Goal: Task Accomplishment & Management: Manage account settings

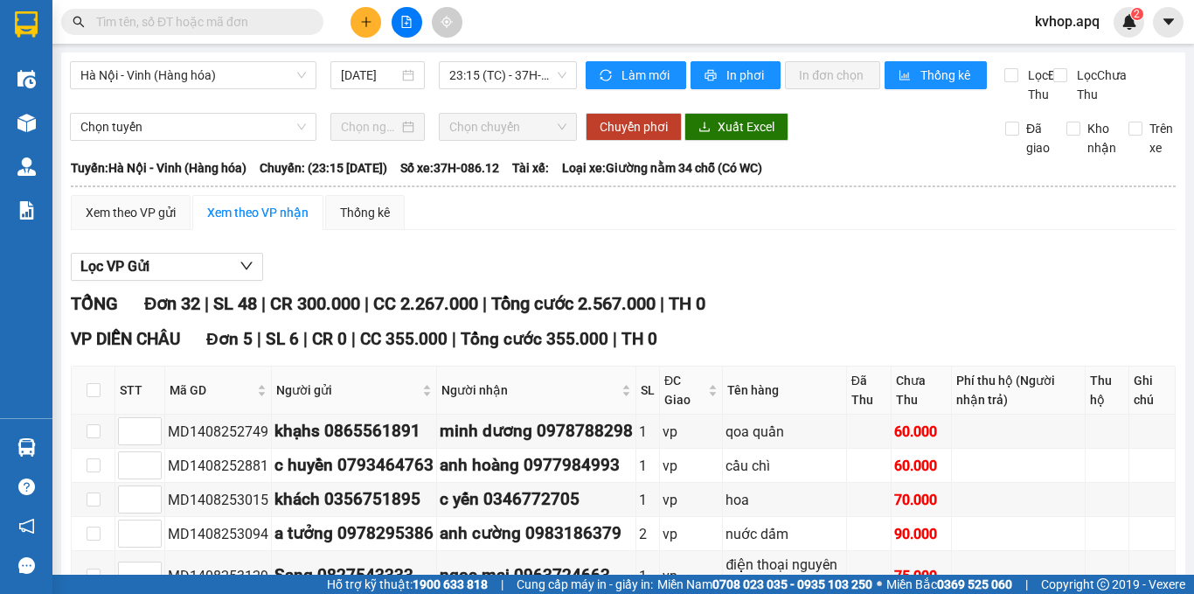
scroll to position [262, 0]
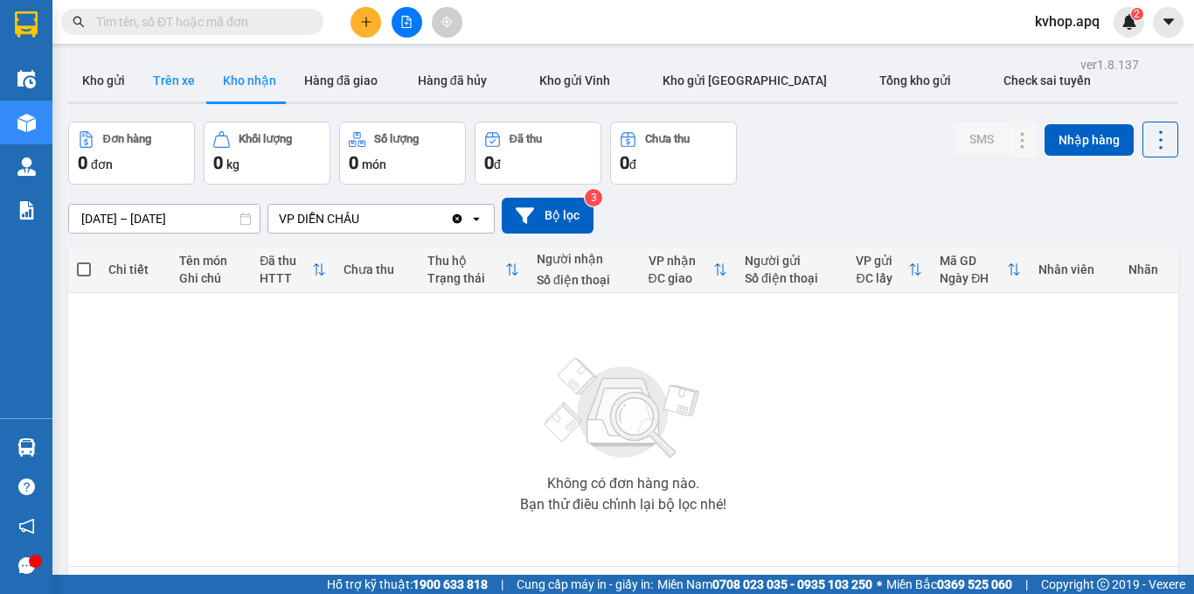
click at [148, 87] on button "Trên xe" at bounding box center [174, 80] width 70 height 42
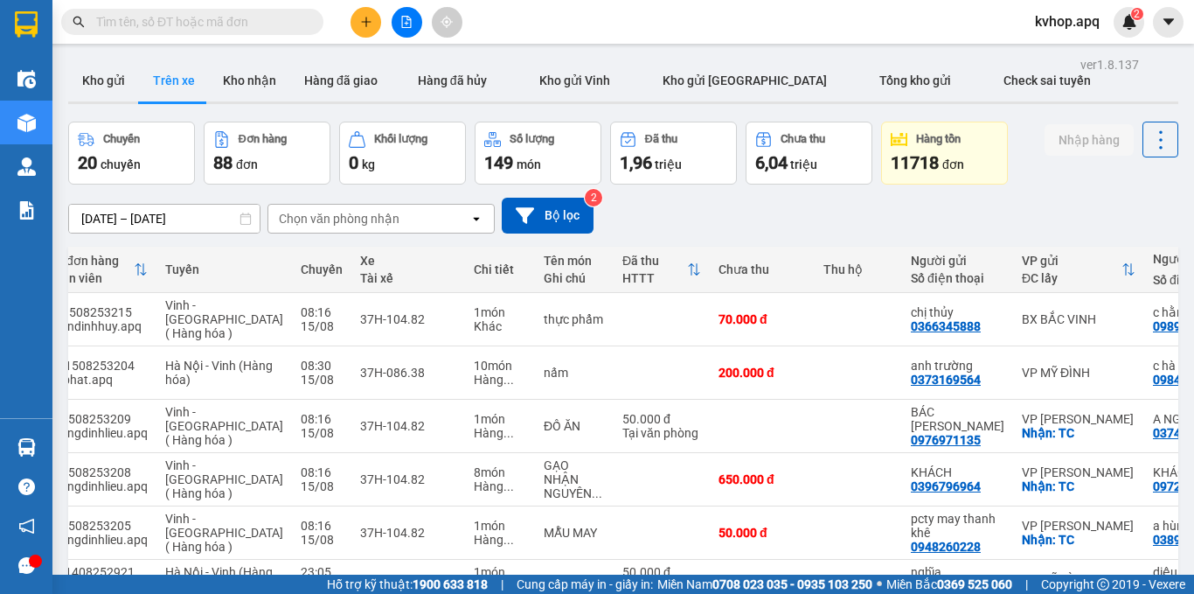
click at [92, 217] on input "[DATE] – [DATE]" at bounding box center [164, 219] width 191 height 28
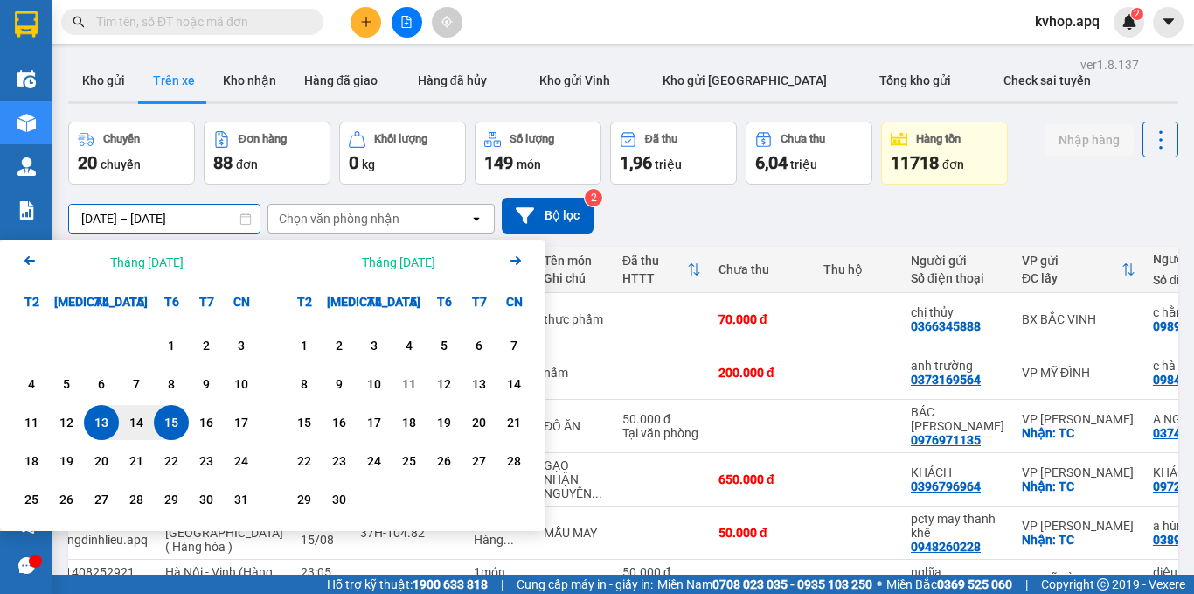
click at [180, 424] on div "15" at bounding box center [171, 422] width 24 height 21
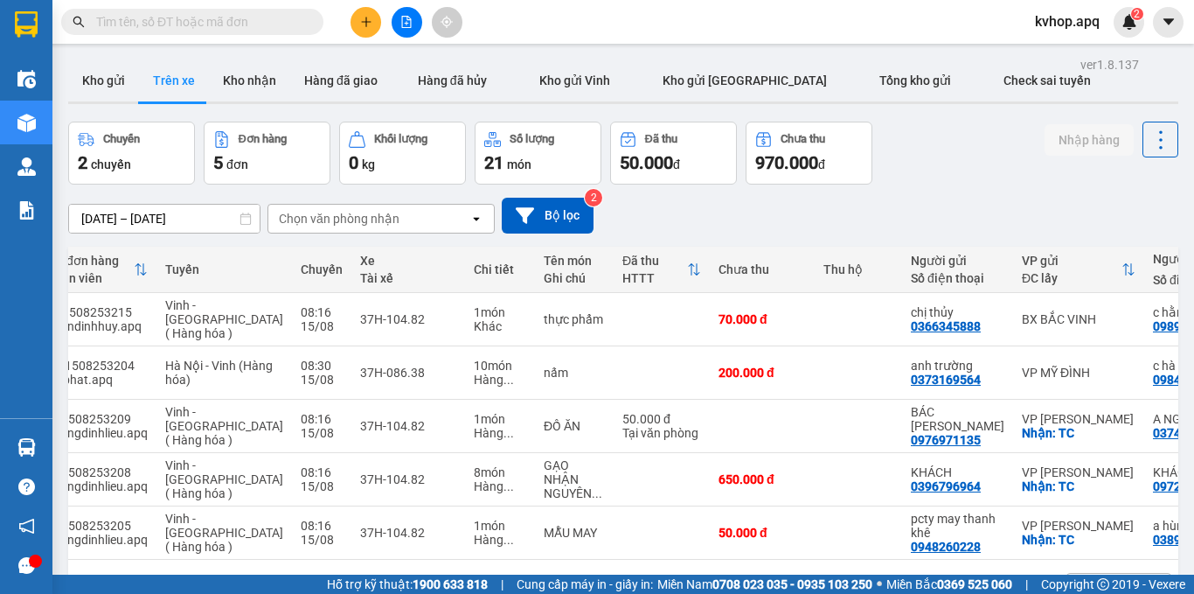
click at [273, 217] on div "Chọn văn phòng nhận" at bounding box center [368, 219] width 201 height 28
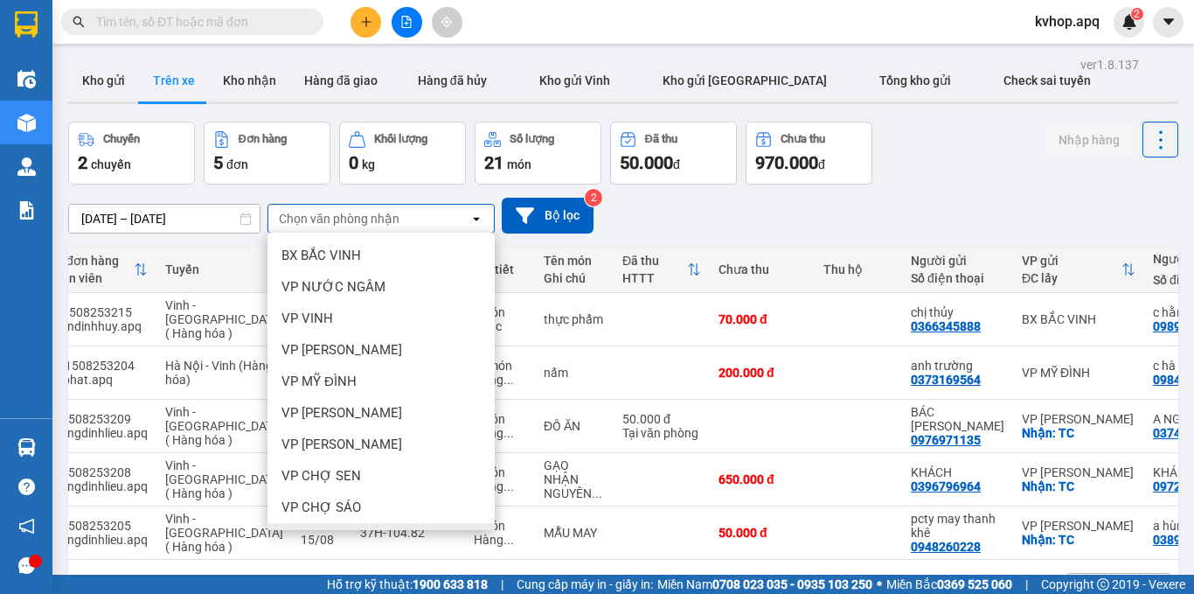
scroll to position [252, 0]
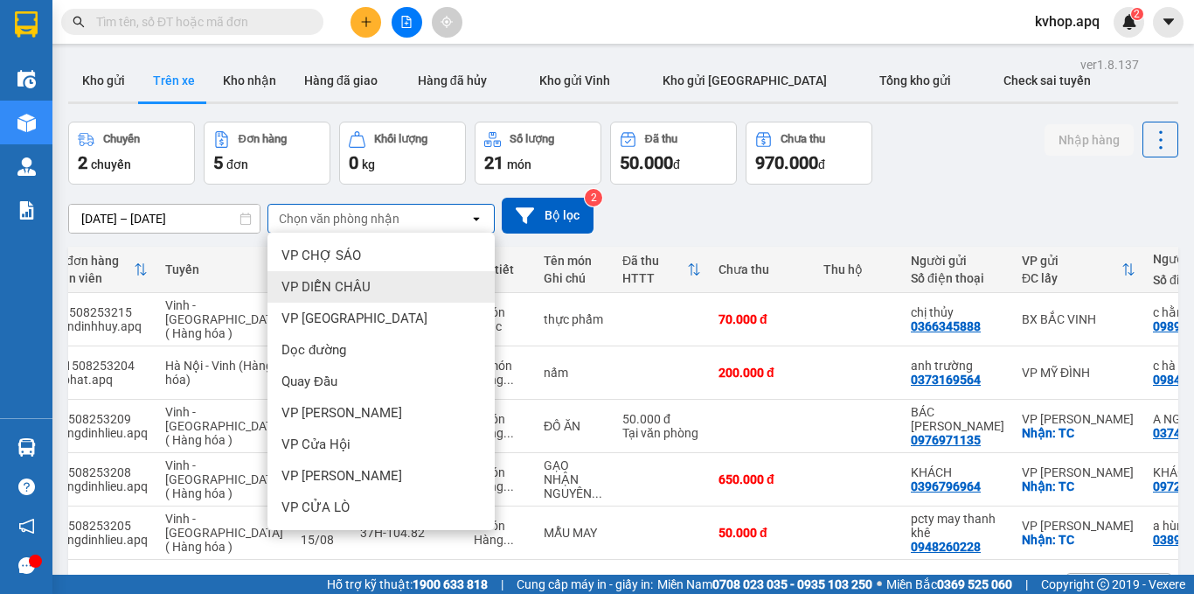
click at [337, 290] on span "VP DIỄN CHÂU" at bounding box center [325, 286] width 89 height 17
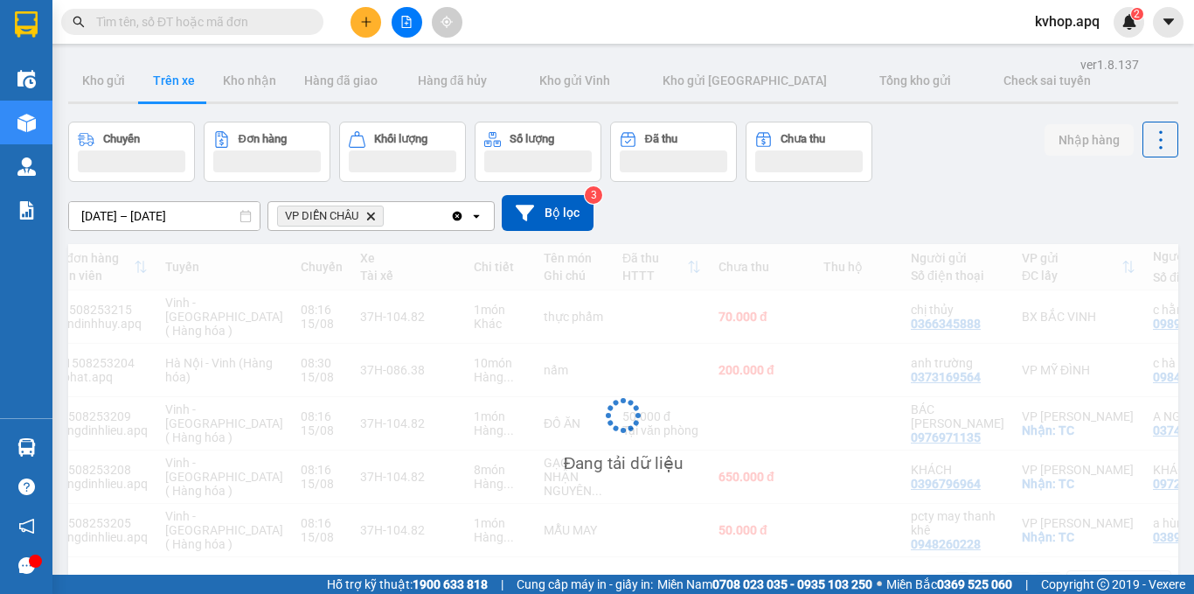
scroll to position [0, 0]
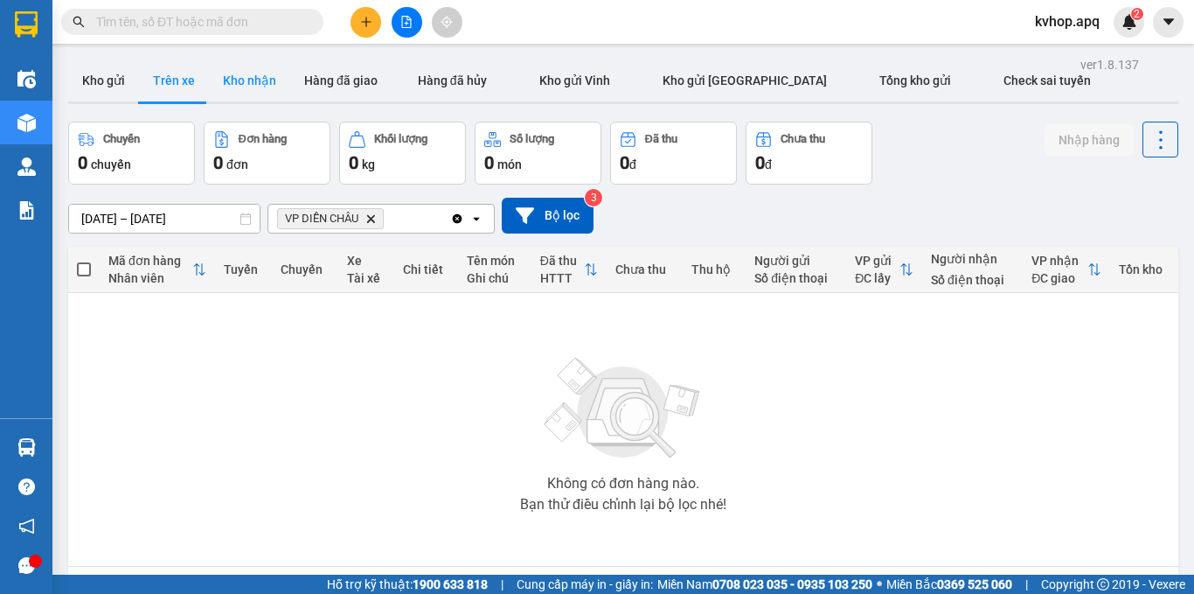
click at [241, 83] on button "Kho nhận" at bounding box center [249, 80] width 81 height 42
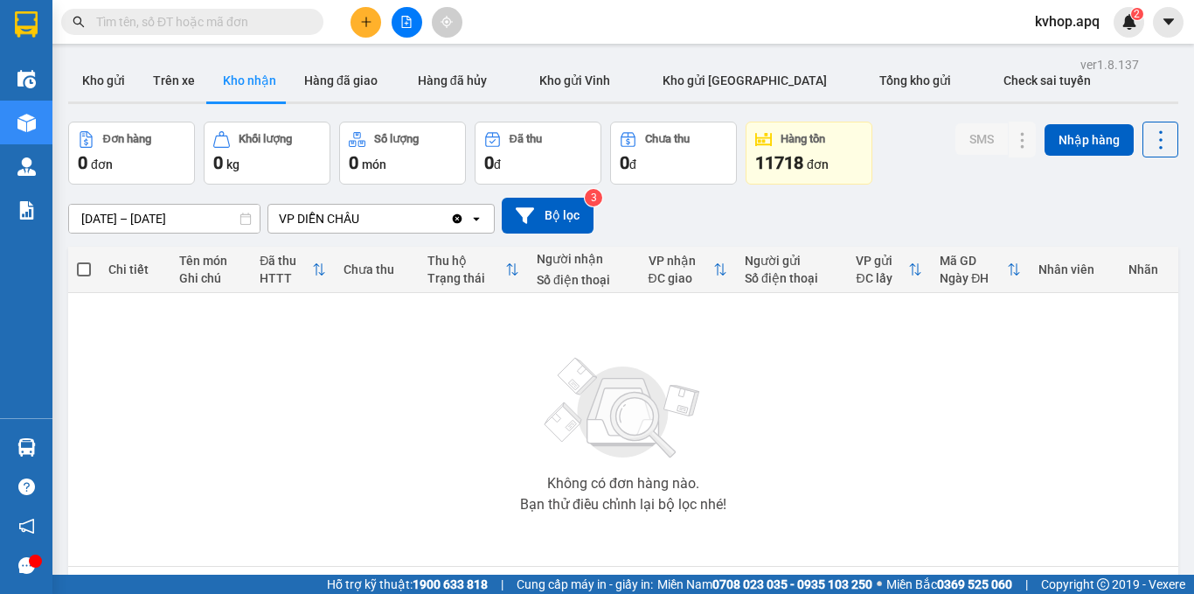
click at [85, 218] on input "[DATE] – [DATE]" at bounding box center [164, 219] width 191 height 28
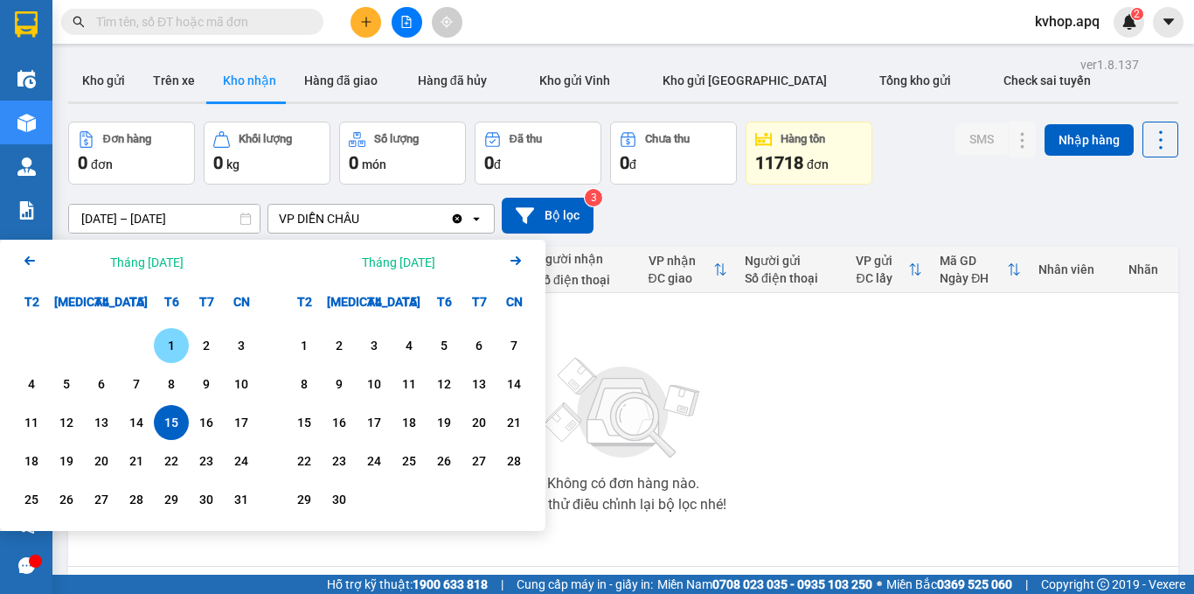
click at [163, 339] on div "1" at bounding box center [171, 345] width 24 height 21
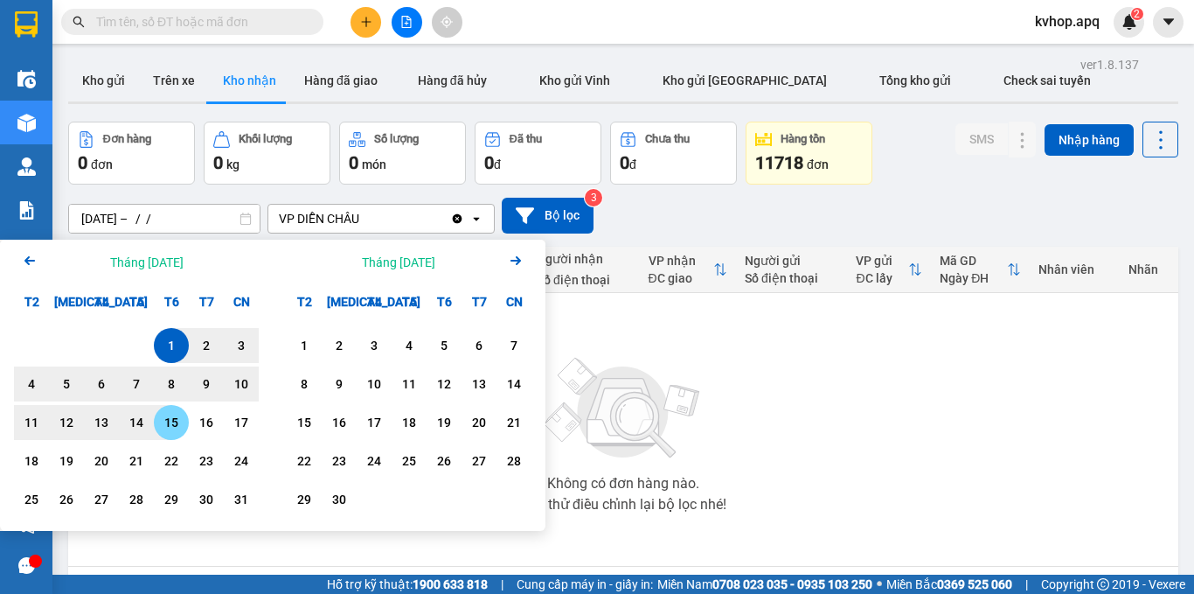
click at [163, 424] on div "15" at bounding box center [171, 422] width 24 height 21
type input "[DATE] – [DATE]"
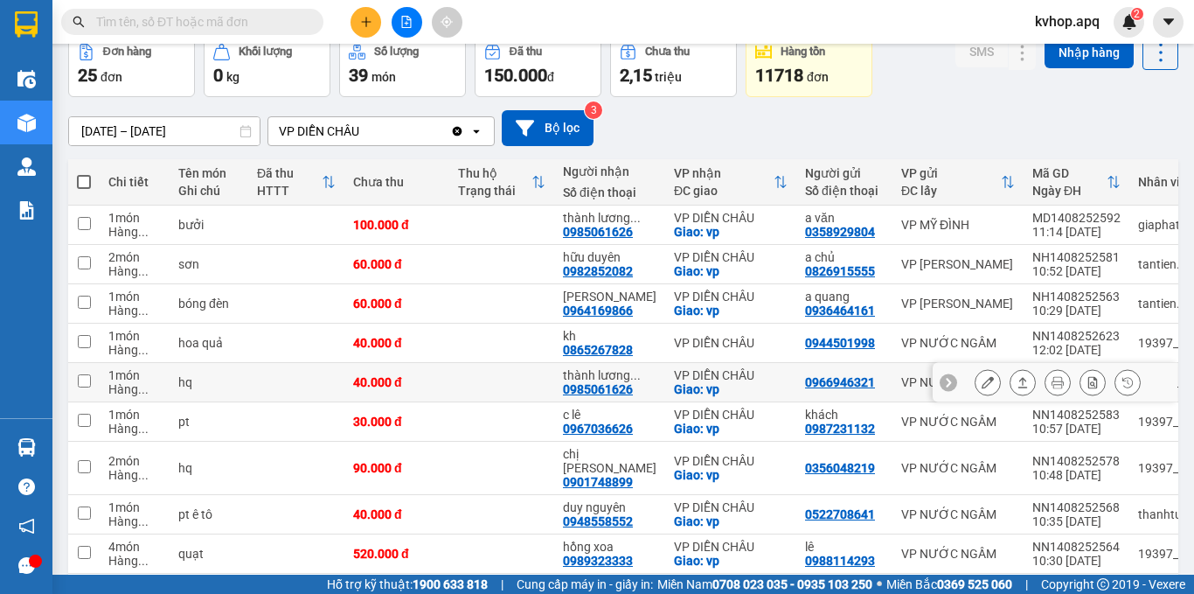
scroll to position [175, 0]
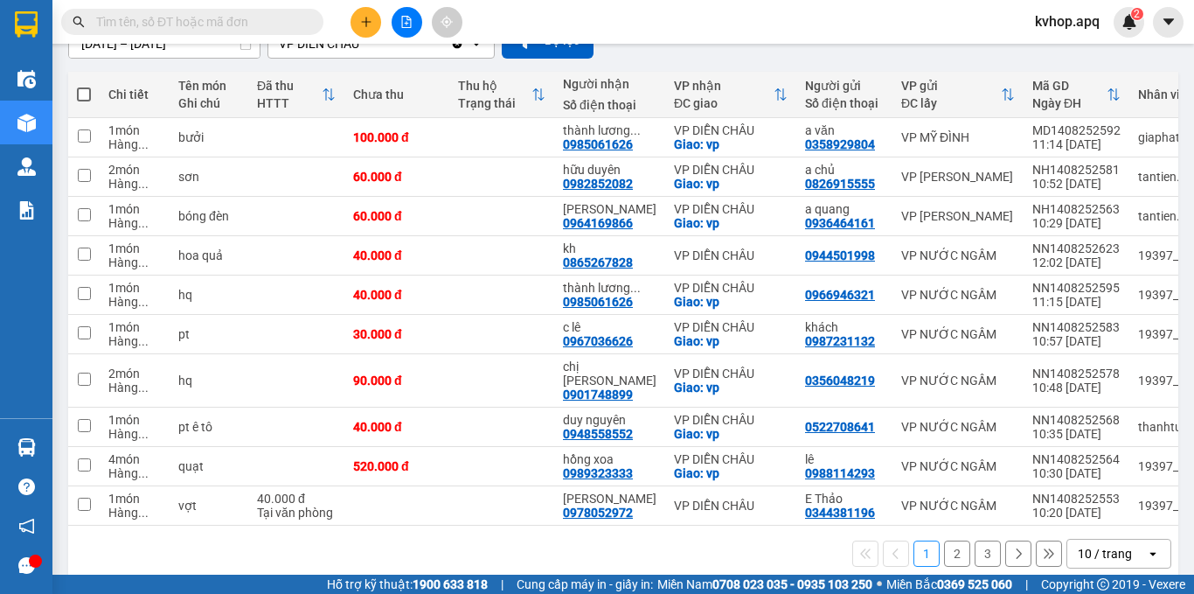
click at [944, 545] on button "2" at bounding box center [957, 553] width 26 height 26
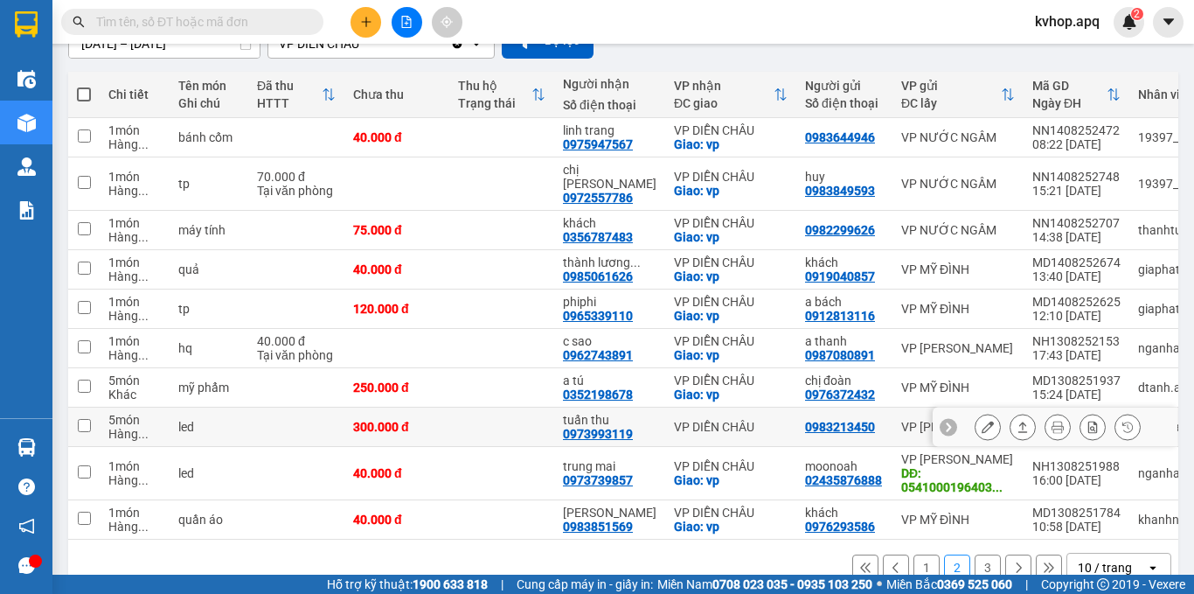
click at [777, 413] on td "VP DIỄN CHÂU" at bounding box center [730, 426] width 131 height 39
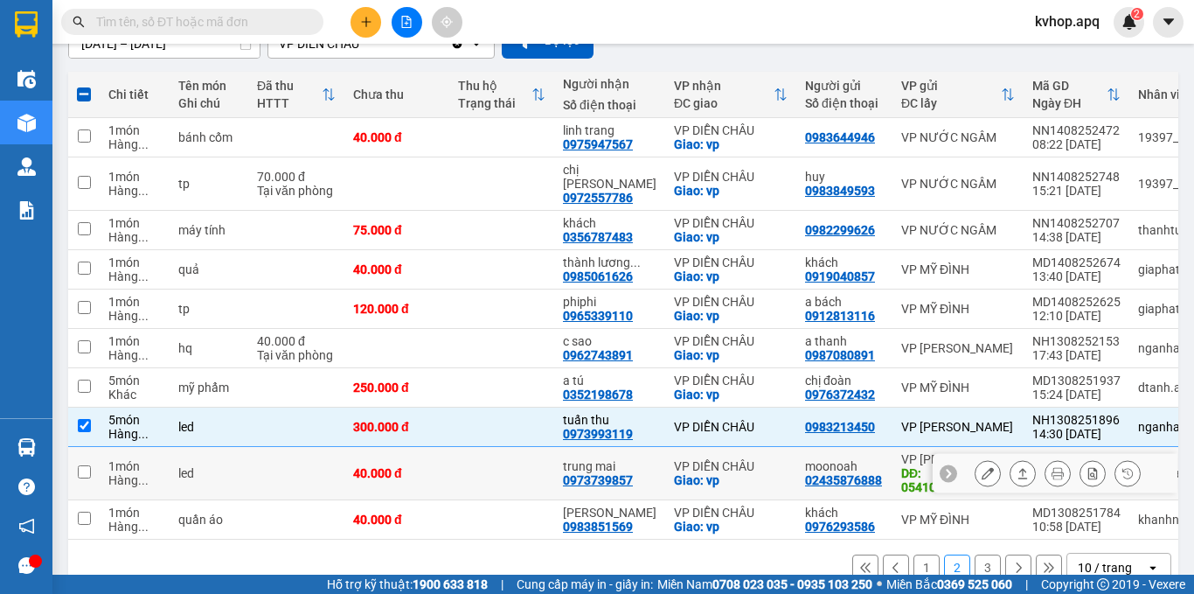
scroll to position [87, 0]
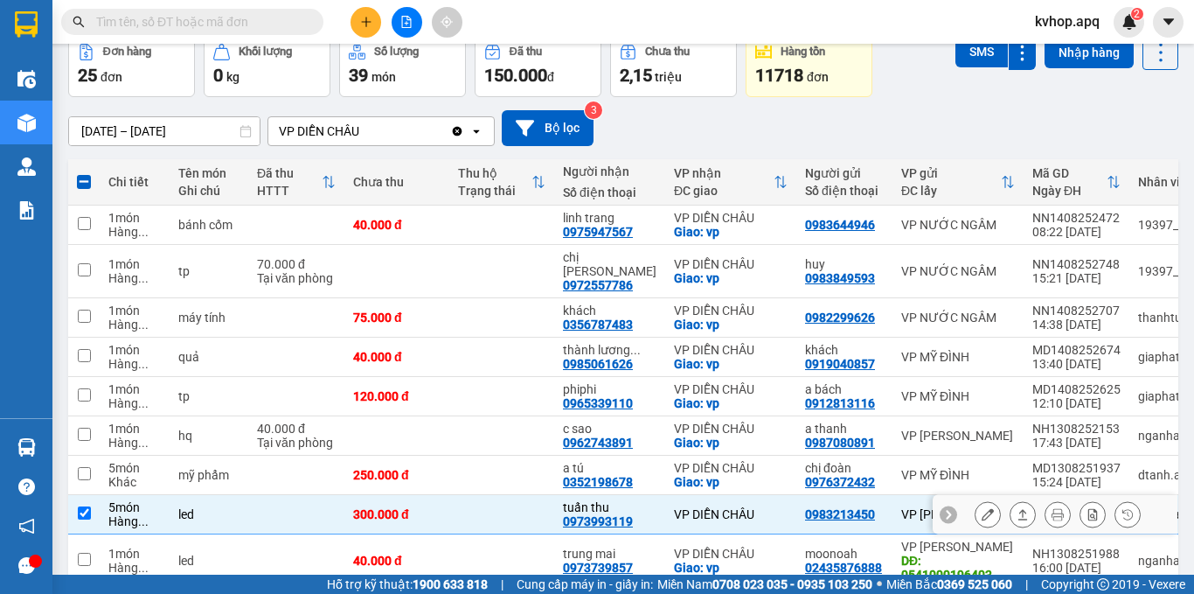
click at [90, 506] on input "checkbox" at bounding box center [84, 512] width 13 height 13
checkbox input "false"
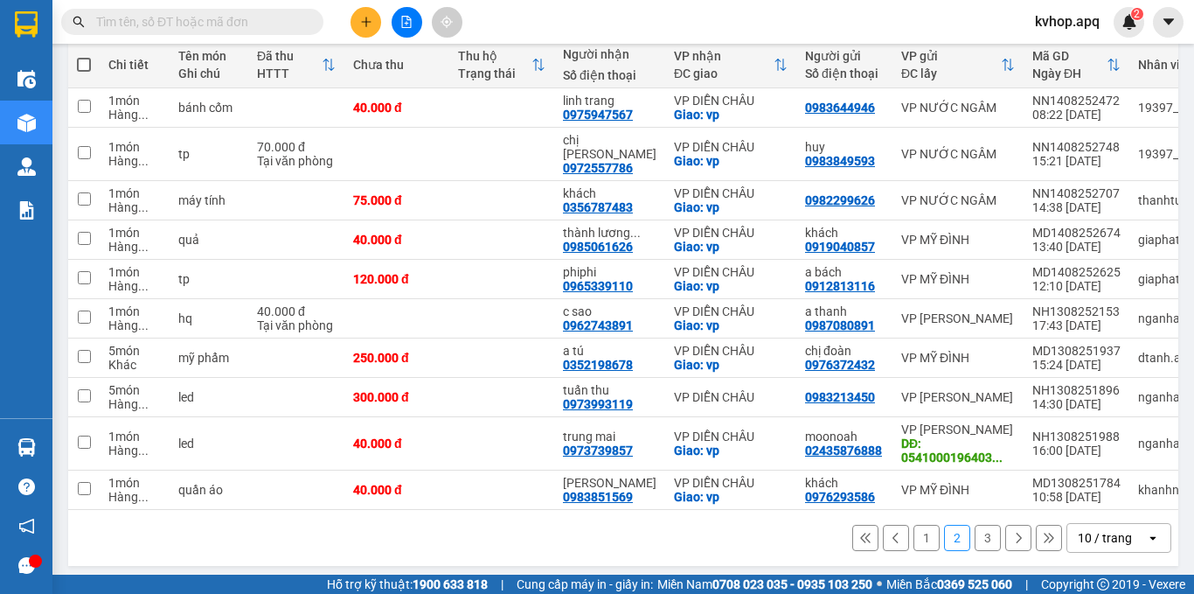
scroll to position [30, 0]
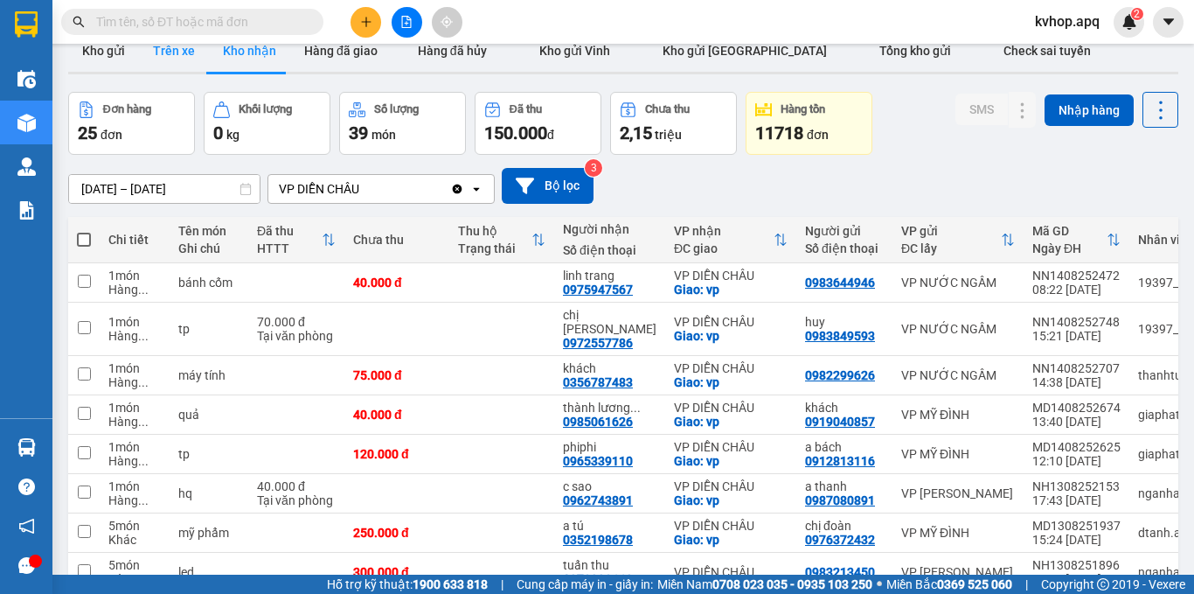
click at [117, 56] on button "Kho gửi" at bounding box center [103, 51] width 71 height 42
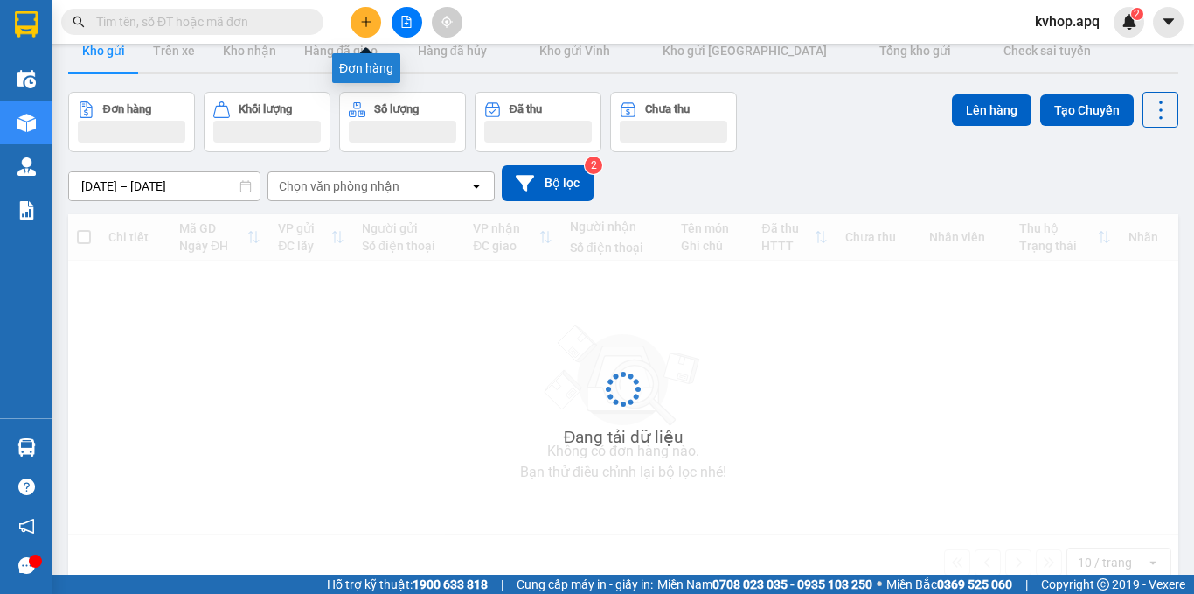
click at [361, 21] on icon "plus" at bounding box center [366, 22] width 12 height 12
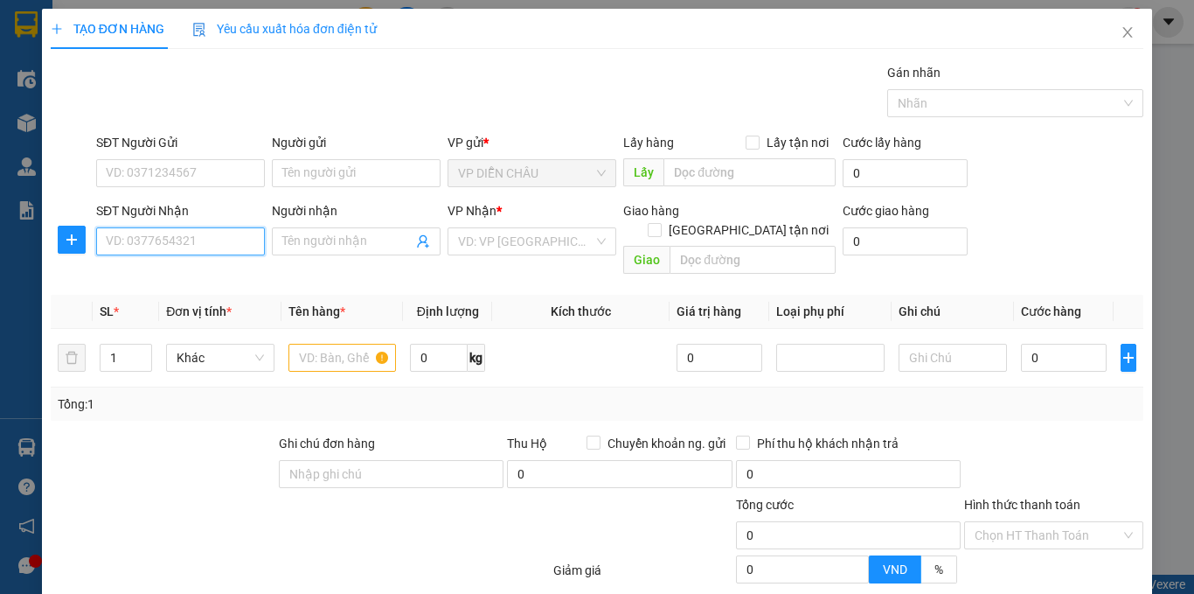
drag, startPoint x: 154, startPoint y: 241, endPoint x: 144, endPoint y: 243, distance: 9.8
click at [153, 243] on input "SĐT Người Nhận" at bounding box center [180, 241] width 169 height 28
type input "0388841250"
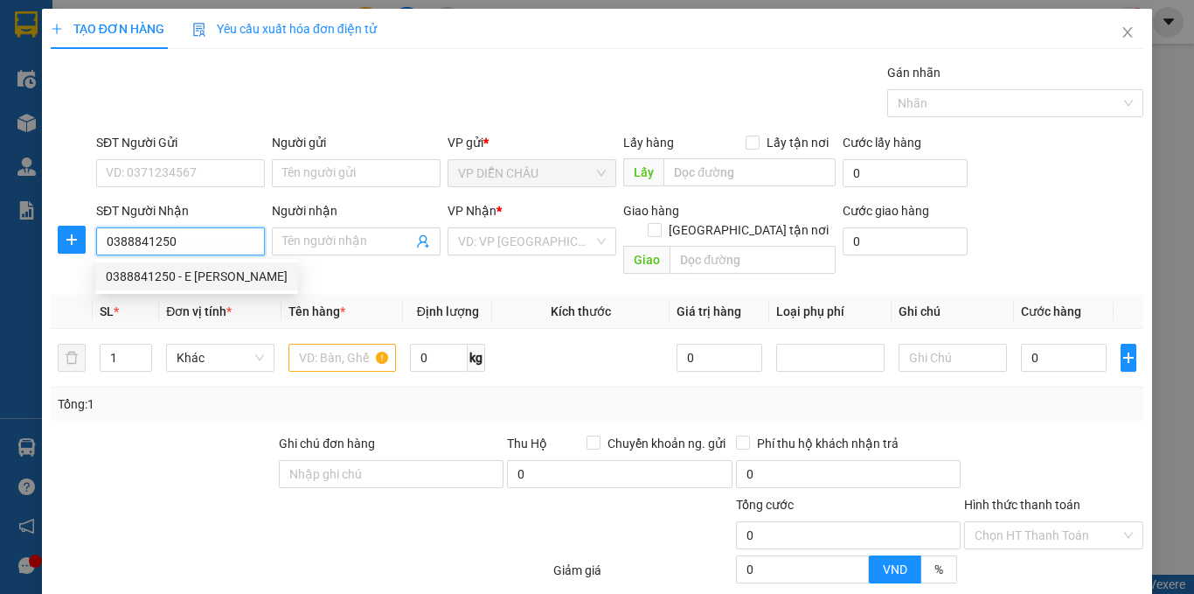
drag, startPoint x: 154, startPoint y: 275, endPoint x: 191, endPoint y: 232, distance: 57.1
click at [157, 275] on div "0388841250 - E [PERSON_NAME]" at bounding box center [197, 276] width 182 height 19
type input "E [PERSON_NAME]"
checkbox input "true"
type input "vp md"
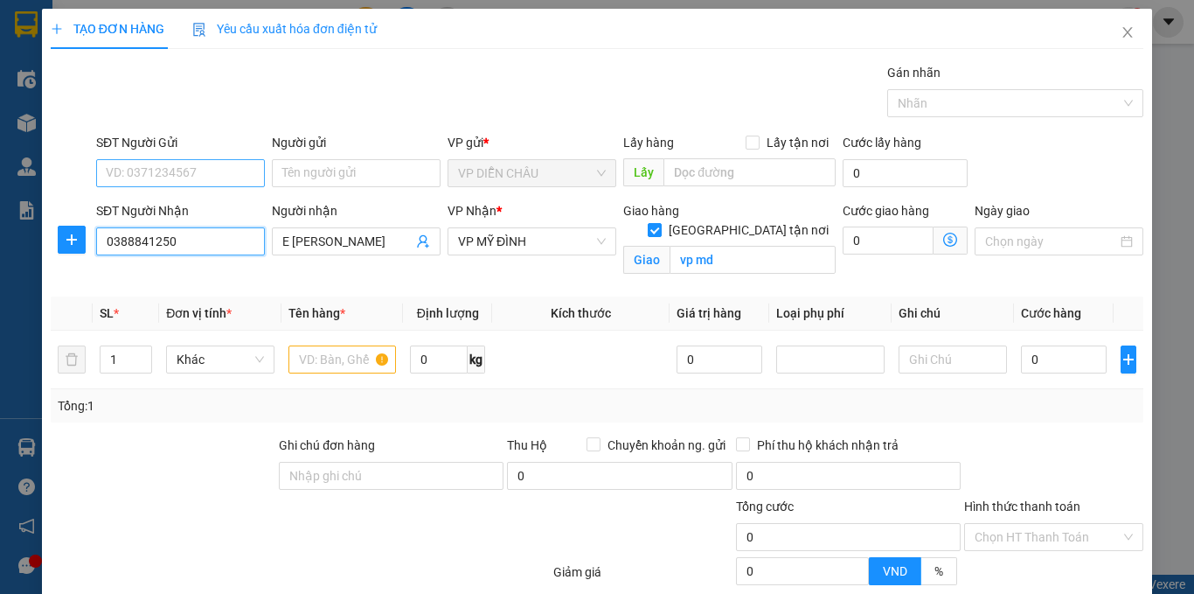
type input "0388841250"
click at [235, 180] on input "SĐT Người Gửi" at bounding box center [180, 173] width 169 height 28
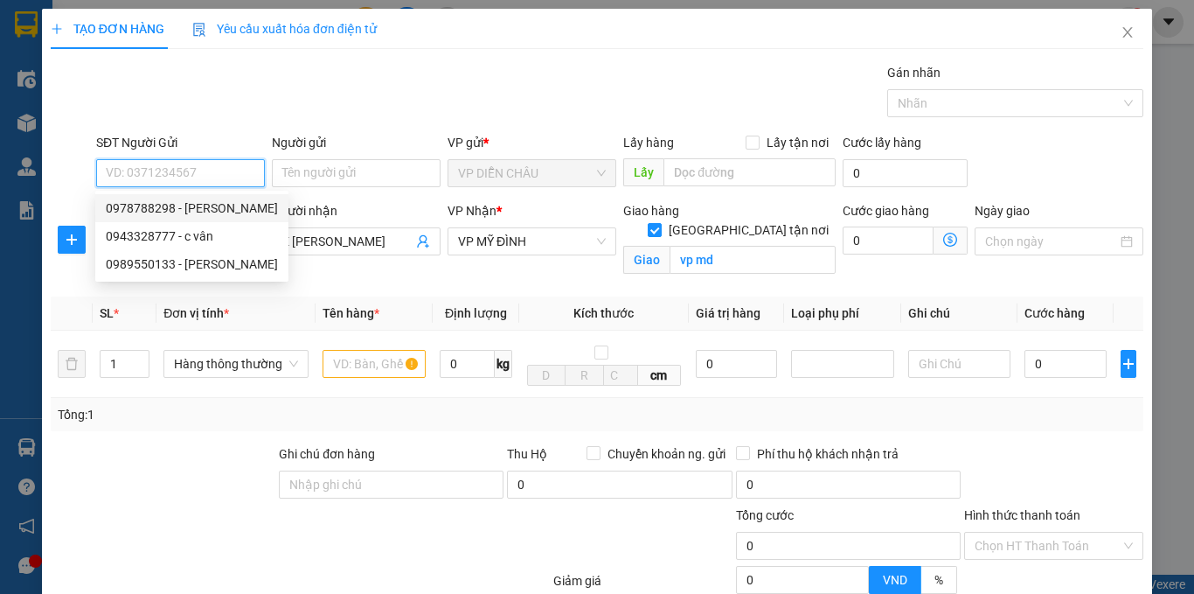
click at [219, 214] on div "0978788298 - [PERSON_NAME]" at bounding box center [192, 207] width 172 height 19
type input "0978788298"
type input "[PERSON_NAME]"
checkbox input "true"
type input "vpdc"
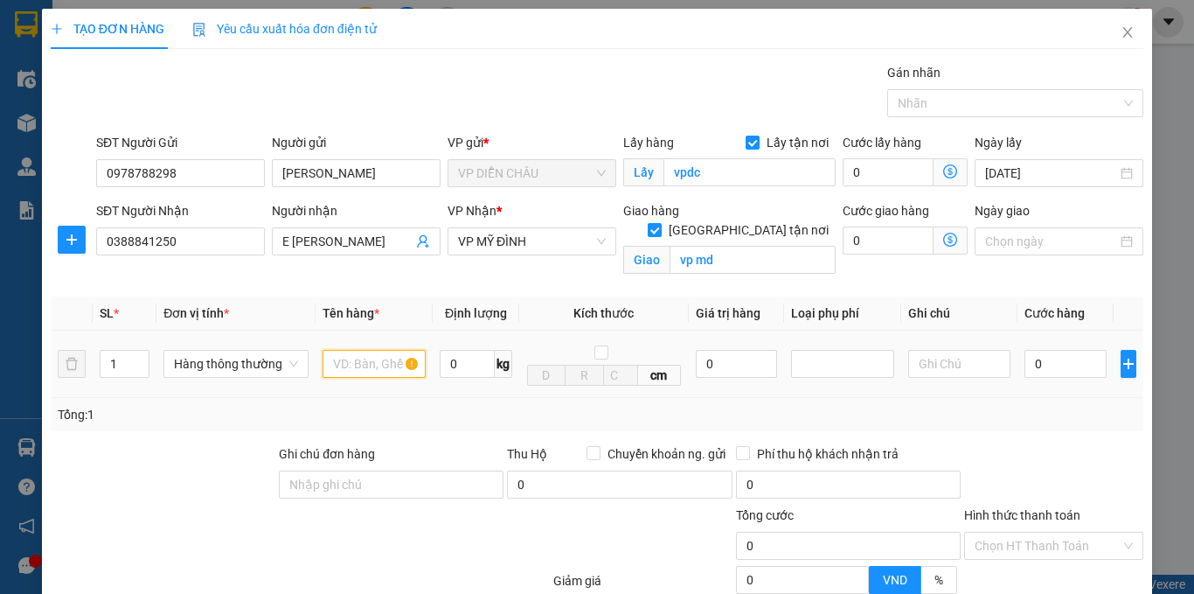
click at [325, 366] on input "text" at bounding box center [374, 364] width 103 height 28
type input "quần áo"
click at [1025, 365] on input "0" at bounding box center [1066, 364] width 82 height 28
type input "4"
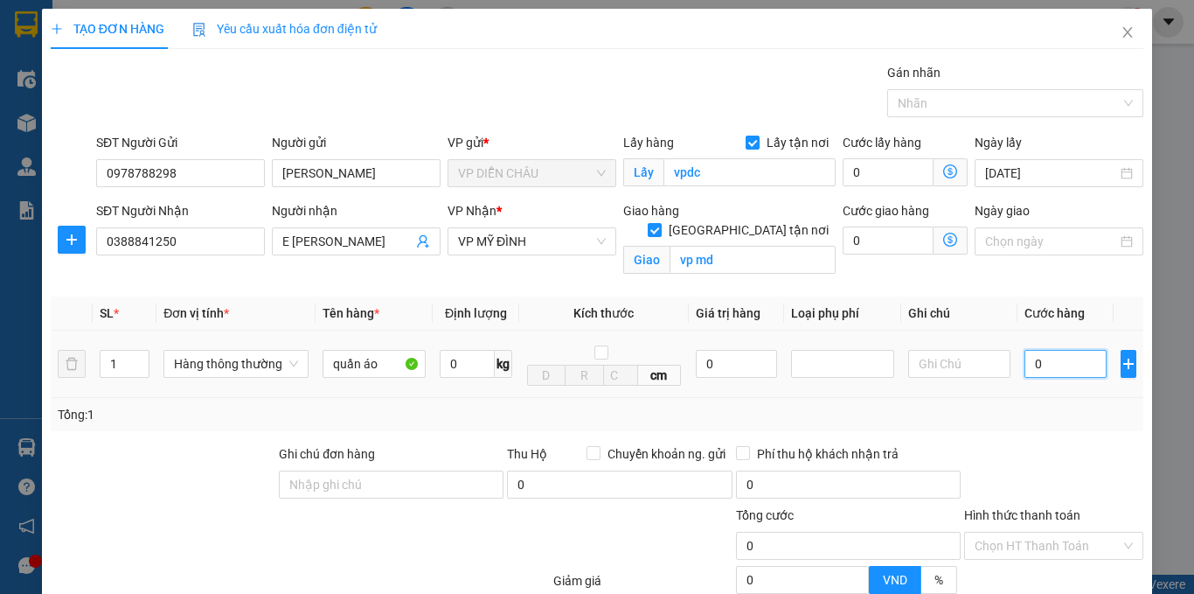
type input "4"
type input "40"
type input "400"
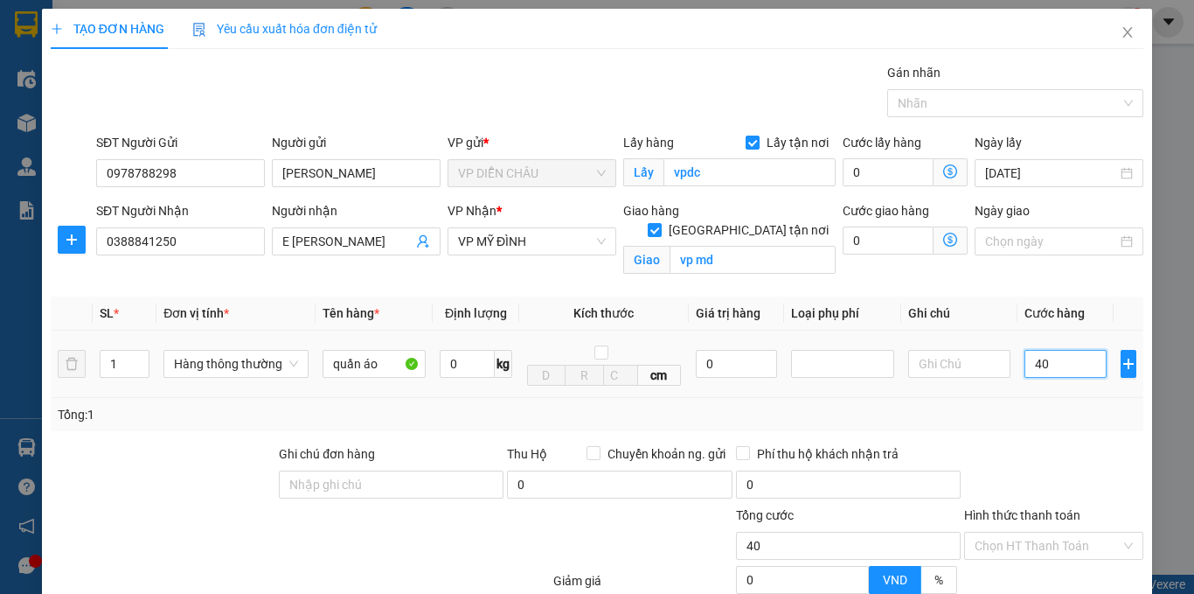
type input "400"
type input "4.000"
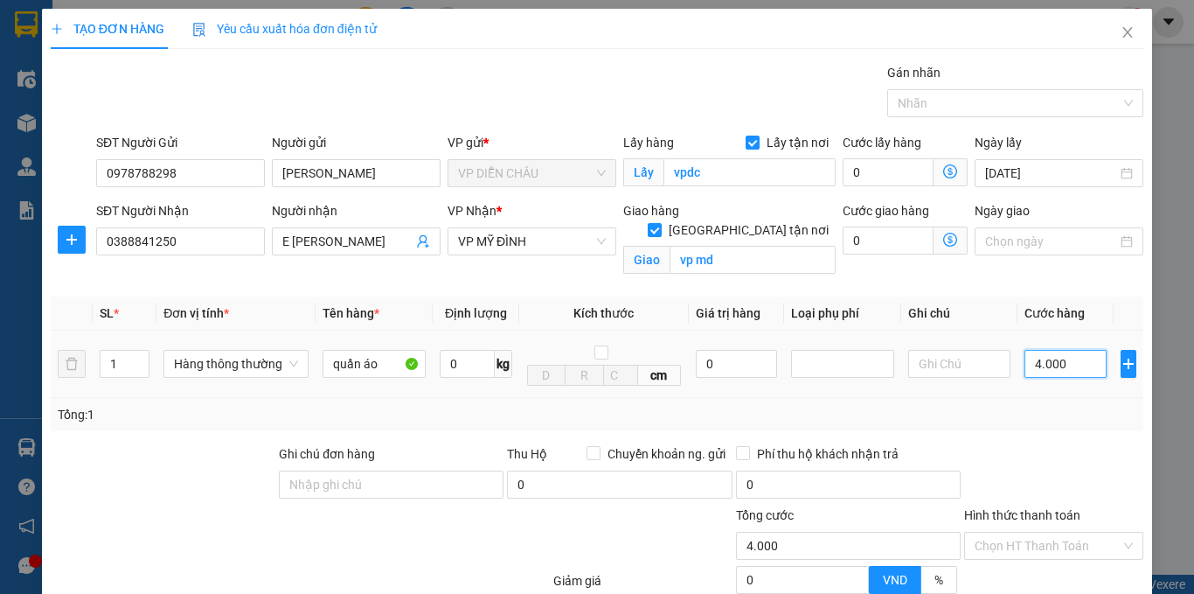
type input "40.000"
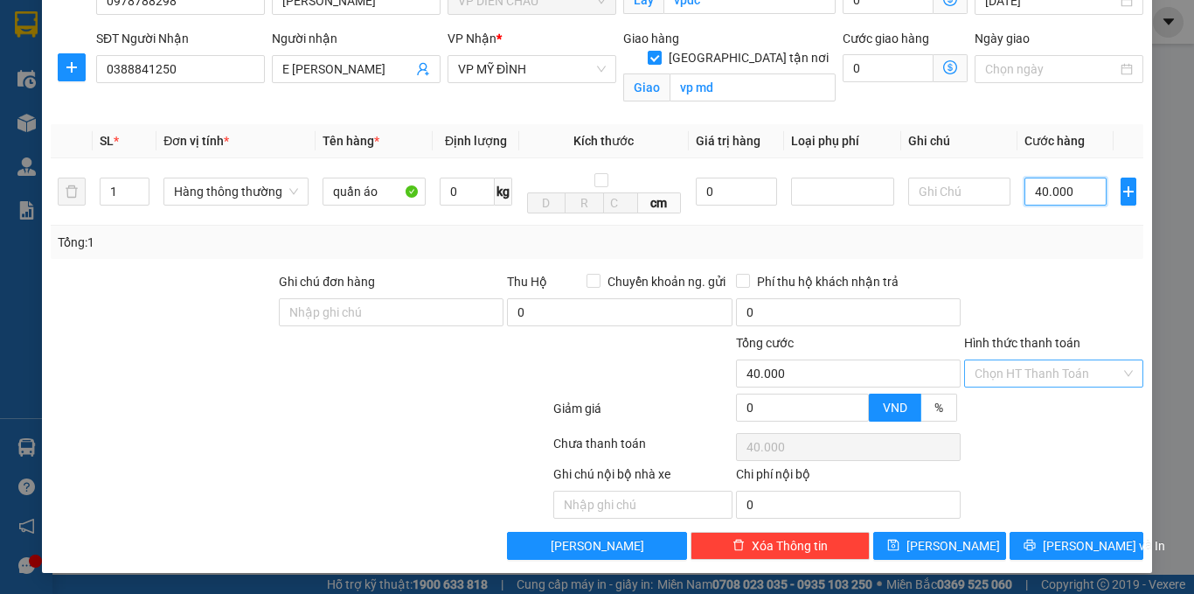
type input "40.000"
click at [1040, 383] on input "Hình thức thanh toán" at bounding box center [1048, 373] width 146 height 26
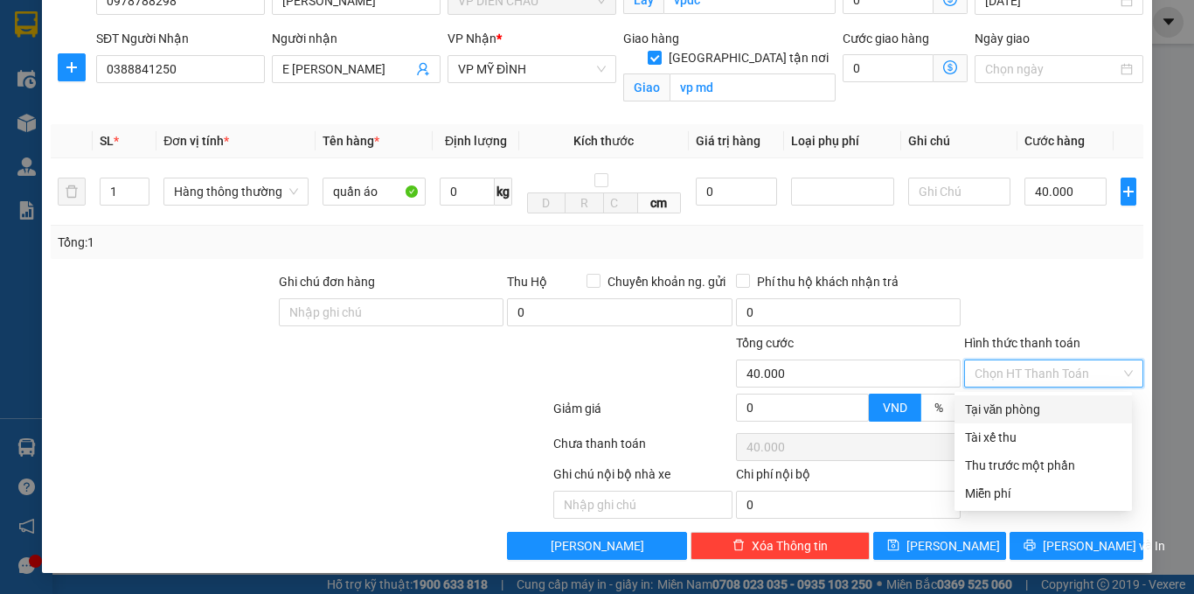
click at [1014, 407] on div "Tại văn phòng" at bounding box center [1043, 409] width 156 height 19
type input "0"
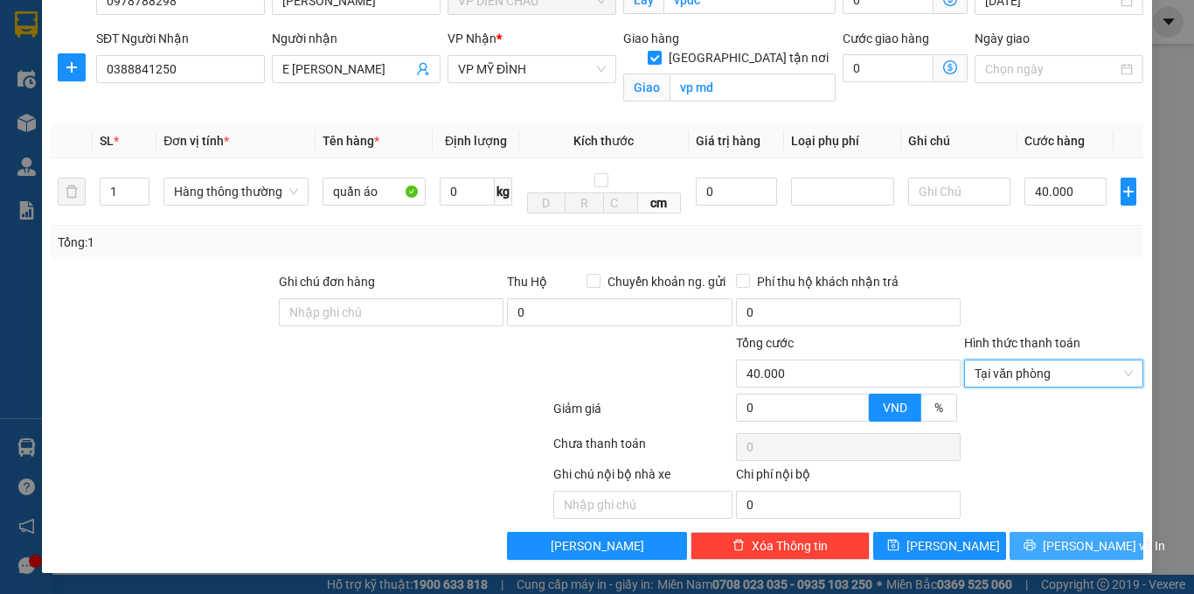
click at [1036, 541] on icon "printer" at bounding box center [1030, 545] width 12 height 12
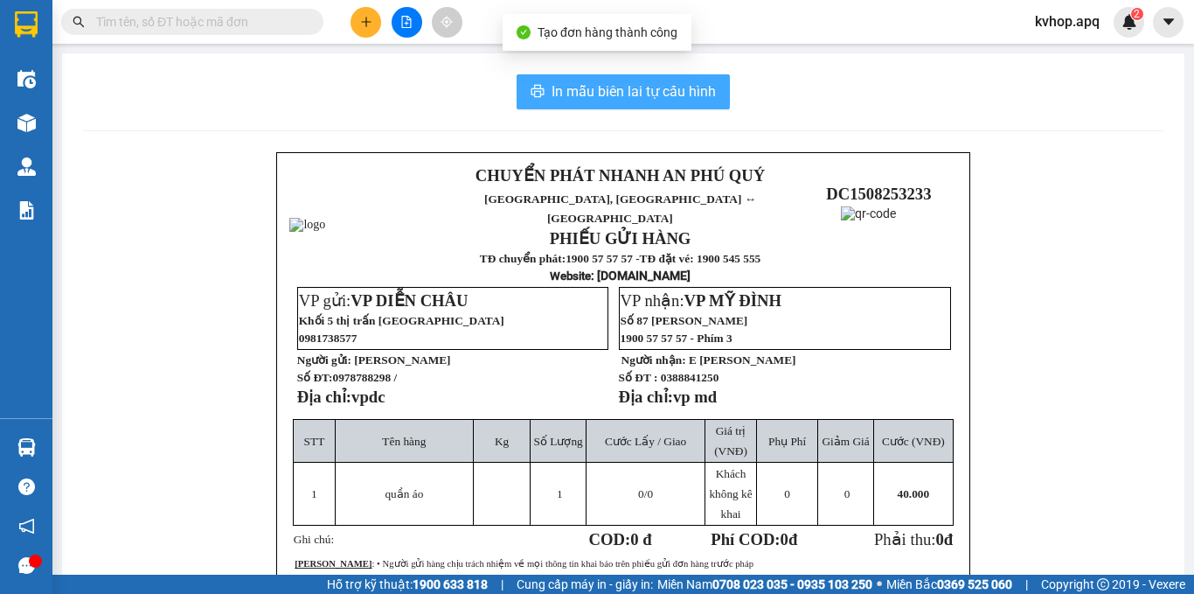
click at [633, 85] on span "In mẫu biên lai tự cấu hình" at bounding box center [634, 91] width 164 height 22
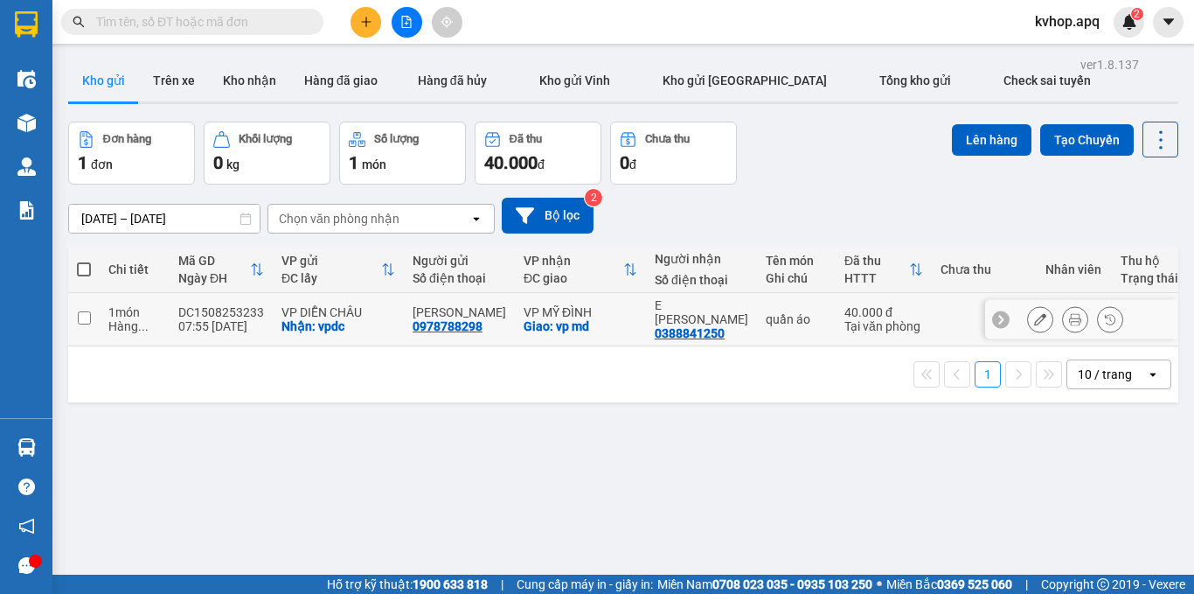
click at [80, 313] on input "checkbox" at bounding box center [84, 317] width 13 height 13
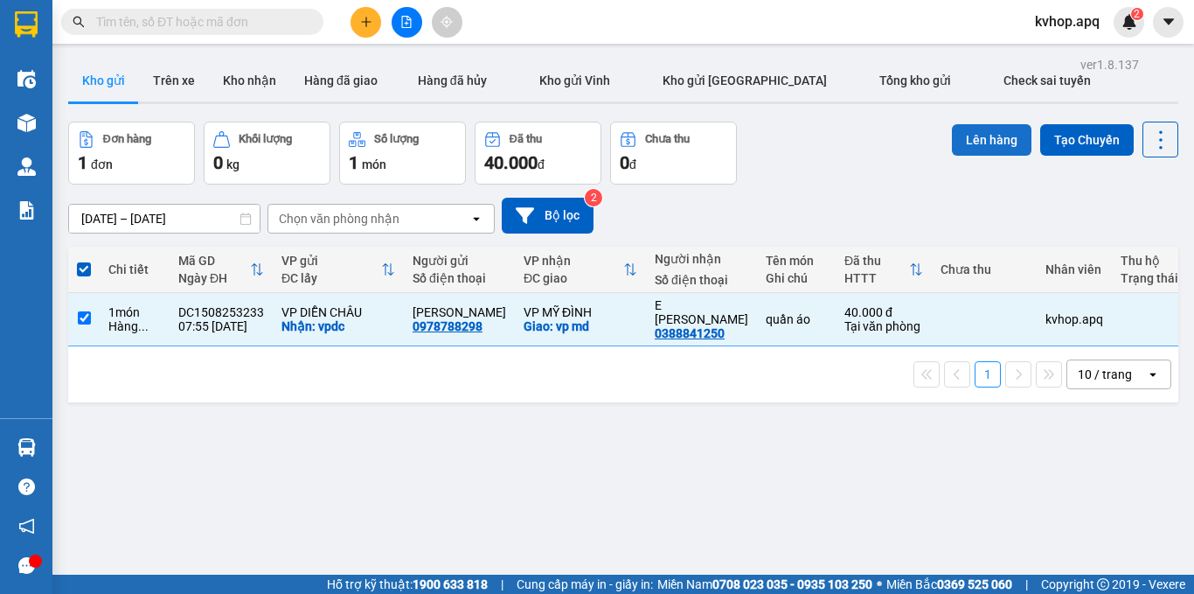
click at [976, 141] on button "Lên hàng" at bounding box center [992, 139] width 80 height 31
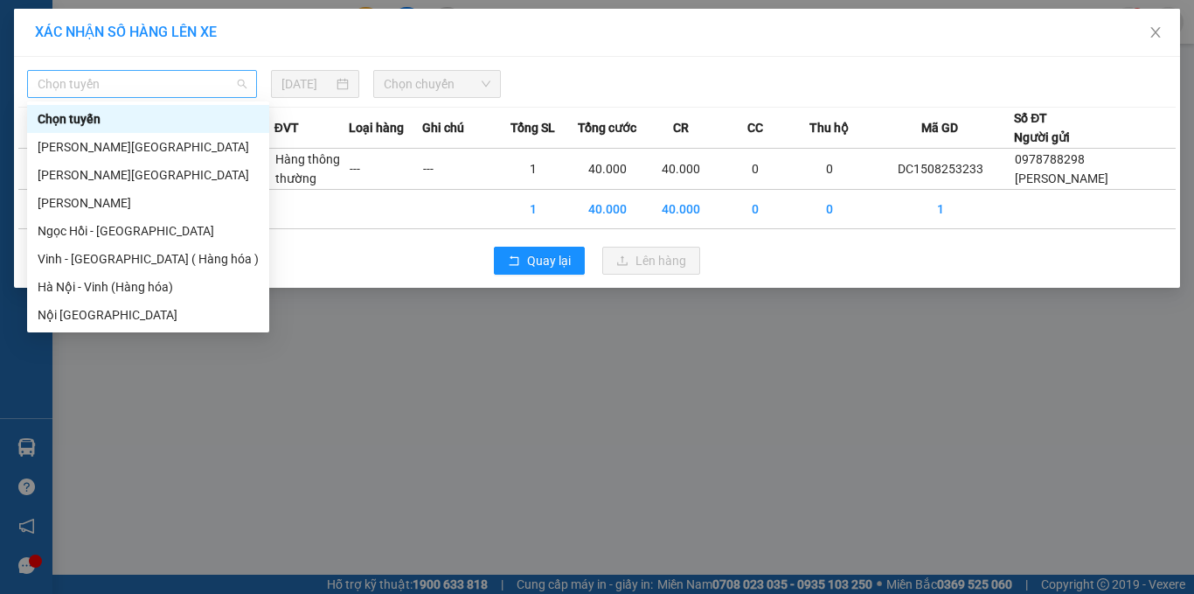
click at [154, 75] on span "Chọn tuyến" at bounding box center [142, 84] width 209 height 26
click at [87, 258] on div "Vinh - [GEOGRAPHIC_DATA] ( Hàng hóa )" at bounding box center [148, 258] width 221 height 19
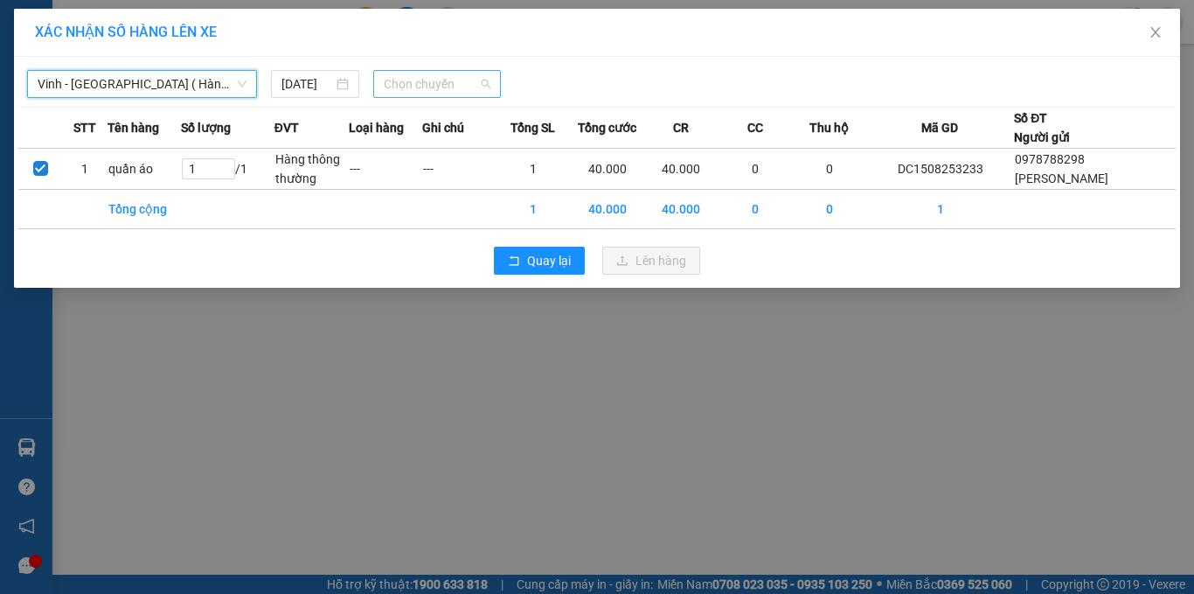
click at [398, 87] on span "Chọn chuyến" at bounding box center [438, 84] width 108 height 26
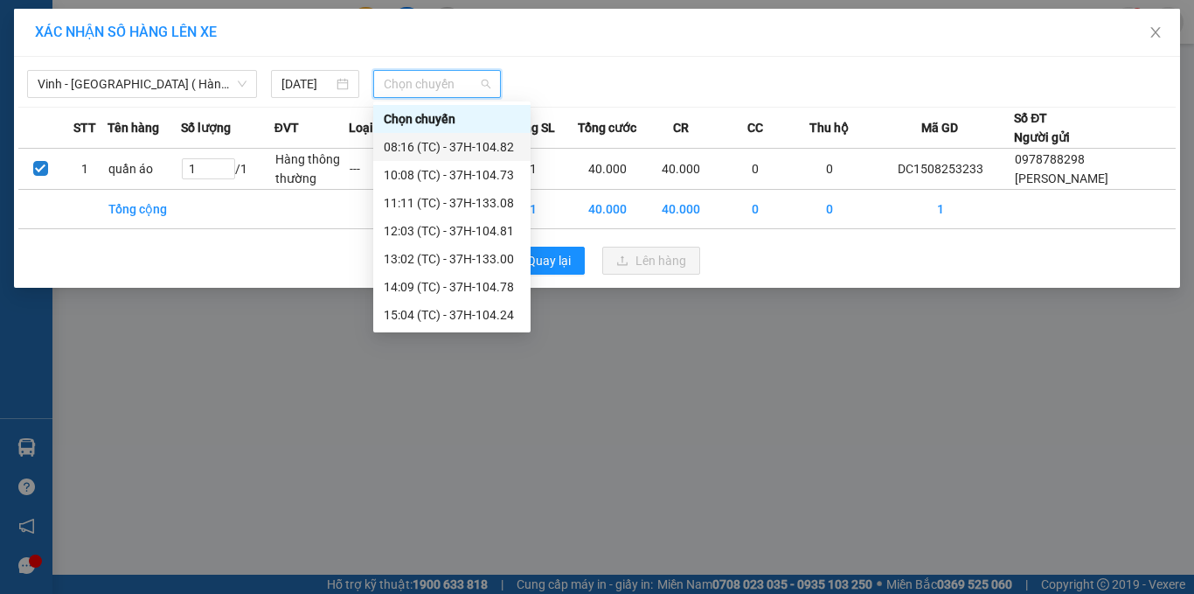
click at [488, 144] on div "08:16 (TC) - 37H-104.82" at bounding box center [452, 146] width 136 height 19
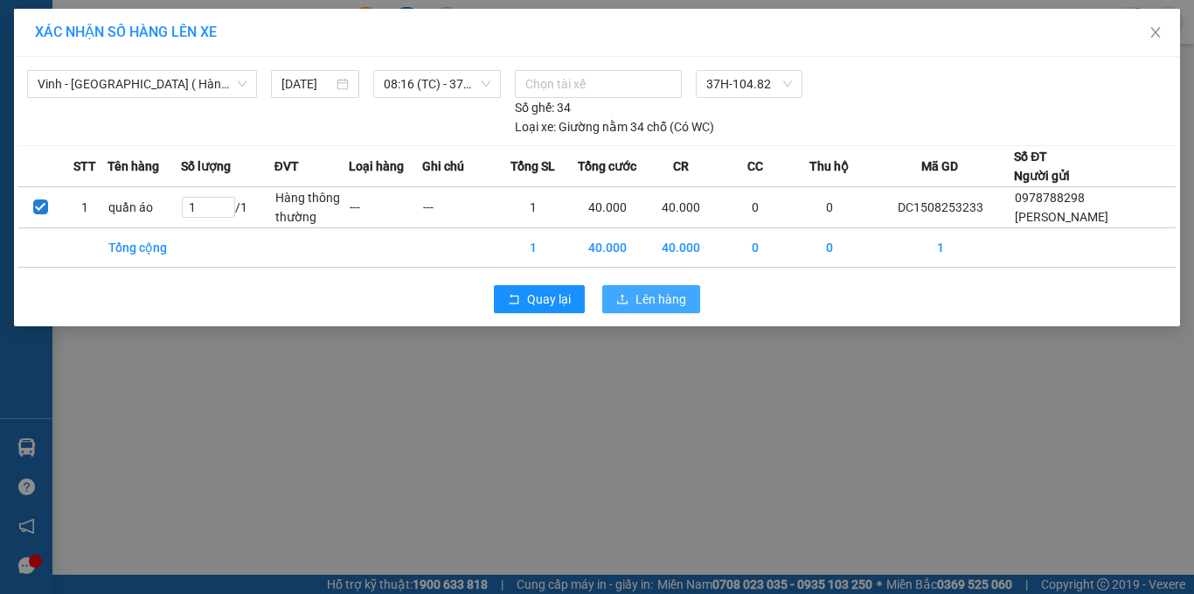
click at [632, 310] on button "Lên hàng" at bounding box center [651, 299] width 98 height 28
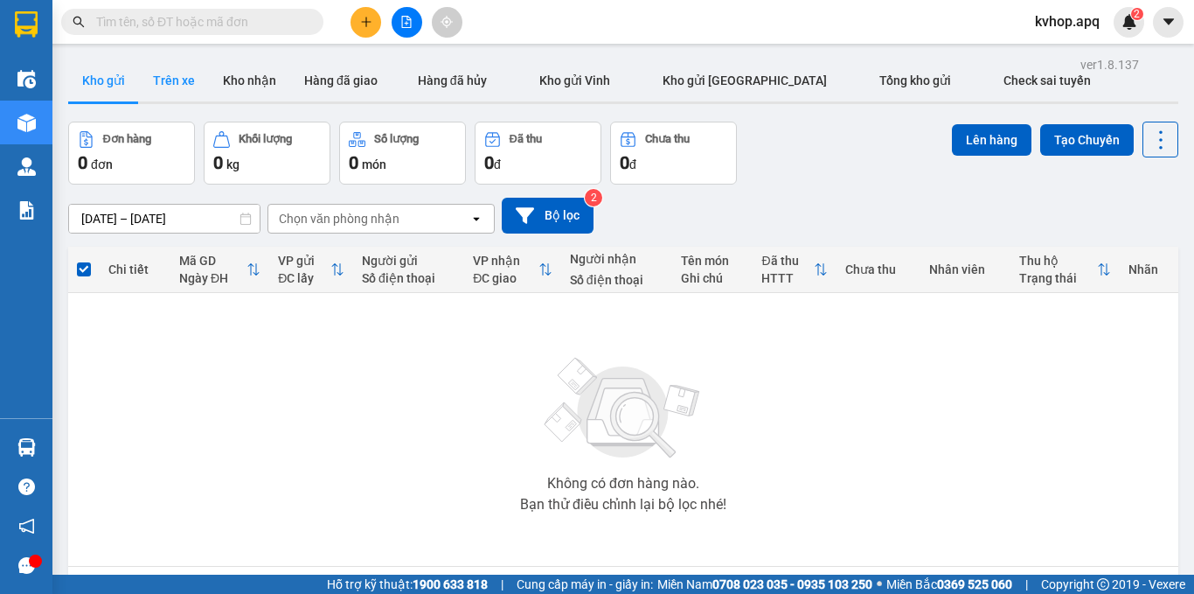
click at [181, 86] on button "Trên xe" at bounding box center [174, 80] width 70 height 42
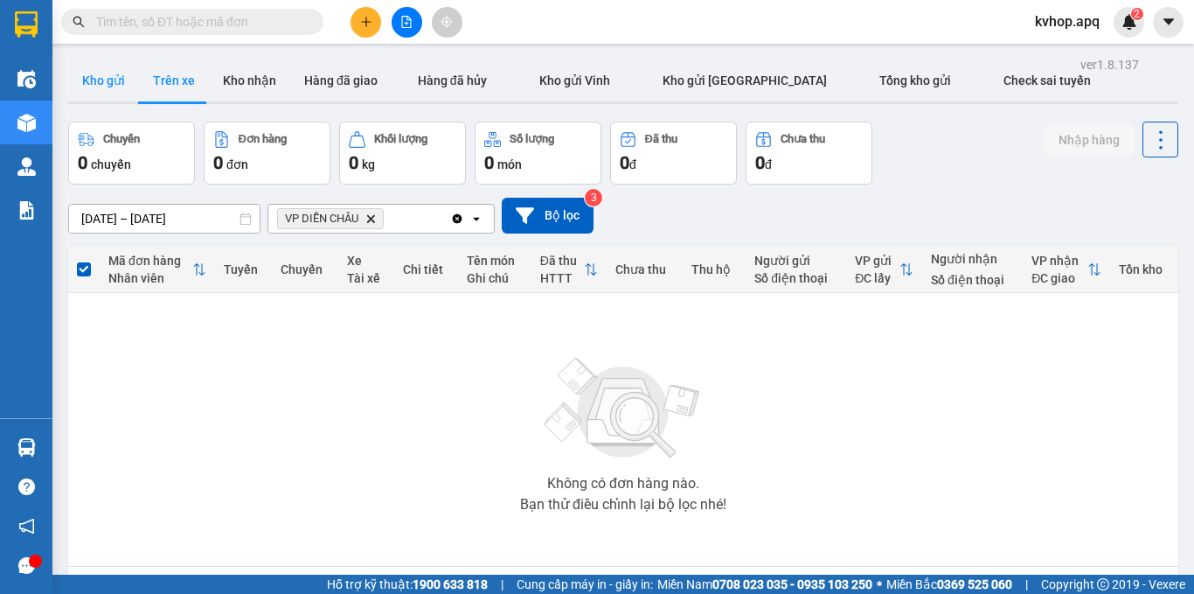
click at [73, 75] on button "Kho gửi" at bounding box center [103, 80] width 71 height 42
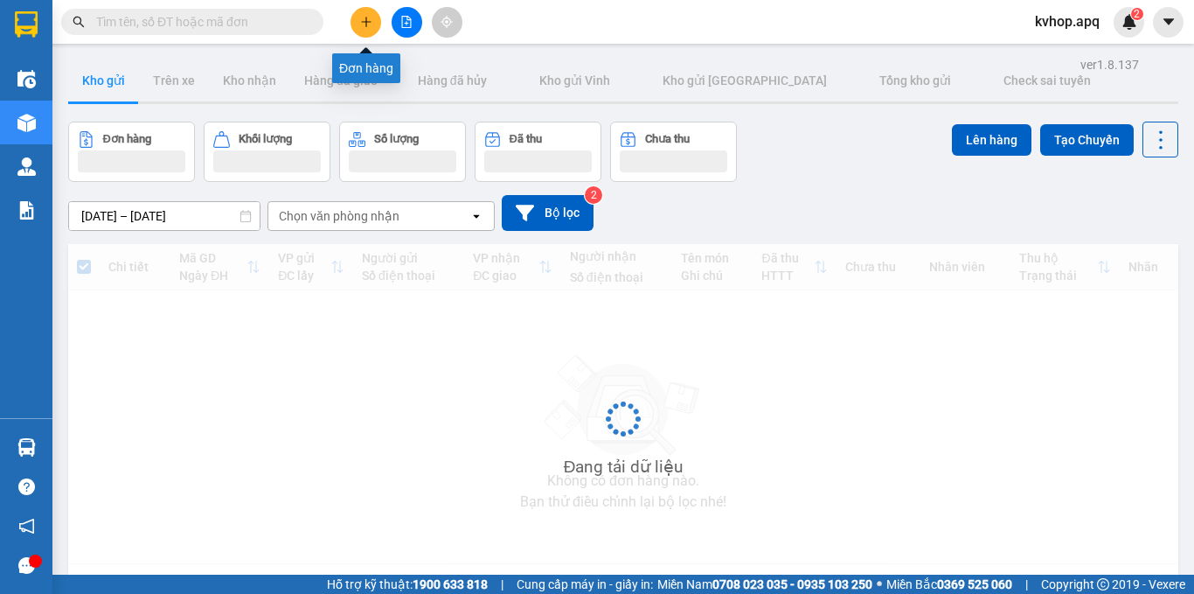
click at [362, 21] on icon "plus" at bounding box center [366, 22] width 12 height 12
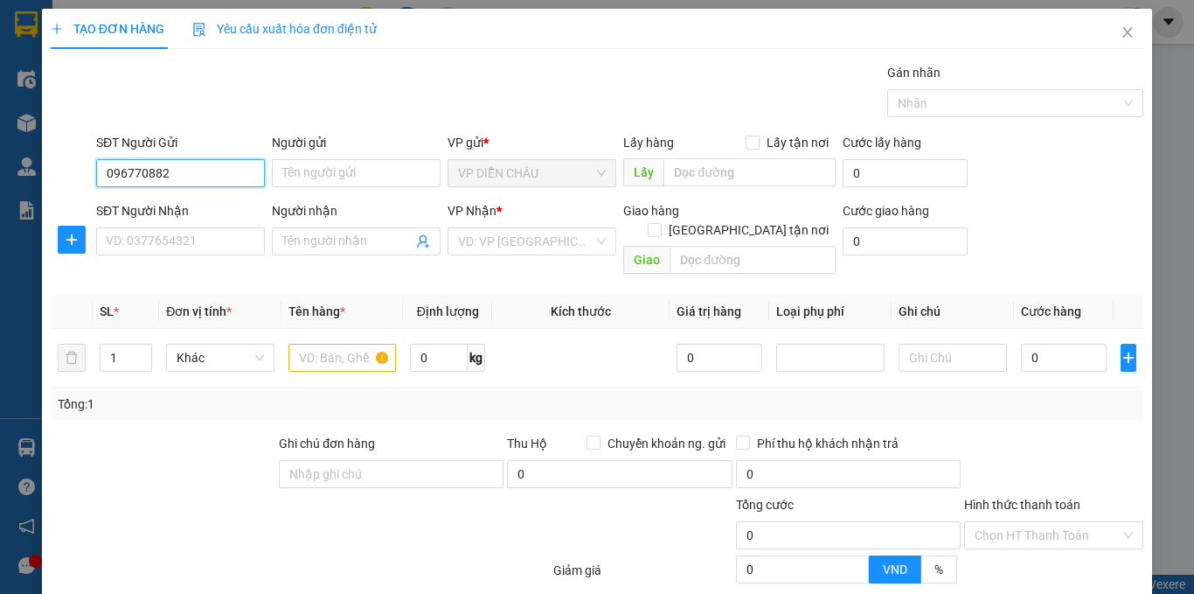
type input "0967708828"
click at [183, 197] on div "0967708828 - chị hương" at bounding box center [178, 208] width 167 height 28
type input "chị [PERSON_NAME]"
checkbox input "true"
type input "vp"
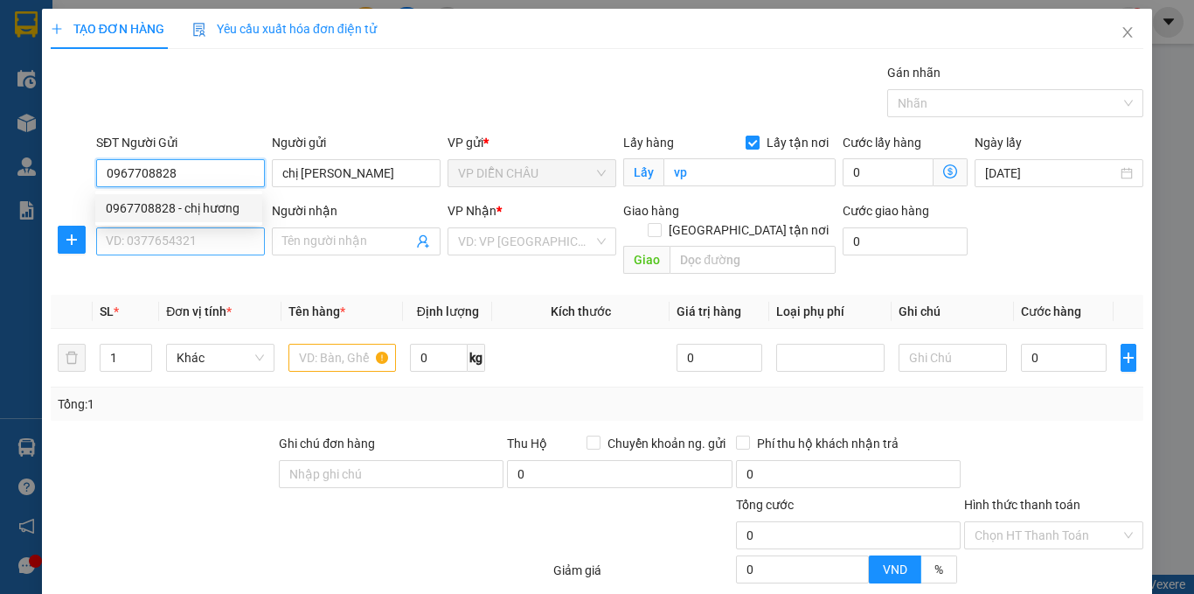
type input "0967708828"
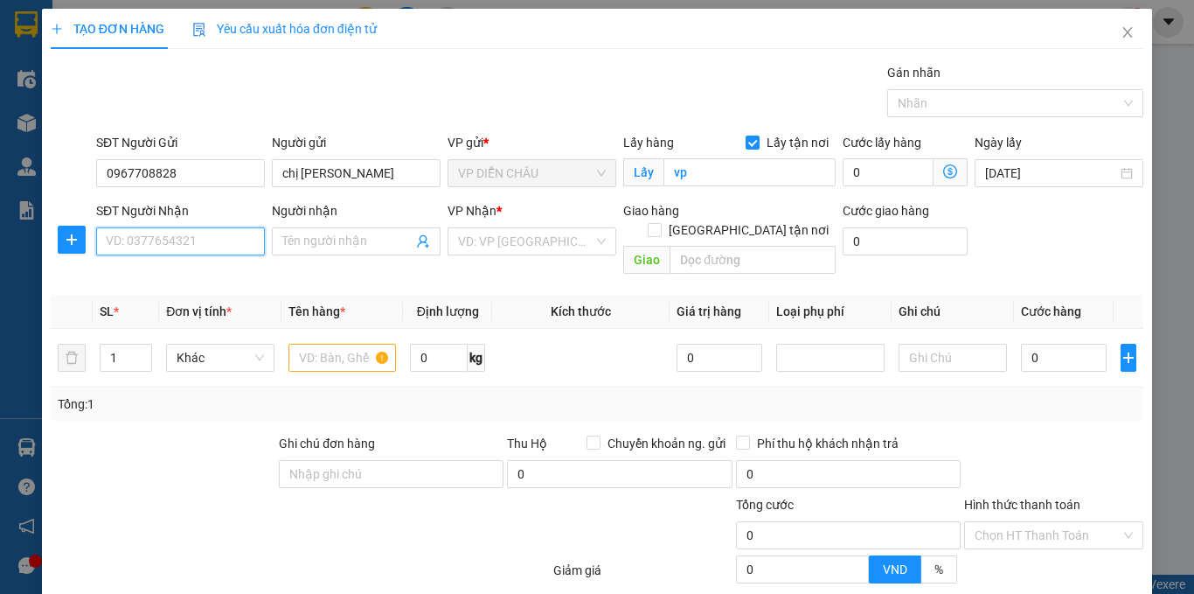
click at [184, 239] on input "SĐT Người Nhận" at bounding box center [180, 241] width 169 height 28
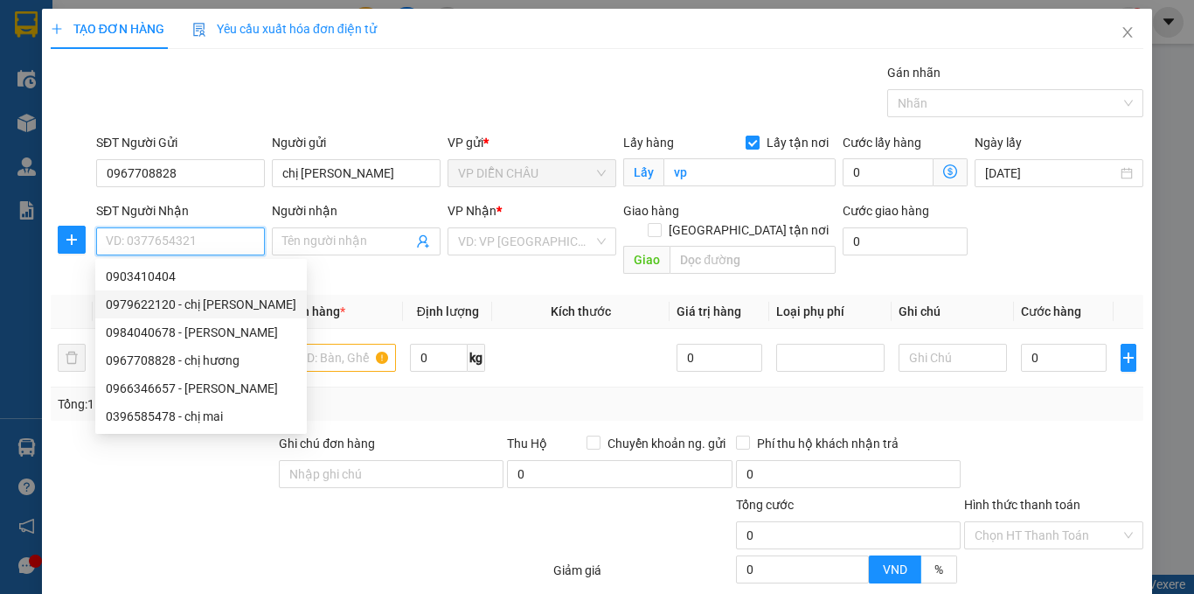
click at [139, 297] on div "0979622120 - chị [PERSON_NAME]" at bounding box center [201, 304] width 191 height 19
type input "0979622120"
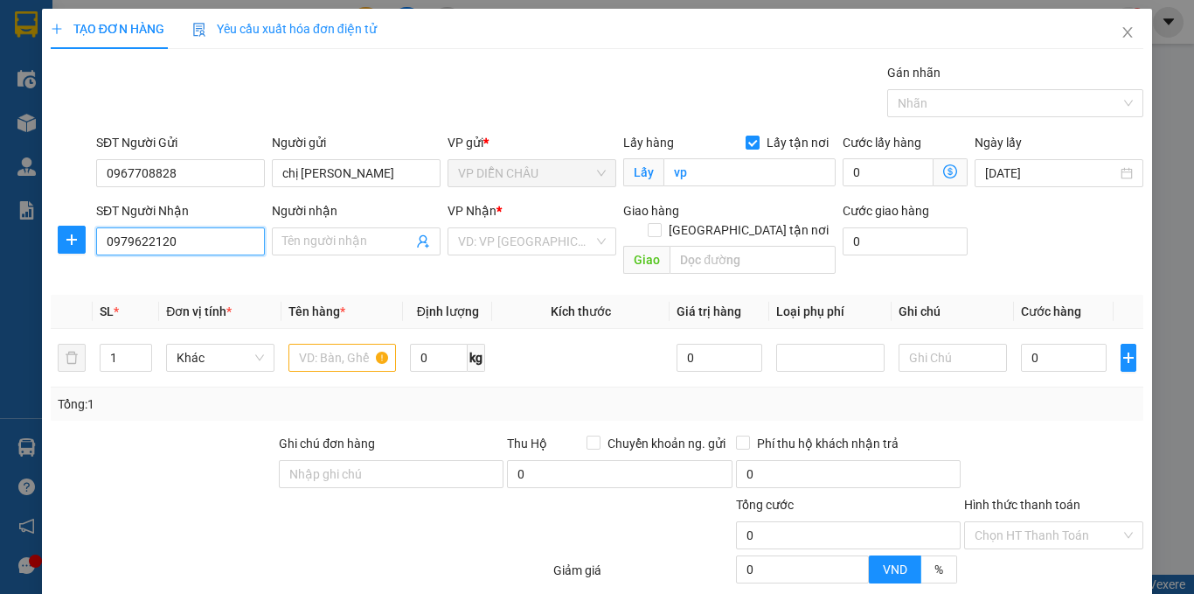
type input "chị [PERSON_NAME]"
type input "VP 618 [PERSON_NAME]"
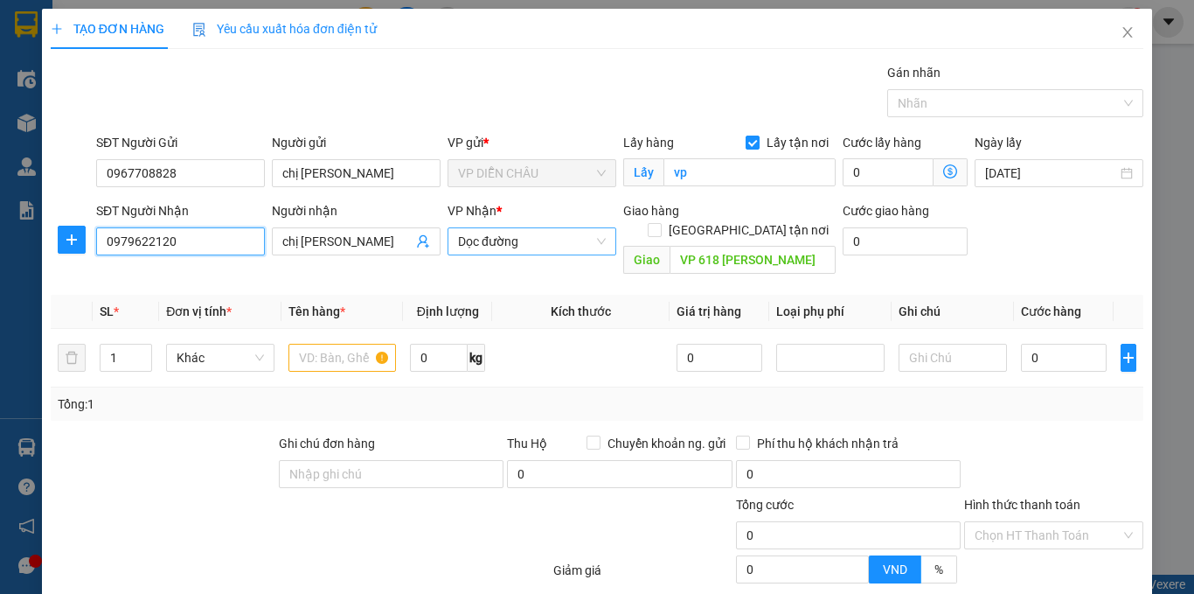
click at [541, 236] on span "Dọc đường" at bounding box center [532, 241] width 148 height 26
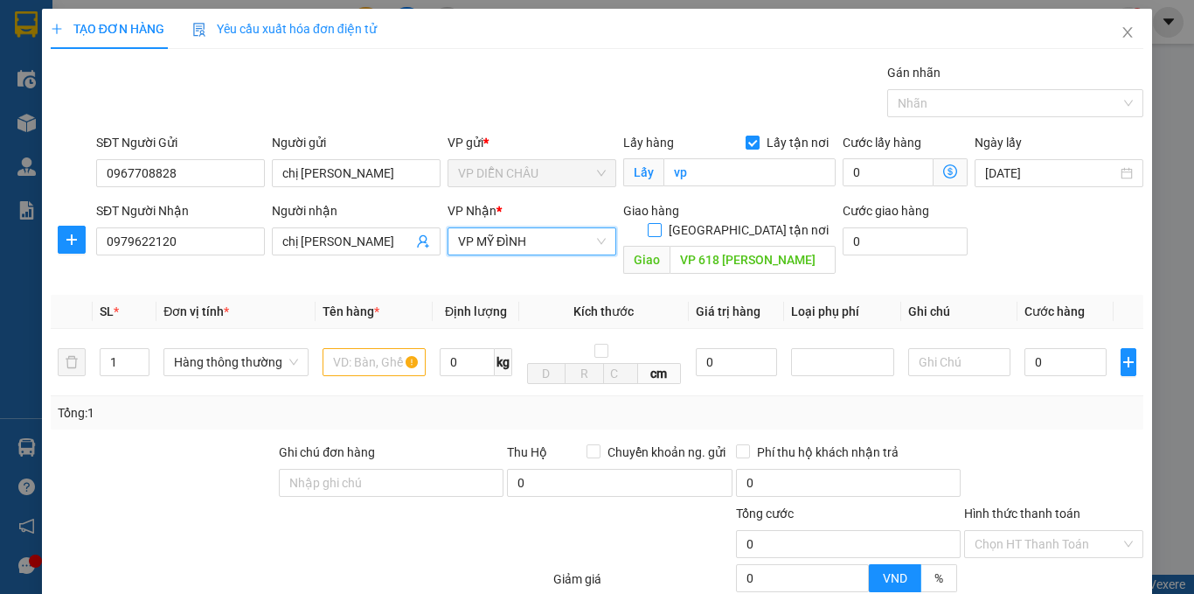
click at [660, 223] on input "[GEOGRAPHIC_DATA] tận nơi" at bounding box center [654, 229] width 12 height 12
checkbox input "true"
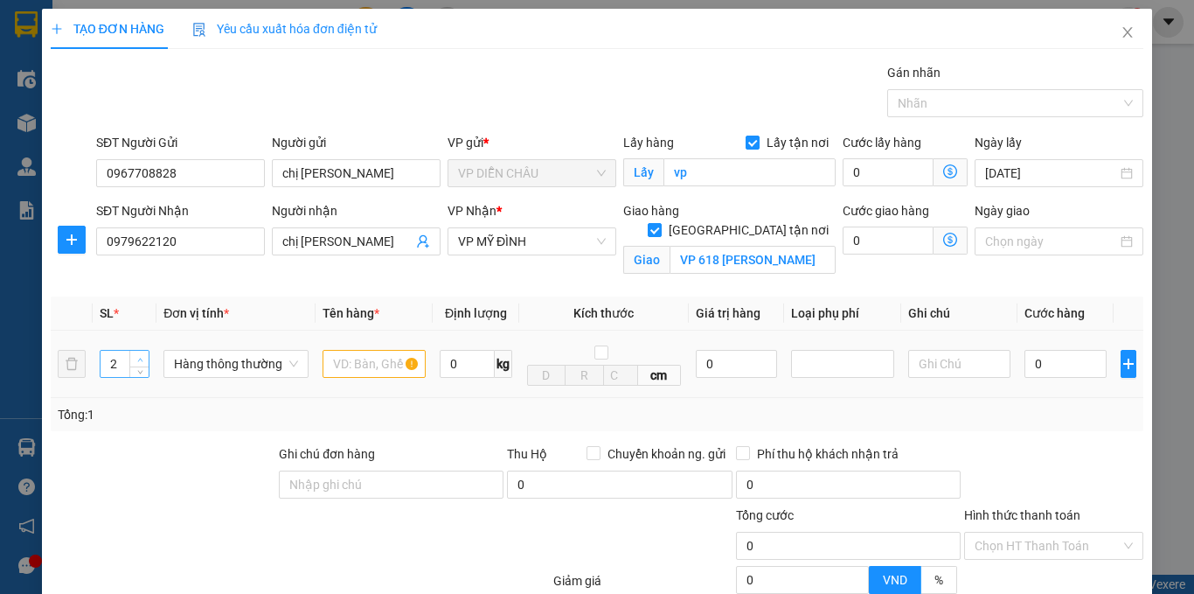
click at [139, 354] on span "up" at bounding box center [140, 359] width 10 height 10
type input "3"
click at [139, 354] on span "up" at bounding box center [140, 359] width 10 height 10
click at [353, 365] on input "text" at bounding box center [374, 364] width 103 height 28
type input "măng khô"
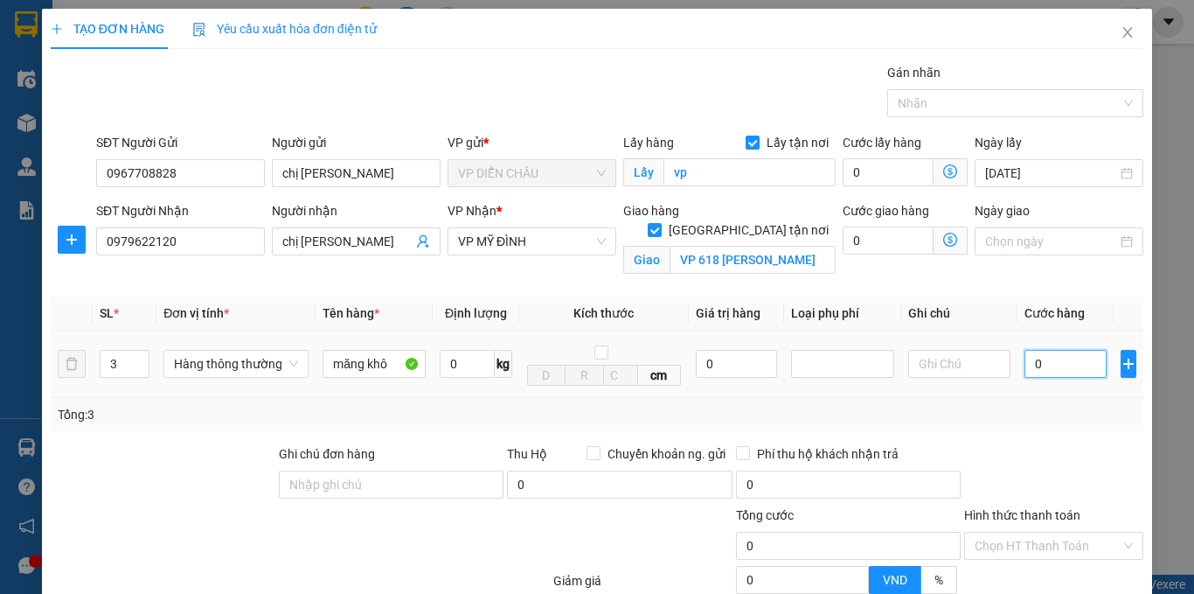
click at [1025, 364] on input "0" at bounding box center [1066, 364] width 82 height 28
type input "2"
type input "29"
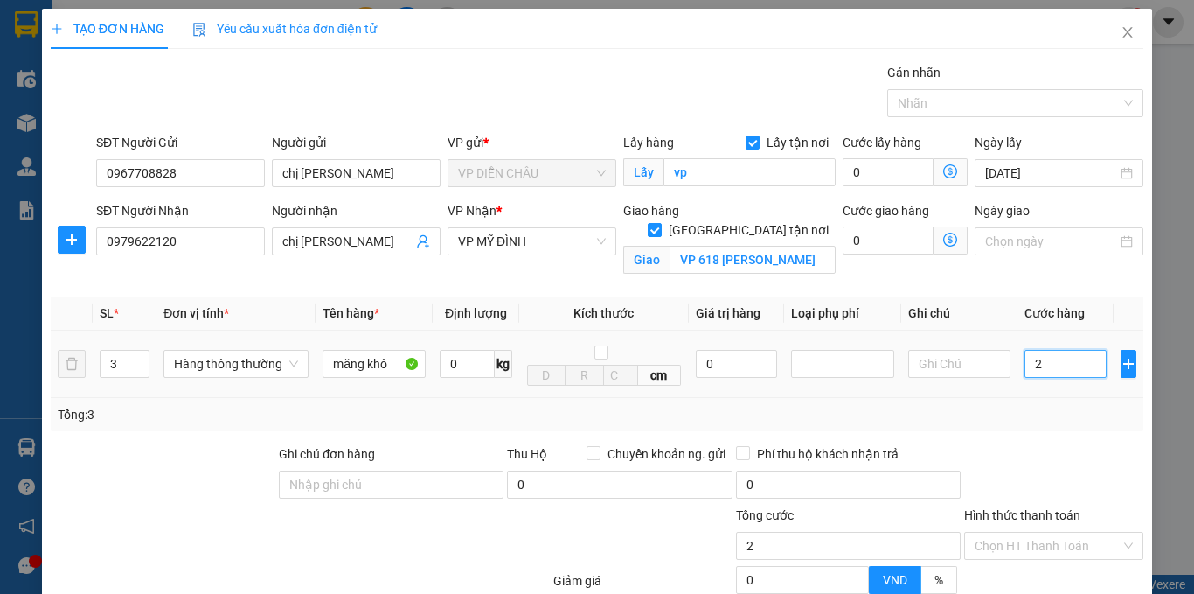
type input "29"
type input "290"
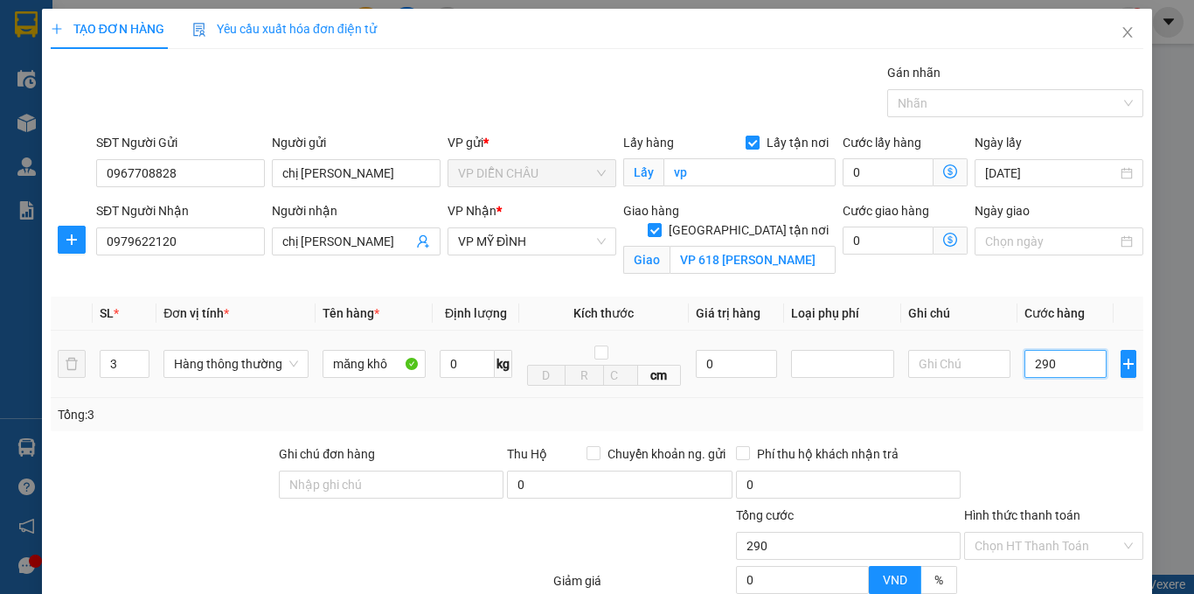
type input "2.900"
type input "29.000"
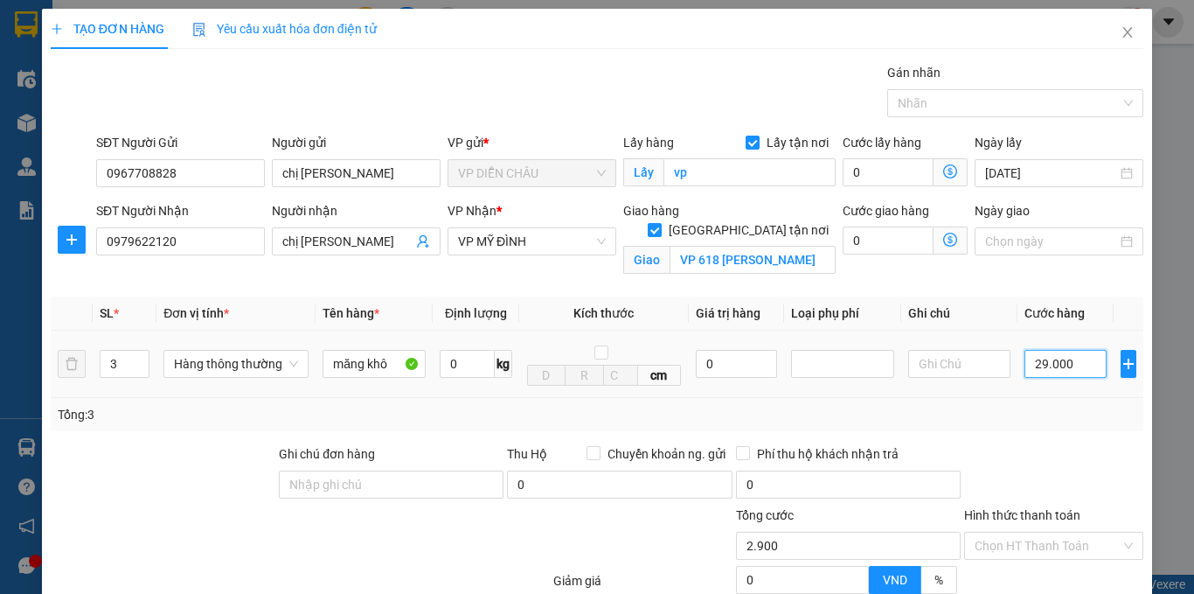
type input "29.000"
type input "290.000"
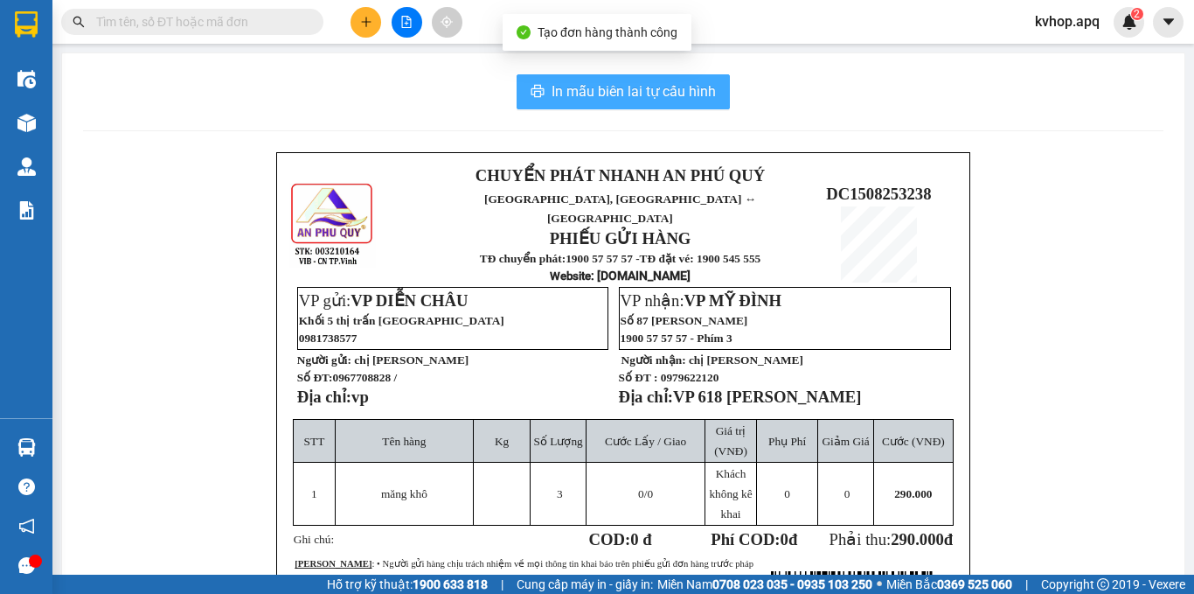
click at [619, 91] on span "In mẫu biên lai tự cấu hình" at bounding box center [634, 91] width 164 height 22
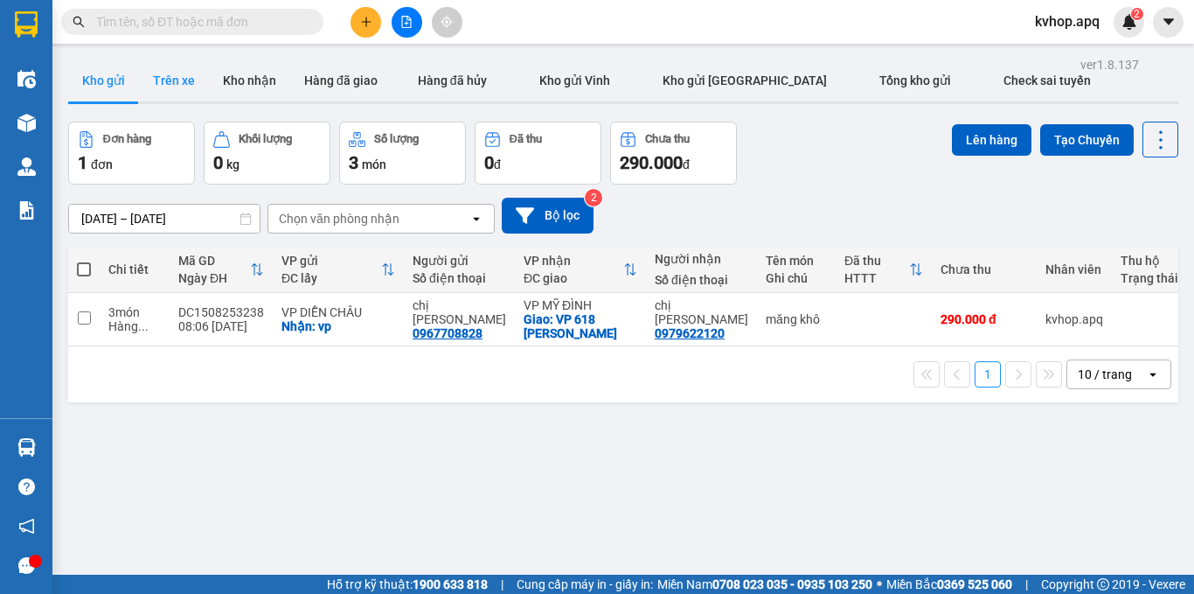
click at [151, 77] on button "Trên xe" at bounding box center [174, 80] width 70 height 42
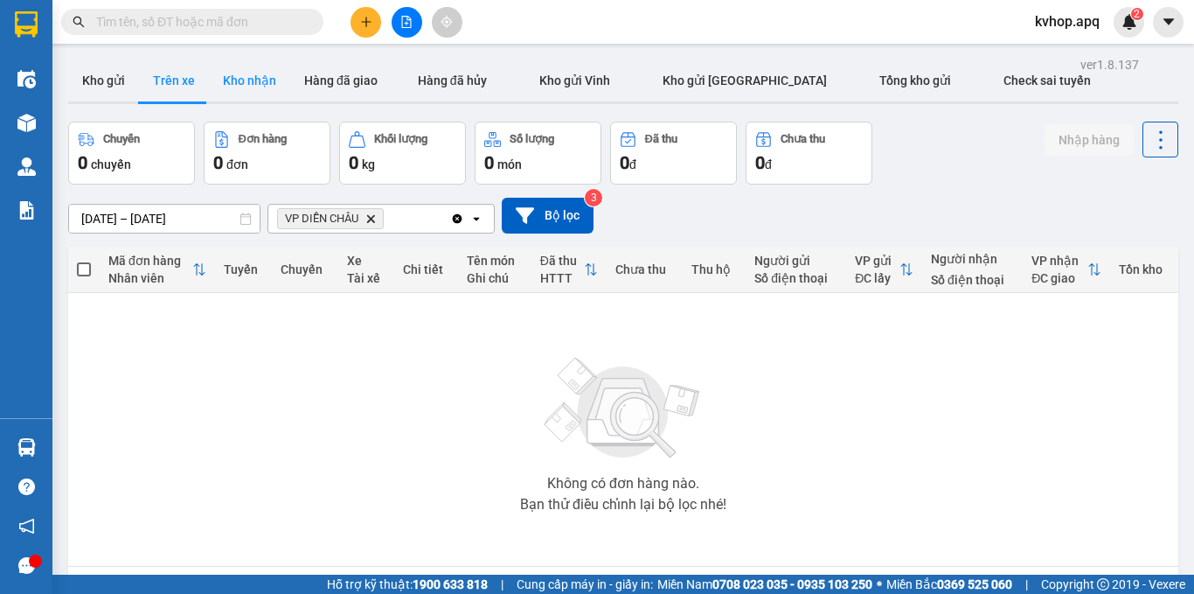
click at [230, 80] on button "Kho nhận" at bounding box center [249, 80] width 81 height 42
type input "[DATE] – [DATE]"
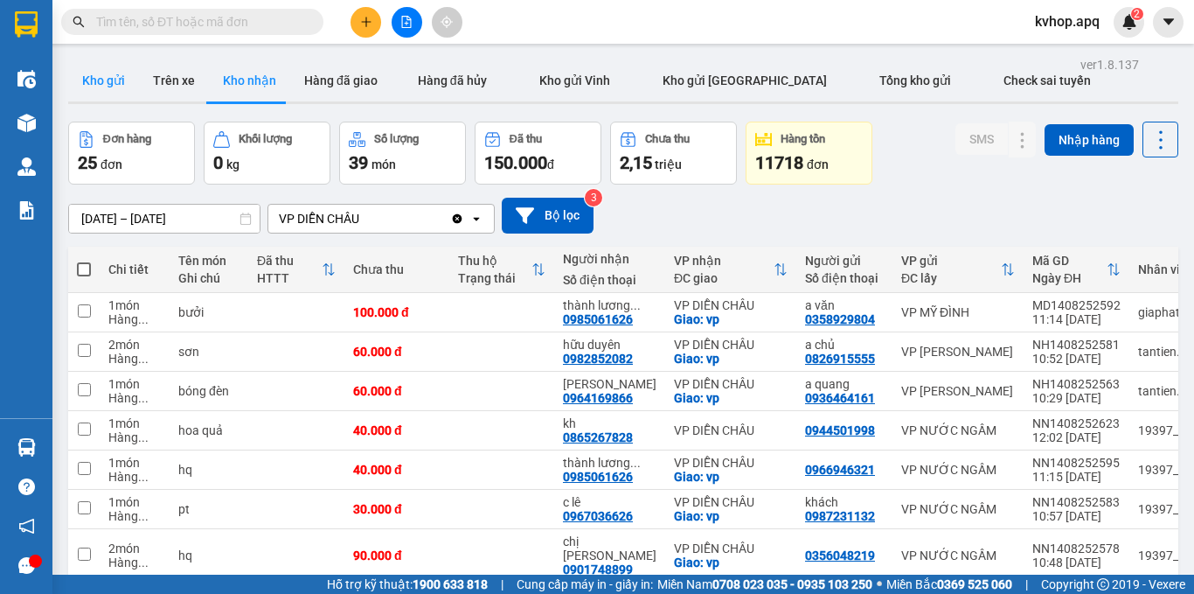
click at [85, 87] on button "Kho gửi" at bounding box center [103, 80] width 71 height 42
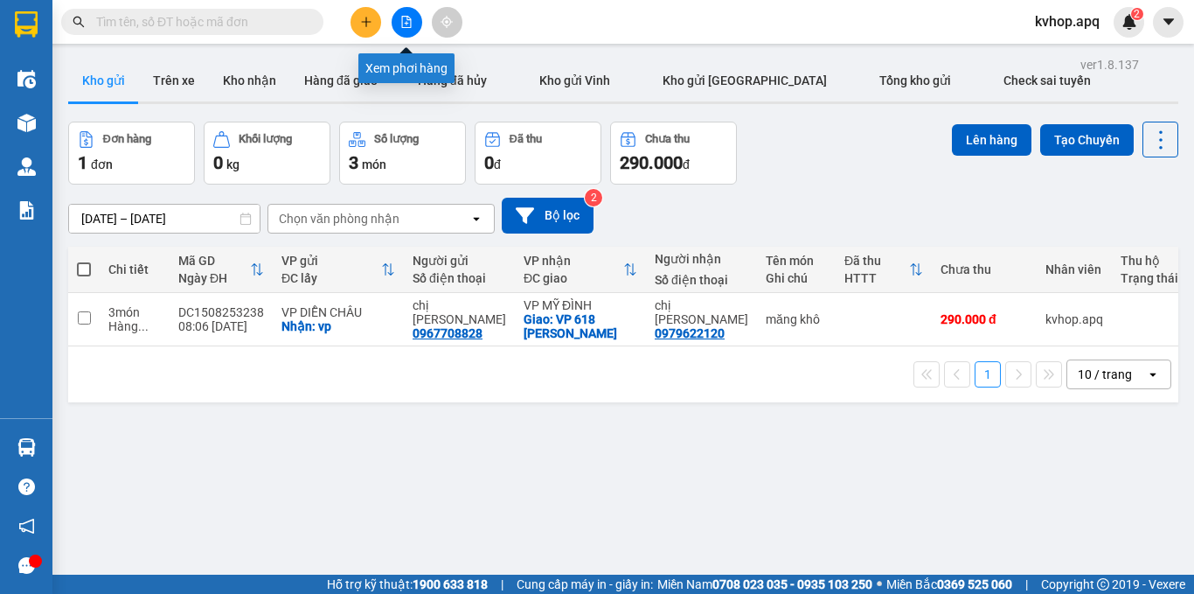
click at [409, 32] on button at bounding box center [407, 22] width 31 height 31
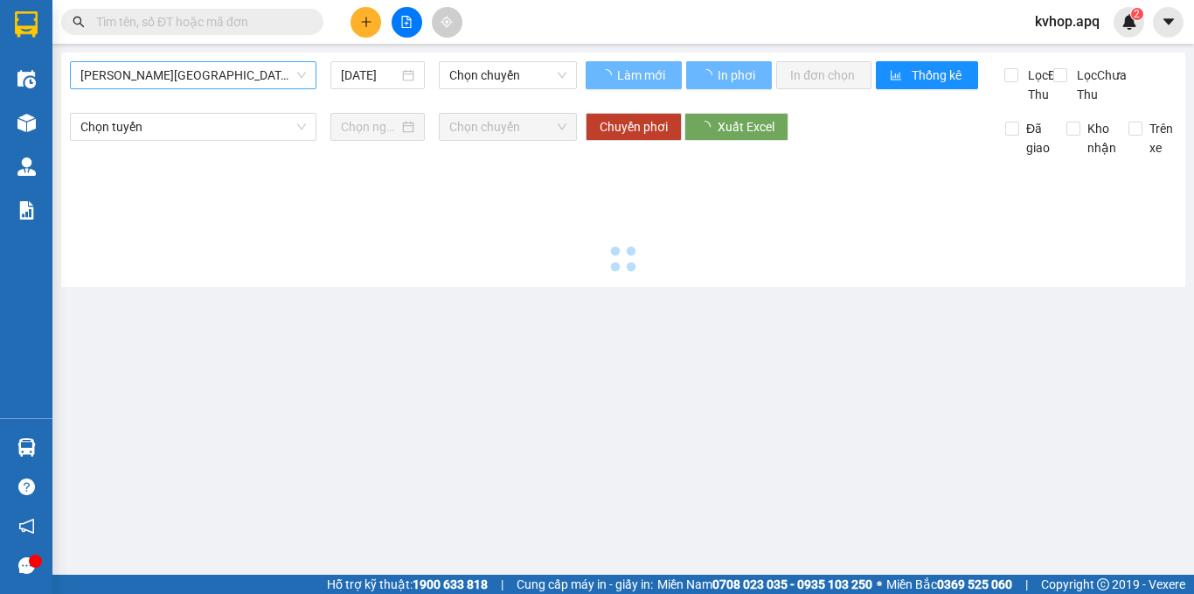
click at [204, 76] on span "[PERSON_NAME][GEOGRAPHIC_DATA]" at bounding box center [193, 75] width 226 height 26
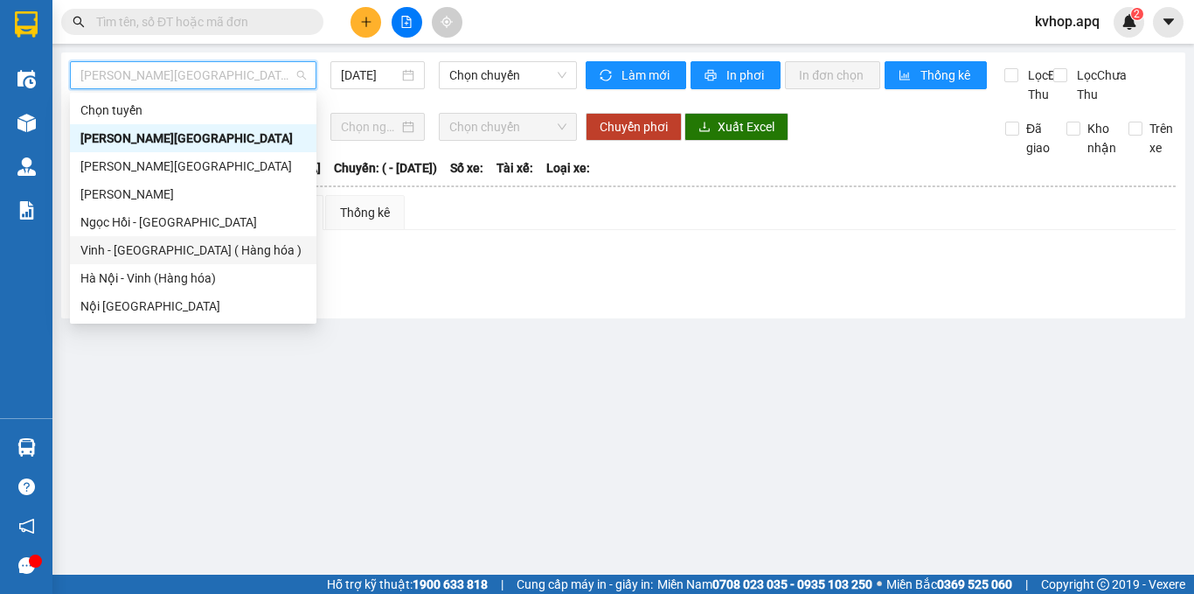
click at [157, 243] on div "Vinh - [GEOGRAPHIC_DATA] ( Hàng hóa )" at bounding box center [193, 249] width 226 height 19
type input "[DATE]"
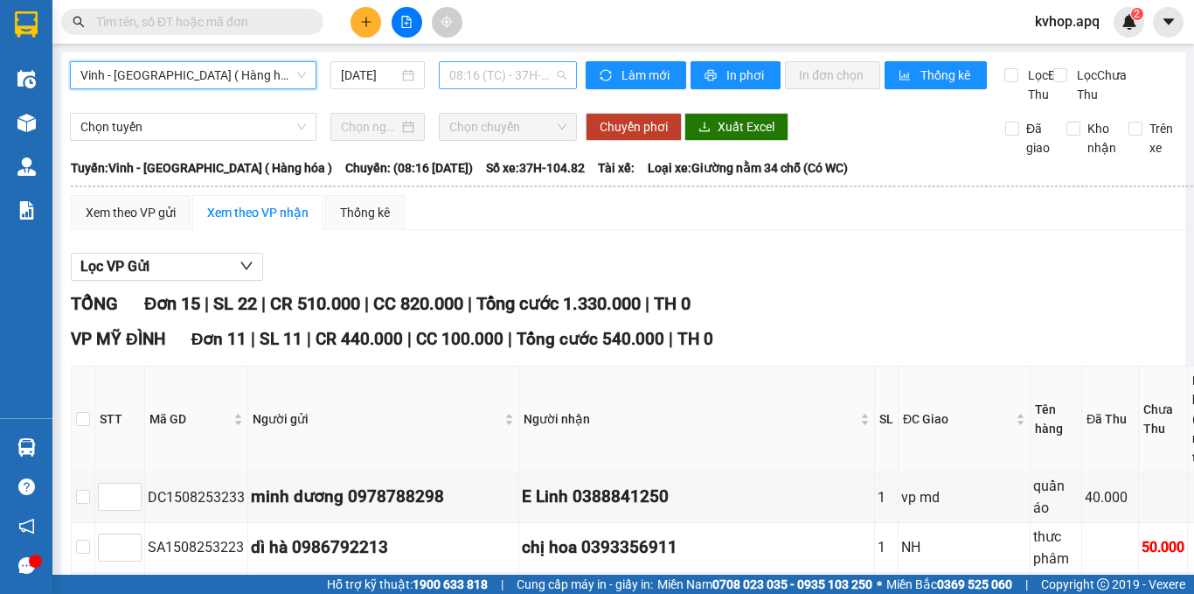
click at [535, 67] on span "08:16 (TC) - 37H-104.82" at bounding box center [507, 75] width 117 height 26
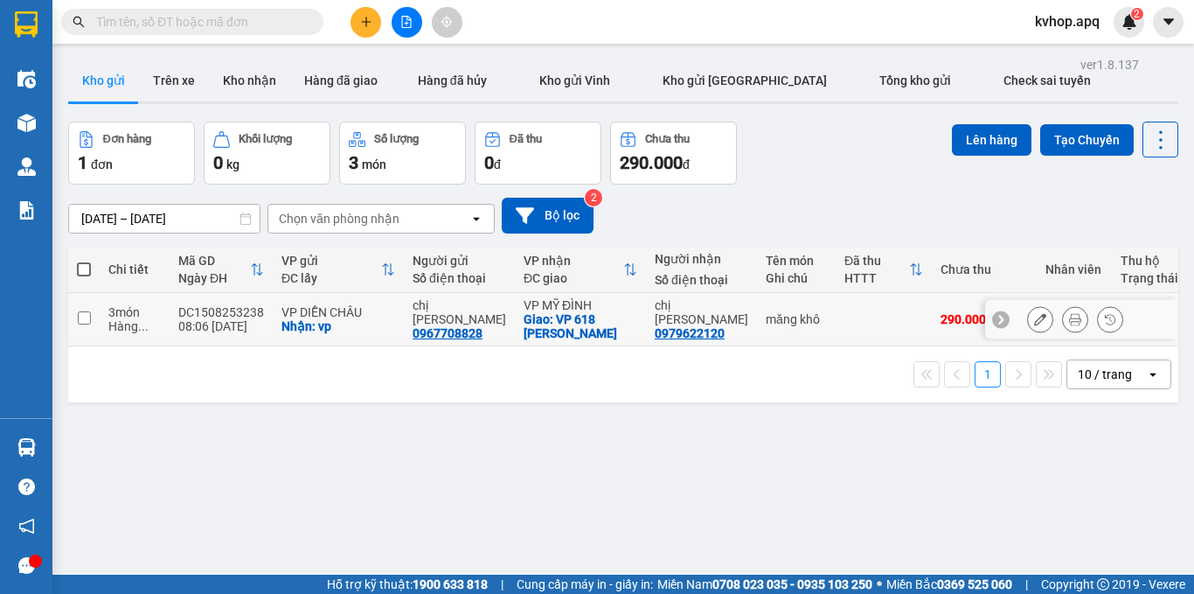
click at [87, 323] on td at bounding box center [83, 319] width 31 height 53
checkbox input "true"
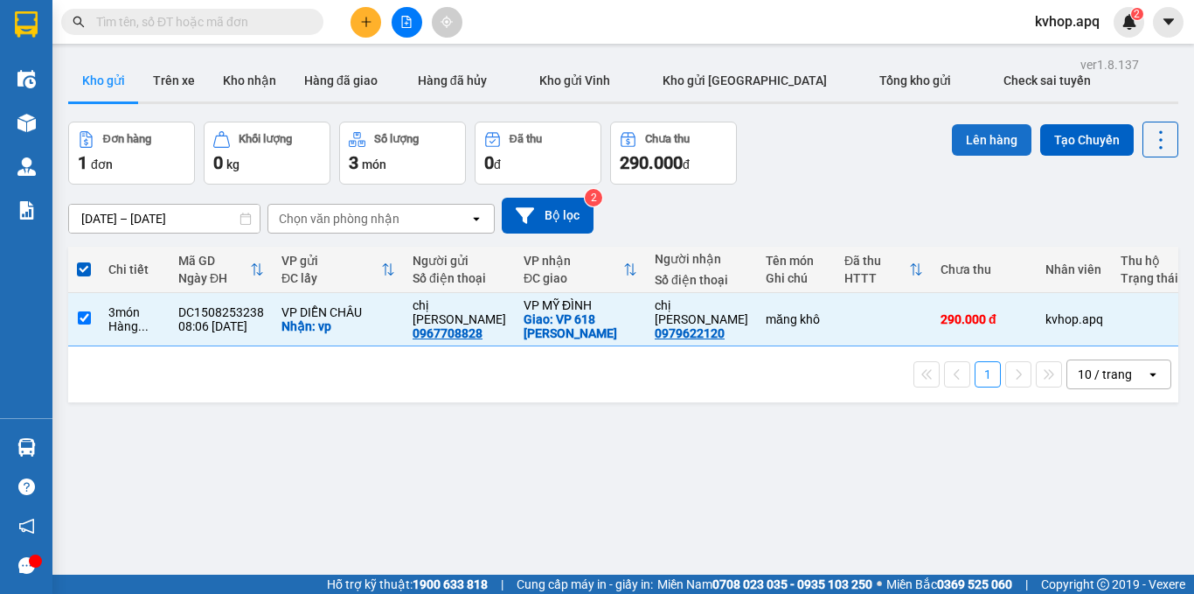
click at [971, 138] on button "Lên hàng" at bounding box center [992, 139] width 80 height 31
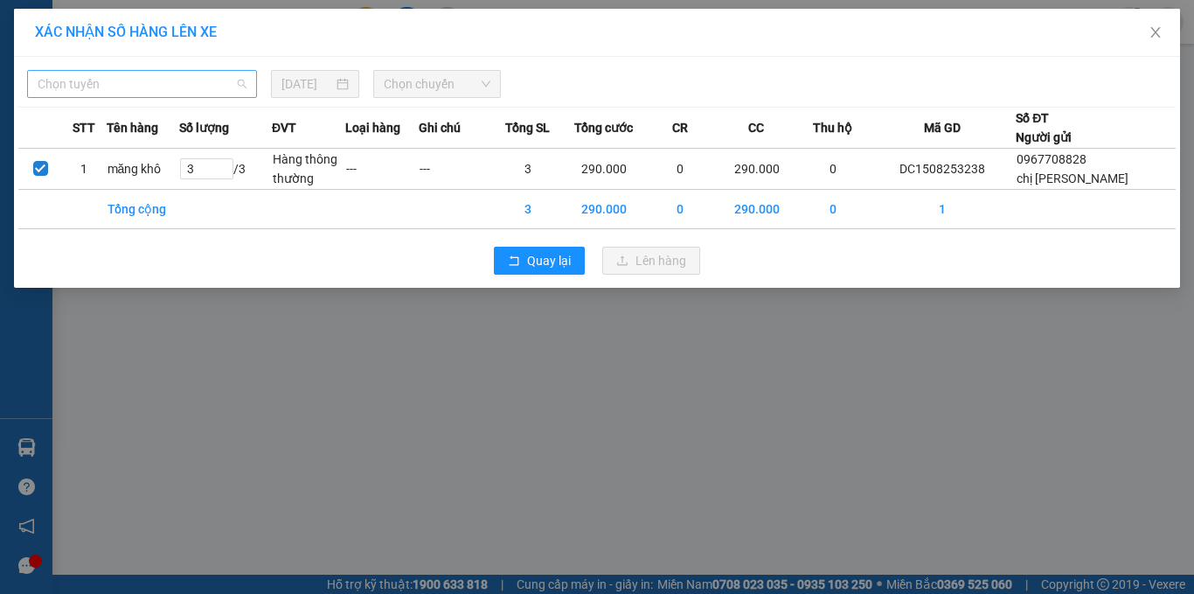
click at [134, 86] on span "Chọn tuyến" at bounding box center [142, 84] width 209 height 26
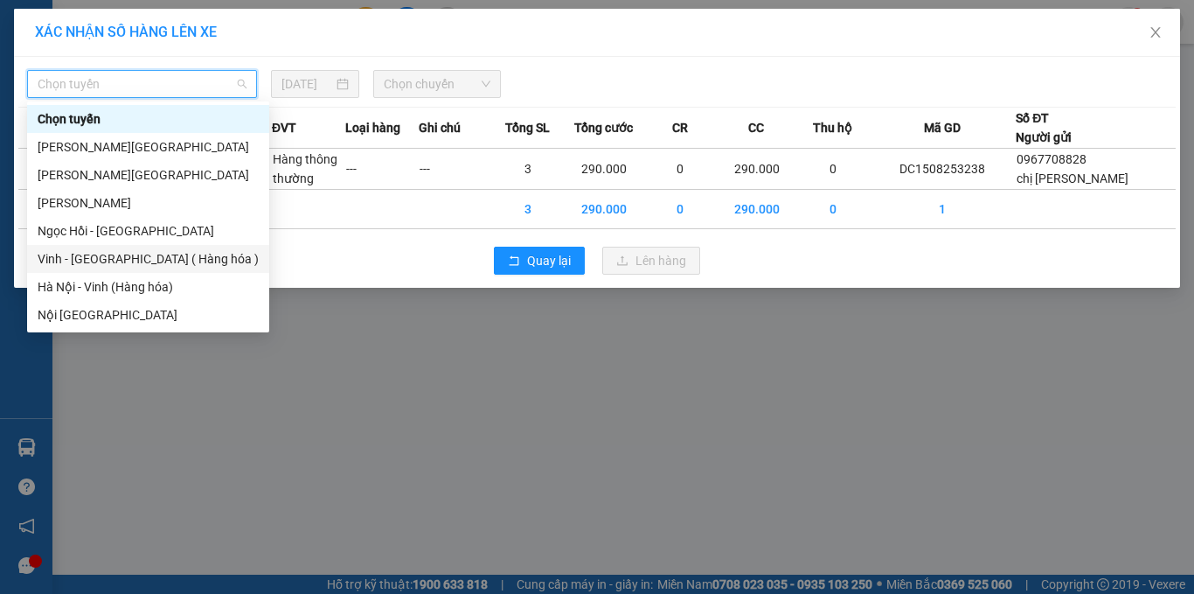
click at [100, 250] on div "Vinh - [GEOGRAPHIC_DATA] ( Hàng hóa )" at bounding box center [148, 258] width 221 height 19
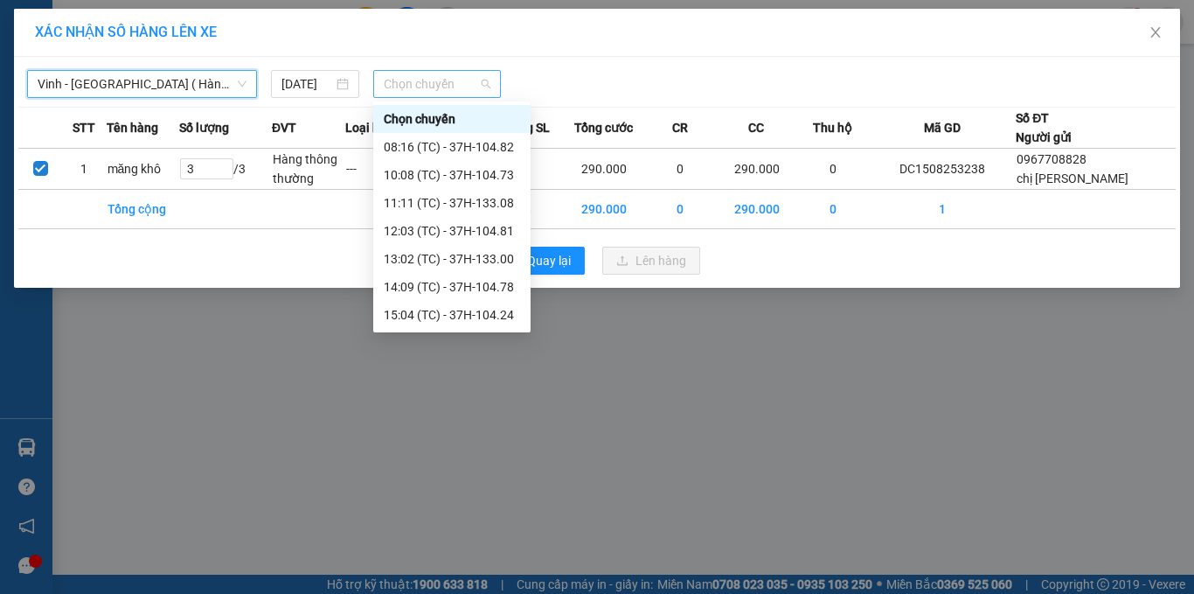
click at [444, 84] on span "Chọn chuyến" at bounding box center [438, 84] width 108 height 26
click at [475, 182] on div "10:08 (TC) - 37H-104.73" at bounding box center [452, 174] width 136 height 19
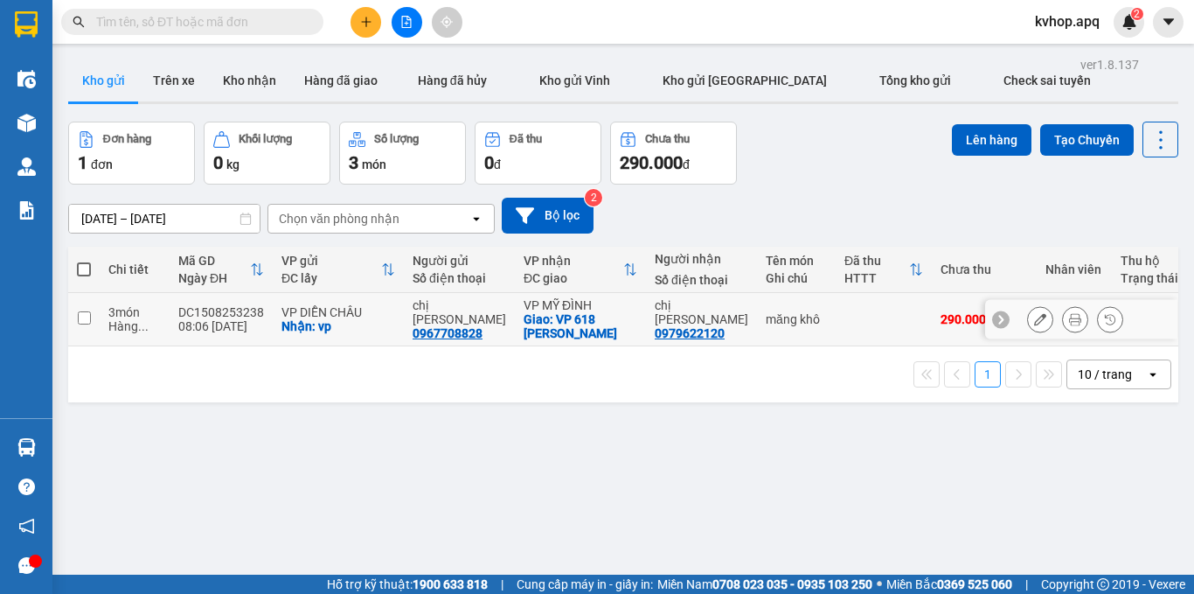
drag, startPoint x: 87, startPoint y: 240, endPoint x: 381, endPoint y: 205, distance: 296.8
click at [87, 311] on input "checkbox" at bounding box center [84, 317] width 13 height 13
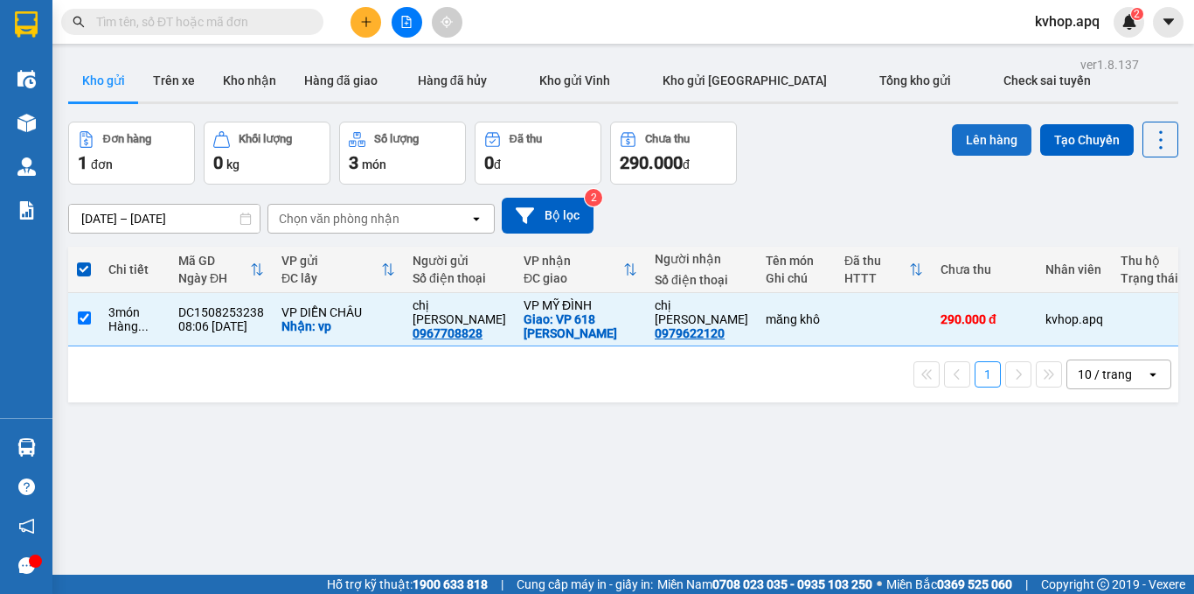
click at [959, 124] on button "Lên hàng" at bounding box center [992, 139] width 80 height 31
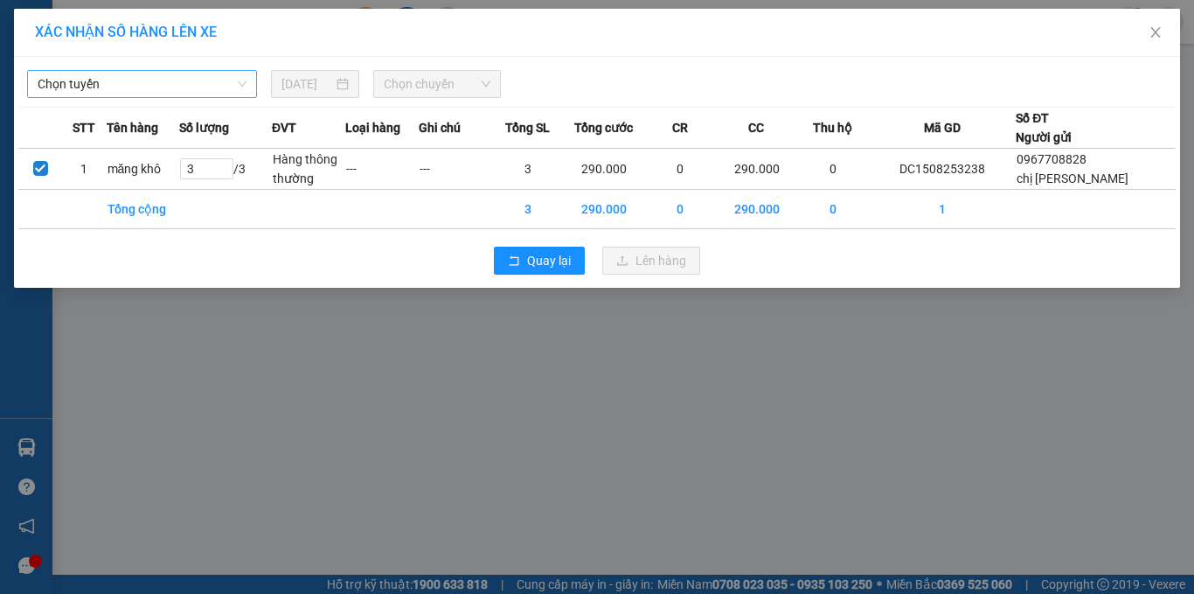
click at [59, 74] on span "Chọn tuyến" at bounding box center [142, 84] width 209 height 26
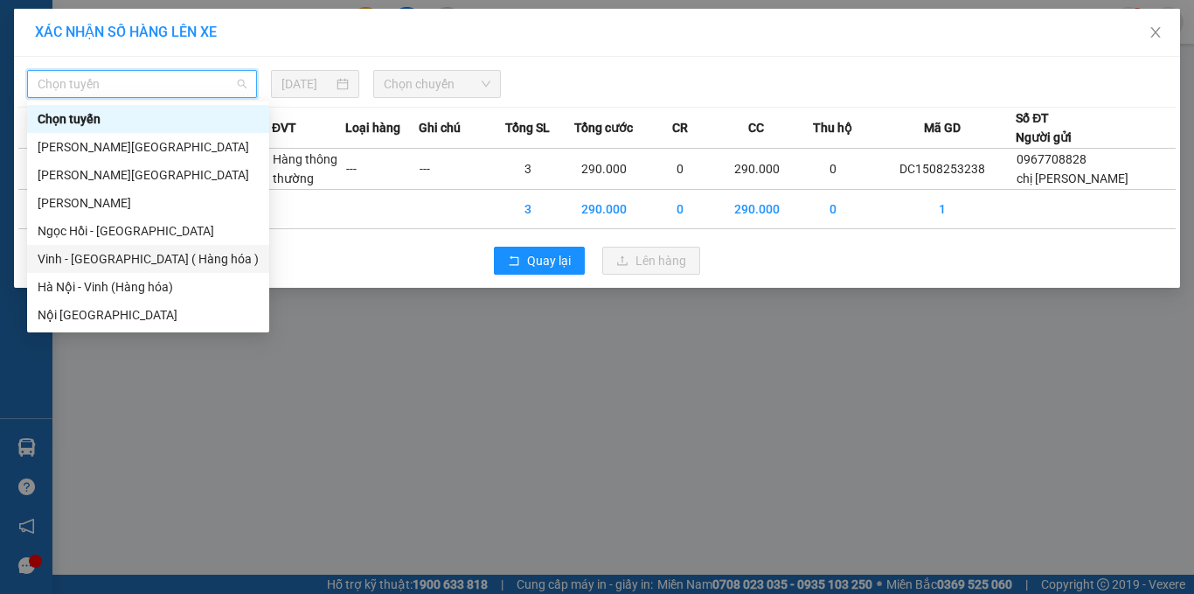
click at [101, 259] on div "Vinh - [GEOGRAPHIC_DATA] ( Hàng hóa )" at bounding box center [148, 258] width 221 height 19
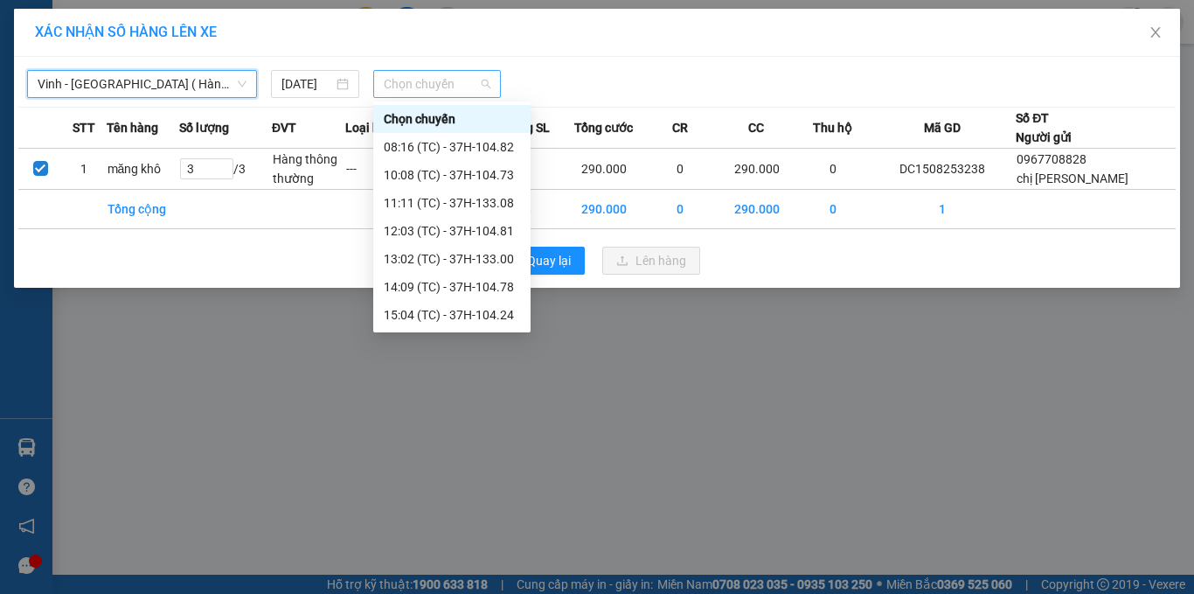
click at [434, 88] on span "Chọn chuyến" at bounding box center [438, 84] width 108 height 26
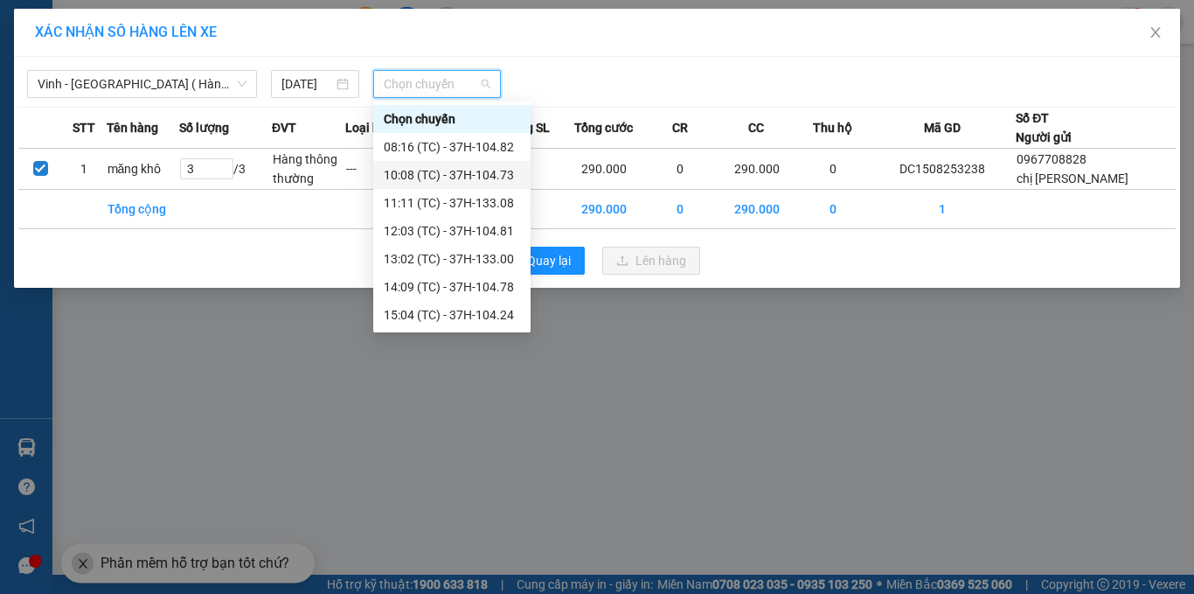
click at [460, 175] on div "10:08 (TC) - 37H-104.73" at bounding box center [452, 174] width 136 height 19
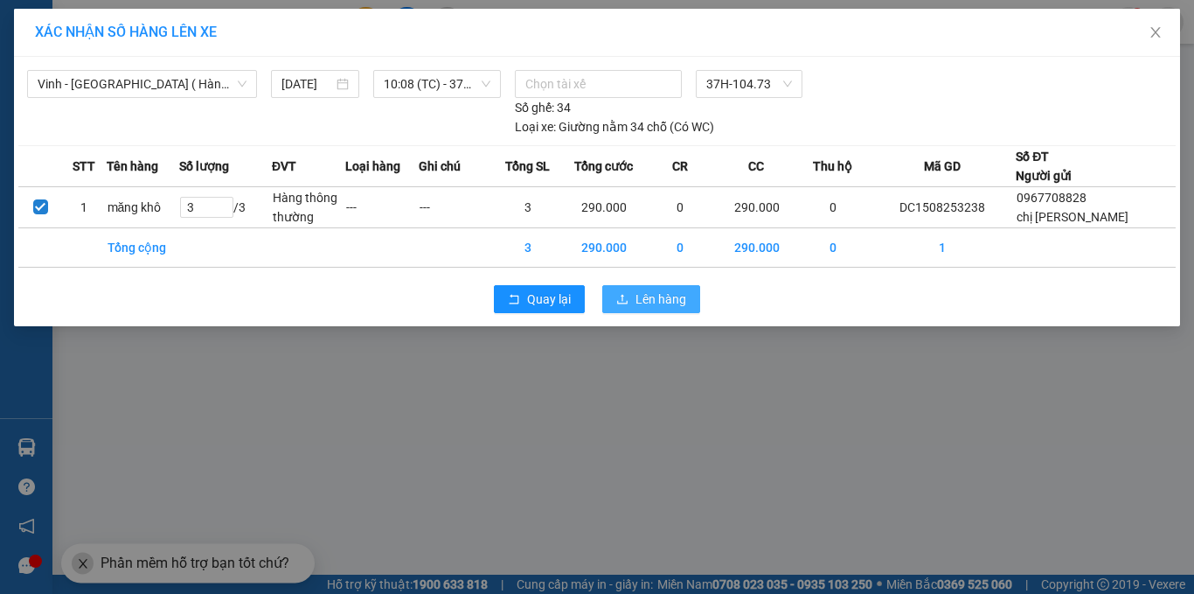
click at [633, 295] on button "Lên hàng" at bounding box center [651, 299] width 98 height 28
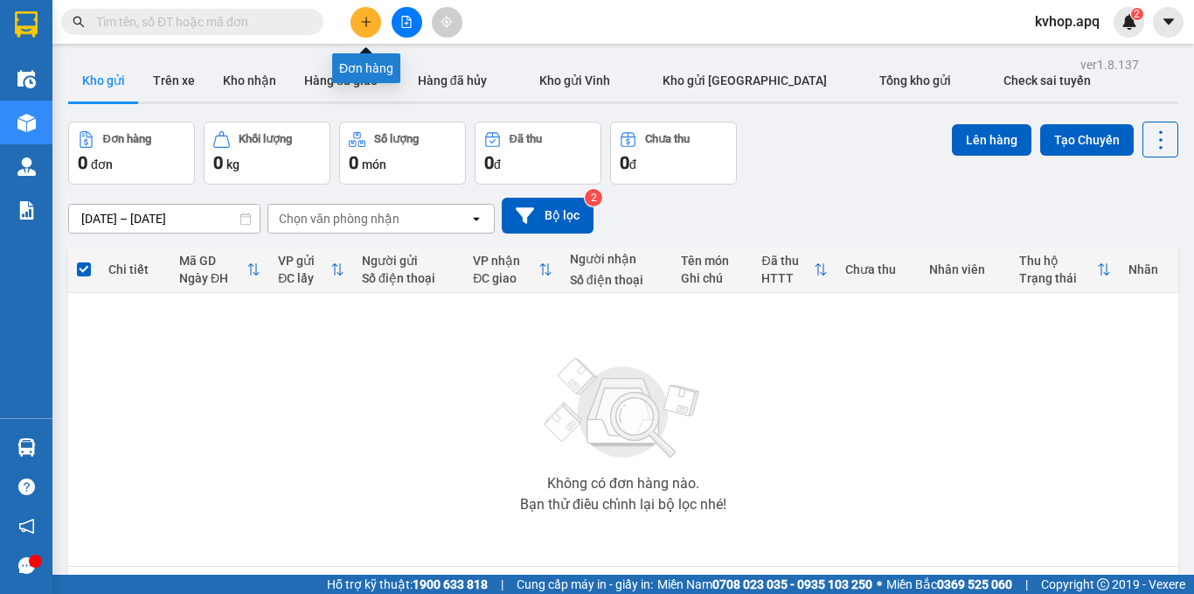
click at [366, 24] on icon "plus" at bounding box center [365, 22] width 1 height 10
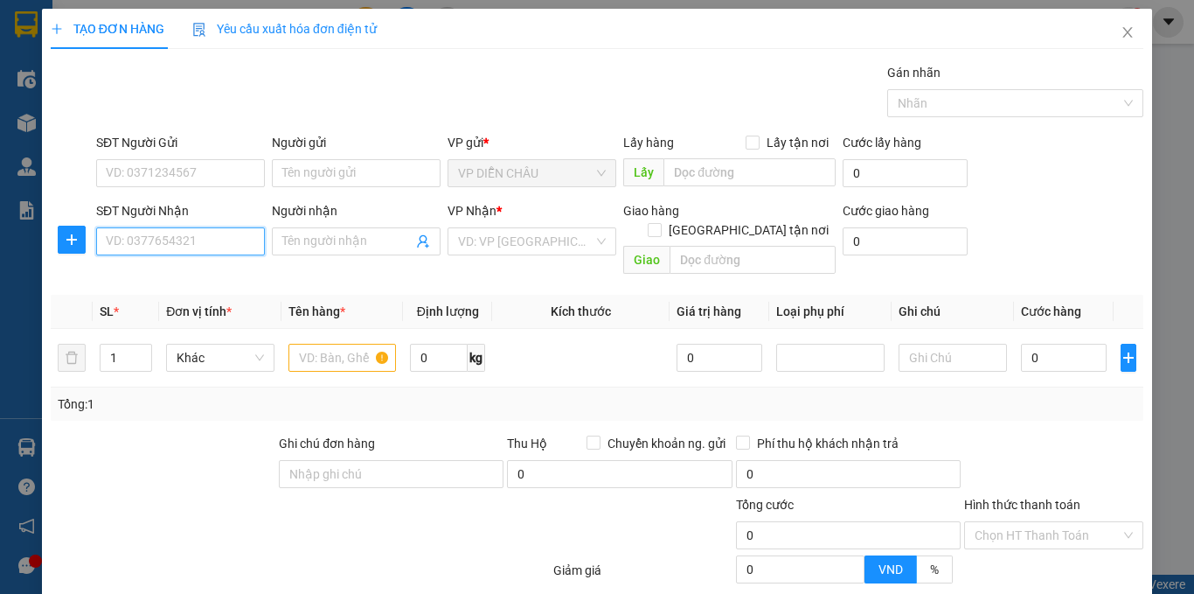
click at [189, 239] on input "SĐT Người Nhận" at bounding box center [180, 241] width 169 height 28
type input "0969893091"
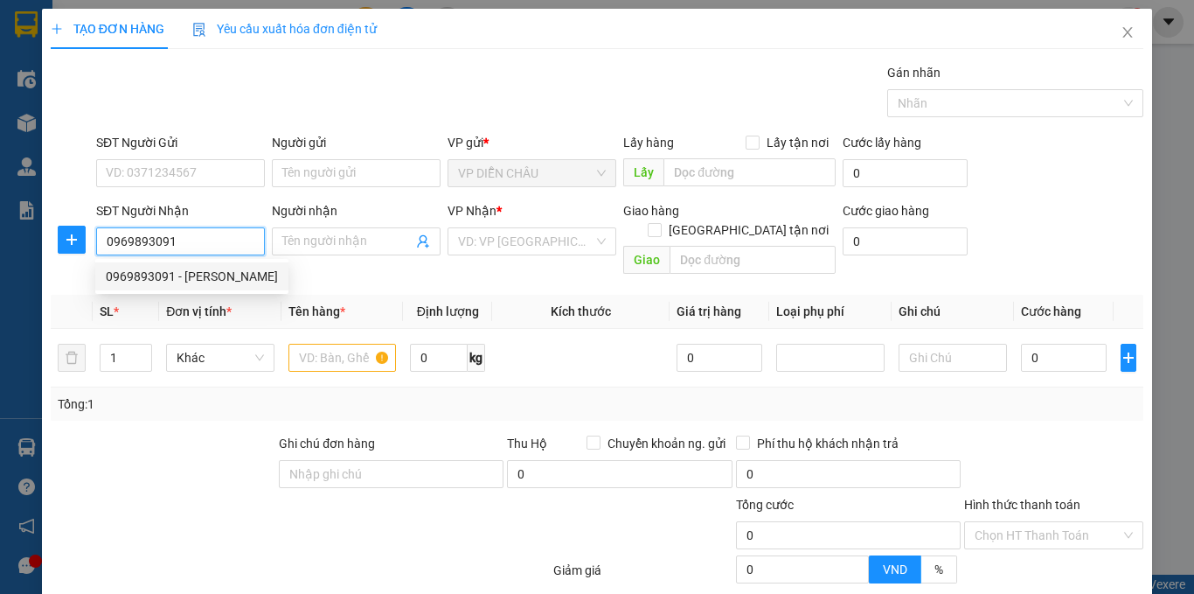
click at [205, 270] on div "0969893091 - [PERSON_NAME]" at bounding box center [192, 276] width 172 height 19
type input "[PERSON_NAME]"
checkbox input "true"
type input "VP GL"
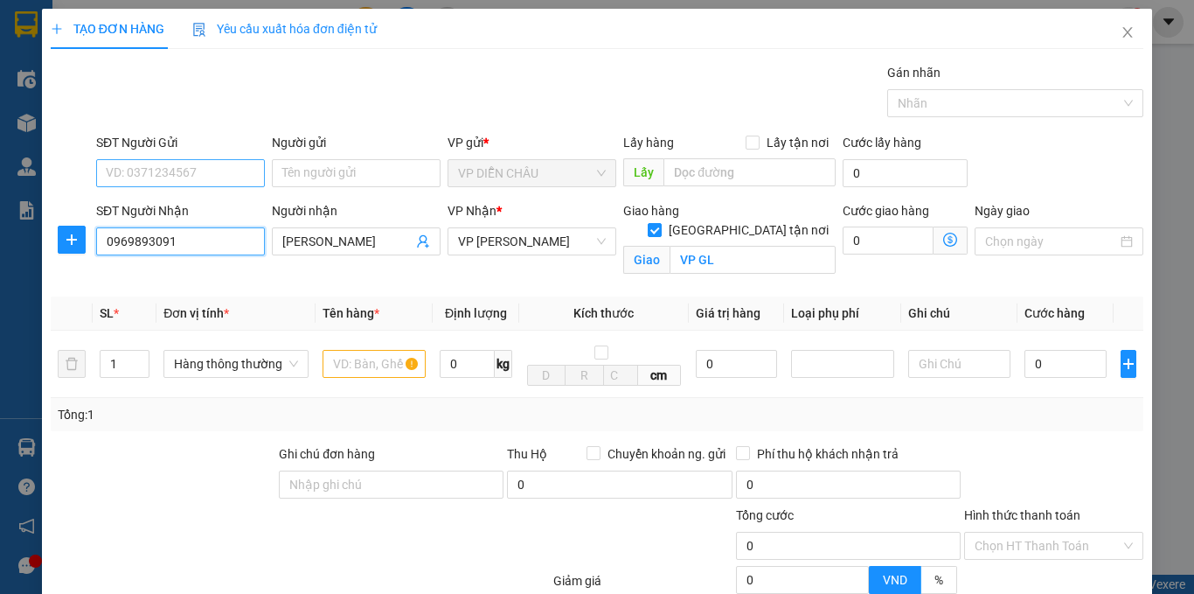
type input "0969893091"
click at [187, 172] on input "SĐT Người Gửi" at bounding box center [180, 173] width 169 height 28
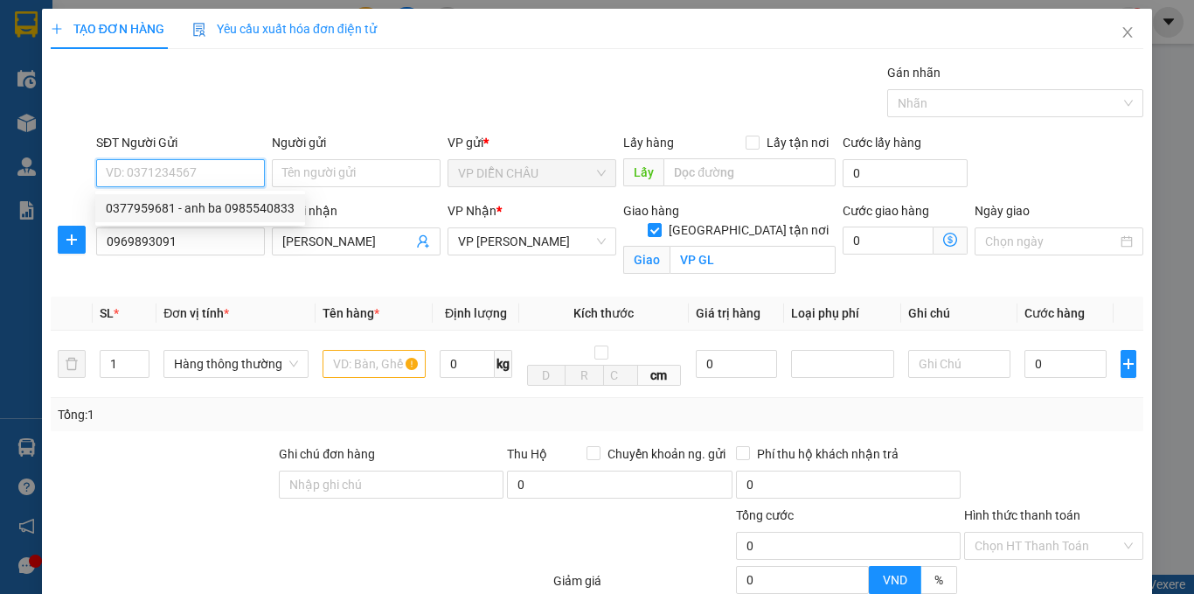
click at [190, 205] on div "0377959681 - anh ba 0985540833" at bounding box center [200, 207] width 189 height 19
type input "0377959681"
type input "anh ba 0985540833"
checkbox input "true"
type input "Vp Diễn châu"
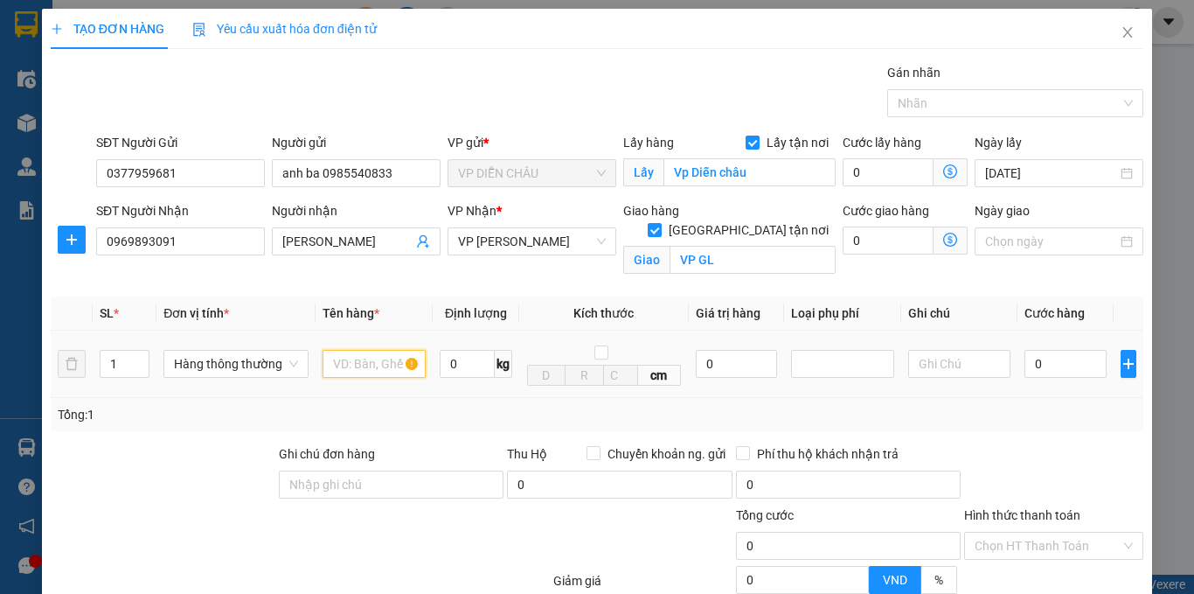
drag, startPoint x: 351, startPoint y: 372, endPoint x: 366, endPoint y: 409, distance: 40.4
click at [358, 384] on td at bounding box center [374, 363] width 117 height 67
type input "hải sản"
click at [1025, 363] on input "0" at bounding box center [1066, 364] width 82 height 28
type input "1"
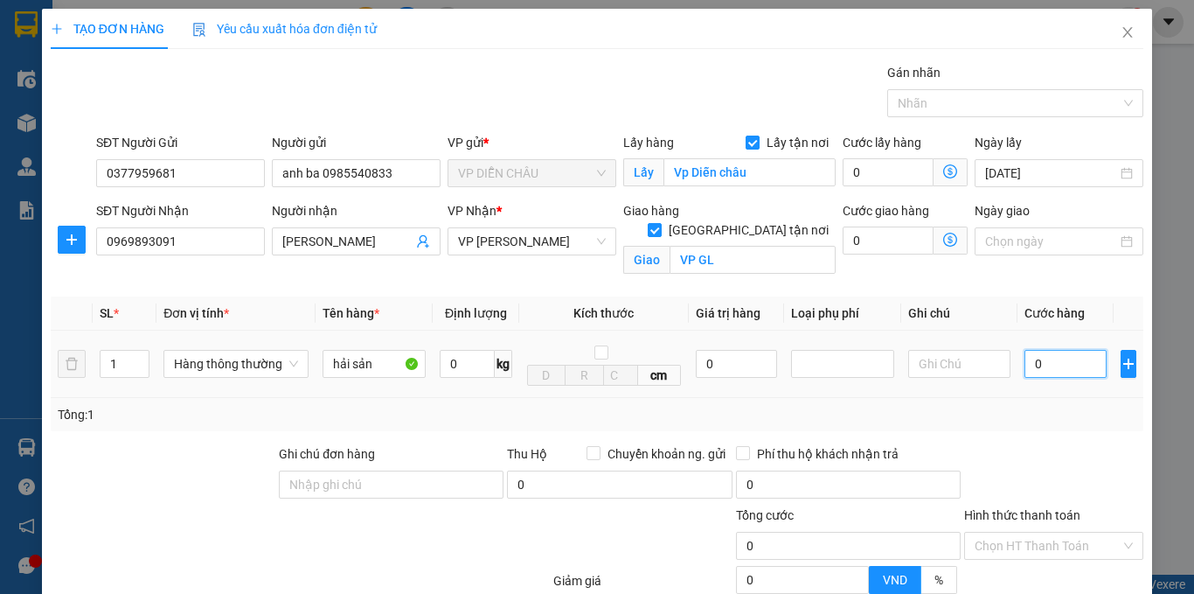
type input "1"
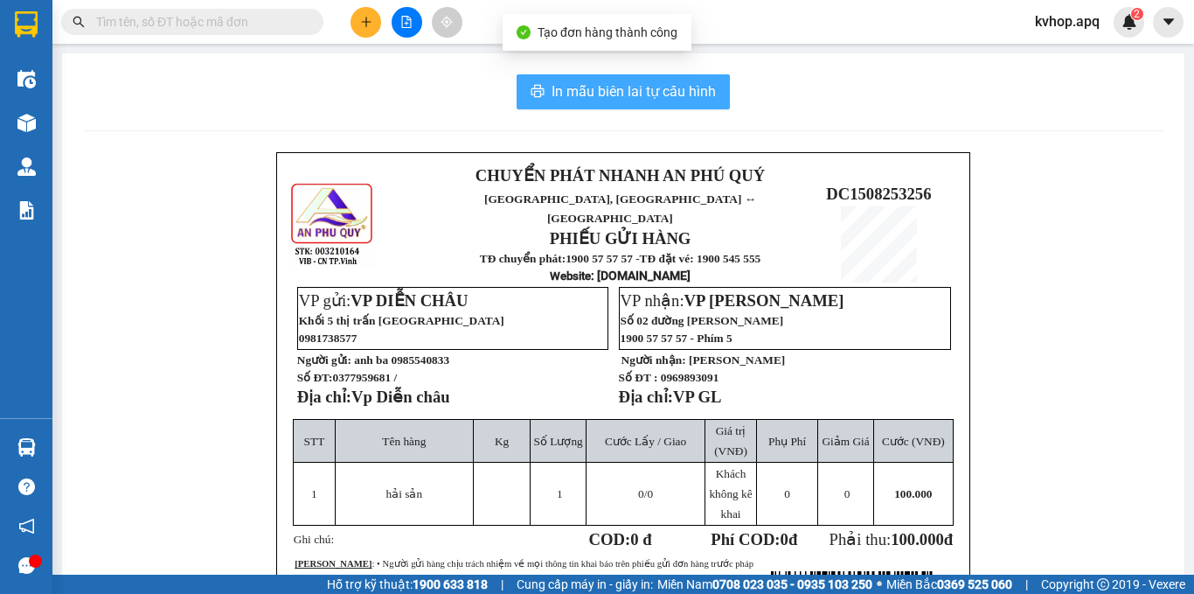
click at [629, 77] on button "In mẫu biên lai tự cấu hình" at bounding box center [623, 91] width 213 height 35
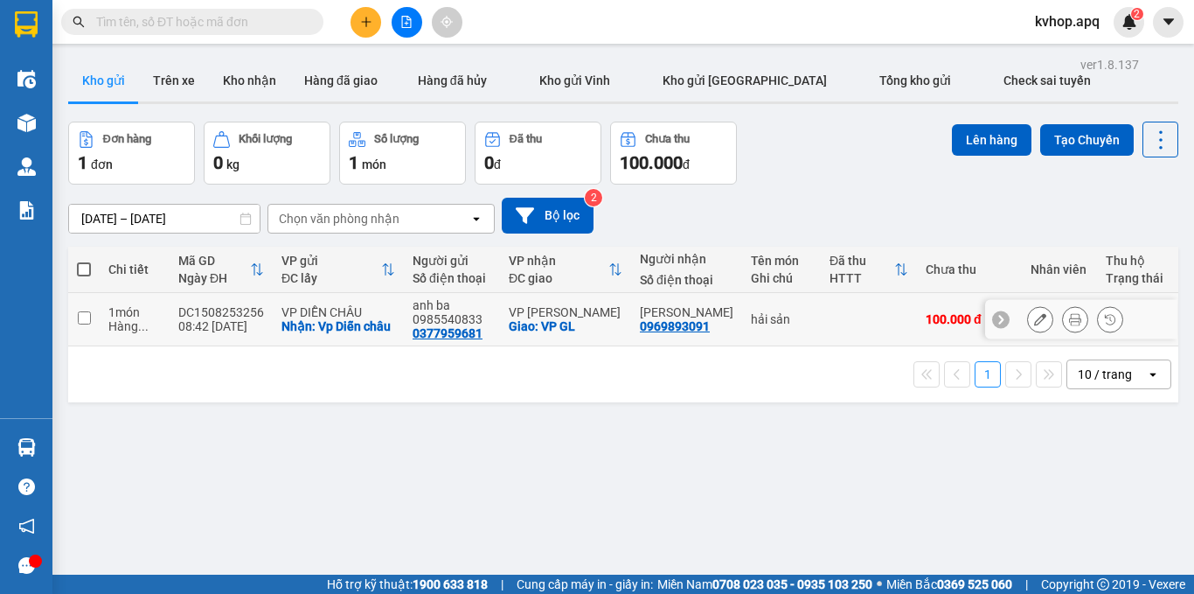
drag, startPoint x: 87, startPoint y: 318, endPoint x: 265, endPoint y: 300, distance: 179.3
click at [89, 317] on input "checkbox" at bounding box center [84, 317] width 13 height 13
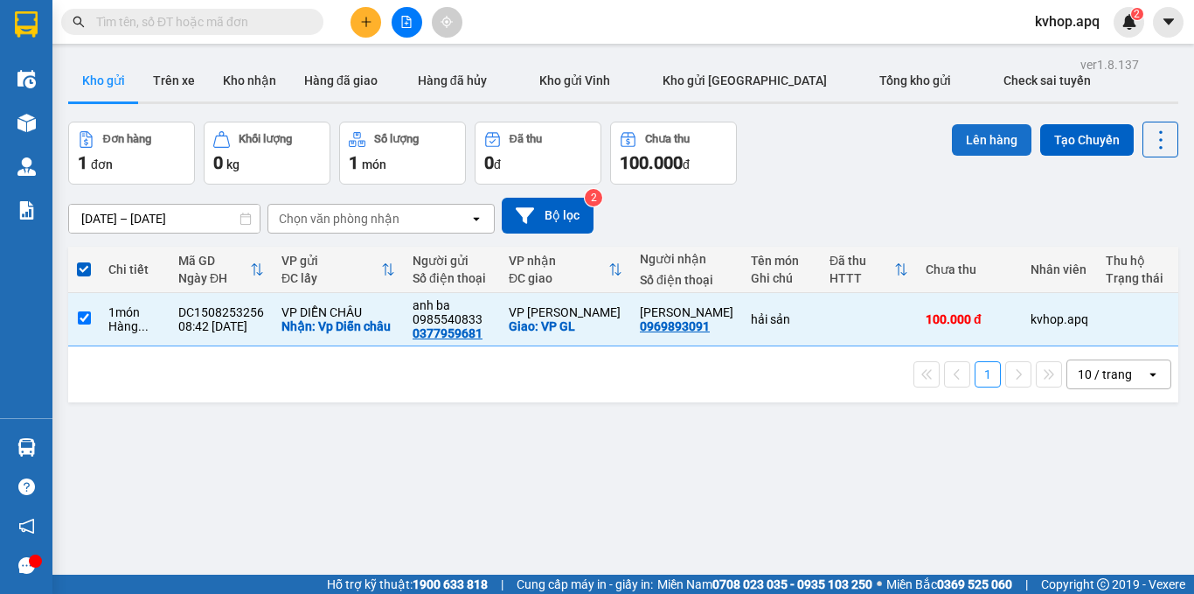
click at [990, 136] on button "Lên hàng" at bounding box center [992, 139] width 80 height 31
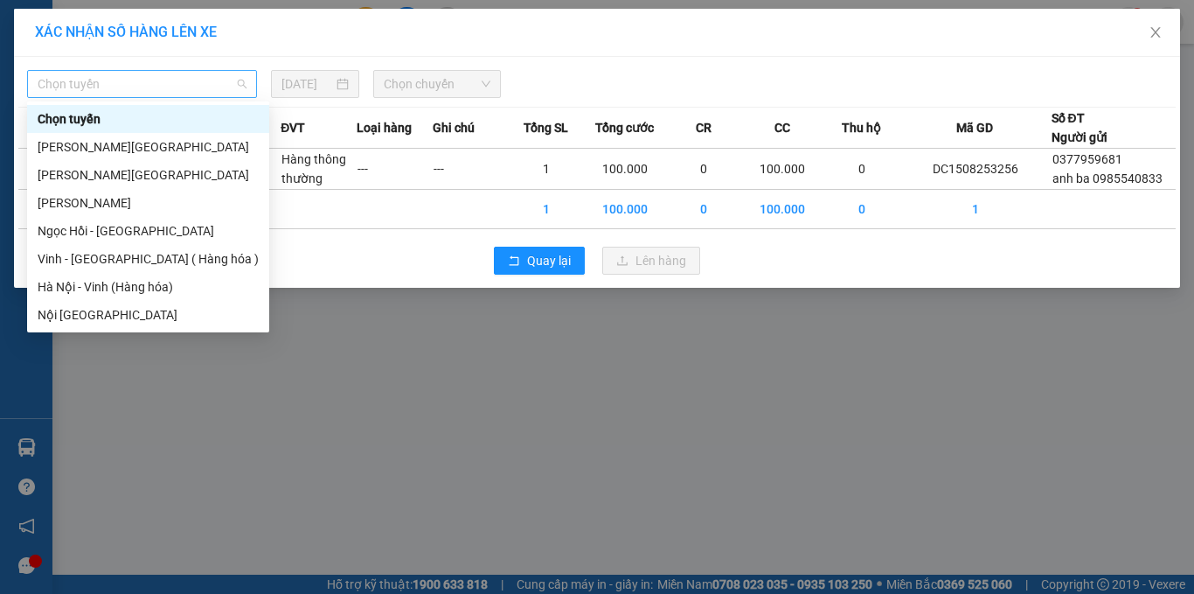
click at [185, 84] on span "Chọn tuyến" at bounding box center [142, 84] width 209 height 26
click at [126, 263] on div "Vinh - [GEOGRAPHIC_DATA] ( Hàng hóa )" at bounding box center [148, 258] width 221 height 19
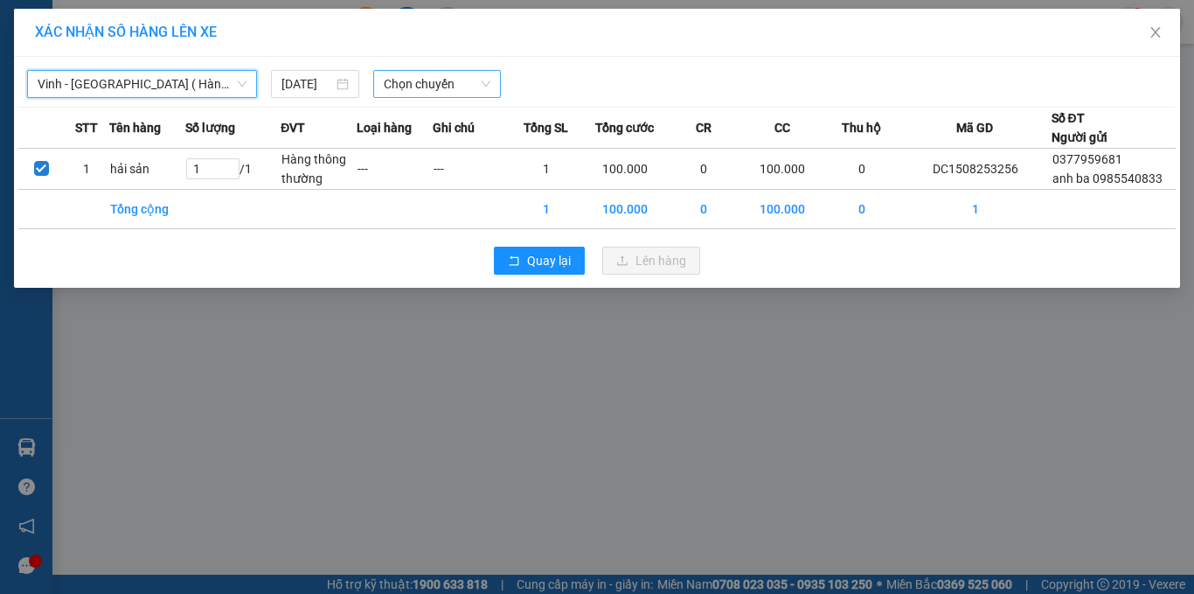
click at [396, 88] on span "Chọn chuyến" at bounding box center [438, 84] width 108 height 26
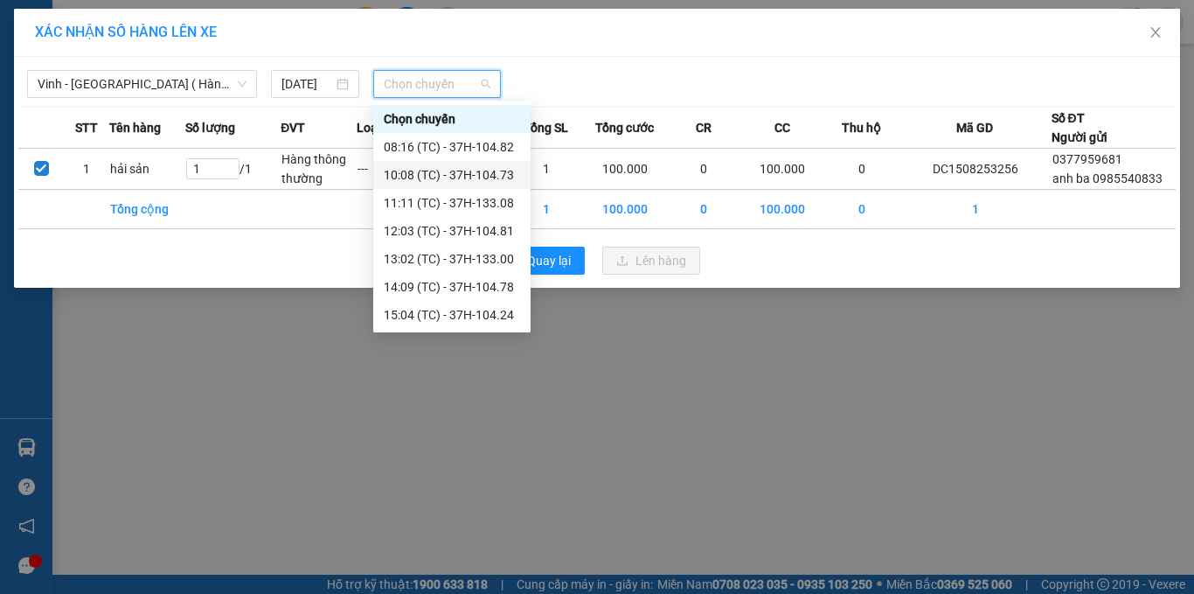
click at [471, 180] on div "10:08 (TC) - 37H-104.73" at bounding box center [452, 174] width 136 height 19
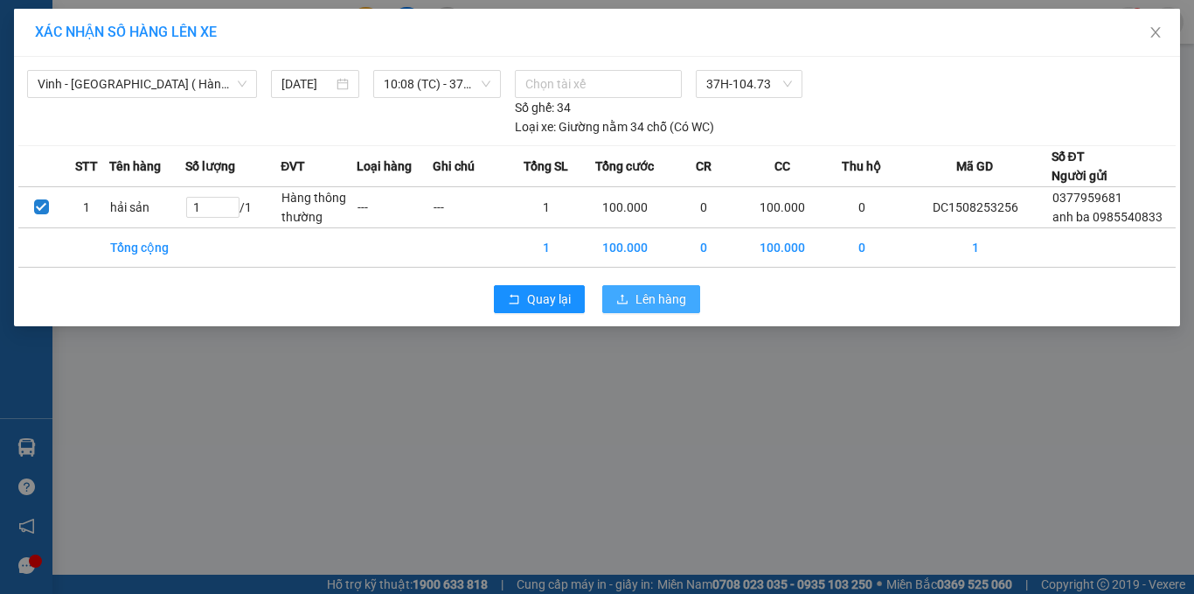
click at [679, 301] on span "Lên hàng" at bounding box center [661, 298] width 51 height 19
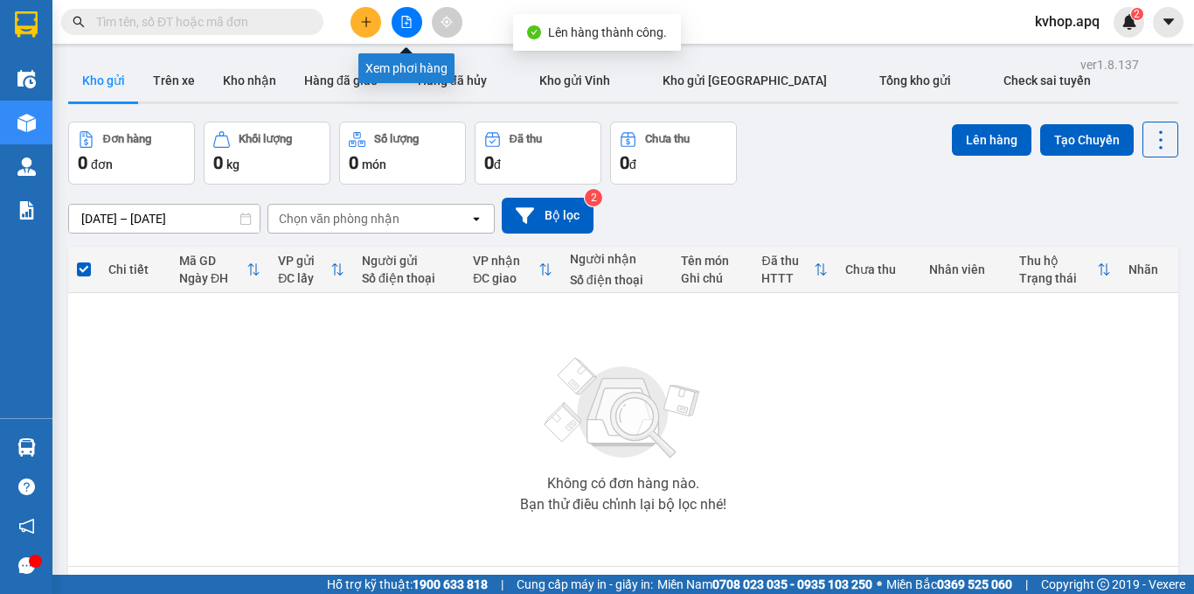
click at [400, 19] on icon "file-add" at bounding box center [406, 22] width 12 height 12
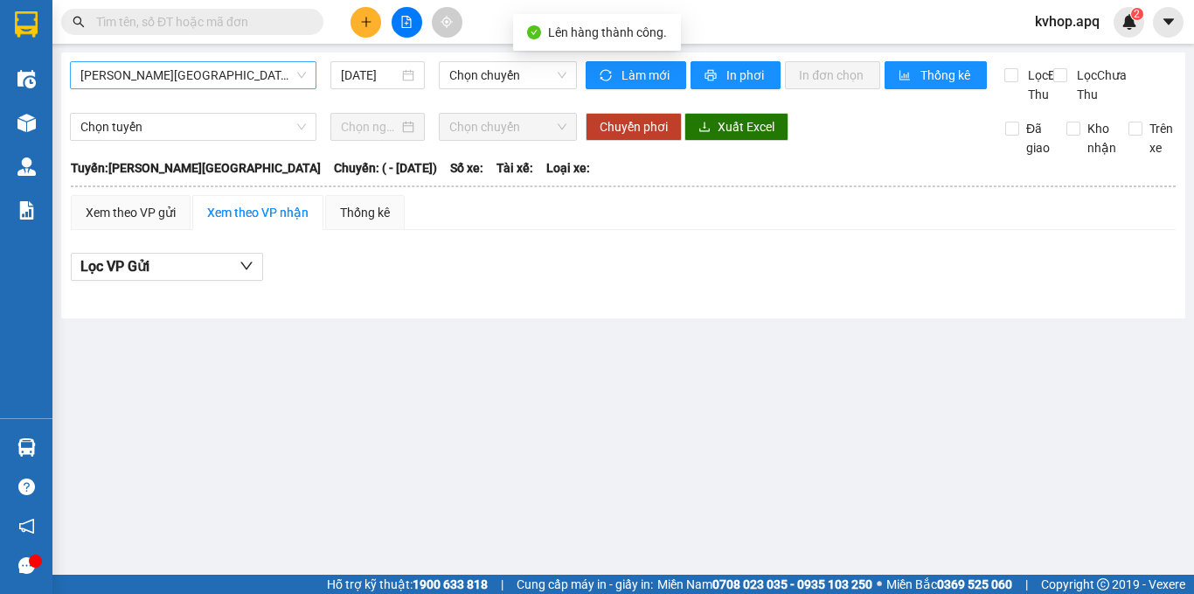
click at [191, 66] on span "[PERSON_NAME][GEOGRAPHIC_DATA]" at bounding box center [193, 75] width 226 height 26
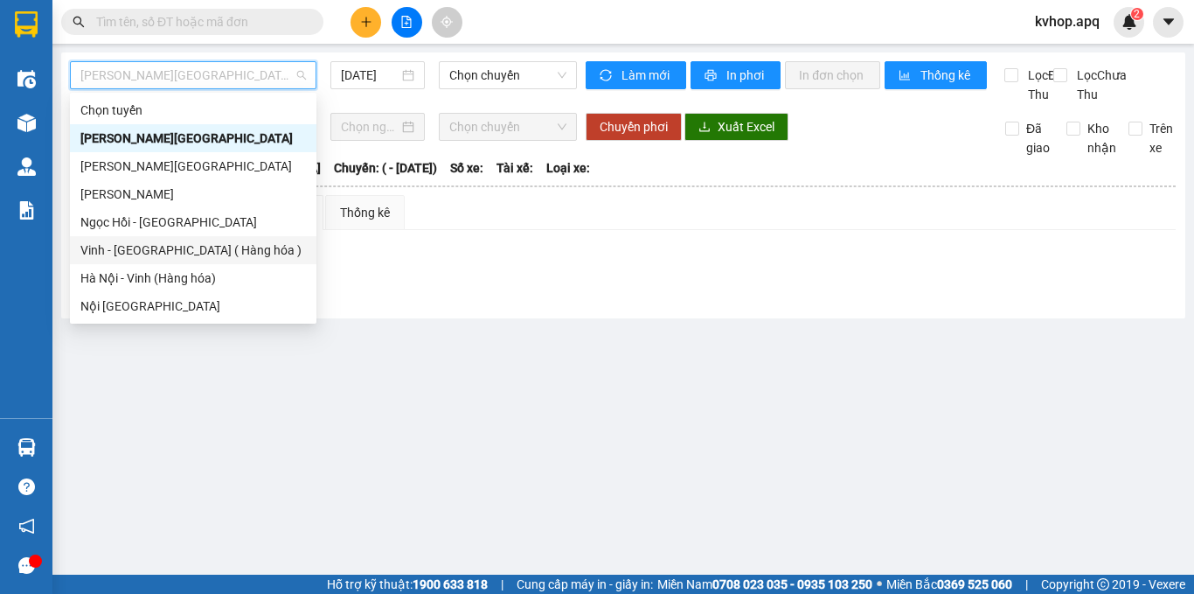
click at [148, 244] on div "Vinh - [GEOGRAPHIC_DATA] ( Hàng hóa )" at bounding box center [193, 249] width 226 height 19
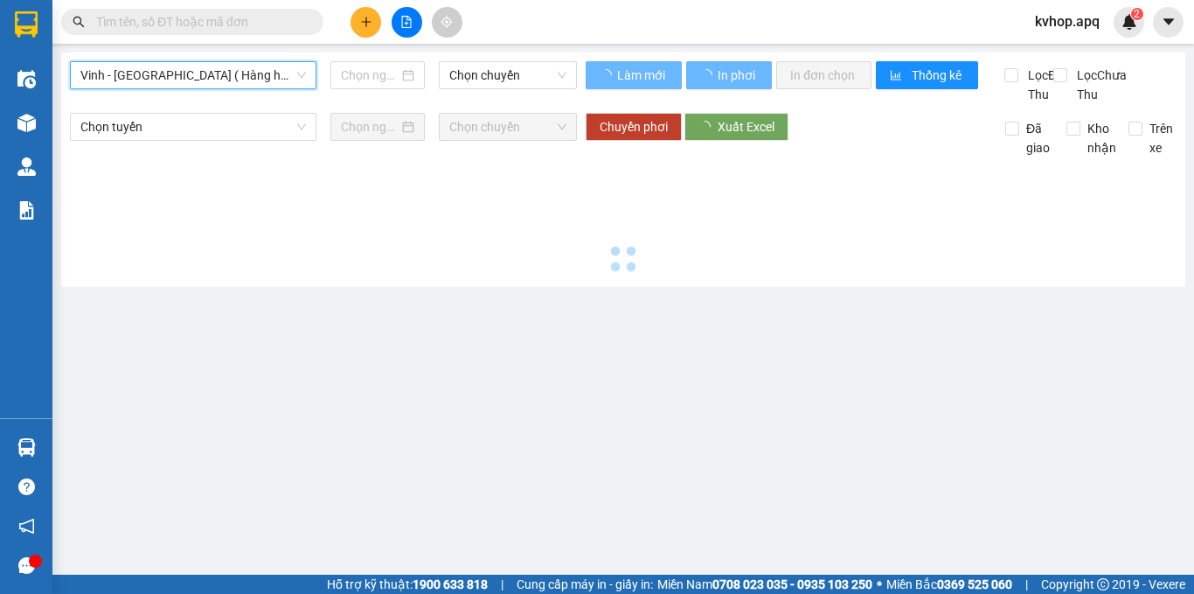
type input "[DATE]"
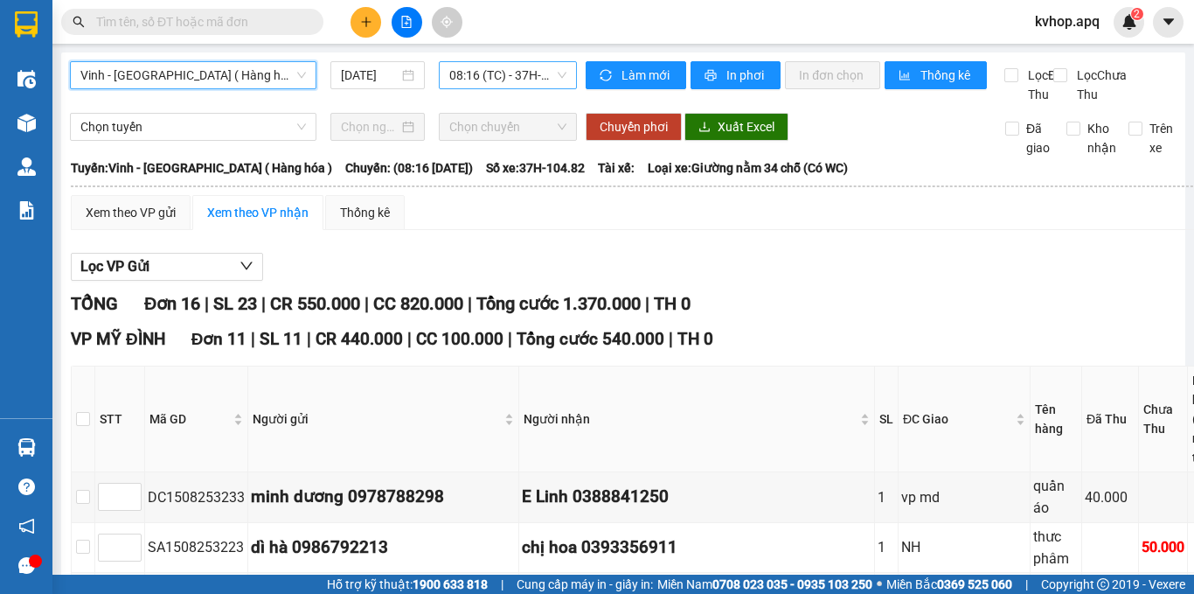
click at [484, 75] on span "08:16 (TC) - 37H-104.82" at bounding box center [507, 75] width 117 height 26
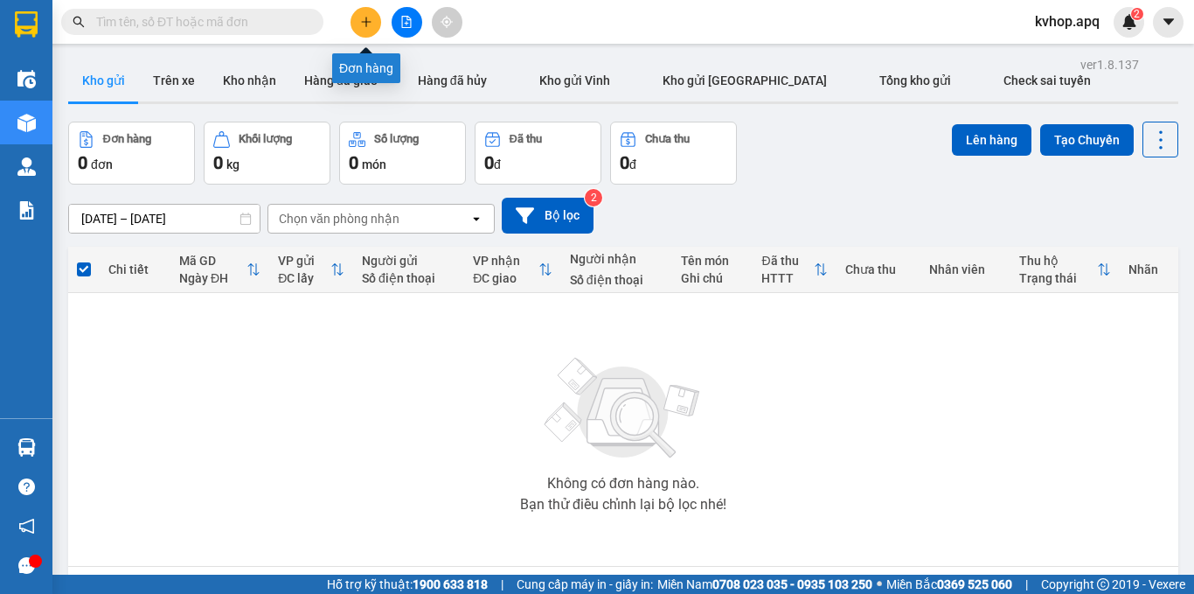
click at [365, 36] on button at bounding box center [366, 22] width 31 height 31
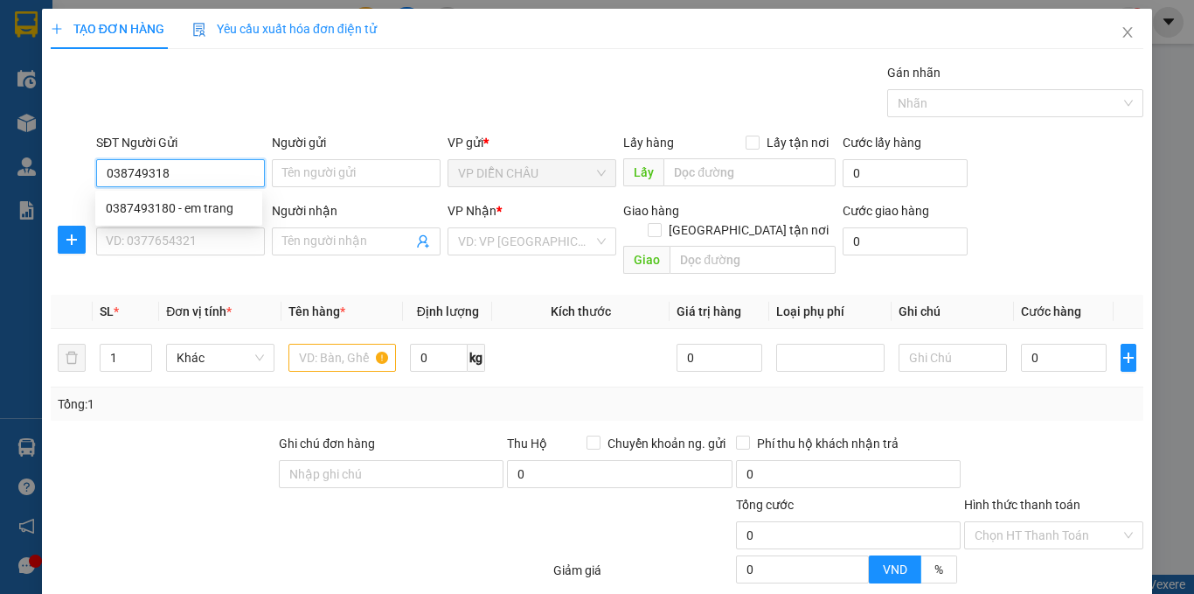
type input "0387493180"
click at [116, 209] on div "0387493180 - em trang" at bounding box center [179, 207] width 146 height 19
type input "em trang"
checkbox input "true"
type input "vp"
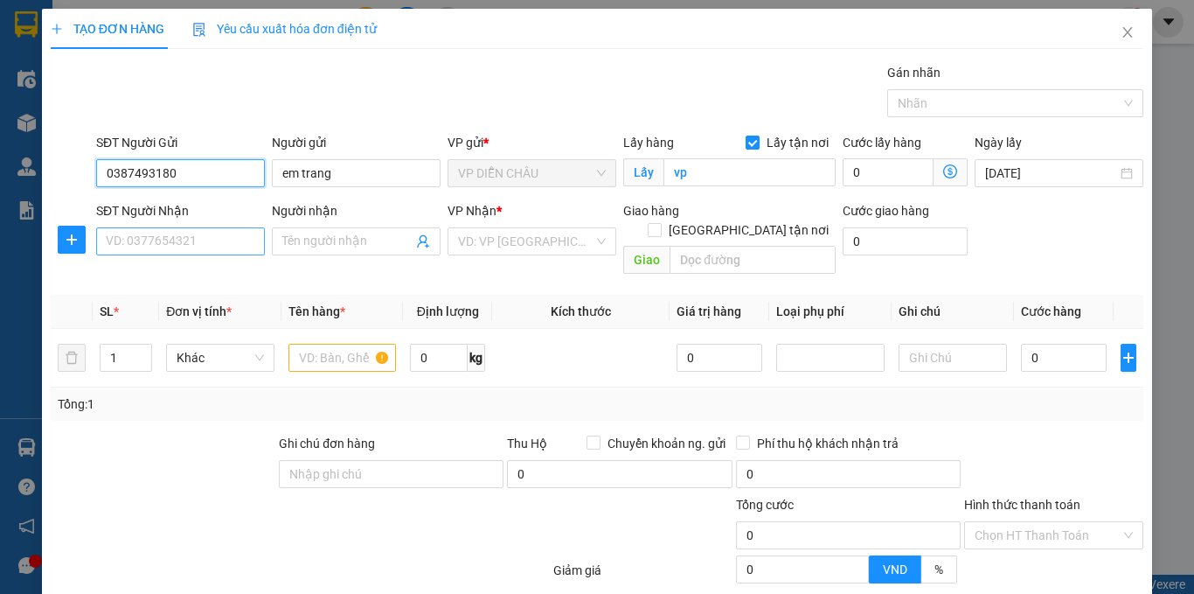
type input "0387493180"
click at [118, 232] on input "SĐT Người Nhận" at bounding box center [180, 241] width 169 height 28
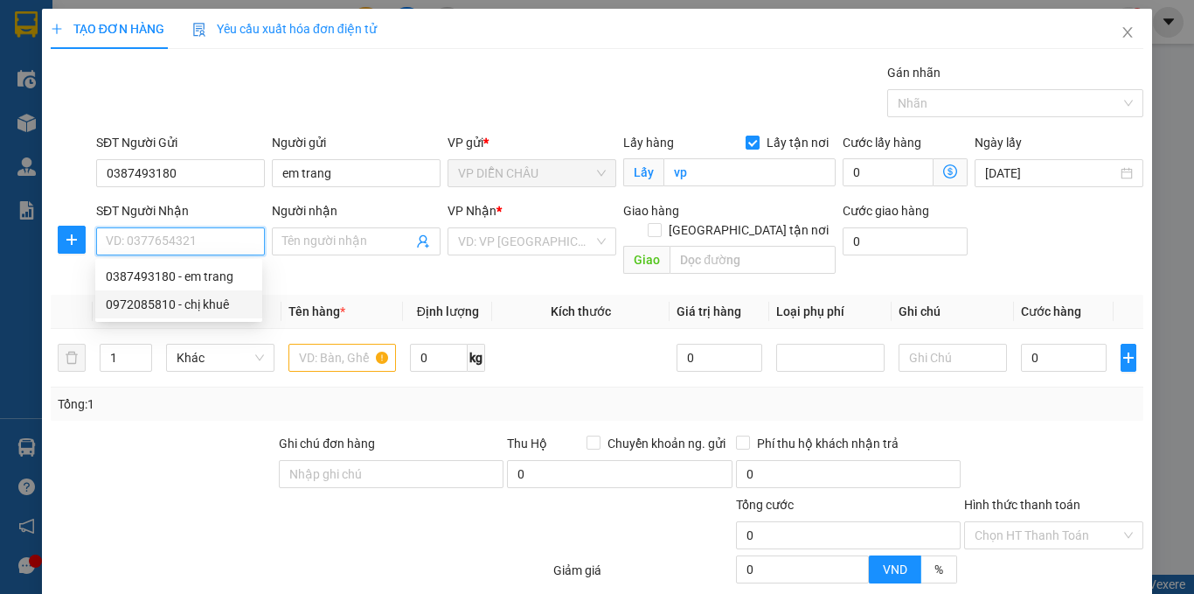
click at [205, 310] on div "0972085810 - chị khuê" at bounding box center [179, 304] width 146 height 19
type input "0972085810"
type input "chị khuê"
checkbox input "true"
type input "51 [PERSON_NAME] ,bắc từ [GEOGRAPHIC_DATA] , [GEOGRAPHIC_DATA]"
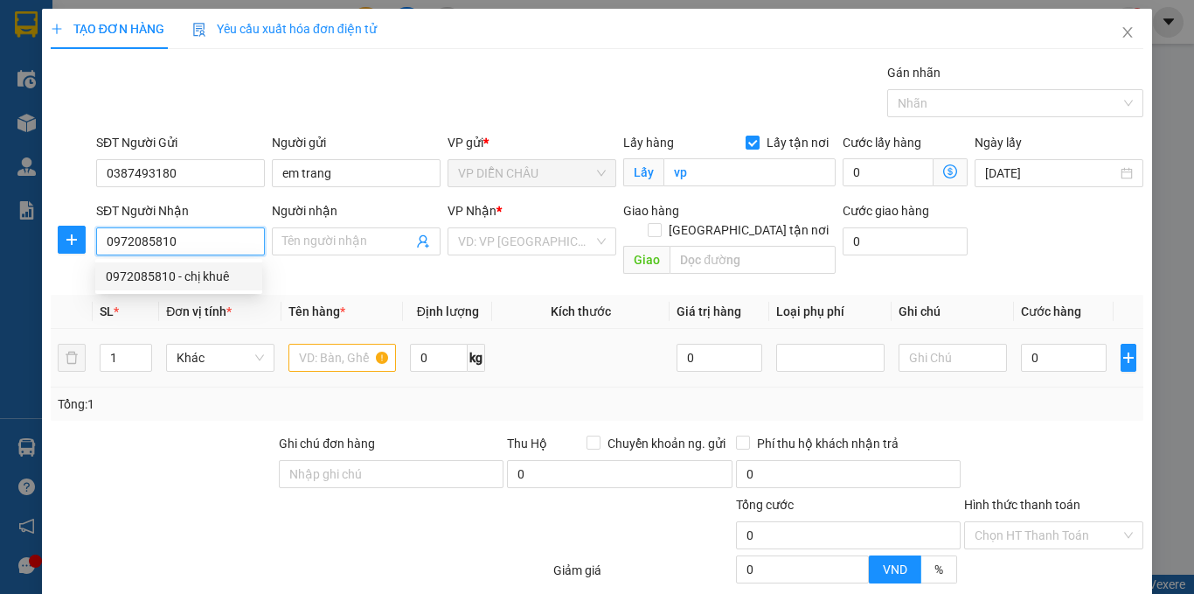
type input "40.000"
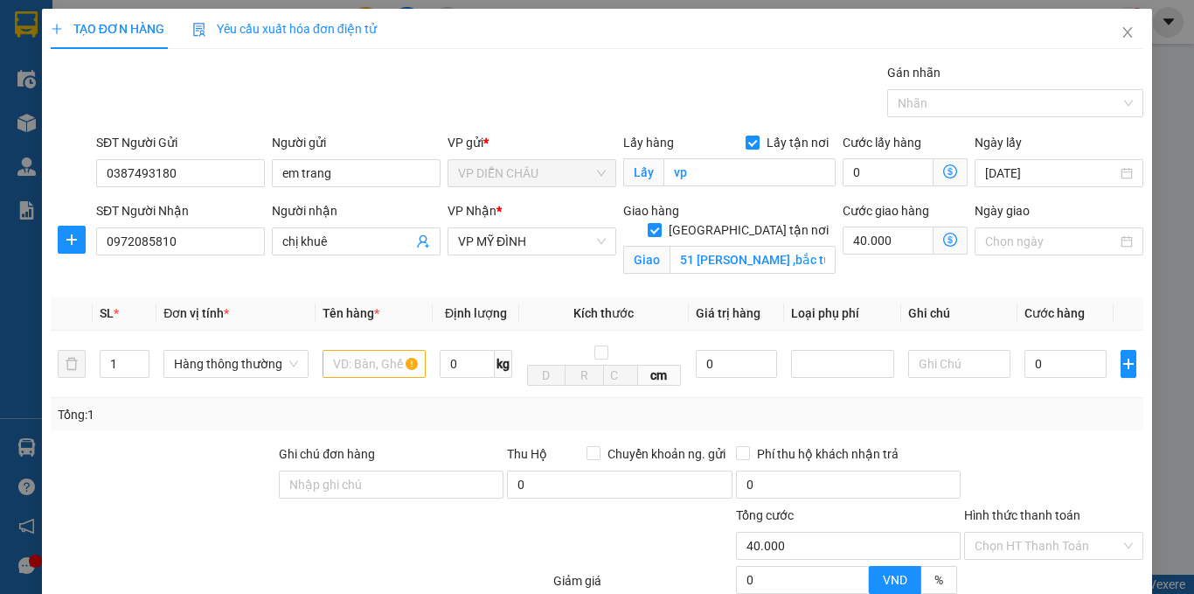
click at [943, 237] on icon "dollar-circle" at bounding box center [950, 240] width 14 height 14
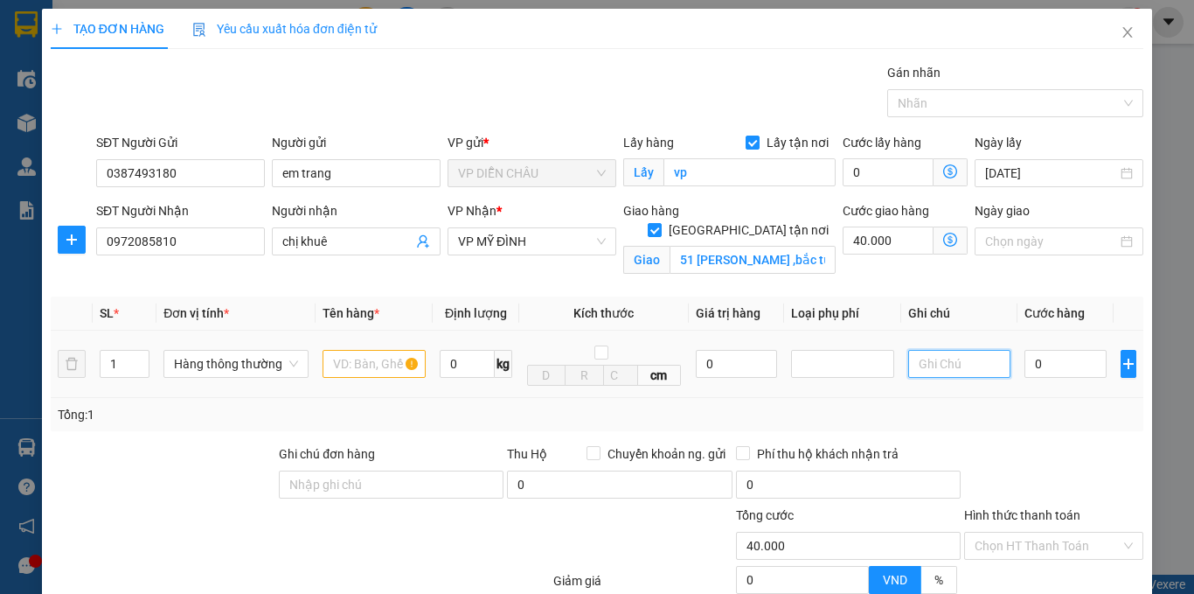
click at [942, 350] on input "text" at bounding box center [959, 364] width 102 height 28
type input "hàng cần gấp"
click at [889, 226] on input "40.000" at bounding box center [888, 240] width 91 height 28
type input "0"
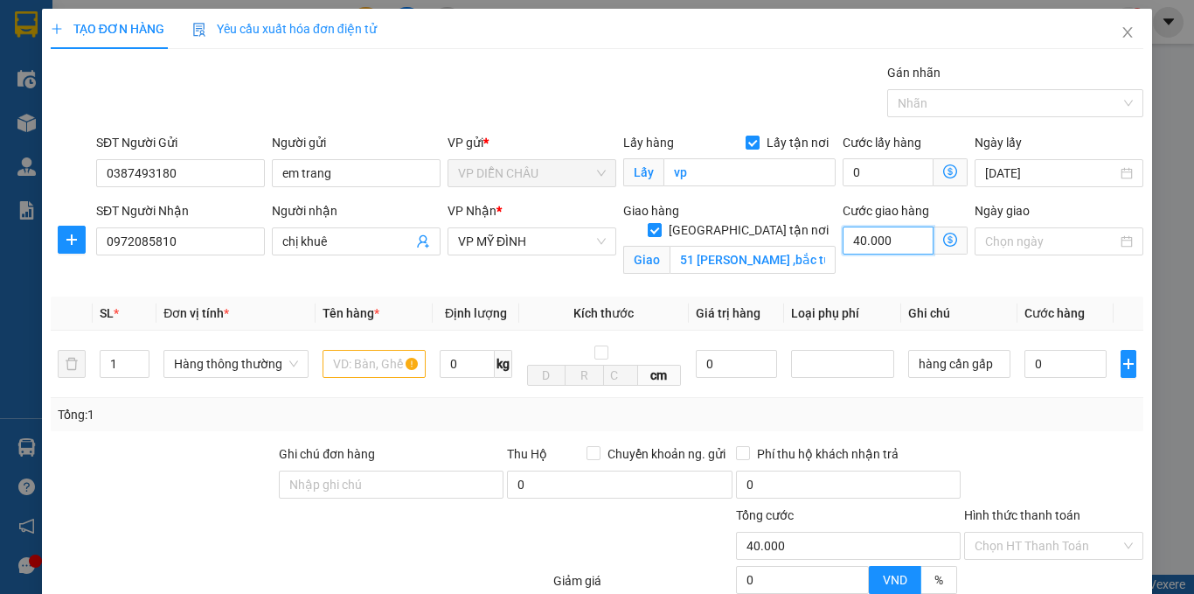
type input "0"
type input "5"
type input "50"
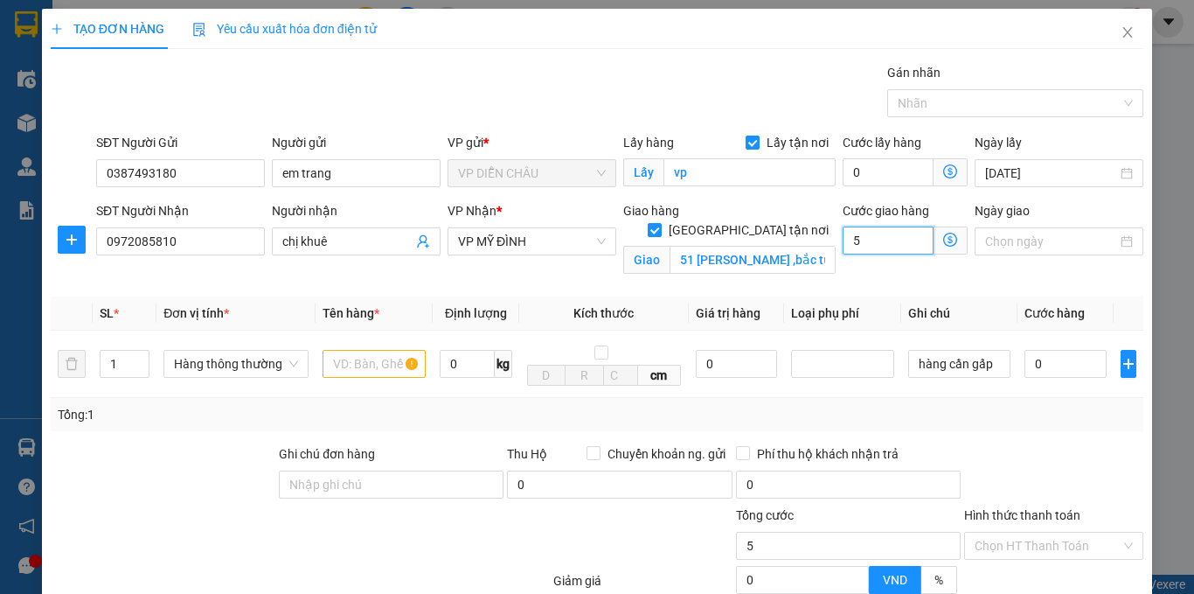
type input "50"
type input "500"
type input "5.000"
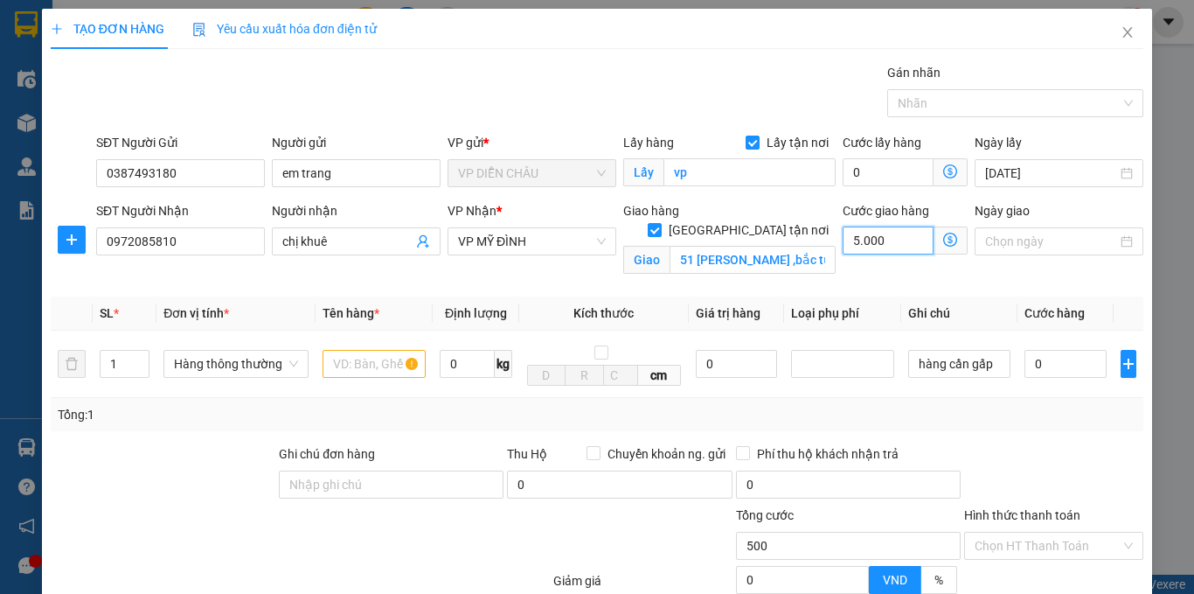
type input "5.000"
type input "50.000"
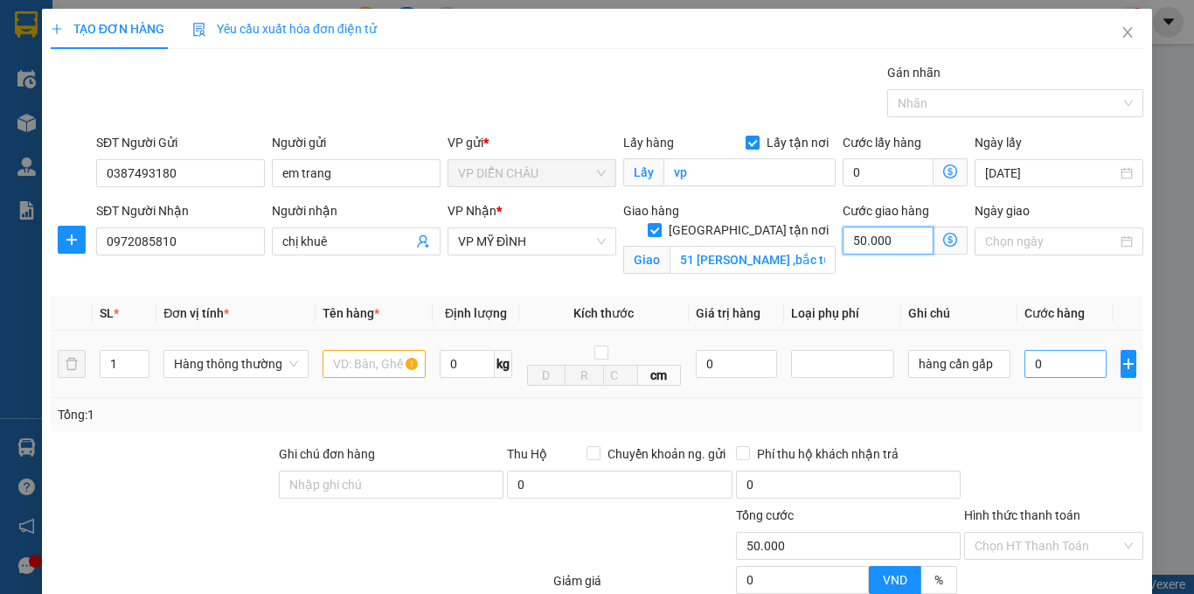
type input "50.000"
click at [1025, 350] on input "0" at bounding box center [1066, 364] width 82 height 28
type input "6"
type input "50.006"
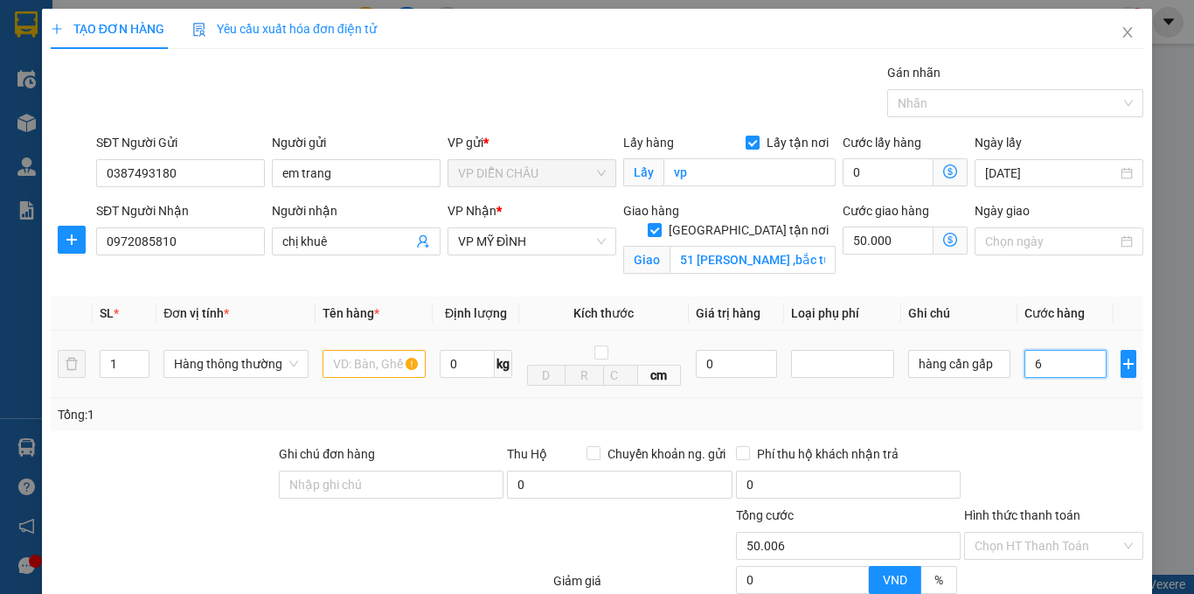
type input "60"
type input "50.060"
type input "600"
type input "50.600"
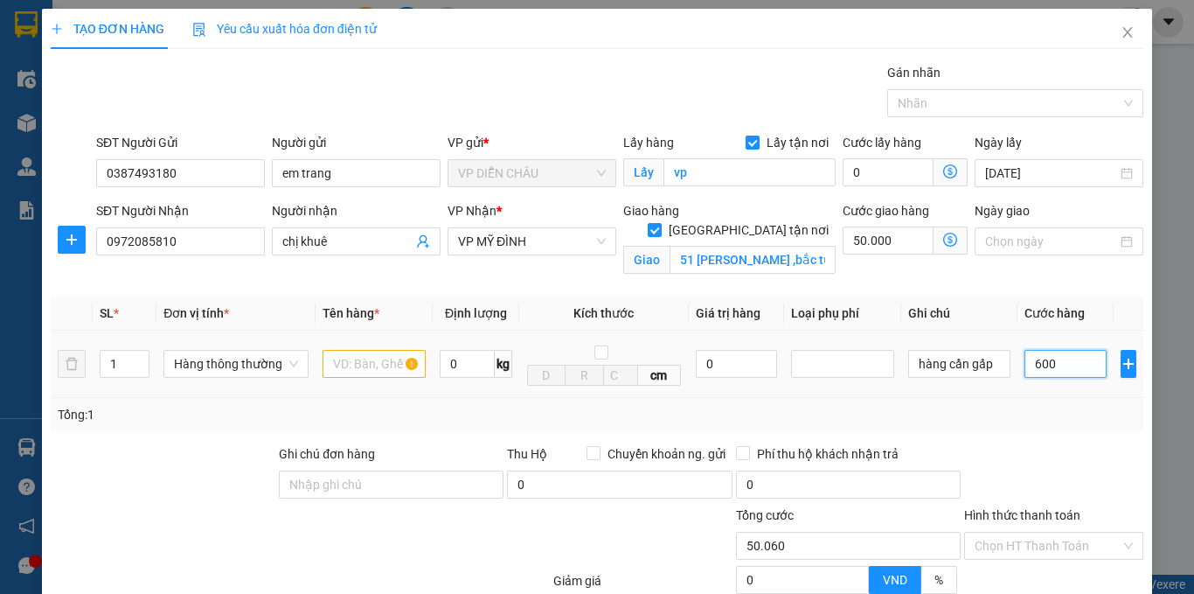
type input "50.600"
type input "6.000"
type input "56.000"
type input "60.000"
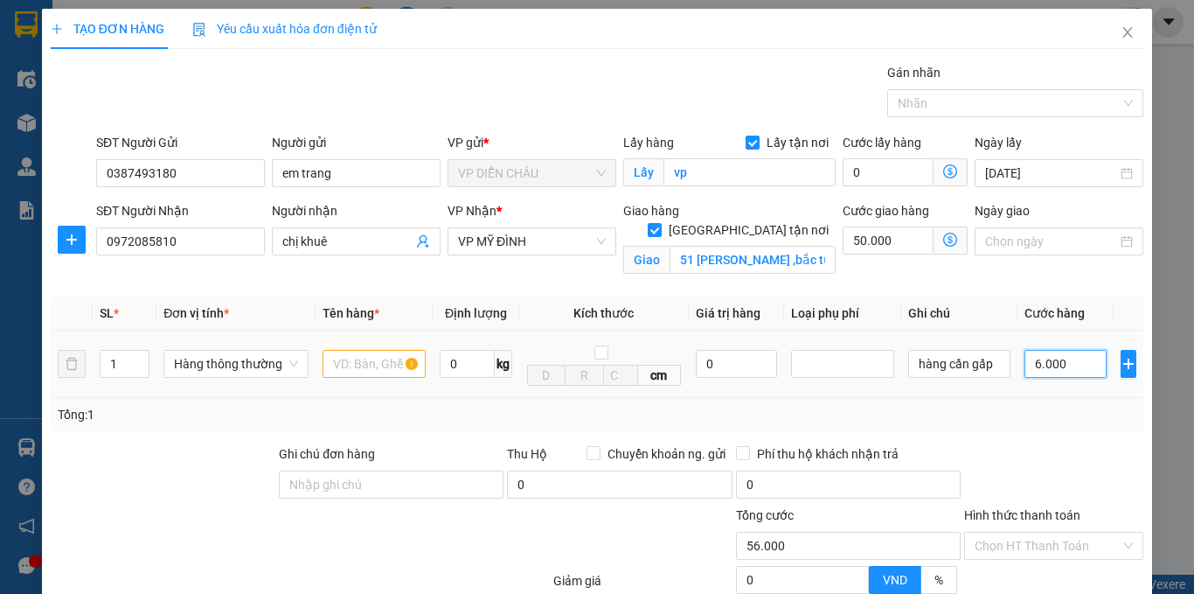
type input "110.000"
type input "60.000"
click at [350, 350] on input "text" at bounding box center [374, 364] width 103 height 28
type input "hải sản"
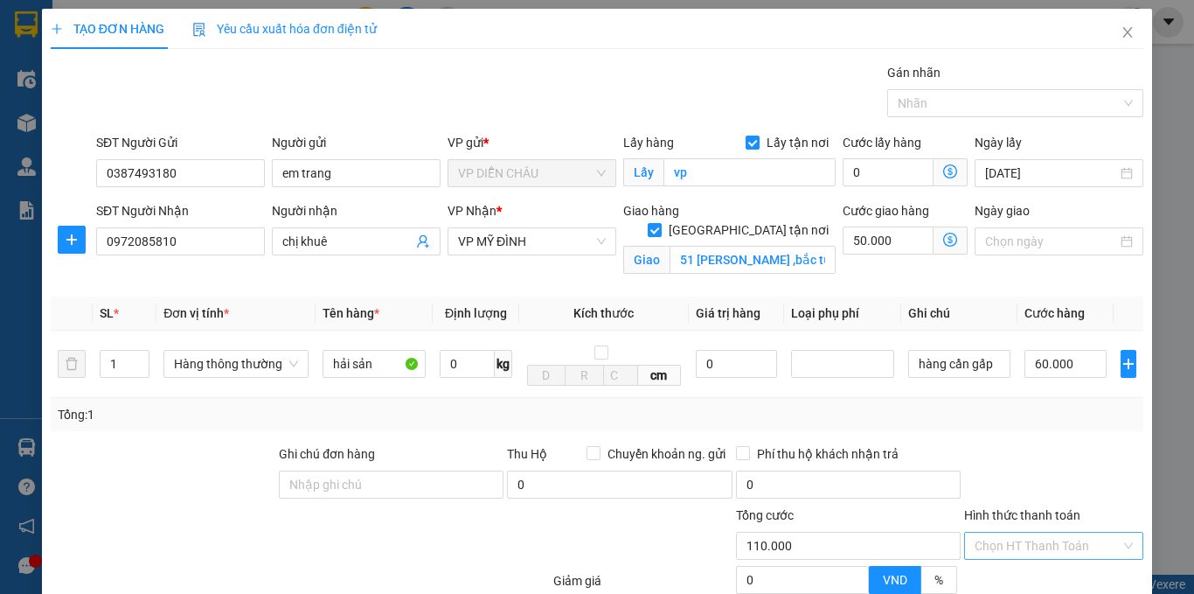
click at [1008, 532] on input "Hình thức thanh toán" at bounding box center [1048, 545] width 146 height 26
click at [1007, 572] on div "Tại văn phòng" at bounding box center [1043, 581] width 156 height 19
type input "0"
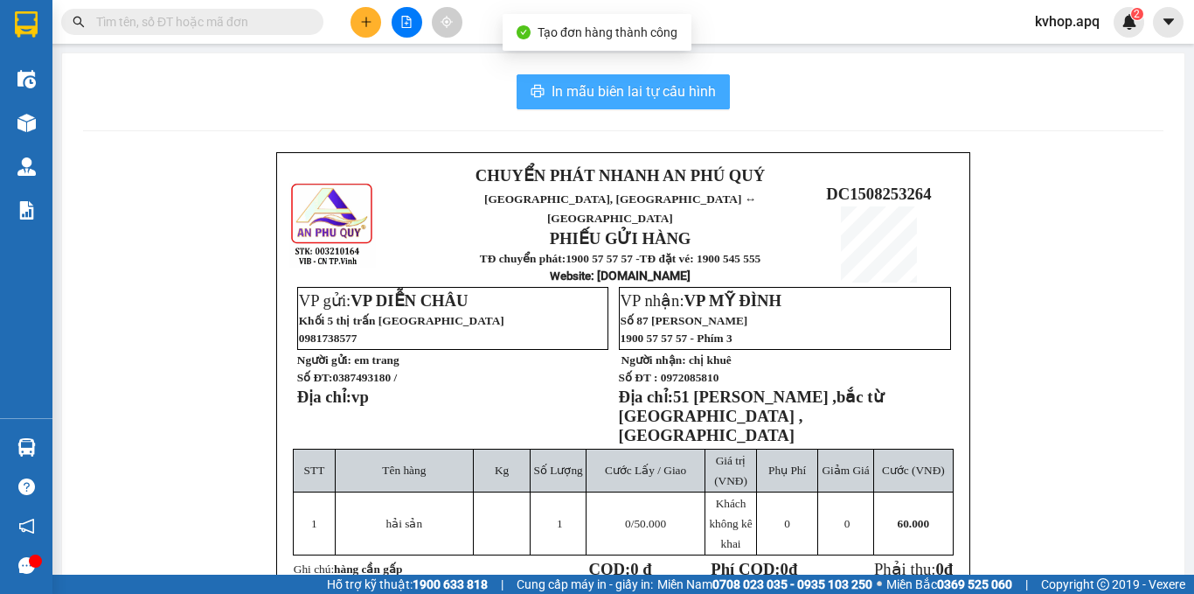
click at [655, 94] on span "In mẫu biên lai tự cấu hình" at bounding box center [634, 91] width 164 height 22
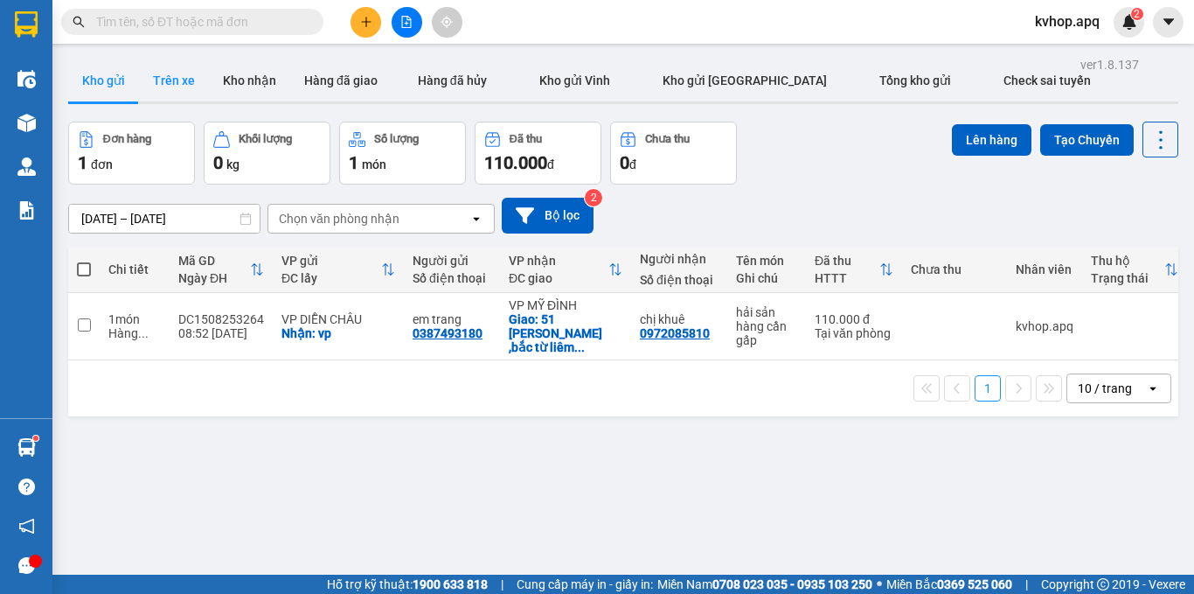
click at [183, 90] on button "Trên xe" at bounding box center [174, 80] width 70 height 42
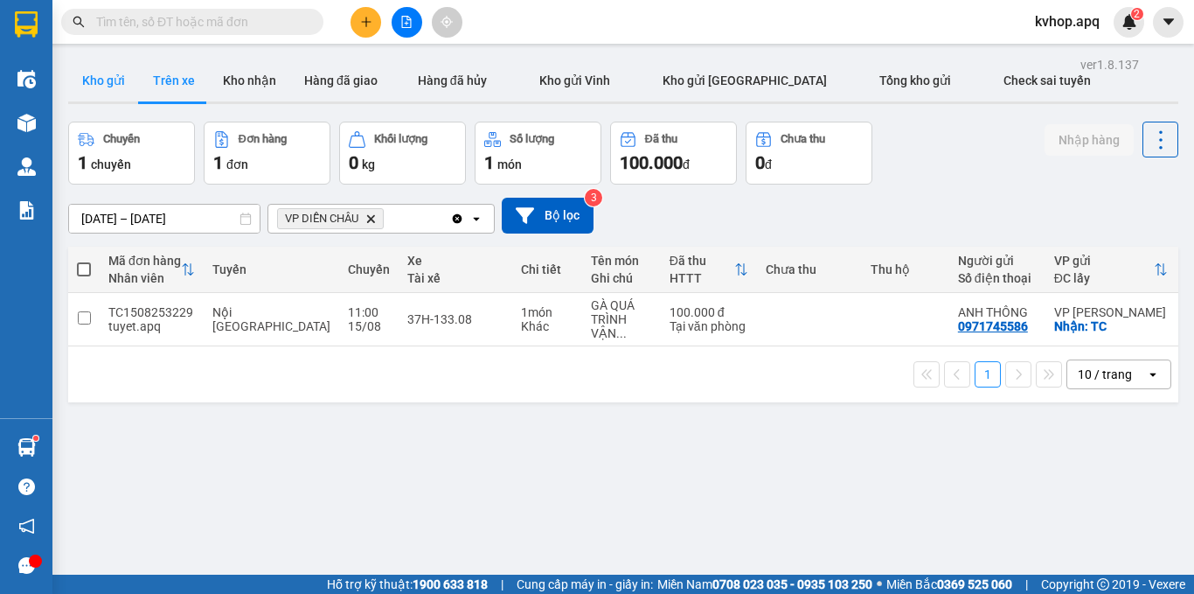
click at [101, 83] on button "Kho gửi" at bounding box center [103, 80] width 71 height 42
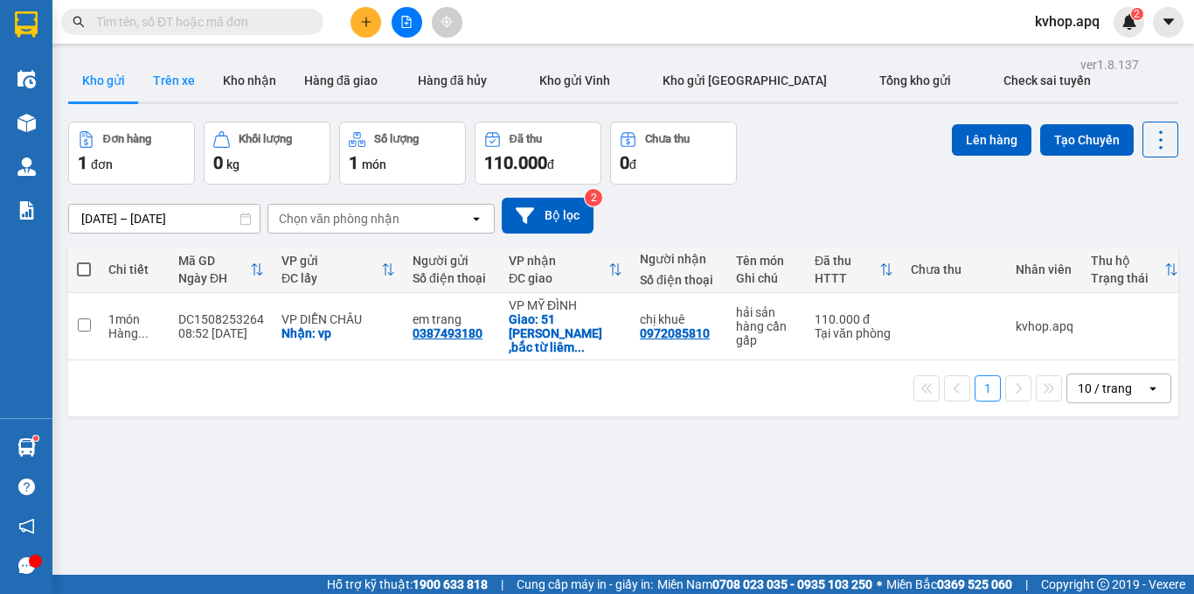
click at [184, 87] on button "Trên xe" at bounding box center [174, 80] width 70 height 42
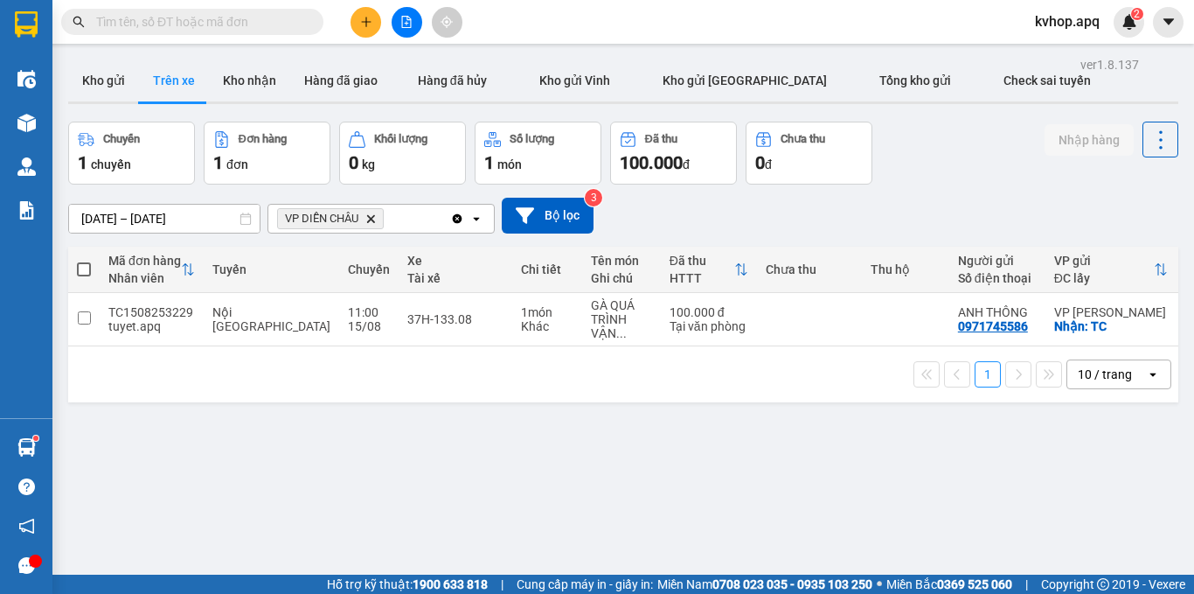
click at [139, 59] on button "Trên xe" at bounding box center [174, 80] width 70 height 42
click at [203, 21] on input "text" at bounding box center [199, 21] width 206 height 19
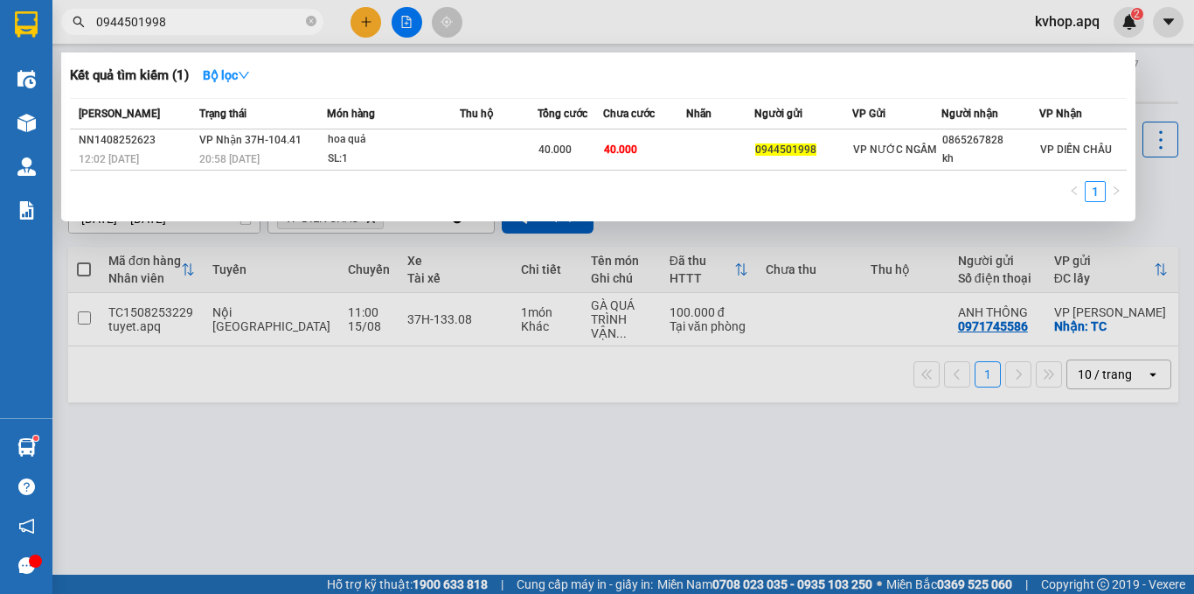
type input "0944501998"
click at [768, 415] on div at bounding box center [597, 297] width 1194 height 594
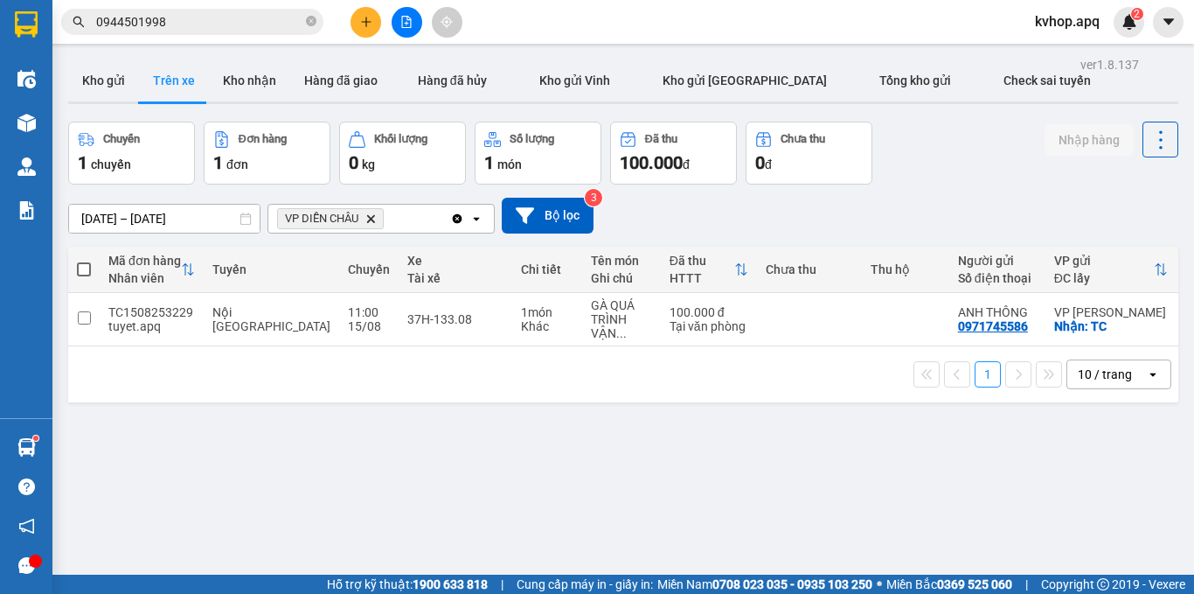
drag, startPoint x: 122, startPoint y: 92, endPoint x: 66, endPoint y: 187, distance: 110.5
click at [122, 92] on button "Kho gửi" at bounding box center [103, 80] width 71 height 42
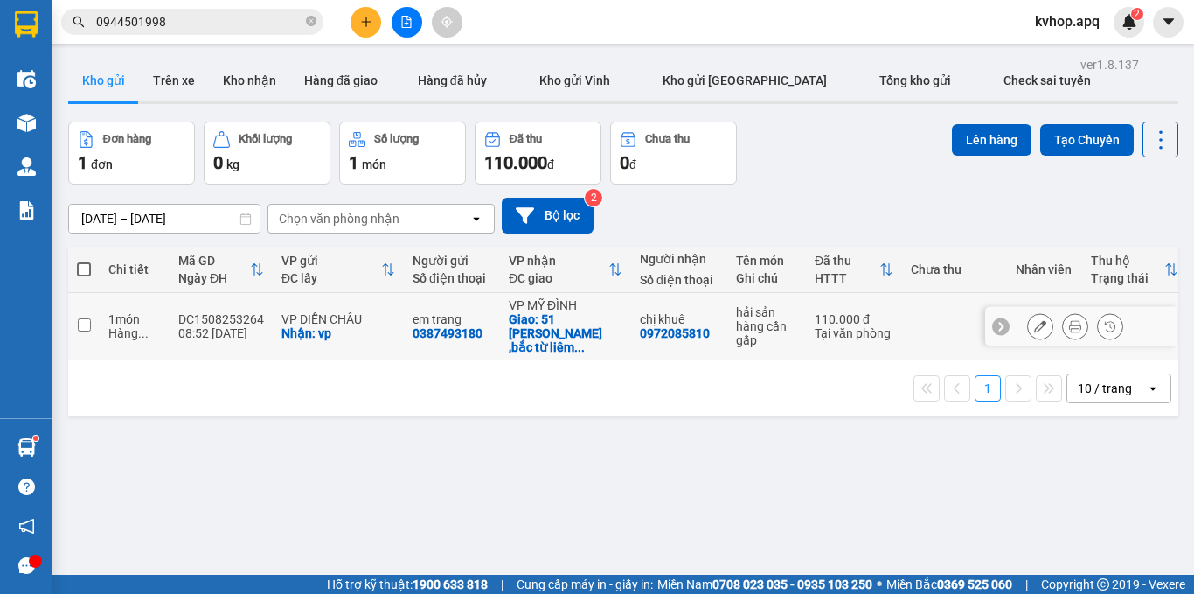
click at [78, 320] on input "checkbox" at bounding box center [84, 324] width 13 height 13
checkbox input "true"
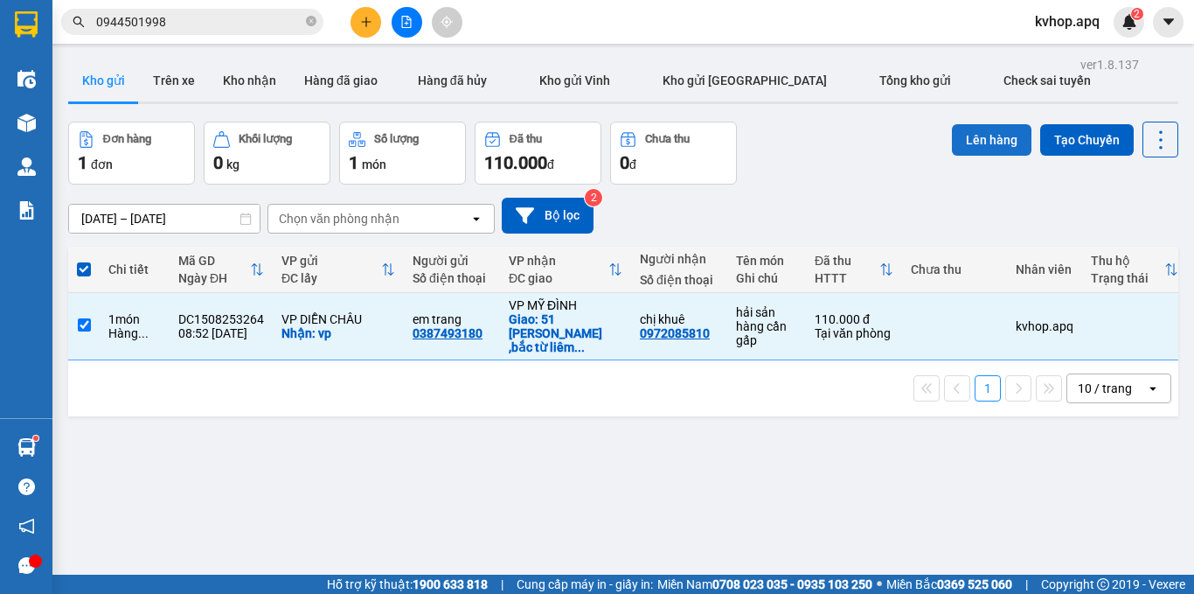
click at [955, 138] on button "Lên hàng" at bounding box center [992, 139] width 80 height 31
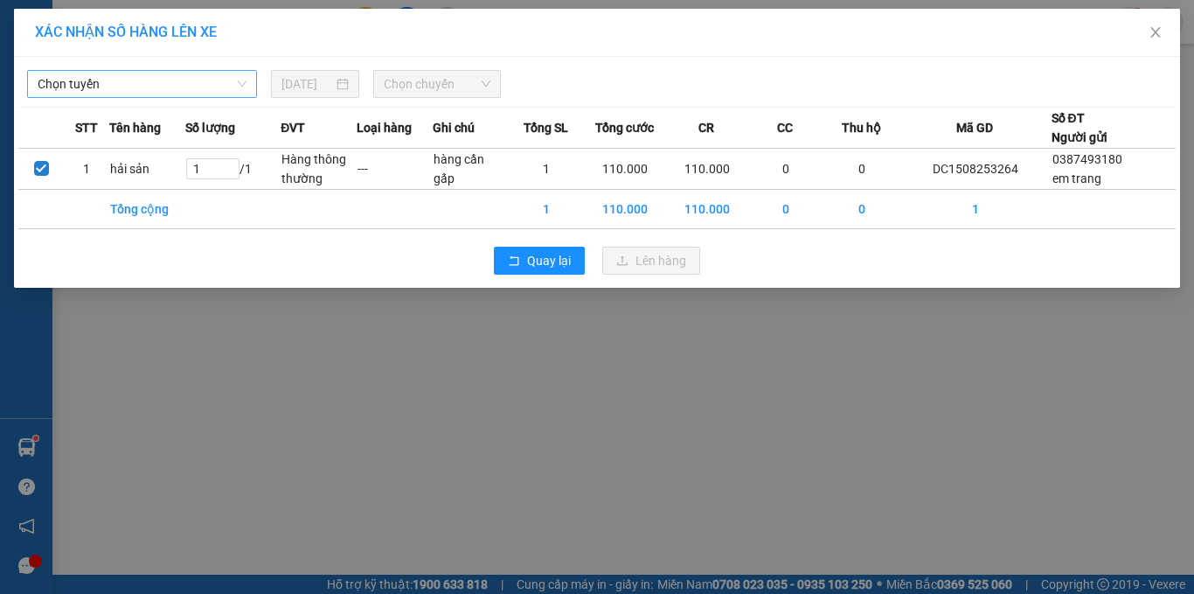
click at [122, 85] on span "Chọn tuyến" at bounding box center [142, 84] width 209 height 26
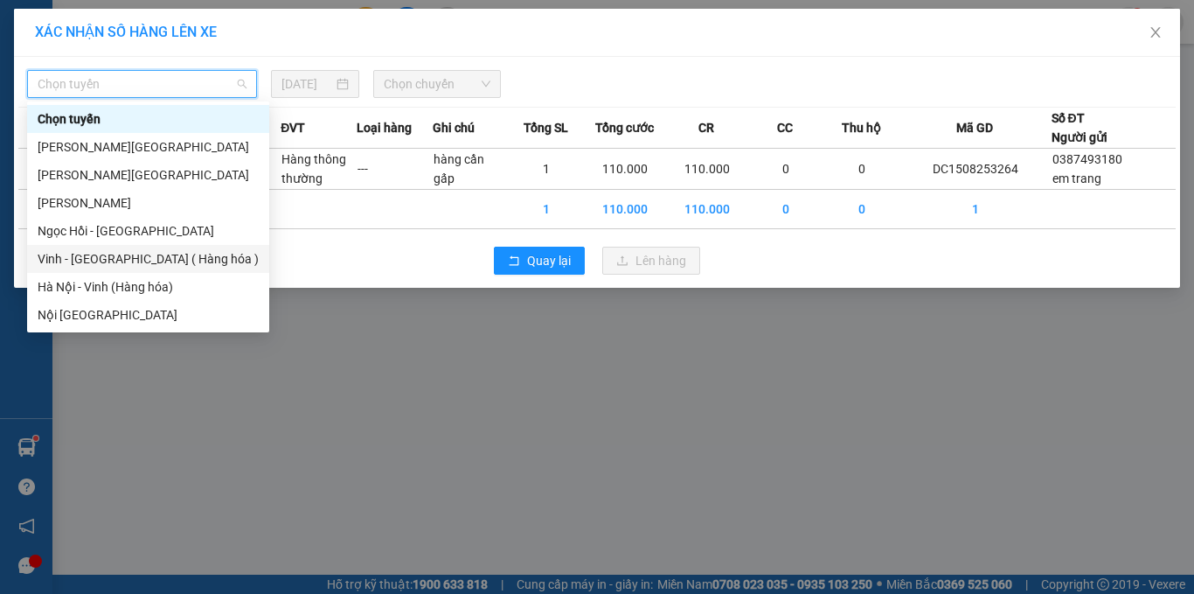
click at [80, 251] on div "Vinh - [GEOGRAPHIC_DATA] ( Hàng hóa )" at bounding box center [148, 258] width 221 height 19
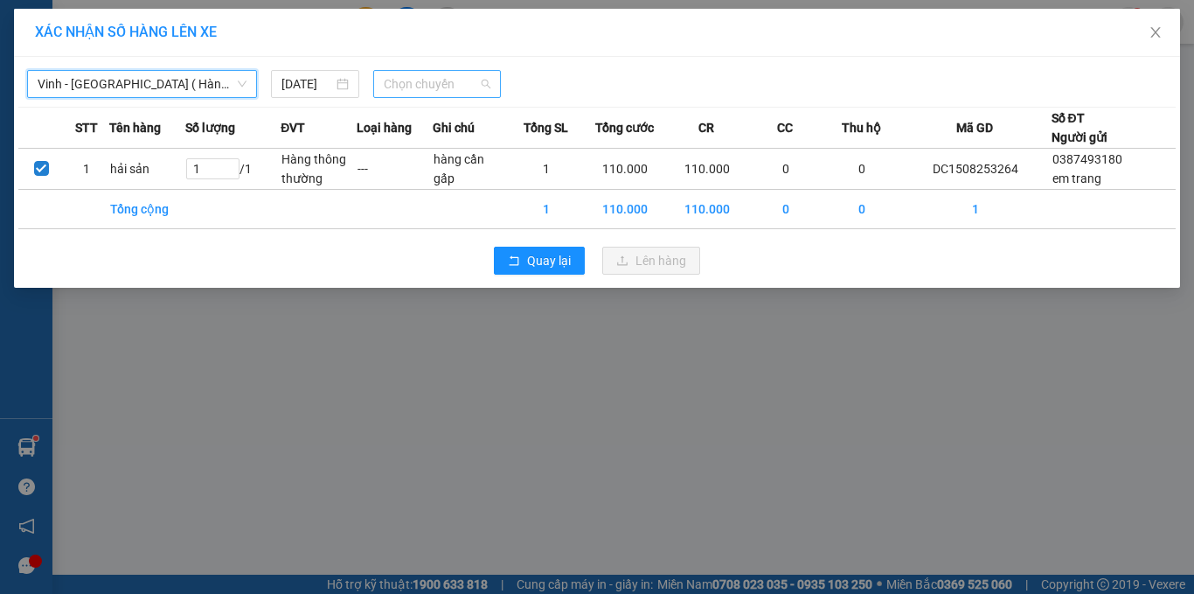
click at [406, 88] on span "Chọn chuyến" at bounding box center [438, 84] width 108 height 26
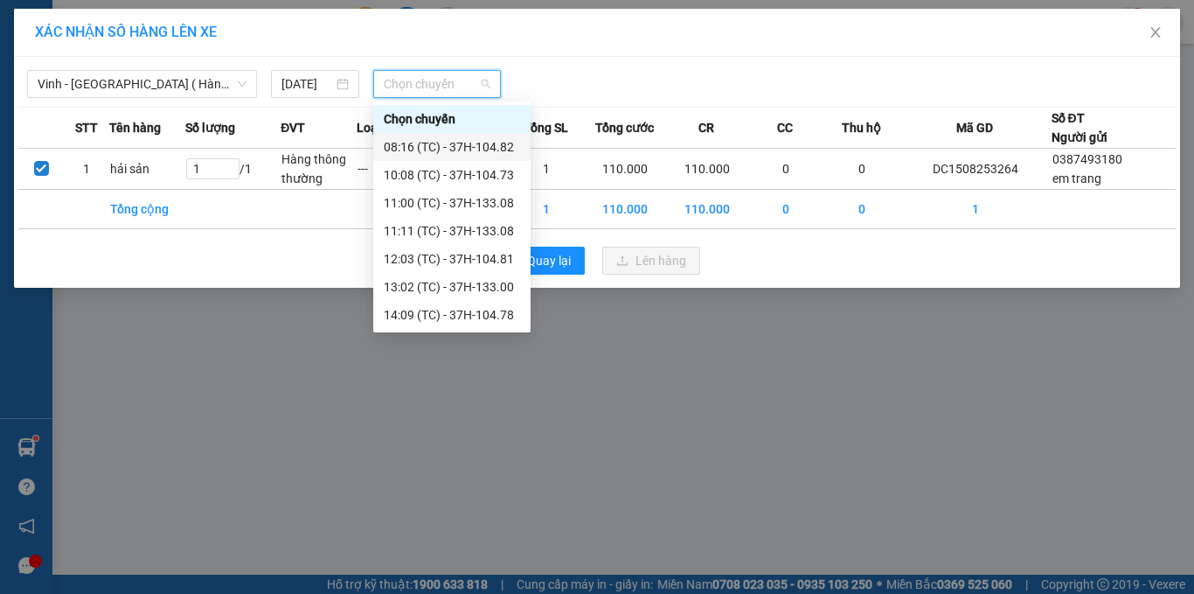
drag, startPoint x: 472, startPoint y: 174, endPoint x: 474, endPoint y: 141, distance: 33.3
click at [474, 141] on div "Chọn chuyến 08:16 (TC) - 37H-104.82 10:08 (TC) - 37H-104.73 11:00 (TC) - 37H-13…" at bounding box center [451, 245] width 157 height 280
click at [474, 142] on div "08:16 (TC) - 37H-104.82" at bounding box center [452, 146] width 136 height 19
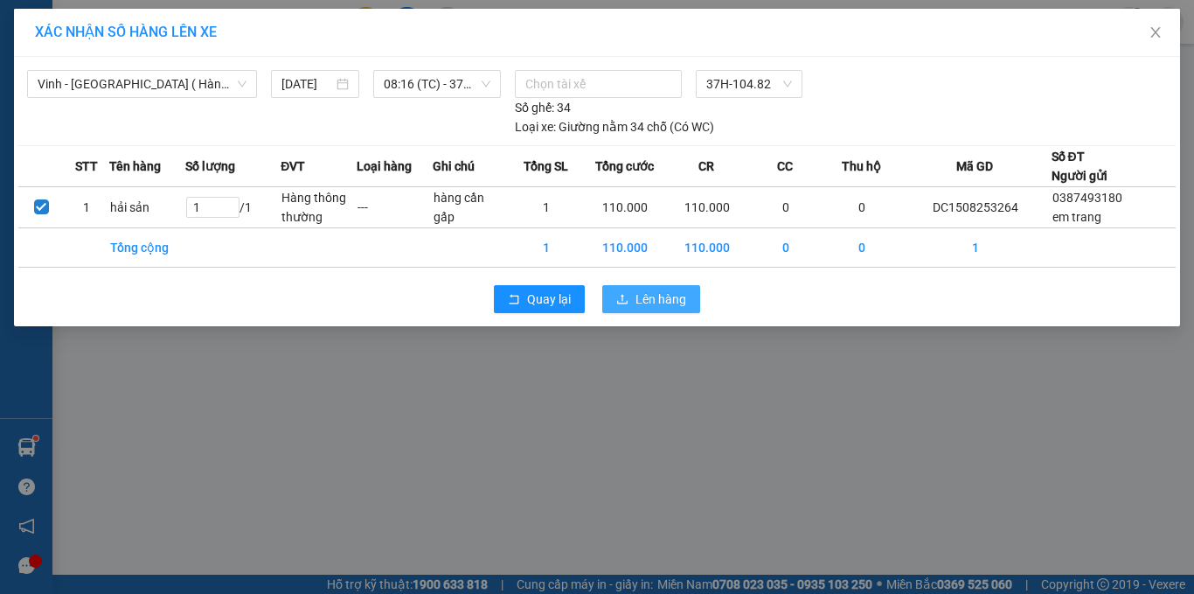
click at [646, 303] on span "Lên hàng" at bounding box center [661, 298] width 51 height 19
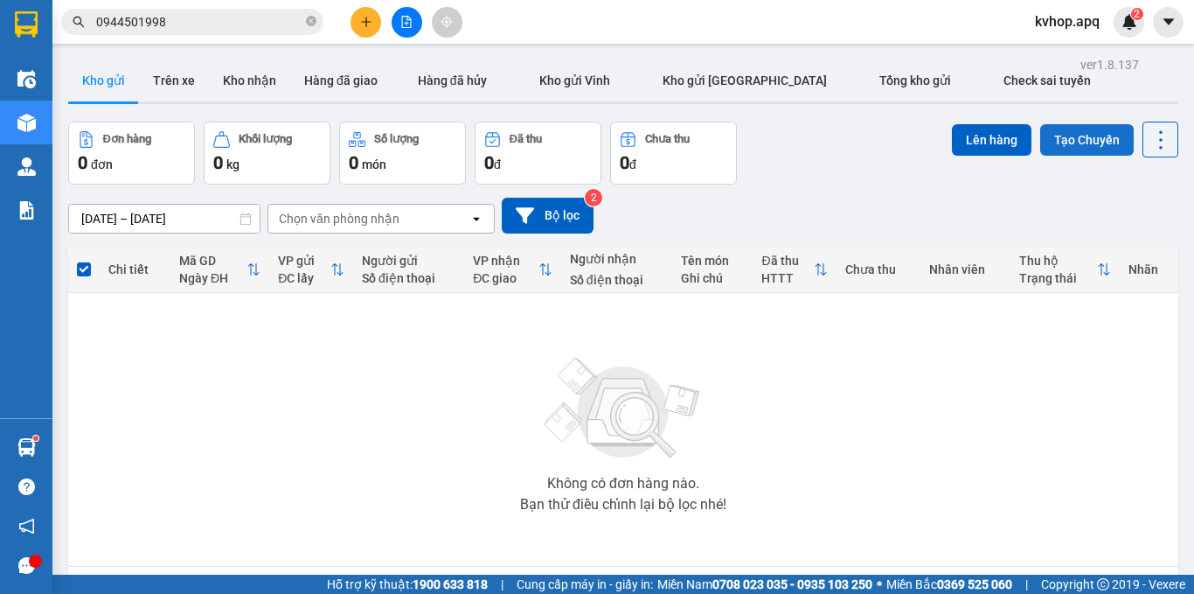
click at [1073, 148] on button "Tạo Chuyến" at bounding box center [1087, 139] width 94 height 31
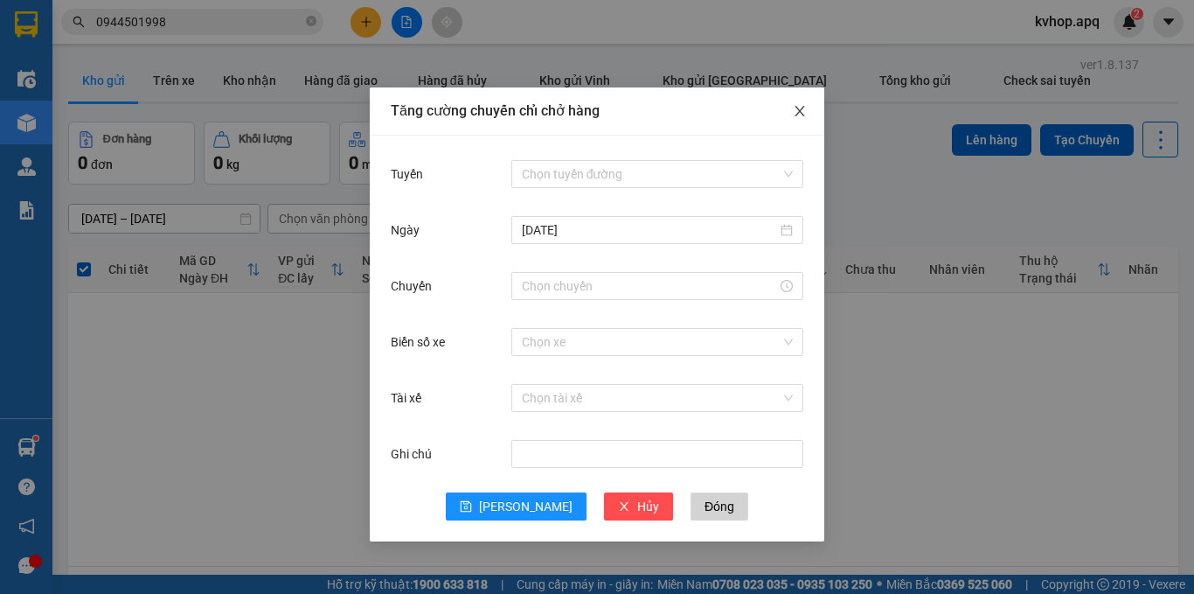
click at [802, 115] on icon "close" at bounding box center [800, 111] width 14 height 14
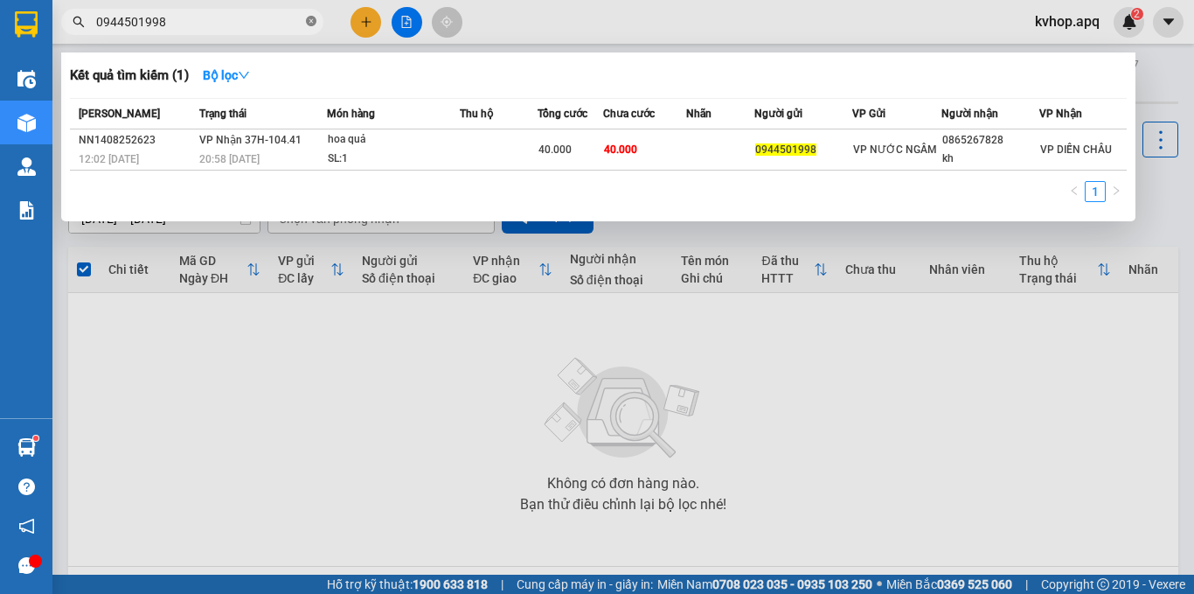
click at [314, 23] on icon "close-circle" at bounding box center [311, 21] width 10 height 10
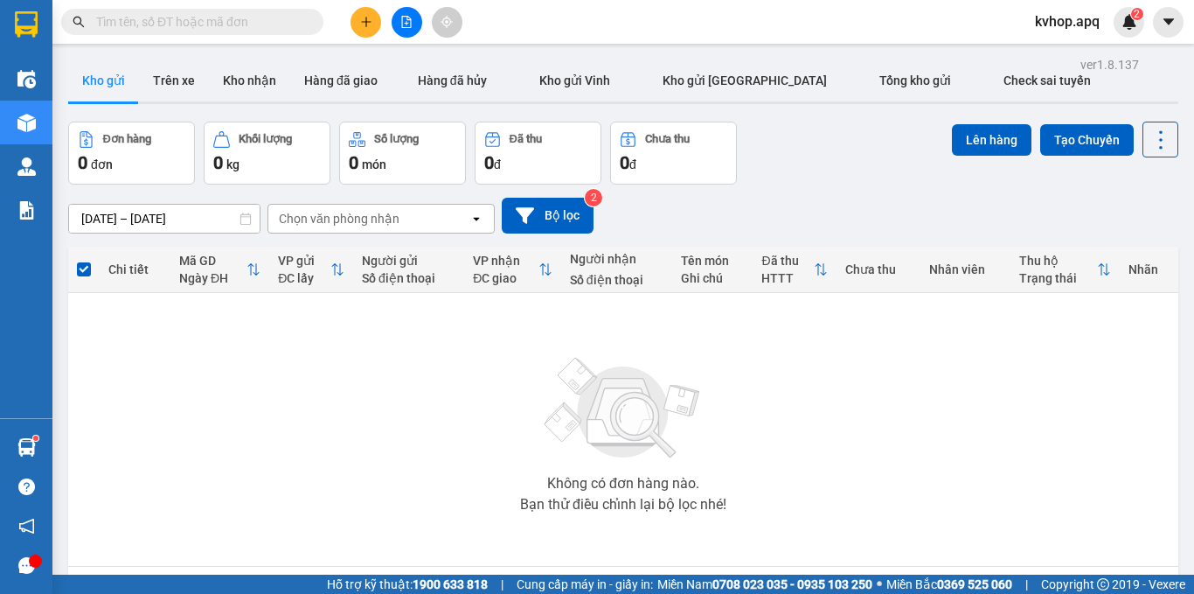
click at [200, 21] on input "text" at bounding box center [199, 21] width 206 height 19
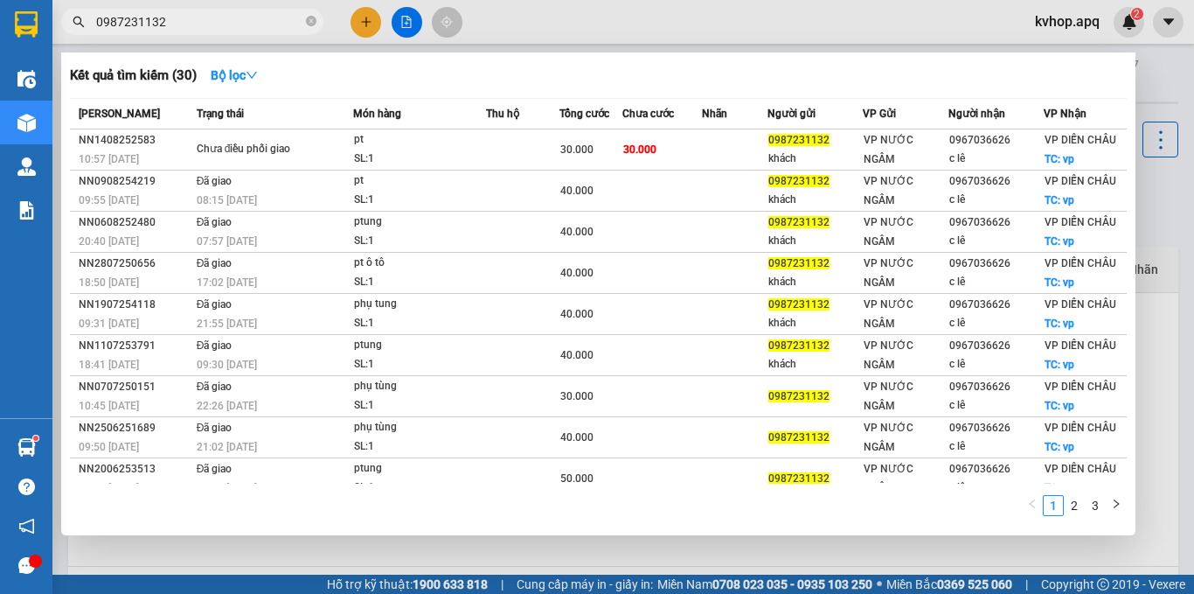
type input "0987231132"
click at [406, 15] on div at bounding box center [597, 297] width 1194 height 594
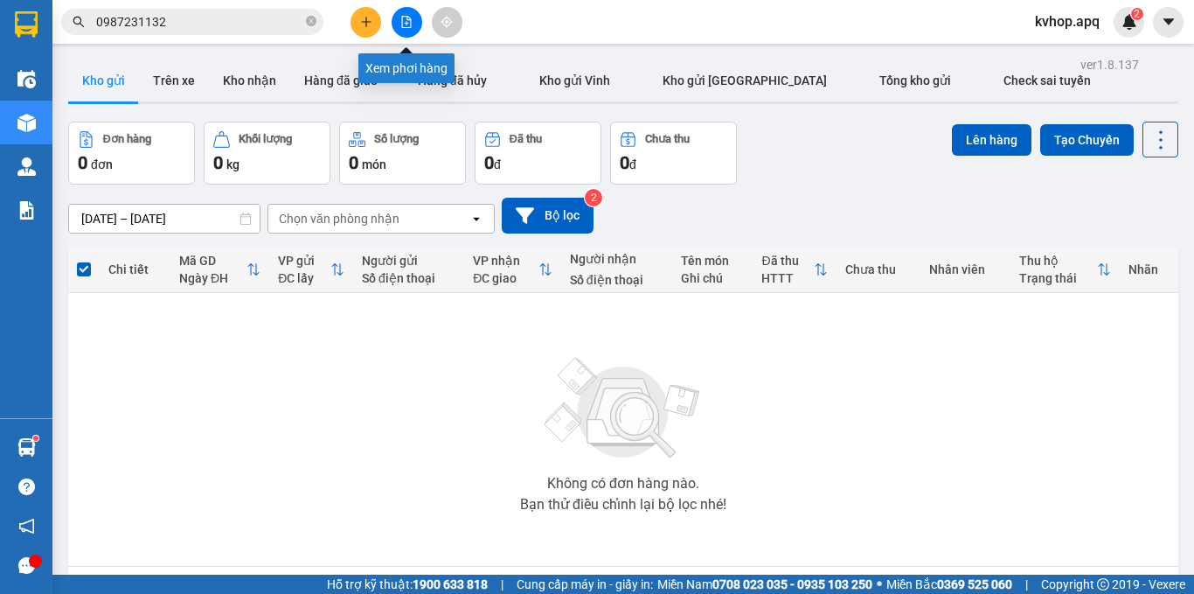
click at [414, 23] on button at bounding box center [407, 22] width 31 height 31
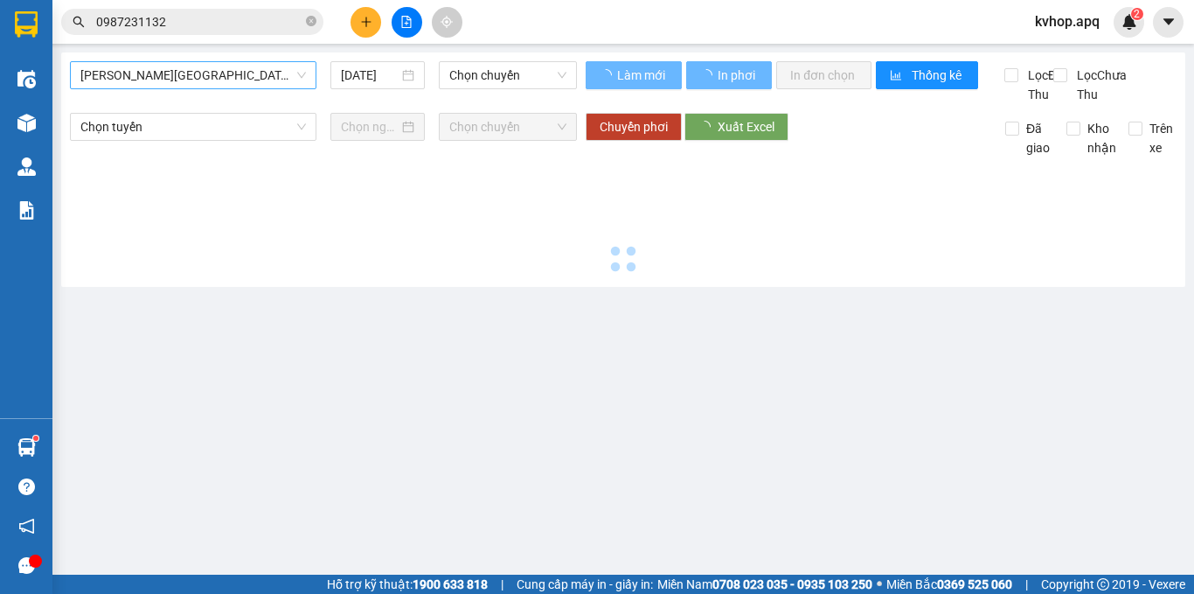
click at [200, 80] on span "[PERSON_NAME][GEOGRAPHIC_DATA]" at bounding box center [193, 75] width 226 height 26
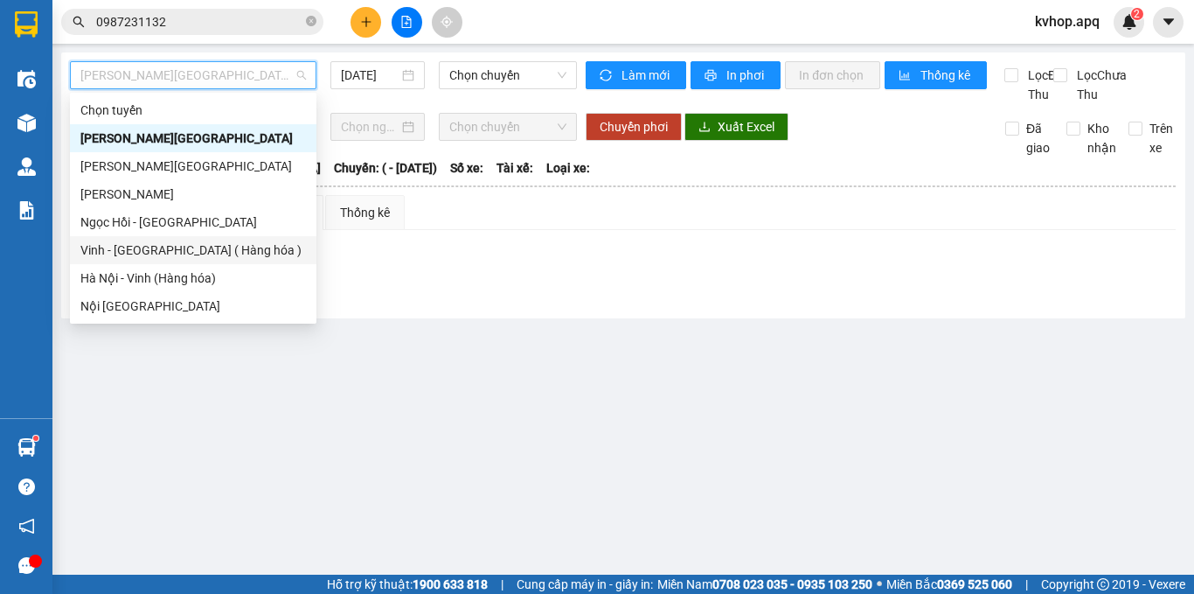
click at [141, 245] on div "Vinh - [GEOGRAPHIC_DATA] ( Hàng hóa )" at bounding box center [193, 249] width 226 height 19
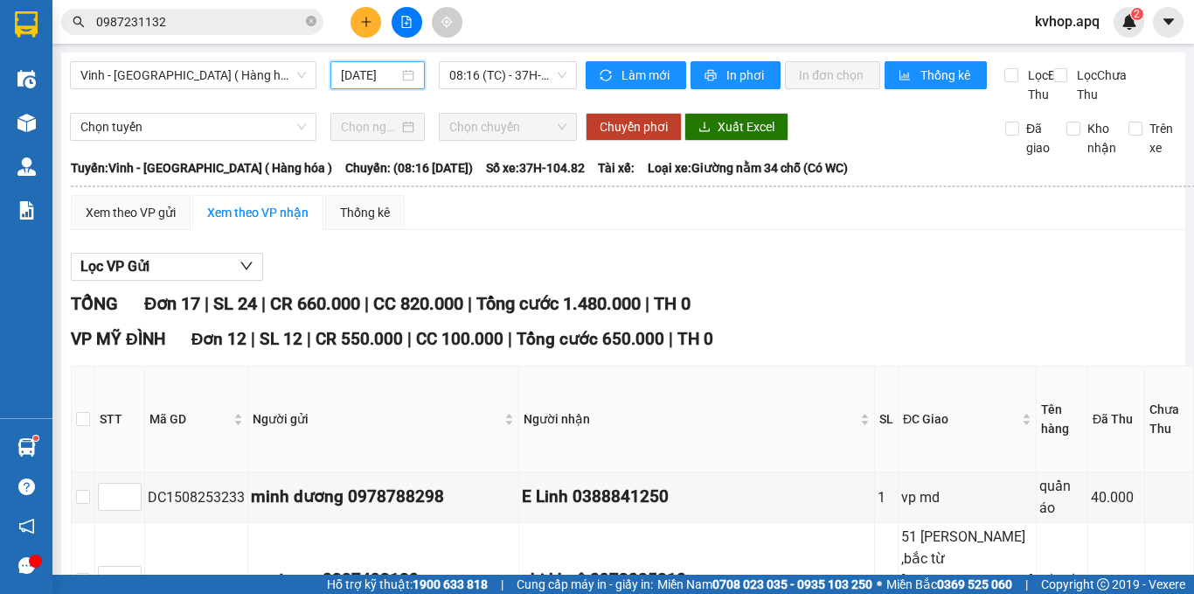
click at [372, 73] on input "[DATE]" at bounding box center [370, 75] width 58 height 19
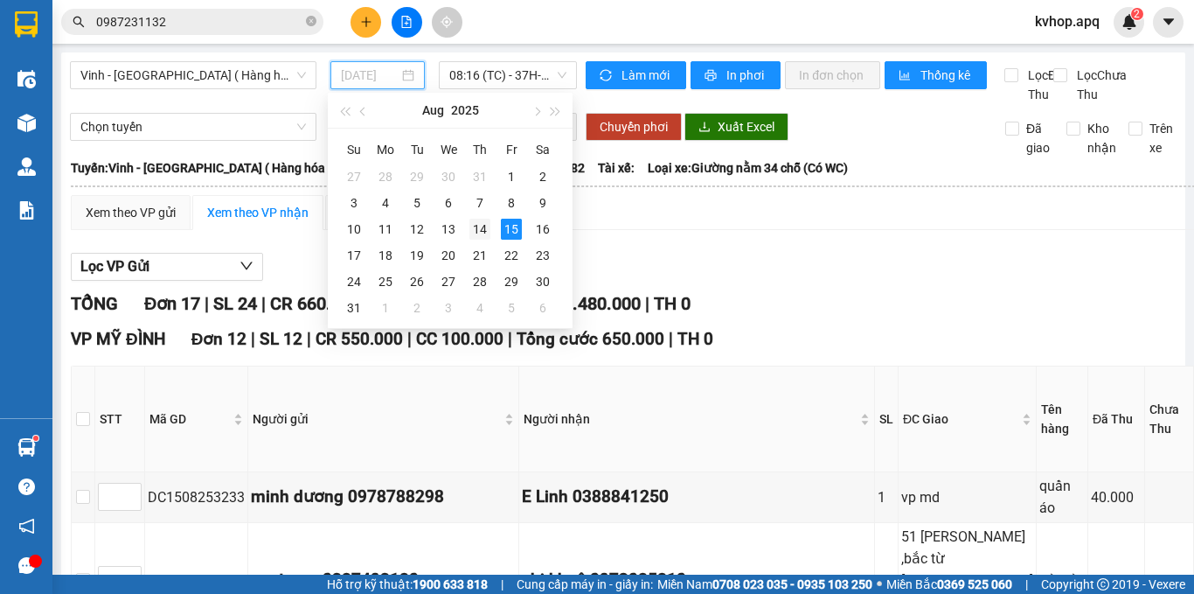
click at [481, 224] on div "14" at bounding box center [479, 229] width 21 height 21
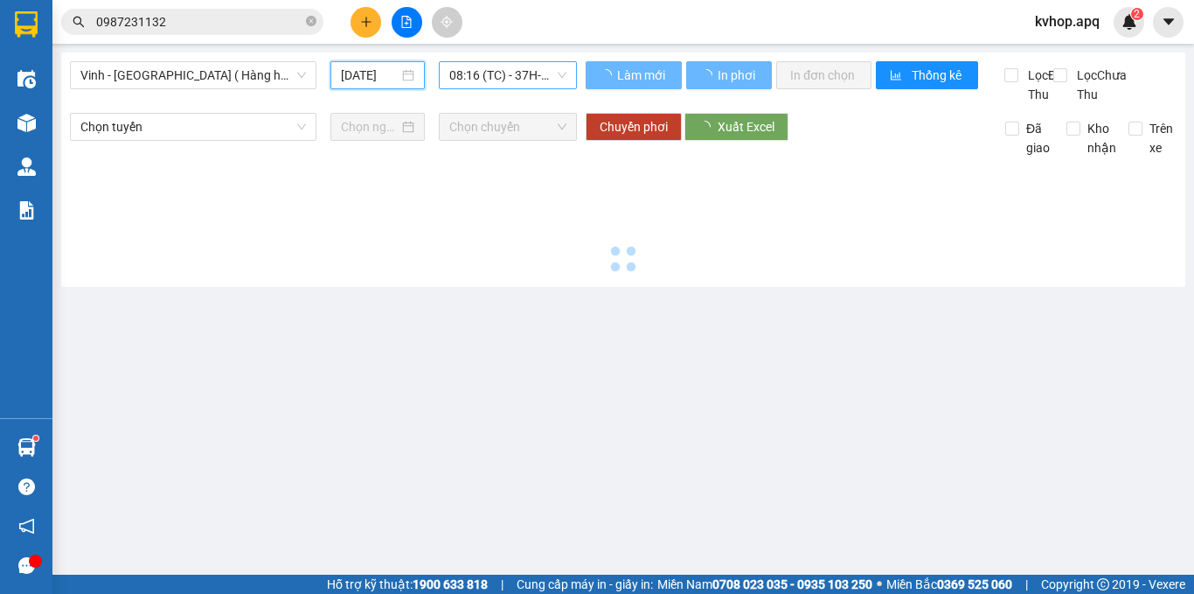
type input "[DATE]"
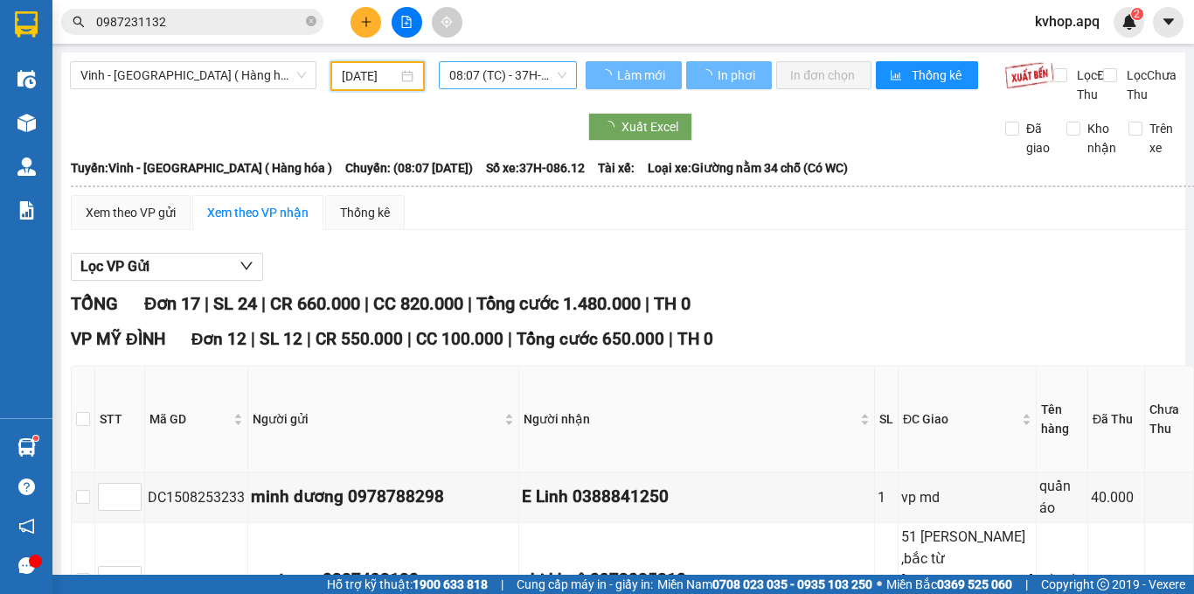
click at [511, 73] on span "08:07 (TC) - 37H-086.12" at bounding box center [507, 75] width 117 height 26
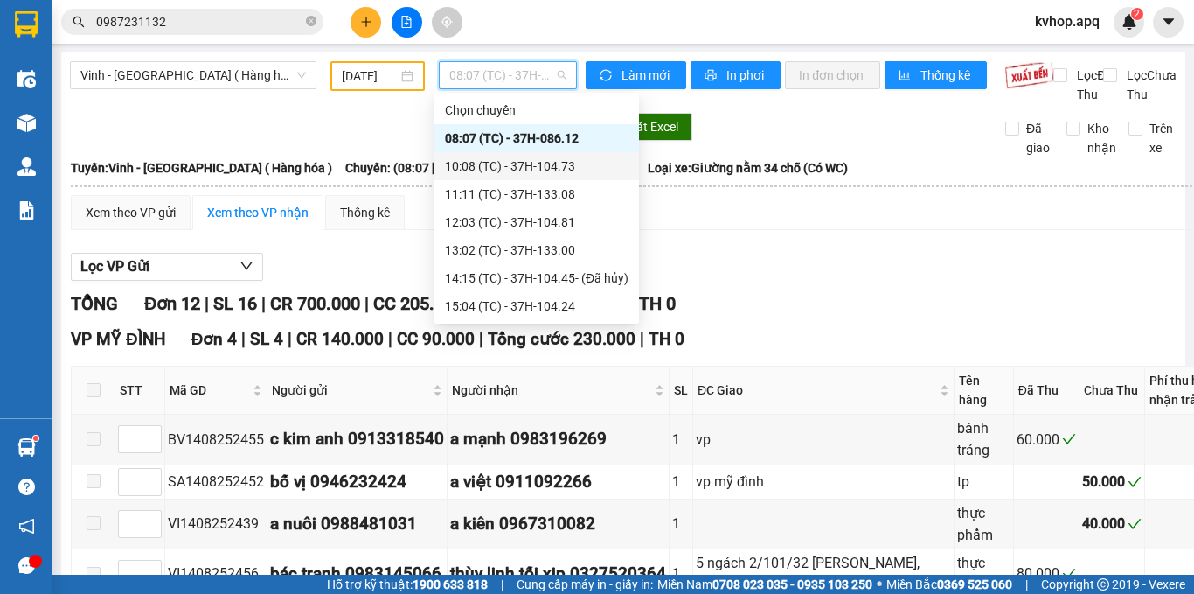
click at [563, 161] on div "10:08 (TC) - 37H-104.73" at bounding box center [537, 165] width 184 height 19
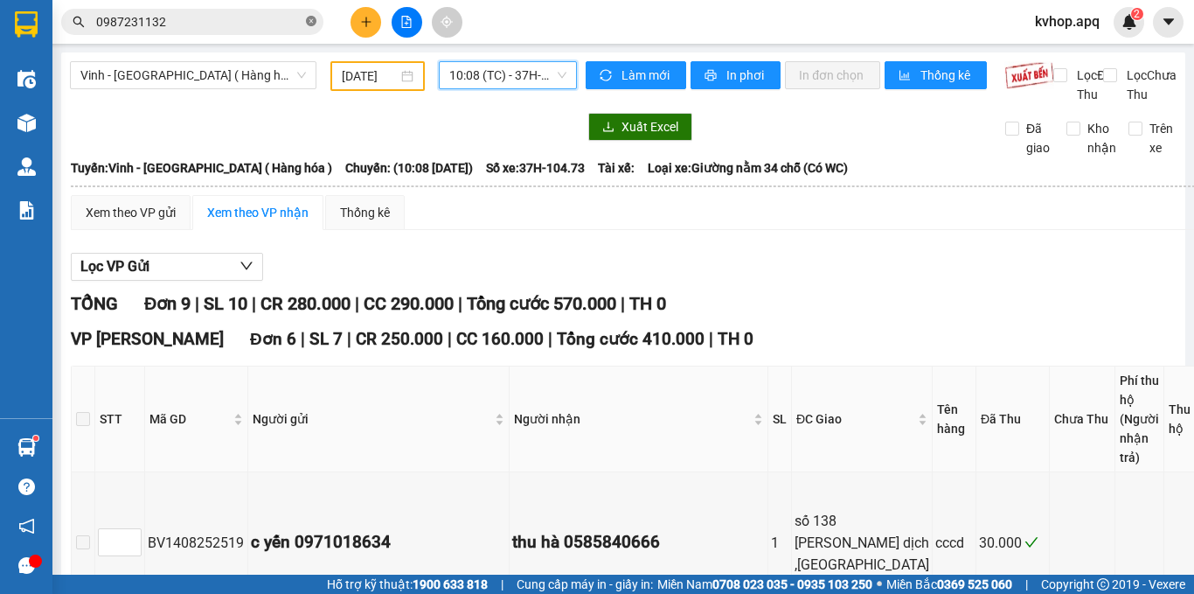
click at [311, 21] on icon "close-circle" at bounding box center [311, 21] width 10 height 10
click at [206, 17] on input "text" at bounding box center [199, 21] width 206 height 19
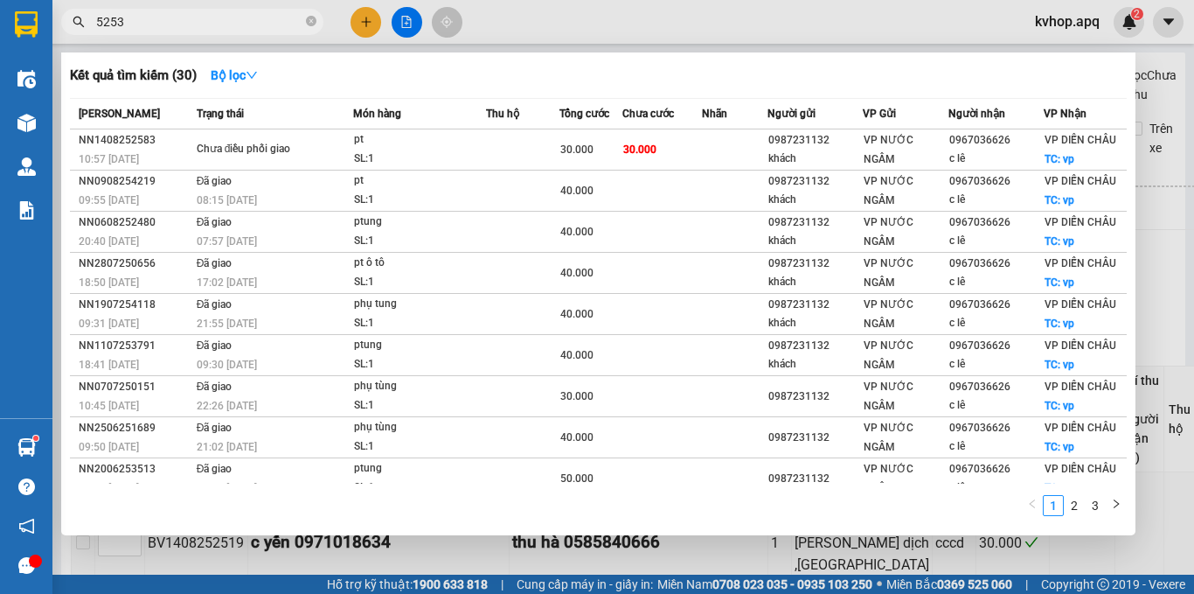
type input "52534"
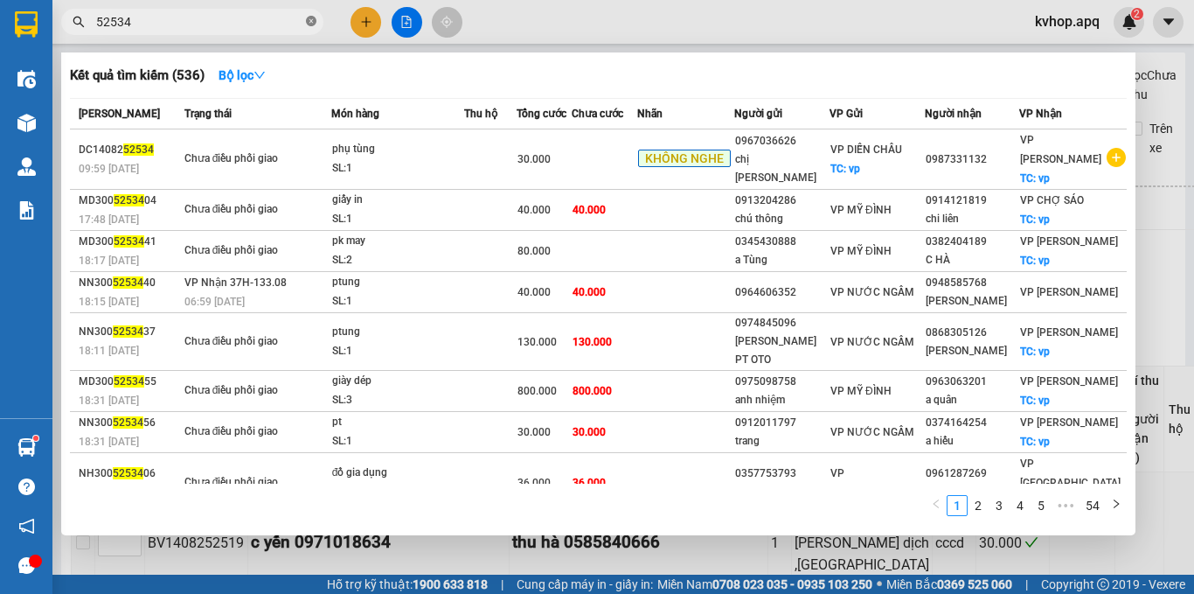
click at [311, 22] on icon "close-circle" at bounding box center [311, 21] width 10 height 10
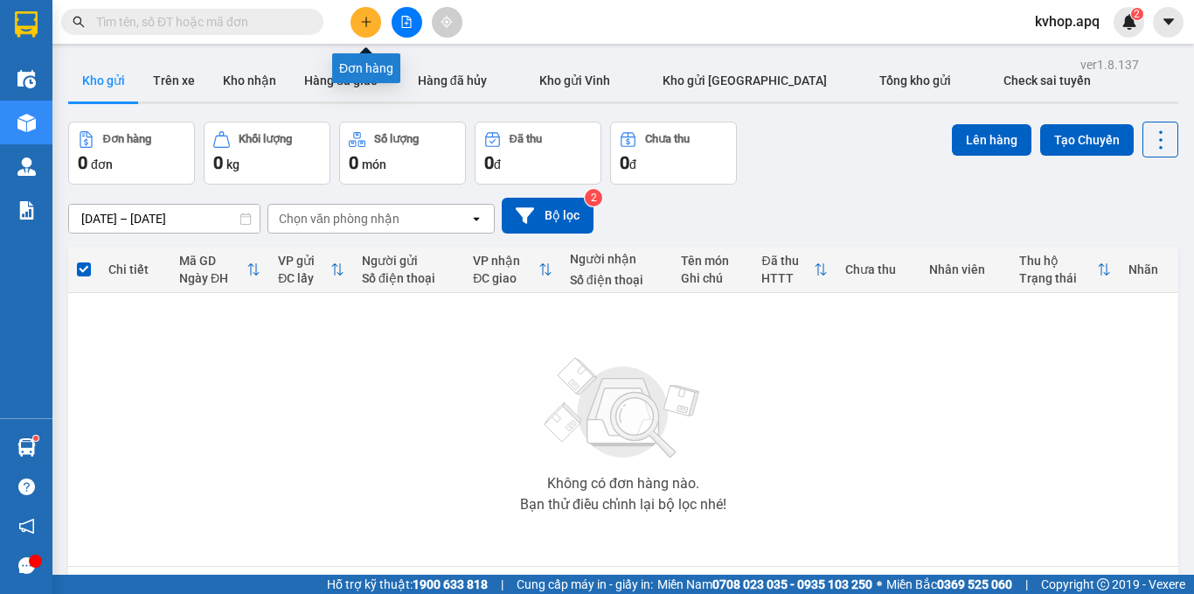
click at [366, 13] on button at bounding box center [366, 22] width 31 height 31
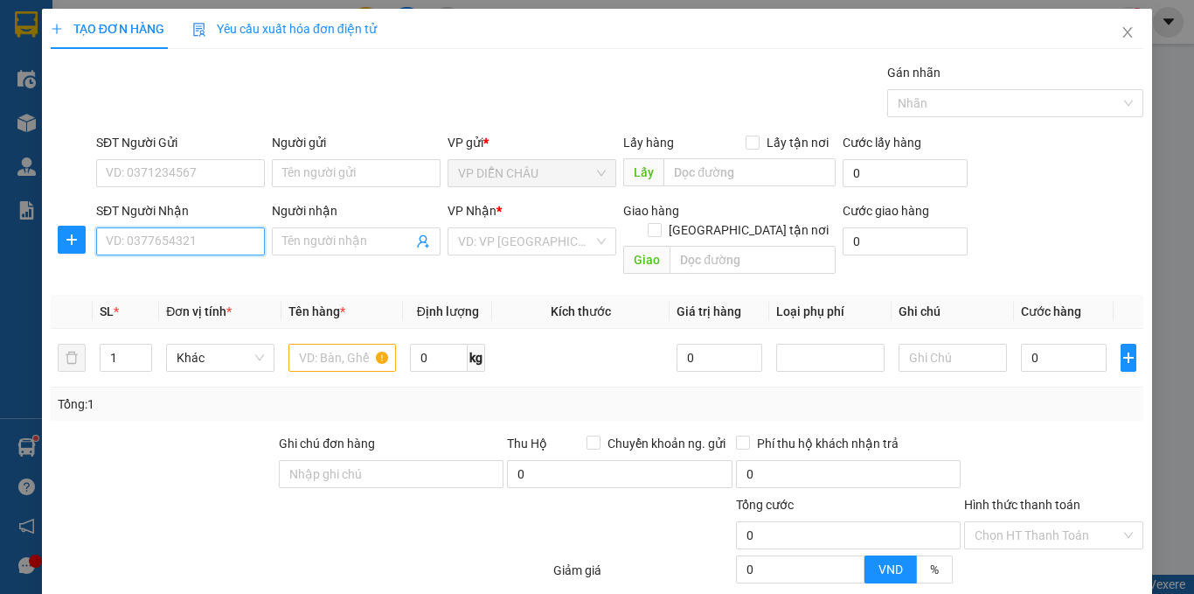
click at [207, 247] on input "SĐT Người Nhận" at bounding box center [180, 241] width 169 height 28
type input "0969060974"
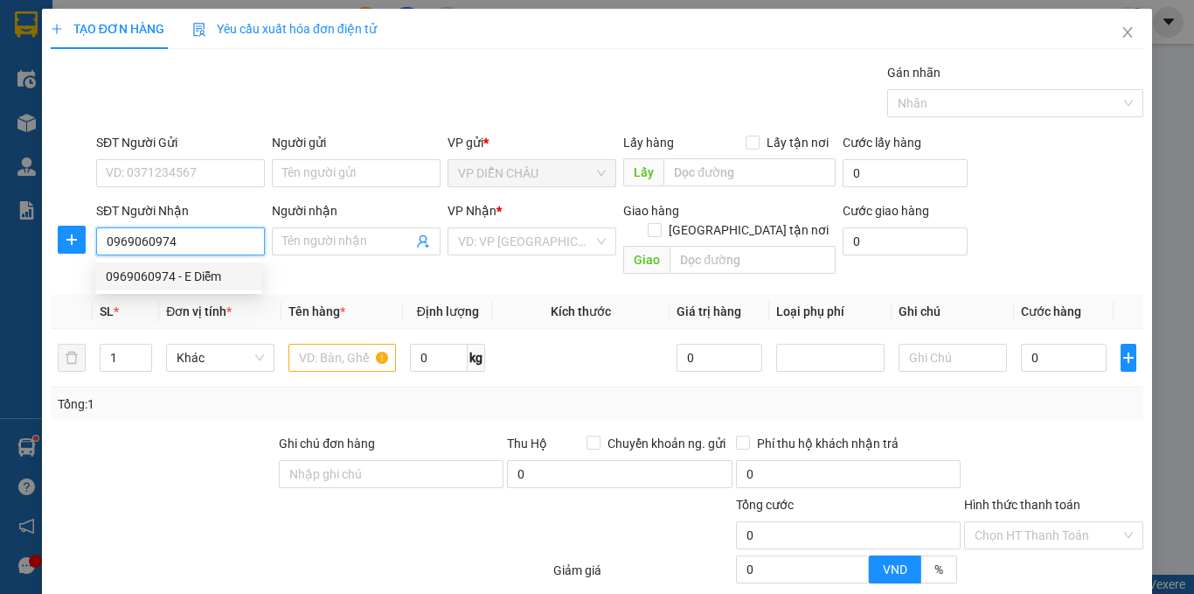
click at [205, 275] on div "0969060974 - E Diễm" at bounding box center [179, 276] width 146 height 19
type input "E Diễm"
checkbox input "true"
type input "vp"
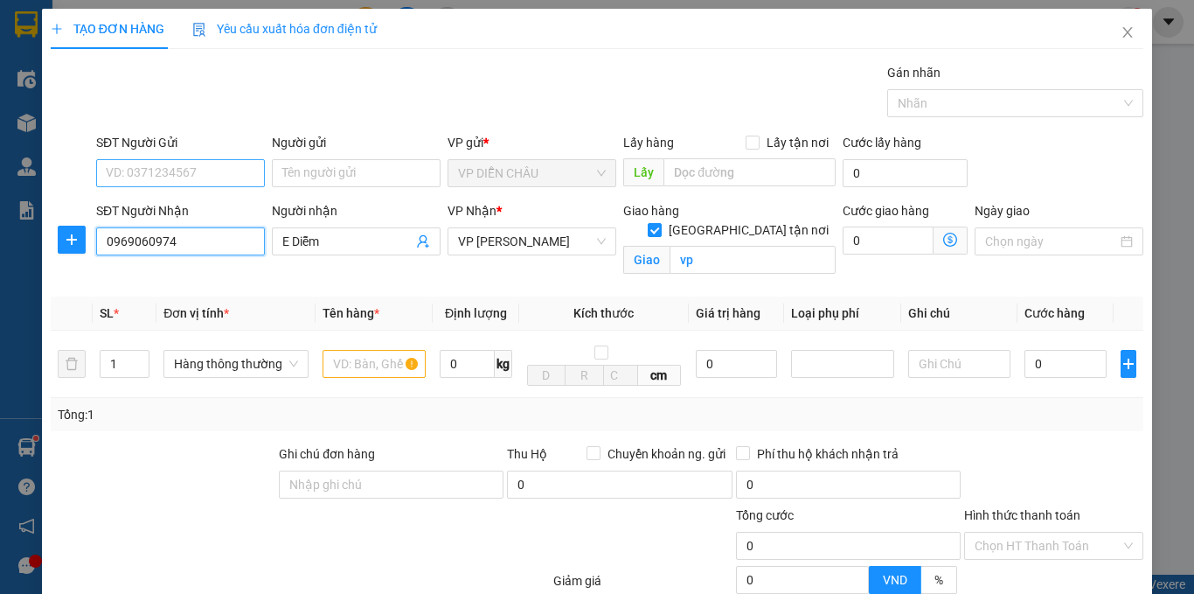
type input "0969060974"
click at [183, 180] on input "SĐT Người Gửi" at bounding box center [180, 173] width 169 height 28
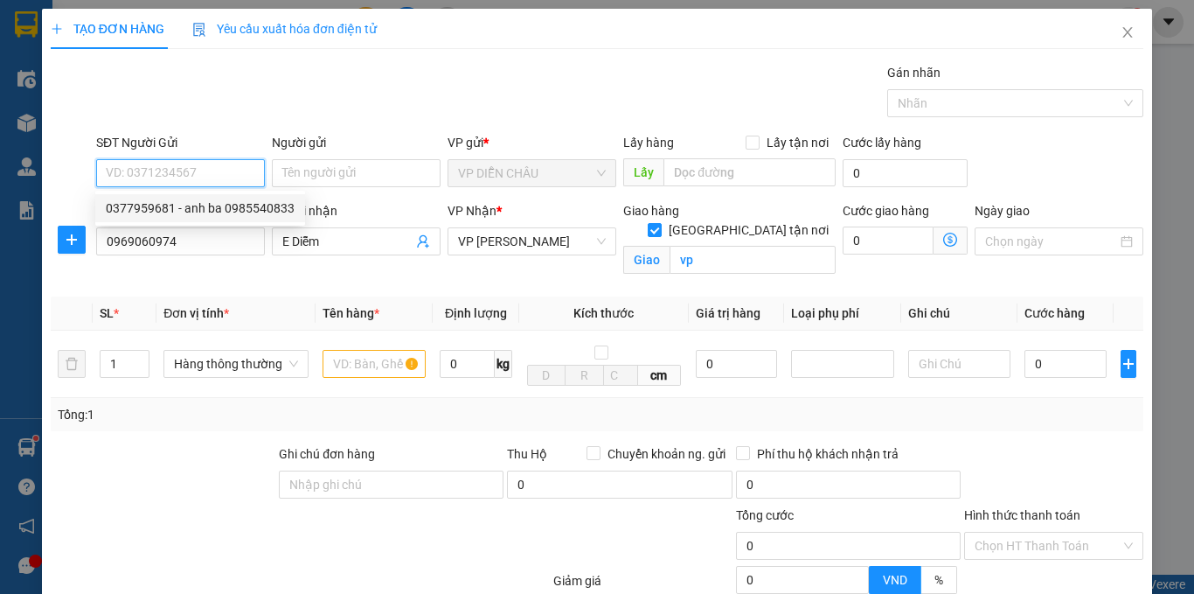
click at [219, 214] on div "0377959681 - anh ba 0985540833" at bounding box center [200, 207] width 189 height 19
type input "0377959681"
type input "anh ba 0985540833"
checkbox input "true"
type input "Vp Diễn châu"
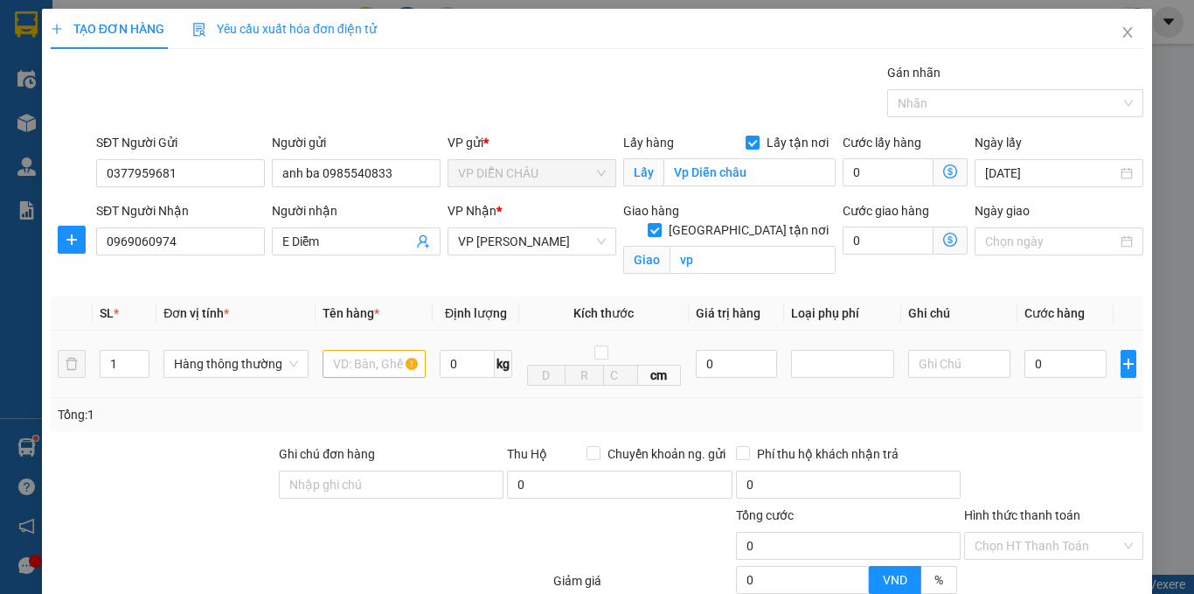
click at [317, 361] on td at bounding box center [374, 363] width 117 height 67
click at [331, 363] on input "text" at bounding box center [374, 364] width 103 height 28
type input "phụ tùng"
click at [1025, 365] on input "0" at bounding box center [1066, 364] width 82 height 28
type input "1"
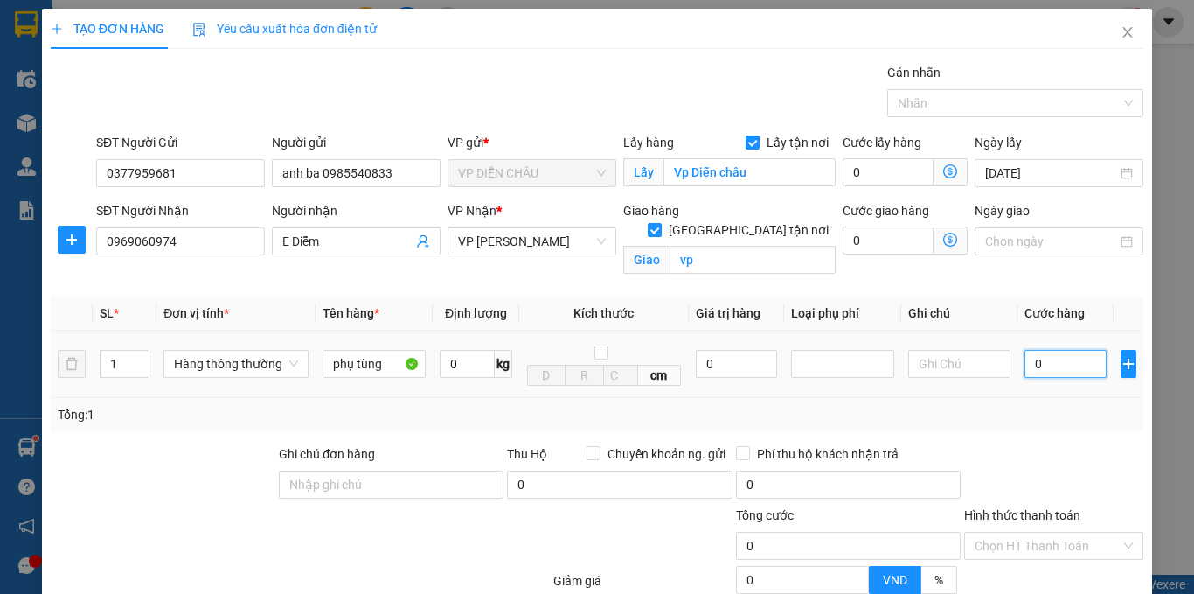
type input "1"
type input "10"
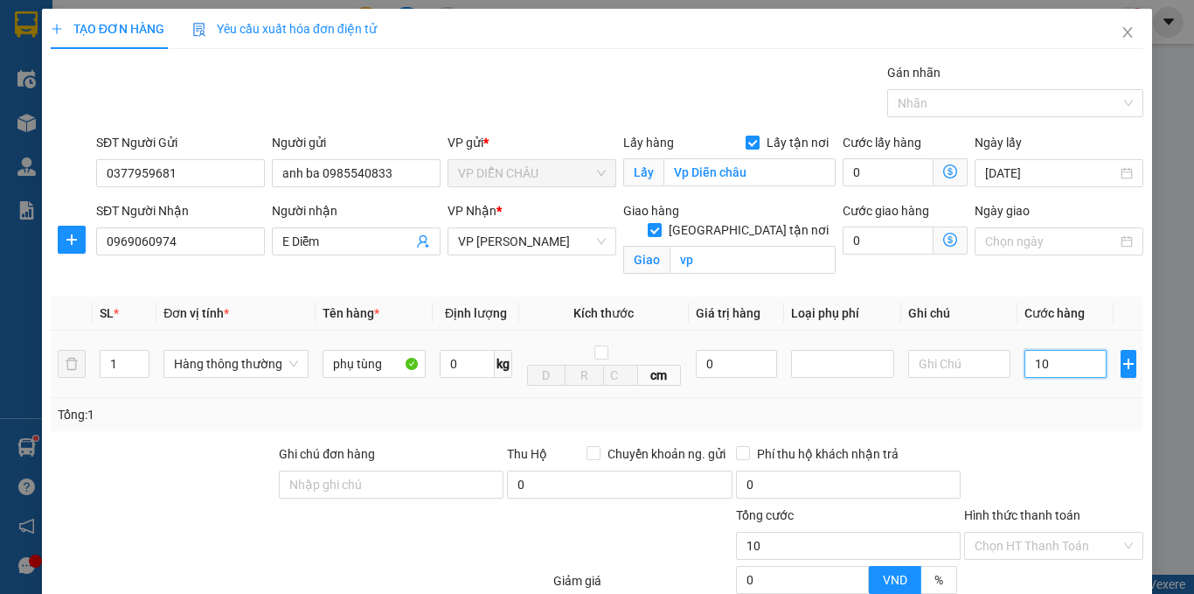
type input "100"
type input "1.000"
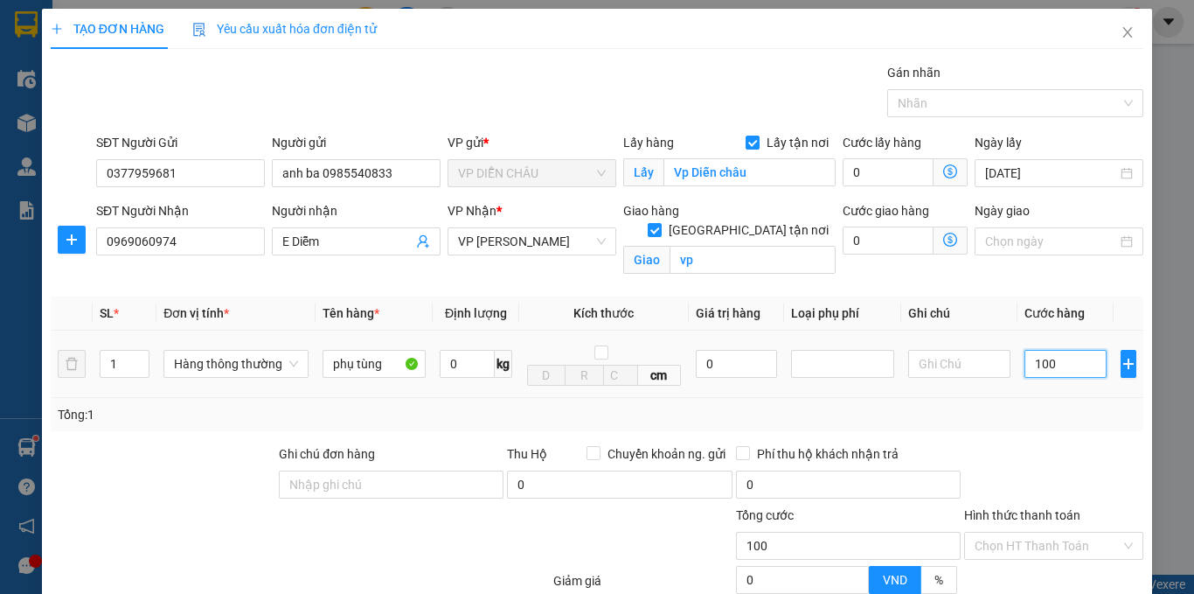
type input "1.000"
type input "10.000"
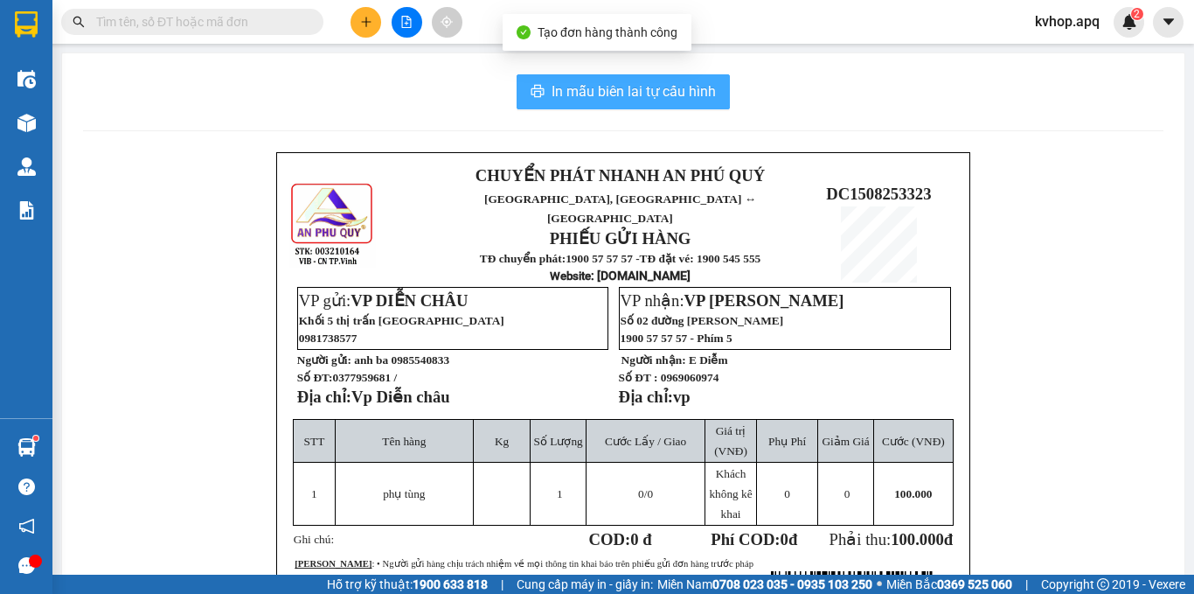
click at [640, 87] on span "In mẫu biên lai tự cấu hình" at bounding box center [634, 91] width 164 height 22
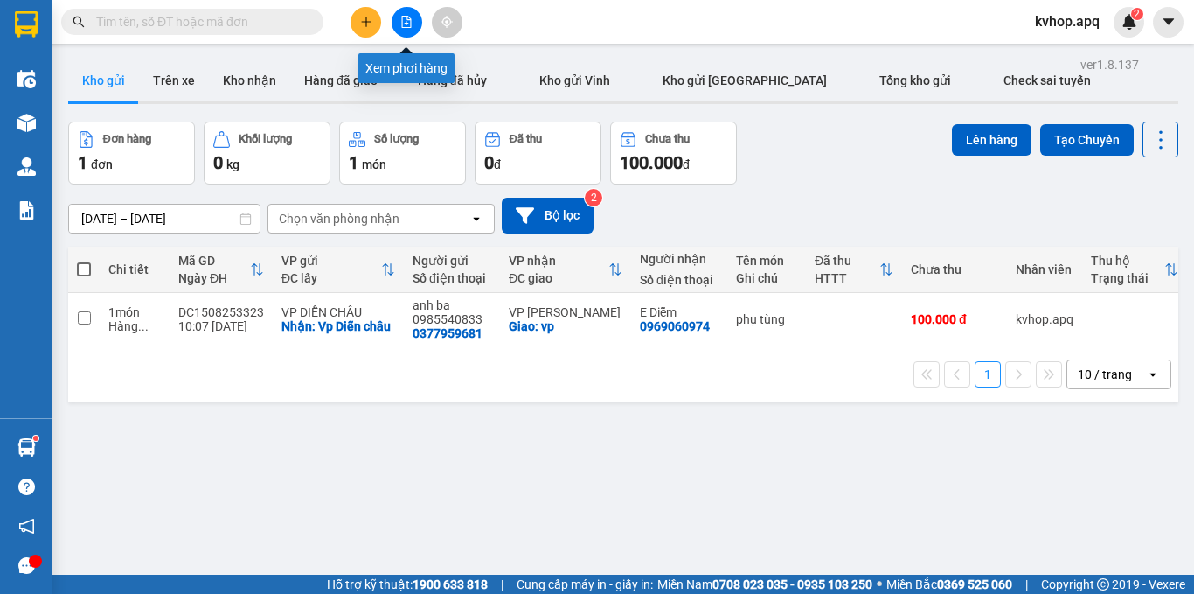
click at [408, 24] on icon "file-add" at bounding box center [407, 22] width 10 height 12
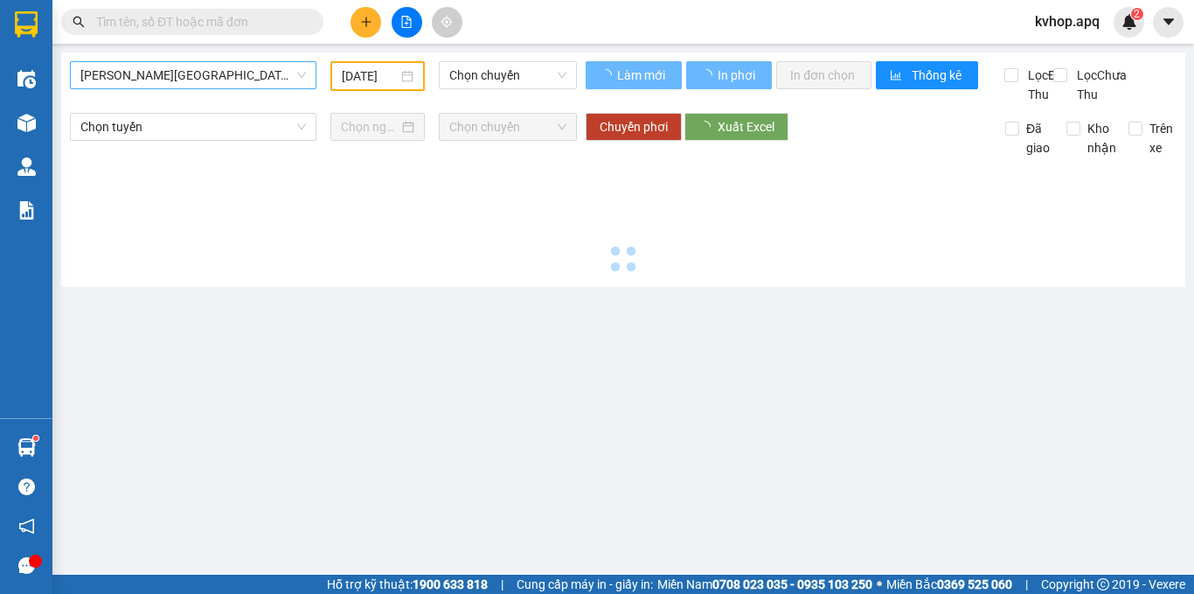
click at [157, 75] on span "[PERSON_NAME][GEOGRAPHIC_DATA]" at bounding box center [193, 75] width 226 height 26
type input "[DATE]"
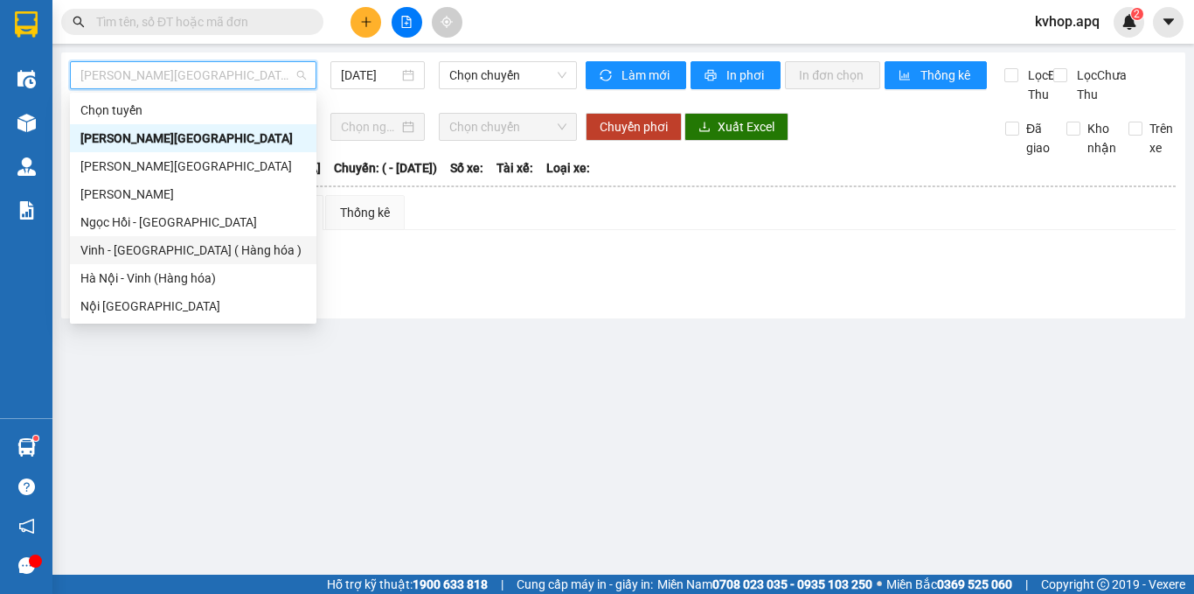
click at [160, 252] on div "Vinh - [GEOGRAPHIC_DATA] ( Hàng hóa )" at bounding box center [193, 249] width 226 height 19
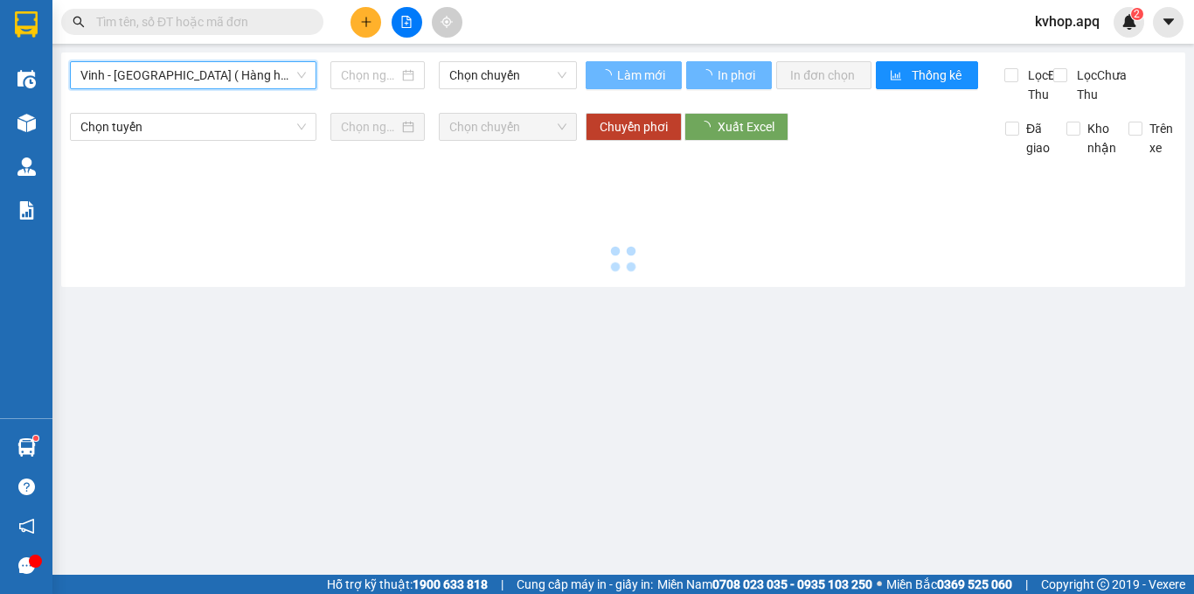
type input "[DATE]"
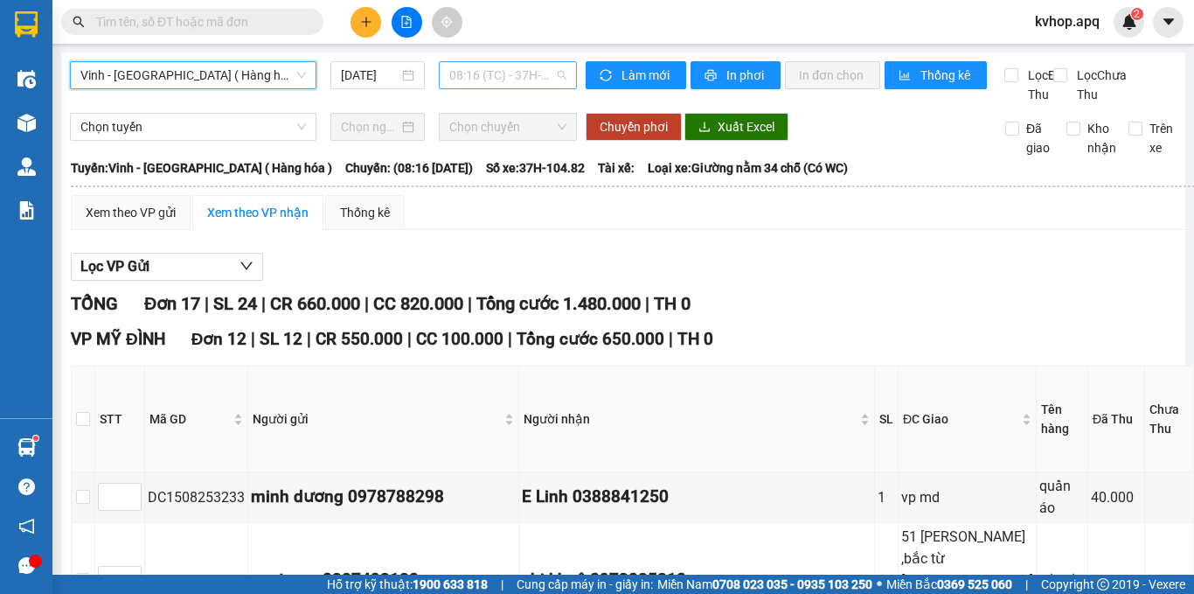
click at [535, 76] on span "08:16 (TC) - 37H-104.82" at bounding box center [507, 75] width 117 height 26
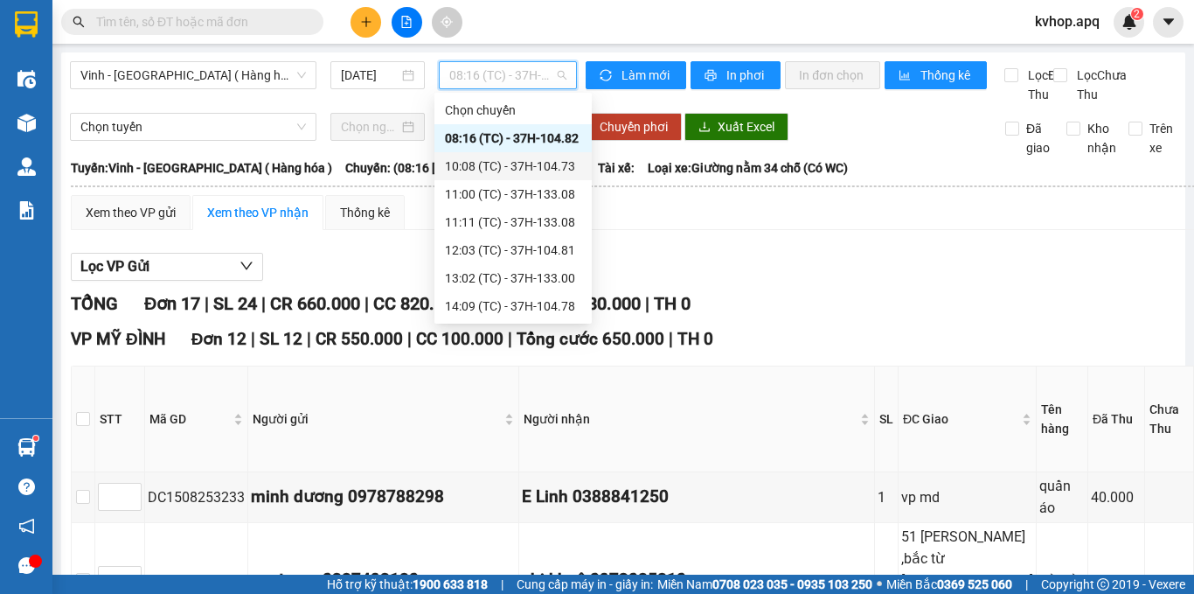
click at [546, 167] on div "10:08 (TC) - 37H-104.73" at bounding box center [513, 165] width 136 height 19
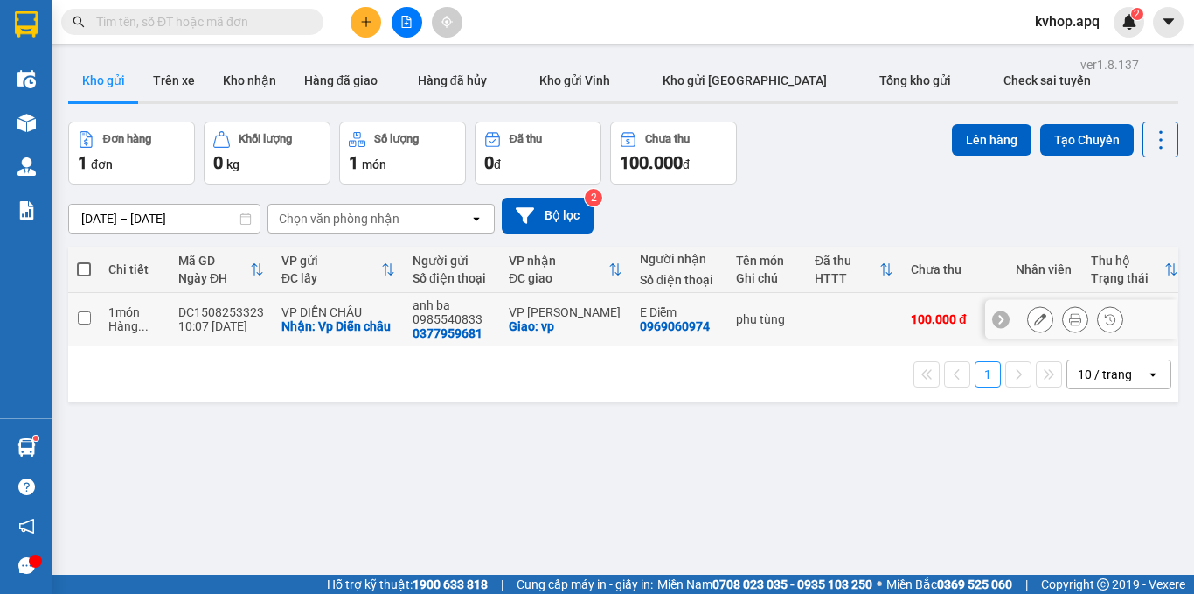
click at [87, 311] on input "checkbox" at bounding box center [84, 317] width 13 height 13
checkbox input "true"
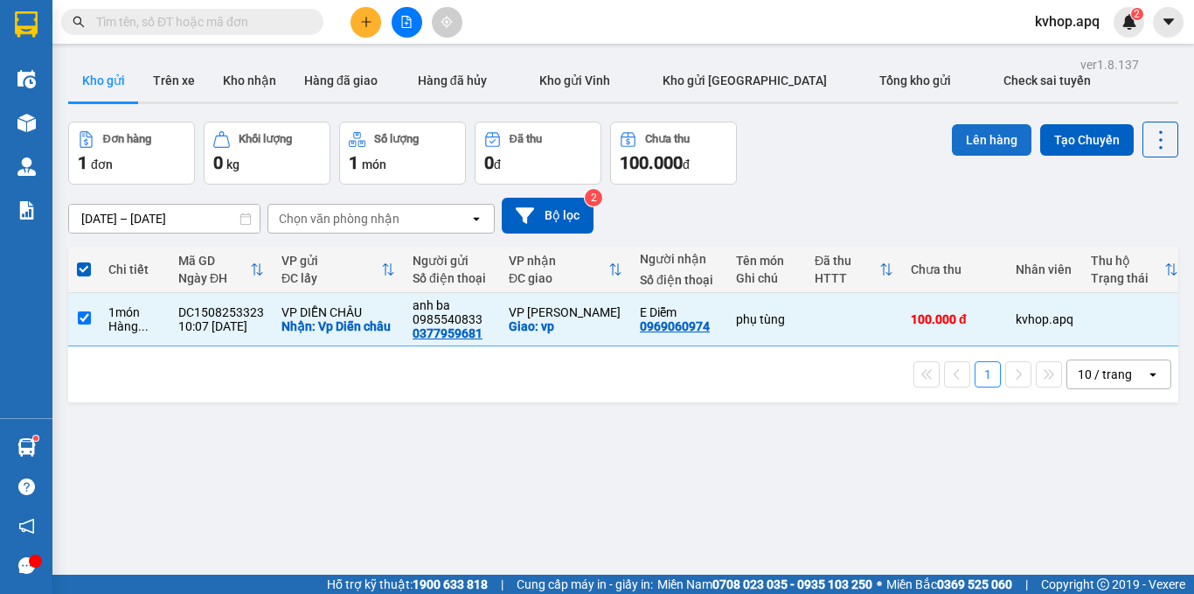
click at [970, 124] on button "Lên hàng" at bounding box center [992, 139] width 80 height 31
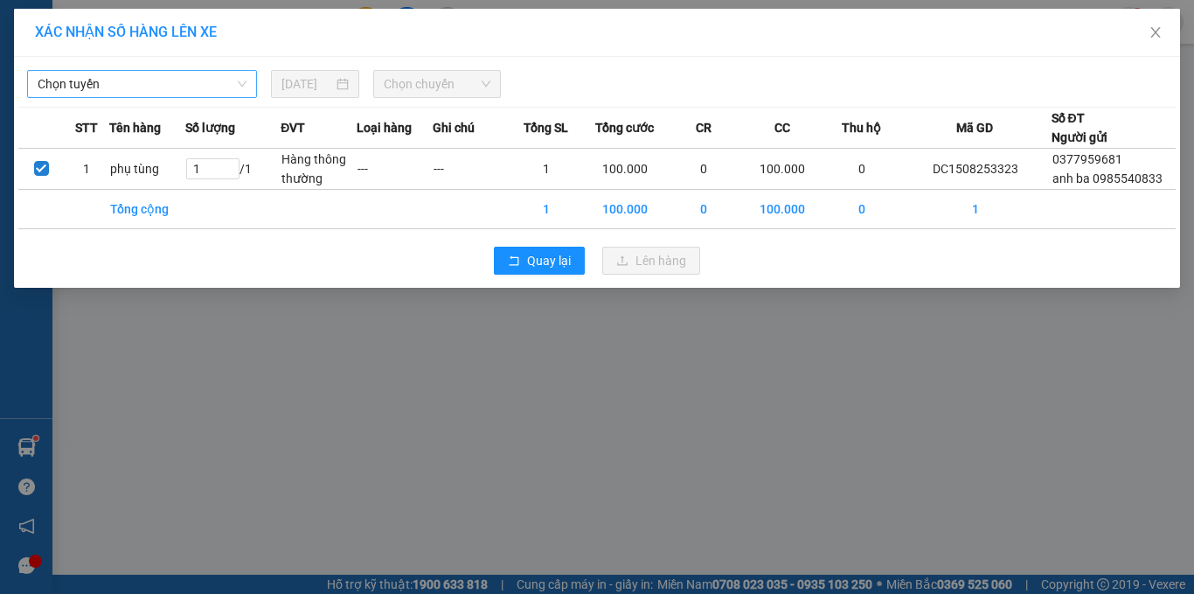
drag, startPoint x: 94, startPoint y: 80, endPoint x: 83, endPoint y: 92, distance: 15.5
click at [93, 82] on span "Chọn tuyến" at bounding box center [142, 84] width 209 height 26
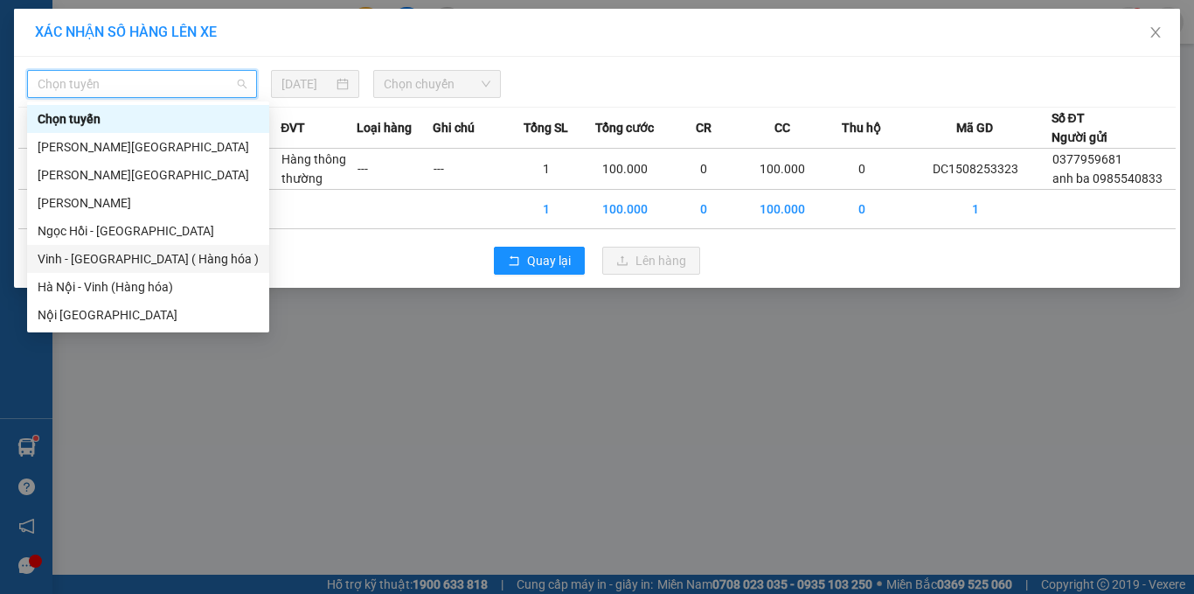
drag, startPoint x: 85, startPoint y: 252, endPoint x: 113, endPoint y: 238, distance: 31.3
click at [87, 252] on div "Vinh - [GEOGRAPHIC_DATA] ( Hàng hóa )" at bounding box center [148, 258] width 221 height 19
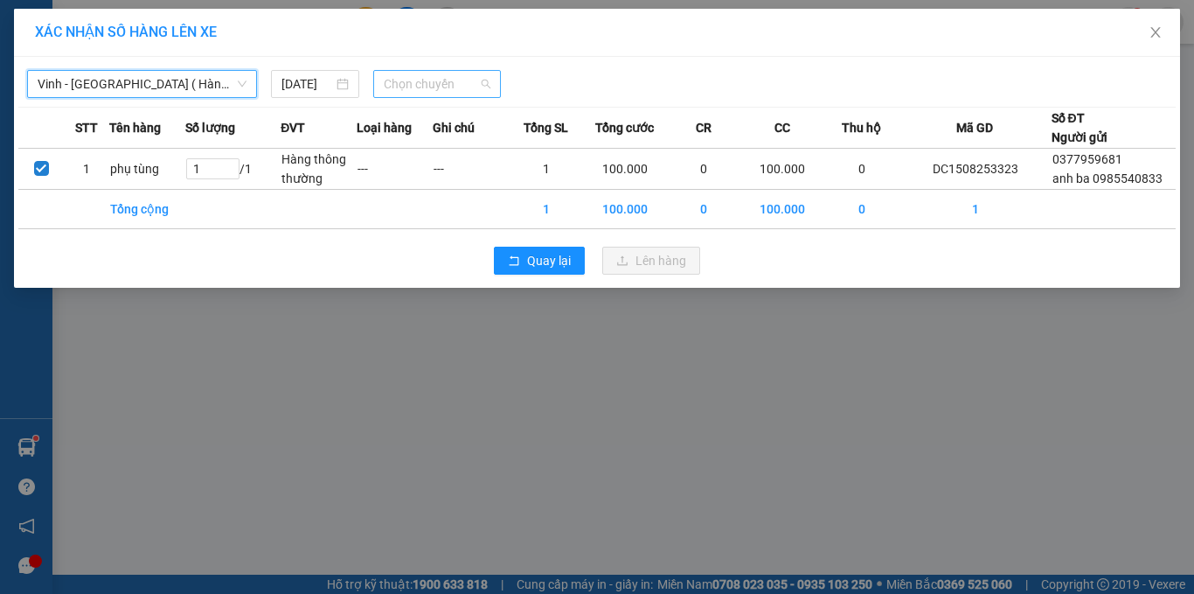
click at [399, 72] on span "Chọn chuyến" at bounding box center [438, 84] width 108 height 26
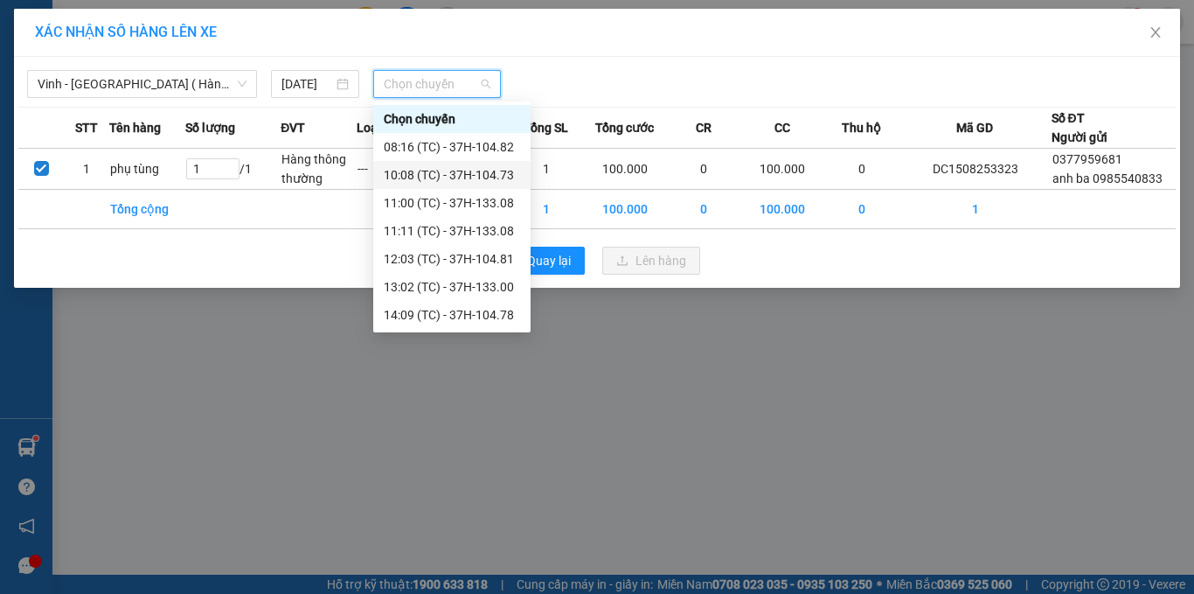
click at [487, 170] on div "10:08 (TC) - 37H-104.73" at bounding box center [452, 174] width 136 height 19
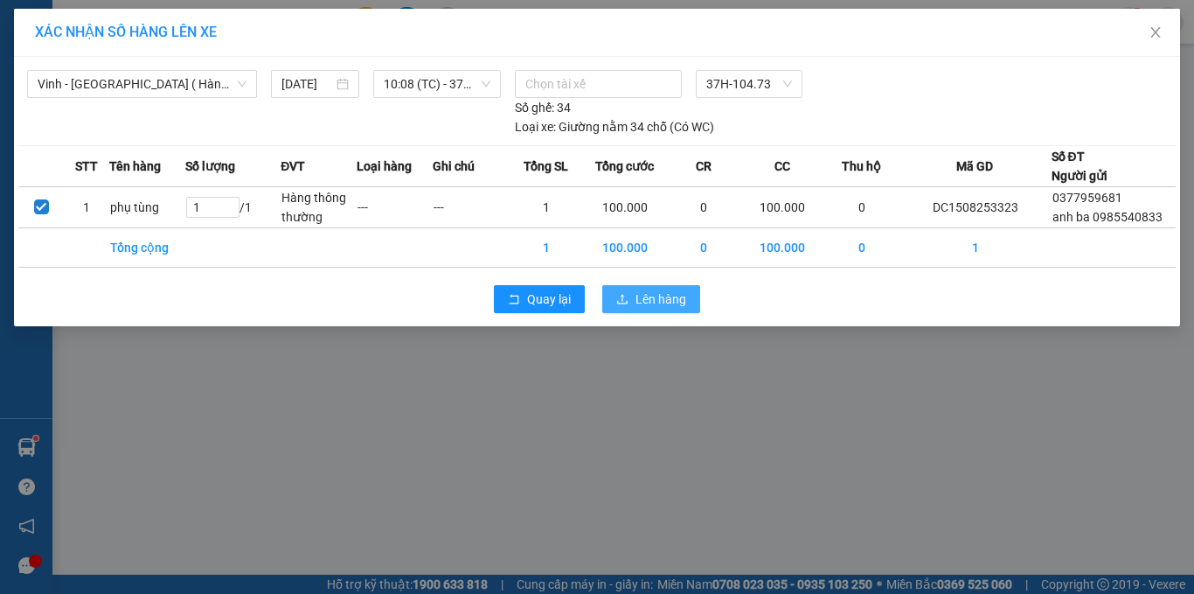
click at [651, 301] on span "Lên hàng" at bounding box center [661, 298] width 51 height 19
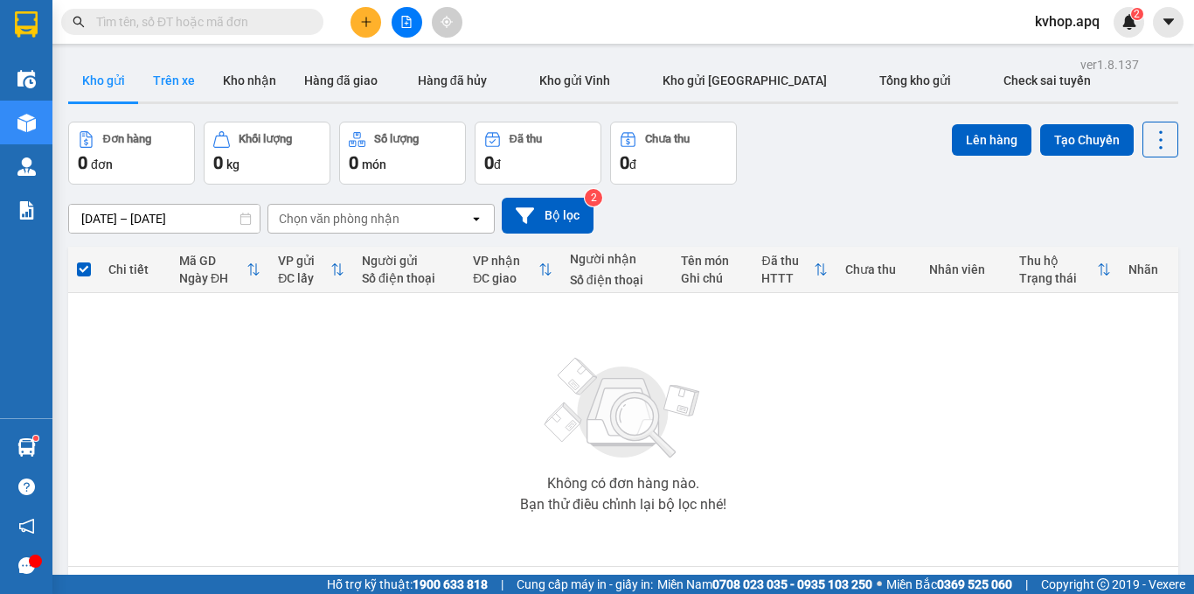
drag, startPoint x: 147, startPoint y: 88, endPoint x: 158, endPoint y: 94, distance: 12.5
click at [154, 93] on button "Trên xe" at bounding box center [174, 80] width 70 height 42
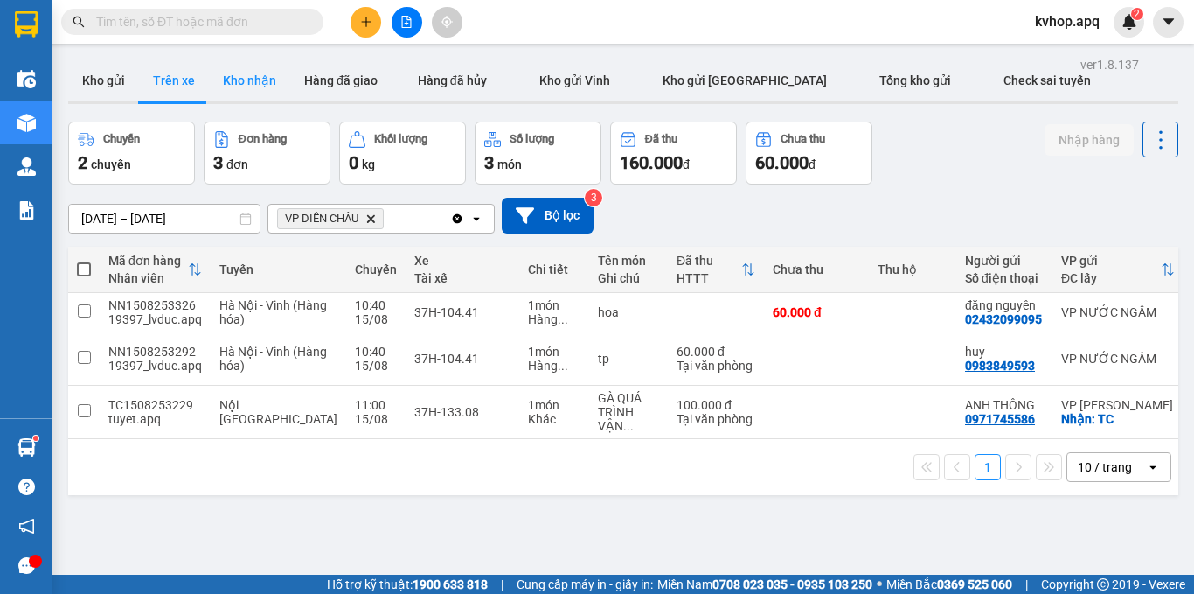
click at [256, 85] on button "Kho nhận" at bounding box center [249, 80] width 81 height 42
type input "[DATE] – [DATE]"
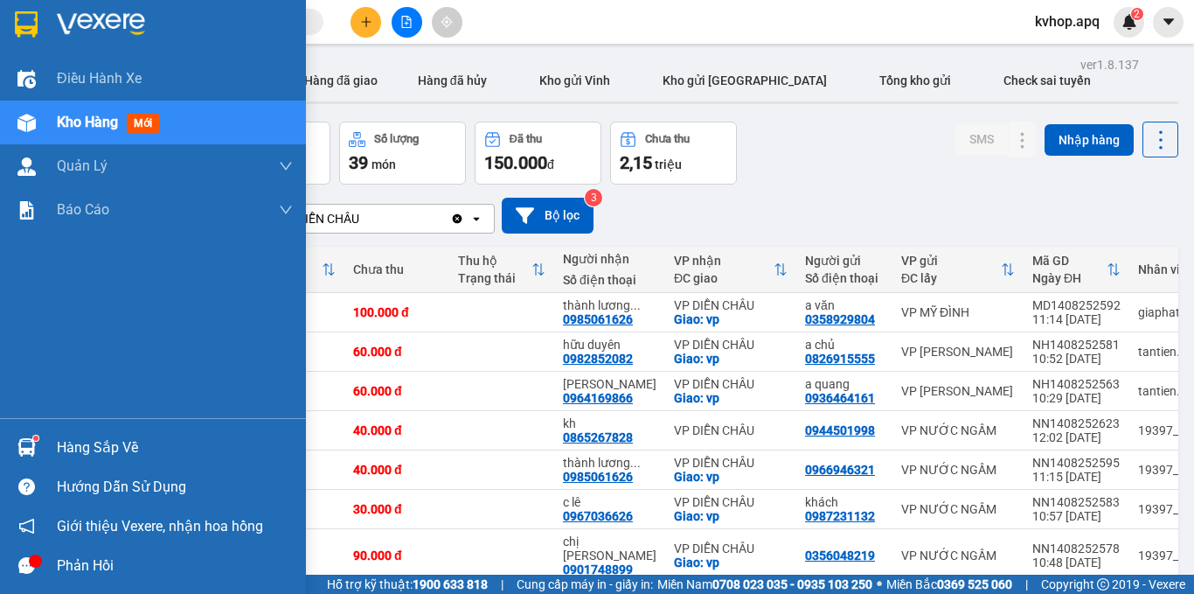
click at [101, 447] on div "Hàng sắp về" at bounding box center [175, 447] width 236 height 26
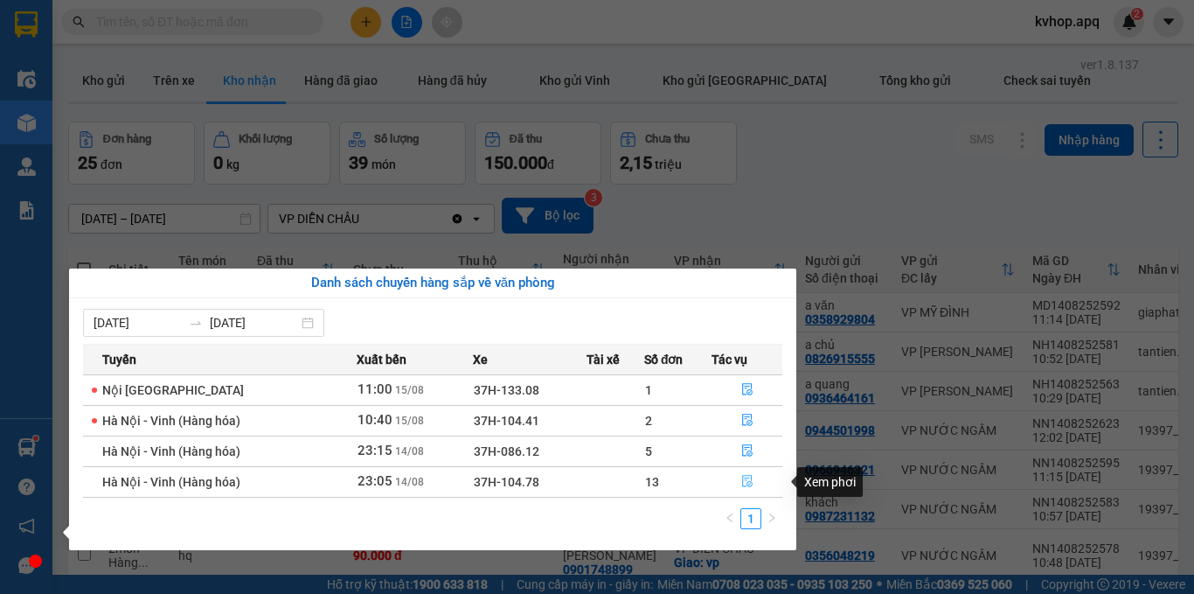
click at [745, 484] on icon "file-done" at bounding box center [747, 481] width 12 height 12
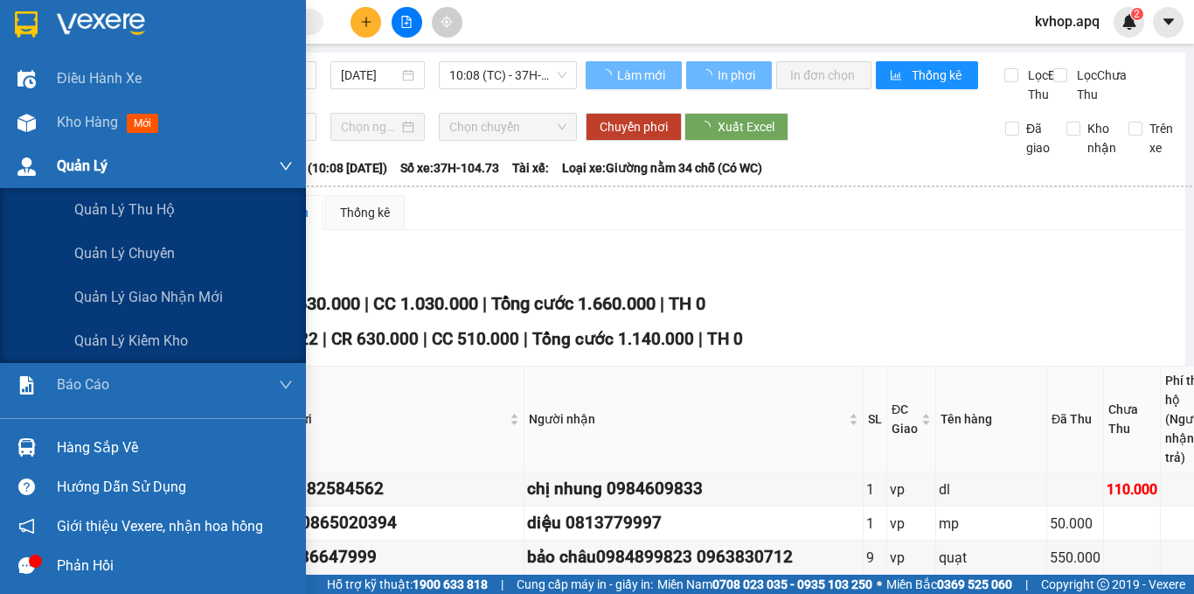
type input "[DATE]"
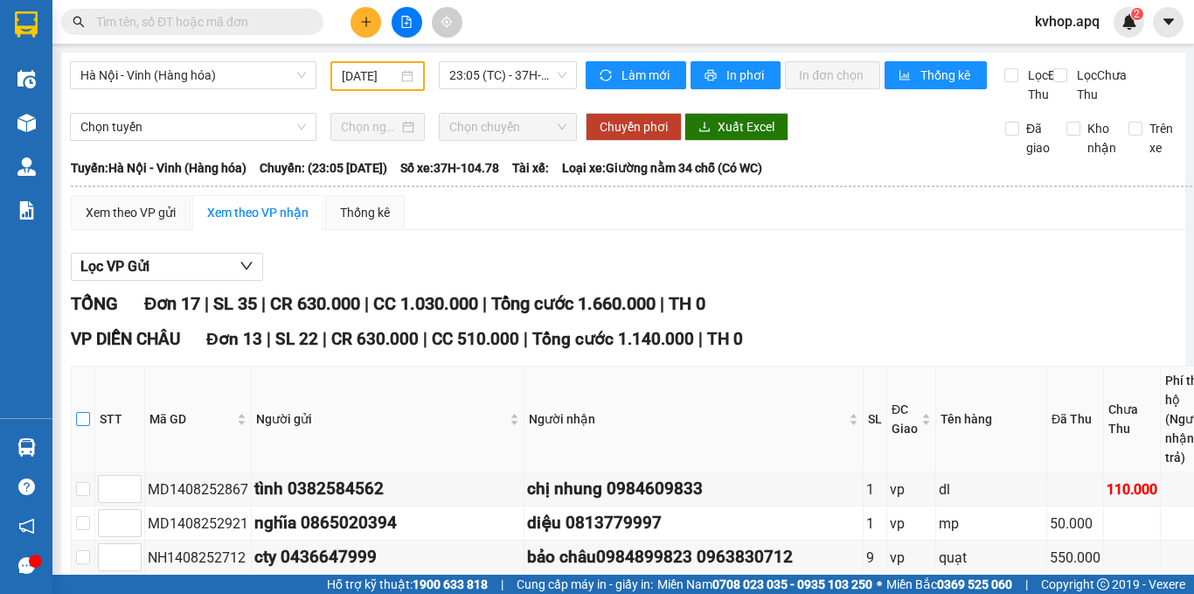
click at [83, 412] on input "checkbox" at bounding box center [83, 419] width 14 height 14
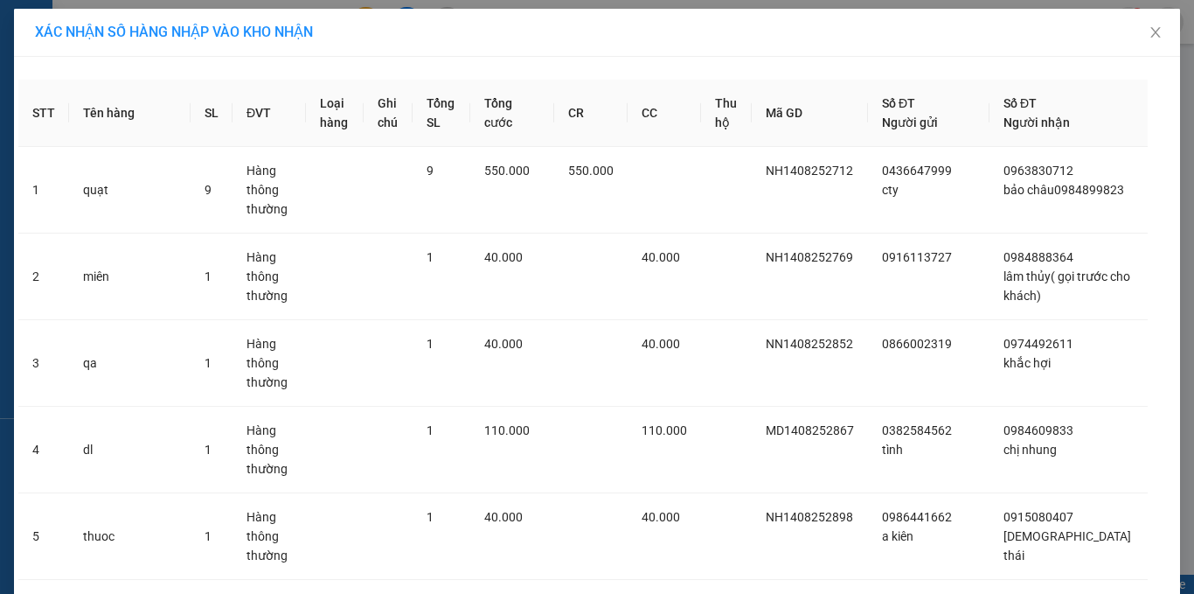
drag, startPoint x: 635, startPoint y: 559, endPoint x: 590, endPoint y: 545, distance: 46.5
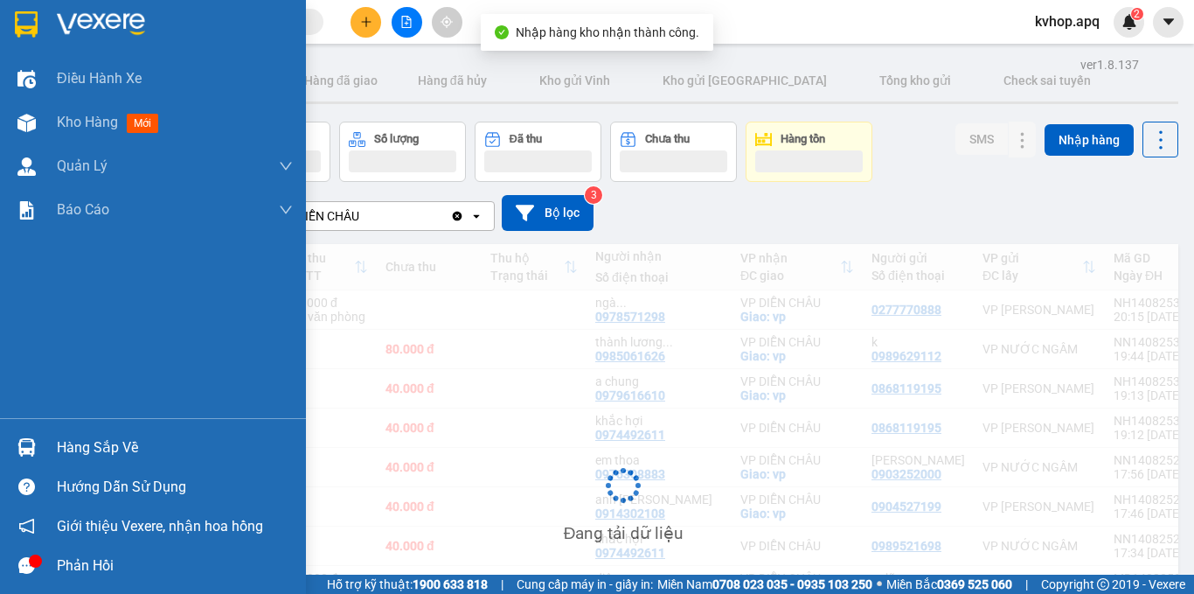
drag, startPoint x: 87, startPoint y: 449, endPoint x: 260, endPoint y: 464, distance: 172.9
click at [108, 454] on div "Hàng sắp về" at bounding box center [175, 447] width 236 height 26
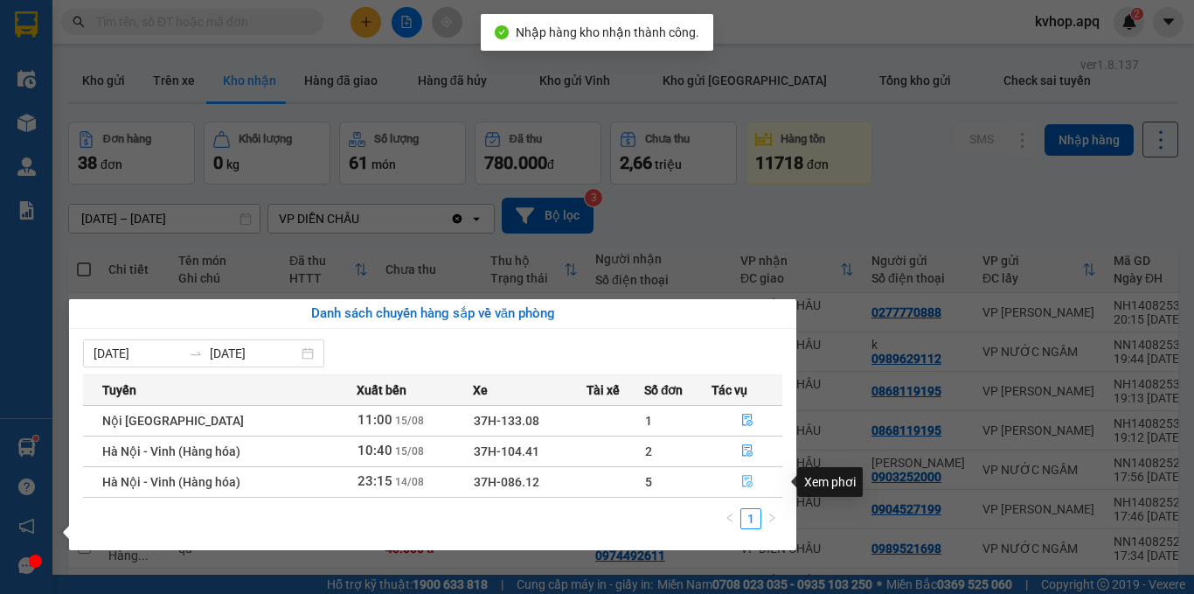
click at [750, 483] on icon "file-done" at bounding box center [747, 482] width 10 height 12
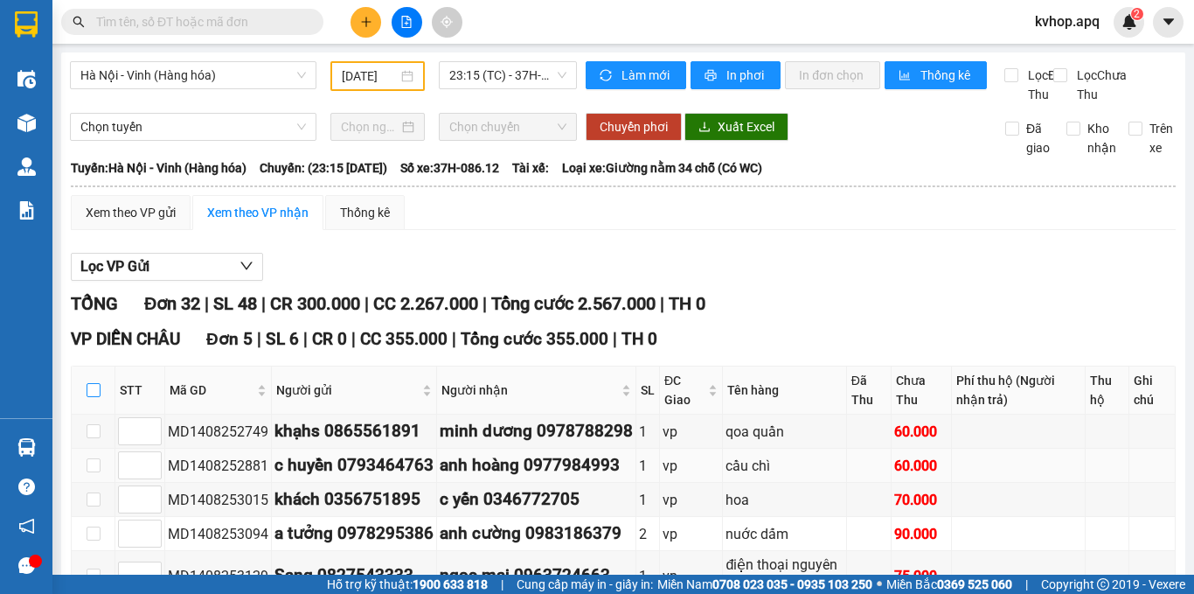
drag, startPoint x: 92, startPoint y: 145, endPoint x: 118, endPoint y: 236, distance: 94.6
click at [94, 383] on input "checkbox" at bounding box center [94, 390] width 14 height 14
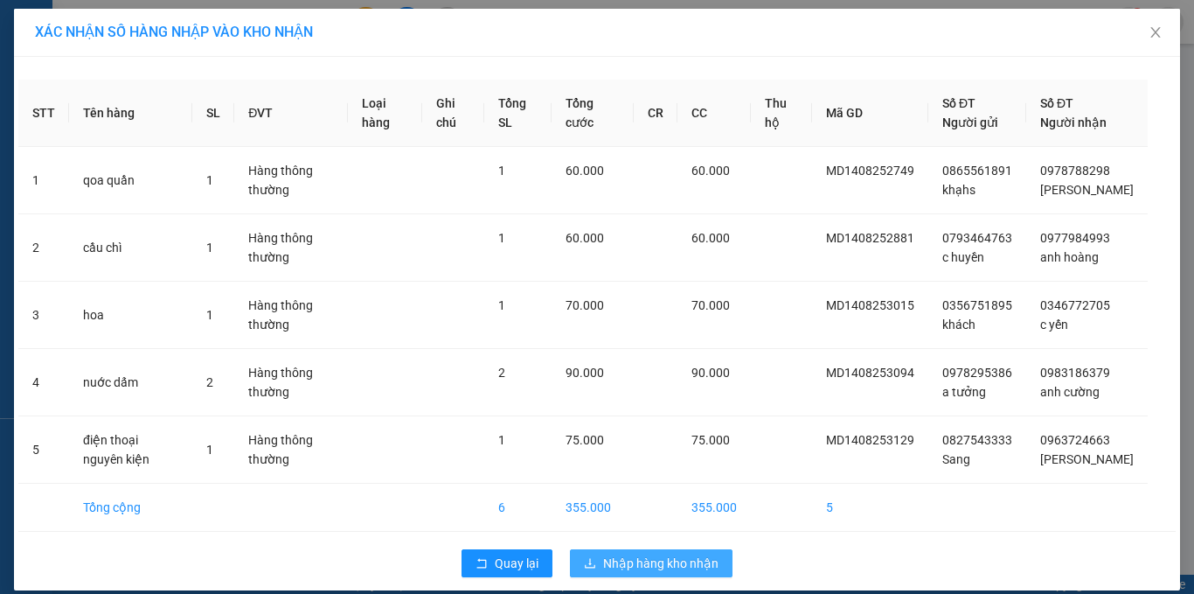
click at [669, 573] on span "Nhập hàng kho nhận" at bounding box center [660, 562] width 115 height 19
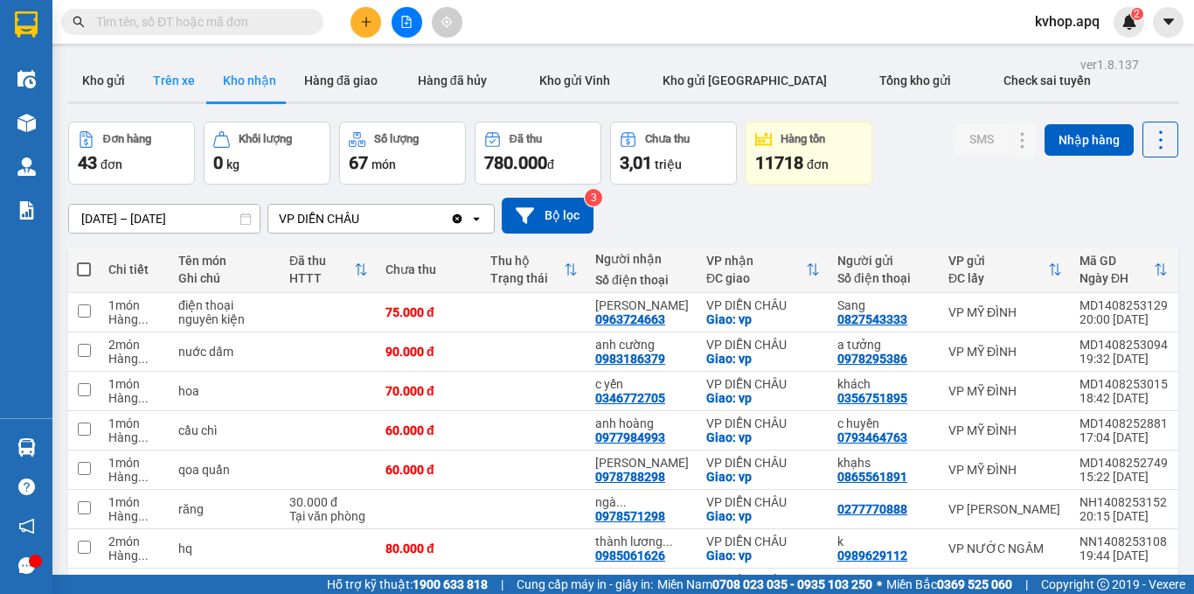
click at [166, 73] on button "Trên xe" at bounding box center [174, 80] width 70 height 42
type input "[DATE] – [DATE]"
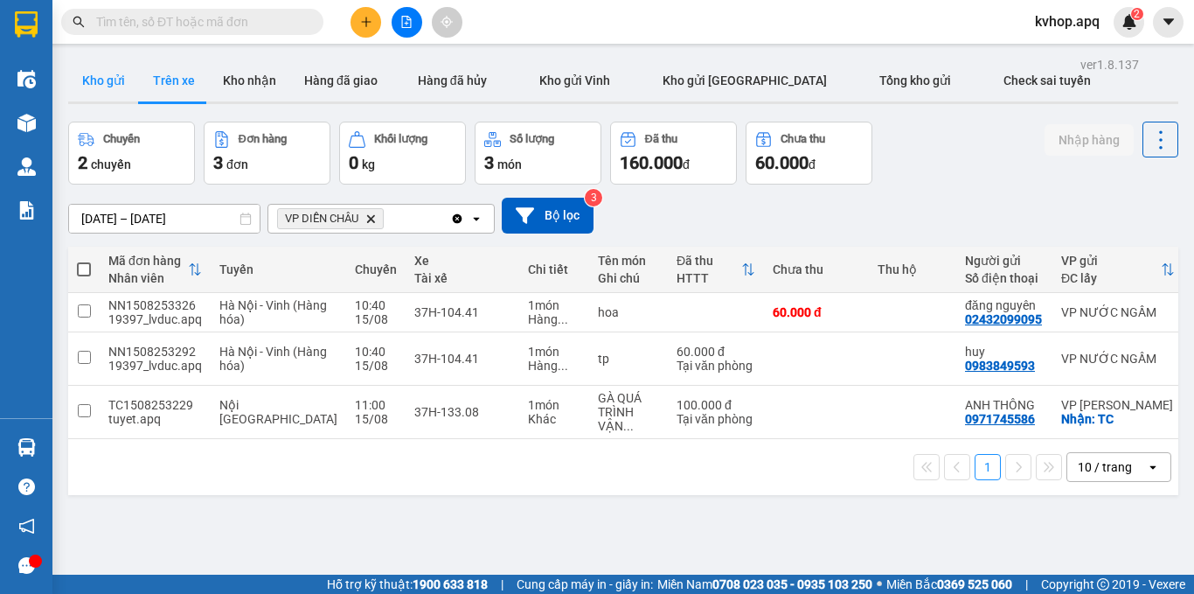
click at [112, 82] on button "Kho gửi" at bounding box center [103, 80] width 71 height 42
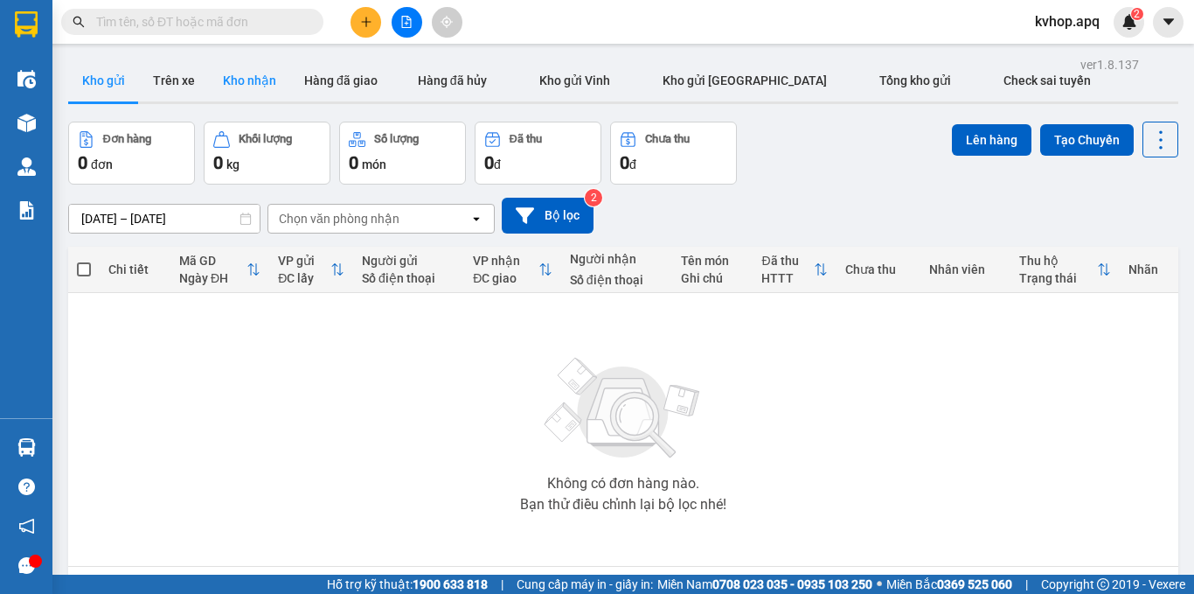
drag, startPoint x: 262, startPoint y: 94, endPoint x: 261, endPoint y: 85, distance: 8.9
click at [261, 85] on button "Kho nhận" at bounding box center [249, 80] width 81 height 42
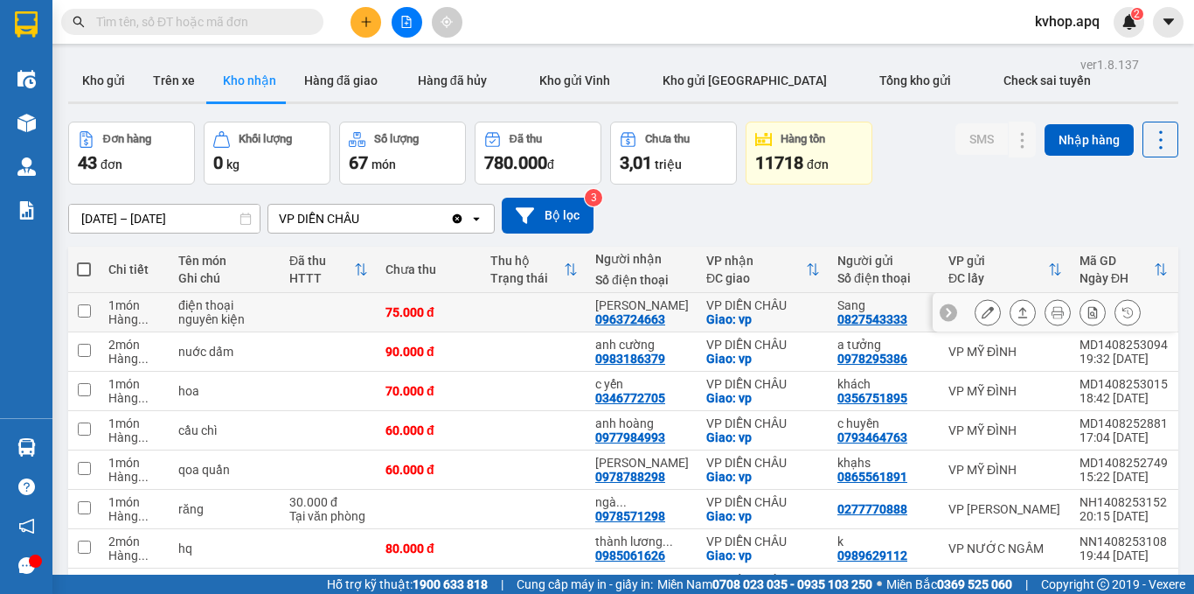
click at [982, 306] on icon at bounding box center [988, 312] width 12 height 12
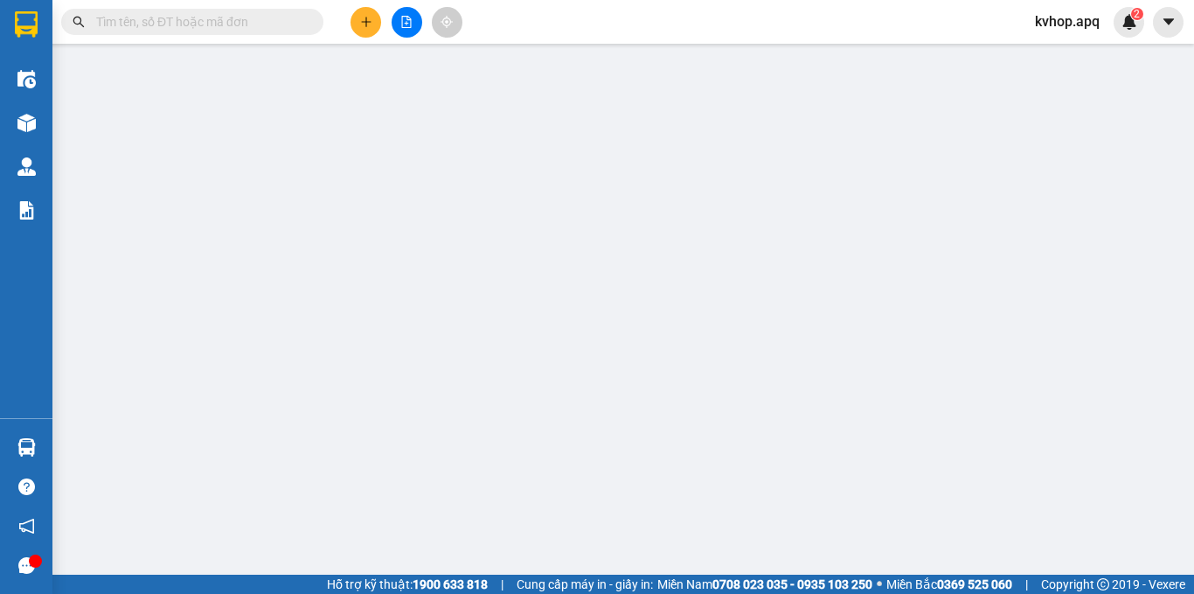
type input "0827543333"
type input "Sang"
type input "0963724663"
type input "[PERSON_NAME]"
checkbox input "true"
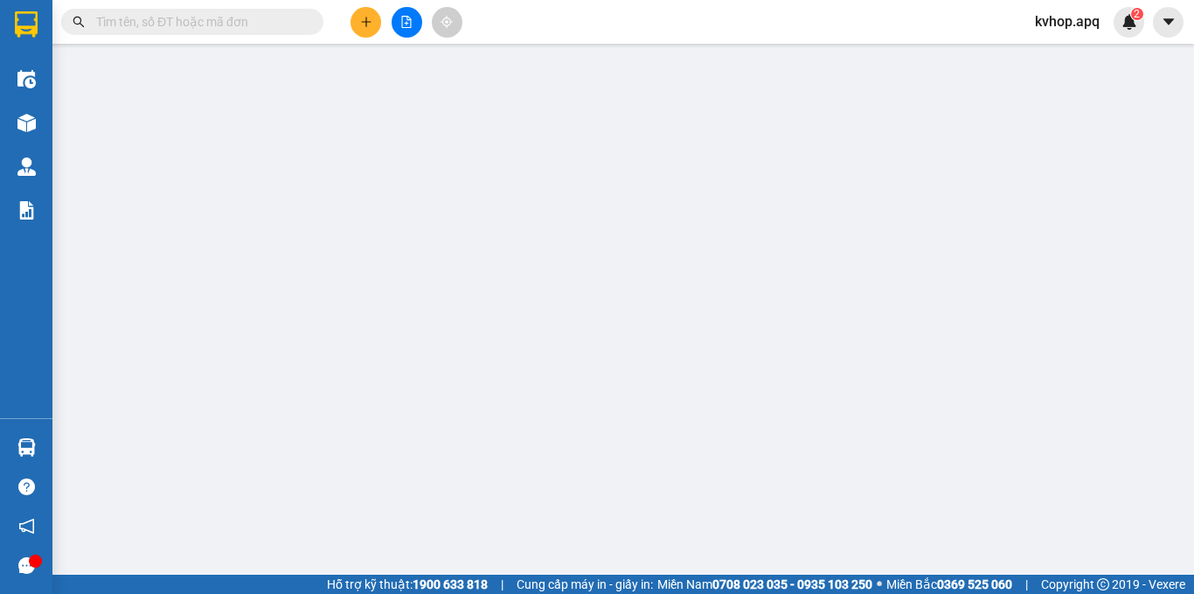
type input "vp"
type input "75.000"
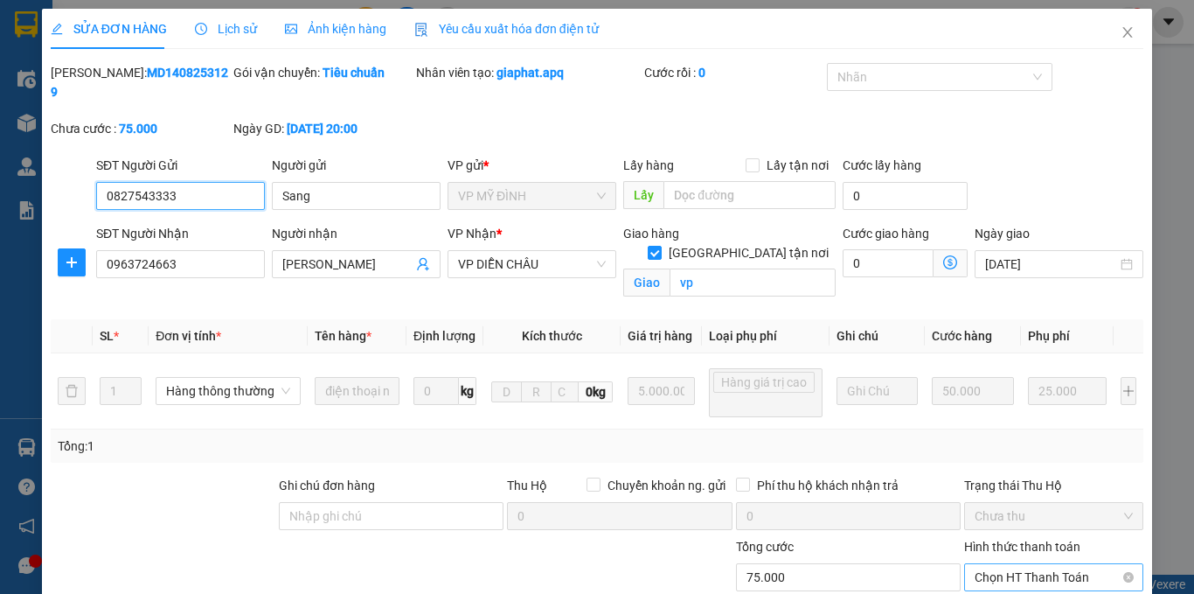
drag, startPoint x: 1012, startPoint y: 376, endPoint x: 1005, endPoint y: 385, distance: 11.2
click at [1009, 564] on span "Chọn HT Thanh Toán" at bounding box center [1054, 577] width 158 height 26
drag, startPoint x: 673, startPoint y: 546, endPoint x: 657, endPoint y: 550, distance: 17.0
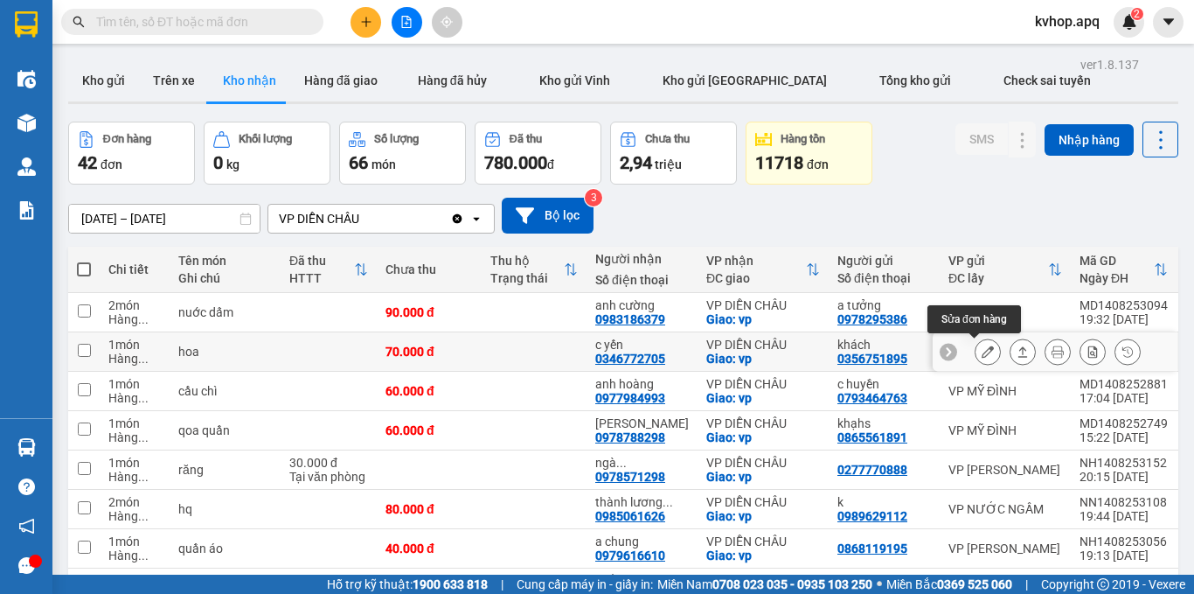
click at [982, 345] on icon at bounding box center [988, 351] width 12 height 12
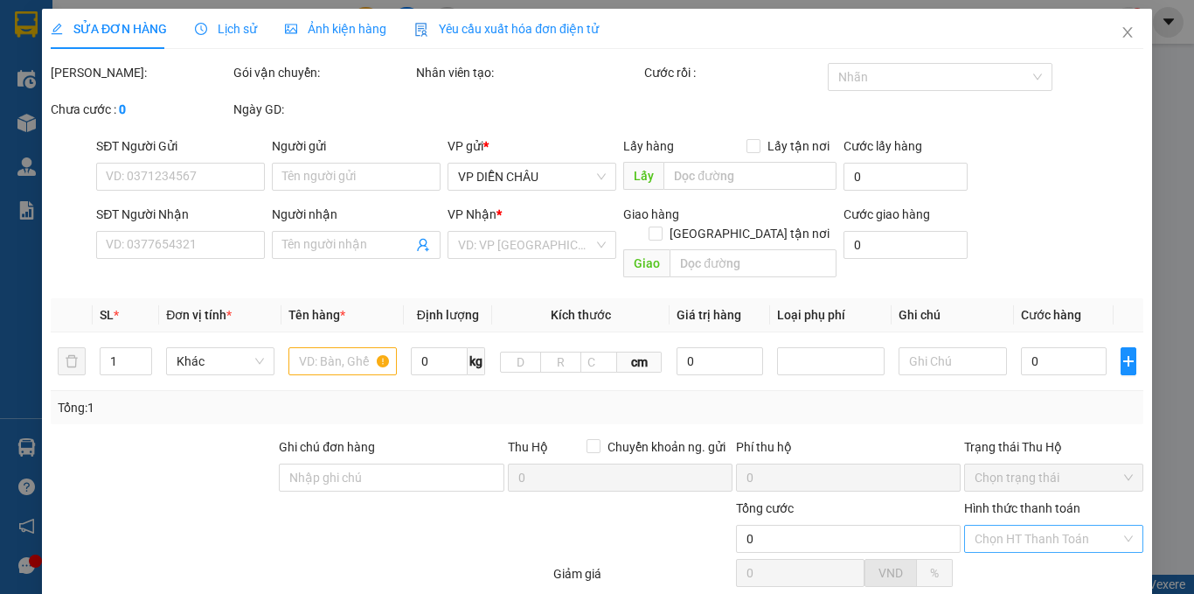
type input "0356751895"
type input "khách"
type input "0346772705"
type input "c yến"
checkbox input "true"
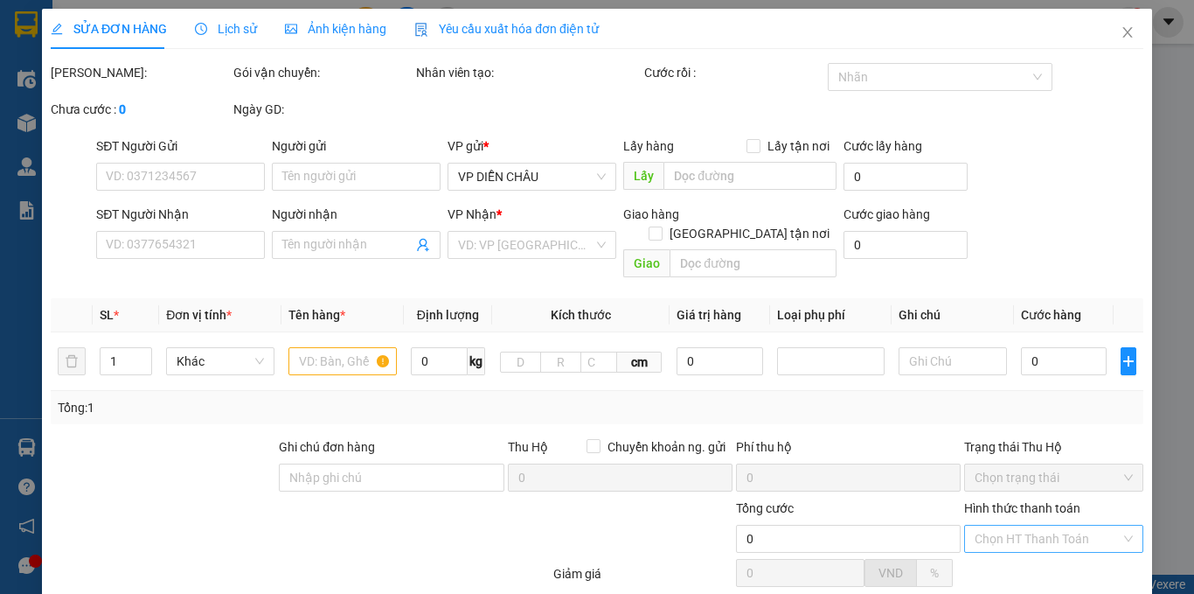
type input "vp"
type input "70.000"
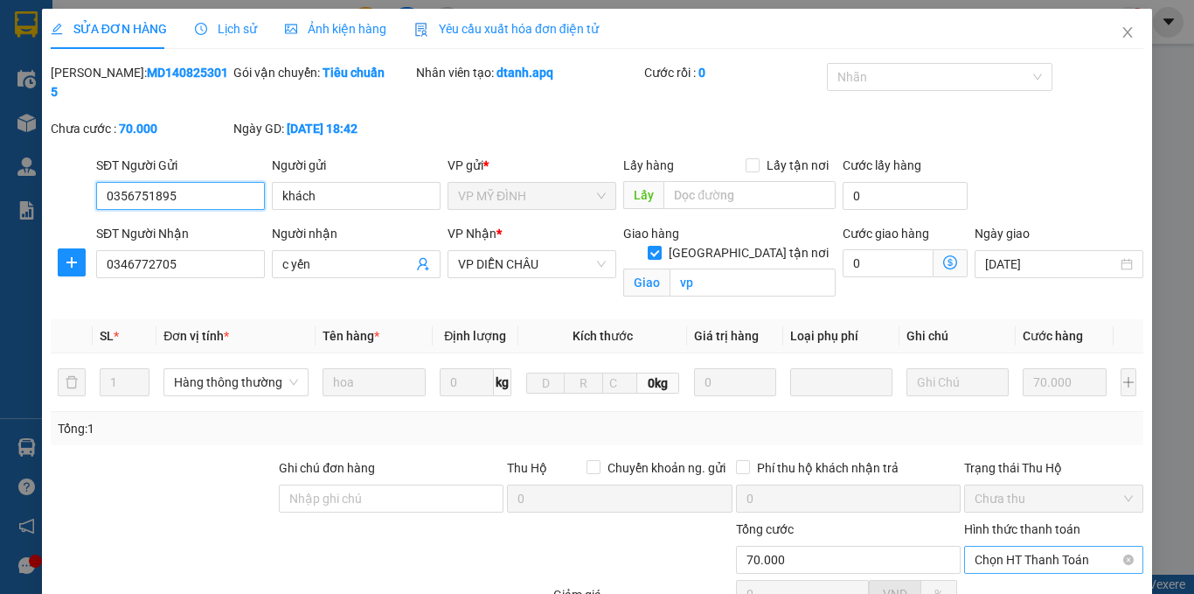
drag, startPoint x: 1012, startPoint y: 368, endPoint x: 1004, endPoint y: 386, distance: 19.2
click at [1010, 546] on span "Chọn HT Thanh Toán" at bounding box center [1054, 559] width 158 height 26
click at [988, 566] on div "Tại văn phòng" at bounding box center [1043, 575] width 156 height 19
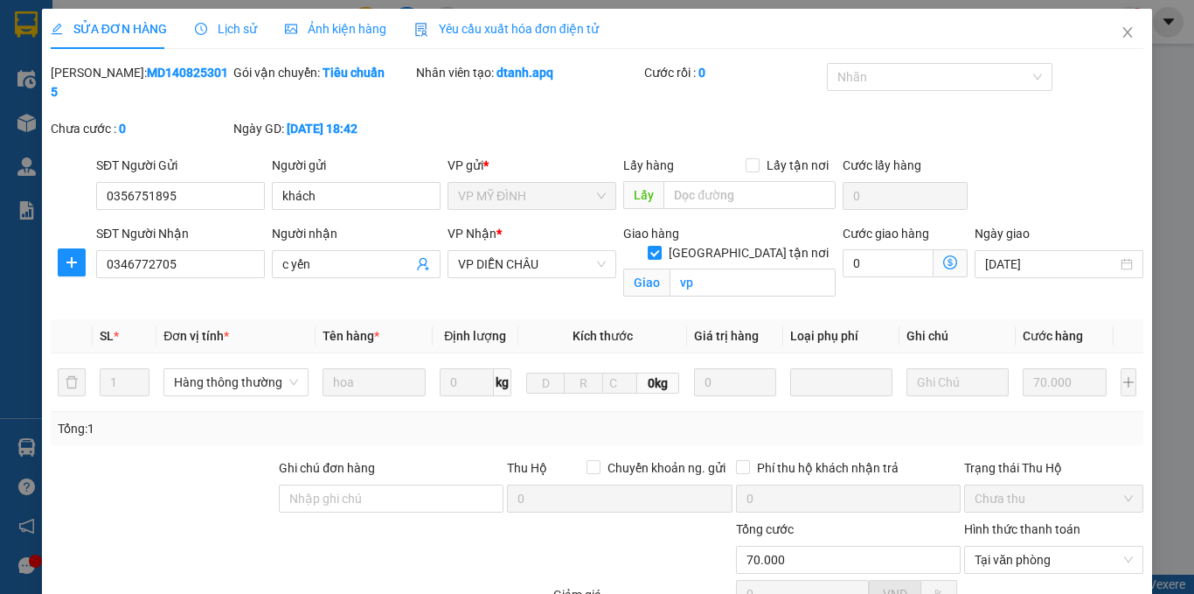
drag, startPoint x: 671, startPoint y: 549, endPoint x: 661, endPoint y: 551, distance: 10.6
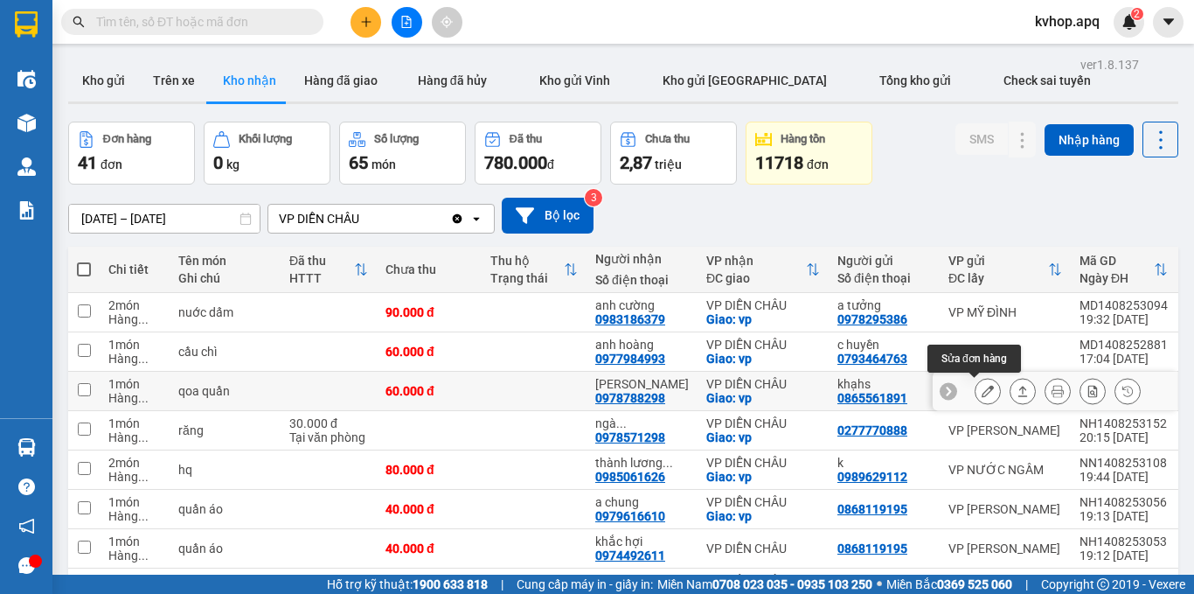
click at [982, 385] on icon at bounding box center [988, 391] width 12 height 12
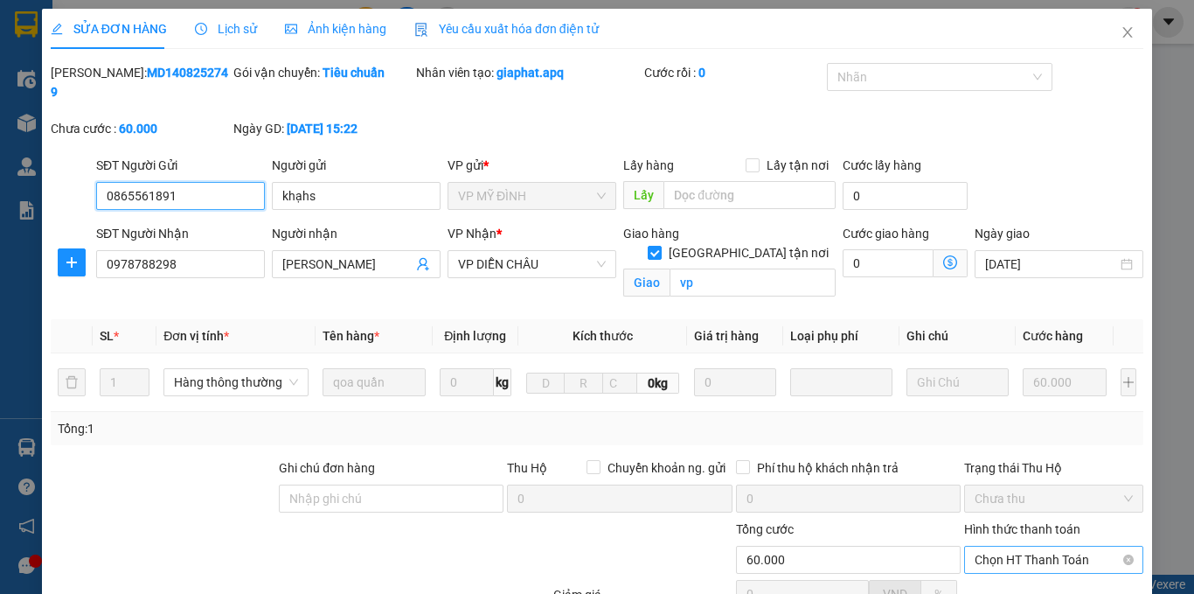
drag, startPoint x: 1052, startPoint y: 404, endPoint x: 1037, endPoint y: 420, distance: 21.6
click at [1052, 546] on span "Chọn HT Thanh Toán" at bounding box center [1054, 559] width 158 height 26
click at [1024, 566] on div "Tại văn phòng" at bounding box center [1043, 575] width 156 height 19
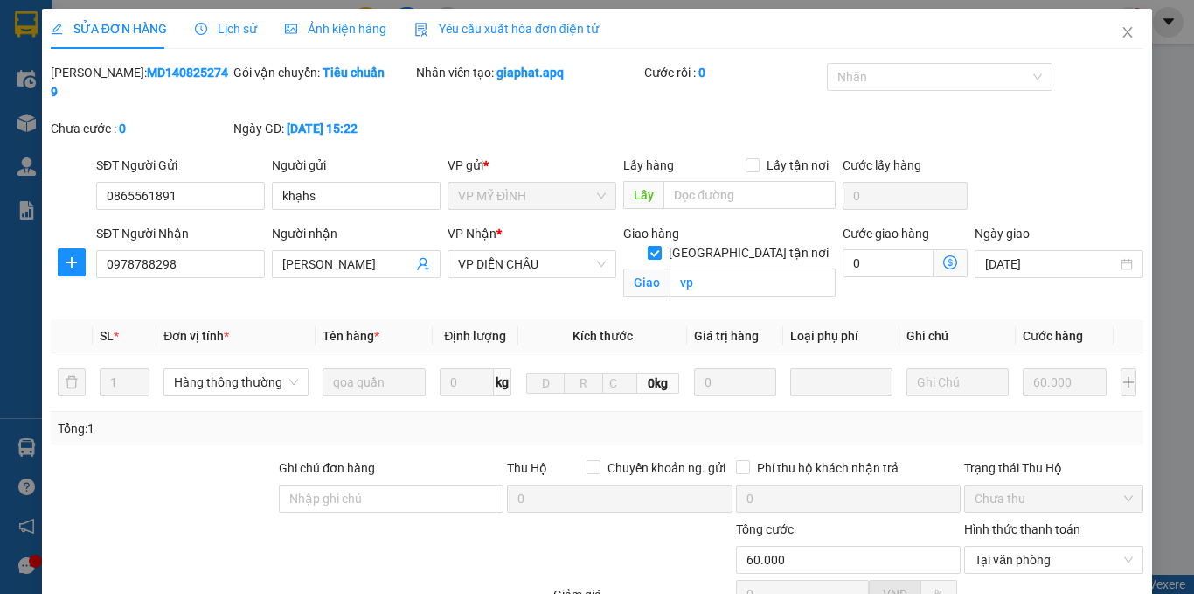
drag, startPoint x: 696, startPoint y: 573, endPoint x: 682, endPoint y: 574, distance: 14.0
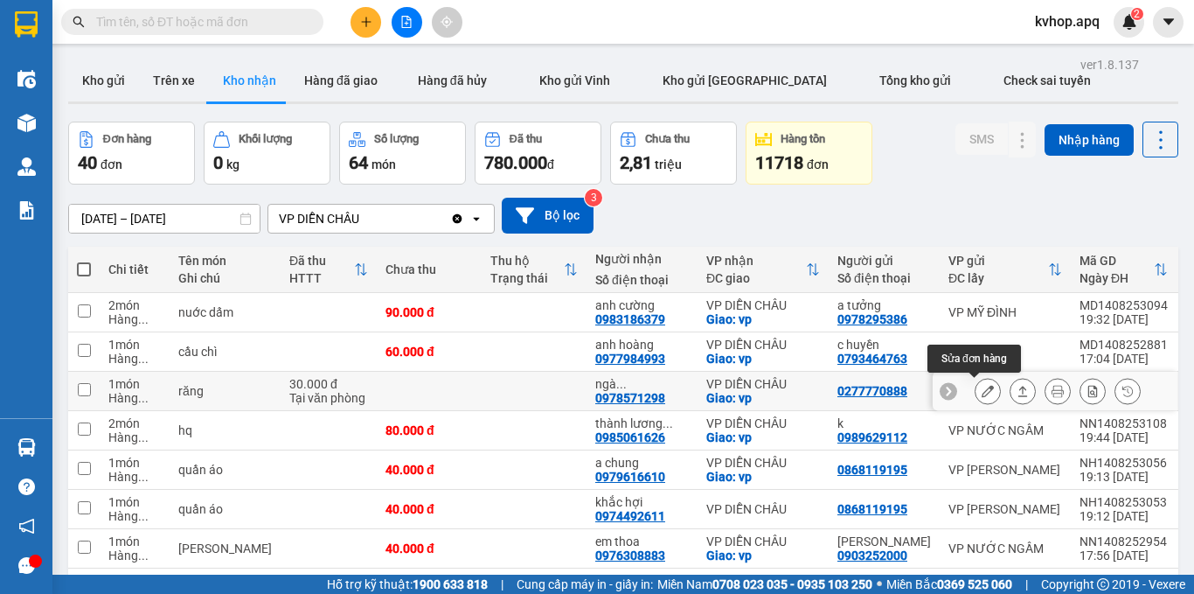
click at [985, 376] on button at bounding box center [988, 391] width 24 height 31
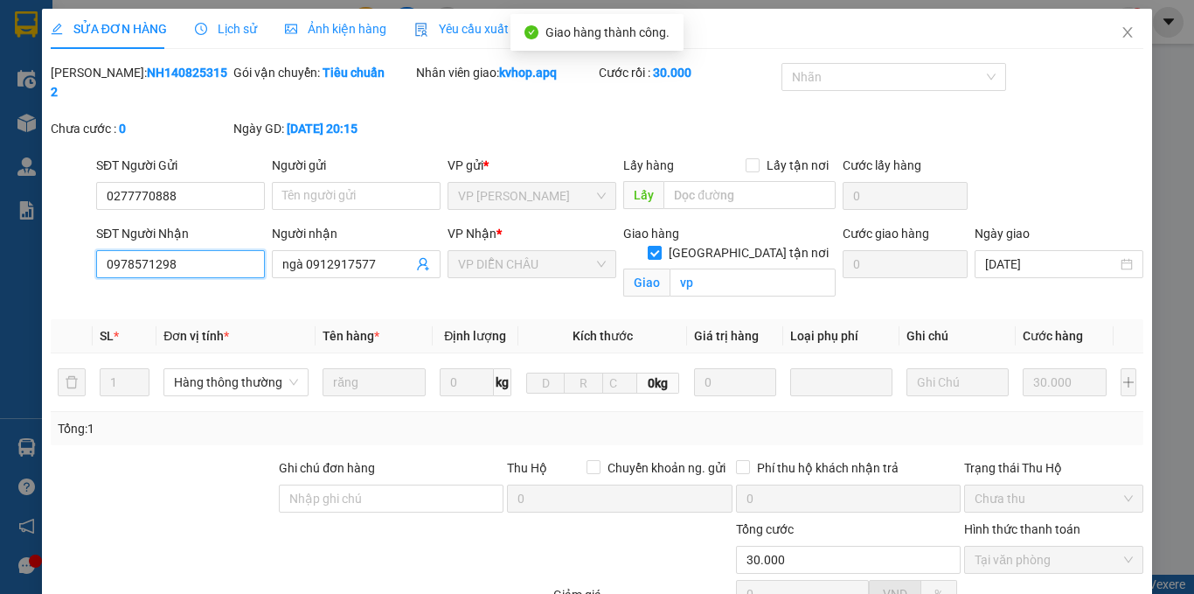
click at [100, 250] on input "0978571298" at bounding box center [180, 264] width 169 height 28
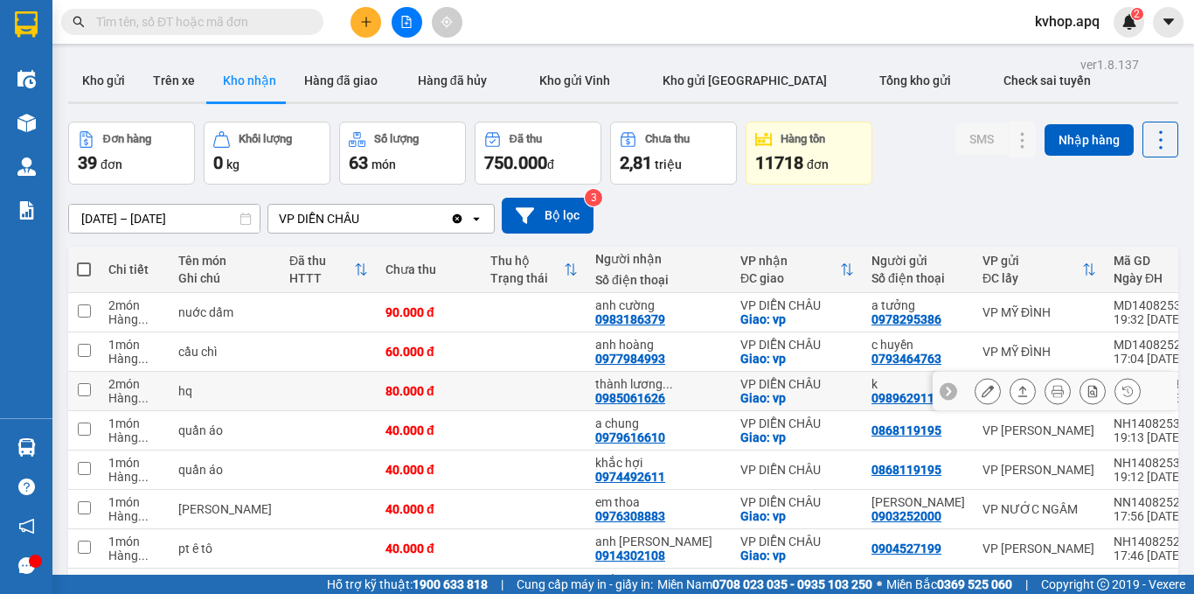
click at [982, 385] on icon at bounding box center [988, 391] width 12 height 12
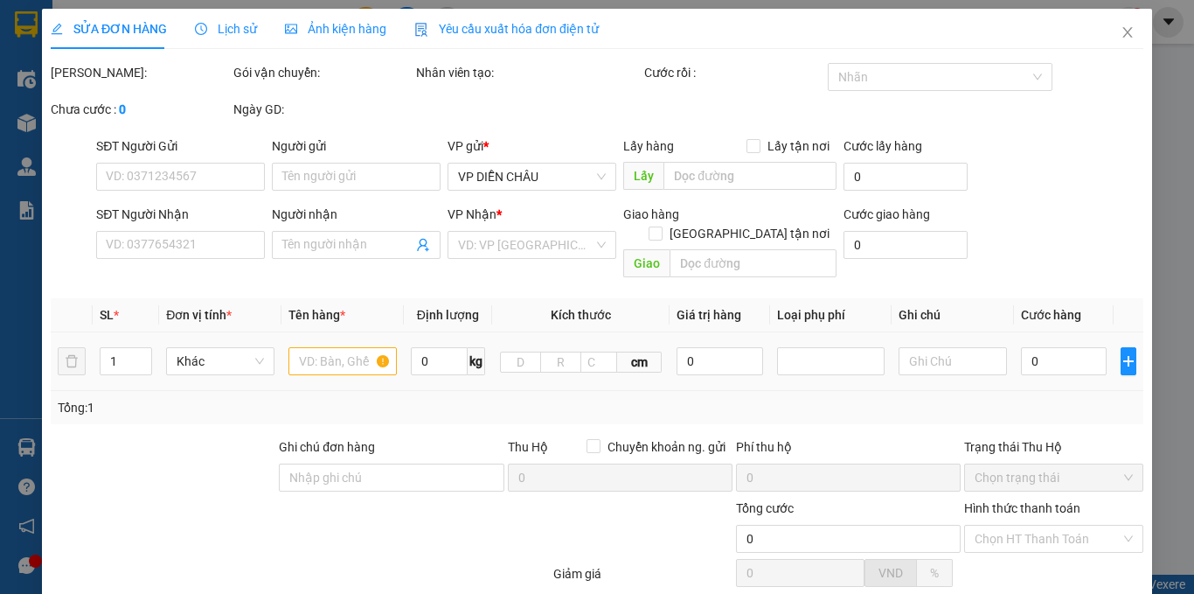
type input "0989629112"
type input "k"
type input "0985061626"
type input "thành lương 0975775992"
checkbox input "true"
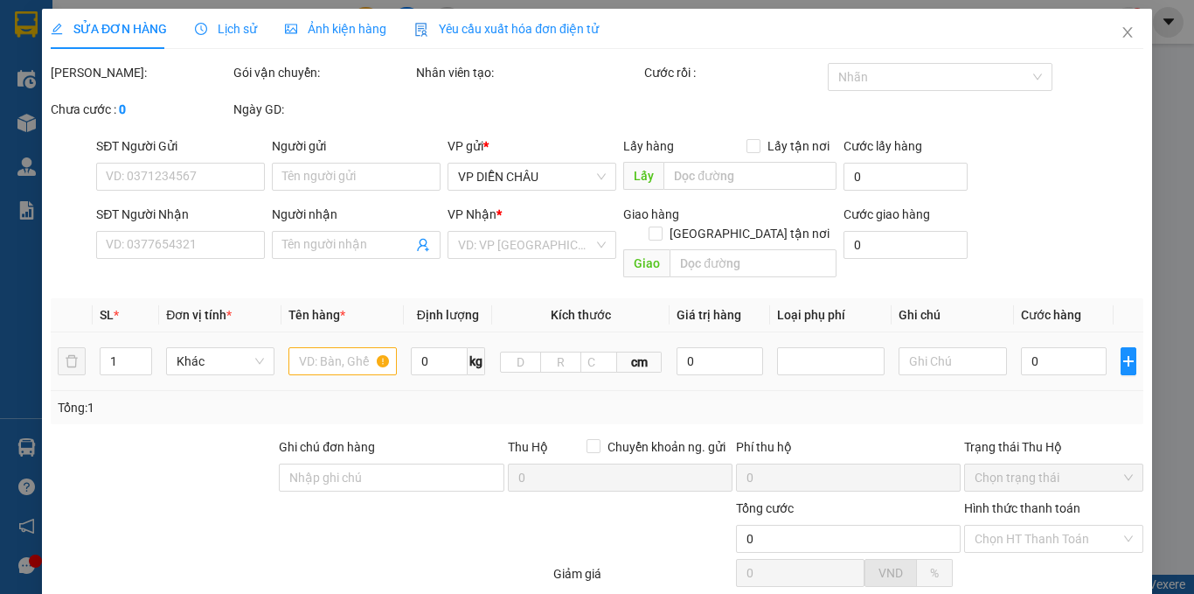
type input "vp"
type input "80.000"
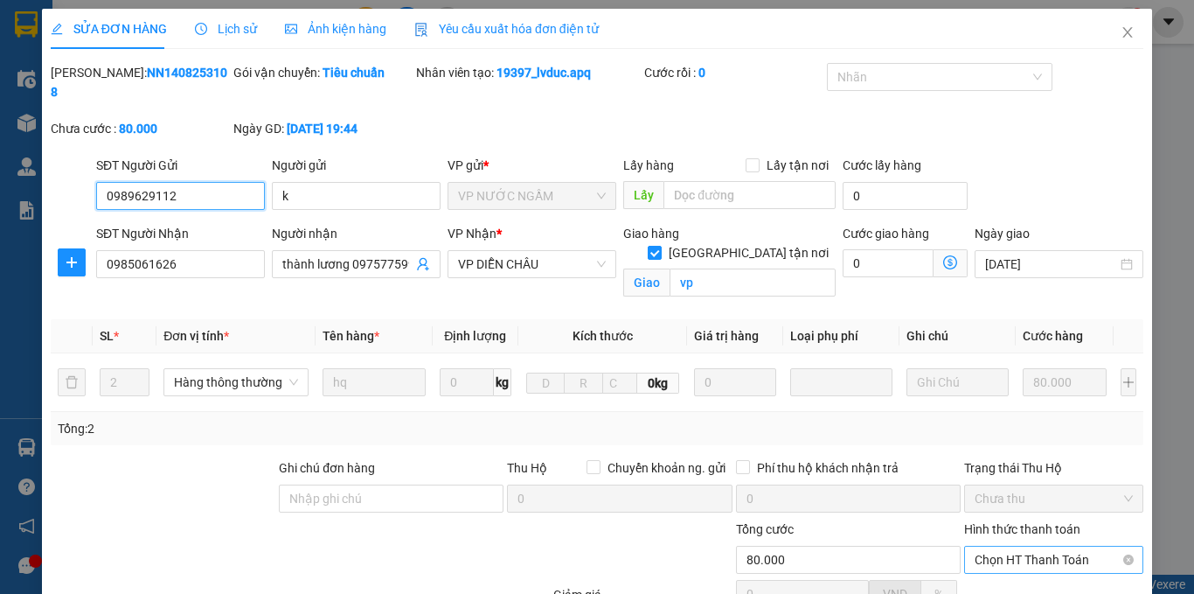
click at [1025, 546] on span "Chọn HT Thanh Toán" at bounding box center [1054, 559] width 158 height 26
click at [1002, 566] on div "Tại văn phòng" at bounding box center [1043, 575] width 156 height 19
type input "0"
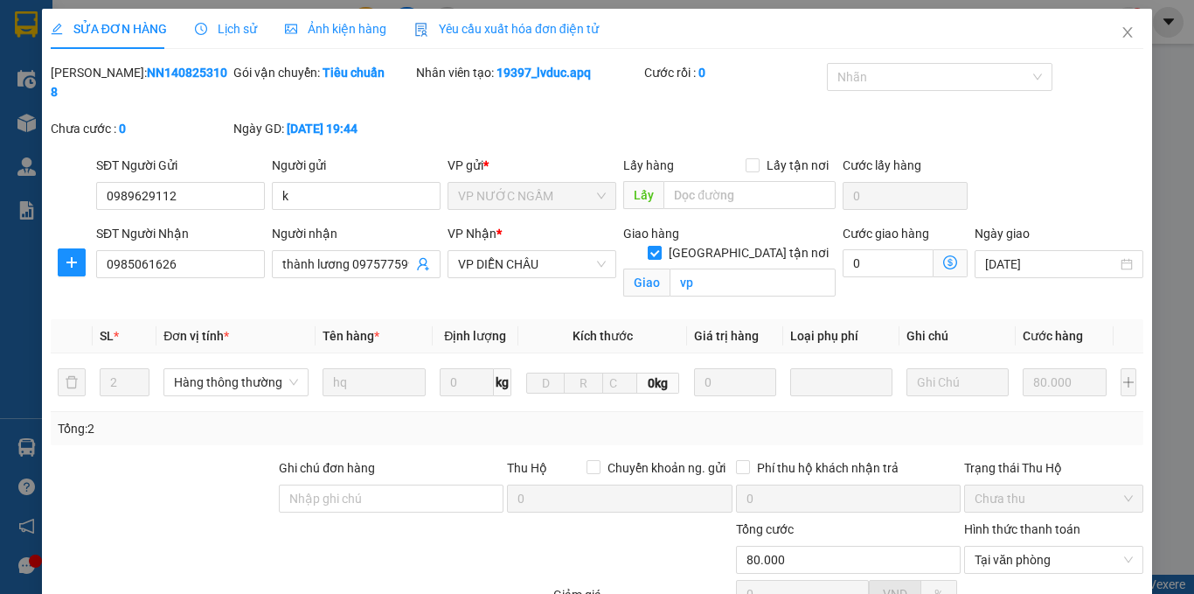
drag, startPoint x: 653, startPoint y: 553, endPoint x: 650, endPoint y: 543, distance: 11.1
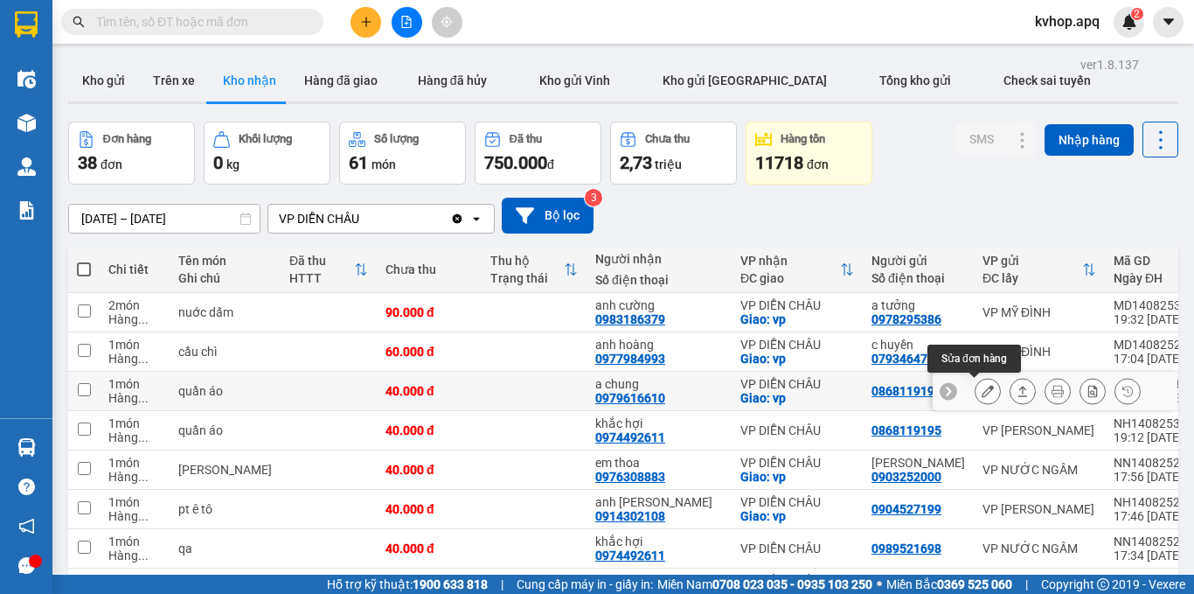
click at [982, 385] on icon at bounding box center [988, 391] width 12 height 12
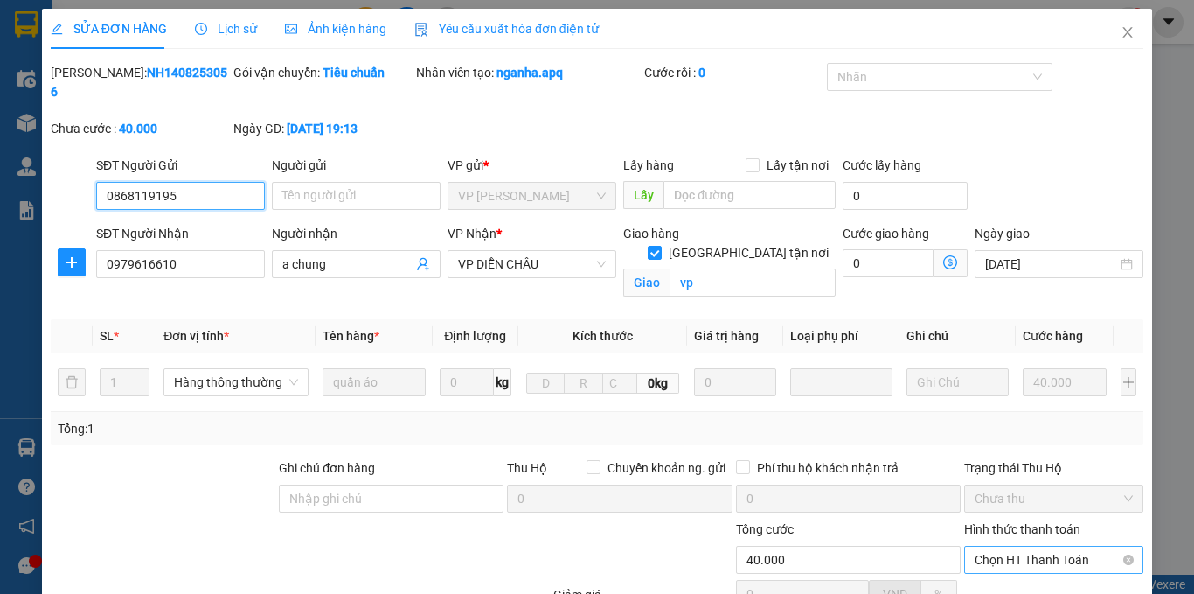
click at [1040, 546] on span "Chọn HT Thanh Toán" at bounding box center [1054, 559] width 158 height 26
click at [1004, 566] on div "Tại văn phòng" at bounding box center [1043, 575] width 156 height 19
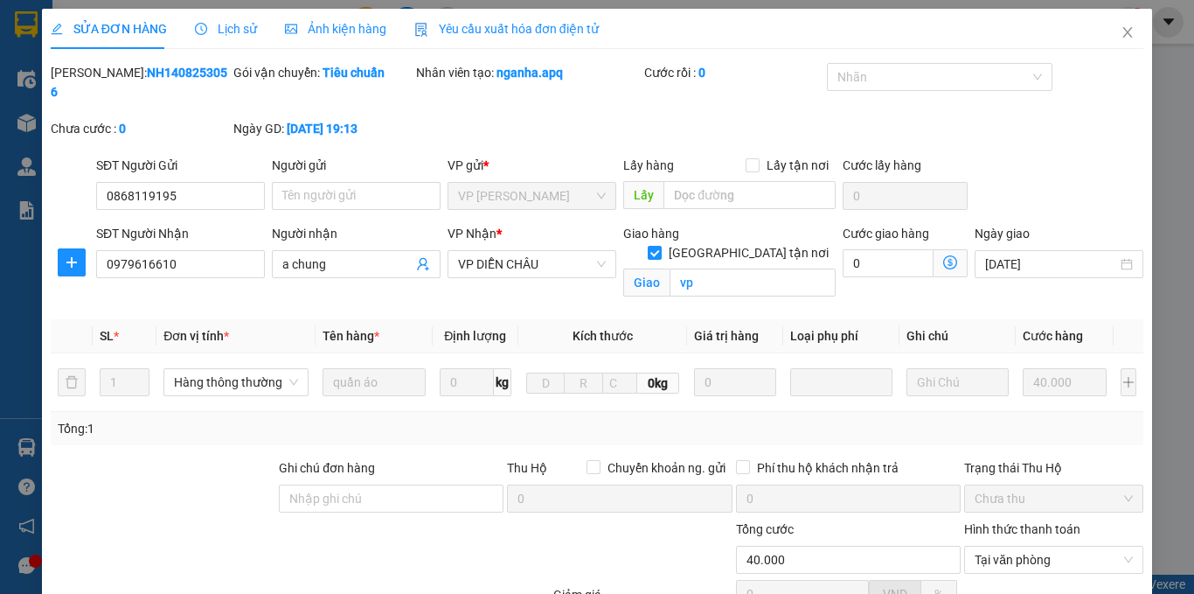
drag, startPoint x: 657, startPoint y: 555, endPoint x: 628, endPoint y: 535, distance: 35.2
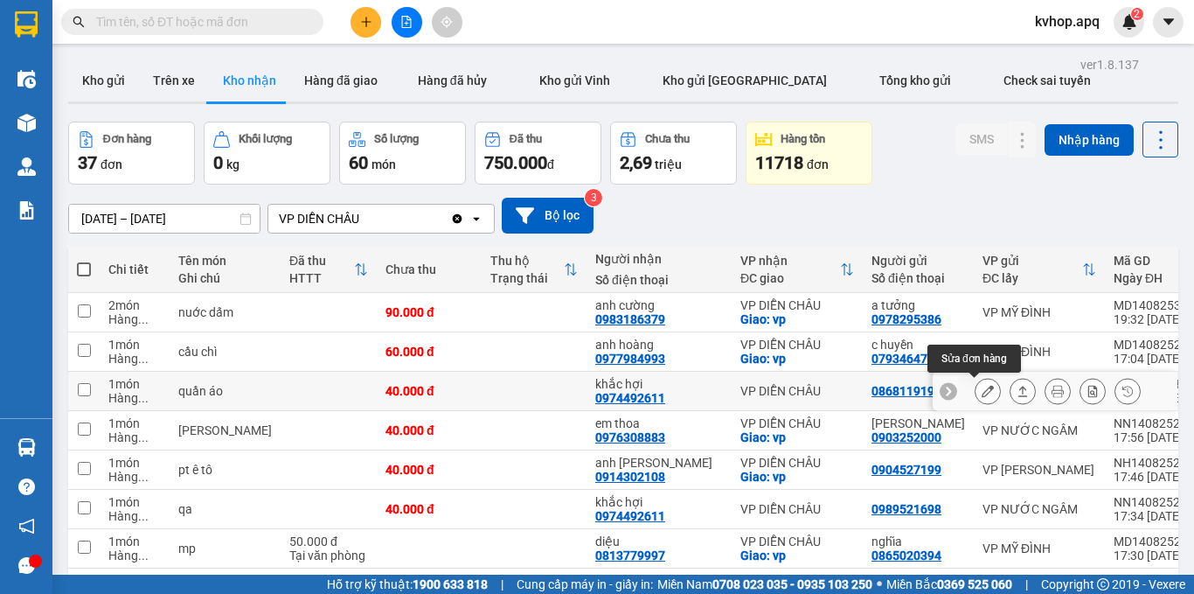
click at [982, 385] on icon at bounding box center [988, 391] width 12 height 12
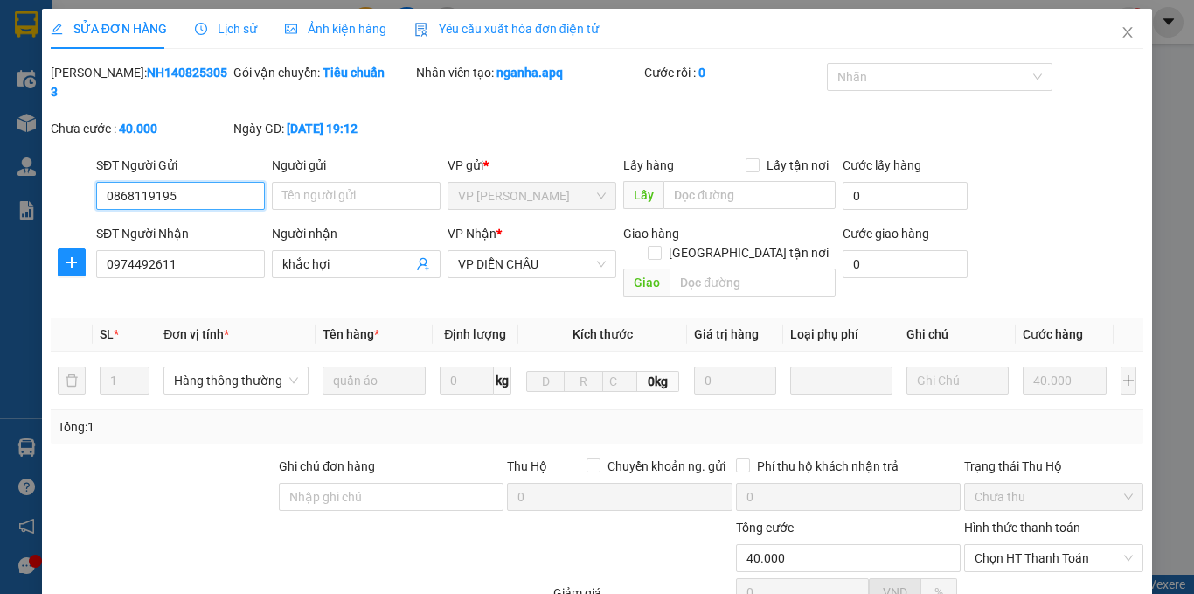
drag, startPoint x: 996, startPoint y: 379, endPoint x: 997, endPoint y: 399, distance: 19.3
click at [997, 545] on span "Chọn HT Thanh Toán" at bounding box center [1054, 558] width 158 height 26
click at [997, 545] on div "Tại văn phòng" at bounding box center [1043, 554] width 156 height 19
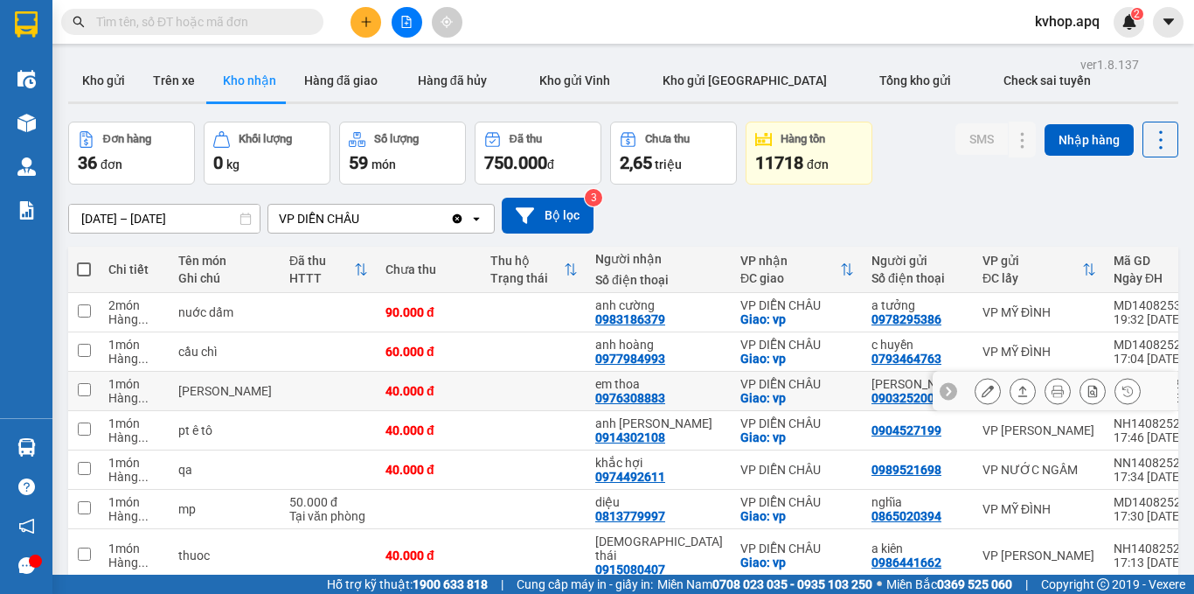
click at [982, 385] on icon at bounding box center [988, 391] width 12 height 12
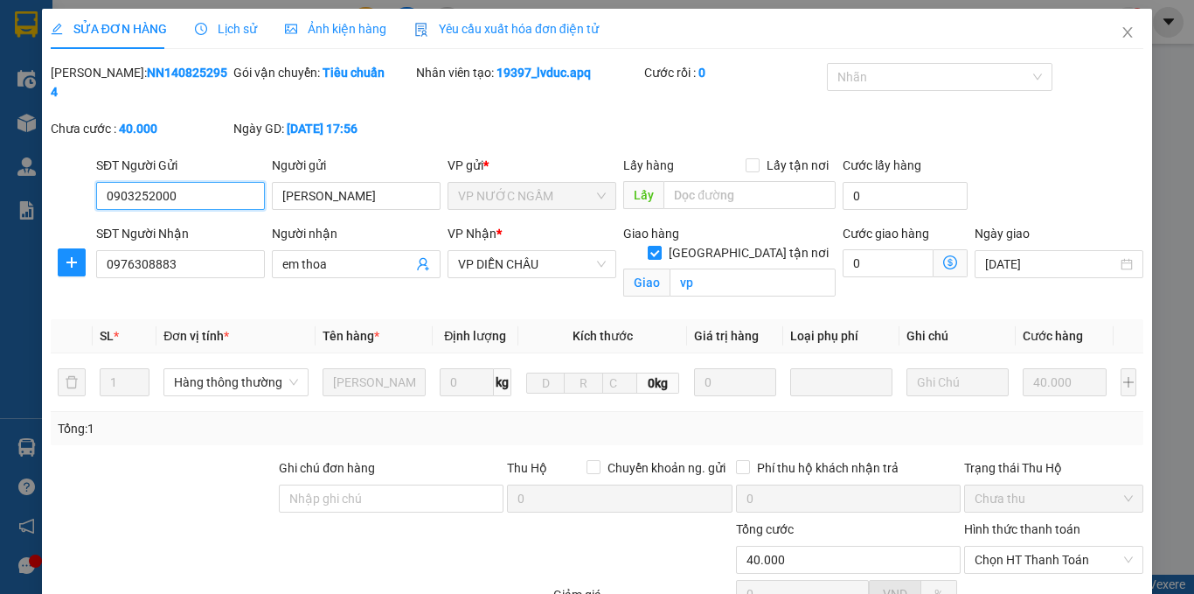
drag, startPoint x: 992, startPoint y: 372, endPoint x: 992, endPoint y: 390, distance: 18.4
click at [992, 546] on span "Chọn HT Thanh Toán" at bounding box center [1054, 559] width 158 height 26
click at [996, 566] on div "Tại văn phòng" at bounding box center [1043, 575] width 156 height 19
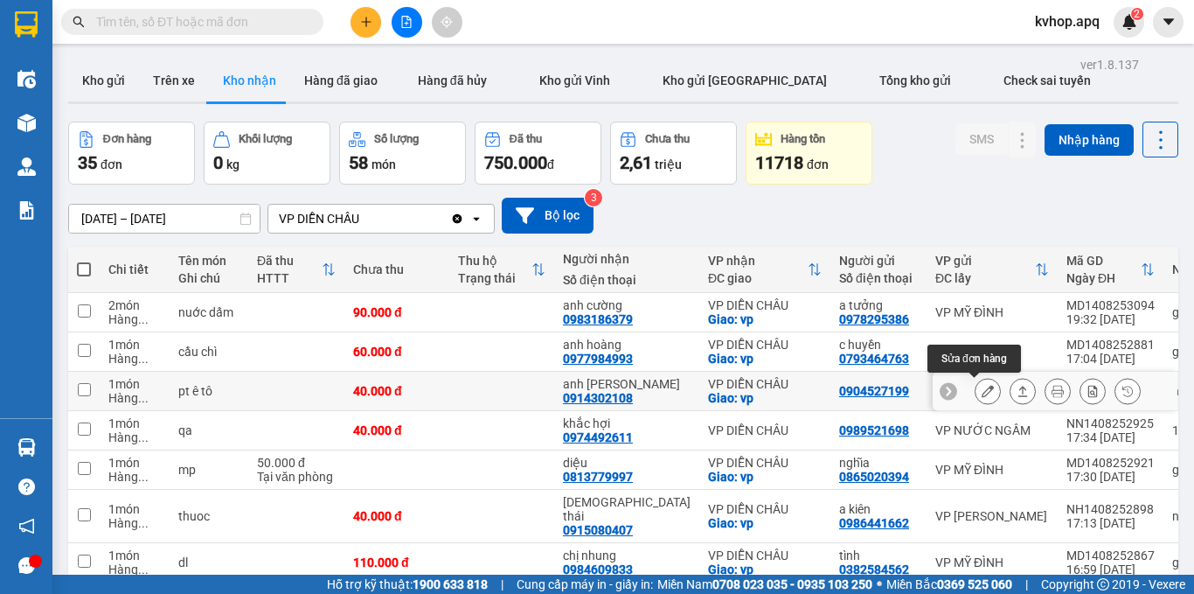
click at [982, 385] on icon at bounding box center [988, 391] width 12 height 12
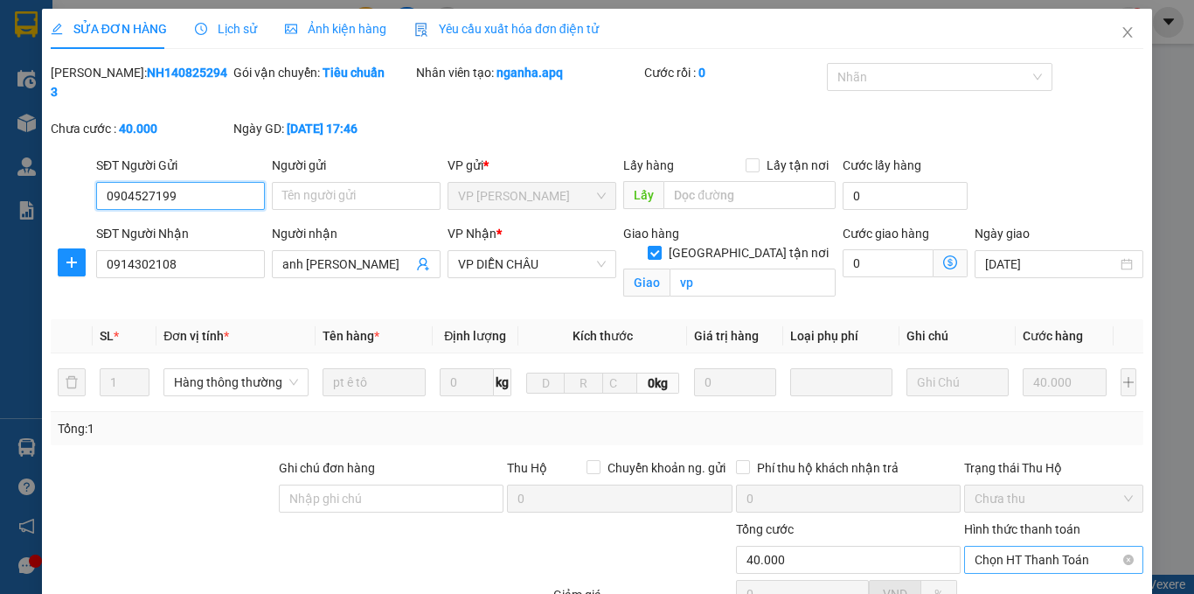
click at [1028, 546] on span "Chọn HT Thanh Toán" at bounding box center [1054, 559] width 158 height 26
drag, startPoint x: 1007, startPoint y: 400, endPoint x: 967, endPoint y: 437, distance: 55.0
click at [1004, 566] on div "Tại văn phòng" at bounding box center [1043, 575] width 156 height 19
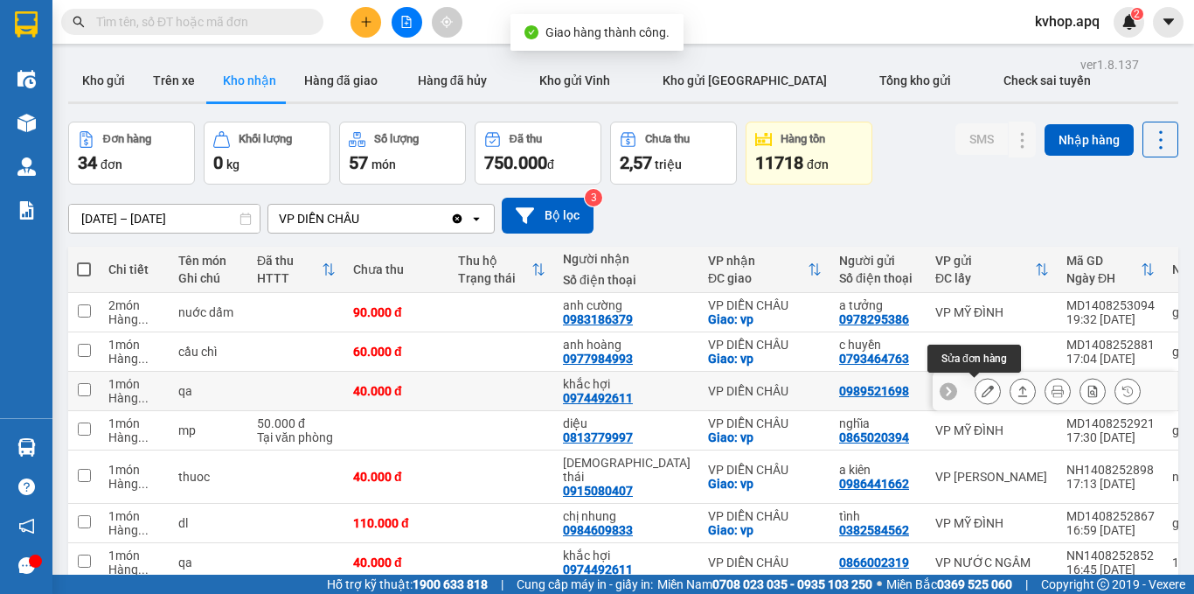
click at [976, 376] on button at bounding box center [988, 391] width 24 height 31
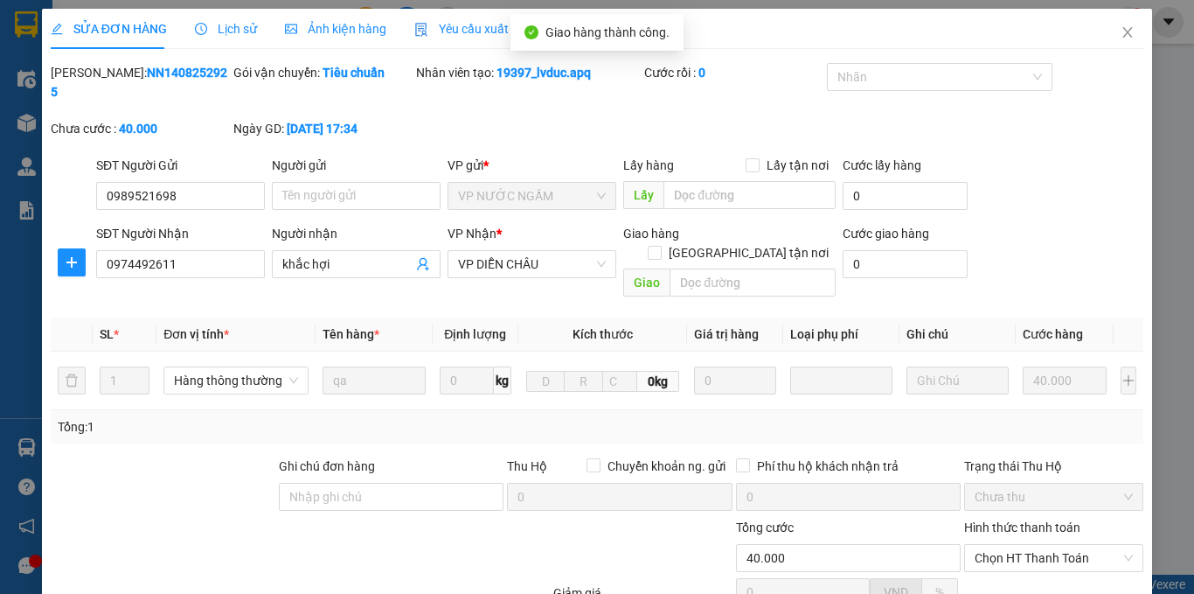
type input "0989521698"
type input "0974492611"
type input "khắc hợi"
type input "40.000"
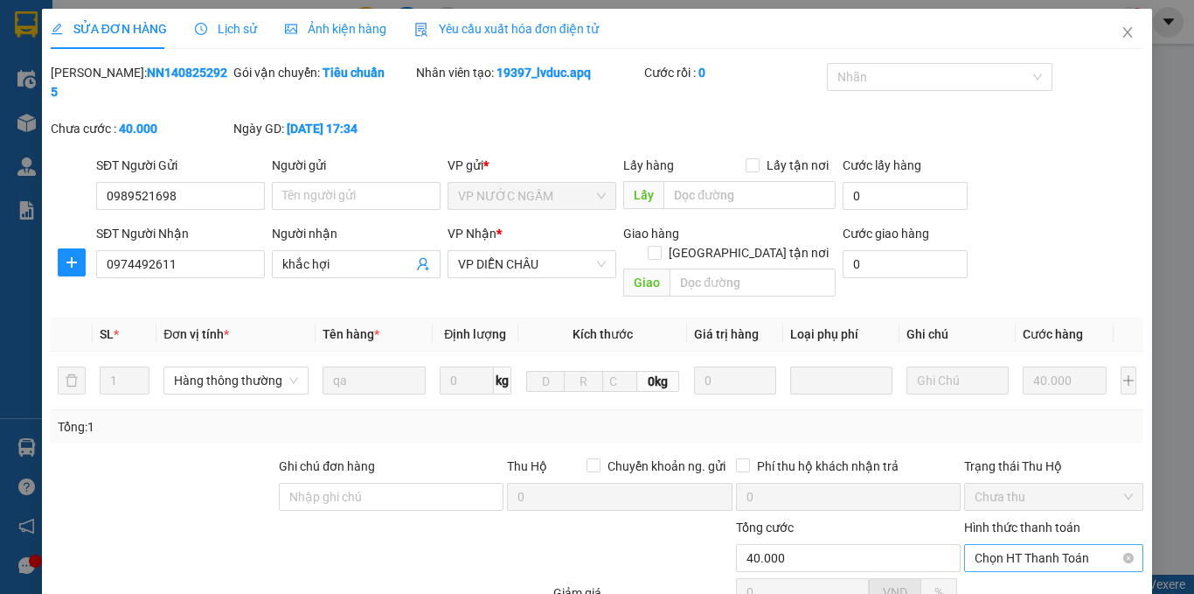
click at [1023, 545] on span "Chọn HT Thanh Toán" at bounding box center [1054, 558] width 158 height 26
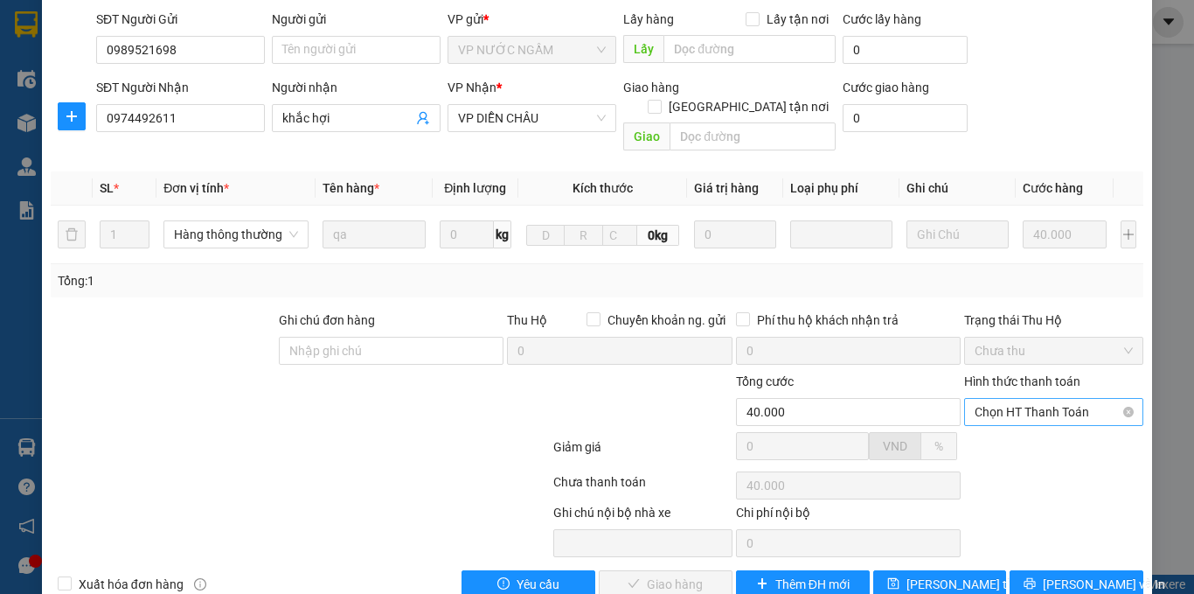
scroll to position [206, 0]
drag, startPoint x: 1007, startPoint y: 386, endPoint x: 980, endPoint y: 420, distance: 44.2
click at [994, 408] on div "Tại văn phòng" at bounding box center [1043, 408] width 156 height 19
type input "0"
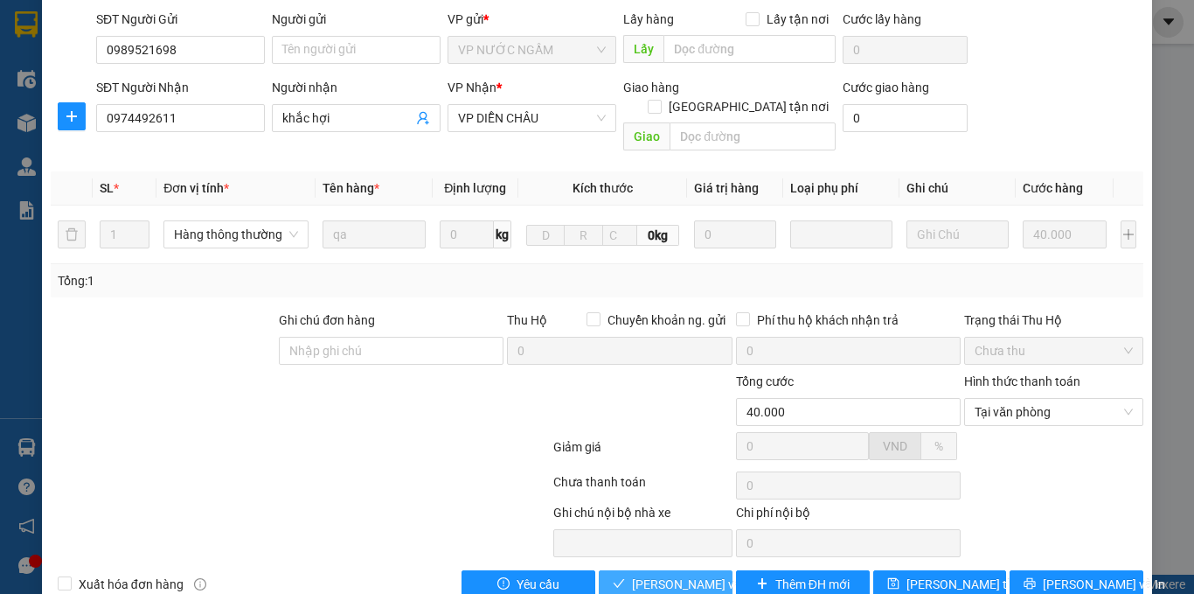
drag, startPoint x: 653, startPoint y: 538, endPoint x: 637, endPoint y: 539, distance: 15.8
click at [644, 574] on span "[PERSON_NAME] và Giao hàng" at bounding box center [716, 583] width 168 height 19
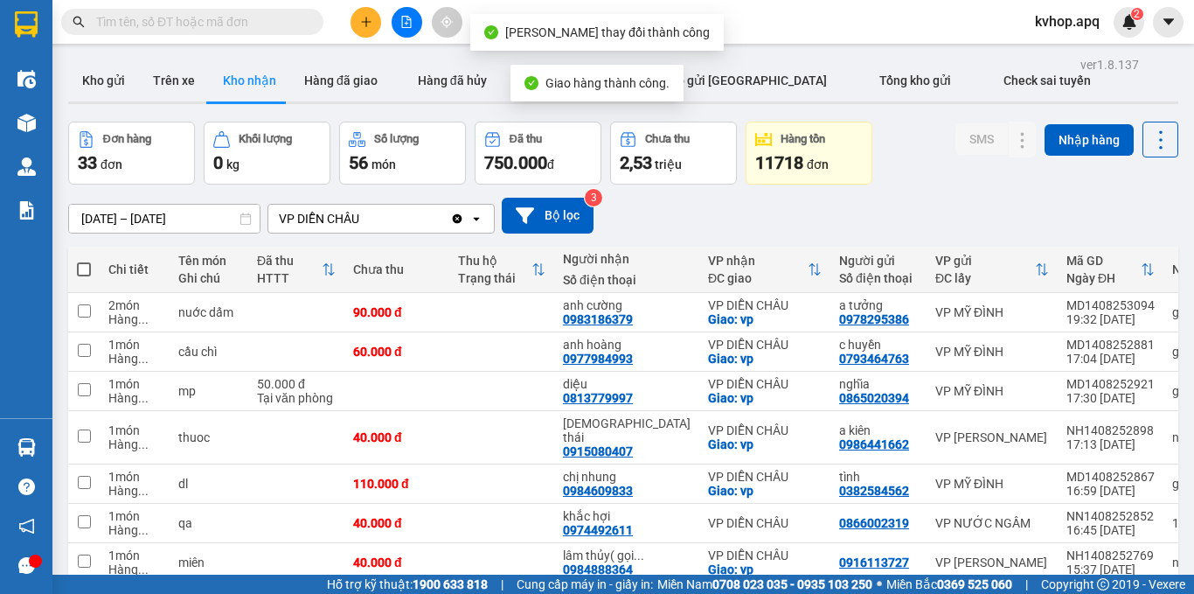
scroll to position [87, 0]
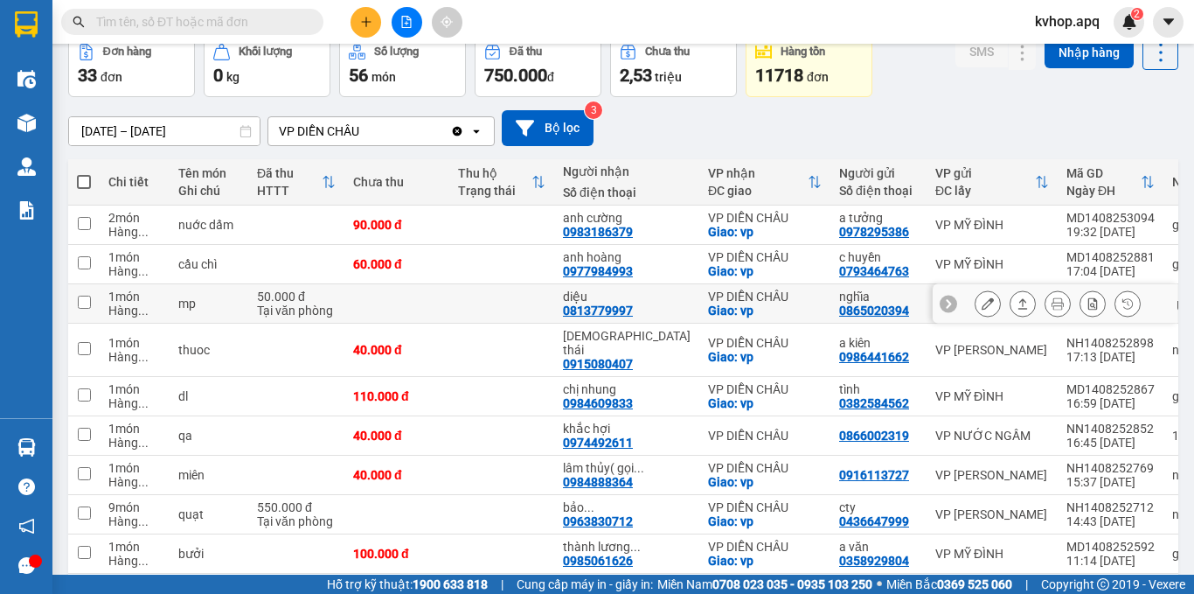
click at [976, 299] on button at bounding box center [988, 303] width 24 height 31
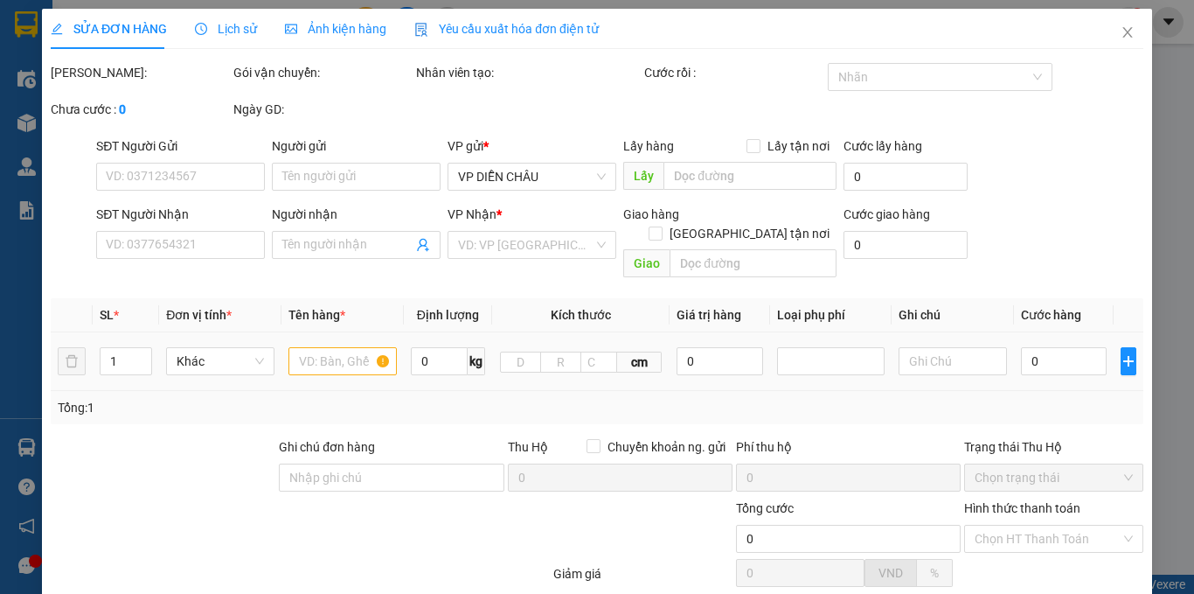
type input "0865020394"
type input "nghĩa"
type input "0813779997"
type input "diệu"
checkbox input "true"
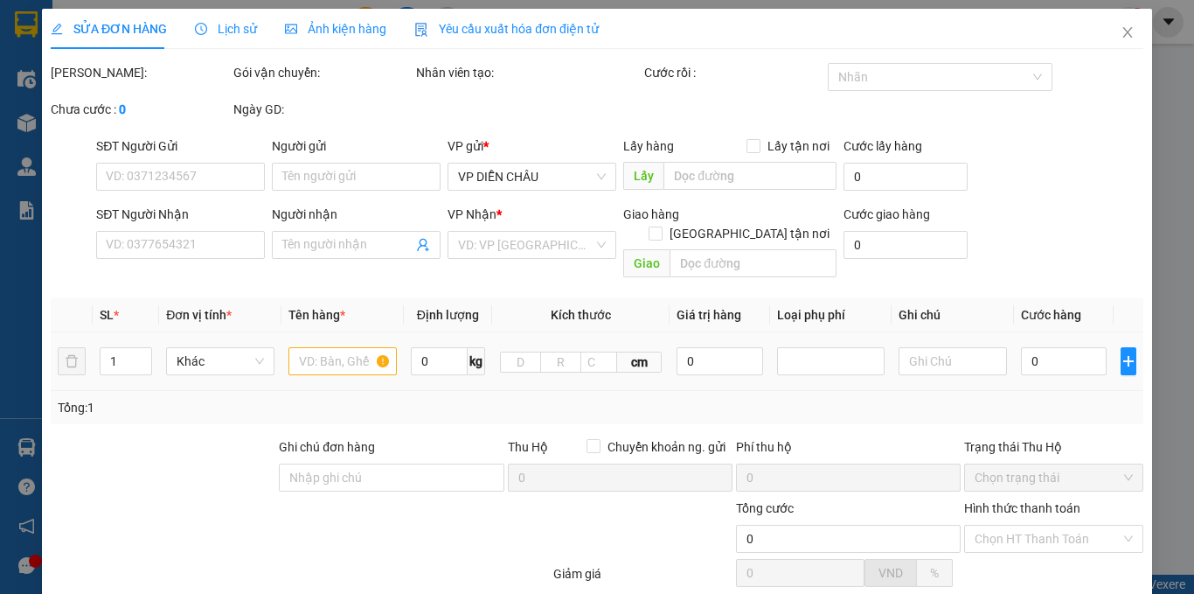
type input "vp"
type input "50.000"
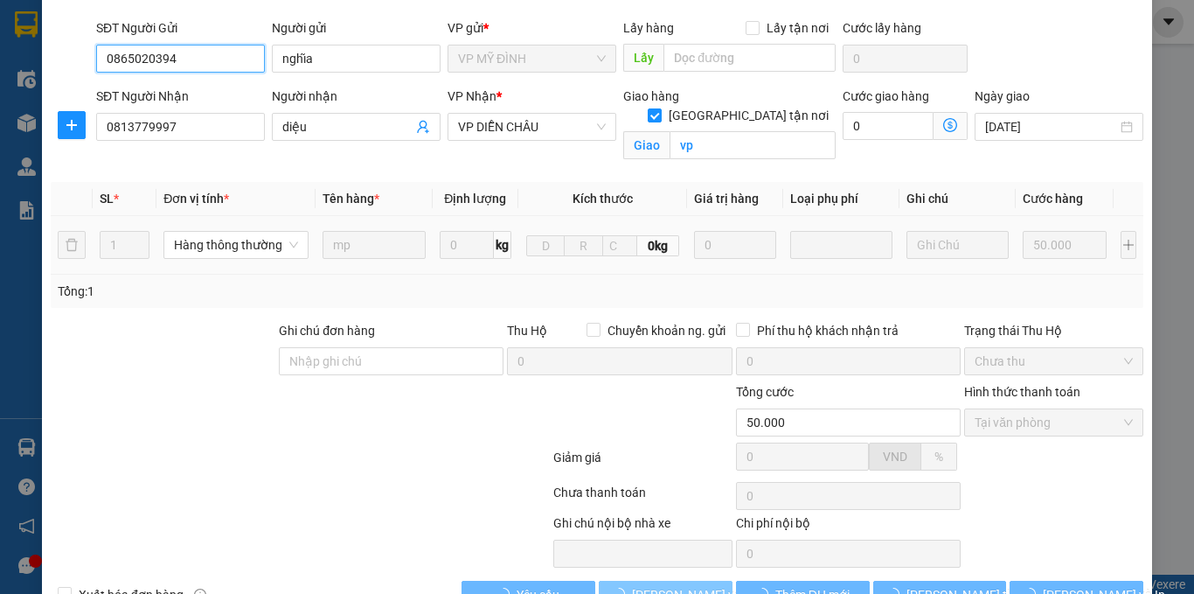
scroll to position [167, 0]
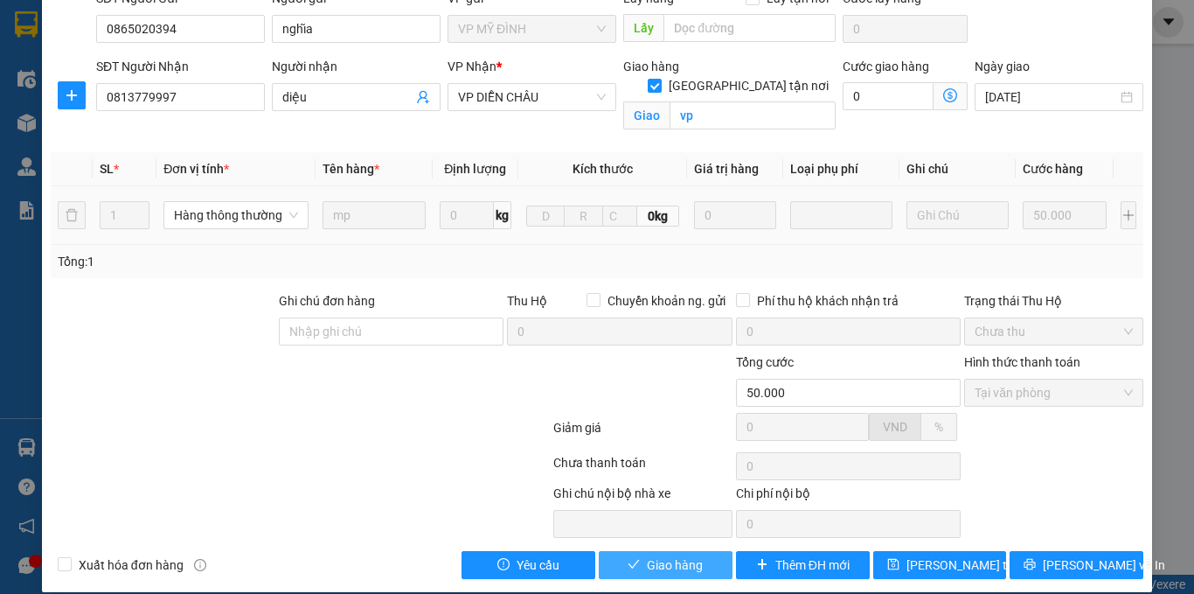
click at [638, 551] on button "Giao hàng" at bounding box center [666, 565] width 134 height 28
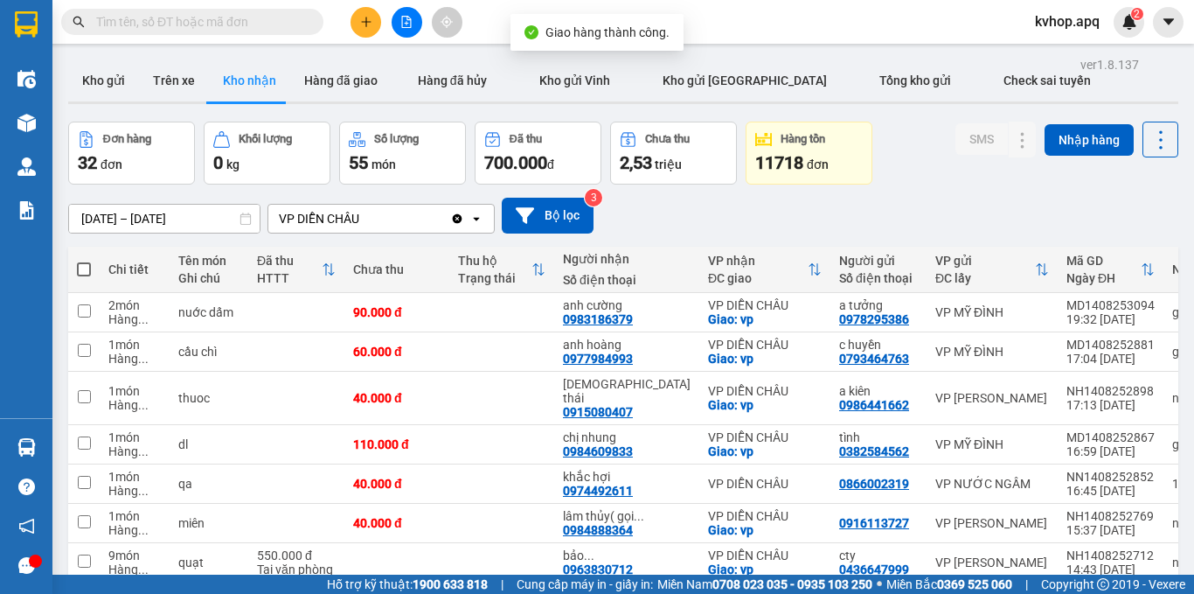
scroll to position [175, 0]
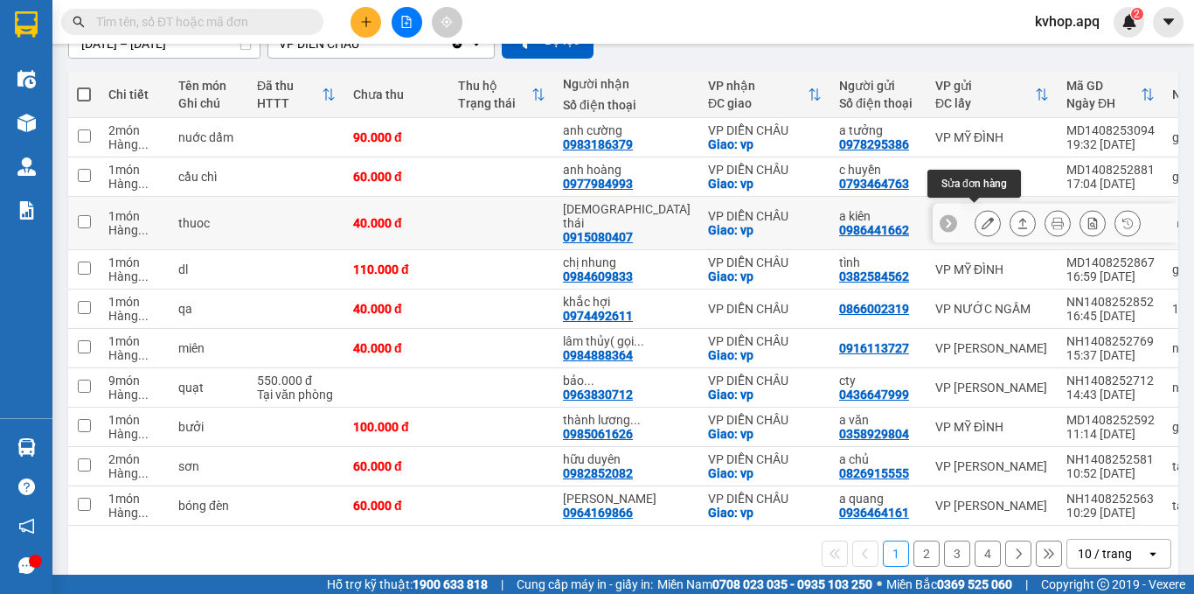
click at [982, 221] on icon at bounding box center [988, 223] width 12 height 12
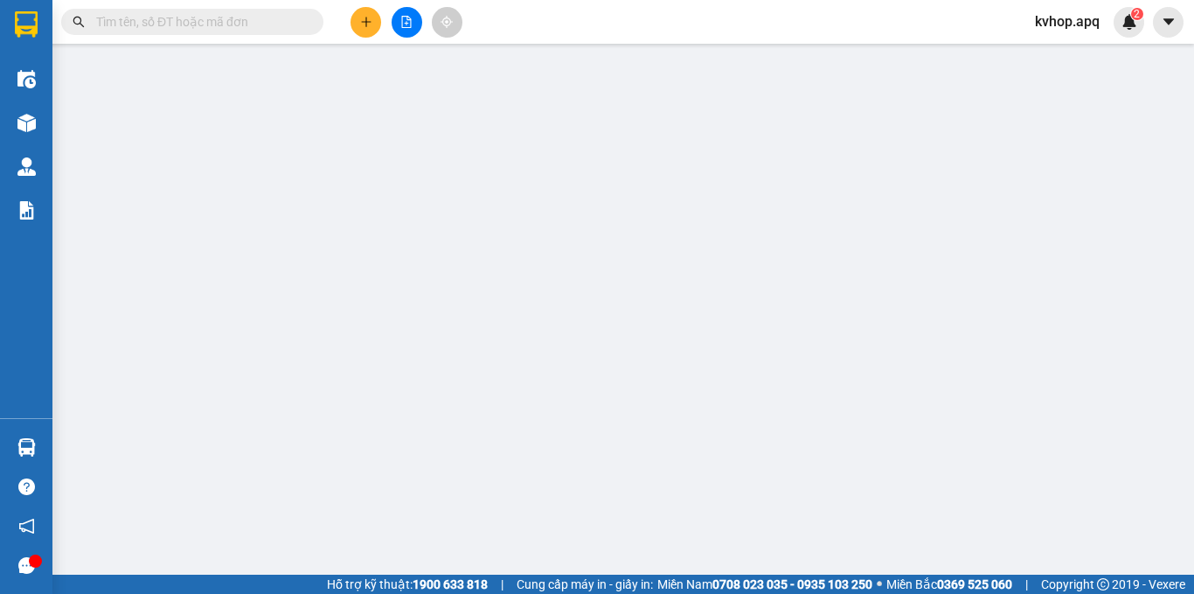
type input "0986441662"
type input "a kiên"
type input "0915080407"
type input "[DEMOGRAPHIC_DATA] thái"
checkbox input "true"
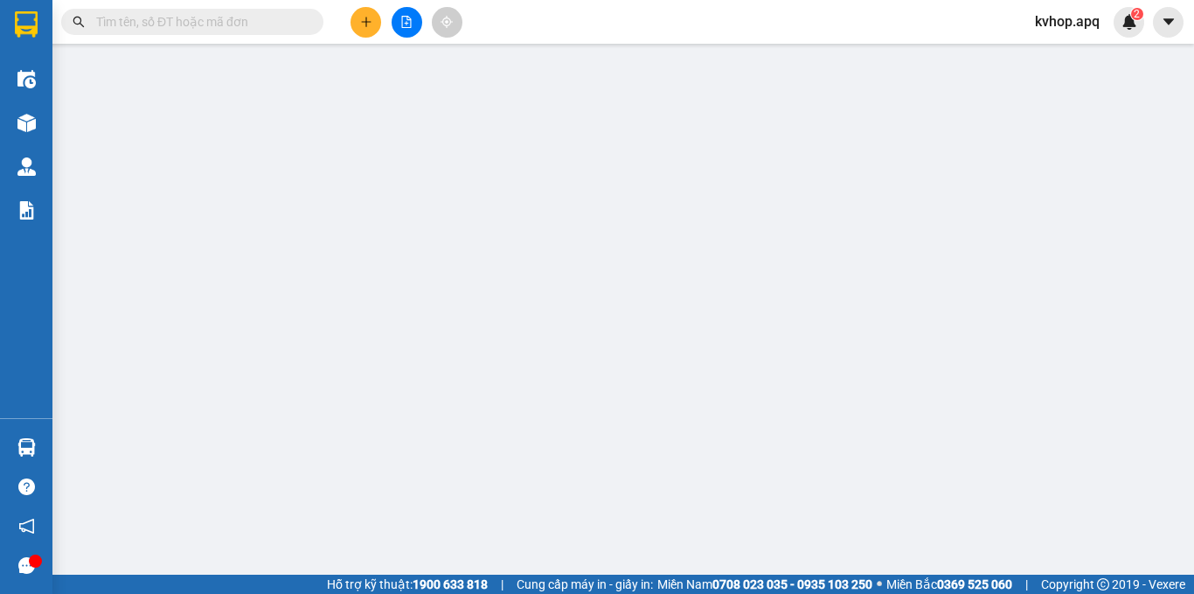
type input "vp"
type input "40.000"
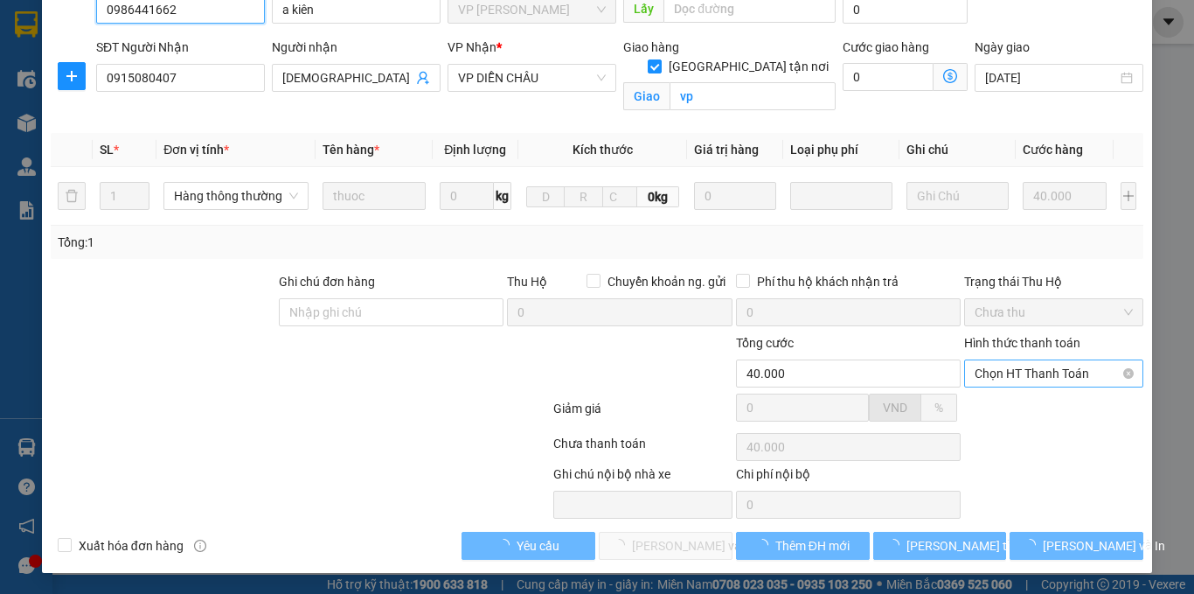
scroll to position [167, 0]
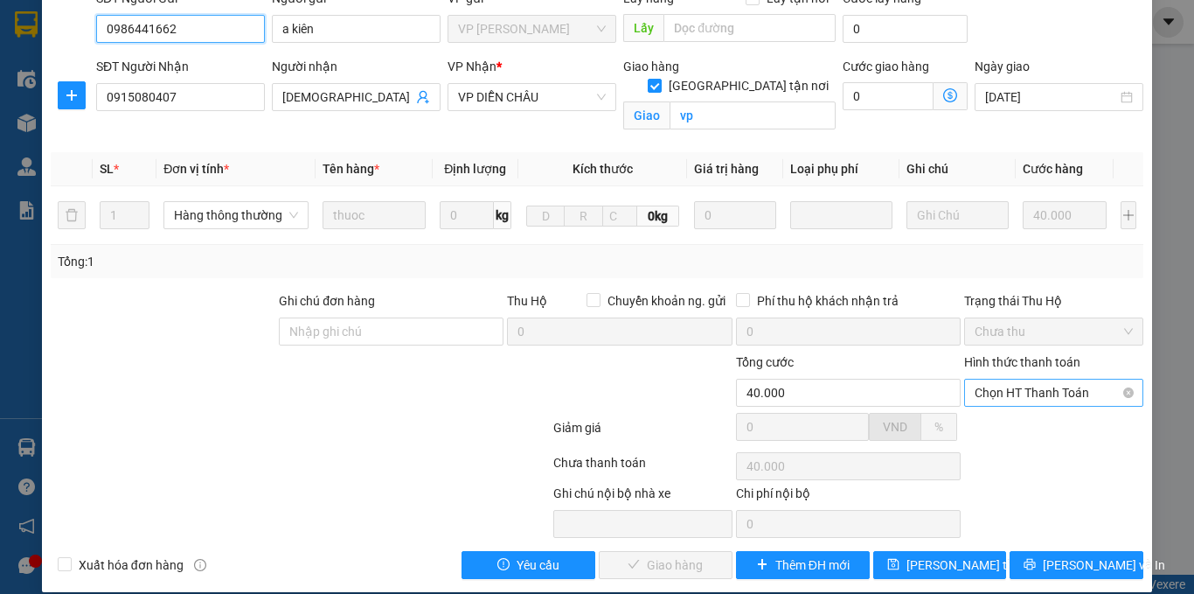
click at [1026, 379] on span "Chọn HT Thanh Toán" at bounding box center [1054, 392] width 158 height 26
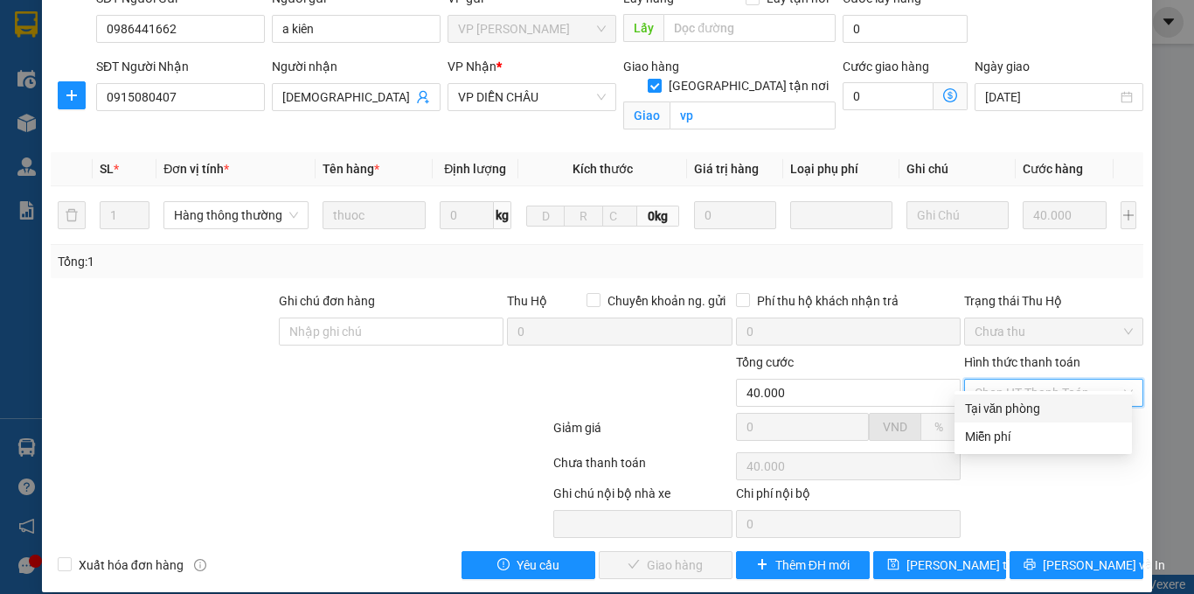
drag, startPoint x: 1006, startPoint y: 410, endPoint x: 894, endPoint y: 451, distance: 119.2
click at [990, 414] on div "Tại văn phòng" at bounding box center [1043, 408] width 156 height 19
type input "0"
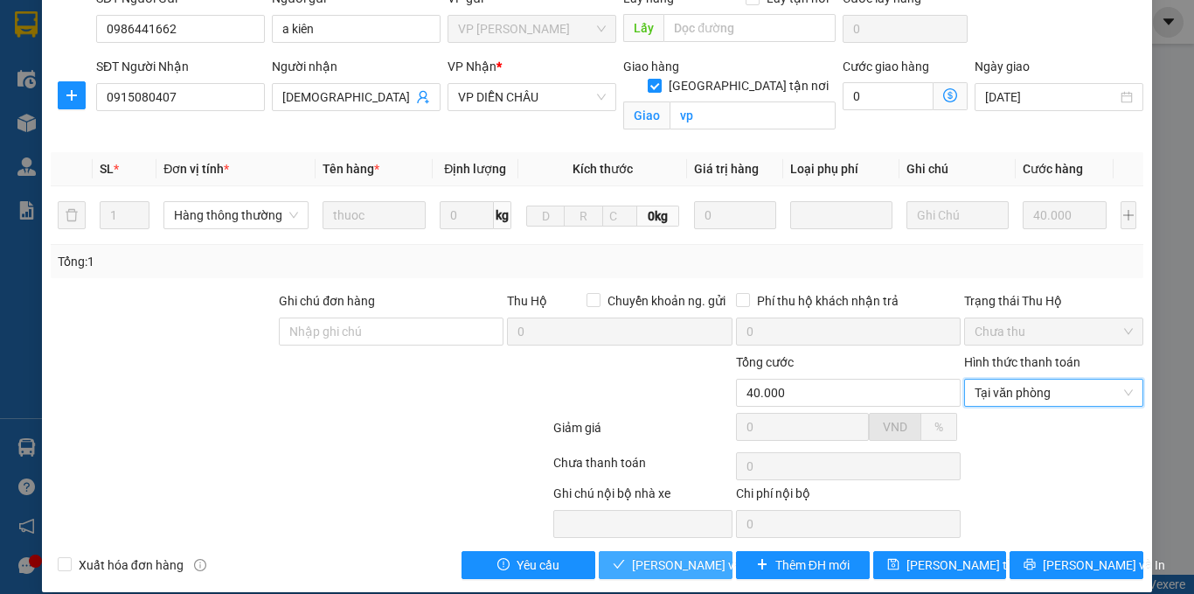
click at [661, 555] on span "[PERSON_NAME] và Giao hàng" at bounding box center [716, 564] width 168 height 19
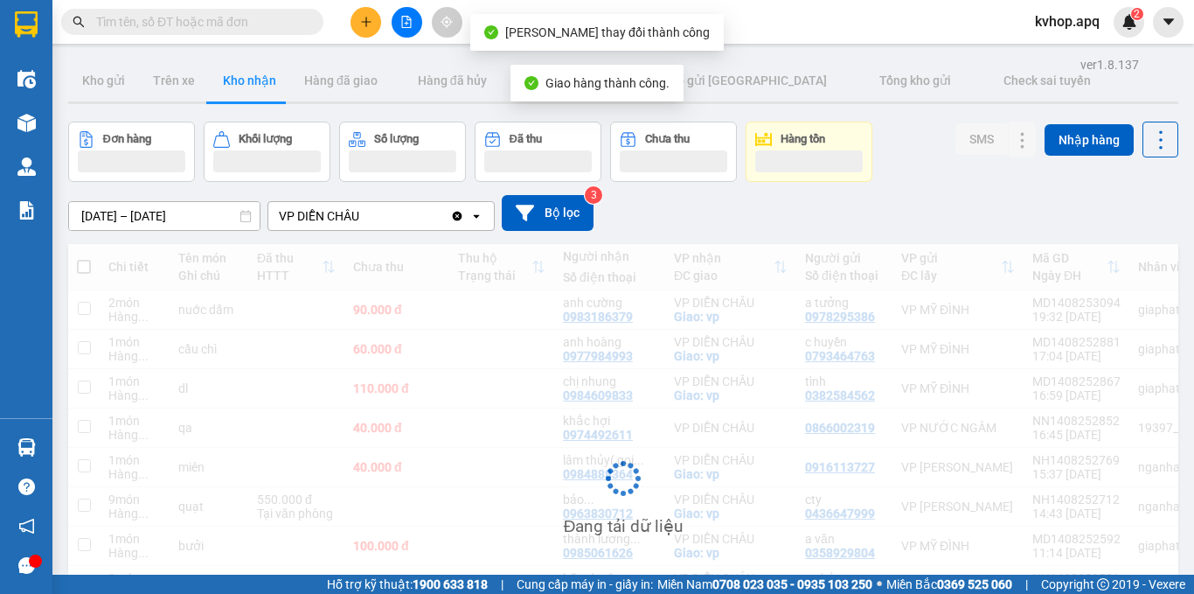
scroll to position [175, 0]
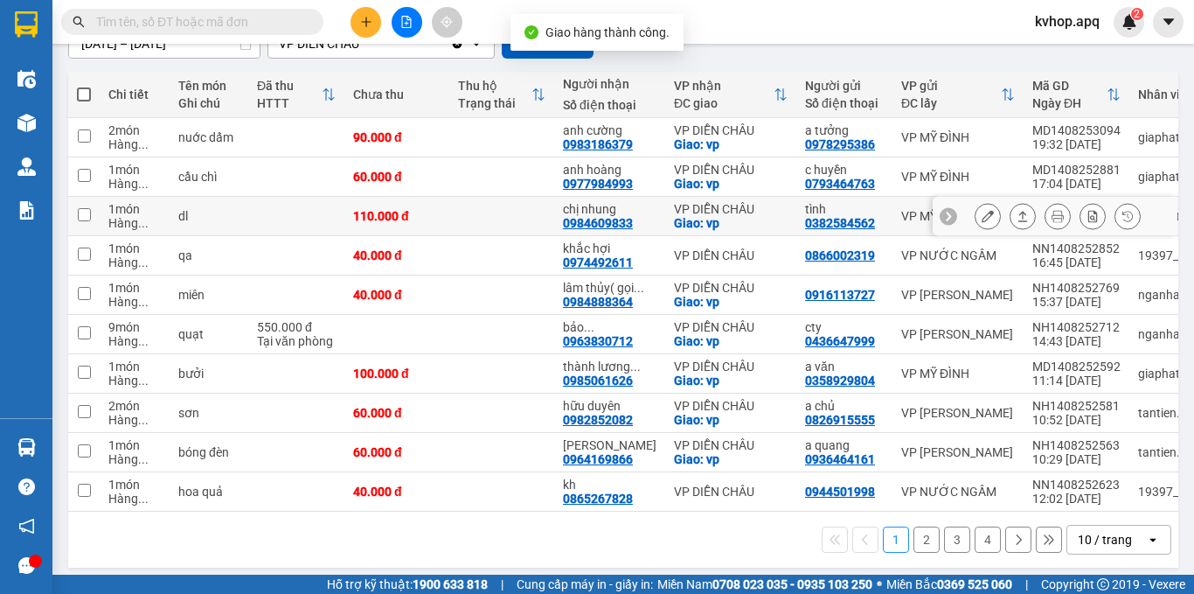
click at [976, 214] on button at bounding box center [988, 216] width 24 height 31
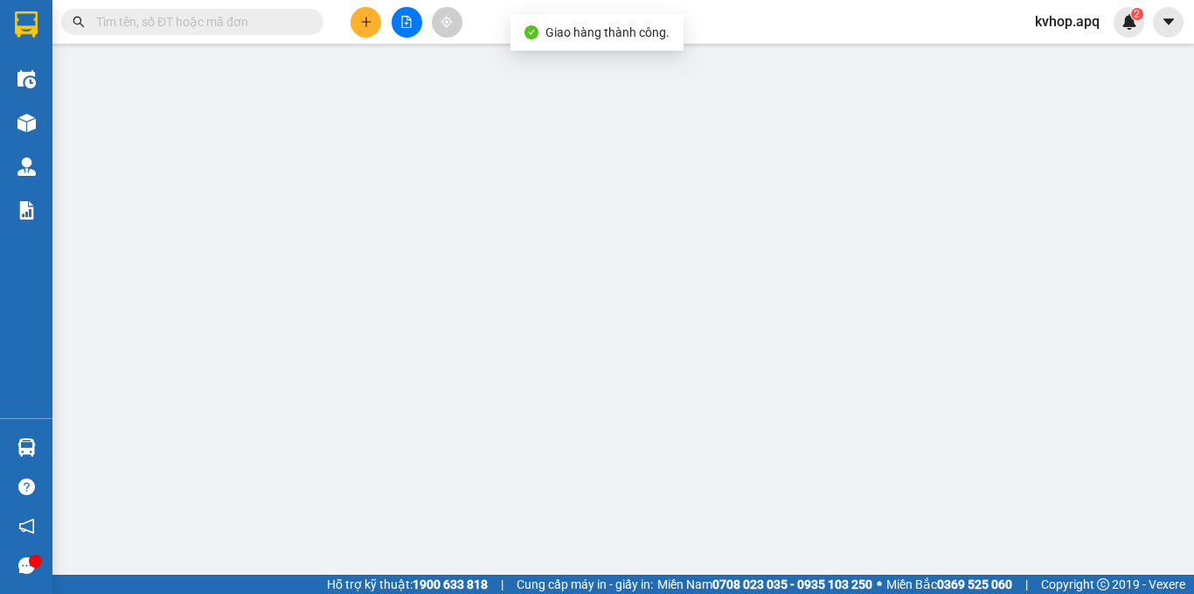
type input "0382584562"
type input "tình"
type input "0984609833"
type input "chị nhung"
checkbox input "true"
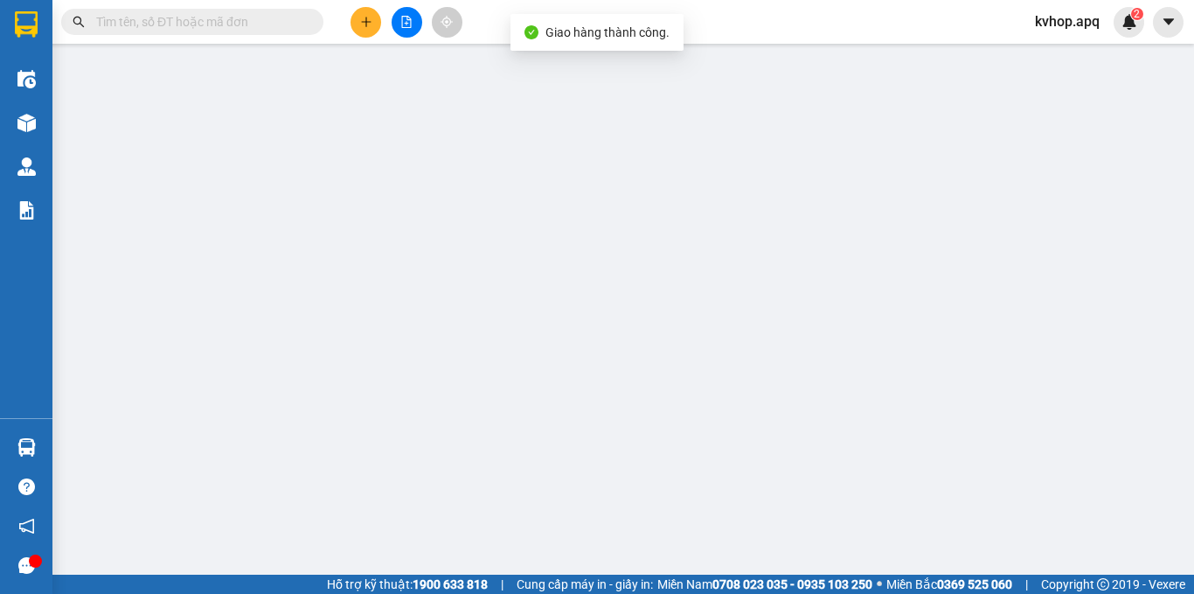
type input "vp"
type input "110.000"
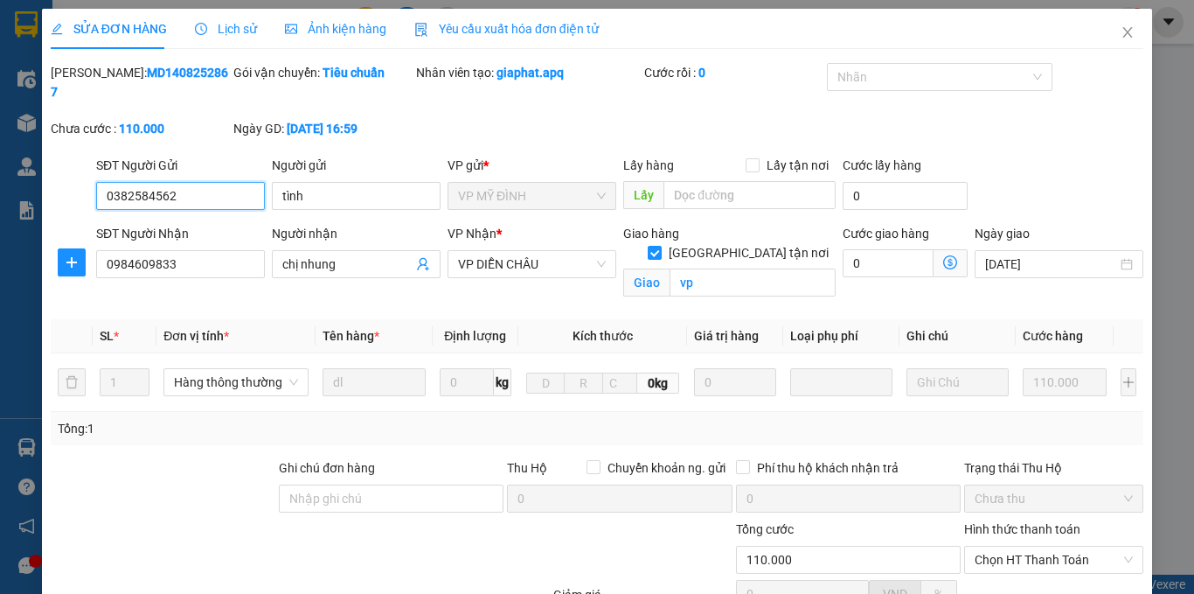
scroll to position [167, 0]
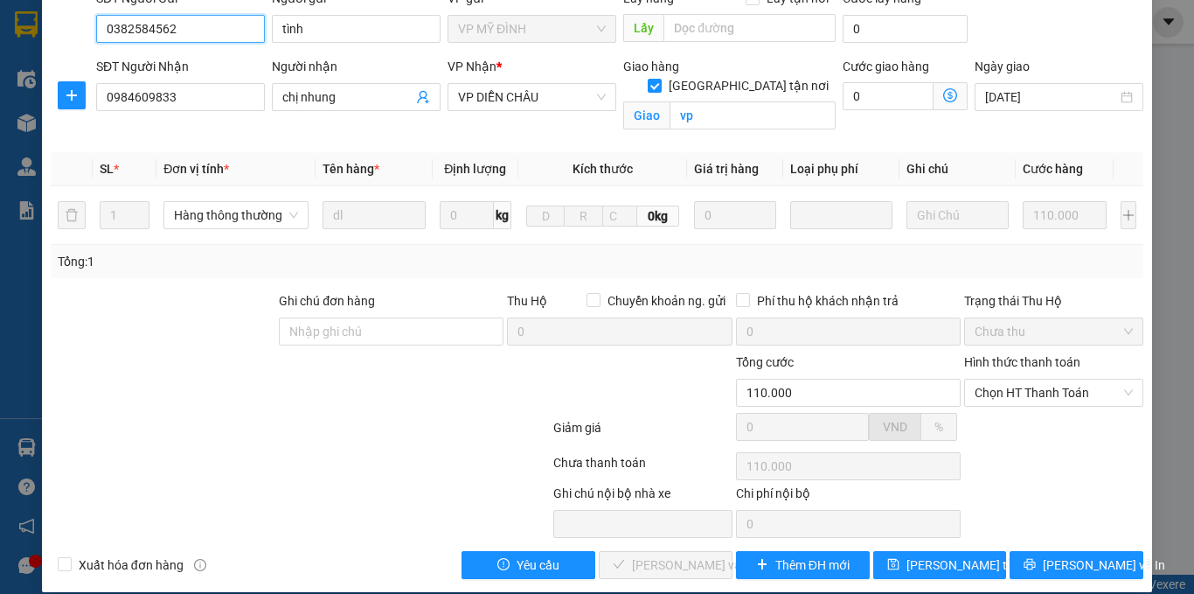
drag, startPoint x: 1048, startPoint y: 374, endPoint x: 1027, endPoint y: 390, distance: 26.2
click at [1046, 379] on span "Chọn HT Thanh Toán" at bounding box center [1054, 392] width 158 height 26
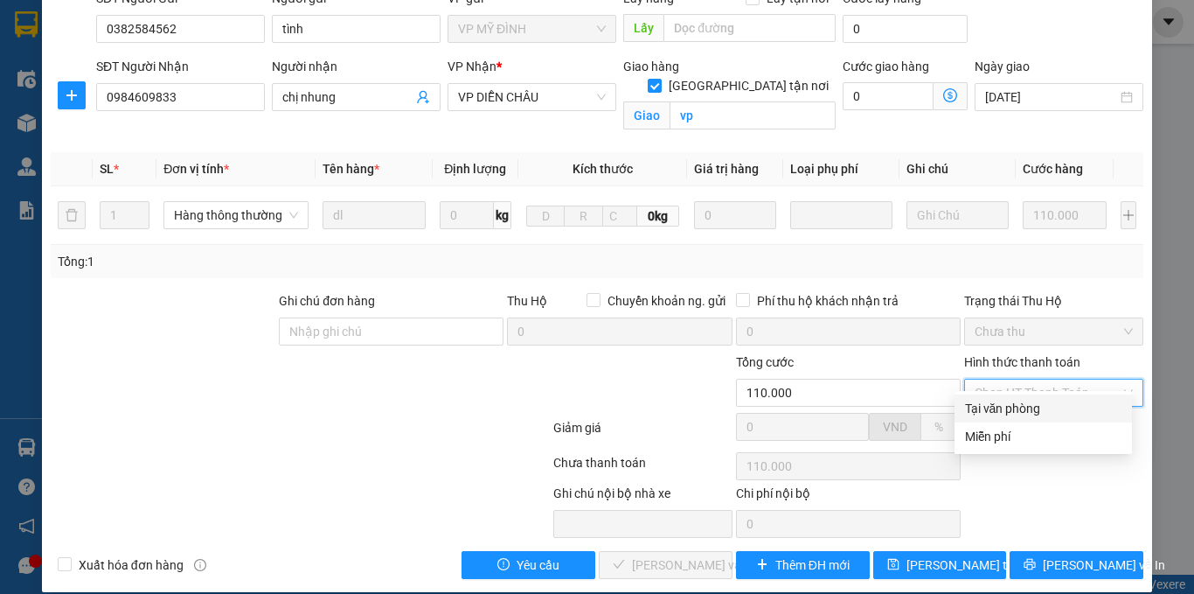
drag, startPoint x: 1013, startPoint y: 400, endPoint x: 991, endPoint y: 413, distance: 25.9
click at [1008, 404] on div "Tại văn phòng" at bounding box center [1043, 408] width 156 height 19
type input "0"
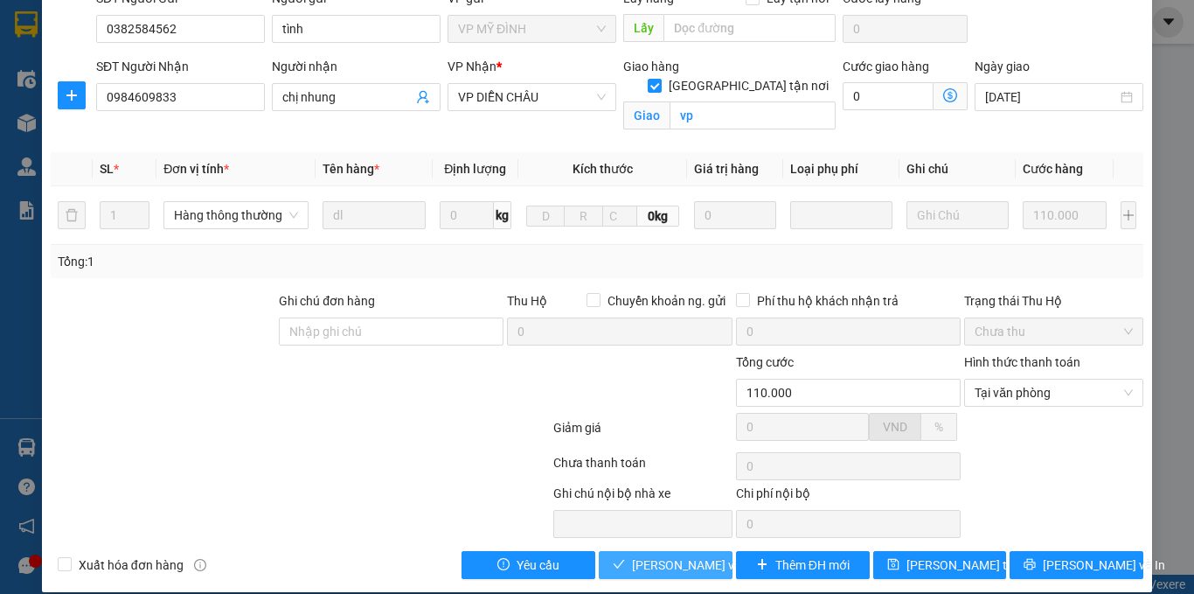
click at [636, 555] on span "[PERSON_NAME] và Giao hàng" at bounding box center [716, 564] width 168 height 19
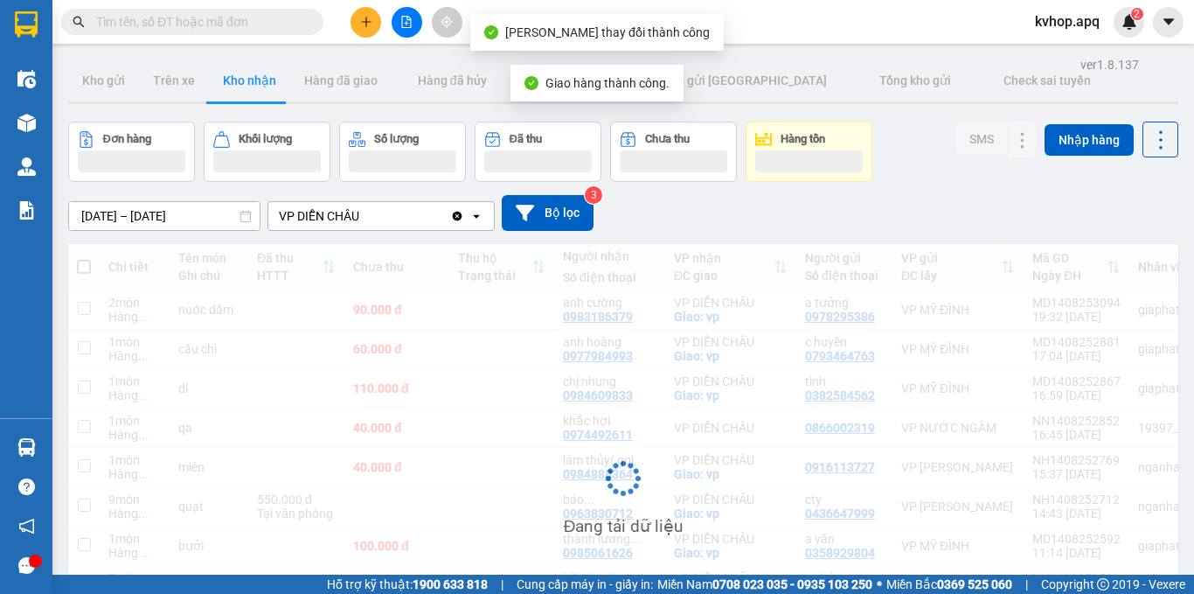
scroll to position [175, 0]
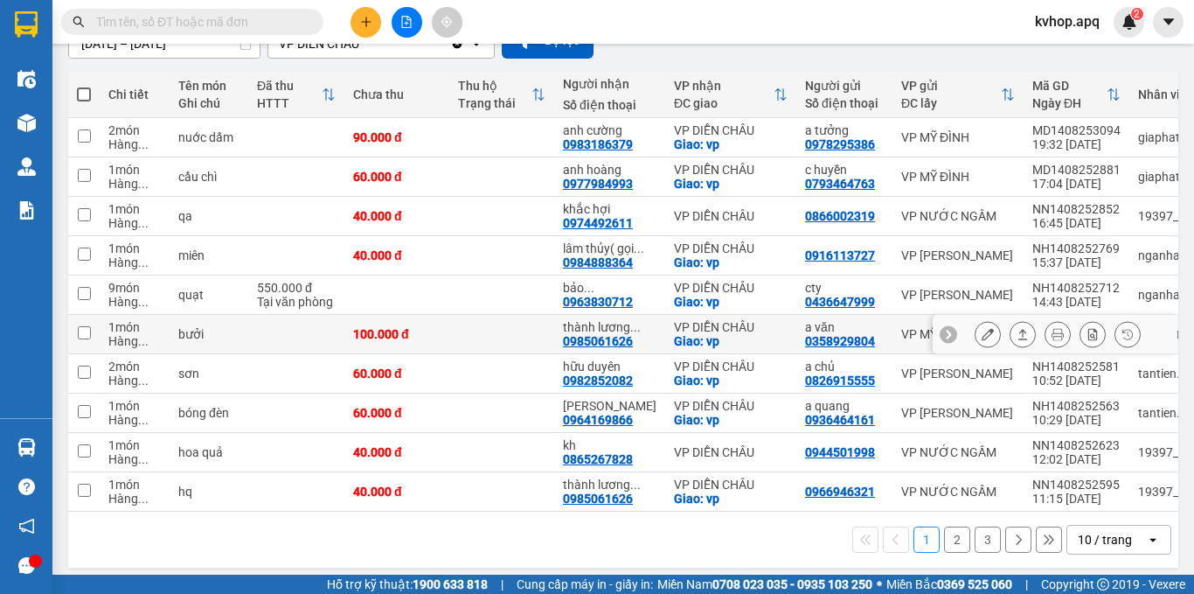
click at [982, 340] on icon at bounding box center [988, 334] width 12 height 12
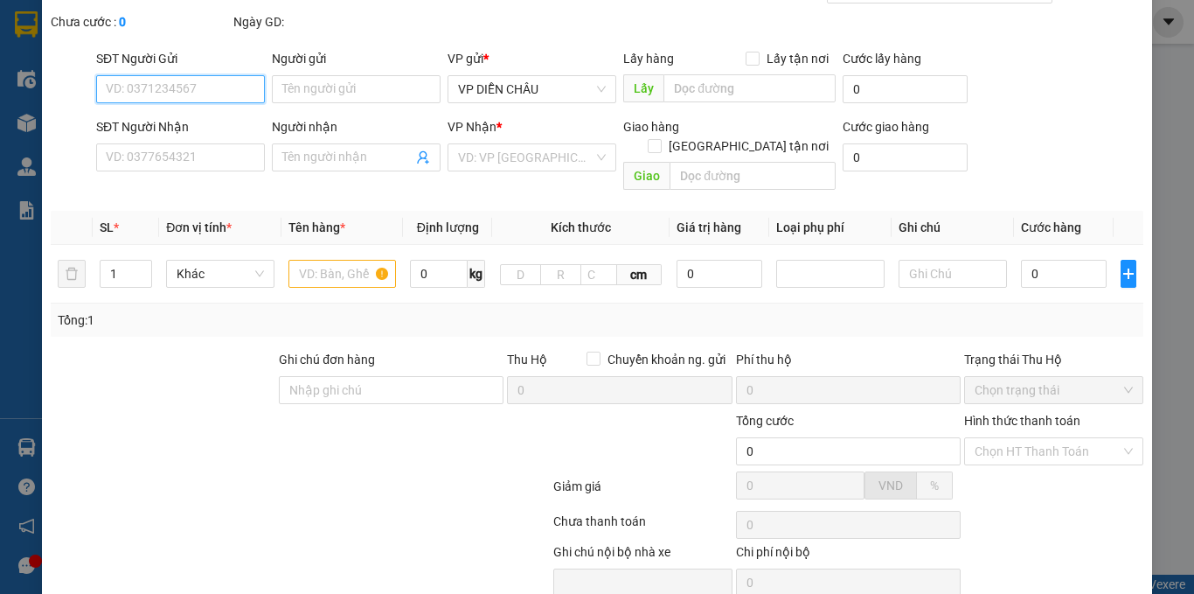
type input "0358929804"
type input "a văn"
type input "0985061626"
type input "thành lương 0975775992"
checkbox input "true"
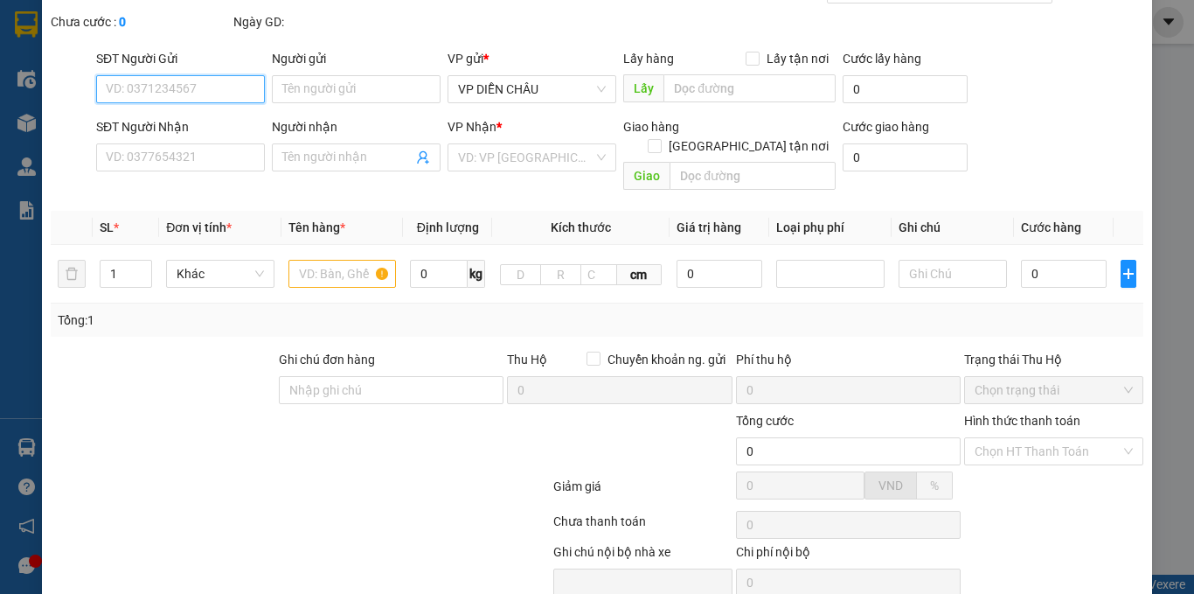
type input "vp"
type input "100.000"
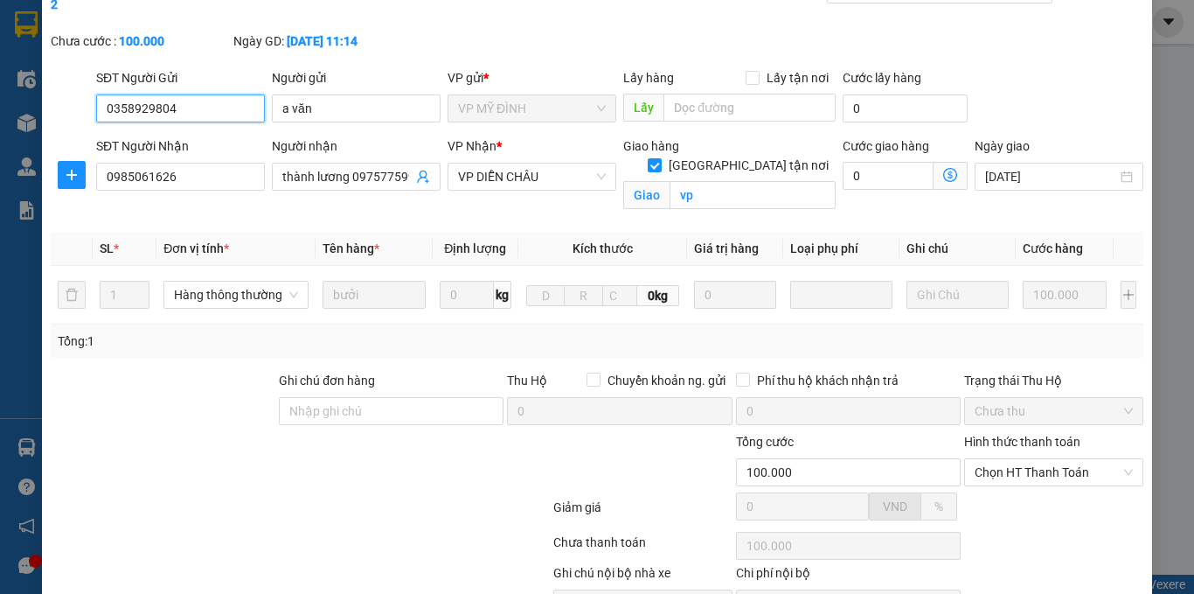
scroll to position [146, 0]
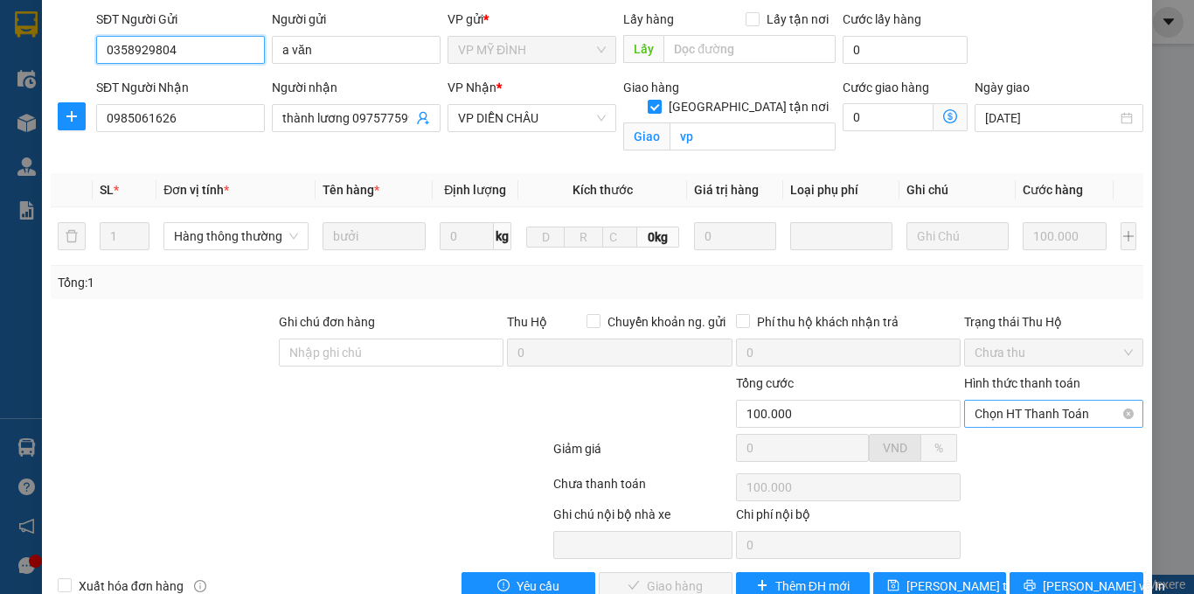
click at [1040, 400] on span "Chọn HT Thanh Toán" at bounding box center [1054, 413] width 158 height 26
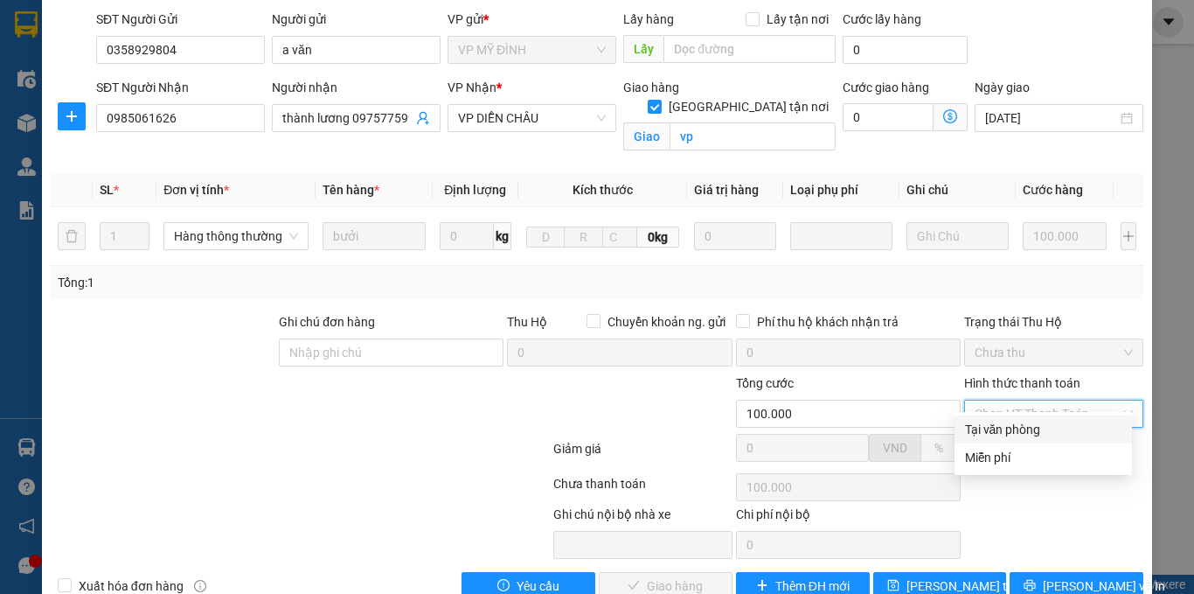
click at [1011, 424] on div "Tại văn phòng" at bounding box center [1043, 429] width 156 height 19
type input "0"
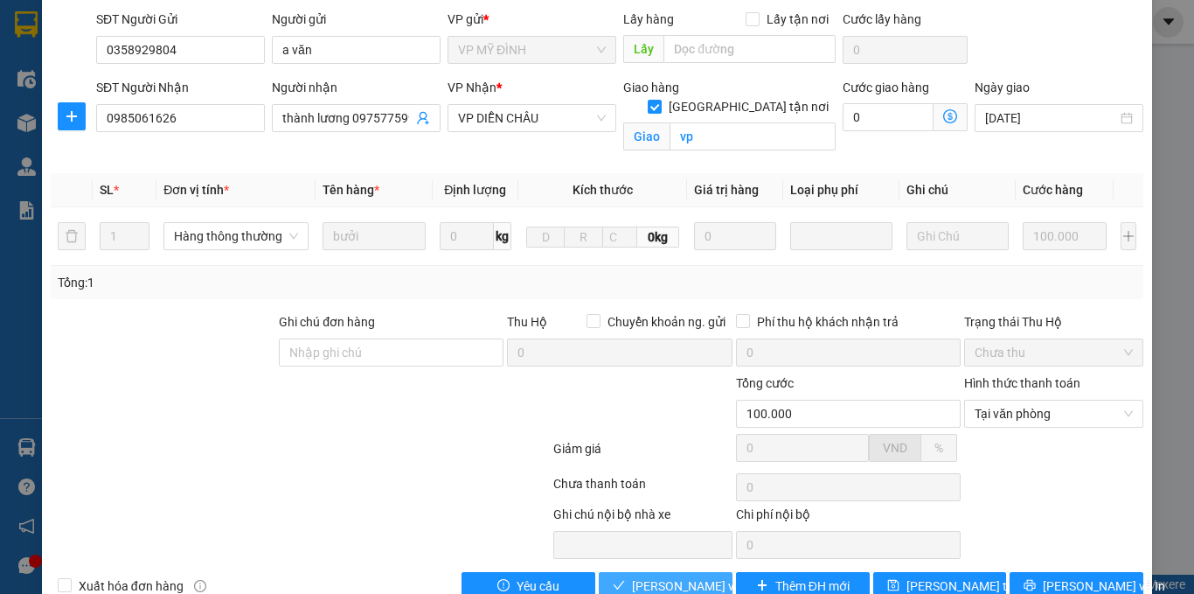
click at [632, 576] on span "[PERSON_NAME] và Giao hàng" at bounding box center [716, 585] width 168 height 19
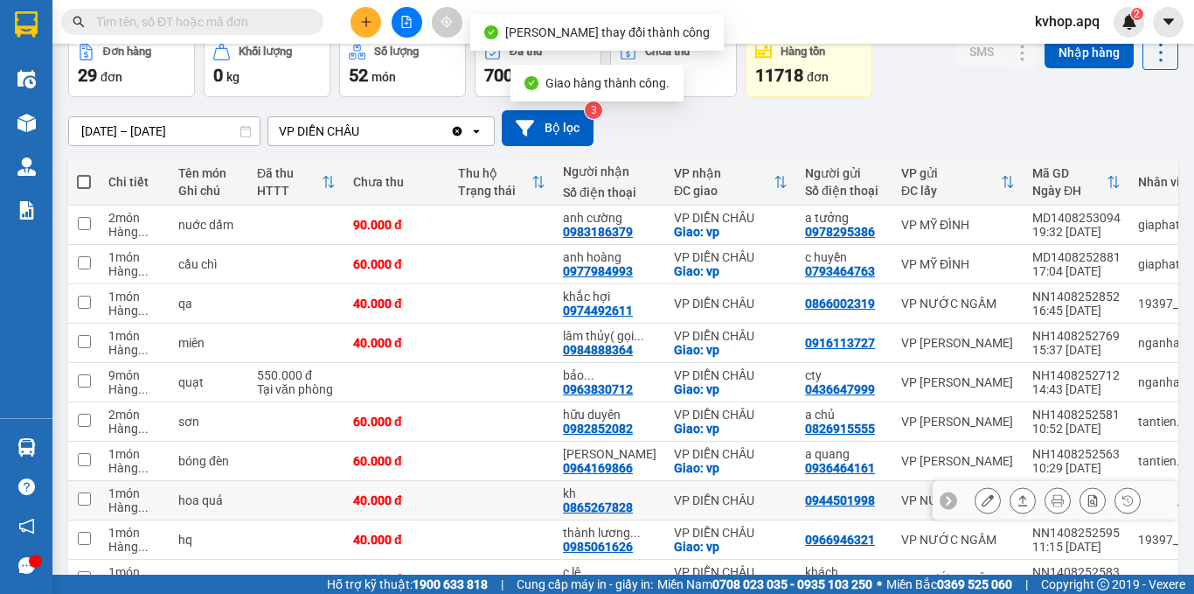
scroll to position [205, 0]
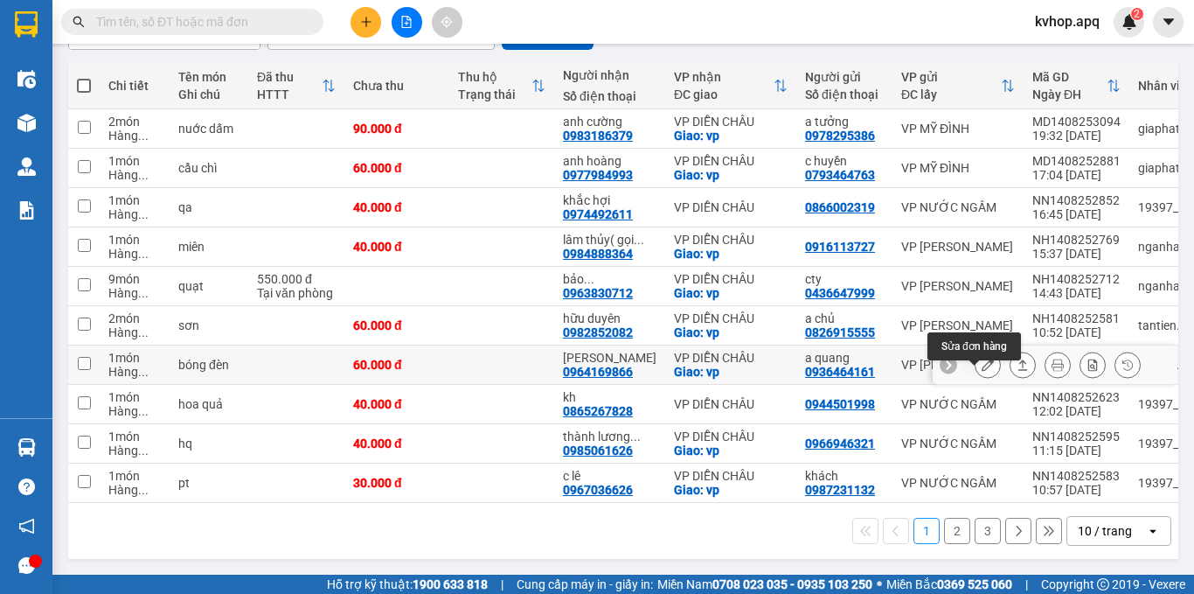
click at [976, 355] on button at bounding box center [988, 365] width 24 height 31
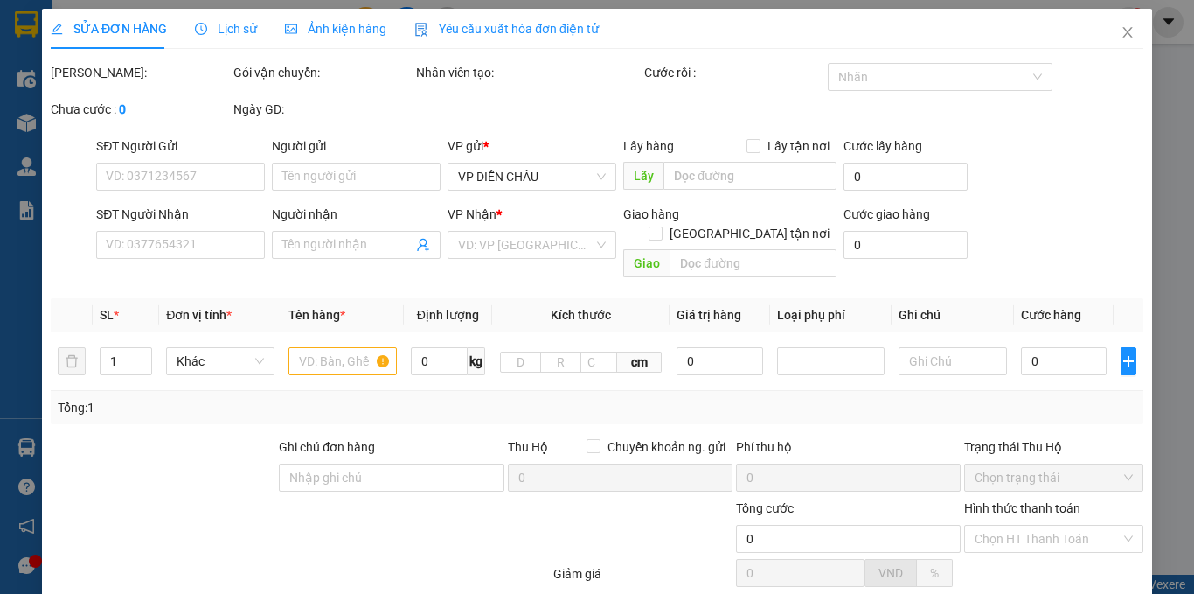
type input "0936464161"
type input "a quang"
type input "0964169866"
type input "[PERSON_NAME]"
checkbox input "true"
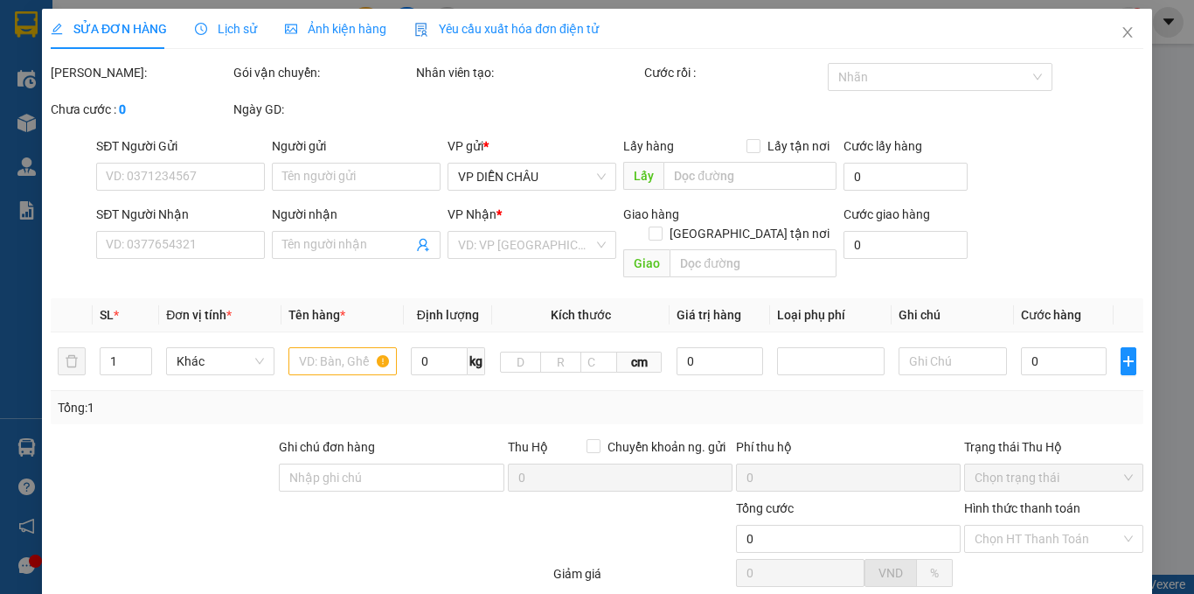
type input "vp"
type input "60.000"
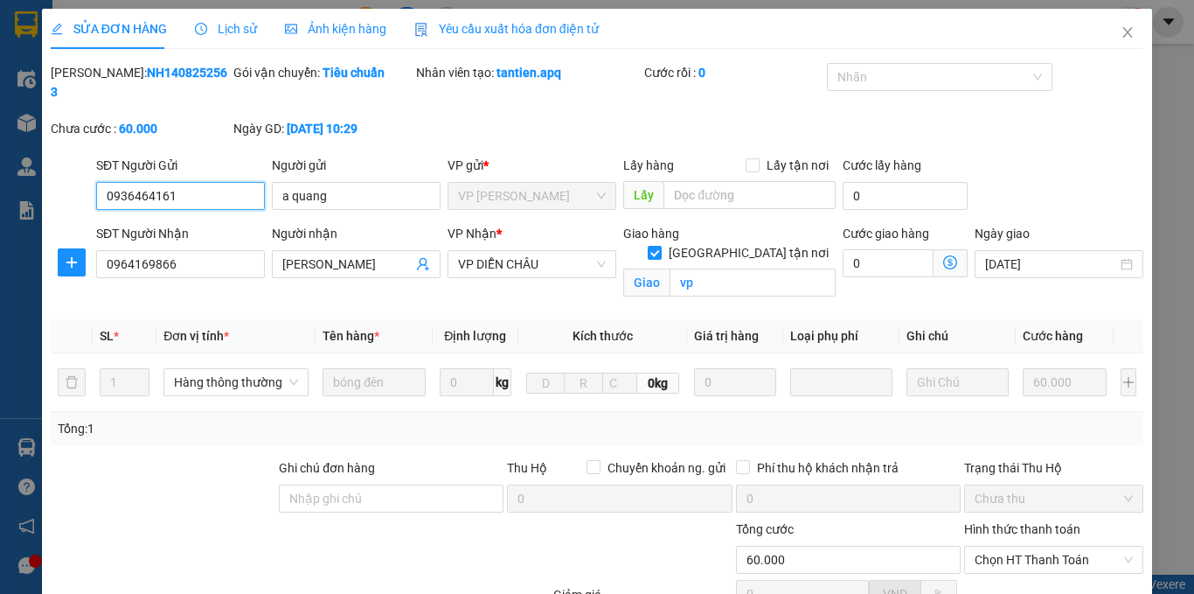
scroll to position [87, 0]
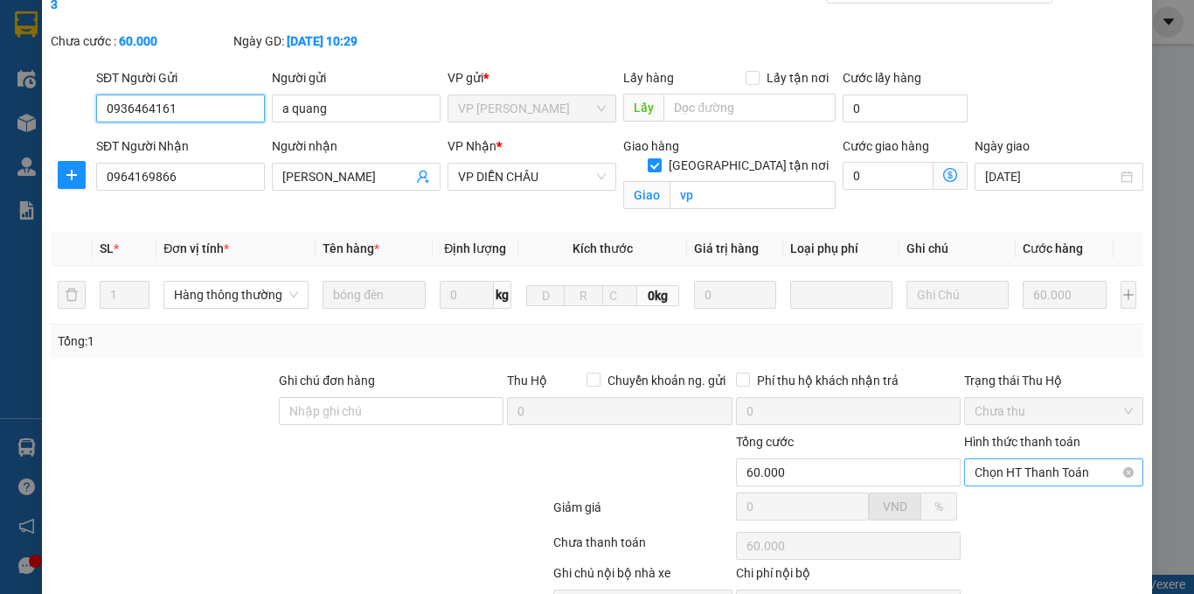
click at [1043, 459] on span "Chọn HT Thanh Toán" at bounding box center [1054, 472] width 158 height 26
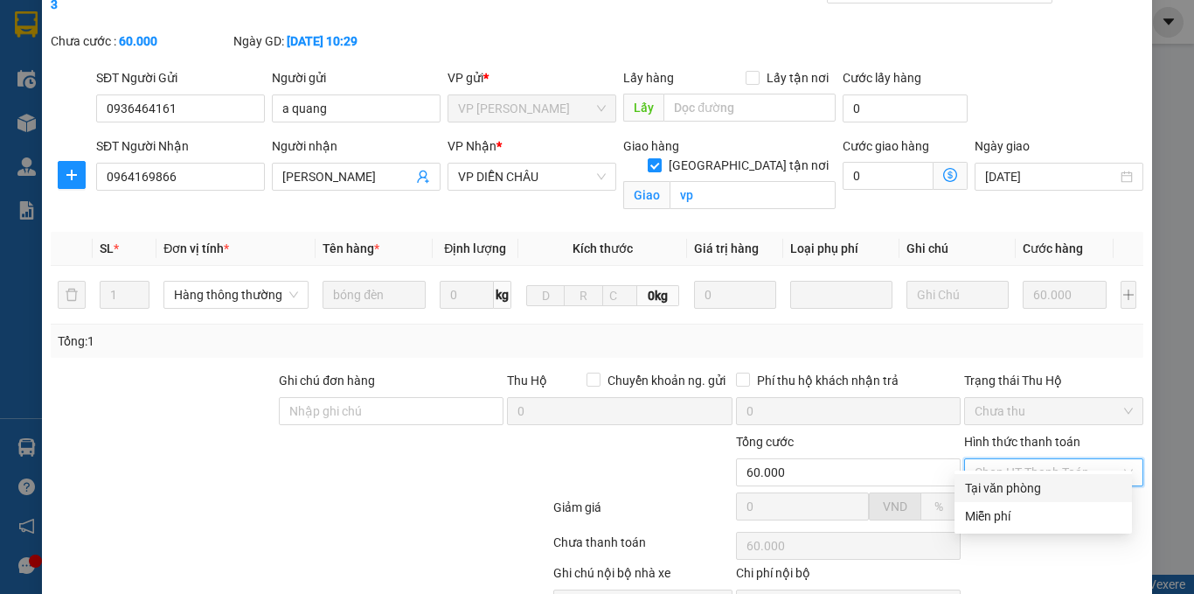
click at [1012, 477] on div "Tại văn phòng" at bounding box center [1043, 488] width 177 height 28
type input "0"
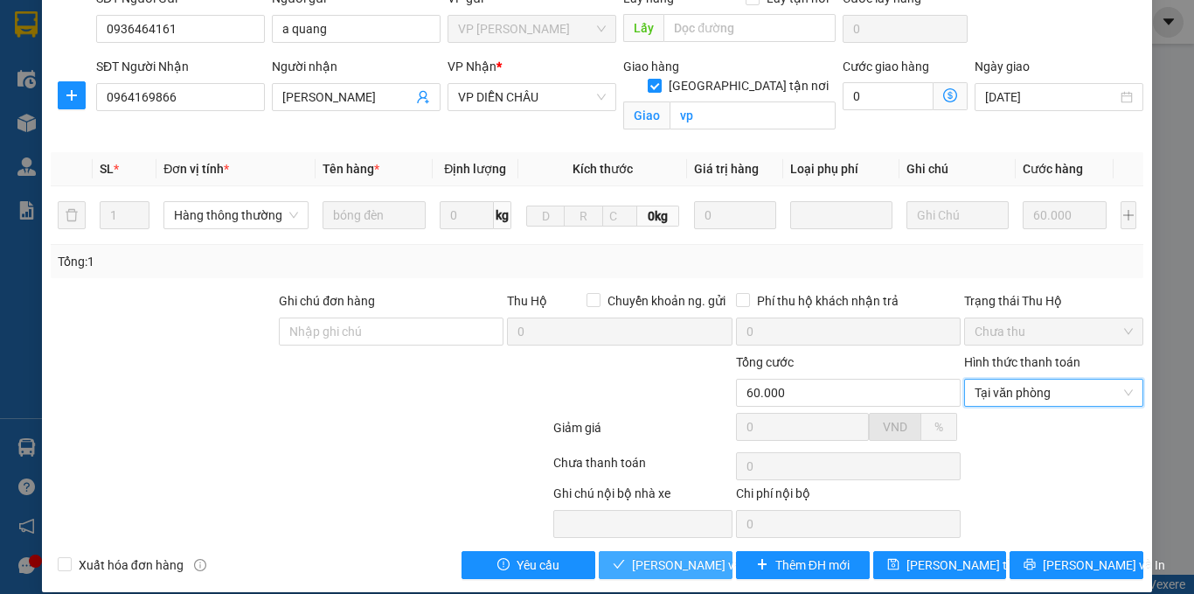
click at [676, 551] on button "[PERSON_NAME] và Giao hàng" at bounding box center [666, 565] width 134 height 28
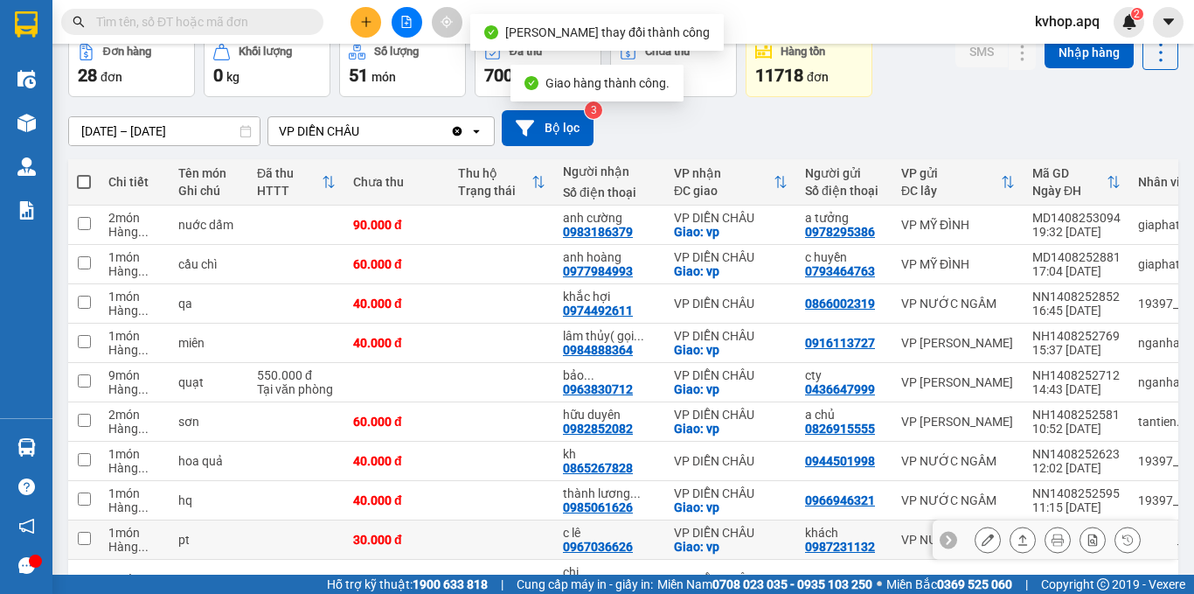
scroll to position [205, 0]
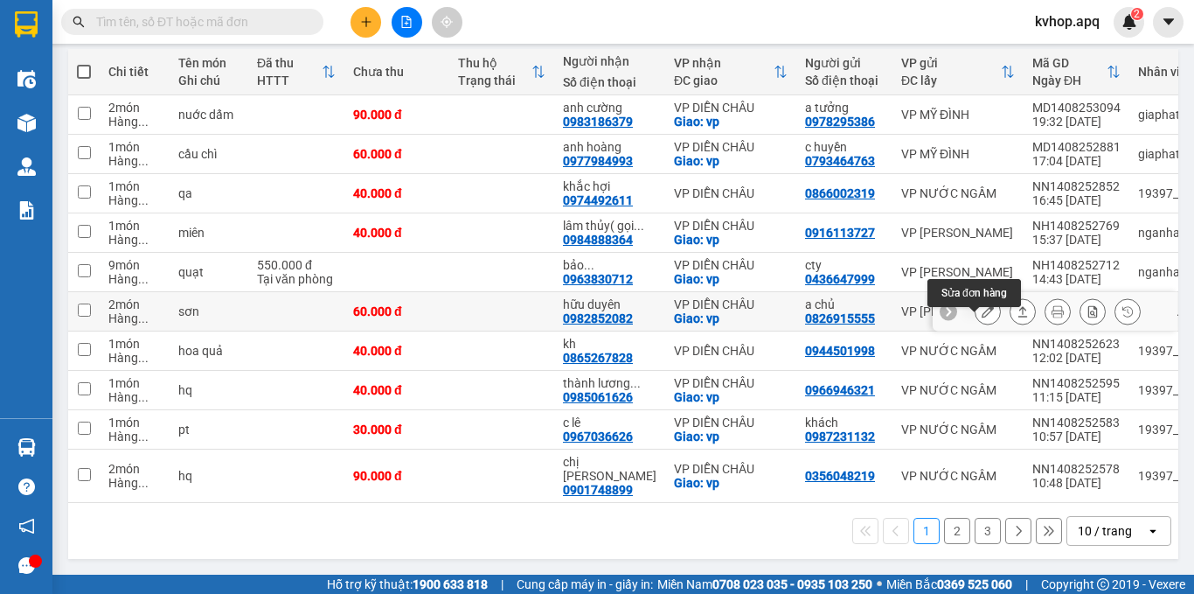
click at [982, 317] on icon at bounding box center [988, 311] width 12 height 12
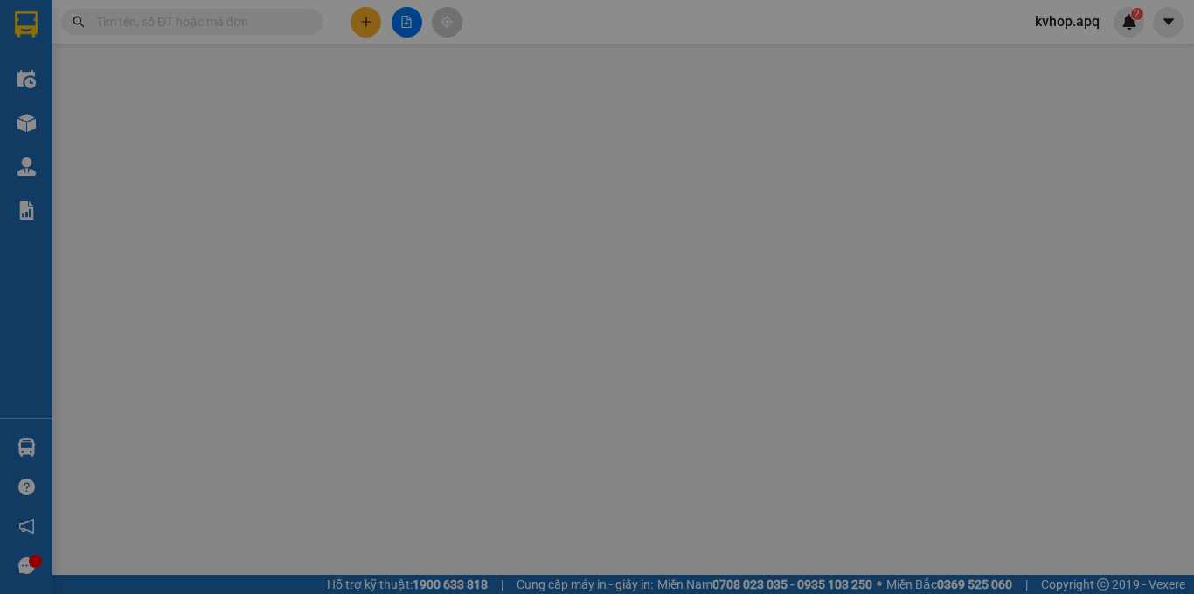
type input "0826915555"
type input "a chủ"
type input "0982852082"
type input "hữu duyên"
checkbox input "true"
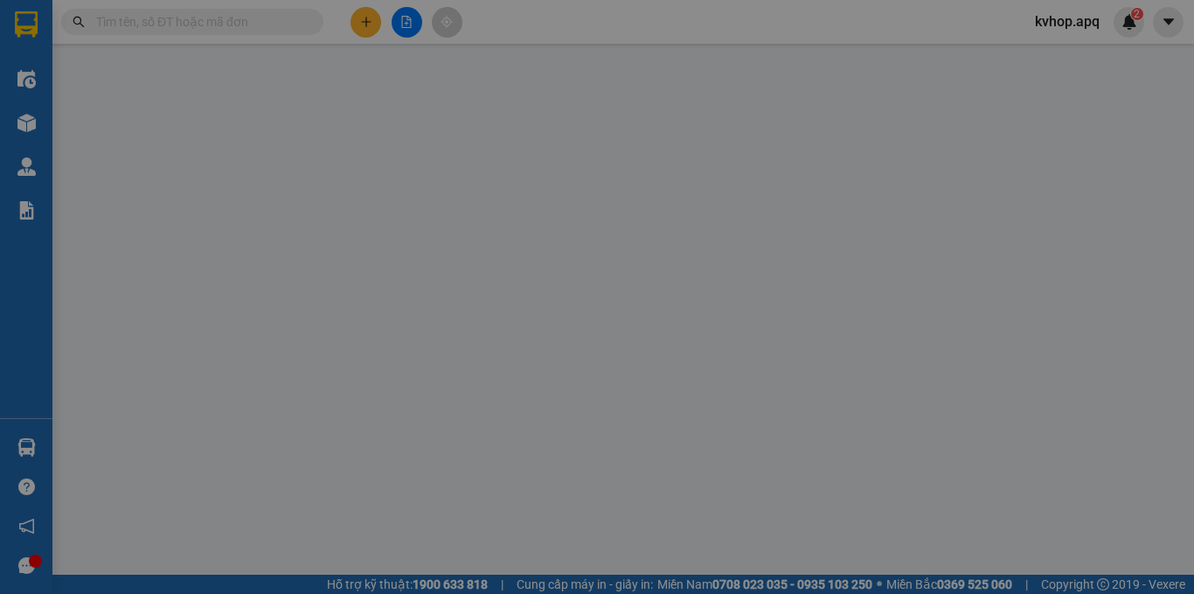
type input "vp"
type input "60.000"
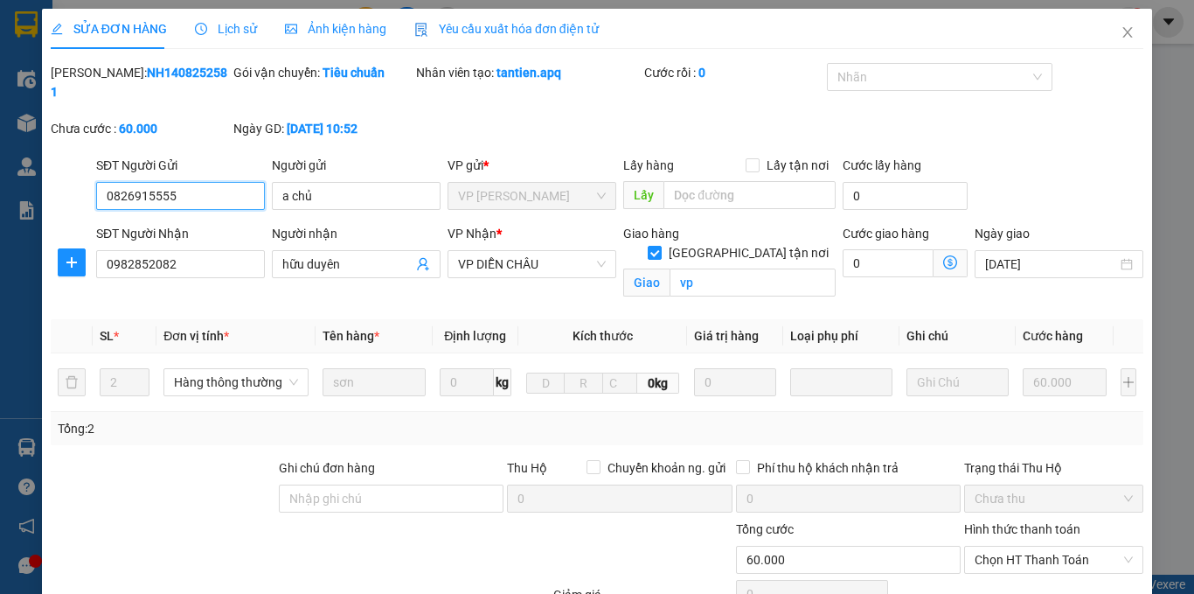
scroll to position [167, 0]
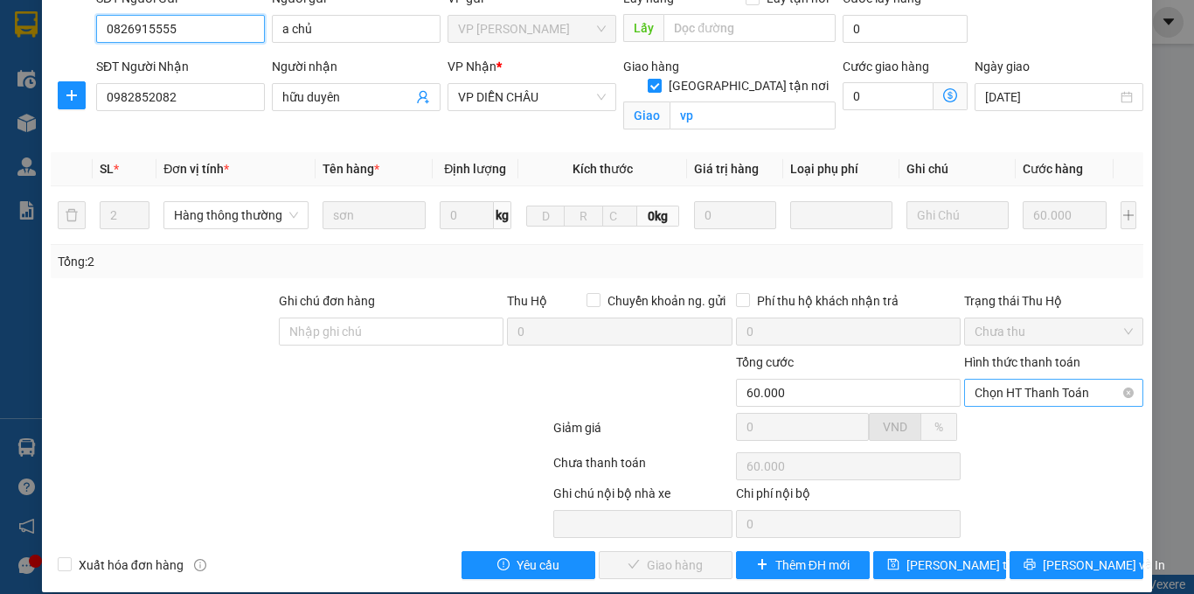
click at [1048, 379] on span "Chọn HT Thanh Toán" at bounding box center [1054, 392] width 158 height 26
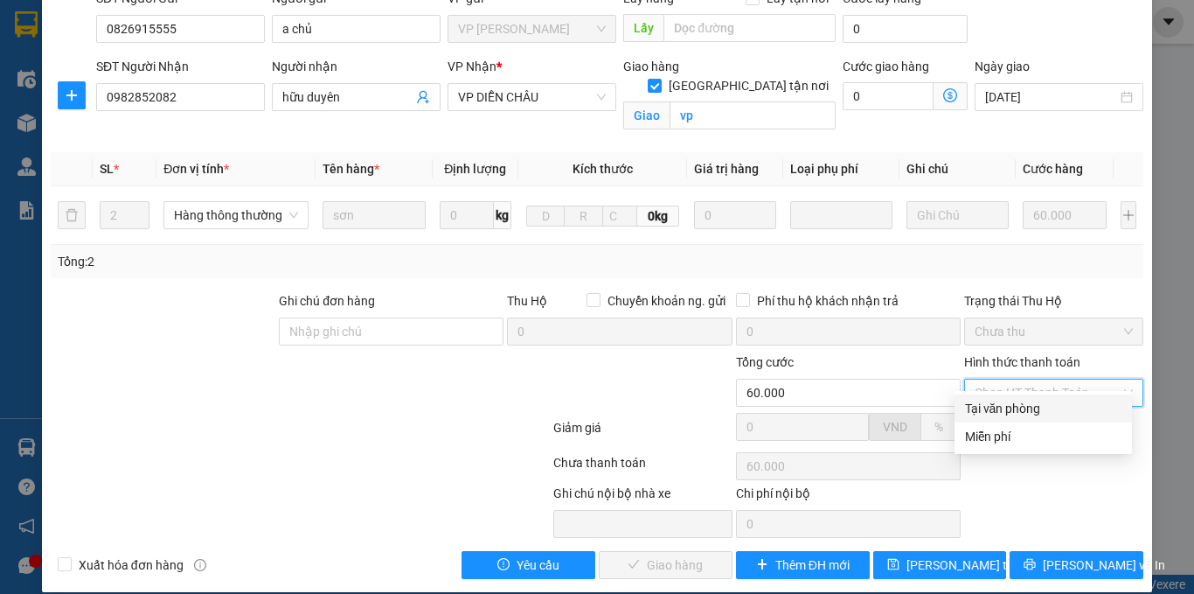
click at [981, 411] on div "Tại văn phòng" at bounding box center [1043, 408] width 156 height 19
type input "0"
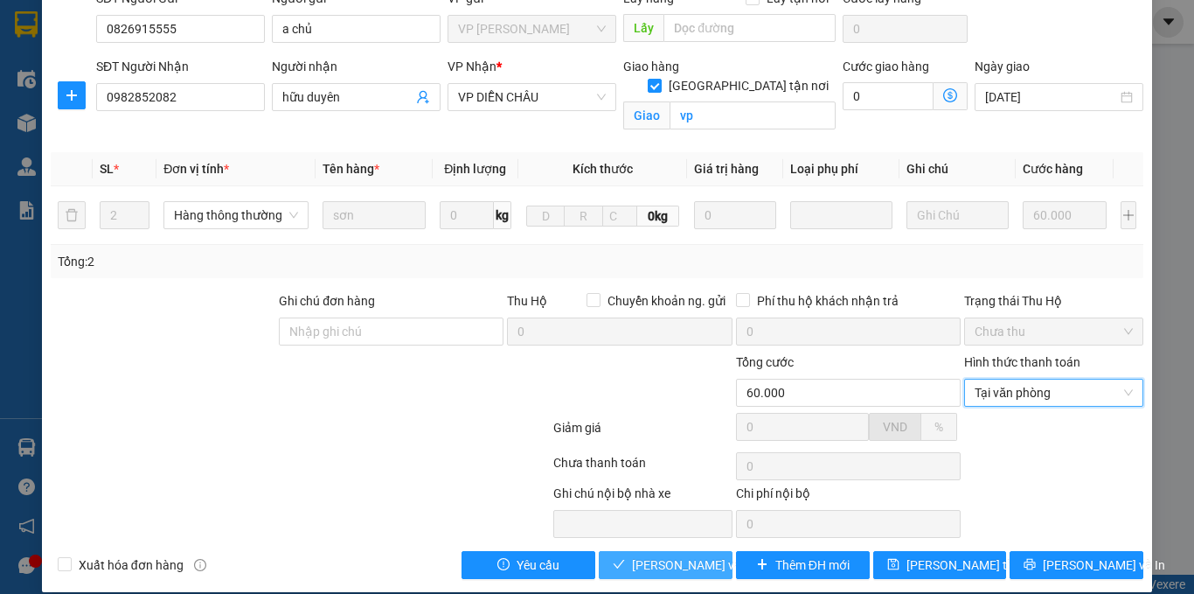
click at [654, 551] on button "[PERSON_NAME] và Giao hàng" at bounding box center [666, 565] width 134 height 28
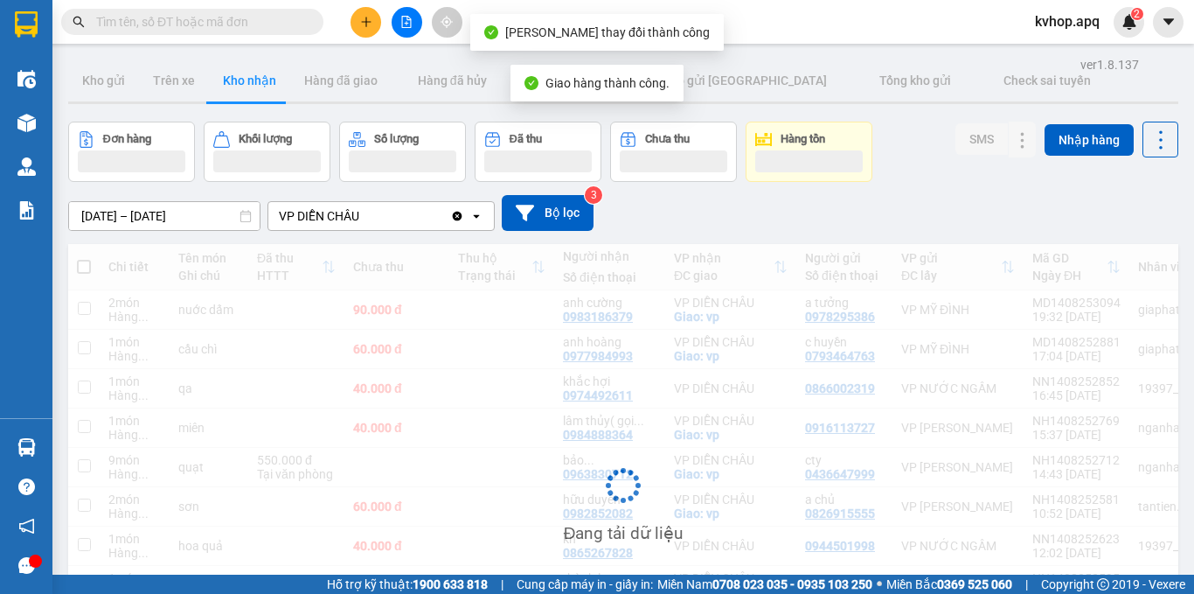
scroll to position [175, 0]
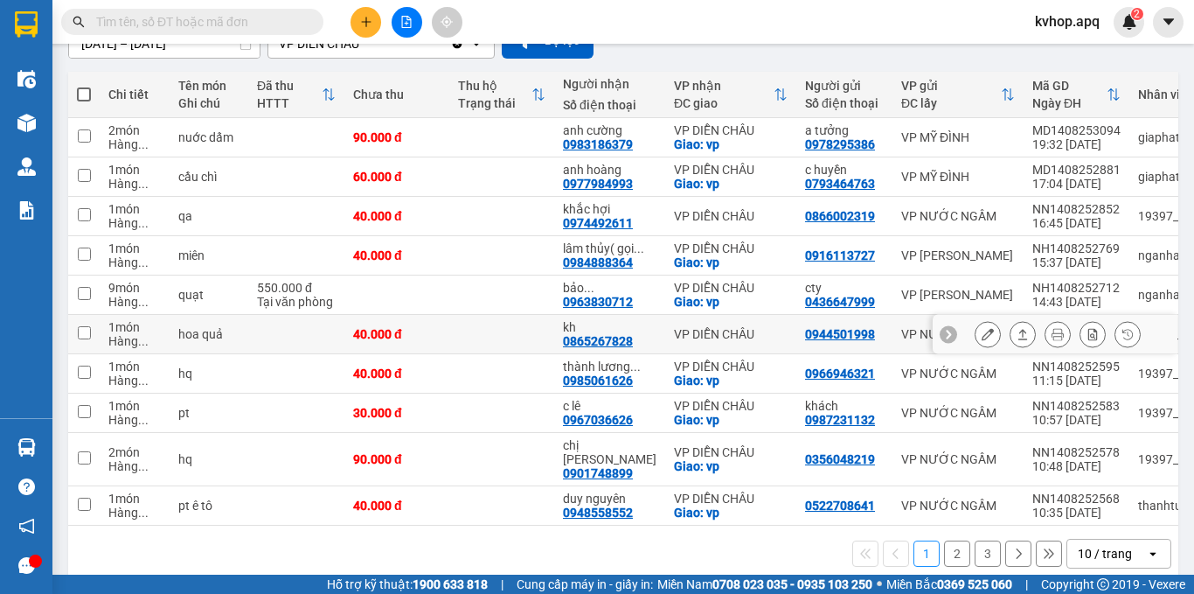
click at [982, 340] on icon at bounding box center [988, 334] width 12 height 12
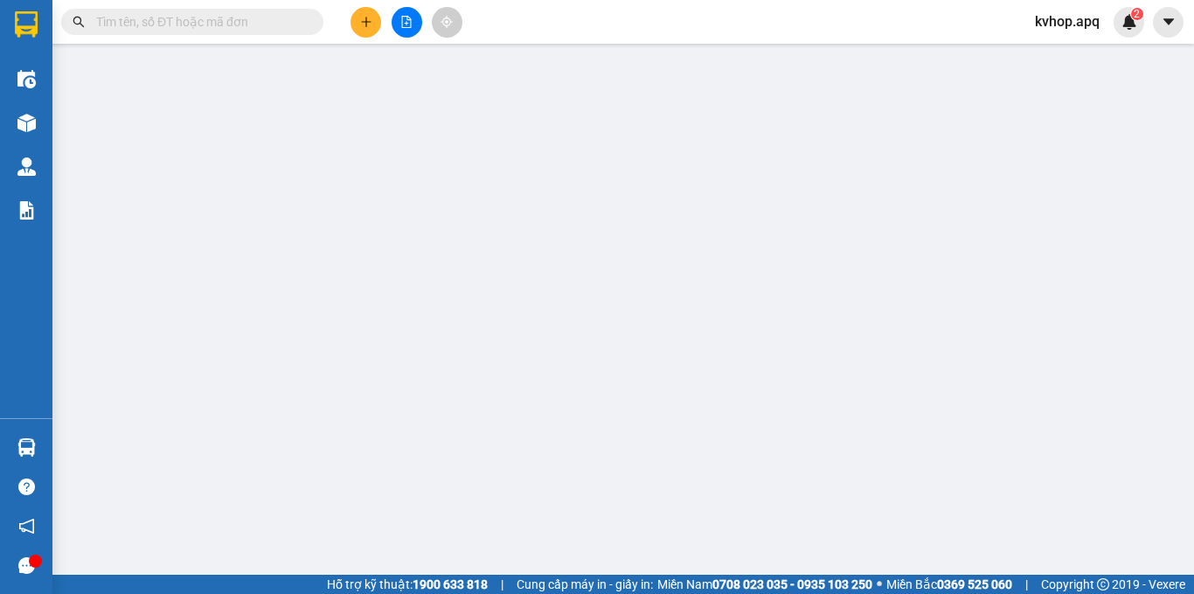
type input "0944501998"
type input "0865267828"
type input "kh"
type input "40.000"
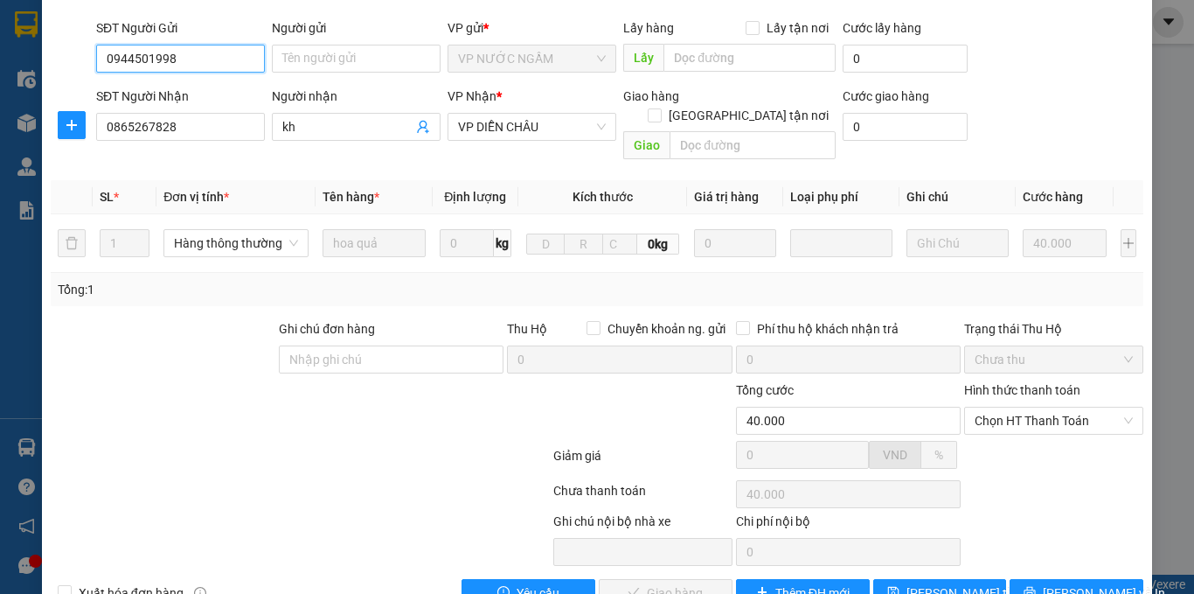
scroll to position [146, 0]
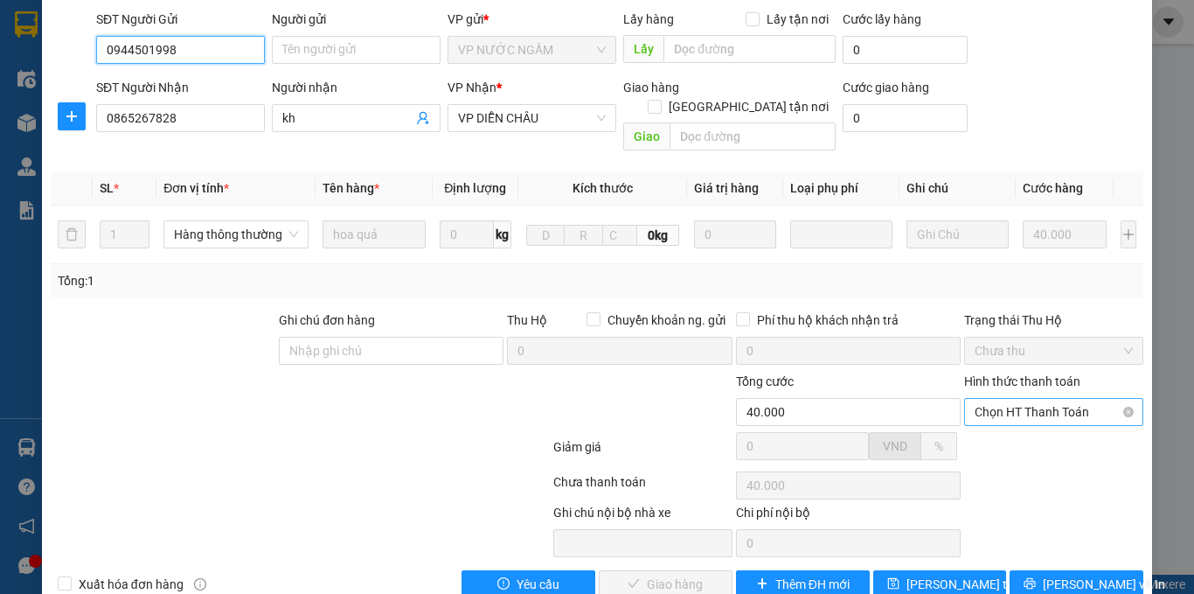
click at [1047, 399] on span "Chọn HT Thanh Toán" at bounding box center [1054, 412] width 158 height 26
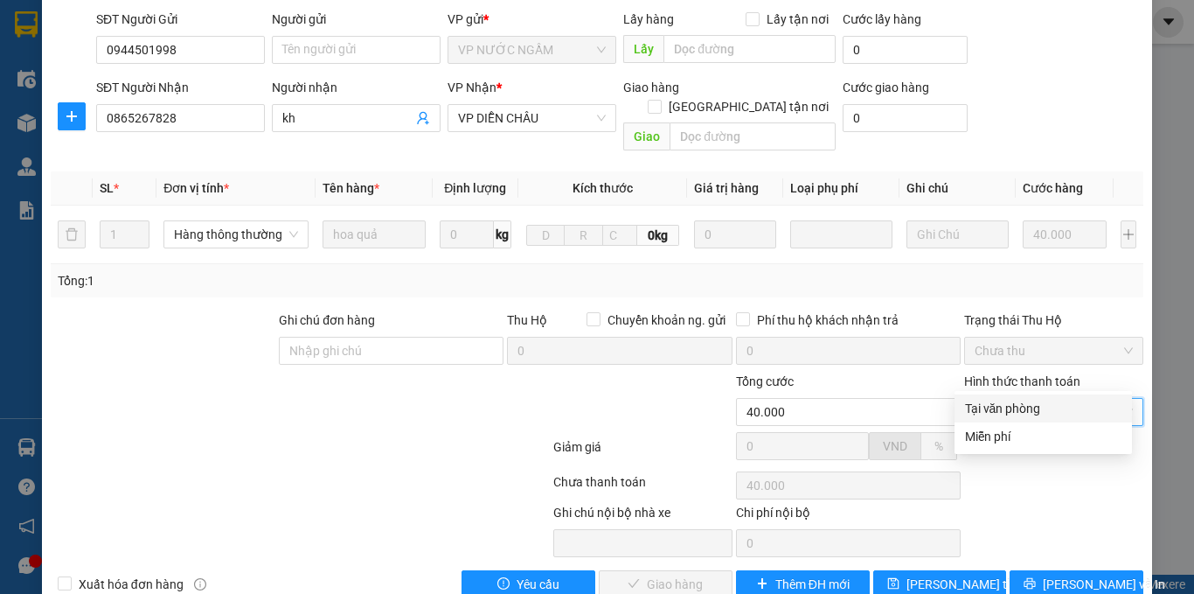
click at [1015, 401] on div "Tại văn phòng" at bounding box center [1043, 408] width 156 height 19
type input "0"
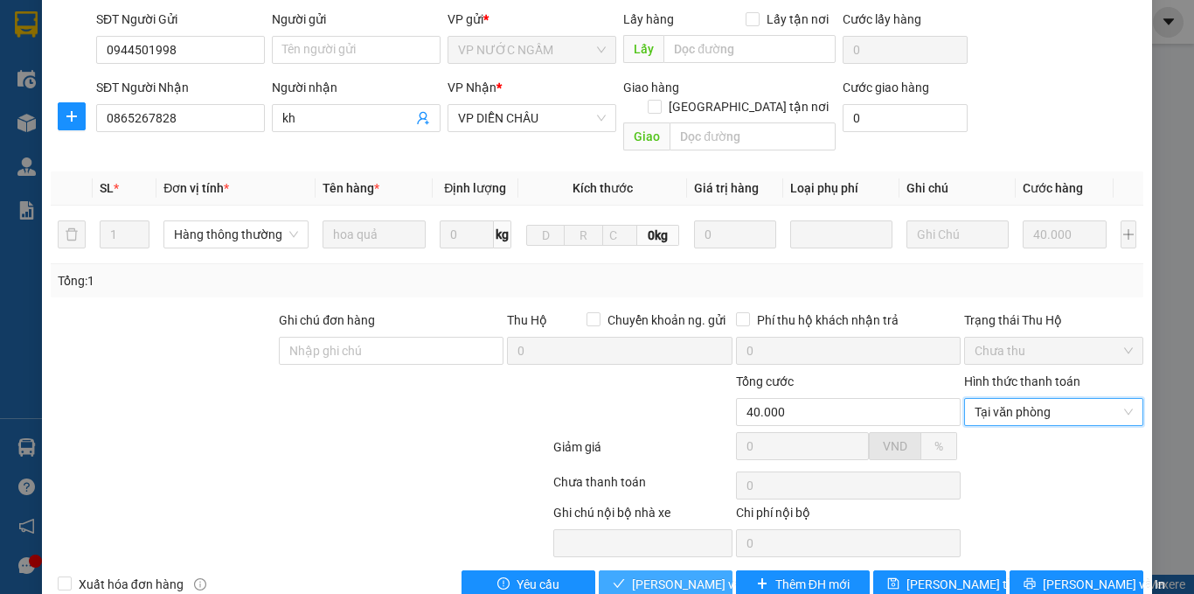
click at [647, 574] on span "[PERSON_NAME] và Giao hàng" at bounding box center [716, 583] width 168 height 19
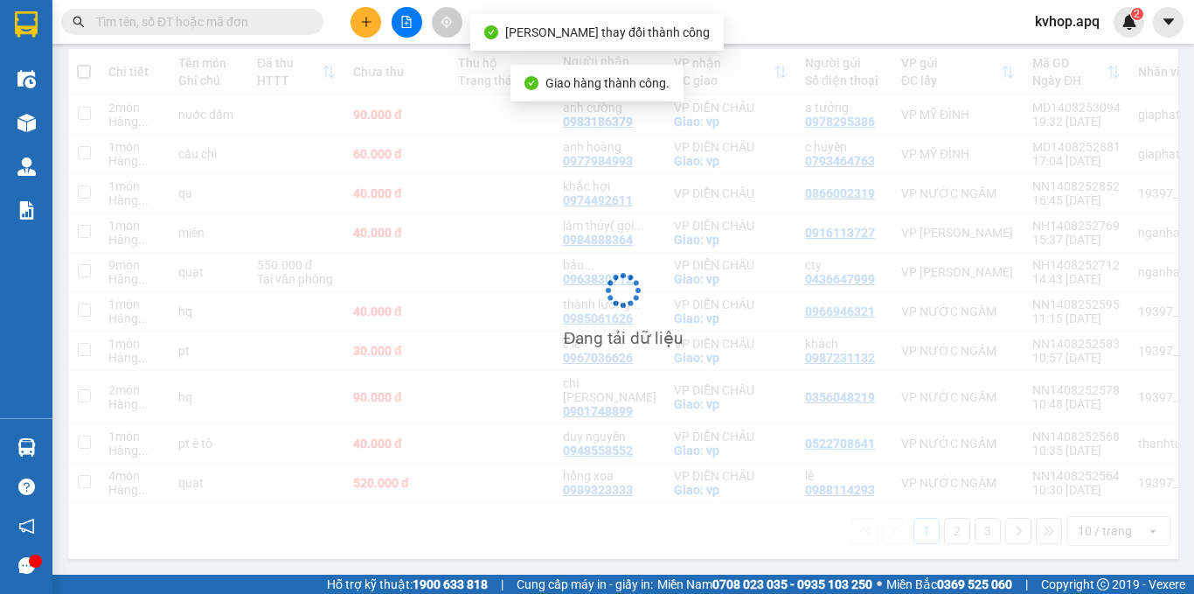
scroll to position [205, 0]
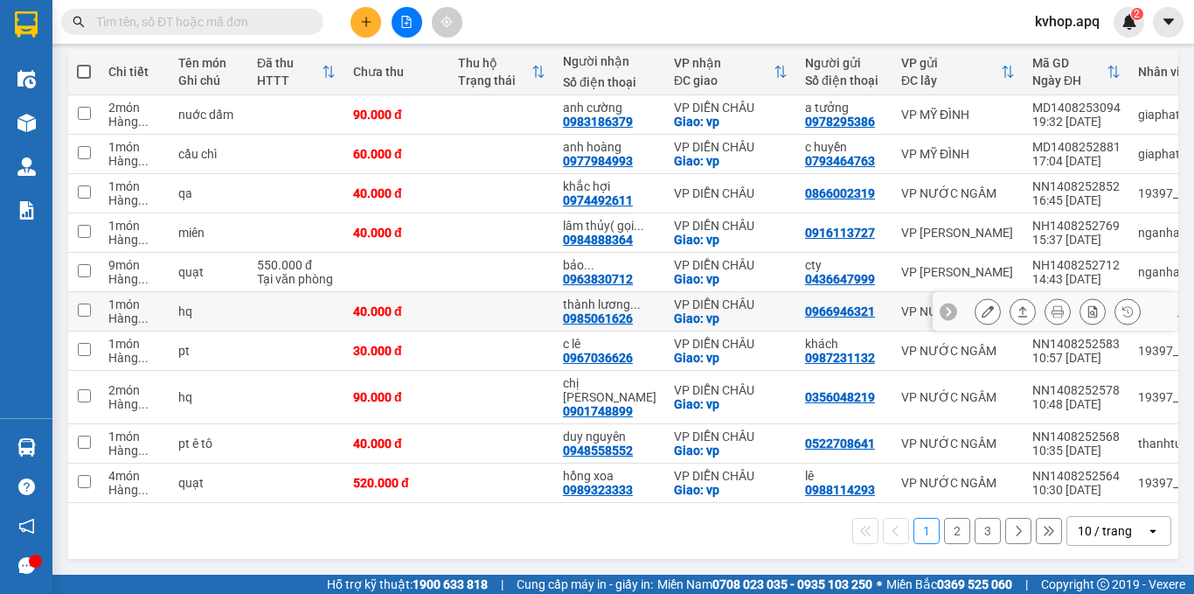
click at [982, 317] on icon at bounding box center [988, 311] width 12 height 12
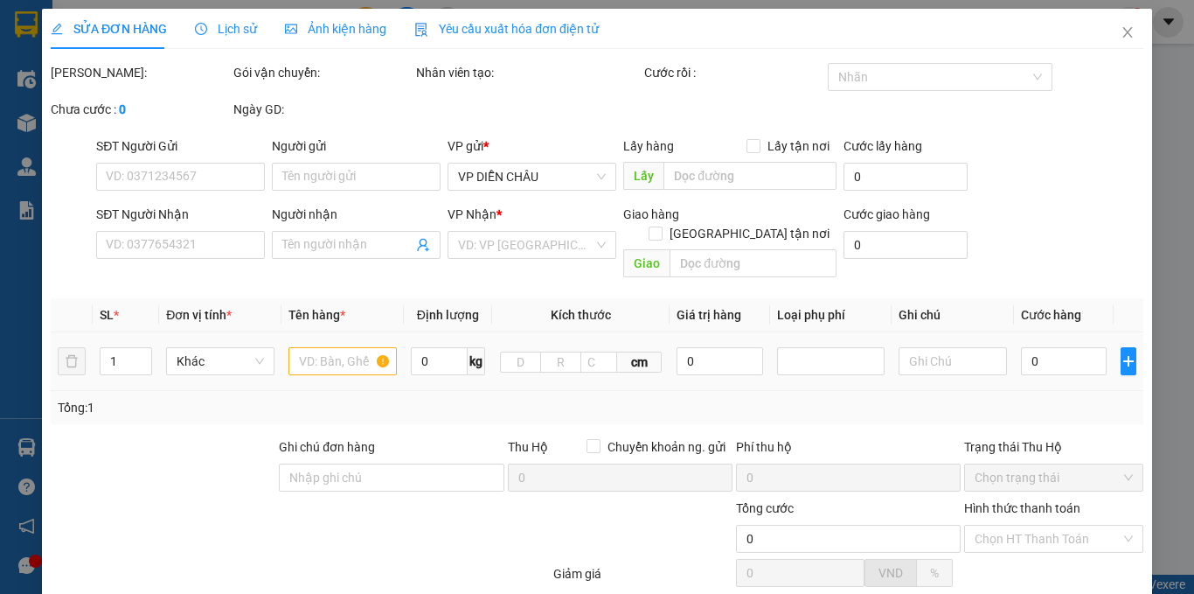
type input "0966946321"
type input "0985061626"
type input "thành lương 0975775992"
checkbox input "true"
type input "vp"
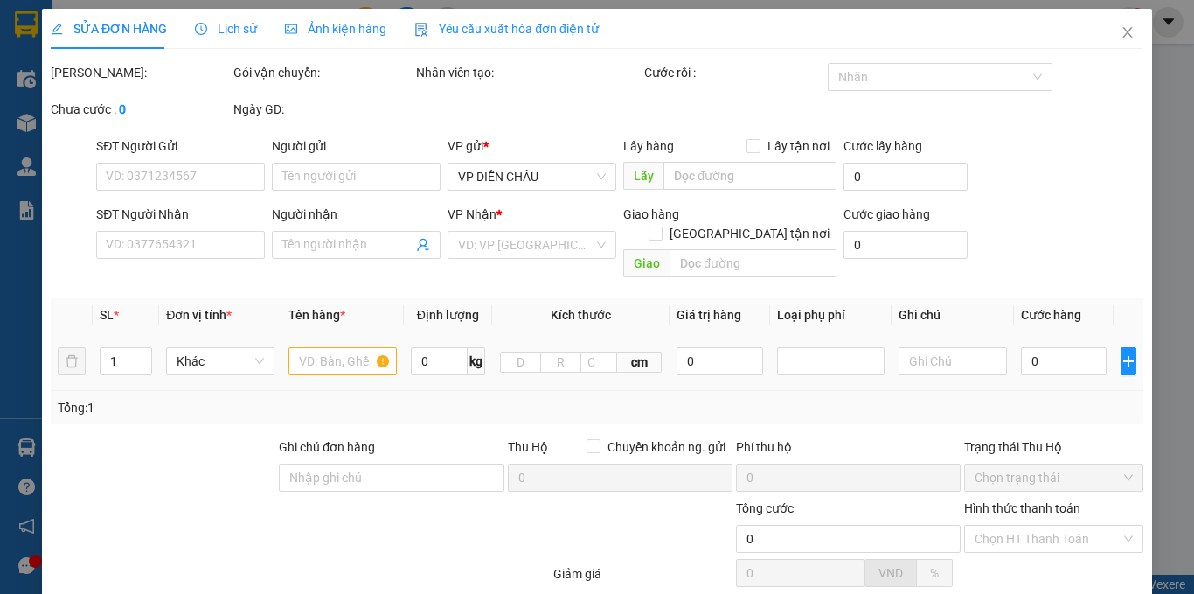
type input "40.000"
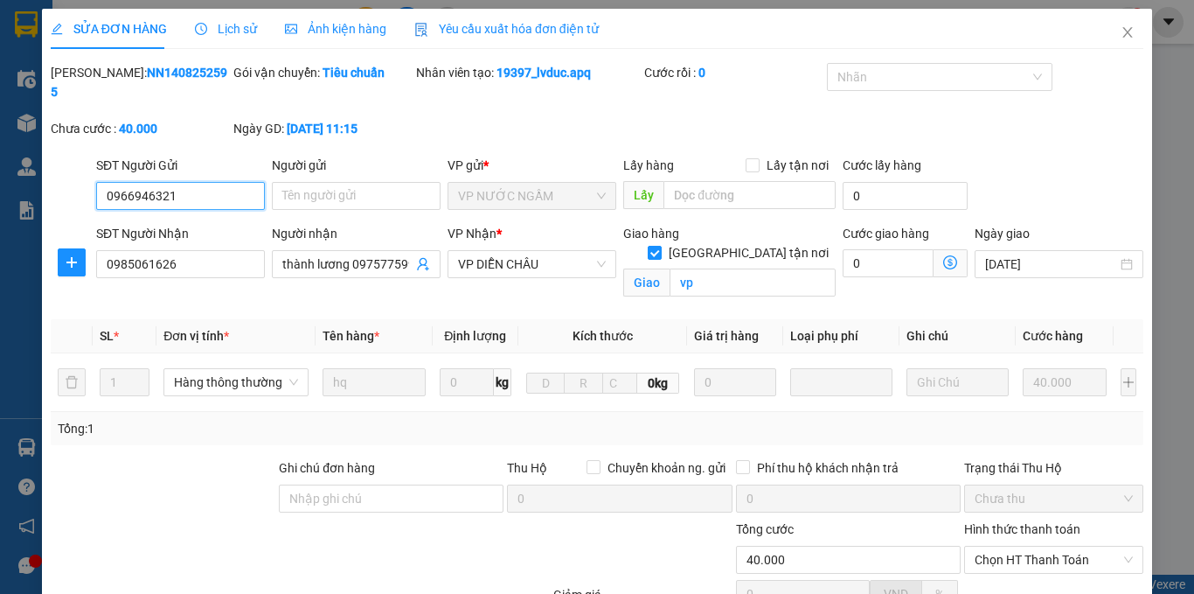
scroll to position [163, 0]
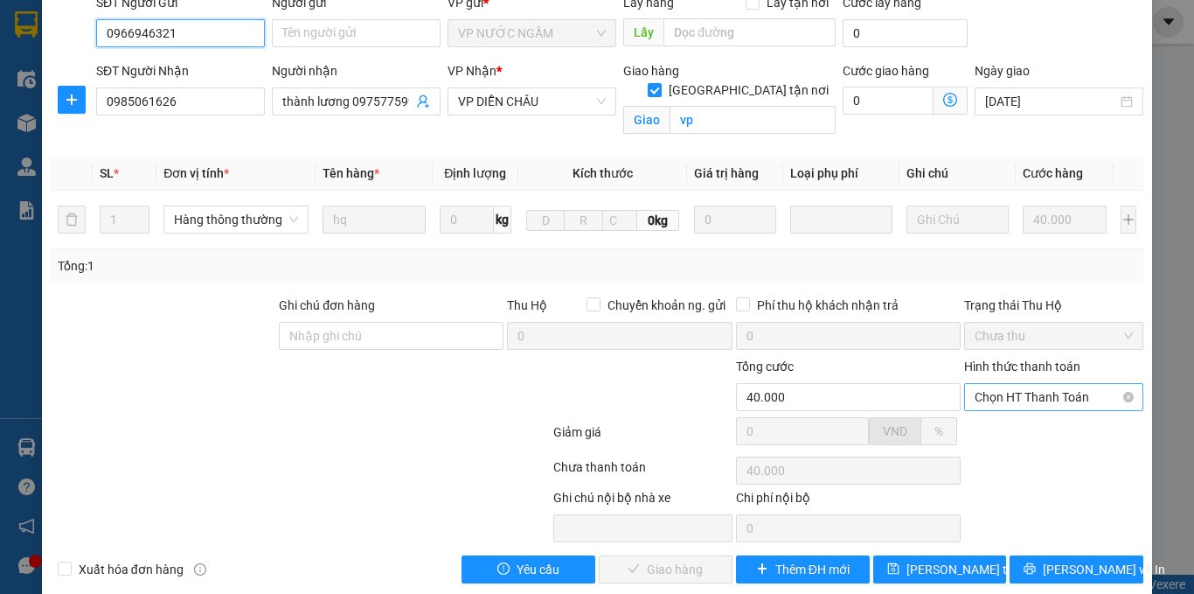
click at [1047, 384] on span "Chọn HT Thanh Toán" at bounding box center [1054, 397] width 158 height 26
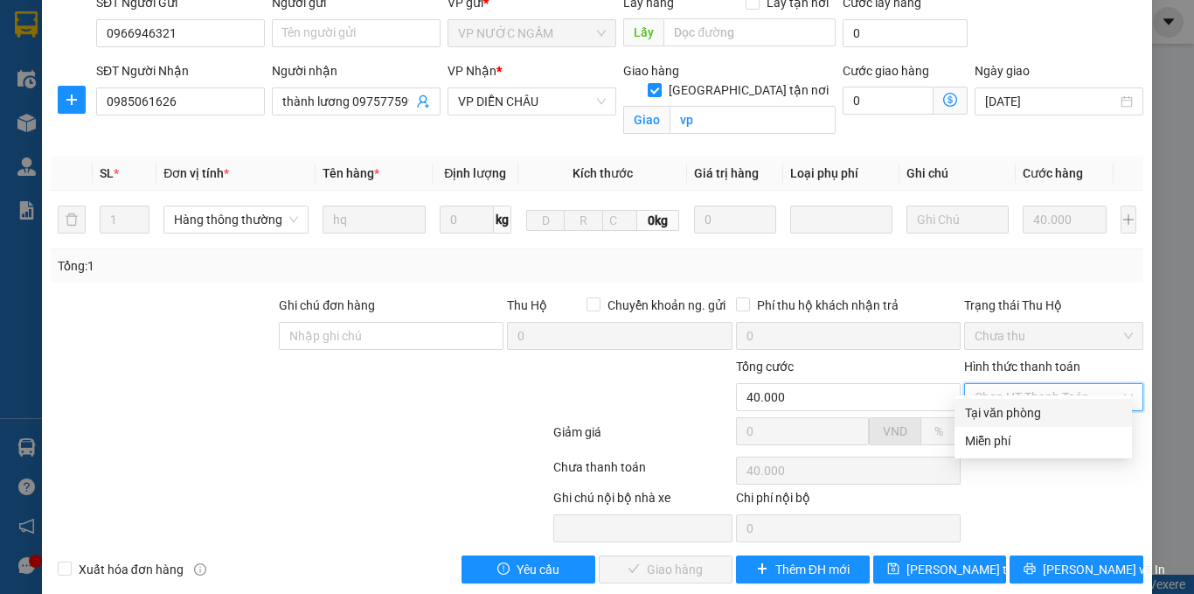
click at [1007, 406] on div "Tại văn phòng" at bounding box center [1043, 412] width 156 height 19
type input "0"
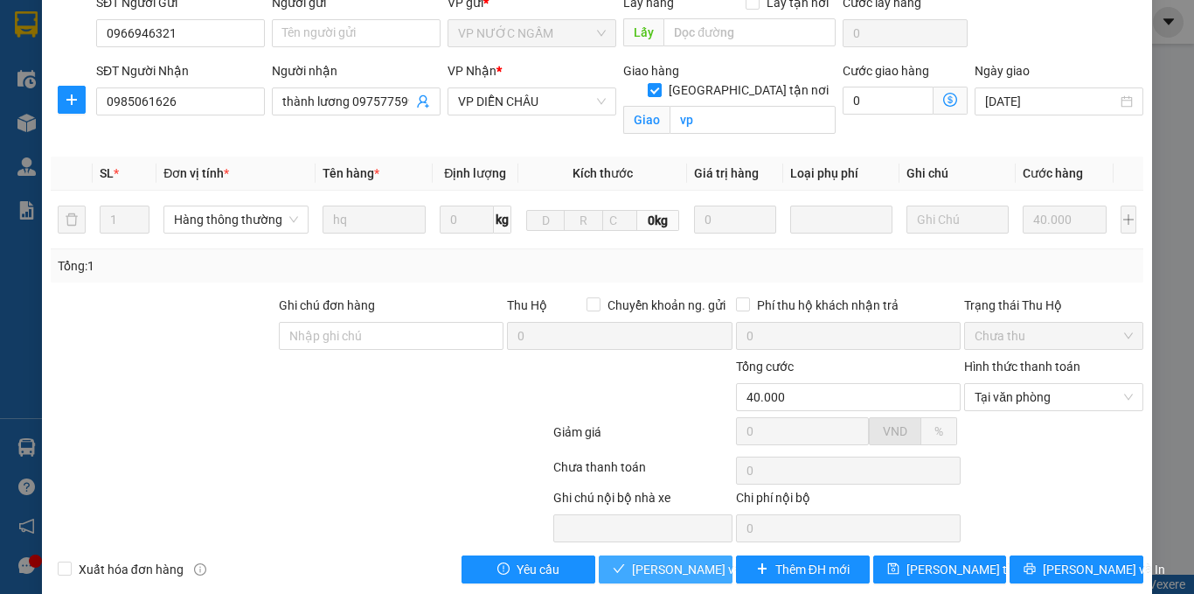
click at [654, 559] on span "[PERSON_NAME] và Giao hàng" at bounding box center [716, 568] width 168 height 19
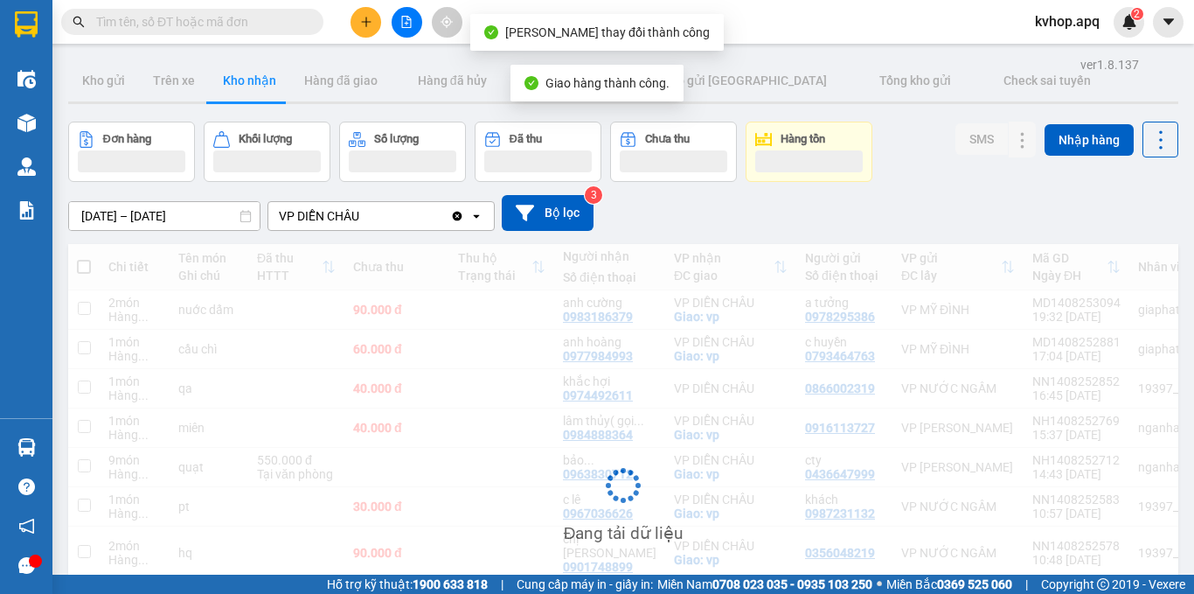
scroll to position [205, 0]
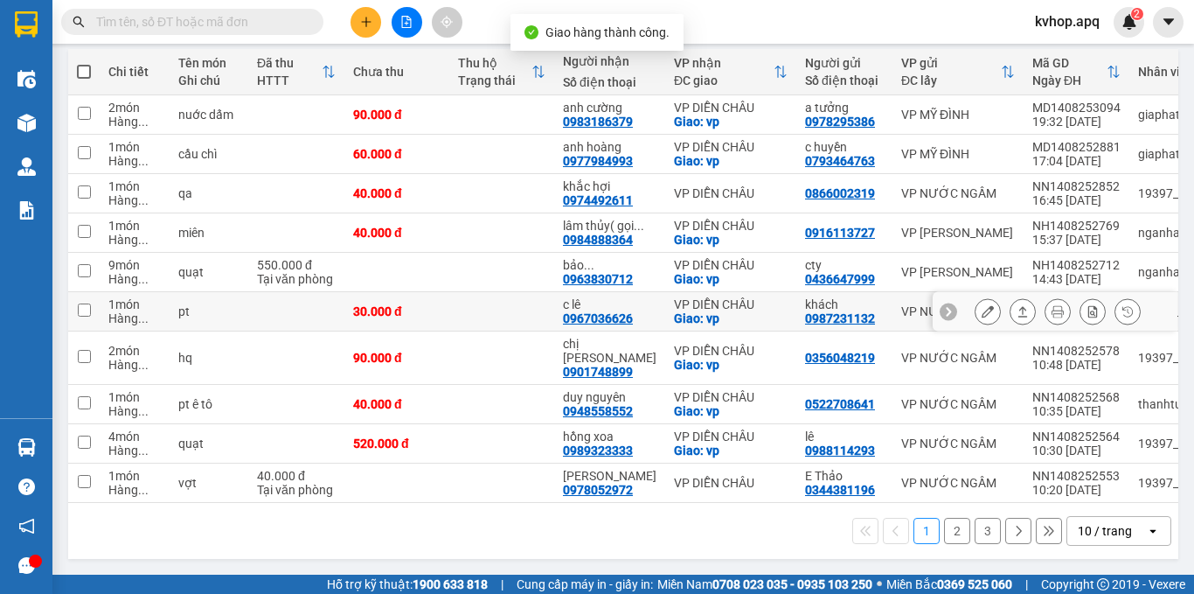
click at [982, 317] on icon at bounding box center [988, 311] width 12 height 12
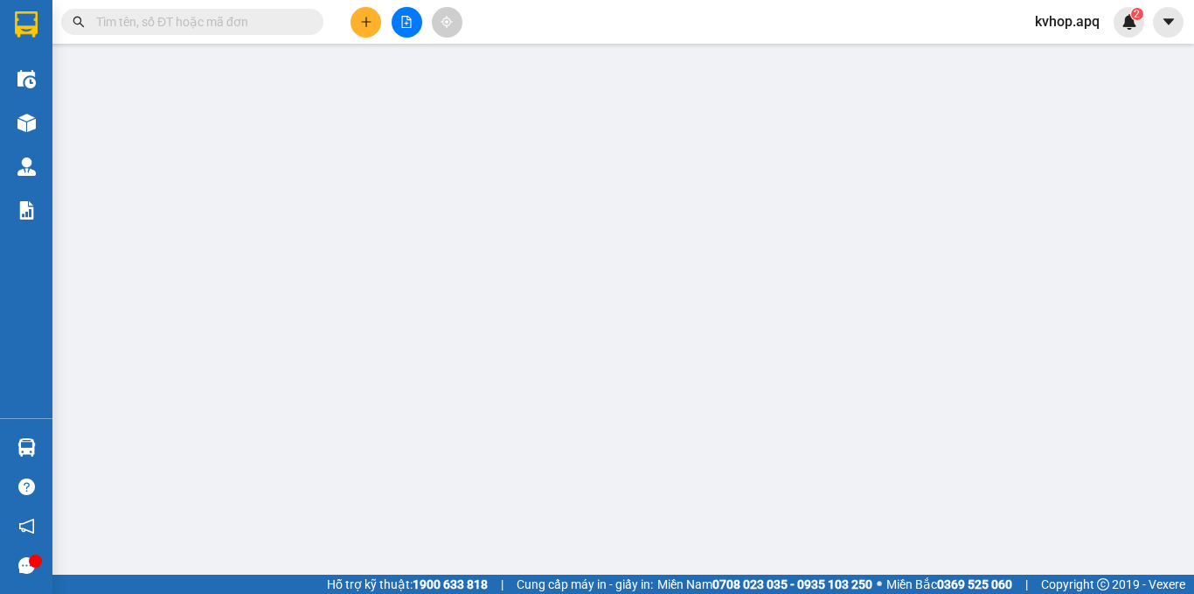
type input "0987231132"
type input "khách"
type input "0967036626"
type input "c lê"
checkbox input "true"
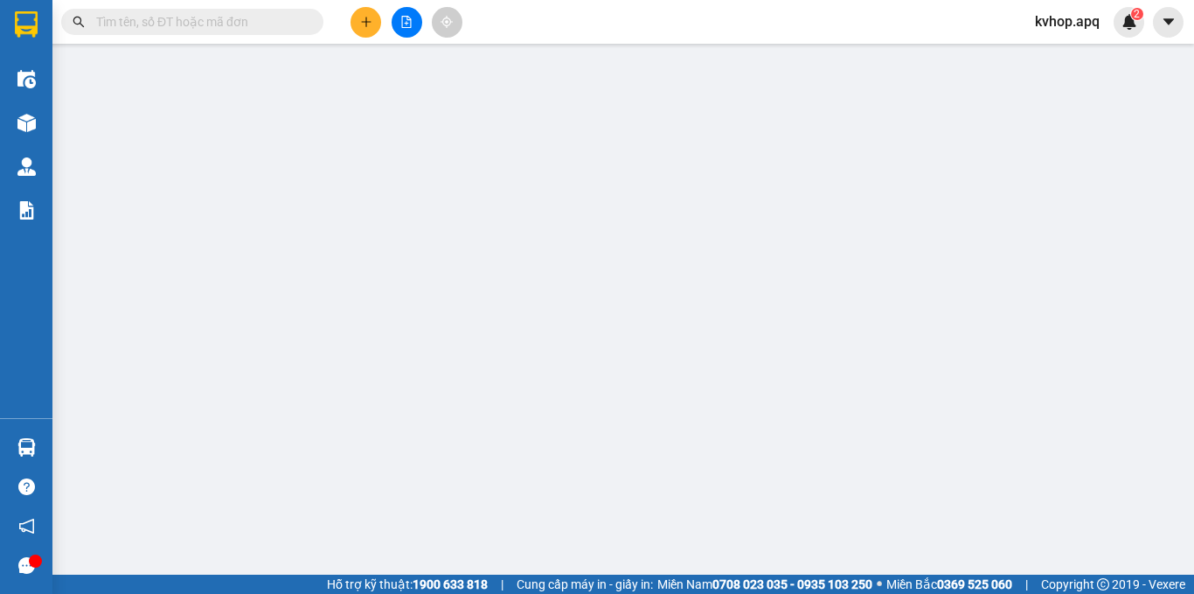
type input "vp"
type input "30.000"
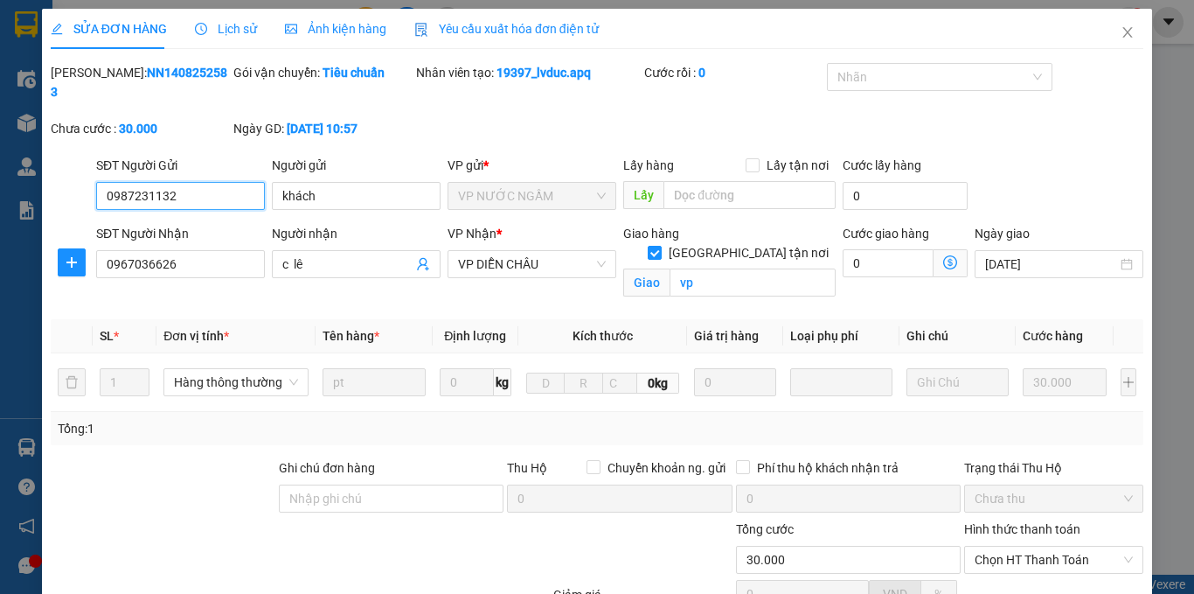
scroll to position [167, 0]
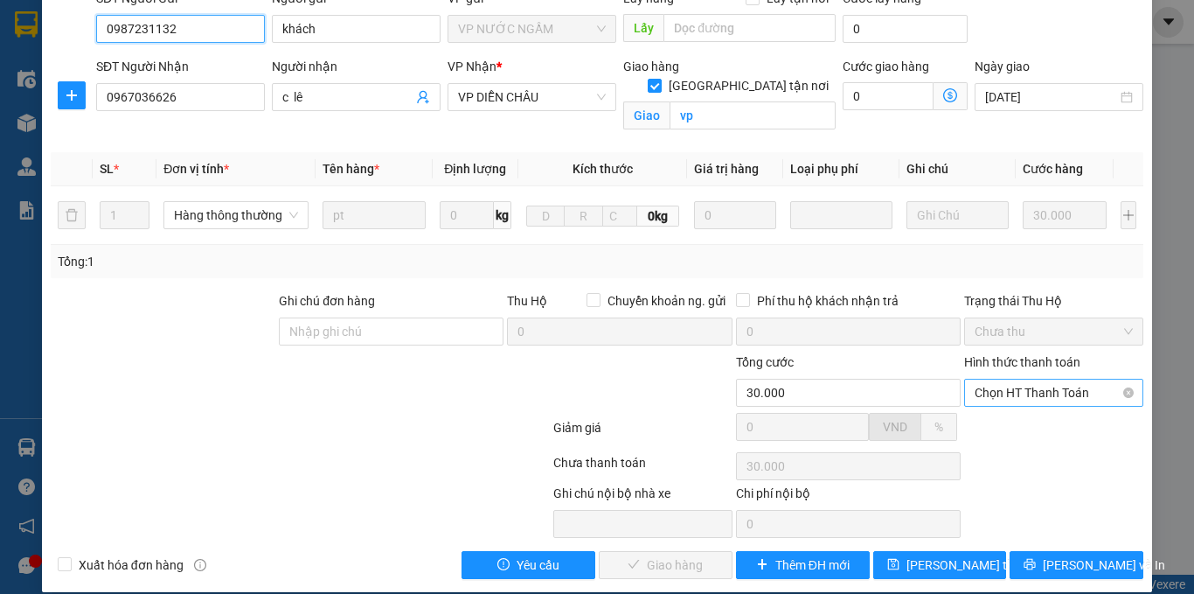
click at [1044, 380] on span "Chọn HT Thanh Toán" at bounding box center [1054, 392] width 158 height 26
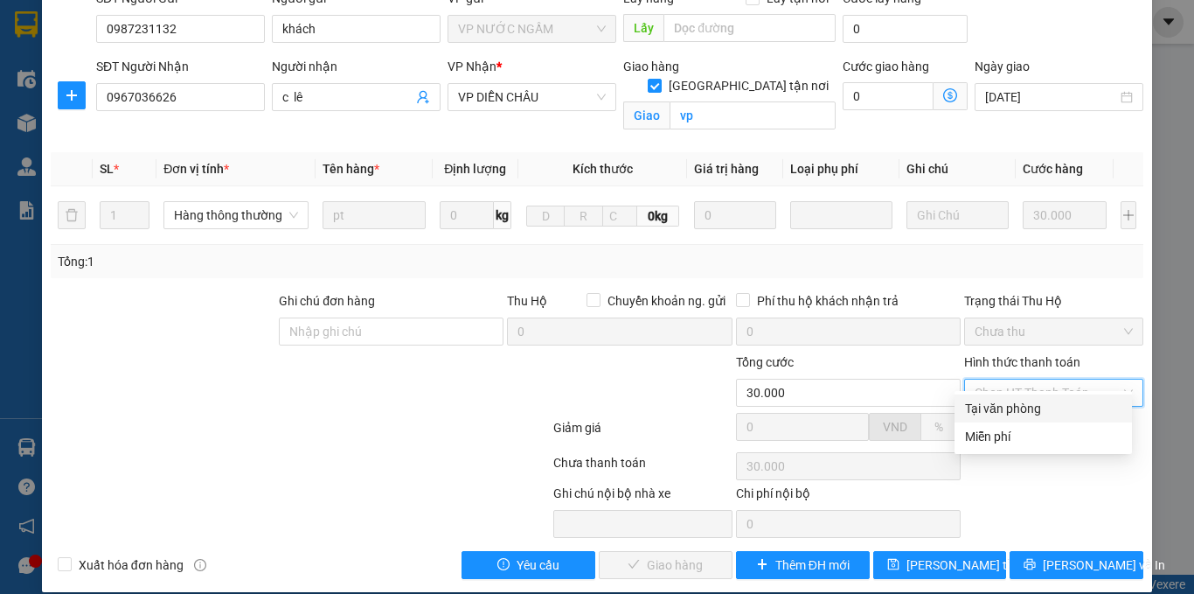
click at [1004, 400] on div "Tại văn phòng" at bounding box center [1043, 408] width 156 height 19
type input "0"
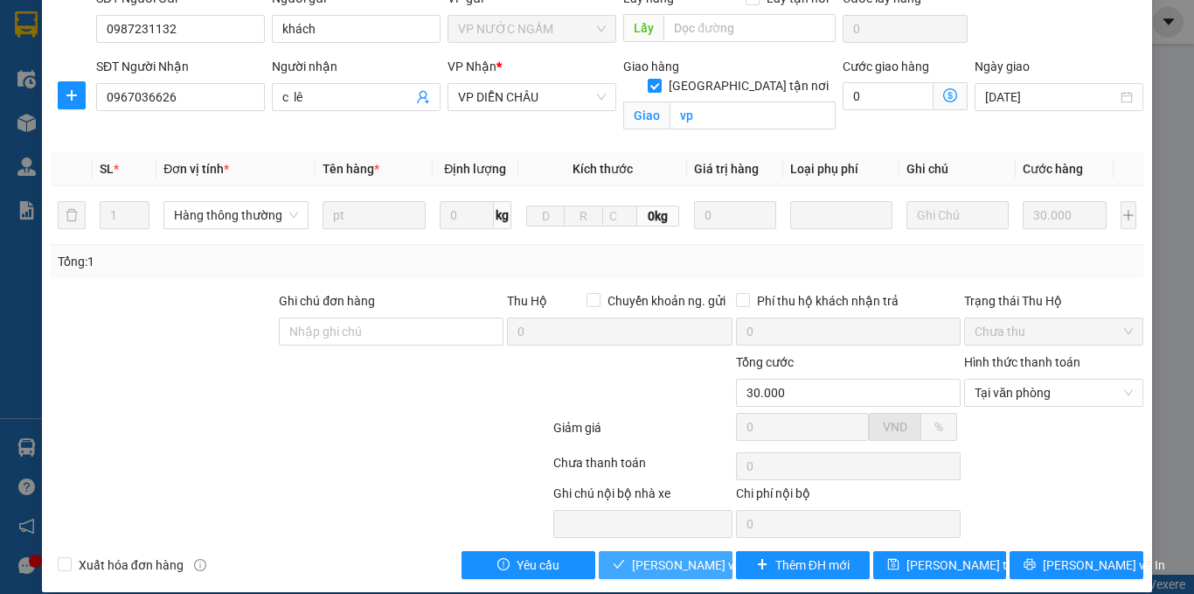
click at [653, 555] on span "[PERSON_NAME] và Giao hàng" at bounding box center [716, 564] width 168 height 19
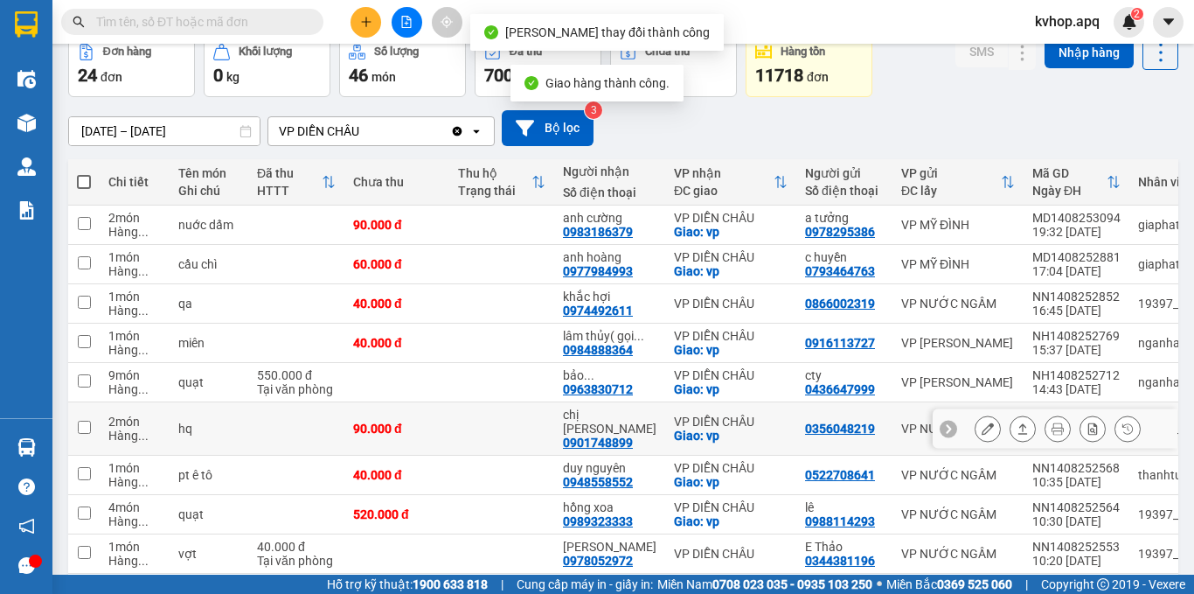
scroll to position [205, 0]
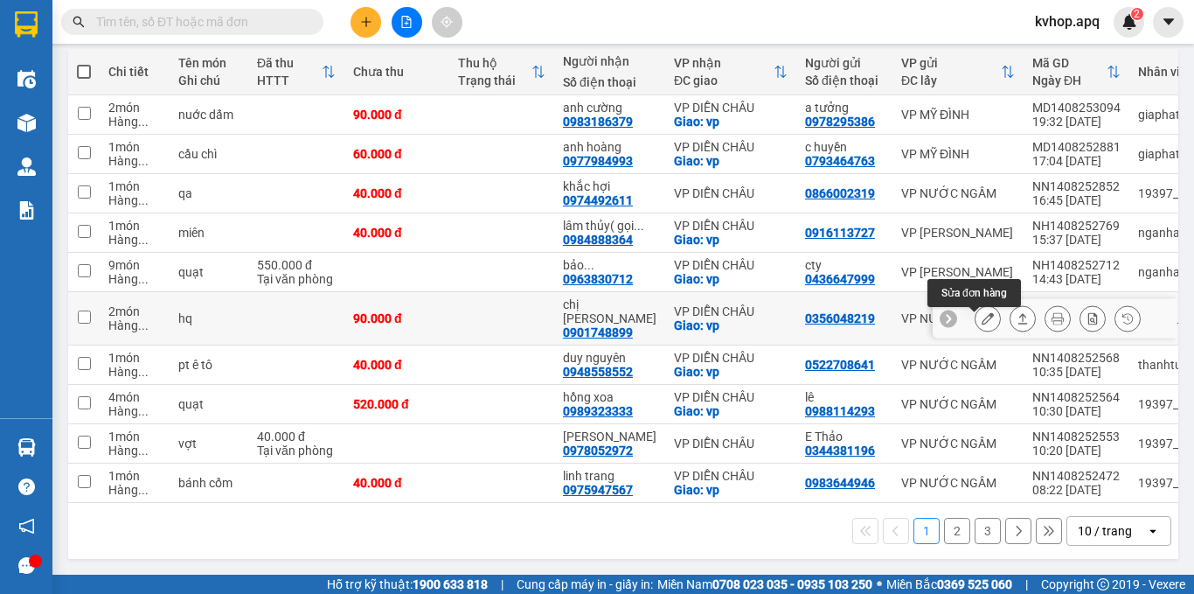
click at [981, 318] on button at bounding box center [988, 318] width 24 height 31
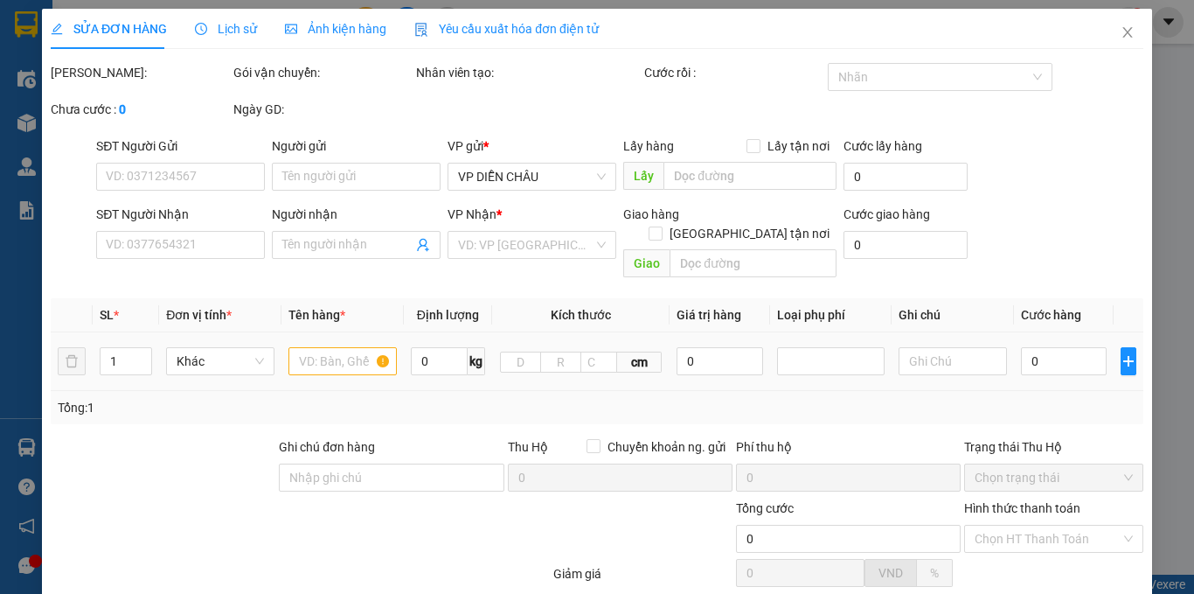
type input "0356048219"
type input "0901748899"
type input "chị [PERSON_NAME]"
checkbox input "true"
type input "vp"
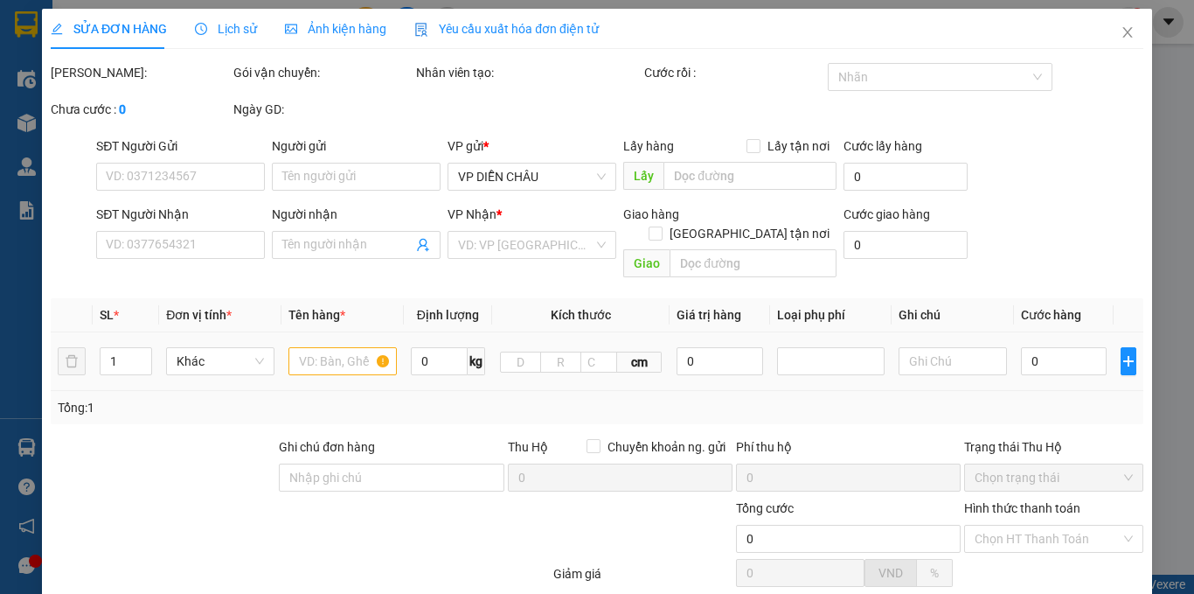
type input "90.000"
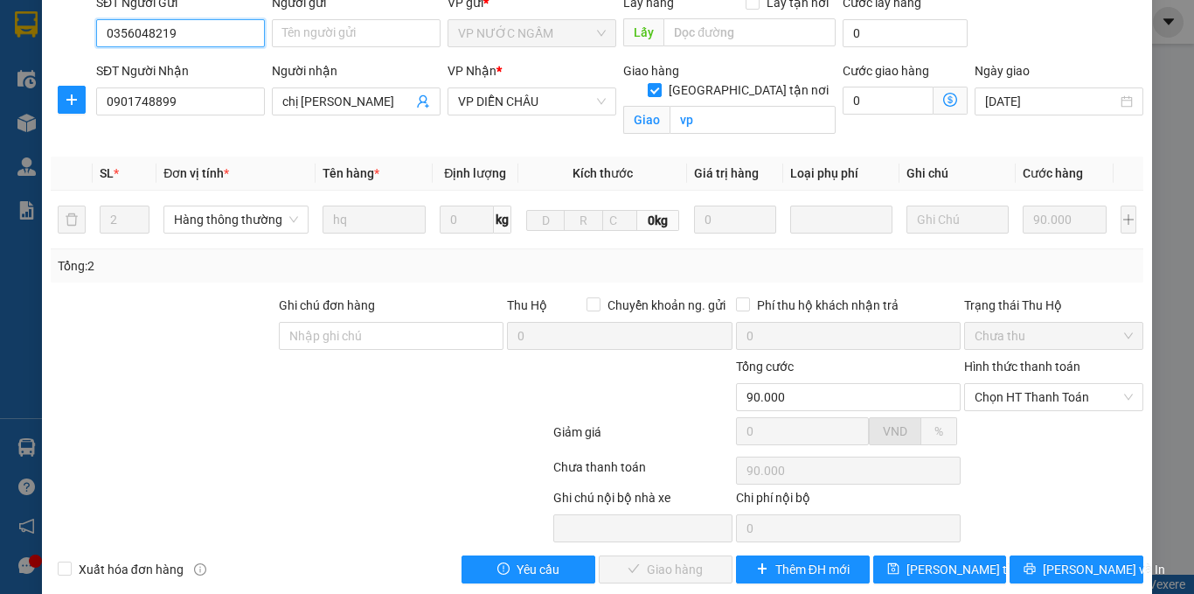
scroll to position [167, 0]
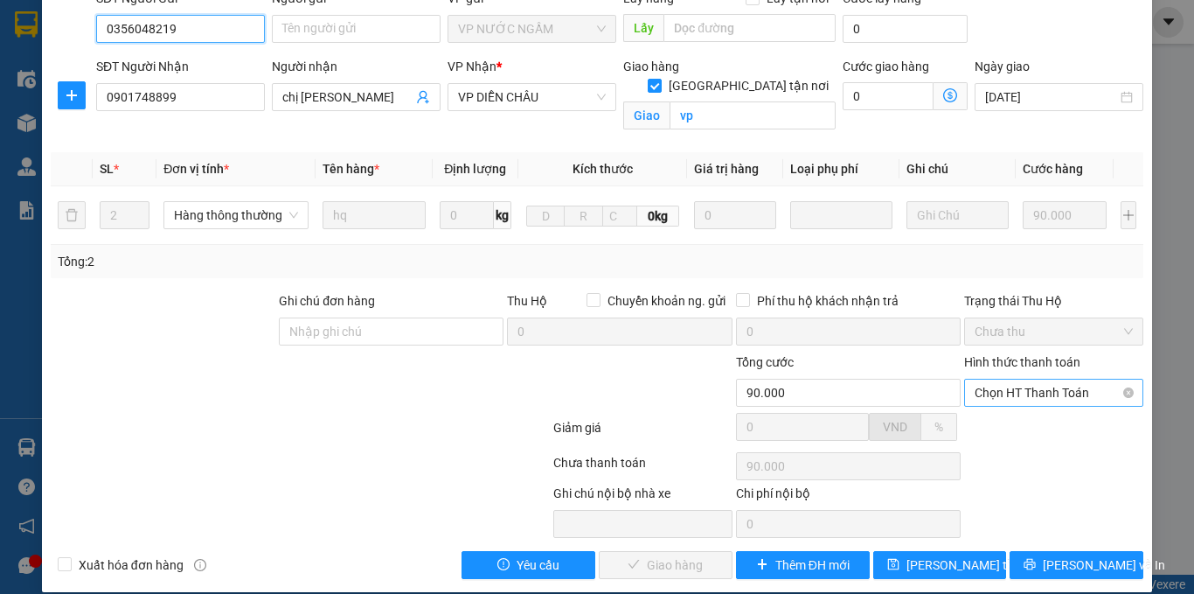
click at [1020, 379] on span "Chọn HT Thanh Toán" at bounding box center [1054, 392] width 158 height 26
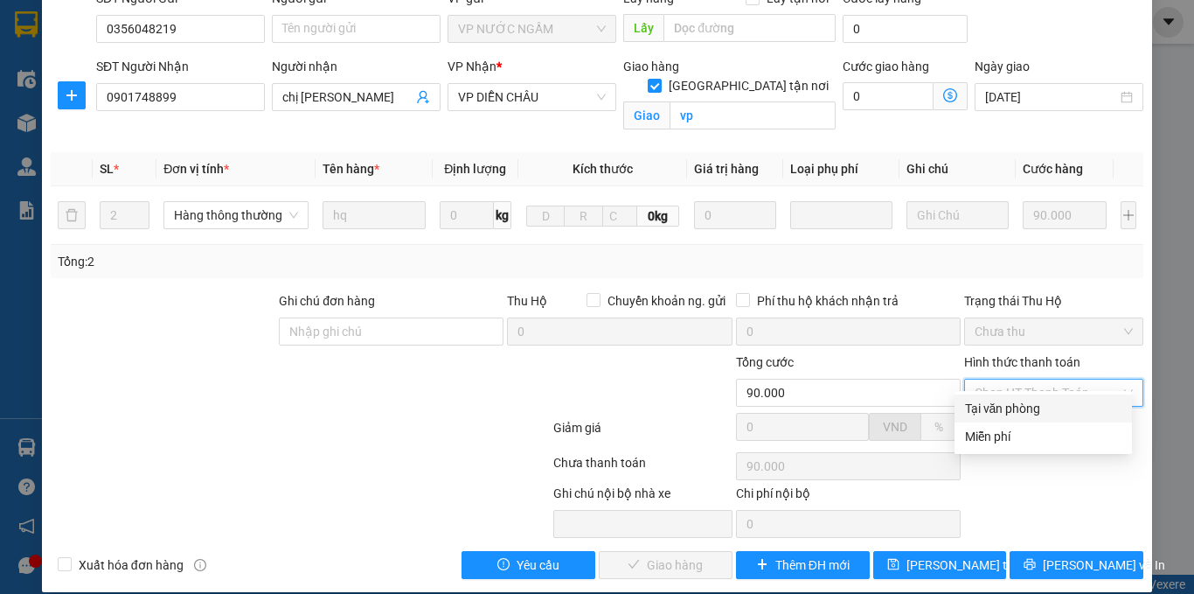
drag, startPoint x: 1016, startPoint y: 411, endPoint x: 910, endPoint y: 450, distance: 112.9
click at [1014, 411] on div "Tại văn phòng" at bounding box center [1043, 408] width 156 height 19
type input "0"
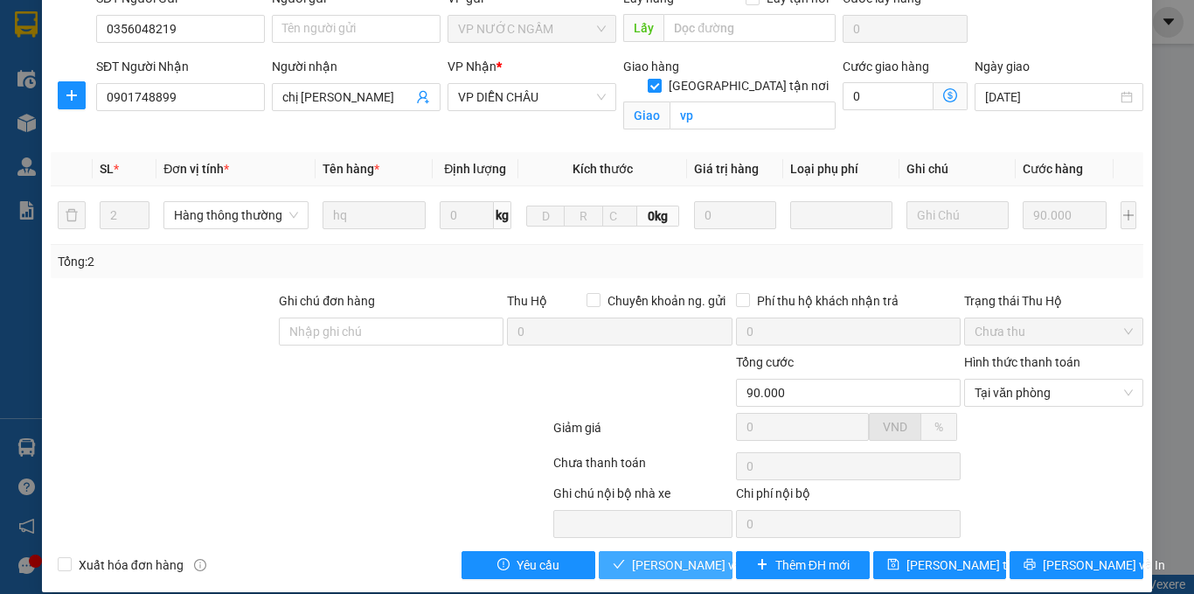
click at [650, 555] on span "[PERSON_NAME] và Giao hàng" at bounding box center [716, 564] width 168 height 19
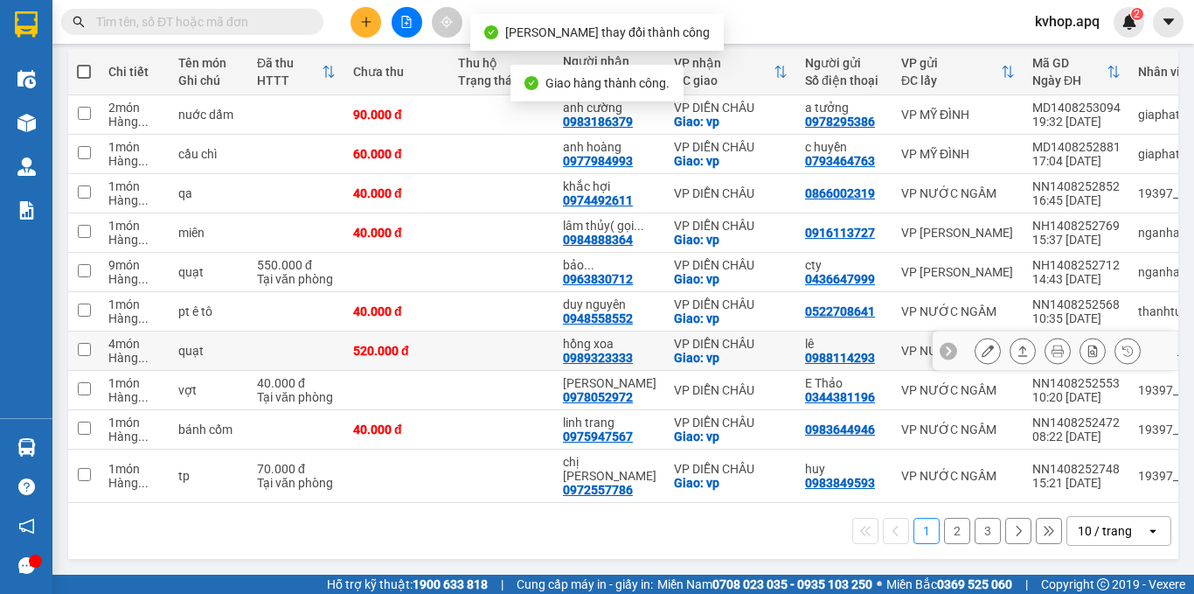
scroll to position [205, 0]
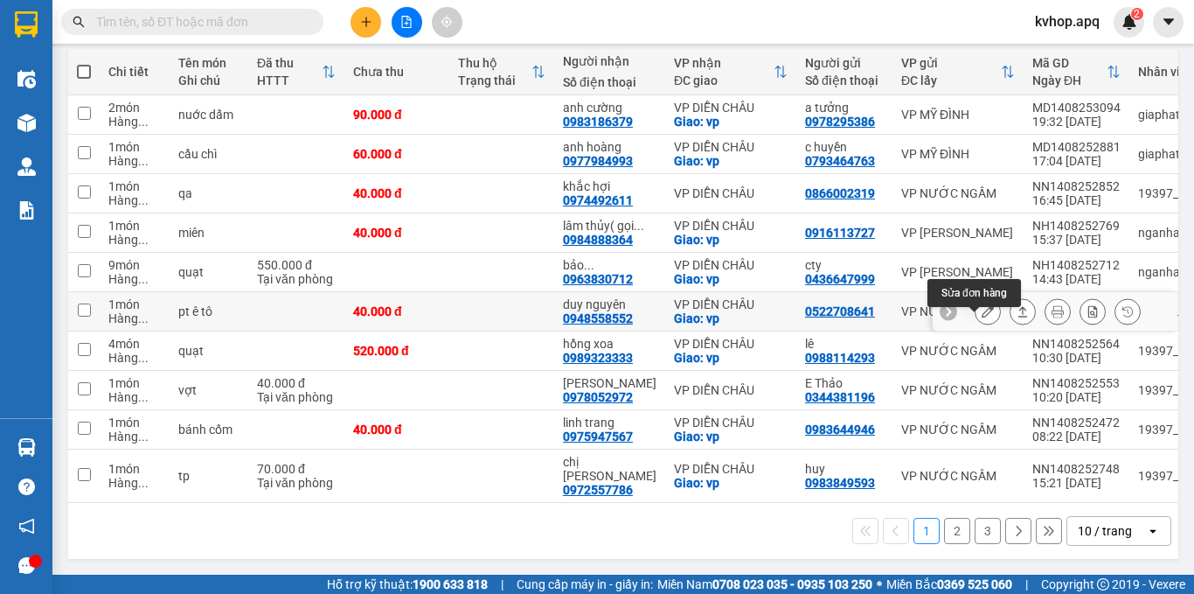
click at [982, 317] on icon at bounding box center [988, 311] width 12 height 12
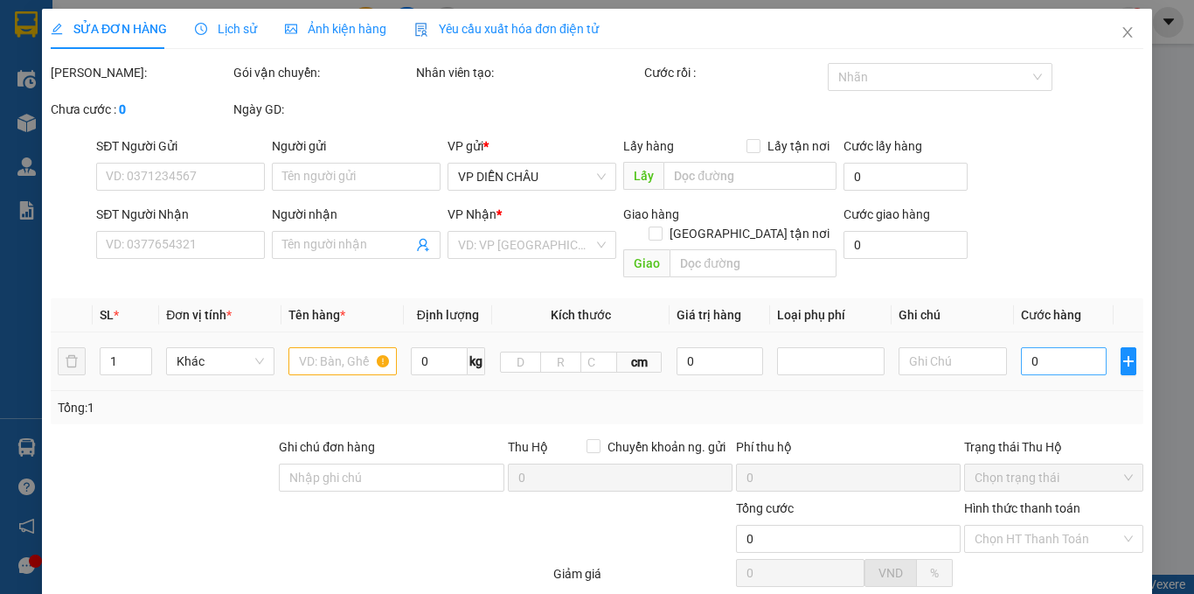
type input "0522708641"
type input "0948558552"
type input "duy nguyên"
checkbox input "true"
type input "vp"
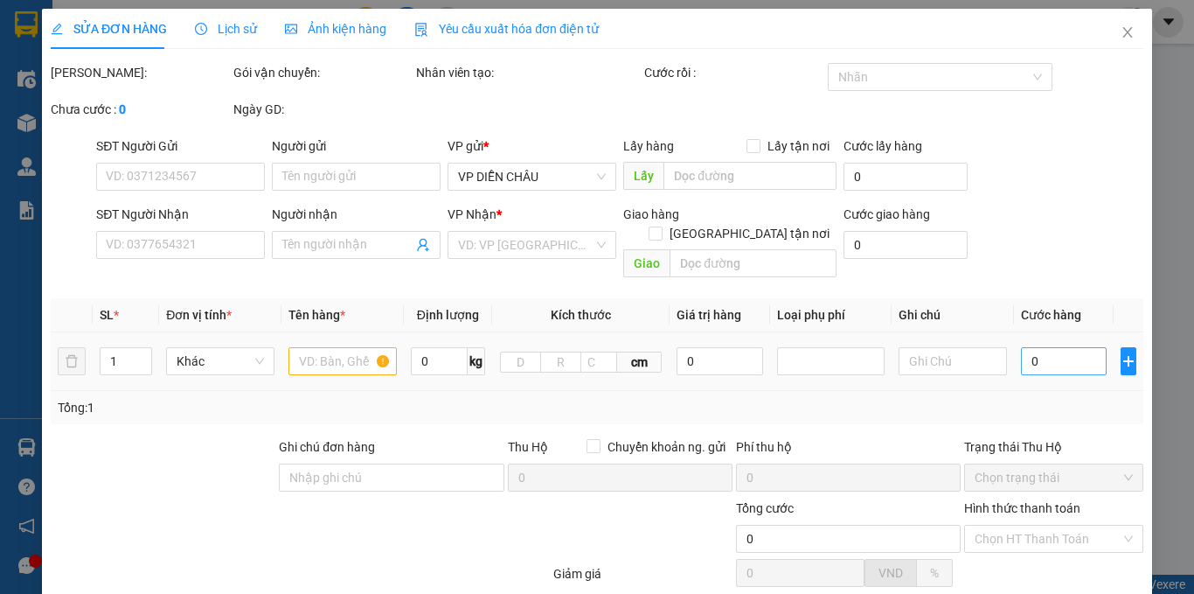
type input "40.000"
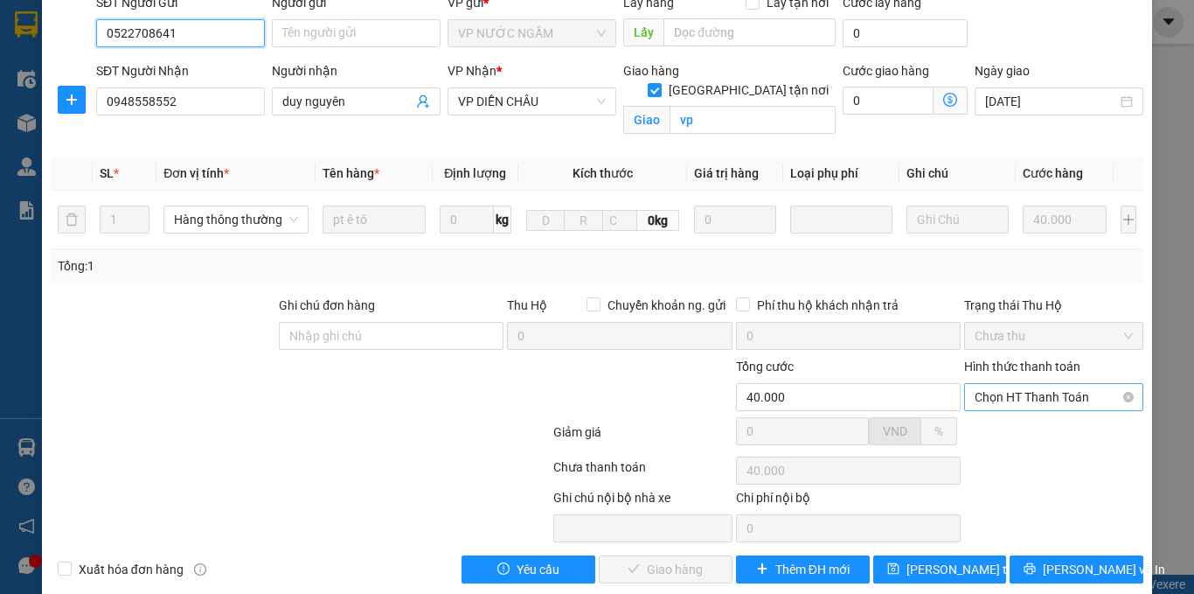
scroll to position [167, 0]
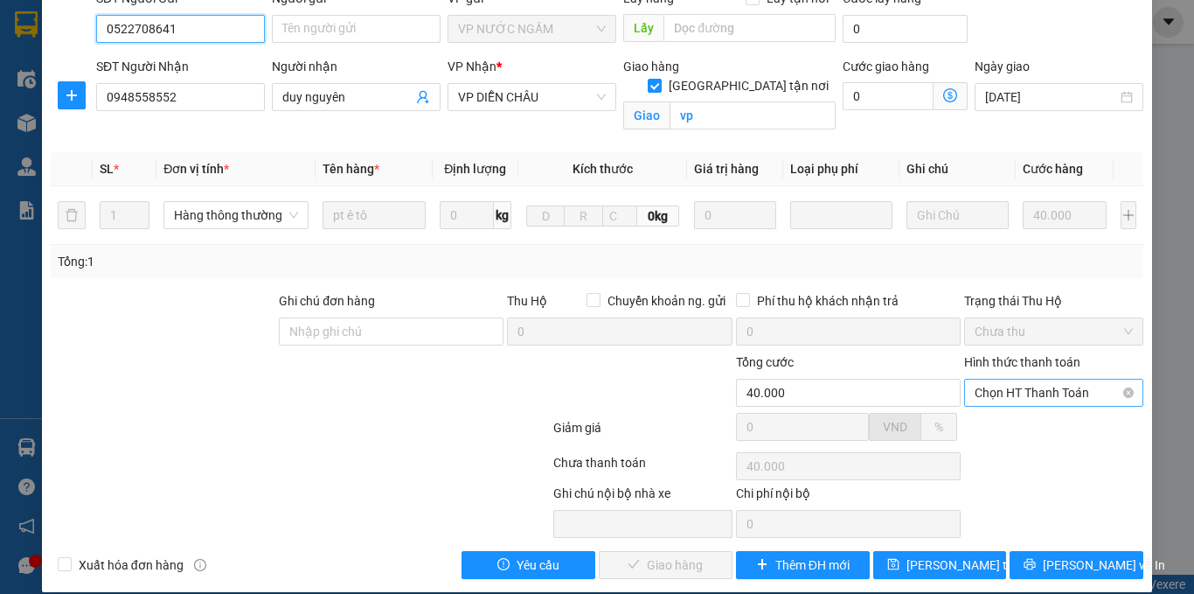
click at [1022, 379] on span "Chọn HT Thanh Toán" at bounding box center [1054, 392] width 158 height 26
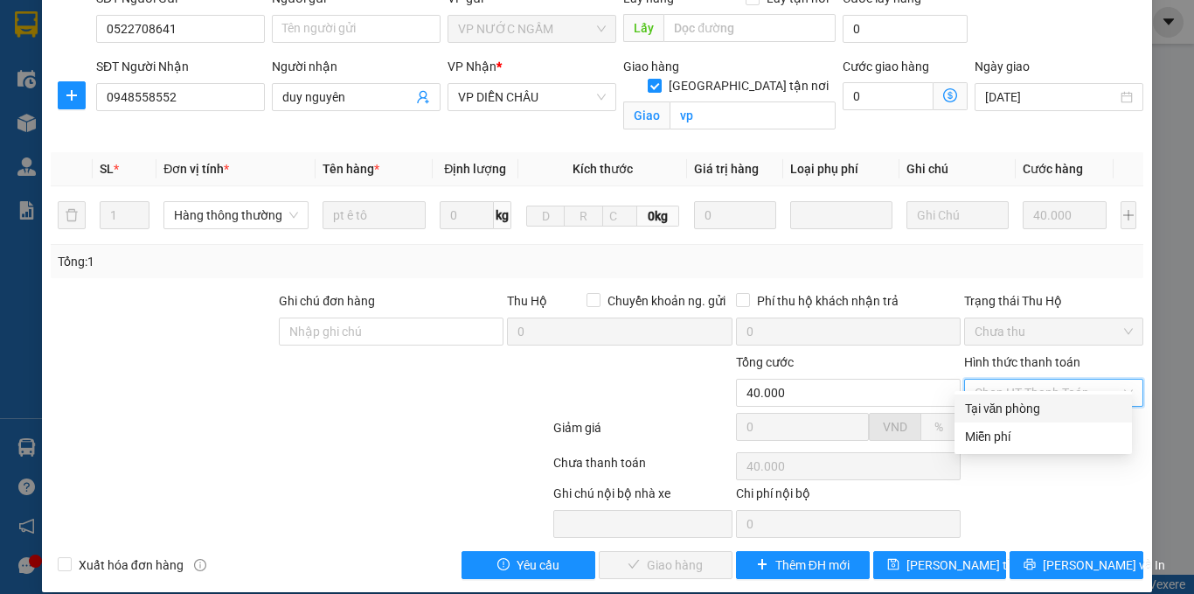
click at [1009, 409] on div "Tại văn phòng" at bounding box center [1043, 408] width 156 height 19
type input "0"
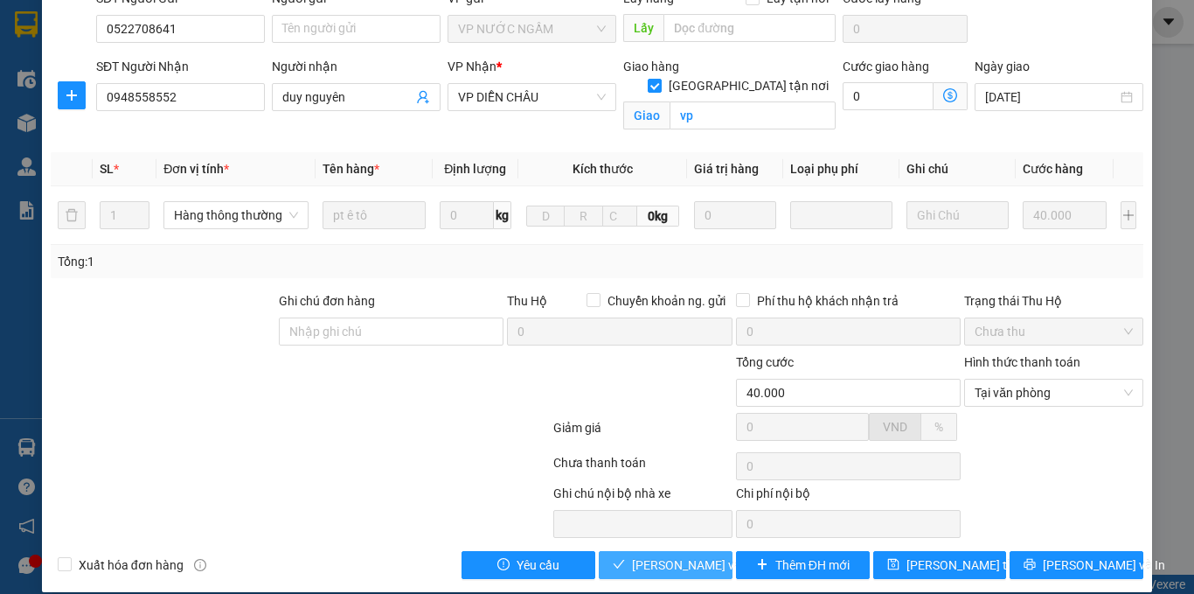
click at [637, 555] on span "[PERSON_NAME] và Giao hàng" at bounding box center [716, 564] width 168 height 19
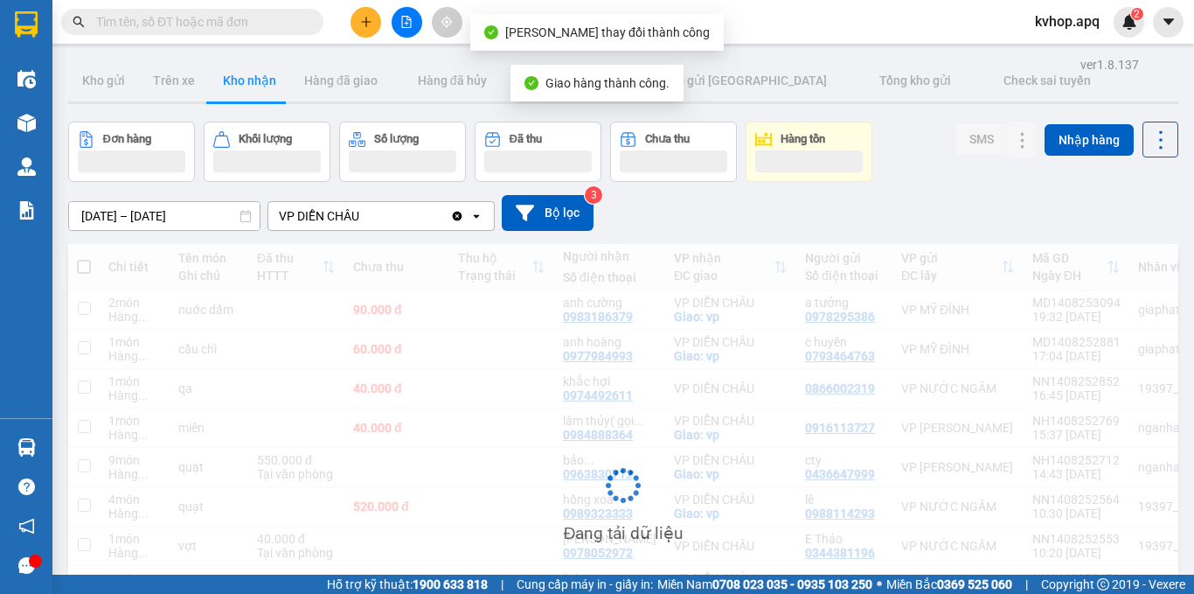
scroll to position [175, 0]
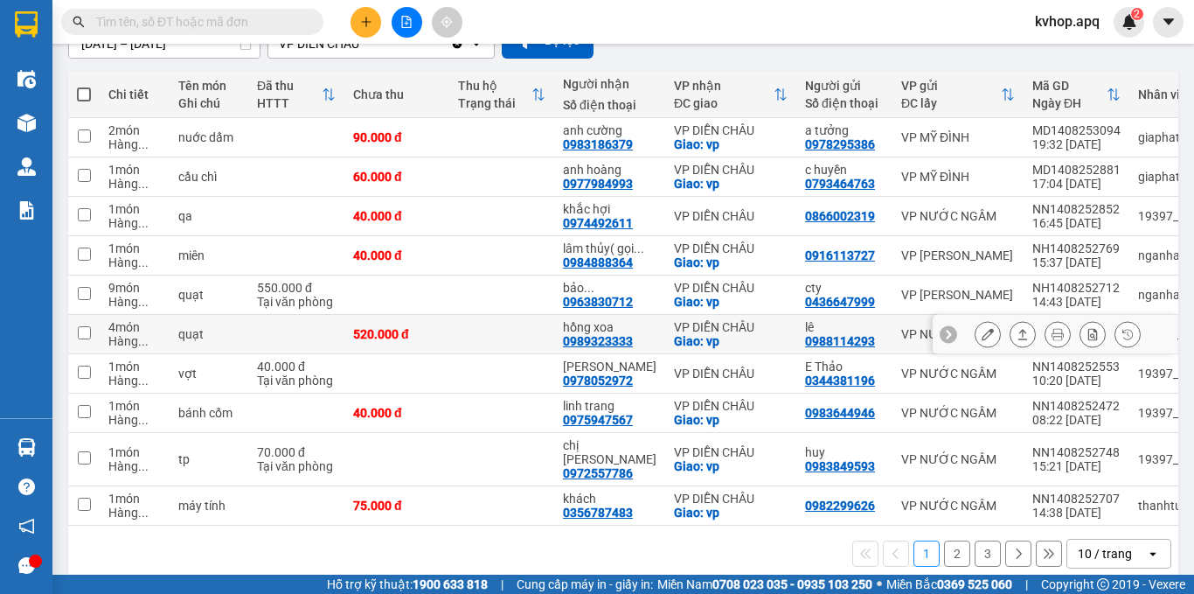
click at [984, 347] on button at bounding box center [988, 334] width 24 height 31
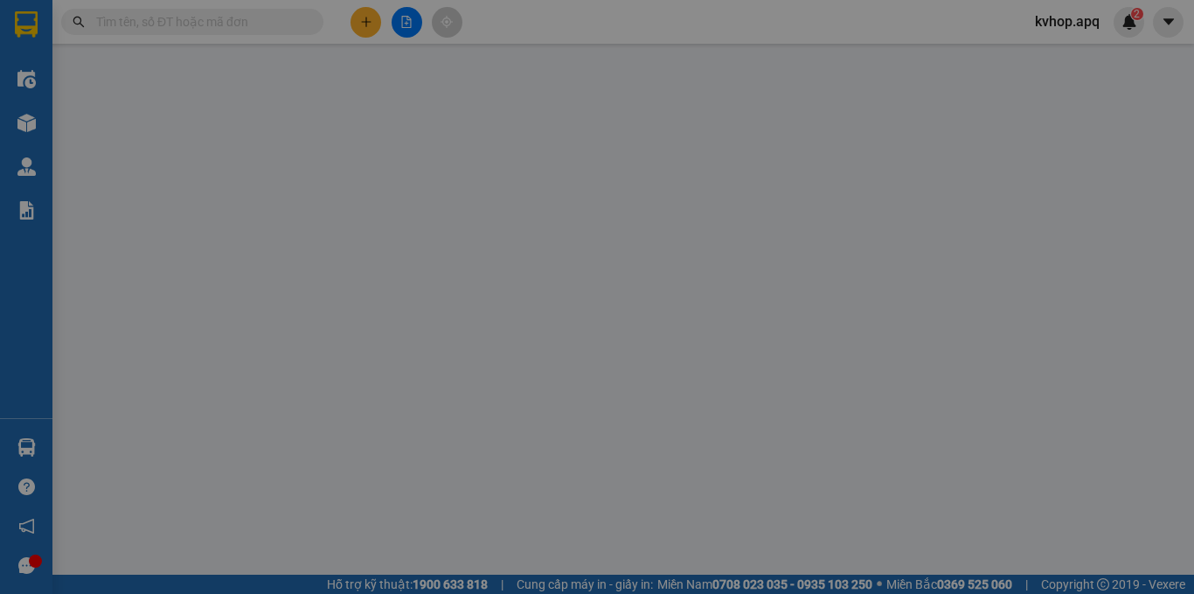
type input "0988114293"
type input "lê"
type input "0989323333"
type input "hồng xoa"
checkbox input "true"
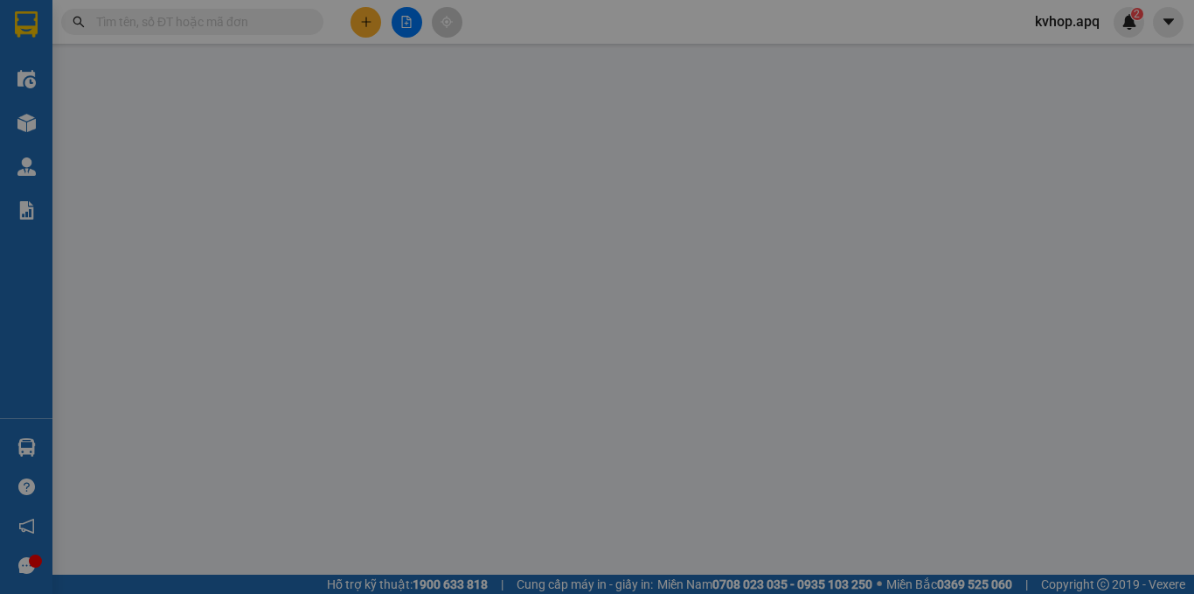
type input "vp"
type input "520.000"
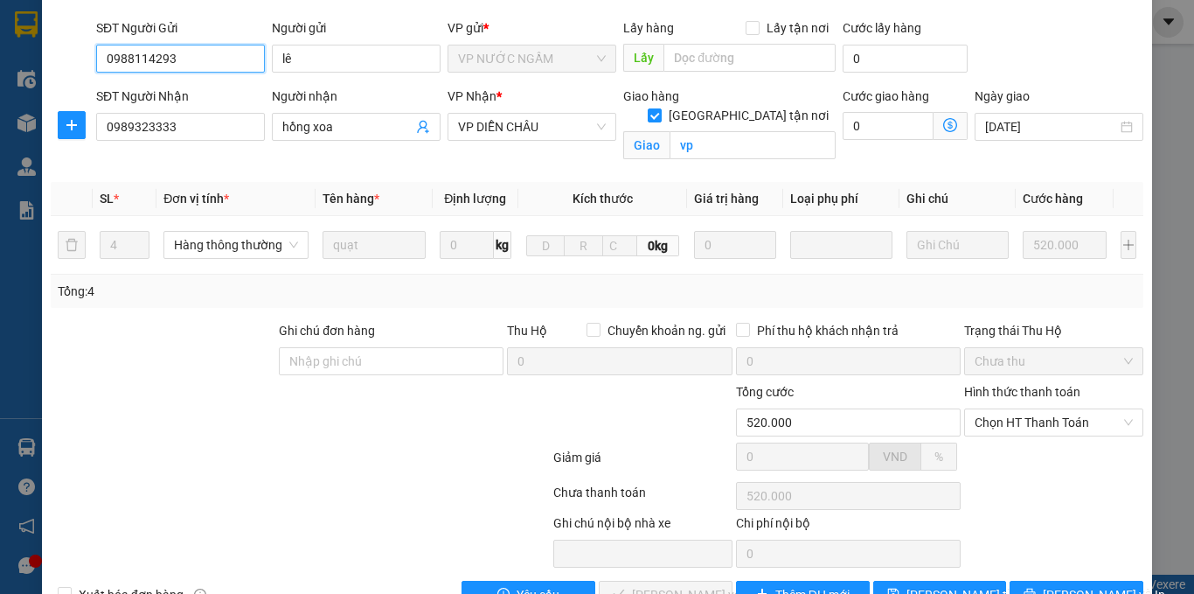
scroll to position [167, 0]
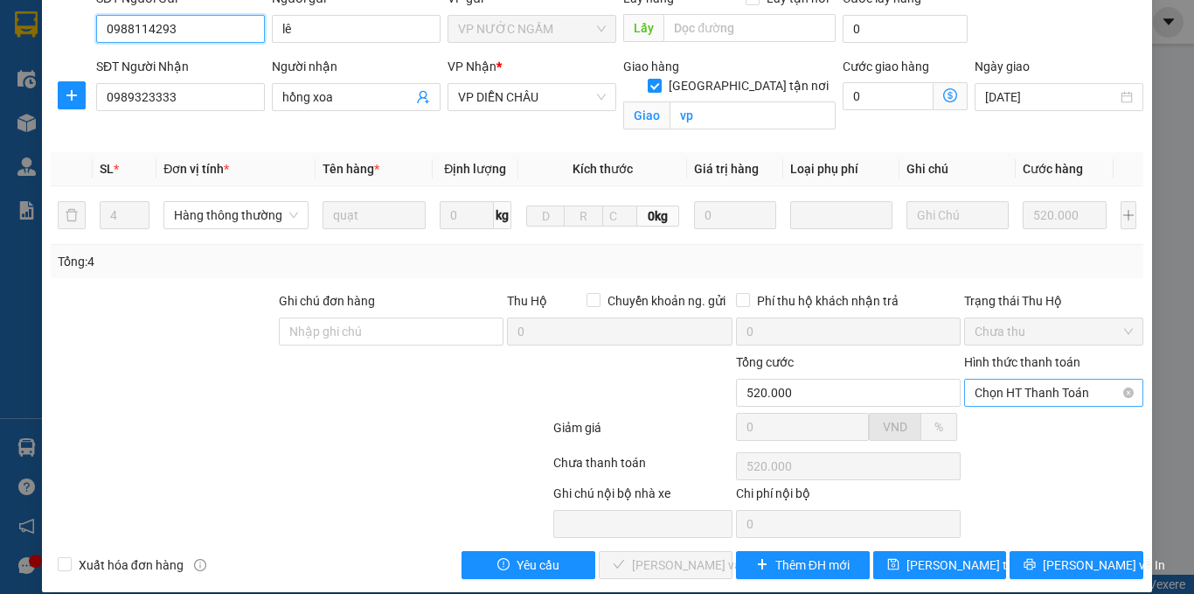
click at [1046, 382] on span "Chọn HT Thanh Toán" at bounding box center [1054, 392] width 158 height 26
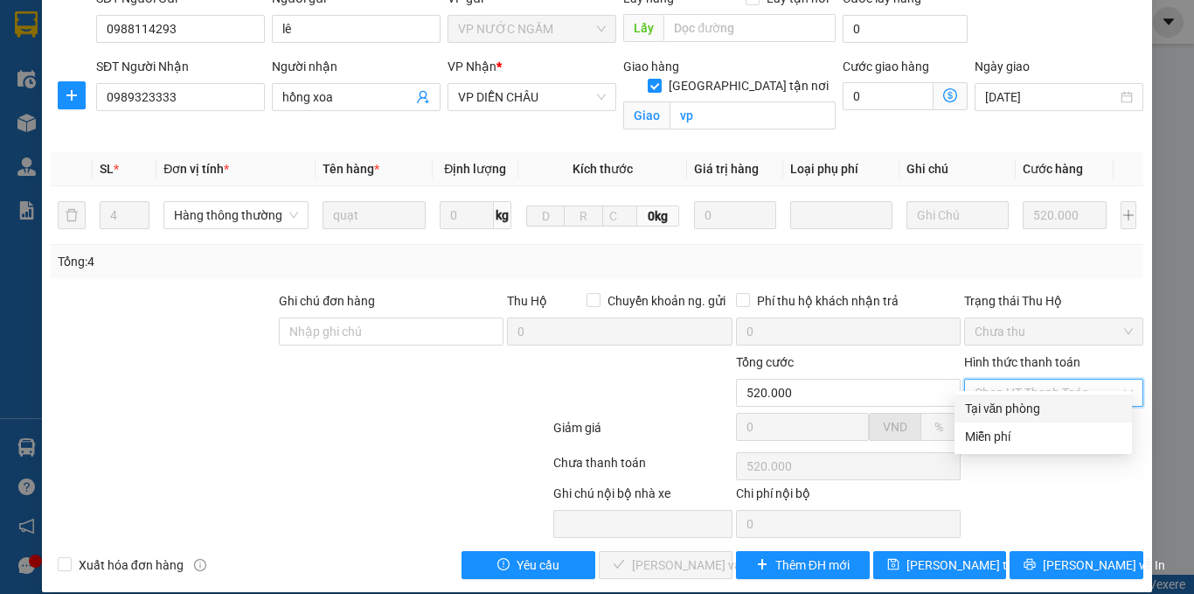
drag, startPoint x: 997, startPoint y: 404, endPoint x: 949, endPoint y: 429, distance: 54.4
click at [992, 407] on div "Tại văn phòng" at bounding box center [1043, 408] width 156 height 19
type input "0"
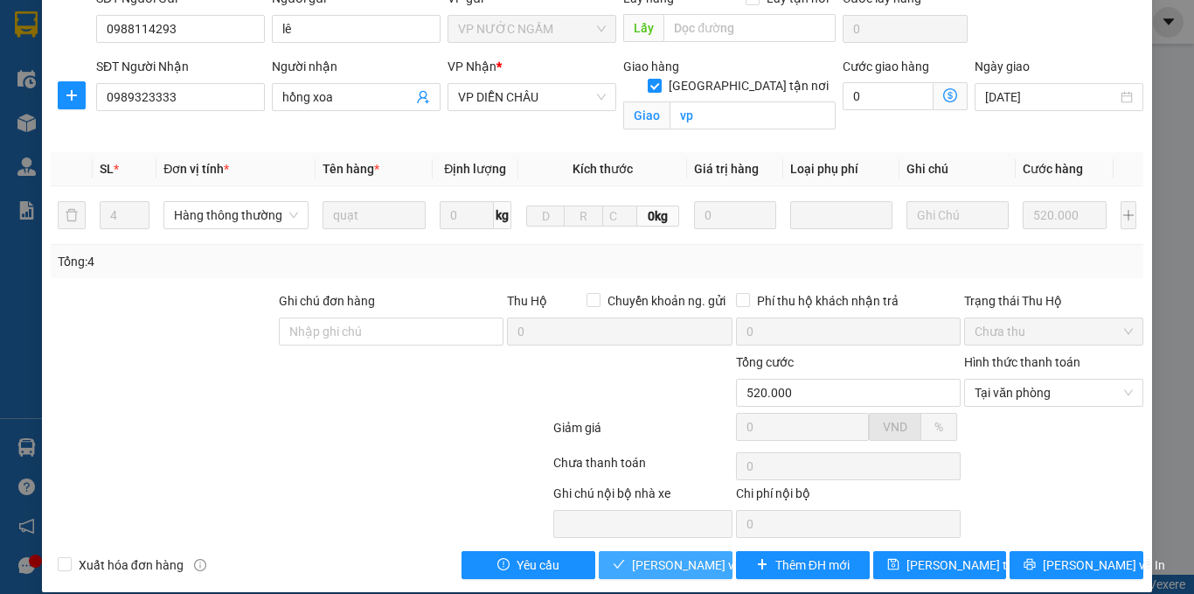
click at [666, 555] on span "[PERSON_NAME] và Giao hàng" at bounding box center [716, 564] width 168 height 19
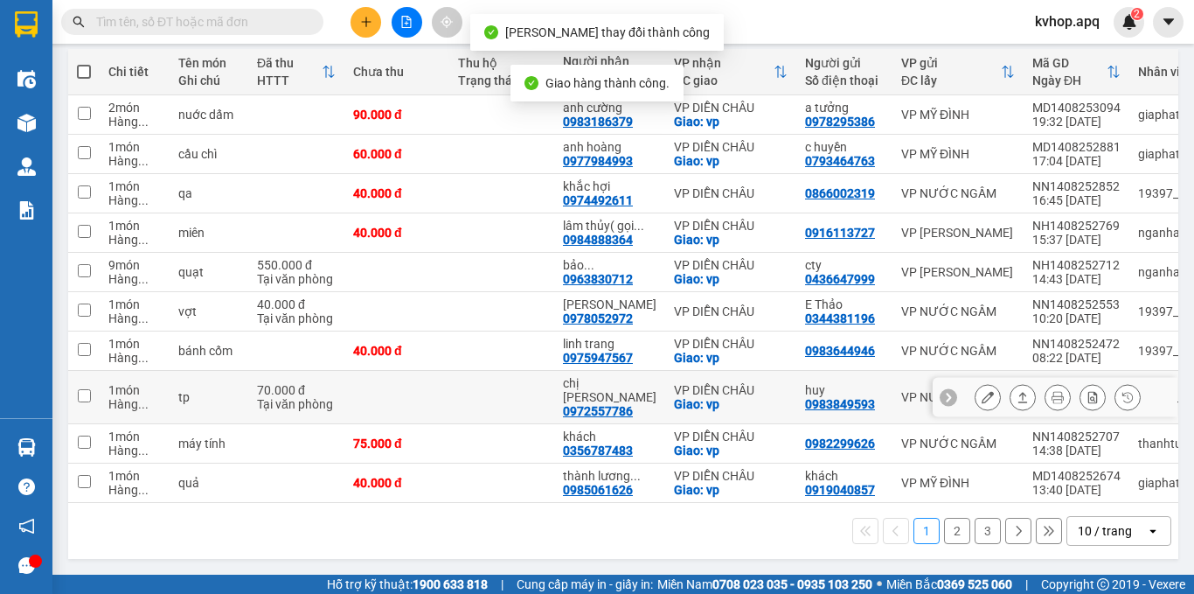
scroll to position [205, 0]
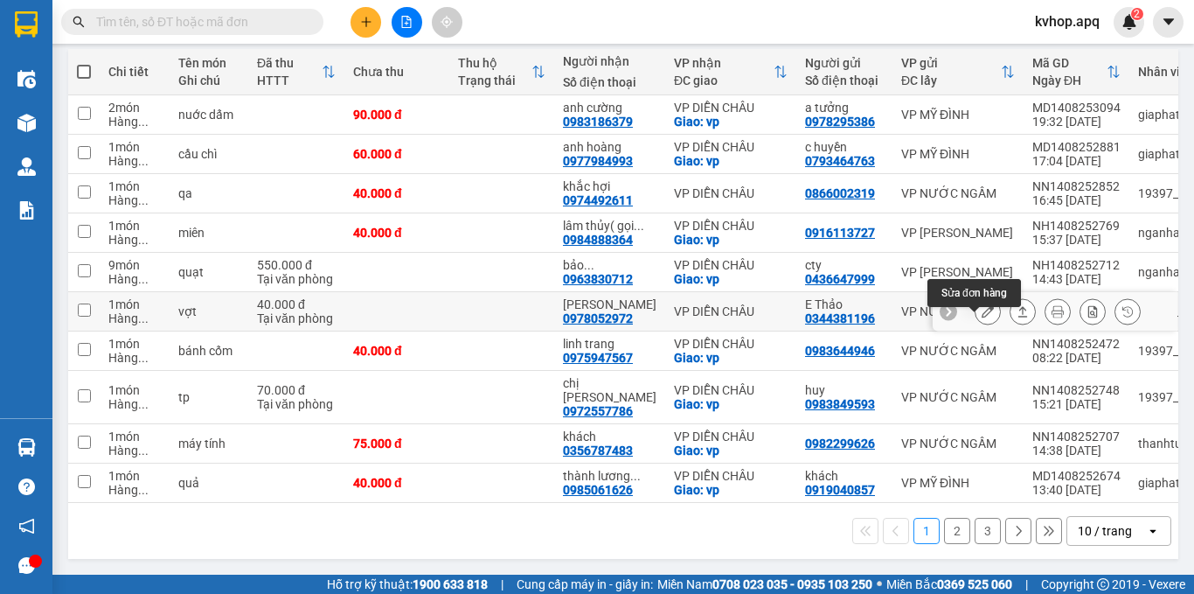
click at [982, 317] on icon at bounding box center [988, 311] width 12 height 12
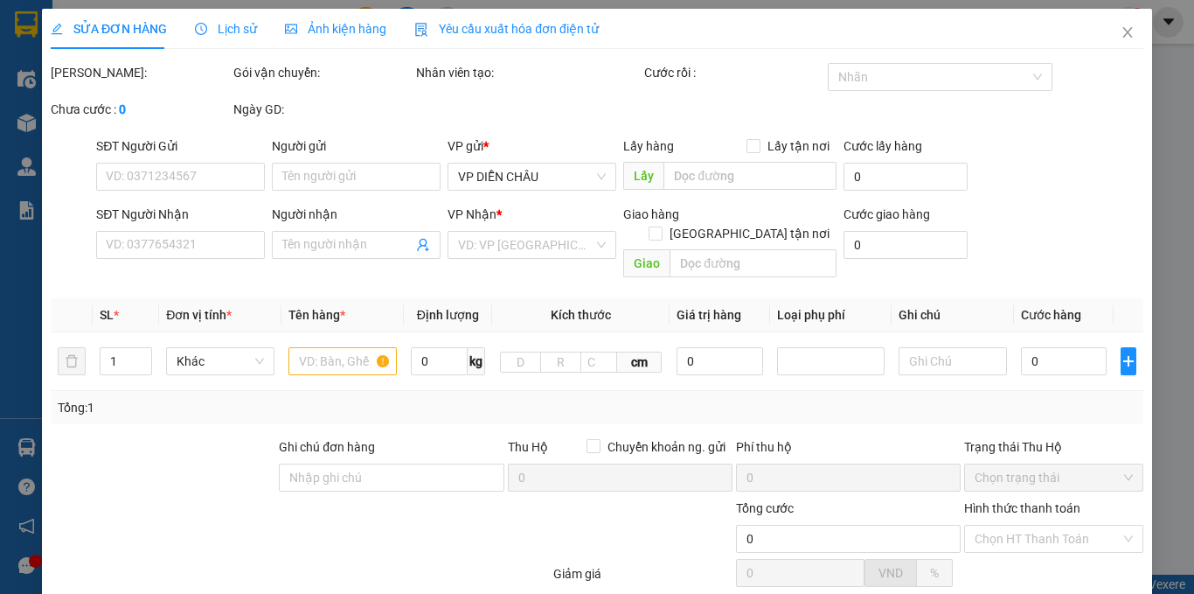
type input "0344381196"
type input "E Thảo"
type input "0978052972"
type input "[PERSON_NAME]"
type input "40.000"
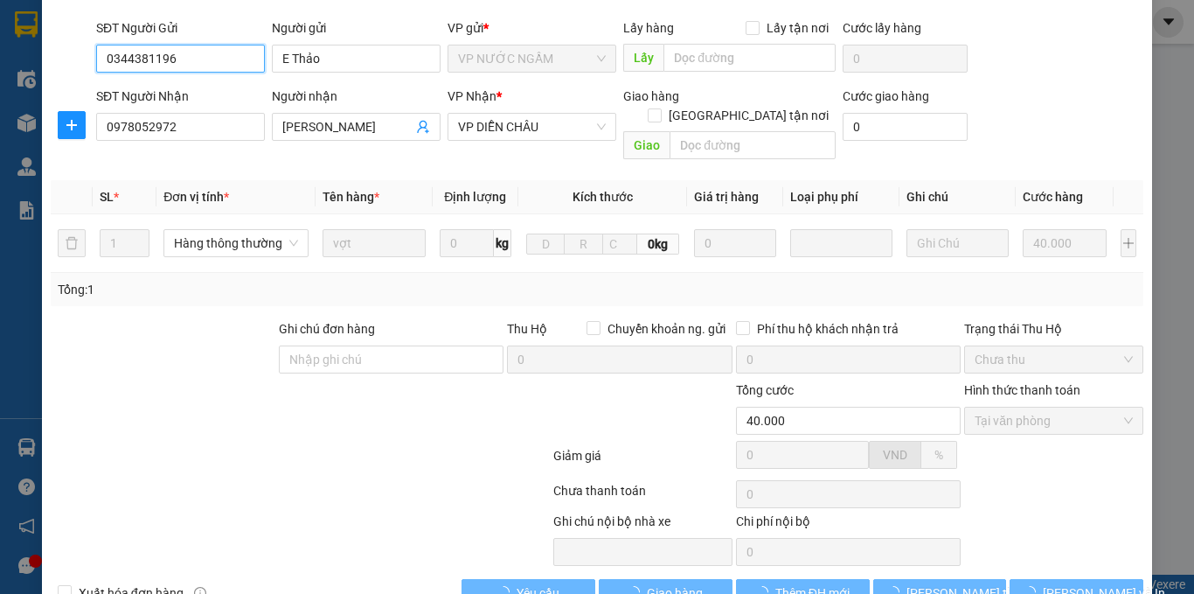
scroll to position [146, 0]
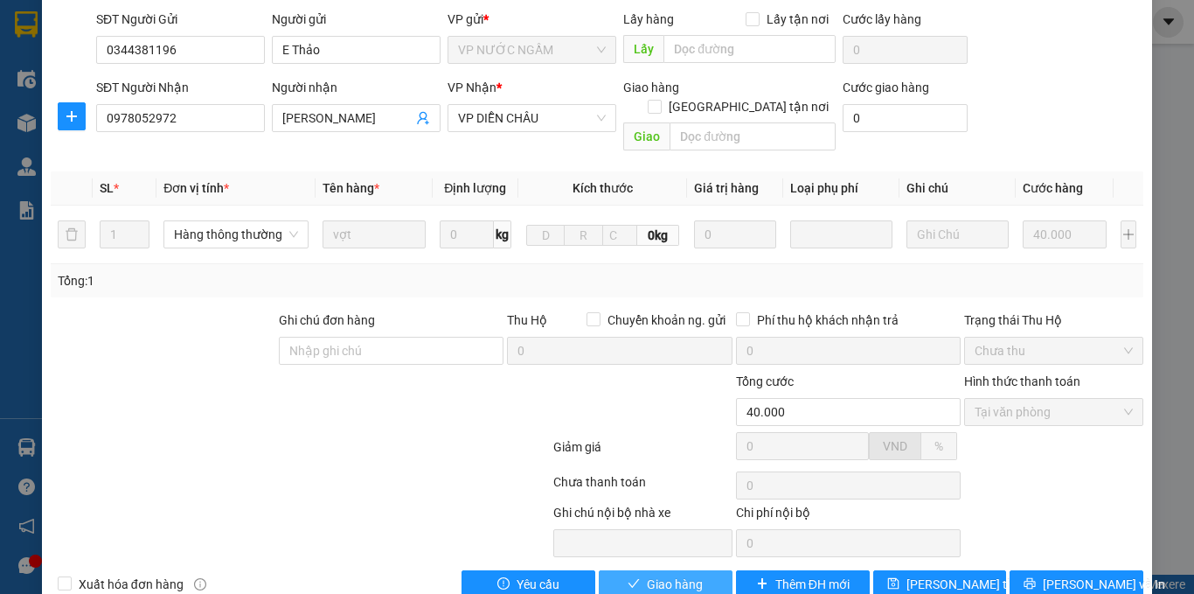
click at [676, 574] on span "Giao hàng" at bounding box center [675, 583] width 56 height 19
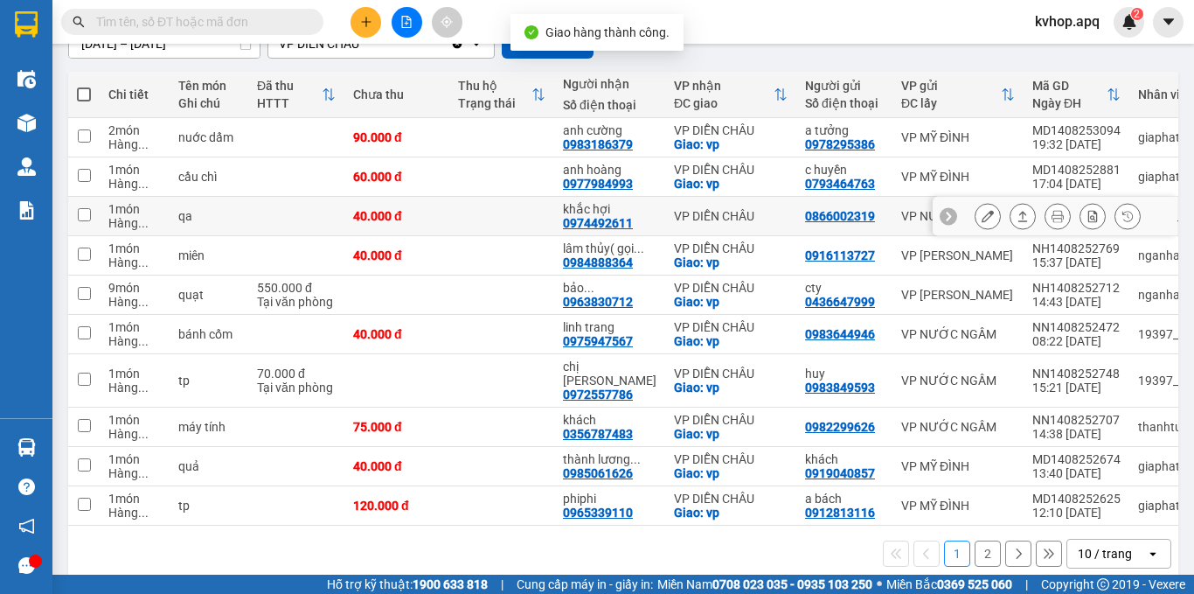
scroll to position [205, 0]
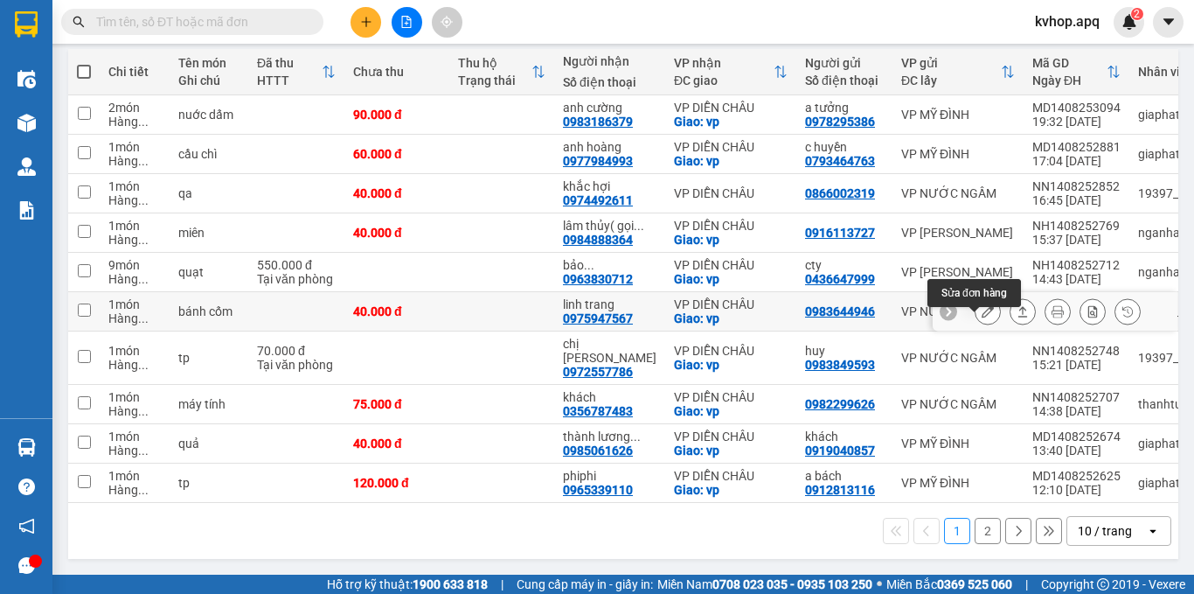
click at [976, 323] on button at bounding box center [988, 311] width 24 height 31
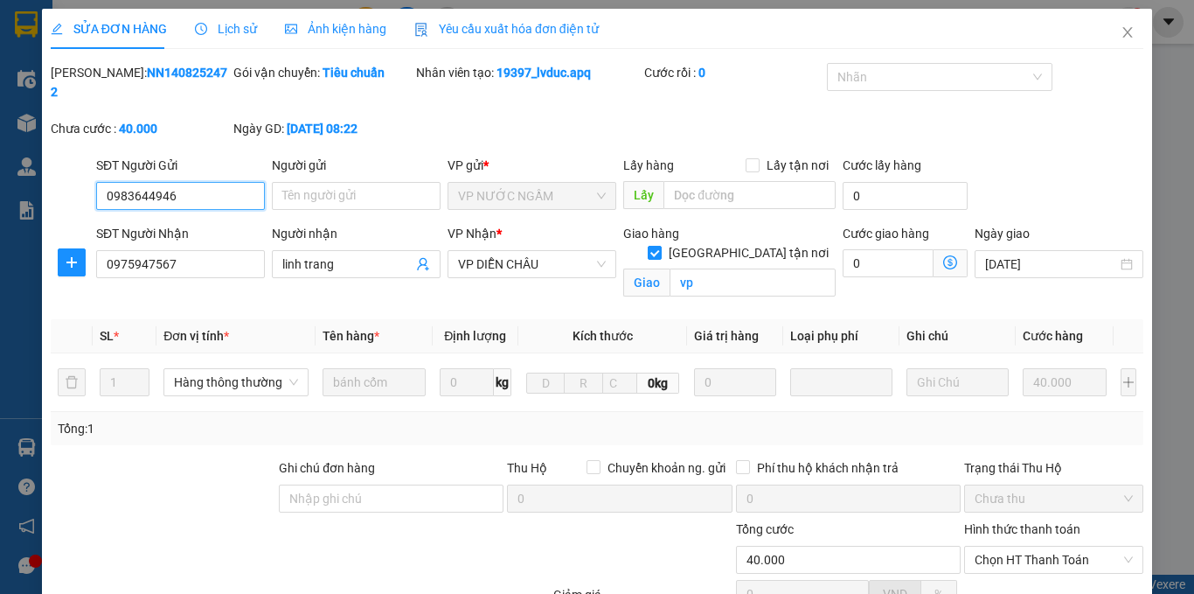
scroll to position [167, 0]
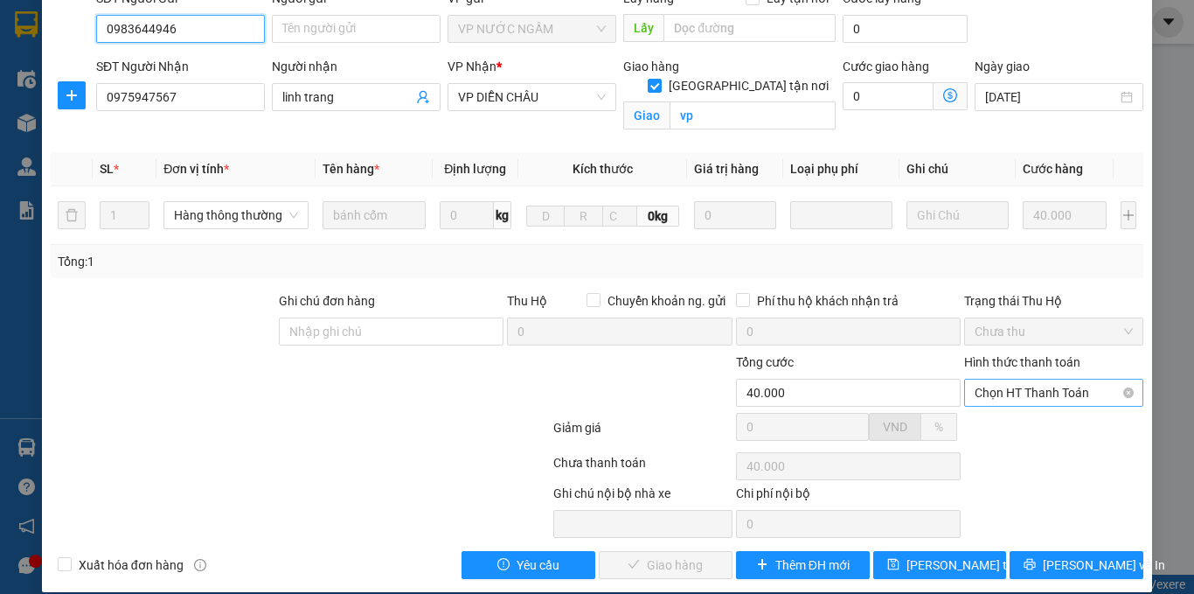
click at [1021, 379] on span "Chọn HT Thanh Toán" at bounding box center [1054, 392] width 158 height 26
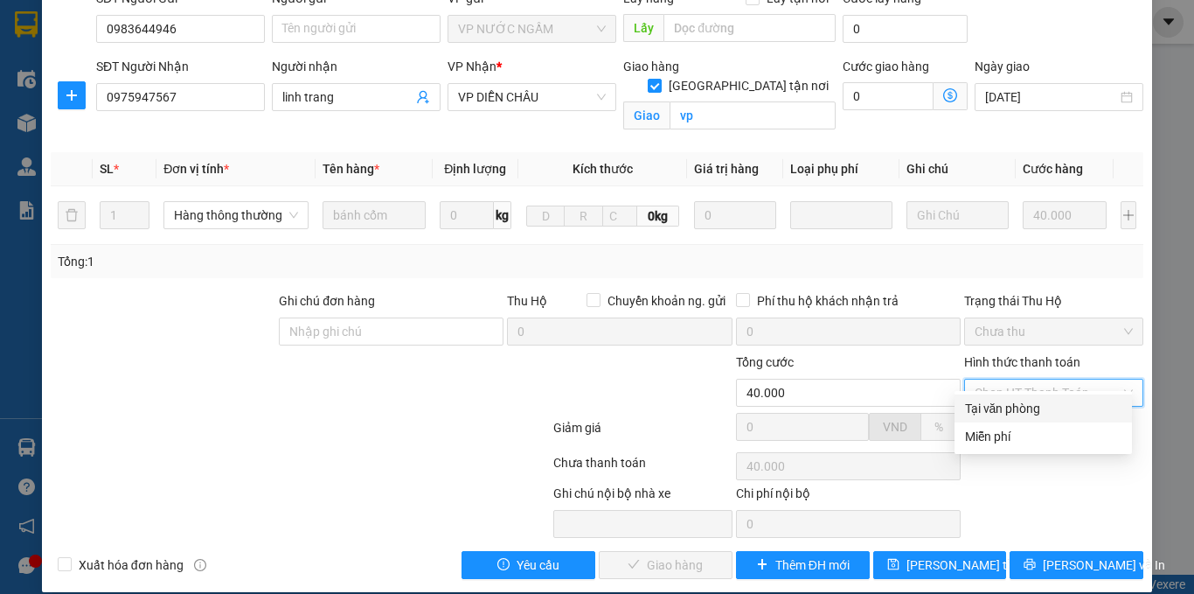
drag, startPoint x: 1002, startPoint y: 399, endPoint x: 951, endPoint y: 430, distance: 59.7
click at [1002, 400] on div "Tại văn phòng" at bounding box center [1043, 408] width 156 height 19
type input "0"
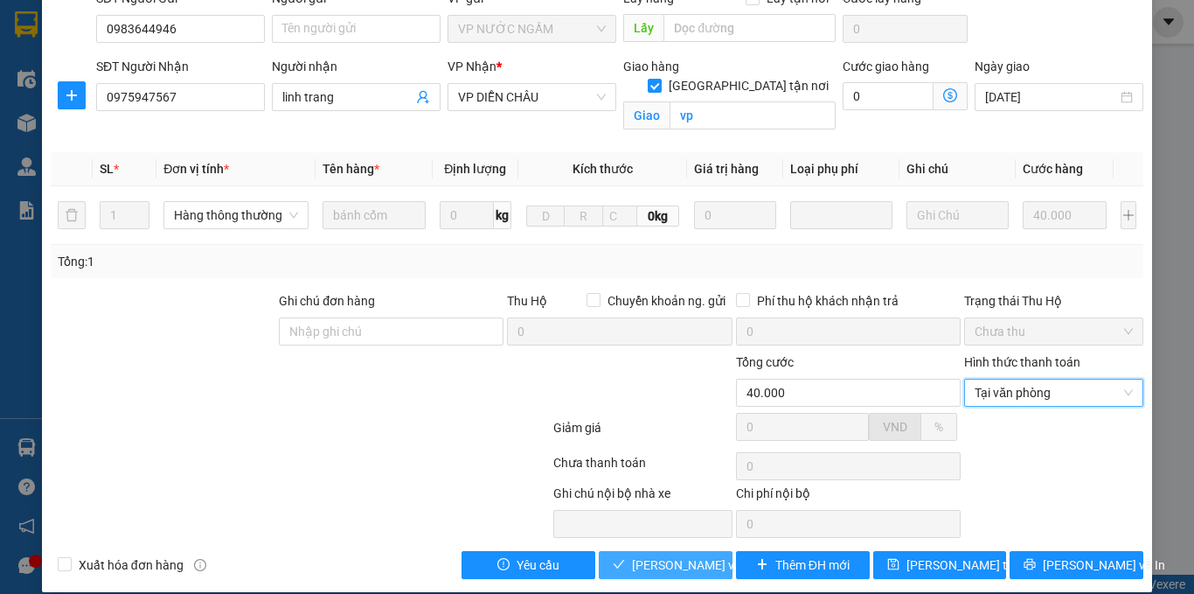
click at [636, 555] on span "[PERSON_NAME] và Giao hàng" at bounding box center [716, 564] width 168 height 19
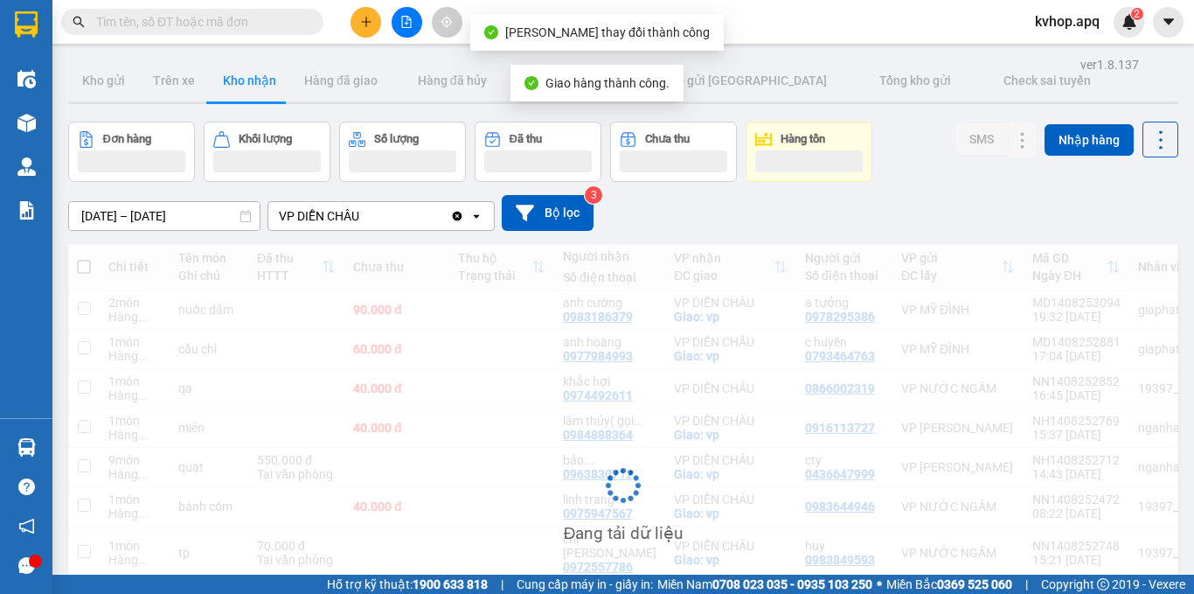
scroll to position [175, 0]
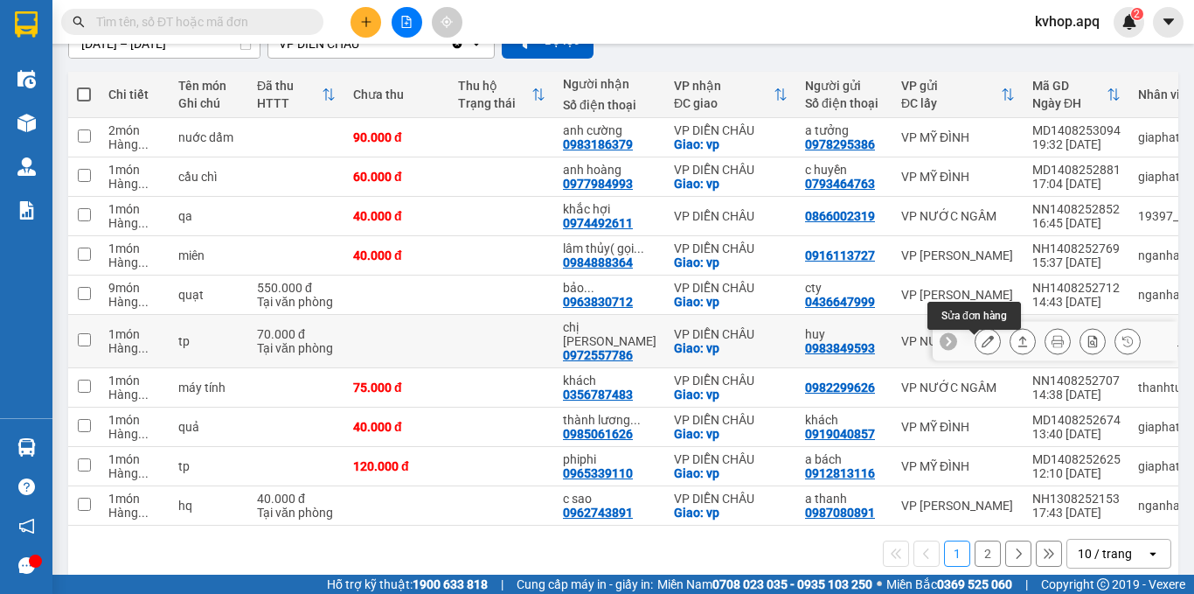
click at [978, 356] on button at bounding box center [988, 341] width 24 height 31
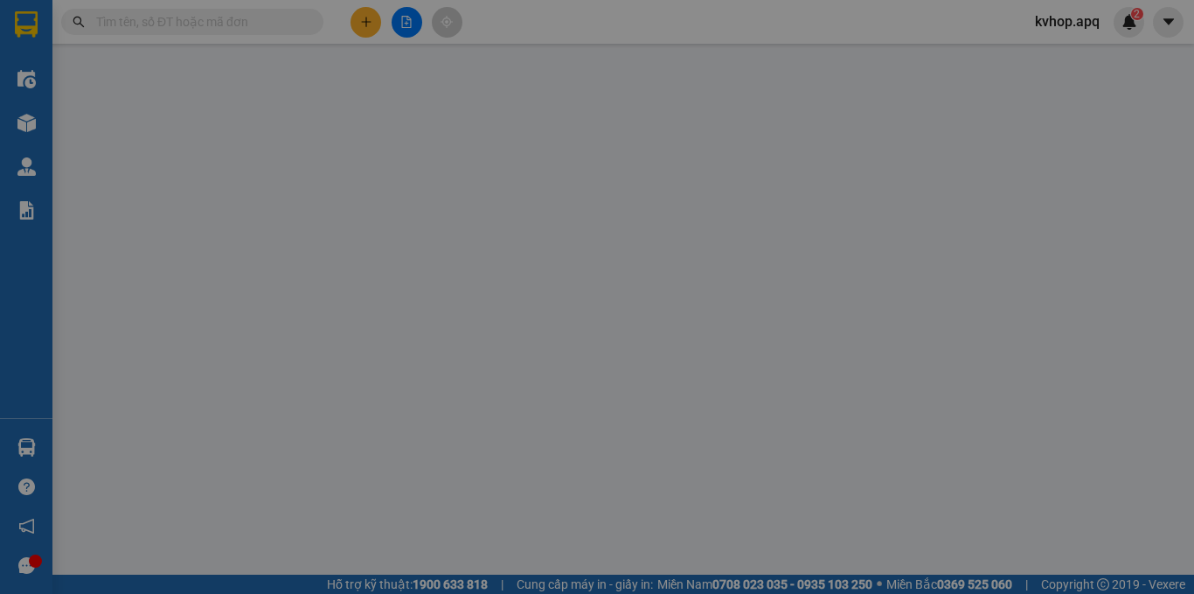
type input "0983849593"
type input "huy"
type input "0972557786"
type input "chị [PERSON_NAME]"
checkbox input "true"
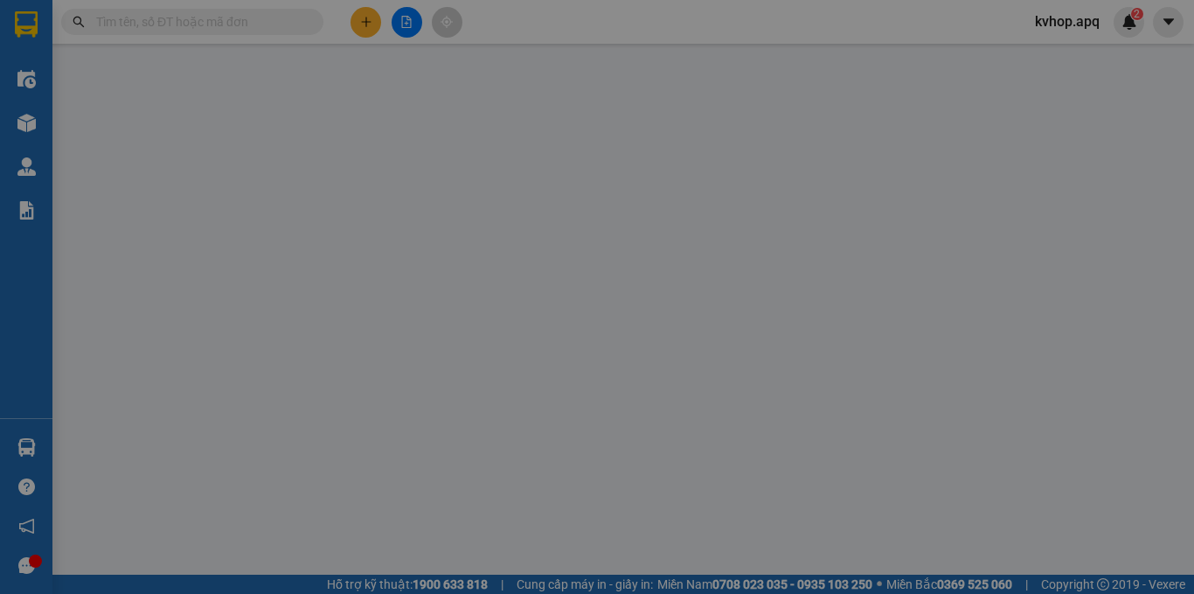
type input "vp"
type input "70.000"
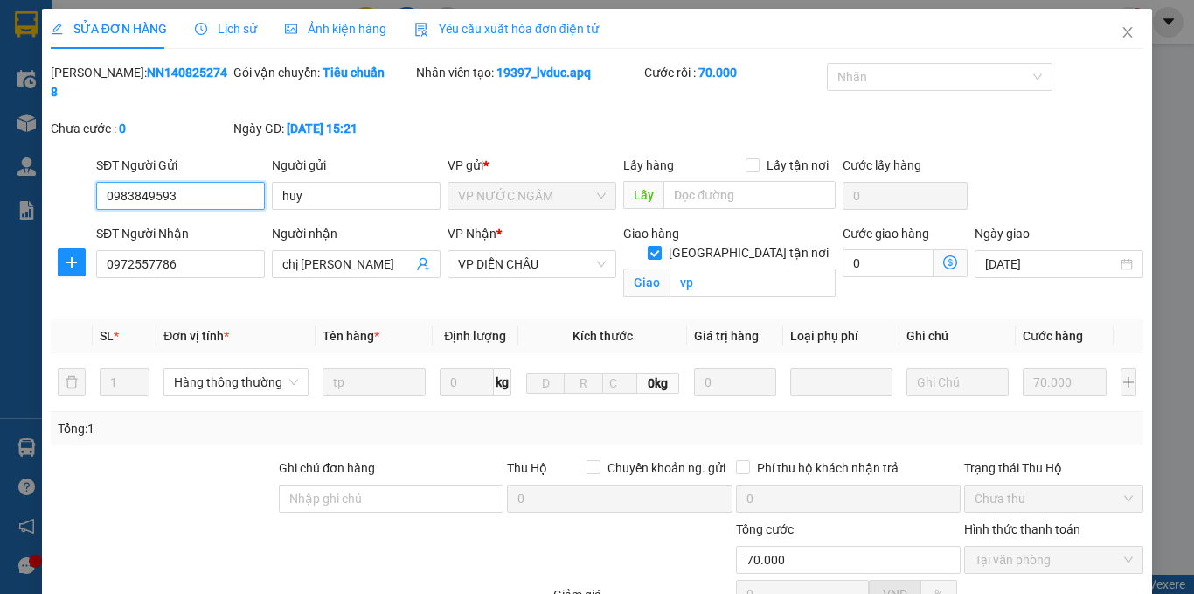
scroll to position [167, 0]
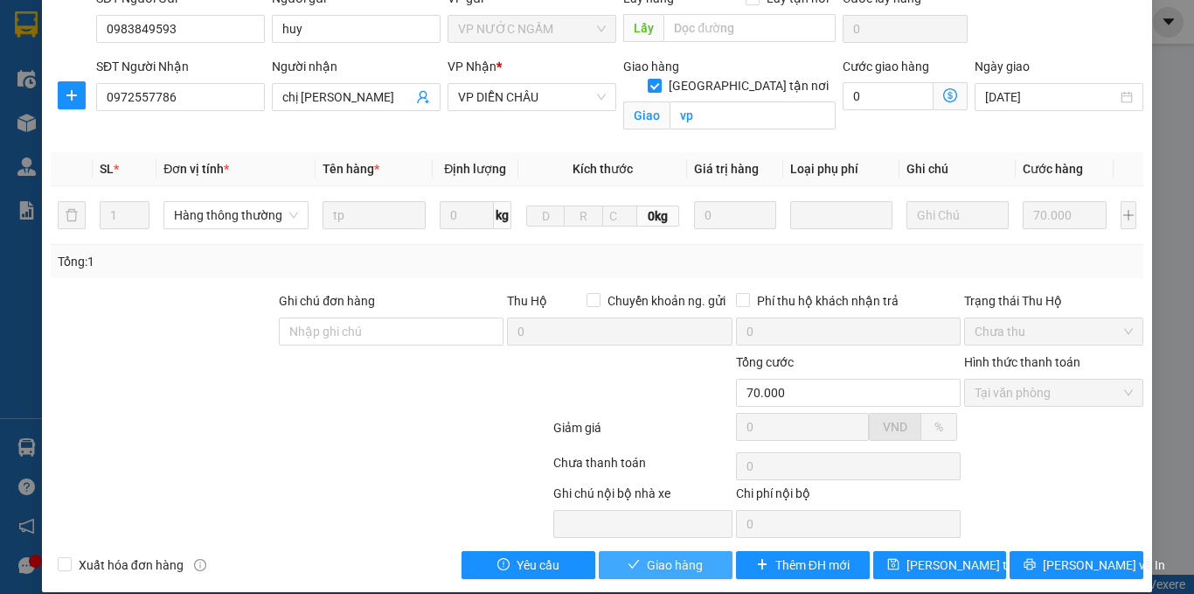
click at [674, 555] on span "Giao hàng" at bounding box center [675, 564] width 56 height 19
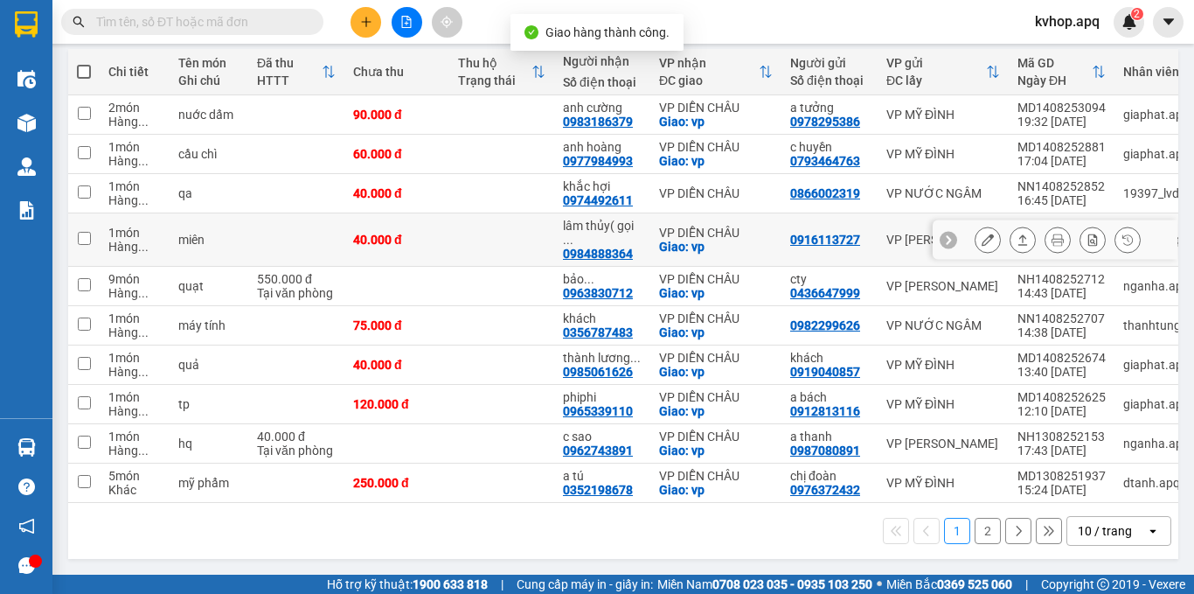
scroll to position [205, 0]
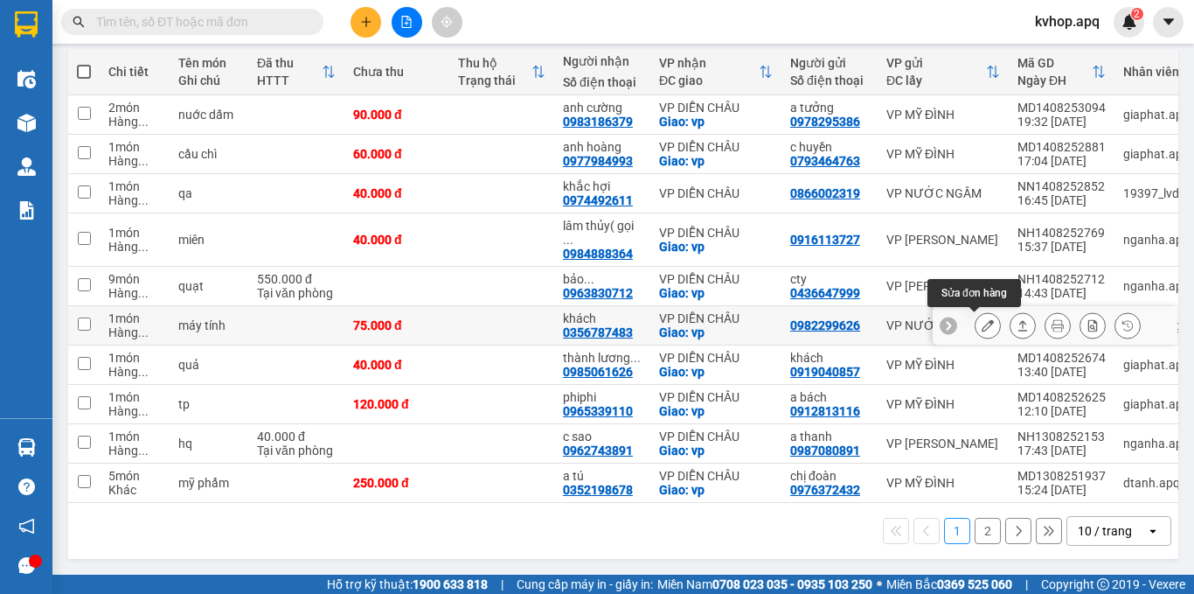
click at [982, 319] on icon at bounding box center [988, 325] width 12 height 12
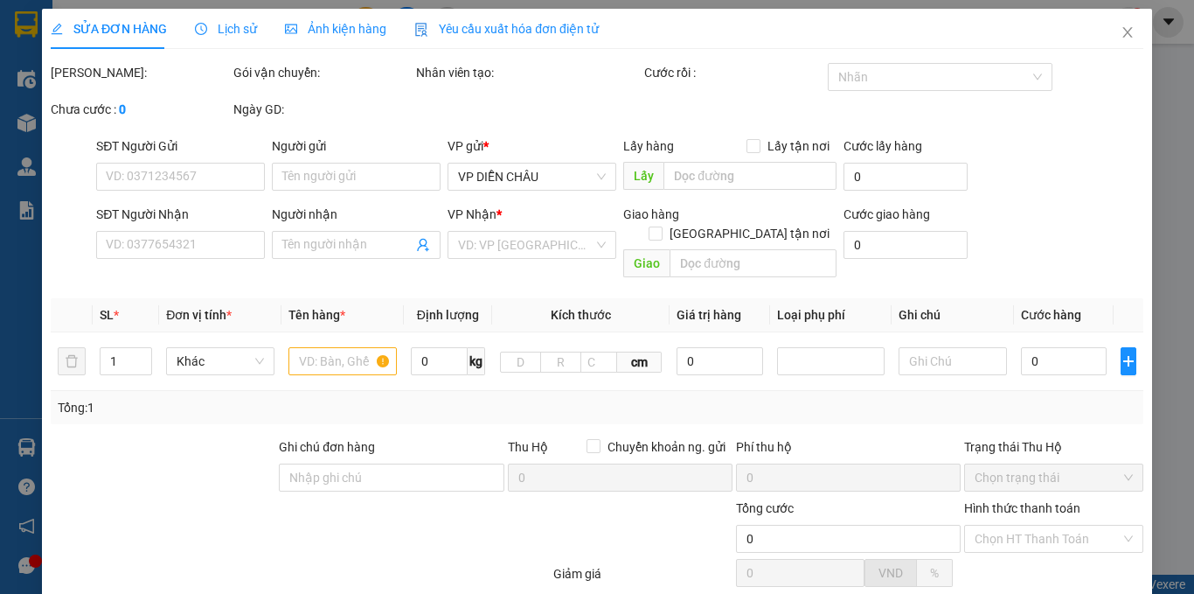
type input "0982299626"
type input "0356787483"
type input "khách"
checkbox input "true"
type input "vp"
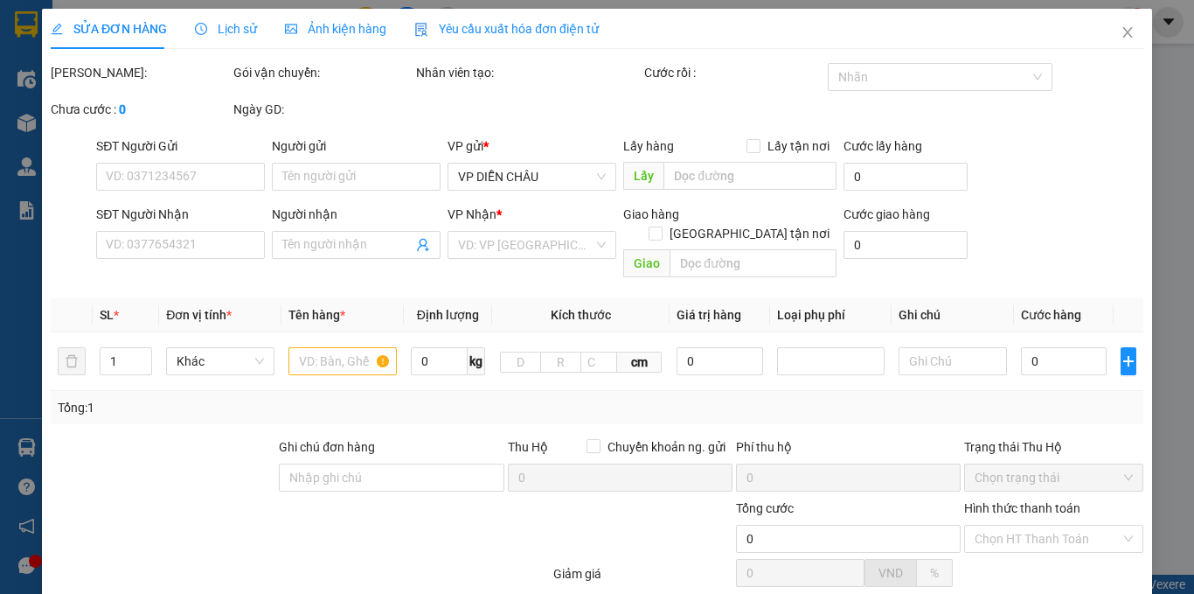
type input "75.000"
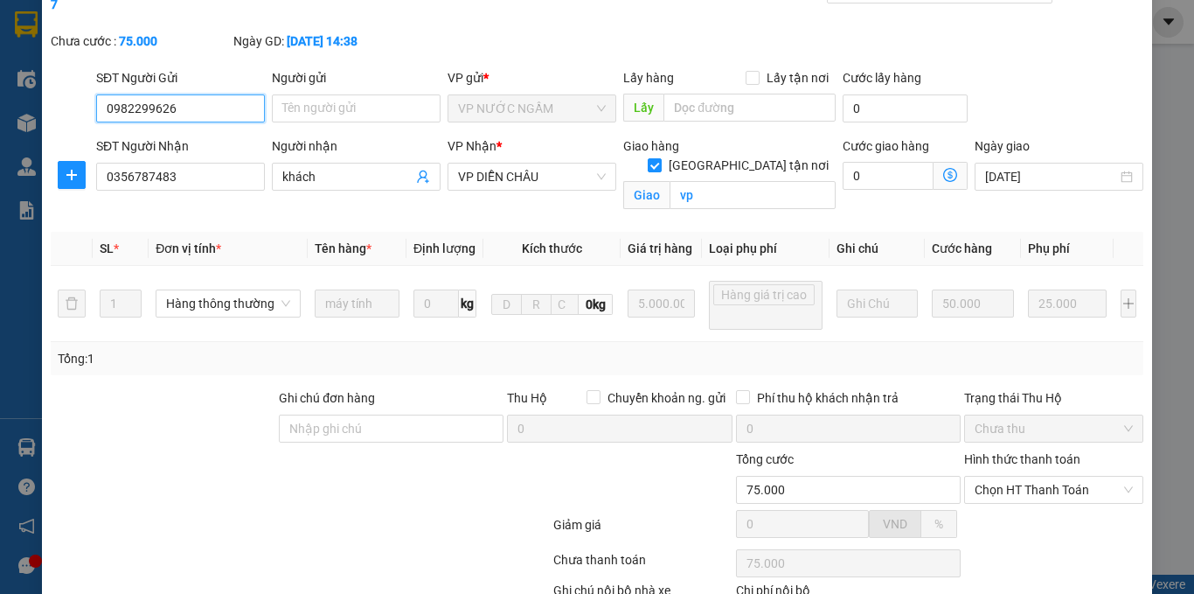
scroll to position [204, 0]
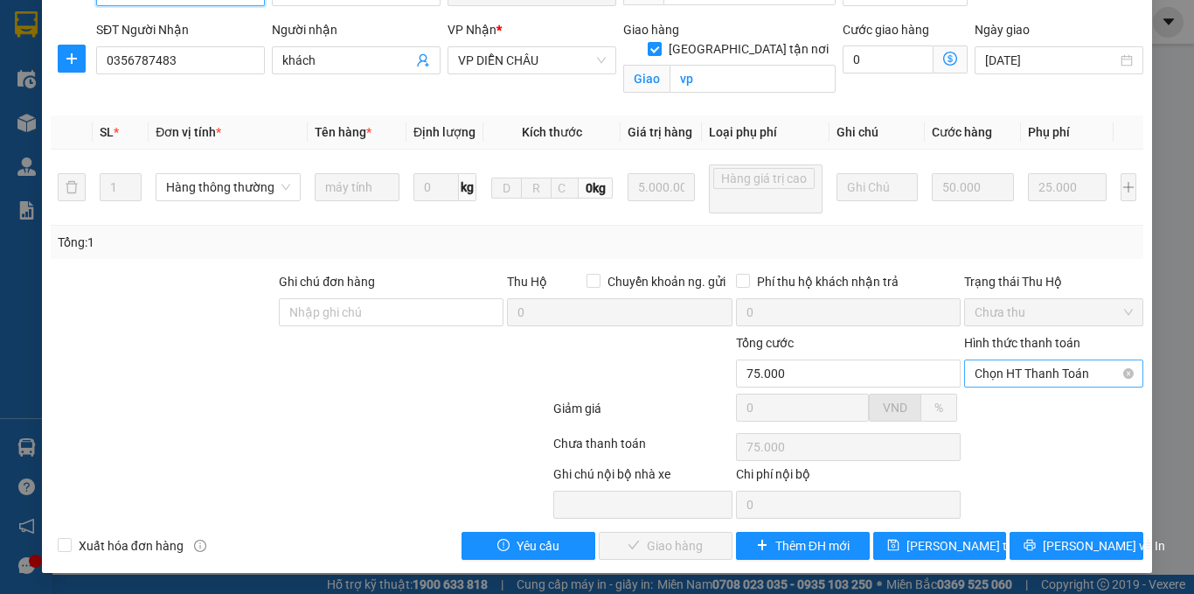
click at [1005, 371] on span "Chọn HT Thanh Toán" at bounding box center [1054, 373] width 158 height 26
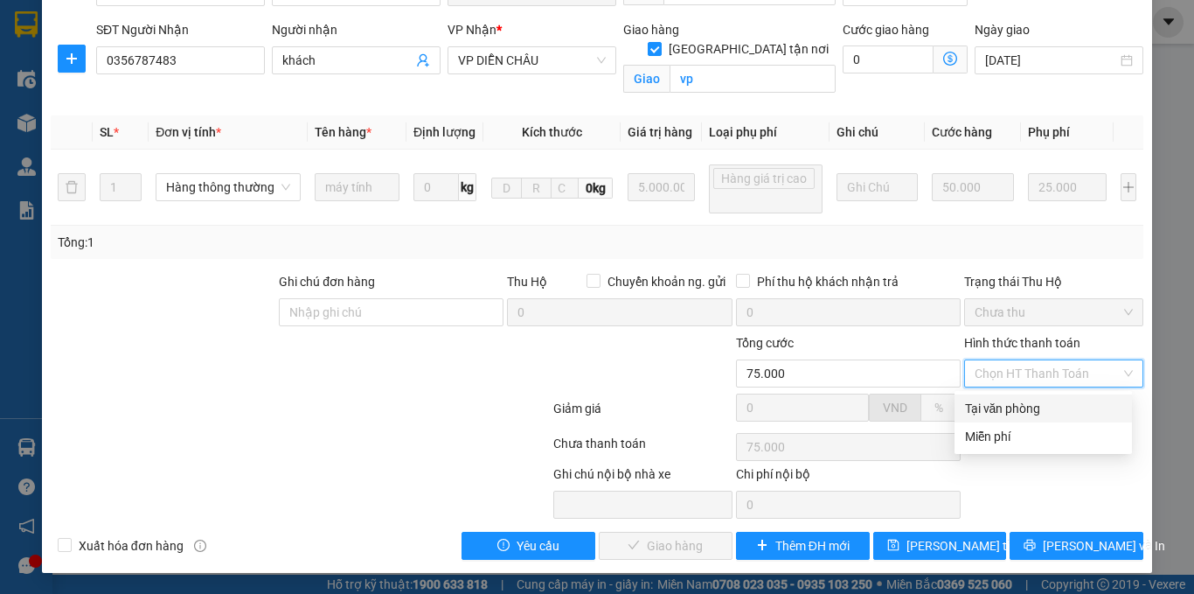
click at [991, 407] on div "Tại văn phòng" at bounding box center [1043, 408] width 156 height 19
type input "0"
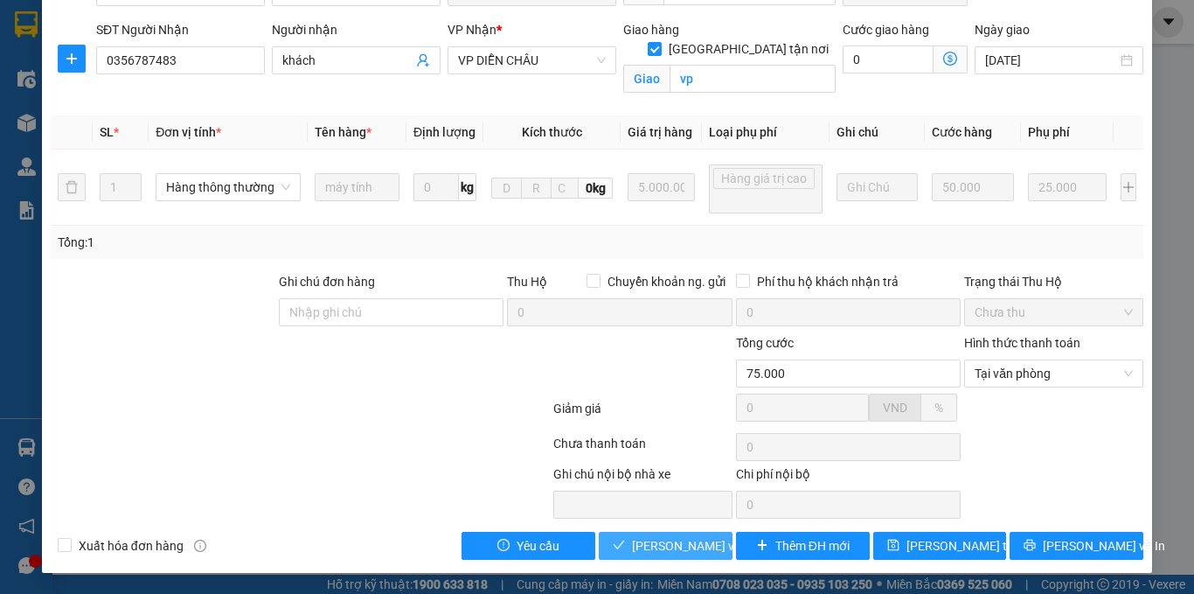
click at [632, 539] on span "[PERSON_NAME] và Giao hàng" at bounding box center [716, 545] width 168 height 19
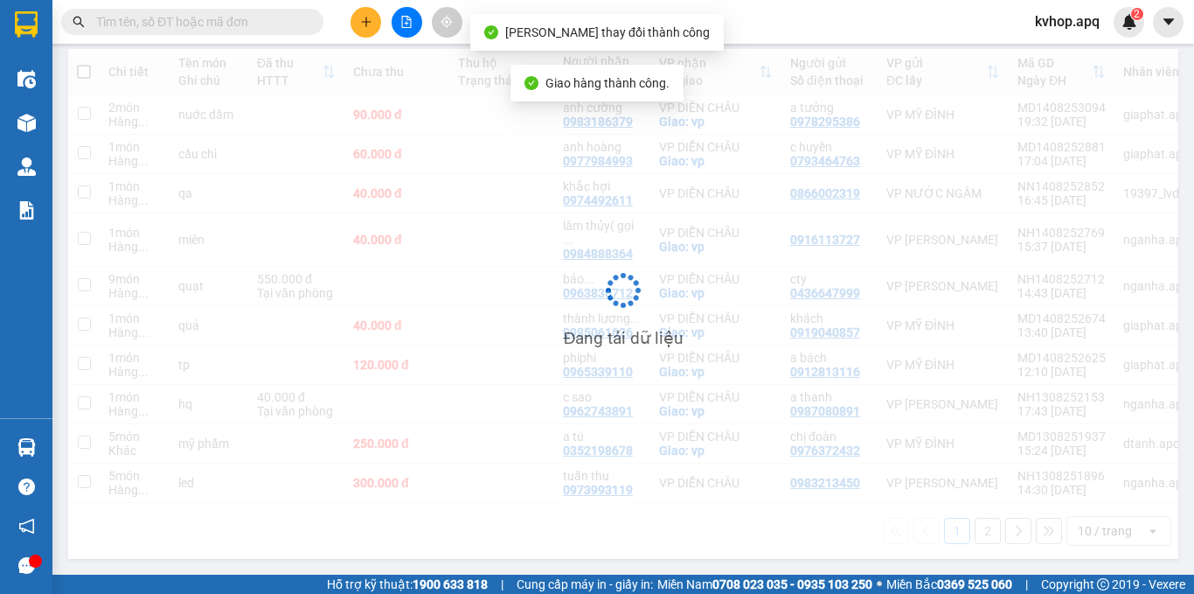
scroll to position [205, 0]
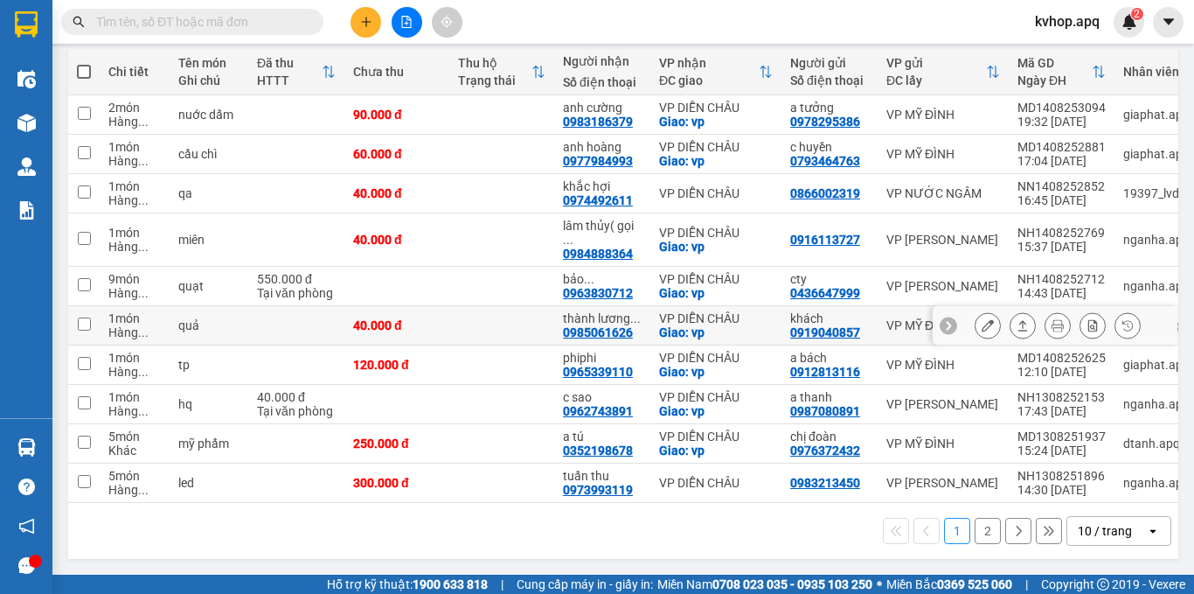
click at [981, 318] on button at bounding box center [988, 325] width 24 height 31
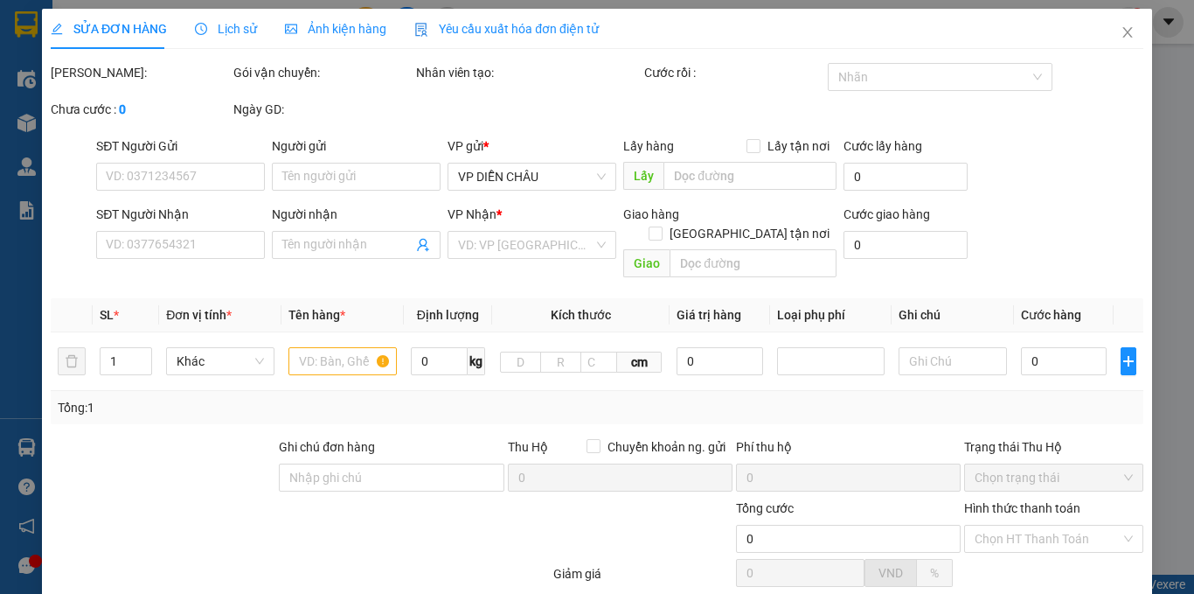
type input "0919040857"
type input "khách"
type input "0985061626"
type input "thành lương 0975775992"
checkbox input "true"
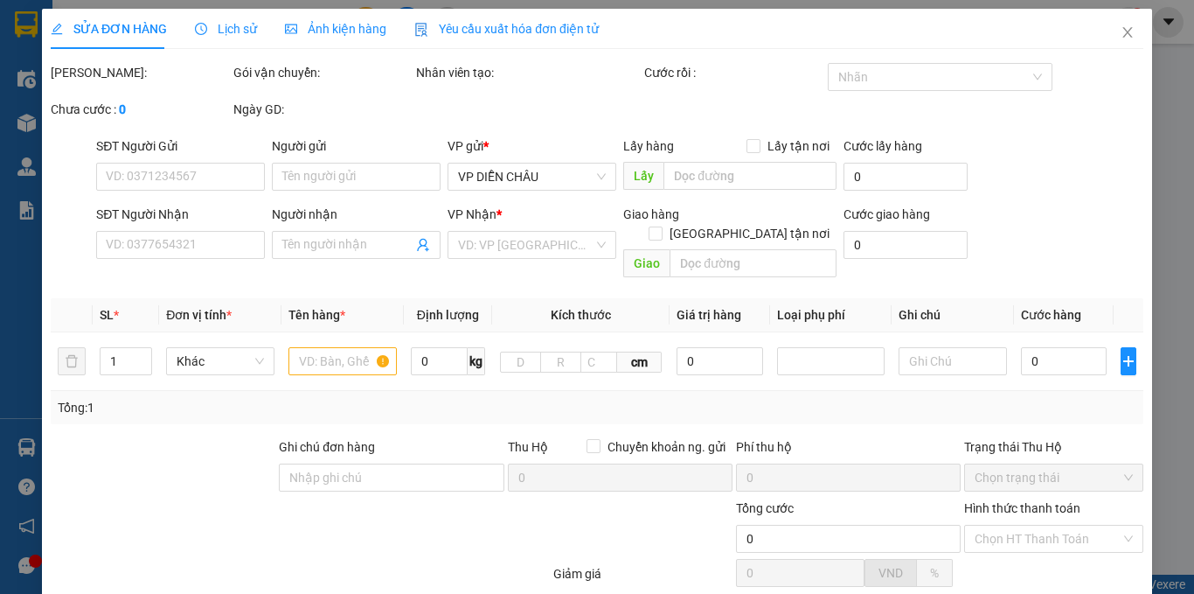
type input "vp"
type input "40.000"
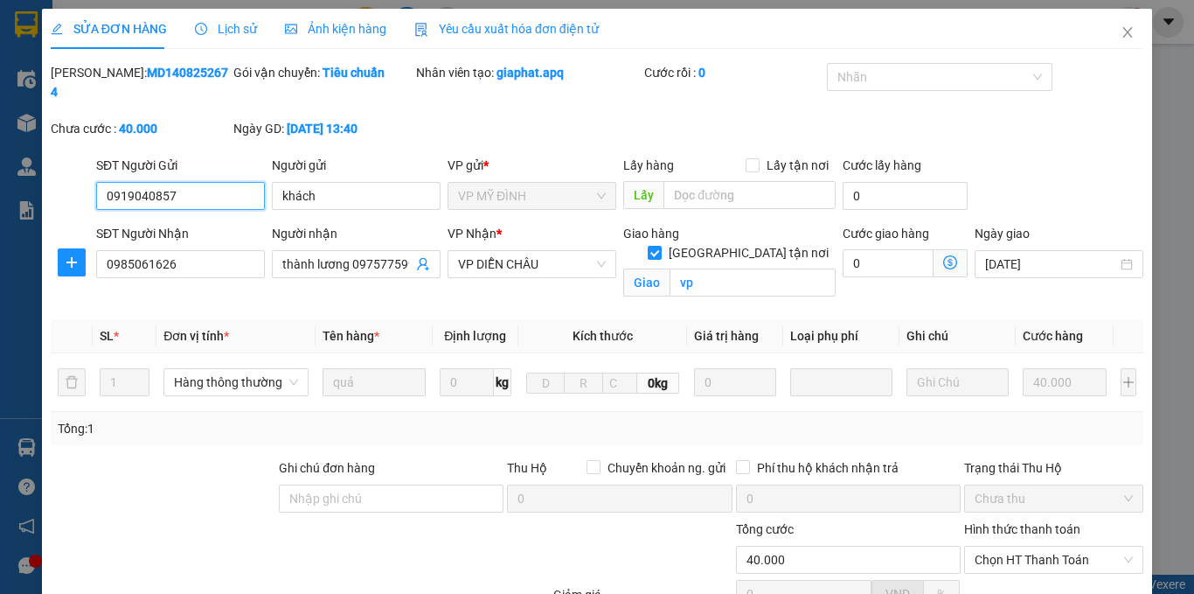
scroll to position [137, 0]
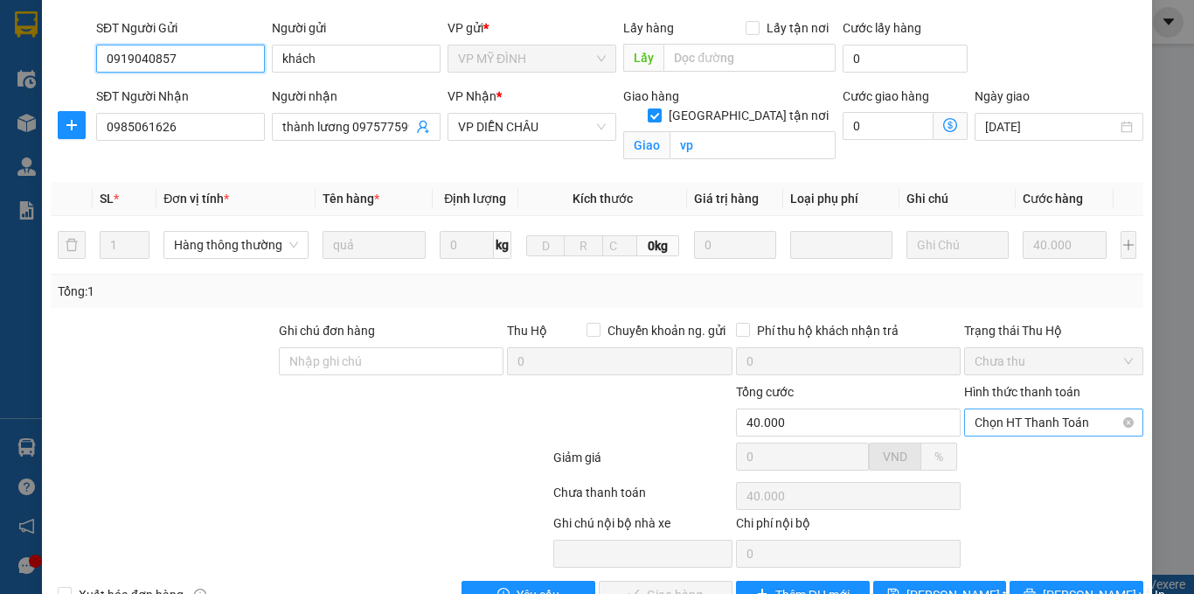
click at [1024, 409] on span "Chọn HT Thanh Toán" at bounding box center [1054, 422] width 158 height 26
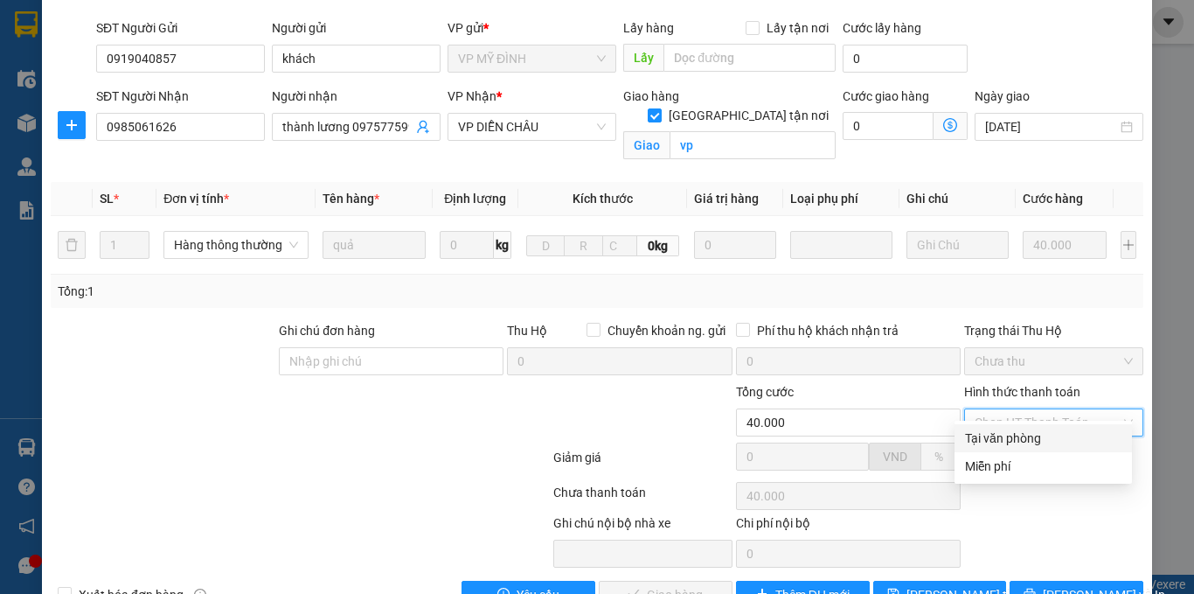
drag, startPoint x: 1018, startPoint y: 417, endPoint x: 1002, endPoint y: 447, distance: 33.6
click at [1009, 439] on div "Tại văn phòng" at bounding box center [1043, 437] width 156 height 19
type input "0"
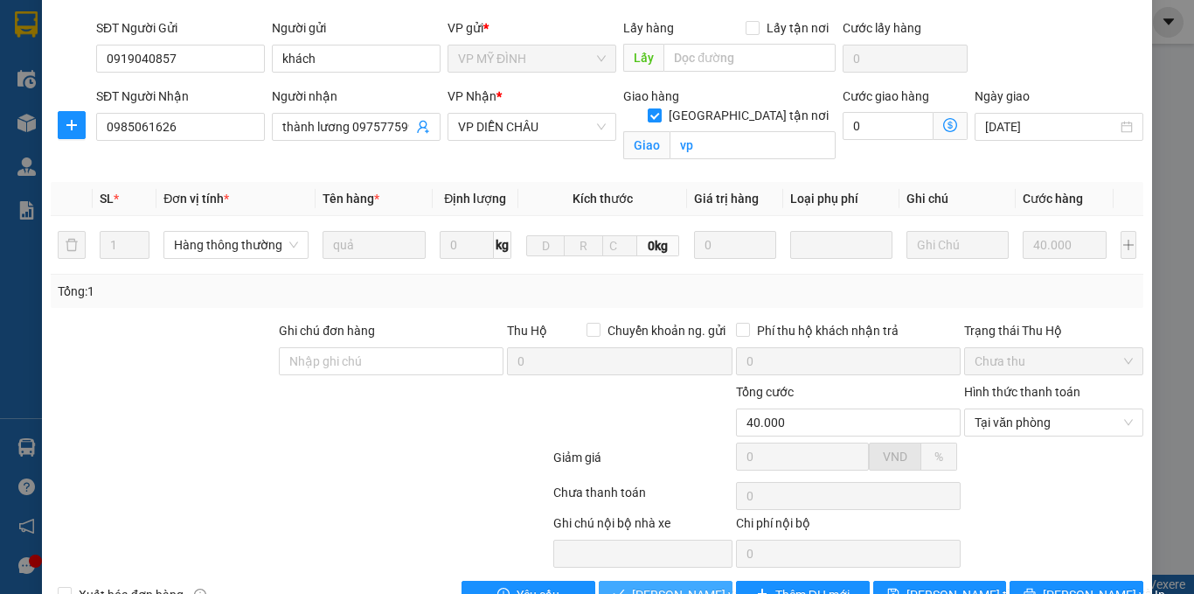
click at [660, 585] on span "[PERSON_NAME] và Giao hàng" at bounding box center [716, 594] width 168 height 19
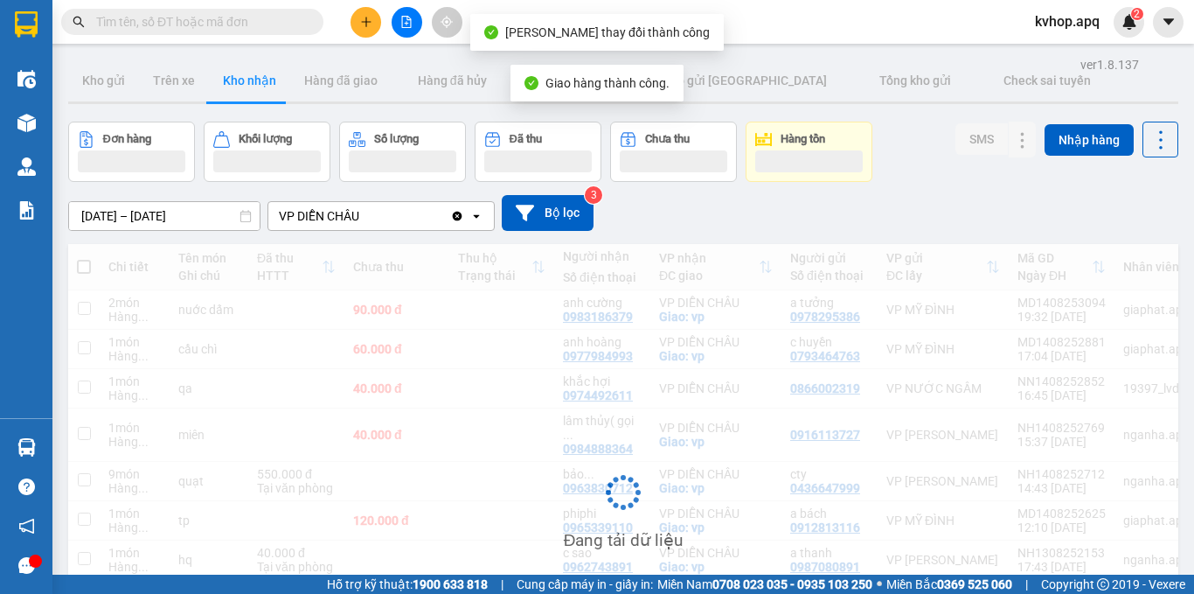
scroll to position [175, 0]
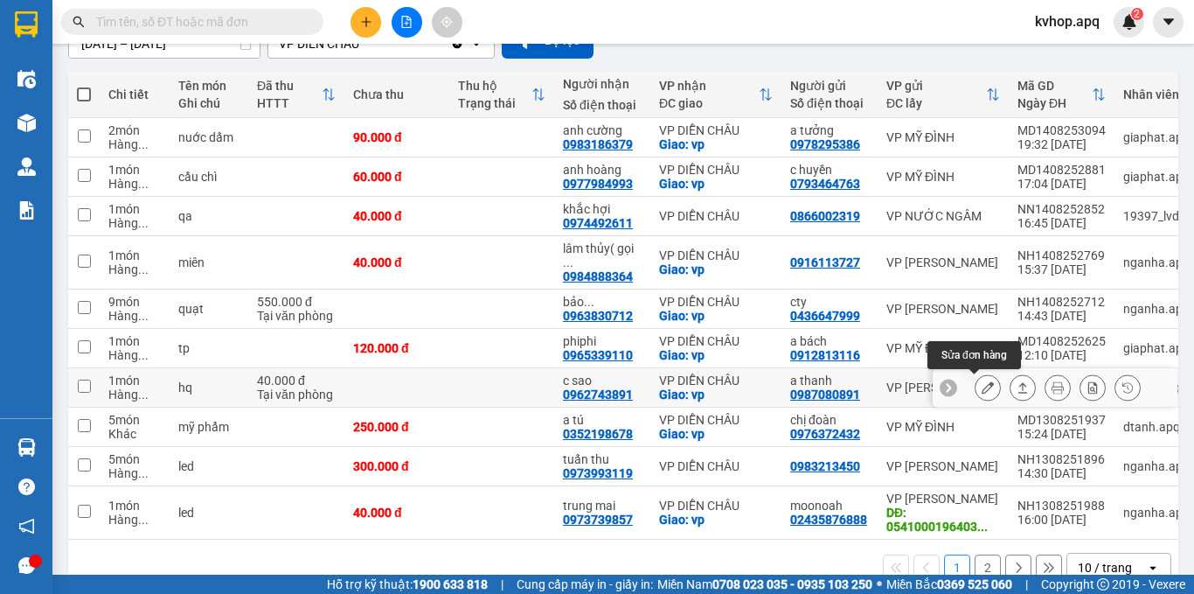
drag, startPoint x: 977, startPoint y: 393, endPoint x: 963, endPoint y: 393, distance: 14.0
click at [976, 393] on button at bounding box center [988, 387] width 24 height 31
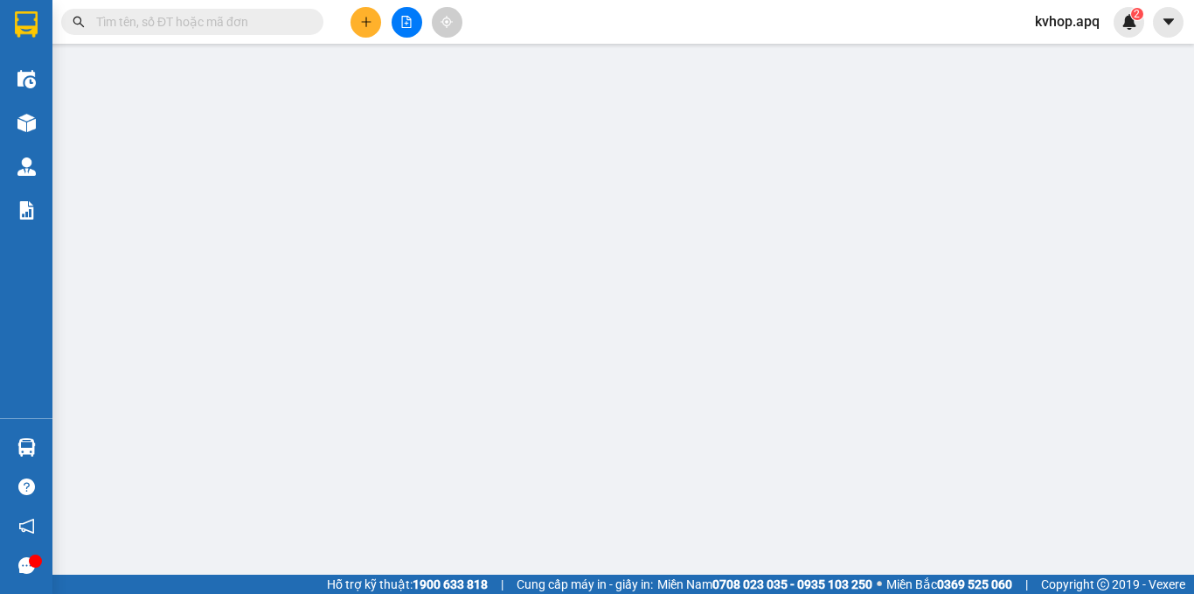
type input "0987080891"
type input "a thanh"
type input "0962743891"
type input "c sao"
checkbox input "true"
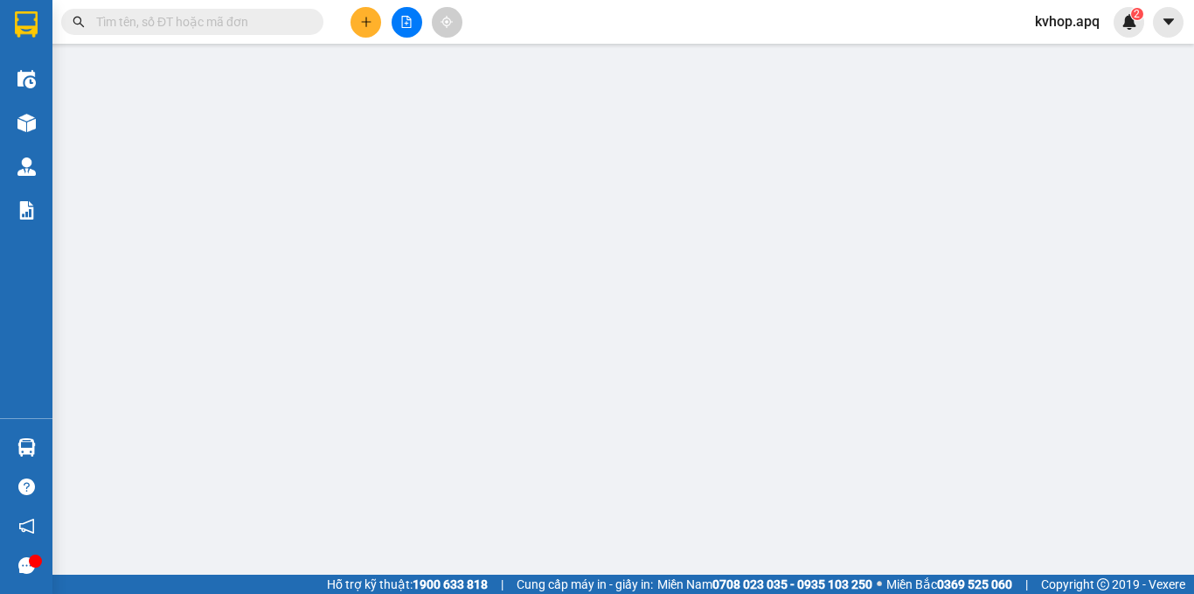
type input "vp"
type input "40.000"
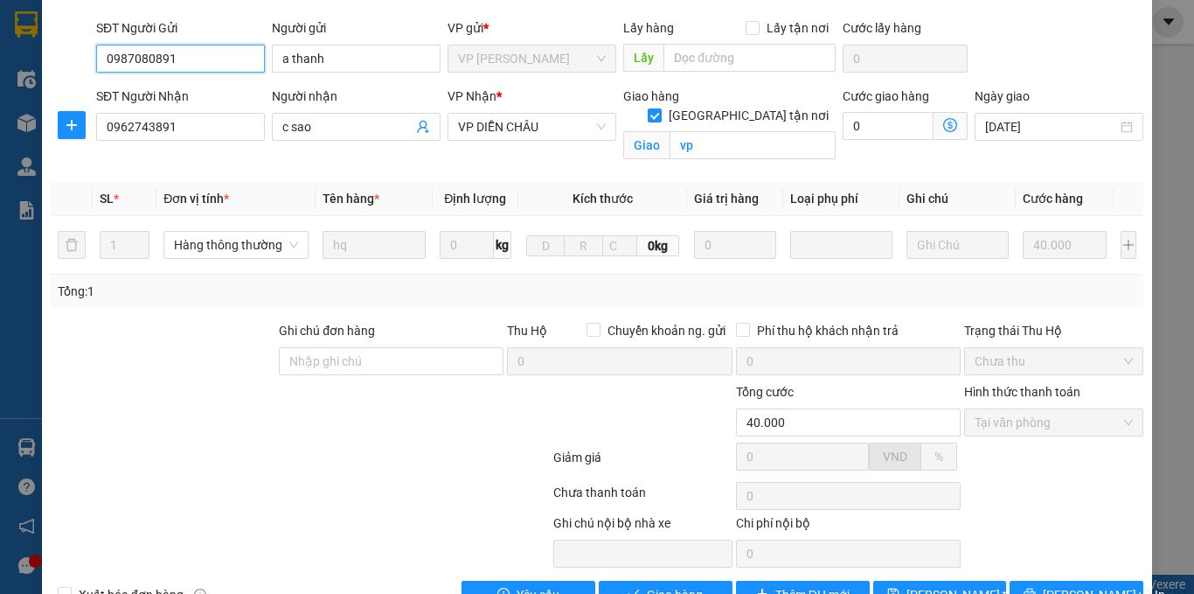
scroll to position [167, 0]
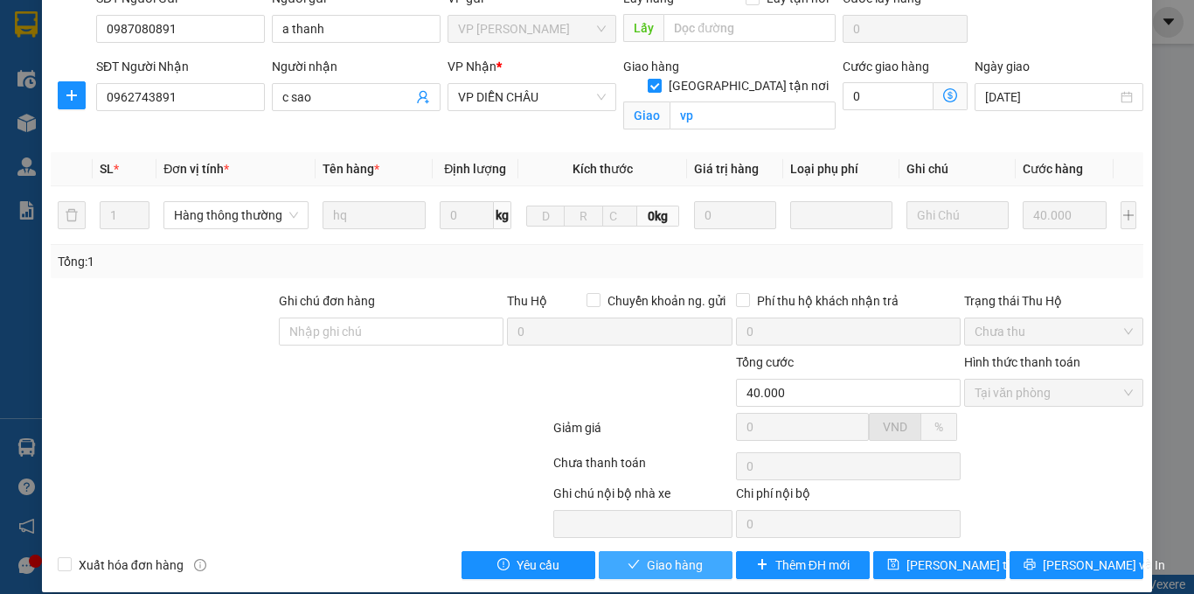
click at [670, 555] on span "Giao hàng" at bounding box center [675, 564] width 56 height 19
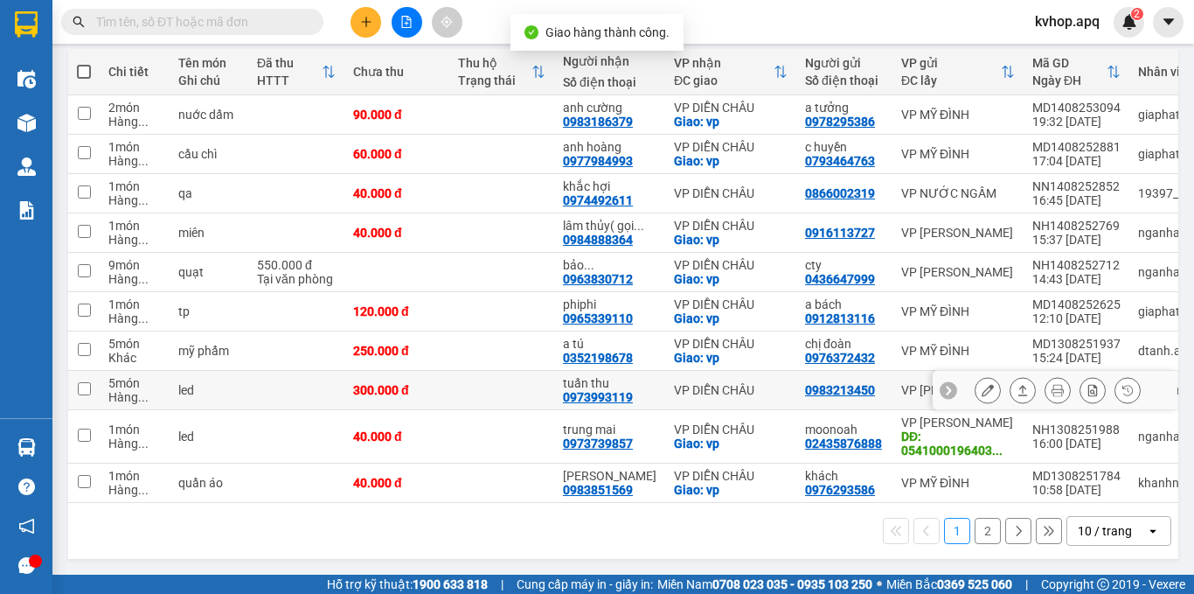
scroll to position [219, 0]
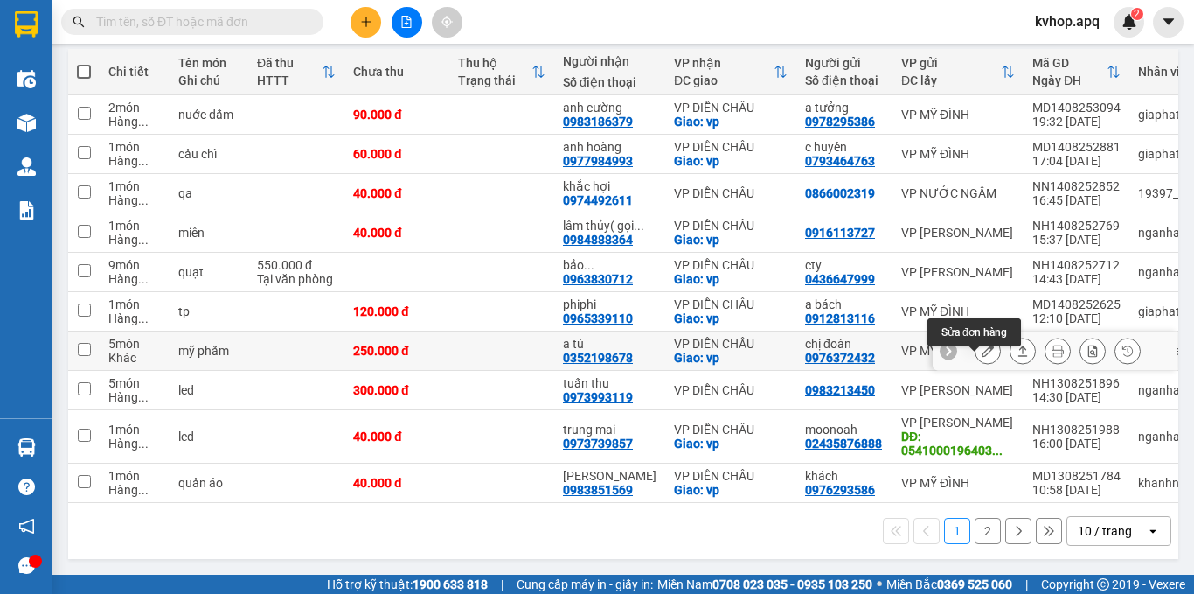
click at [982, 344] on icon at bounding box center [988, 350] width 12 height 12
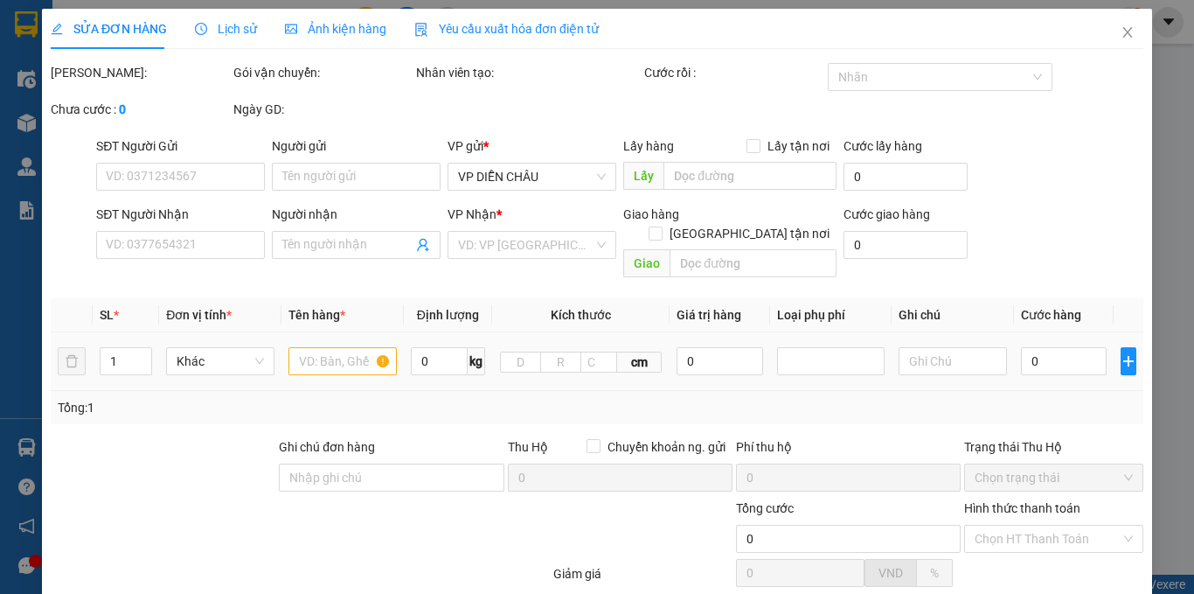
type input "0976372432"
type input "chị đoàn"
type input "0352198678"
type input "a tú"
checkbox input "true"
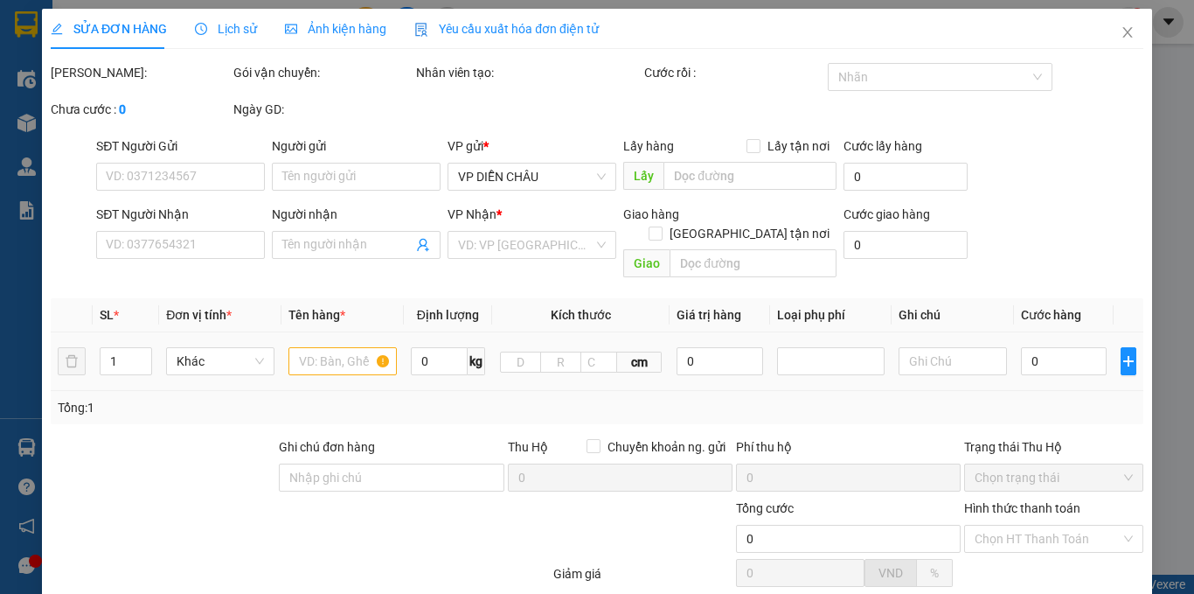
type input "vp"
type input "250.000"
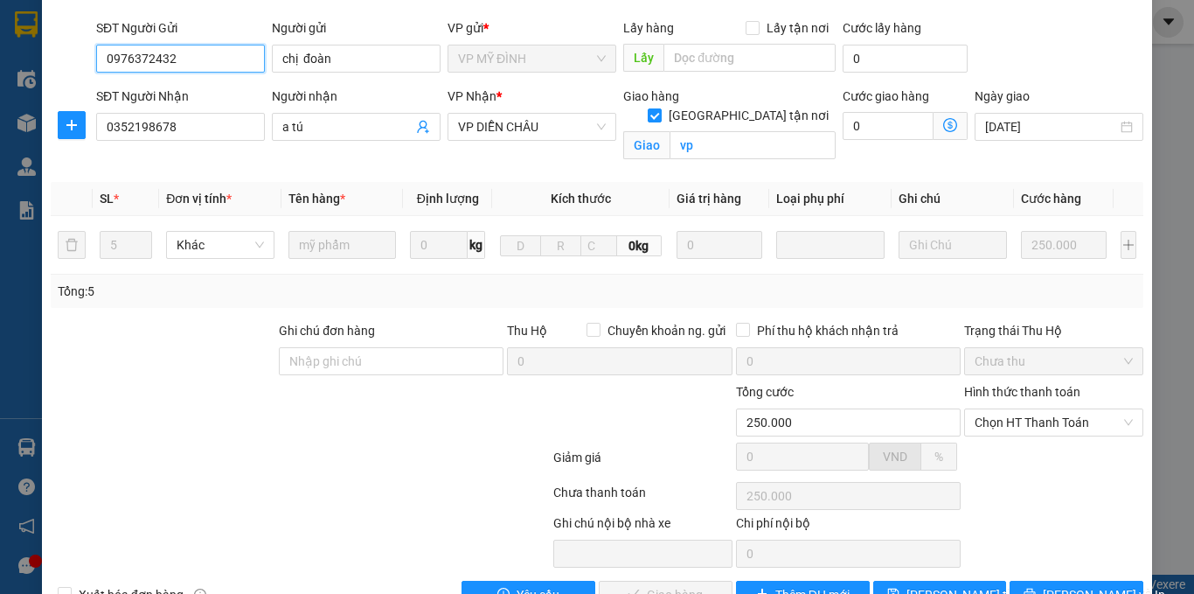
scroll to position [167, 0]
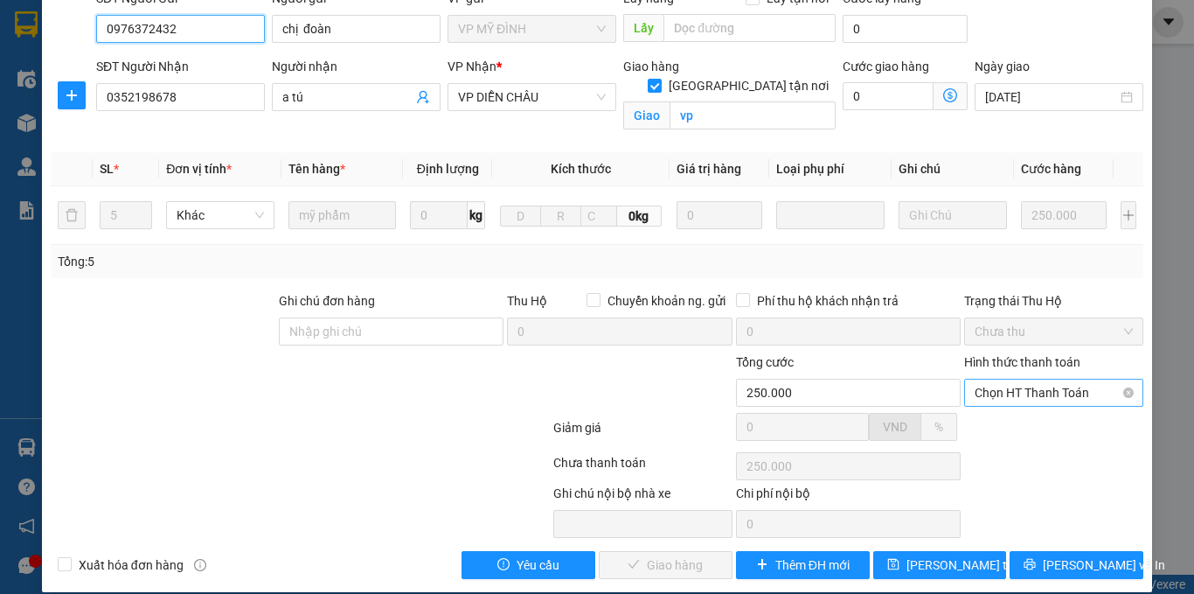
click at [997, 379] on span "Chọn HT Thanh Toán" at bounding box center [1054, 392] width 158 height 26
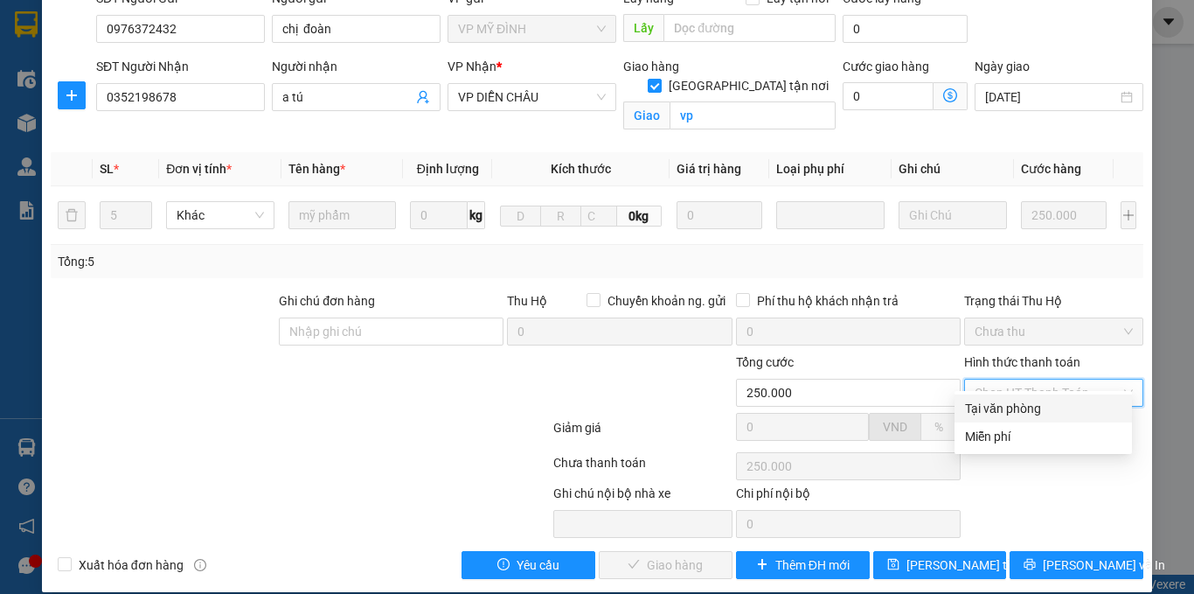
click at [996, 400] on div "Tại văn phòng" at bounding box center [1043, 408] width 156 height 19
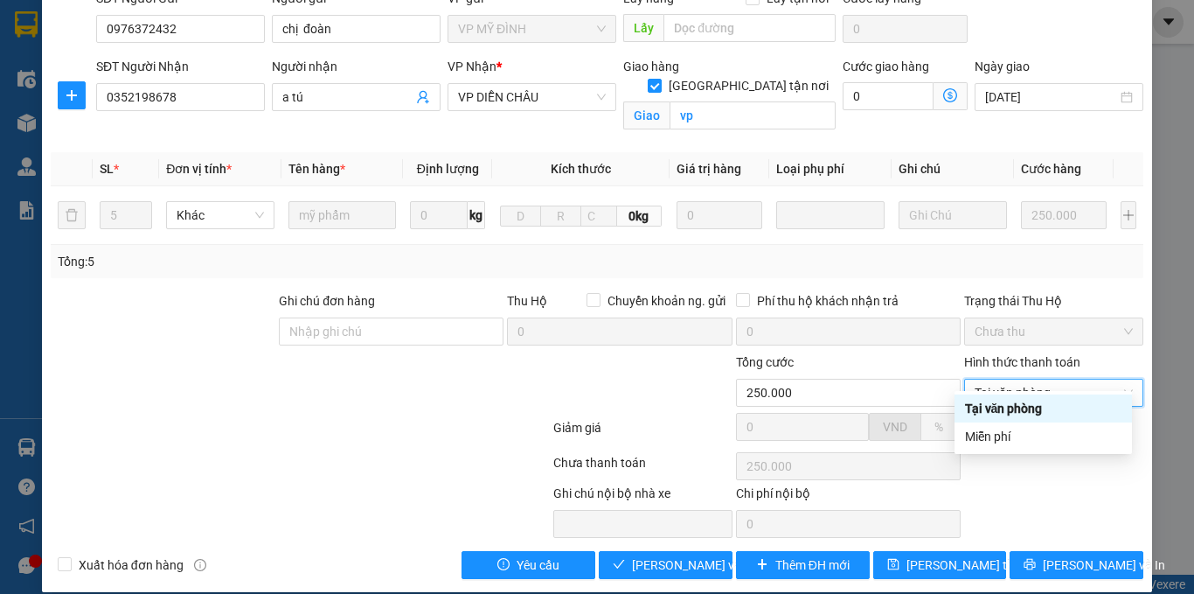
type input "0"
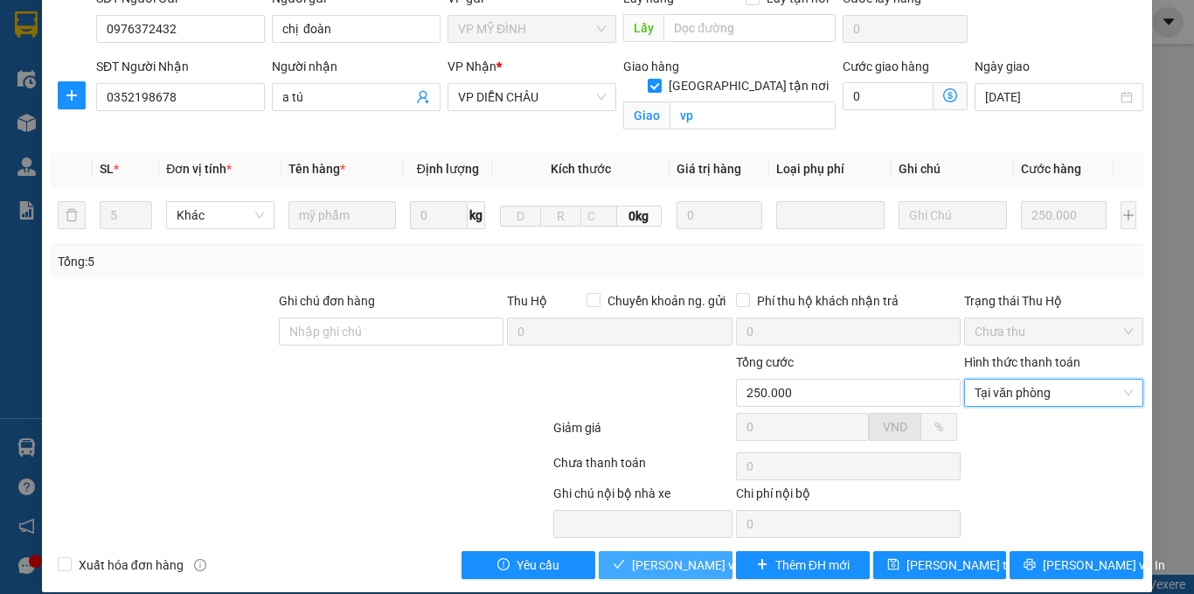
click at [641, 555] on span "[PERSON_NAME] và Giao hàng" at bounding box center [716, 564] width 168 height 19
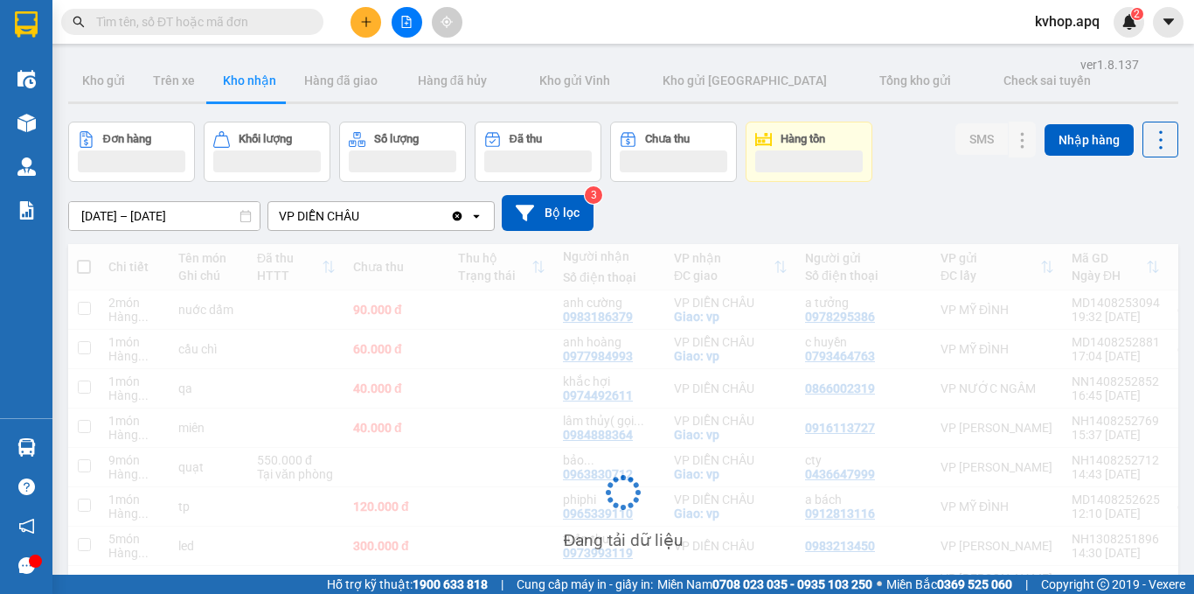
scroll to position [233, 0]
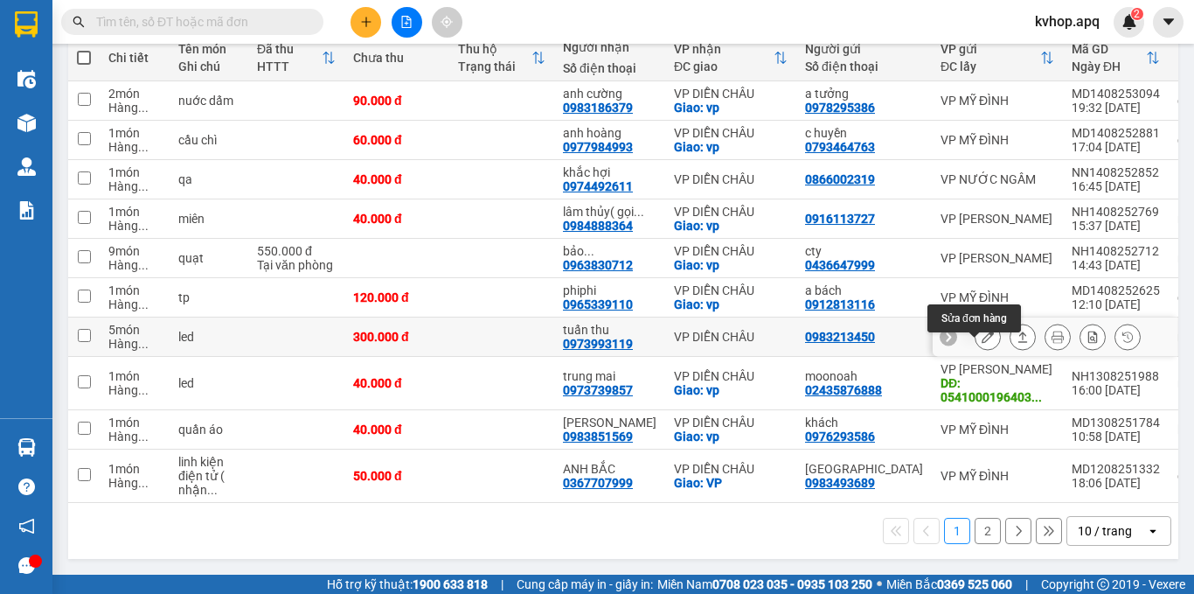
click at [982, 330] on icon at bounding box center [988, 336] width 12 height 12
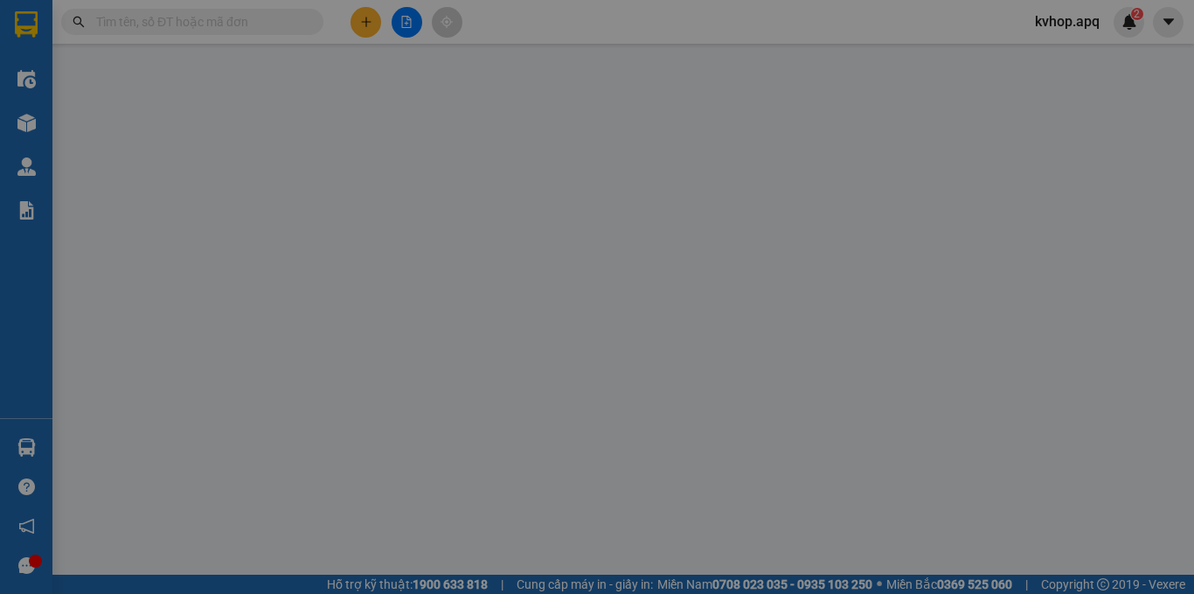
type input "0983213450"
type input "0973993119"
type input "tuấn thu"
type input "300.000"
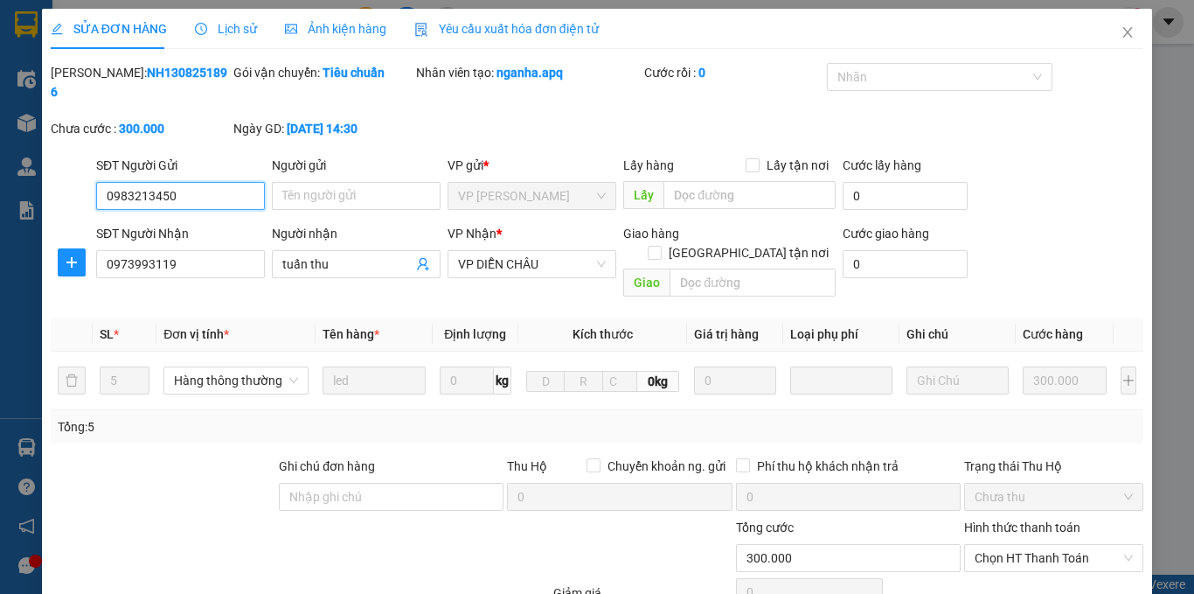
scroll to position [137, 0]
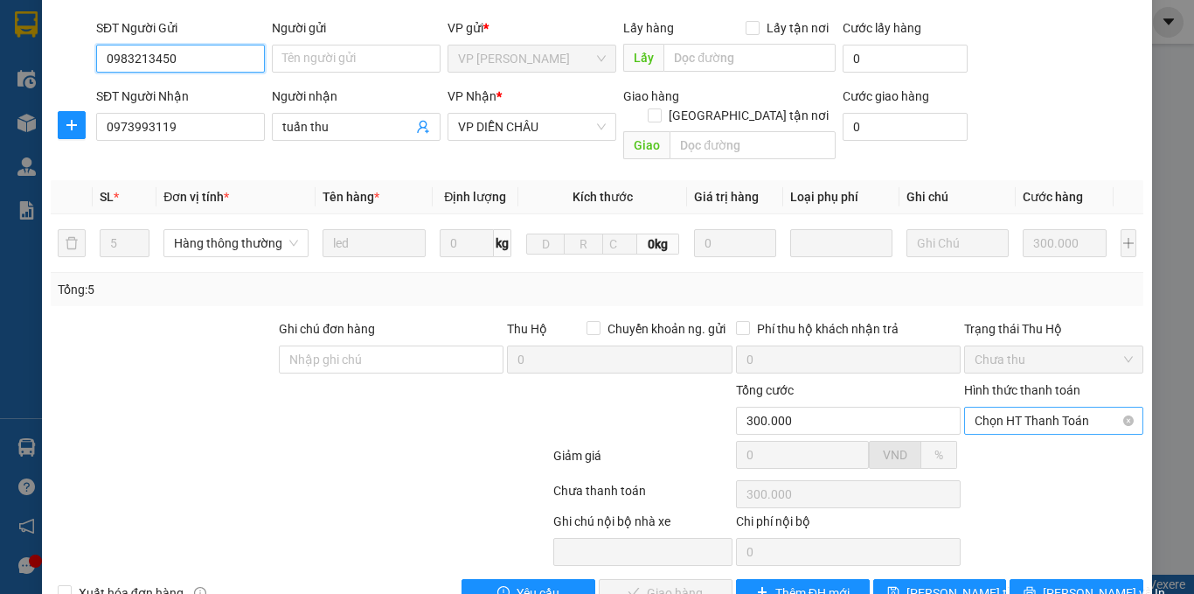
click at [1025, 407] on span "Chọn HT Thanh Toán" at bounding box center [1054, 420] width 158 height 26
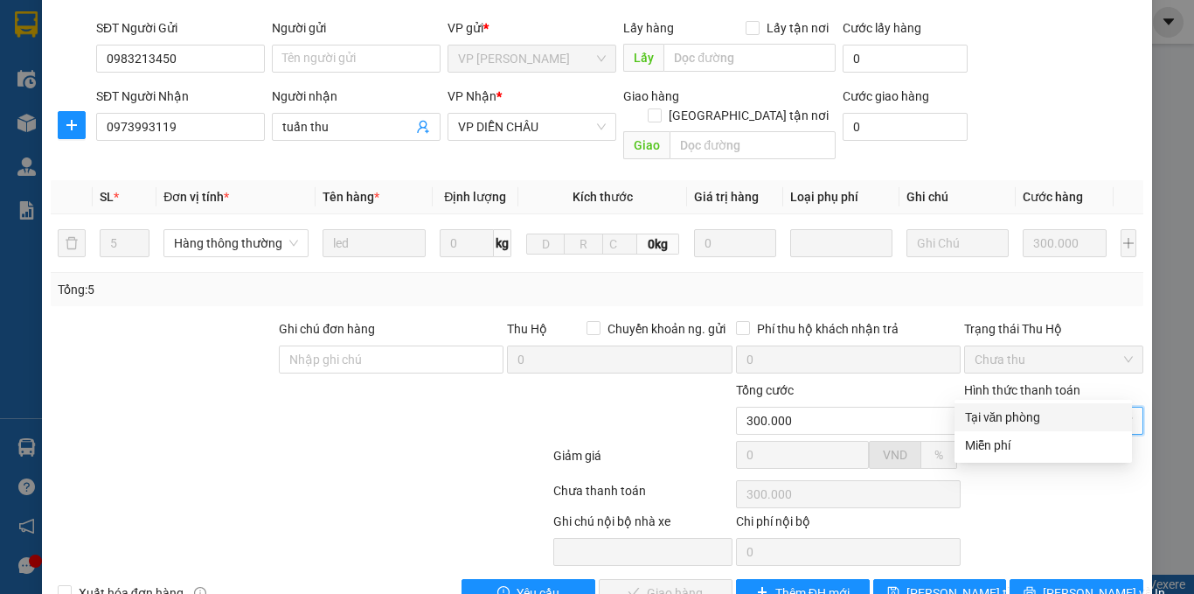
click at [990, 407] on div "Tại văn phòng" at bounding box center [1043, 417] width 177 height 28
type input "0"
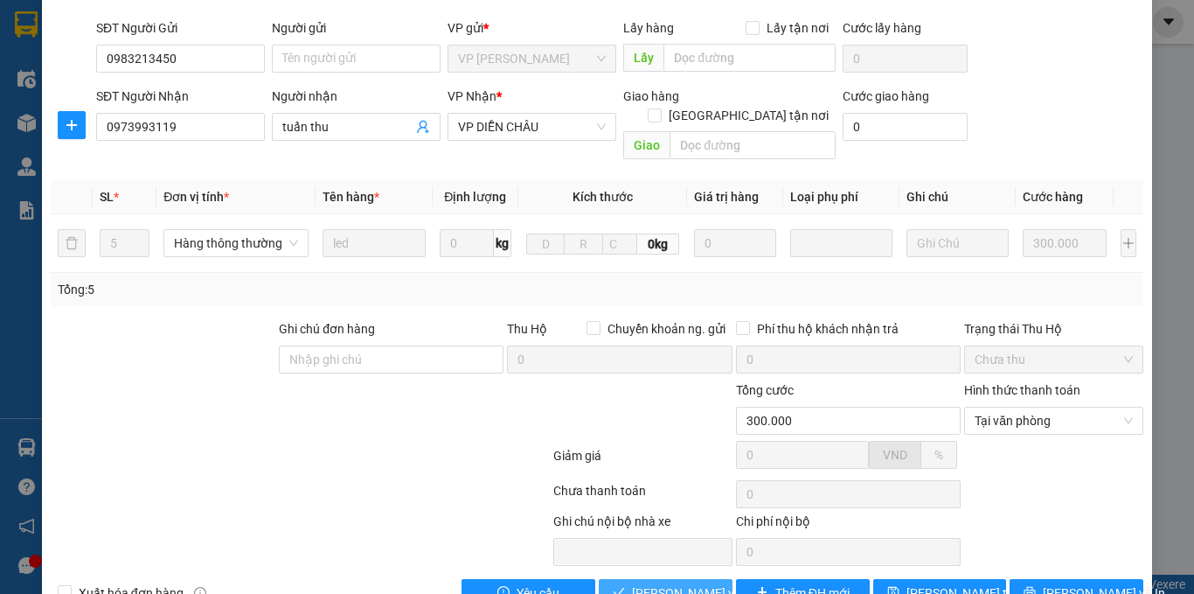
click at [632, 583] on span "[PERSON_NAME] và Giao hàng" at bounding box center [716, 592] width 168 height 19
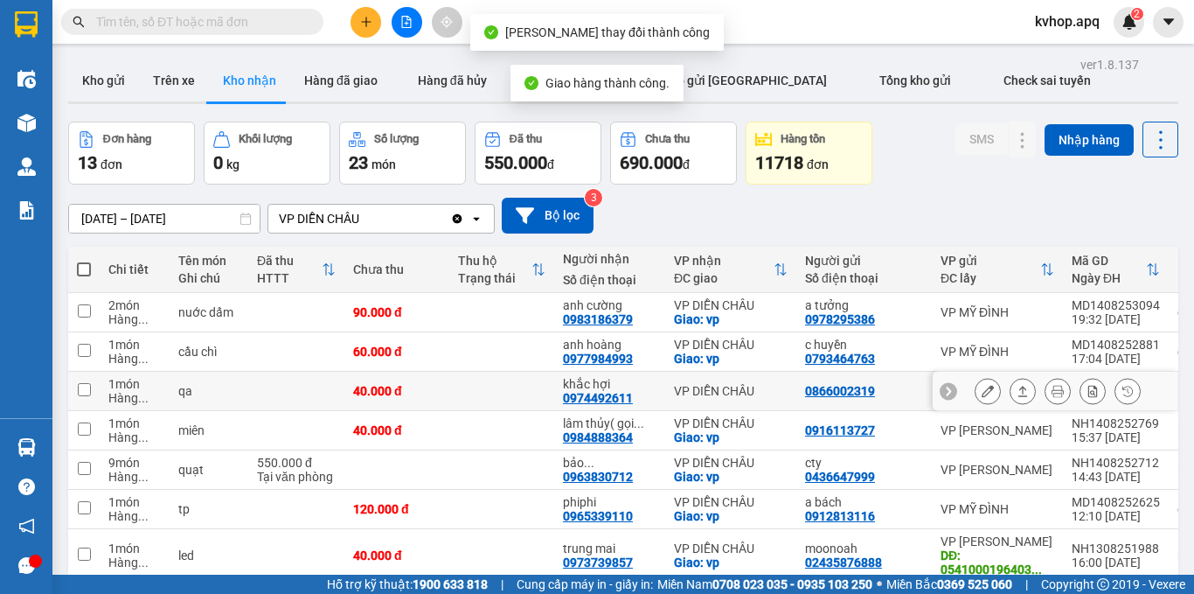
scroll to position [233, 0]
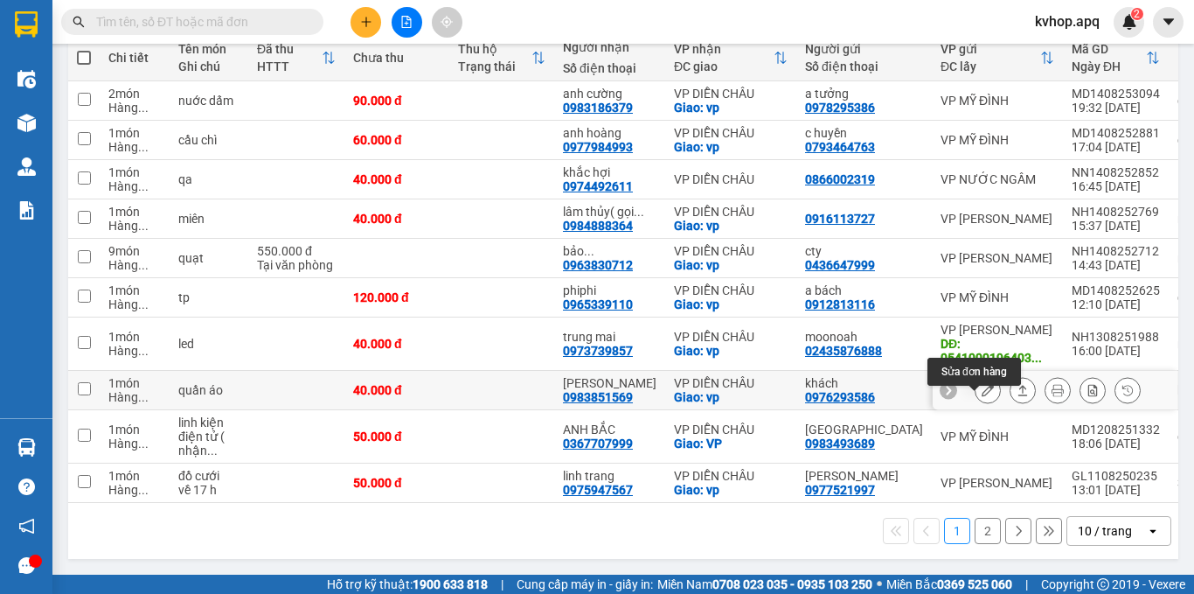
click at [982, 384] on icon at bounding box center [988, 390] width 12 height 12
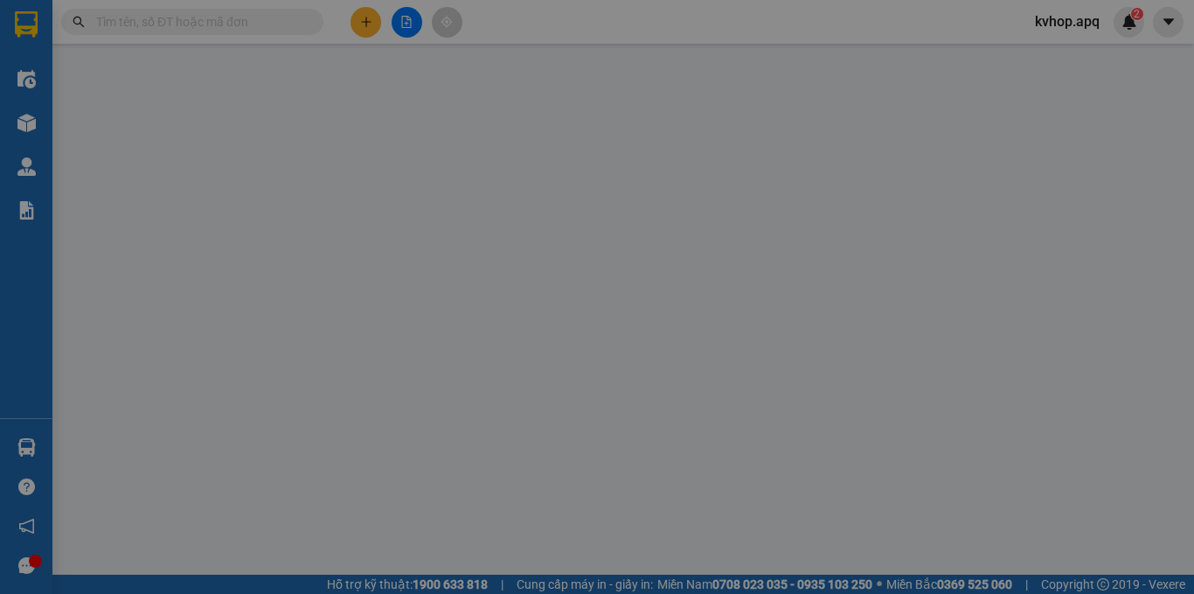
type input "0976293586"
type input "khách"
type input "0983851569"
type input "[PERSON_NAME]"
checkbox input "true"
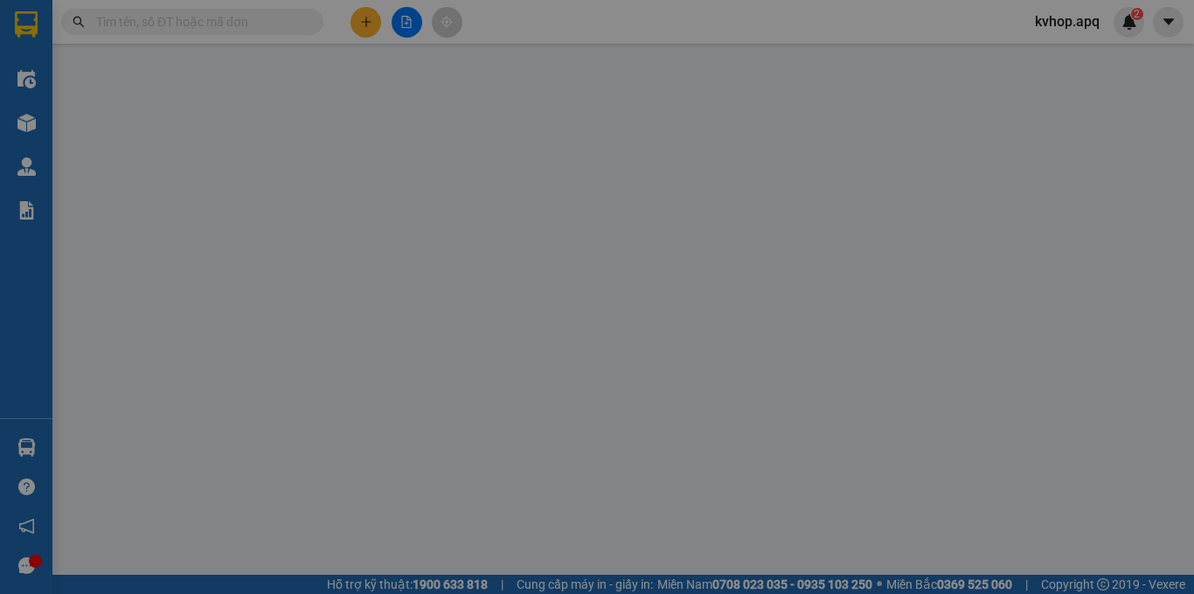
type input "vp"
type input "40.000"
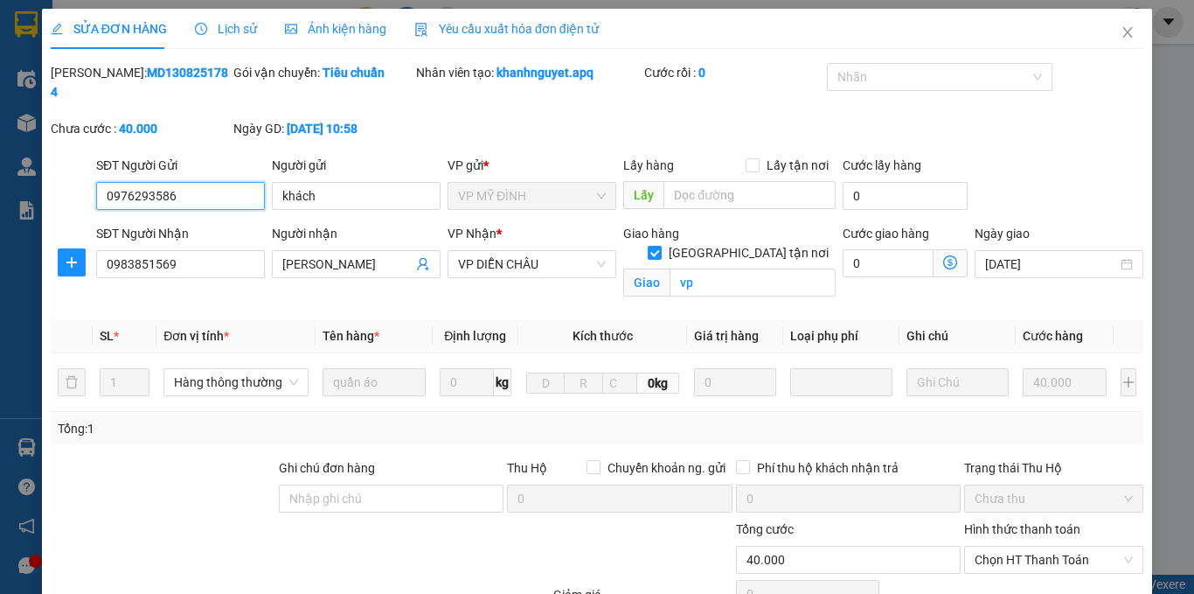
scroll to position [163, 0]
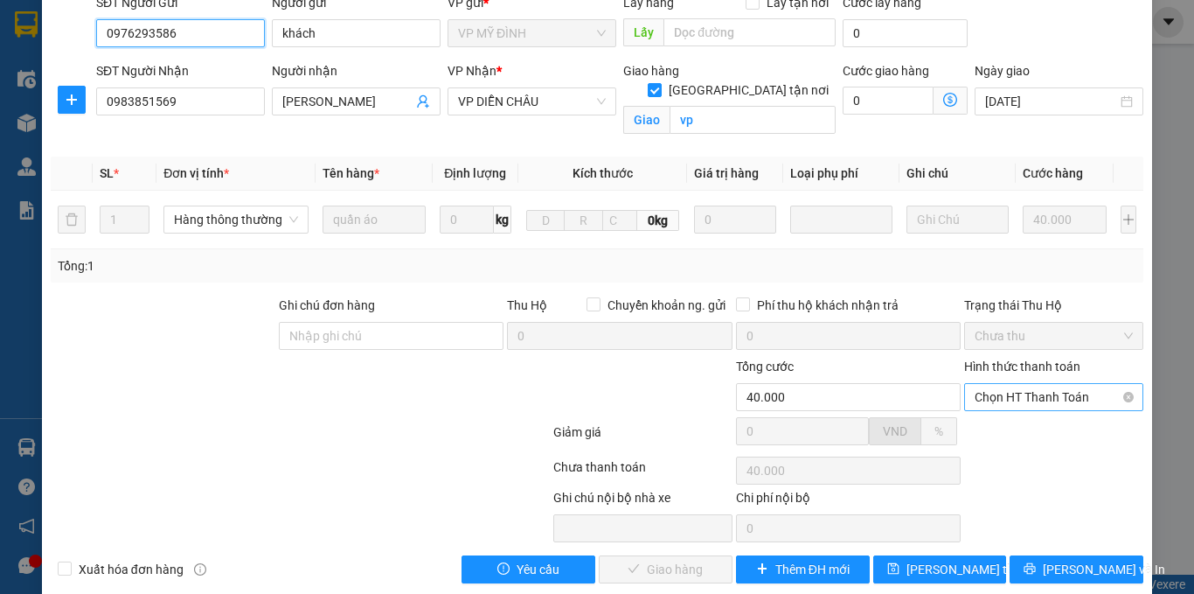
click at [1029, 386] on span "Chọn HT Thanh Toán" at bounding box center [1054, 397] width 158 height 26
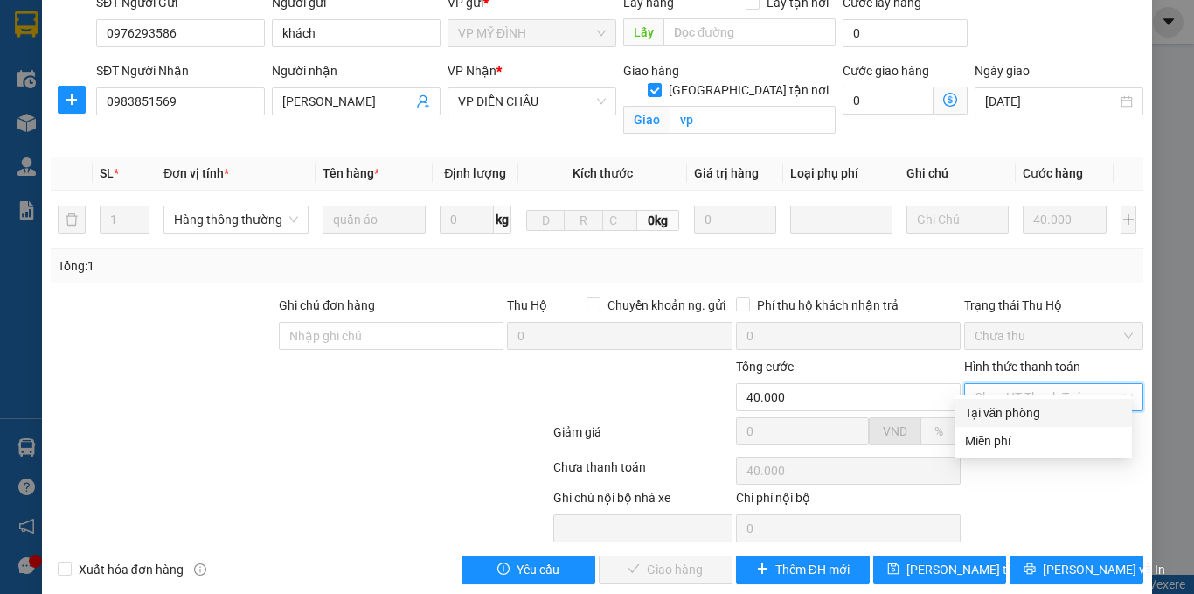
click at [1013, 403] on div "Tại văn phòng" at bounding box center [1043, 412] width 156 height 19
type input "0"
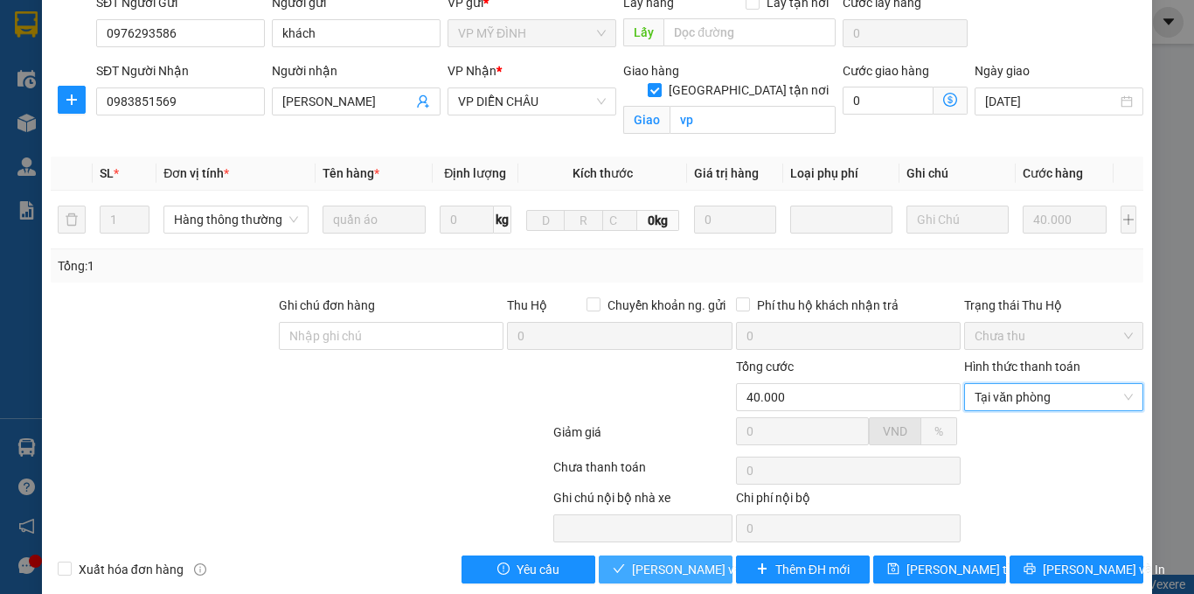
click at [652, 559] on span "[PERSON_NAME] và Giao hàng" at bounding box center [716, 568] width 168 height 19
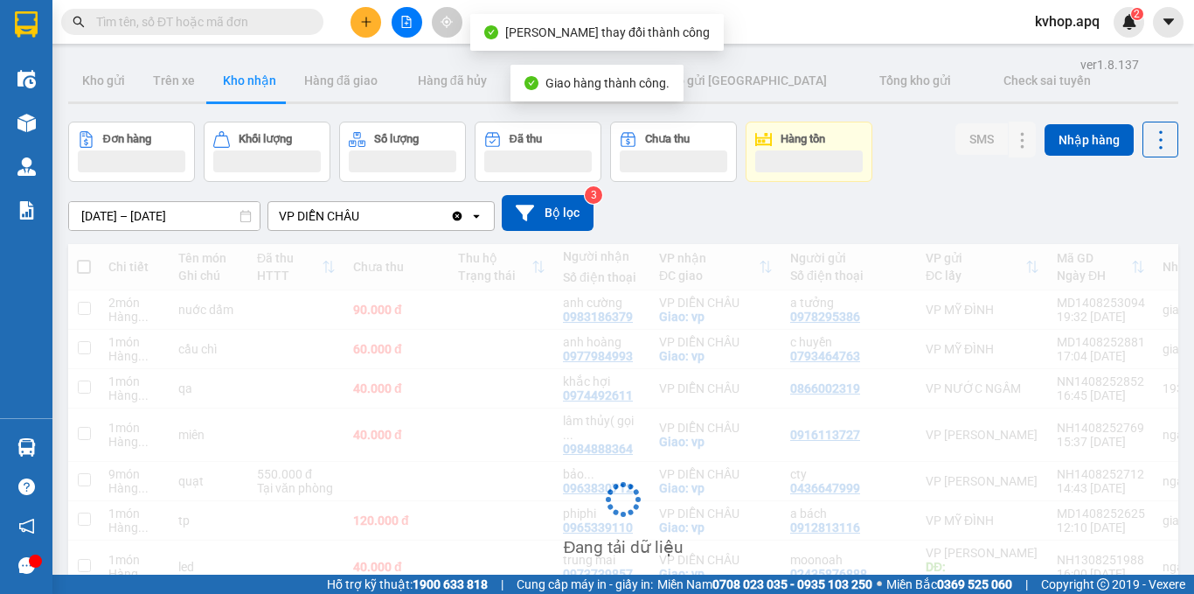
scroll to position [175, 0]
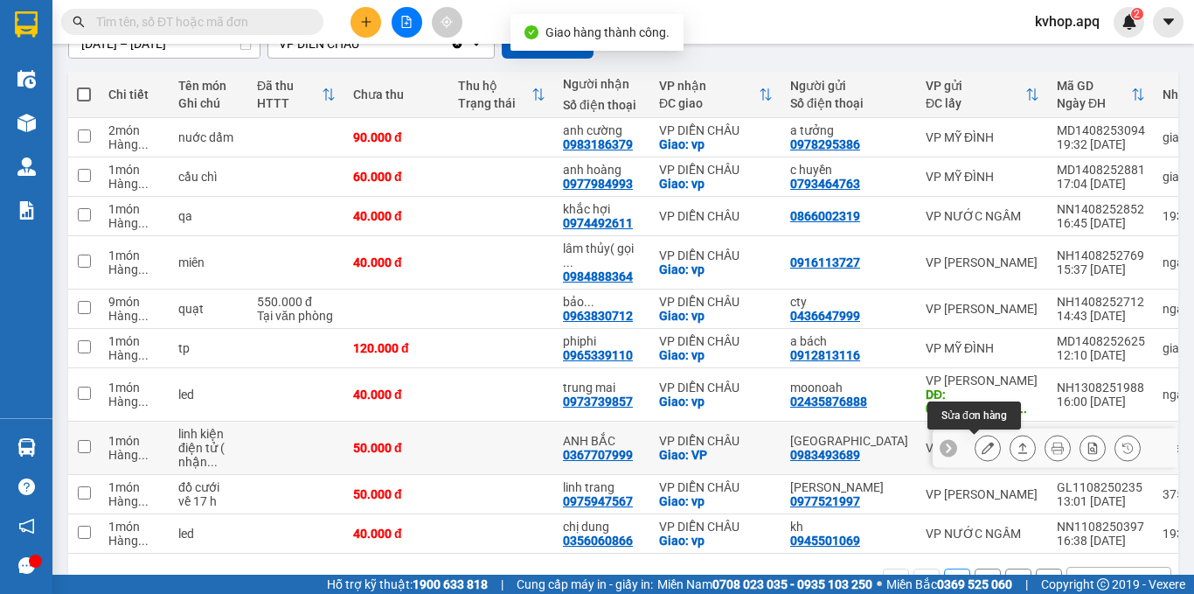
drag, startPoint x: 967, startPoint y: 437, endPoint x: 983, endPoint y: 451, distance: 21.7
click at [975, 442] on div at bounding box center [988, 447] width 26 height 26
click at [985, 450] on button at bounding box center [988, 448] width 24 height 31
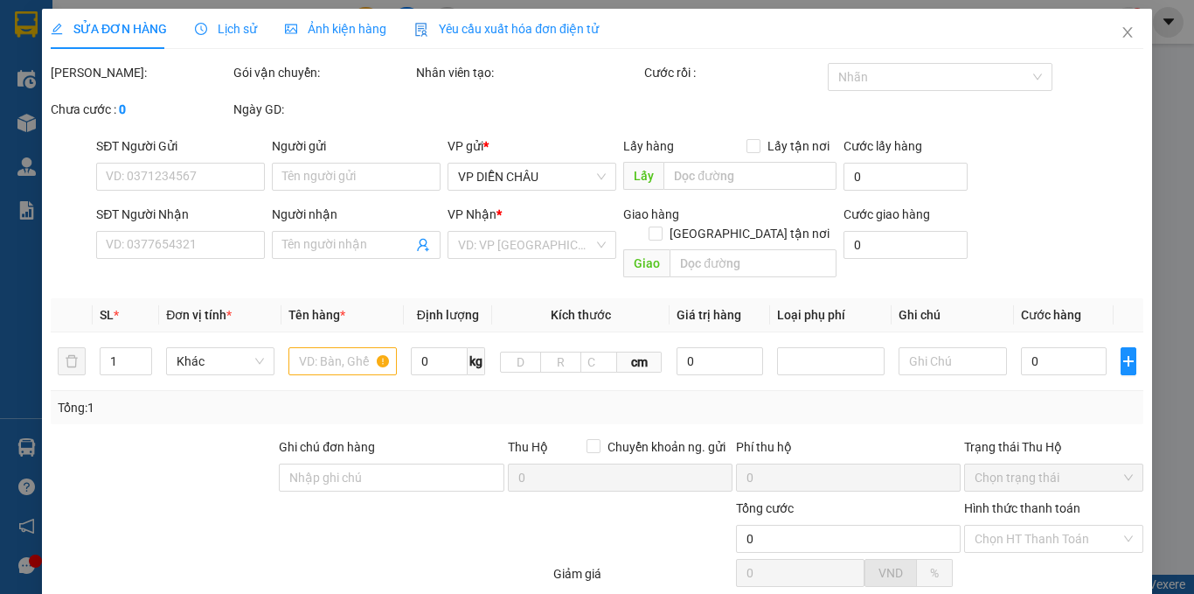
type input "0983493689"
type input "nhật nam"
type input "0367707999"
type input "ANH BẮC"
checkbox input "true"
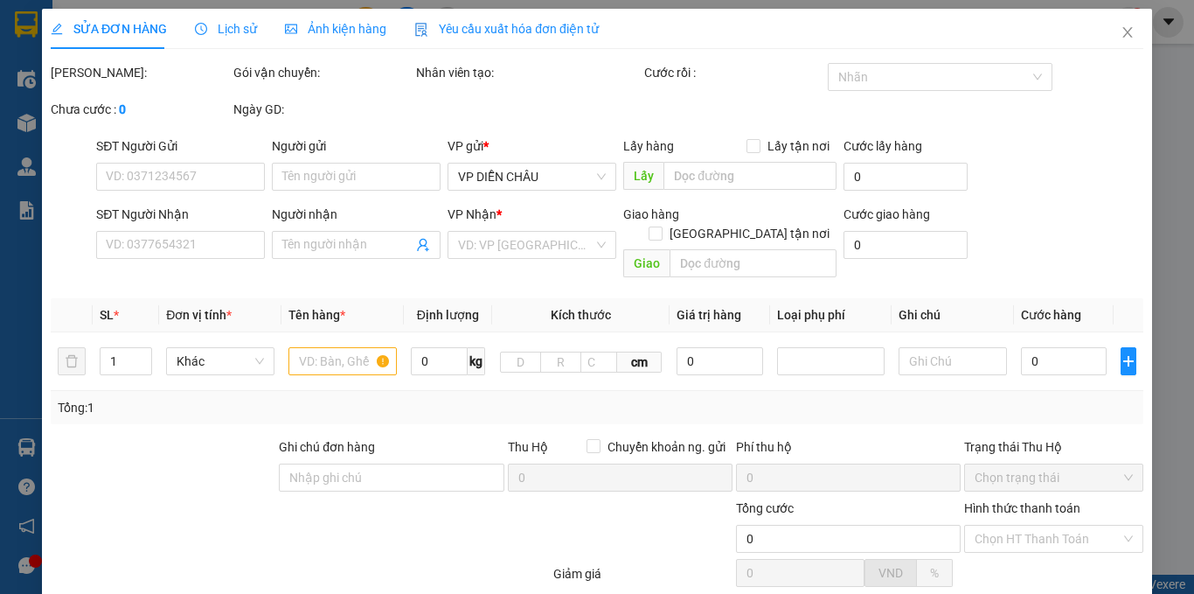
type input "VP"
type input "50.000"
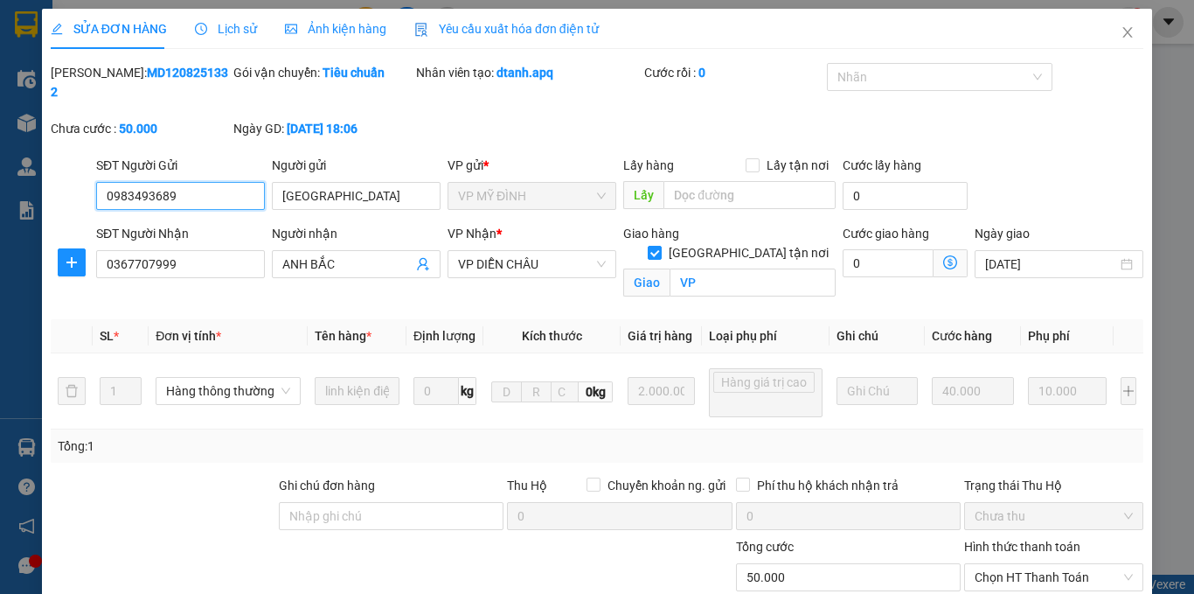
scroll to position [137, 0]
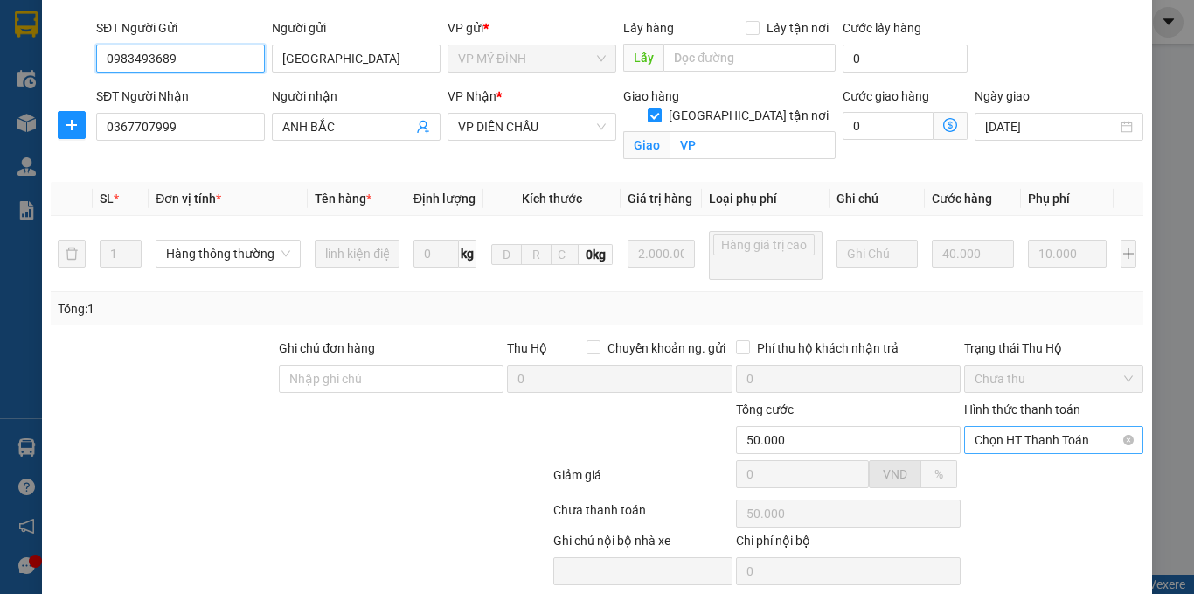
click at [1008, 429] on span "Chọn HT Thanh Toán" at bounding box center [1054, 440] width 158 height 26
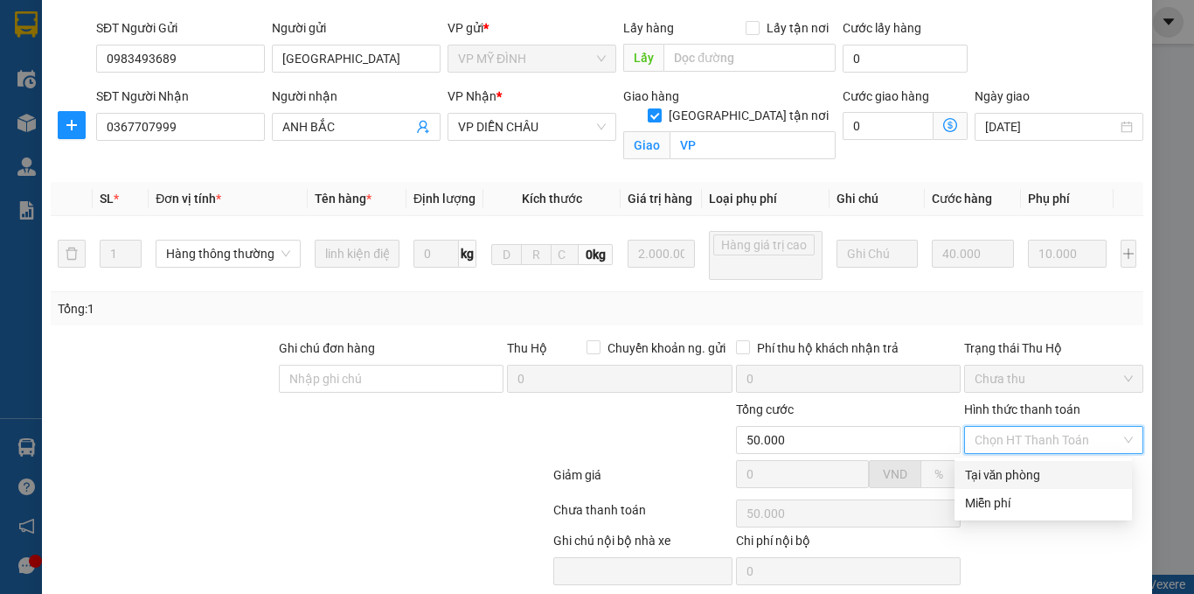
drag, startPoint x: 1011, startPoint y: 454, endPoint x: 830, endPoint y: 506, distance: 187.6
click at [1004, 476] on div "Tại văn phòng" at bounding box center [1043, 474] width 156 height 19
type input "0"
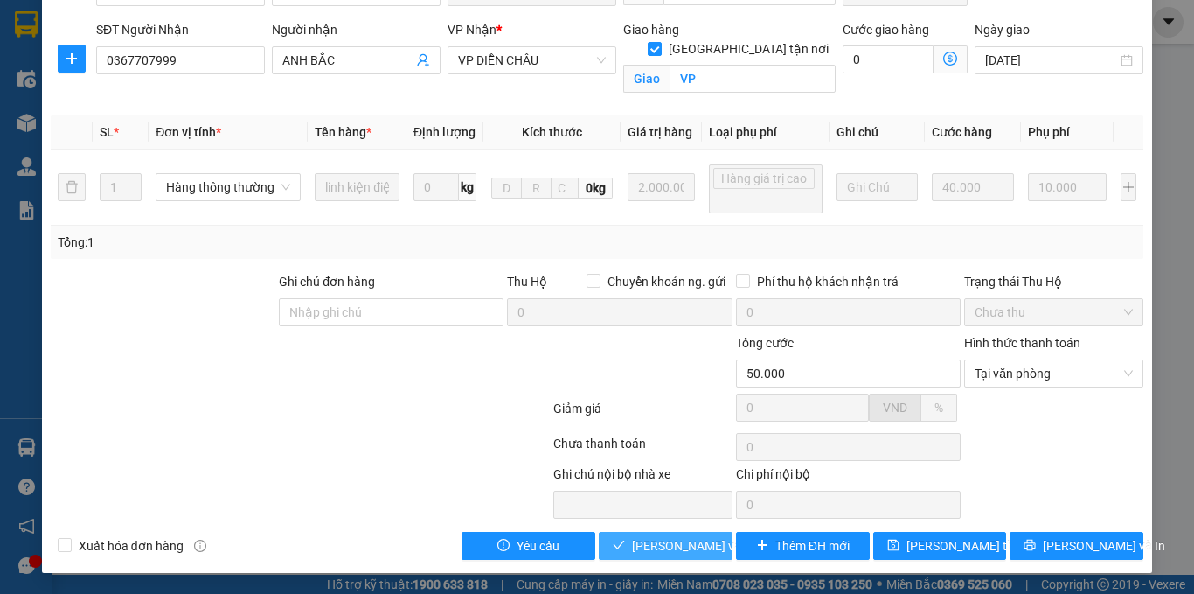
click at [632, 540] on span "[PERSON_NAME] và Giao hàng" at bounding box center [716, 545] width 168 height 19
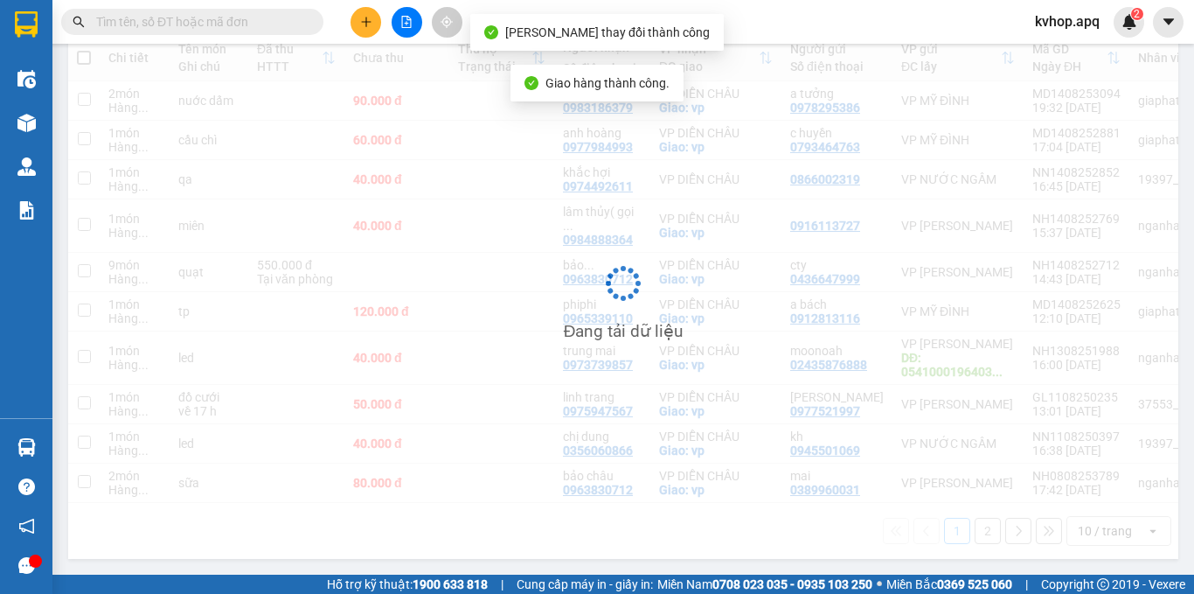
scroll to position [219, 0]
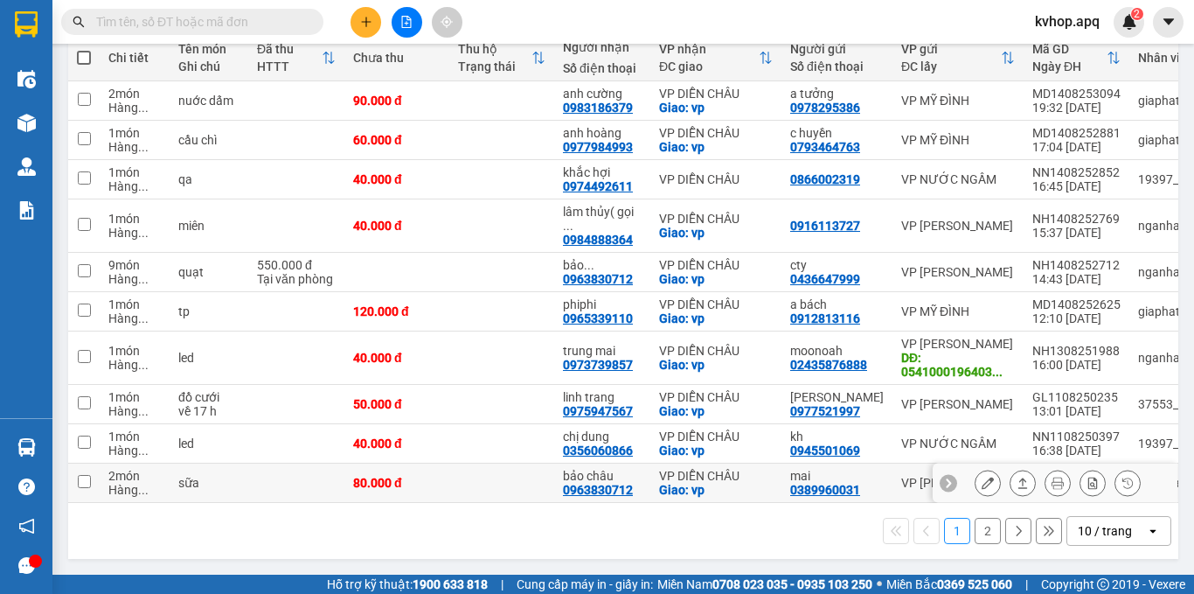
click at [982, 476] on icon at bounding box center [988, 482] width 12 height 12
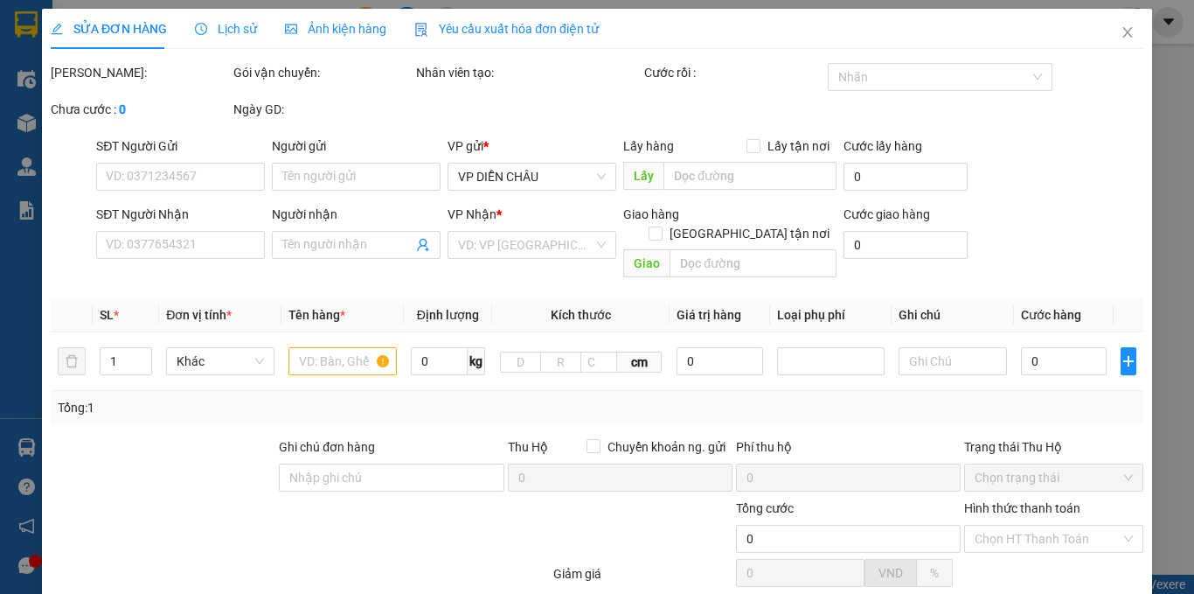
type input "0389960031"
type input "mai"
type input "0963830712"
type input "bảo châu"
checkbox input "true"
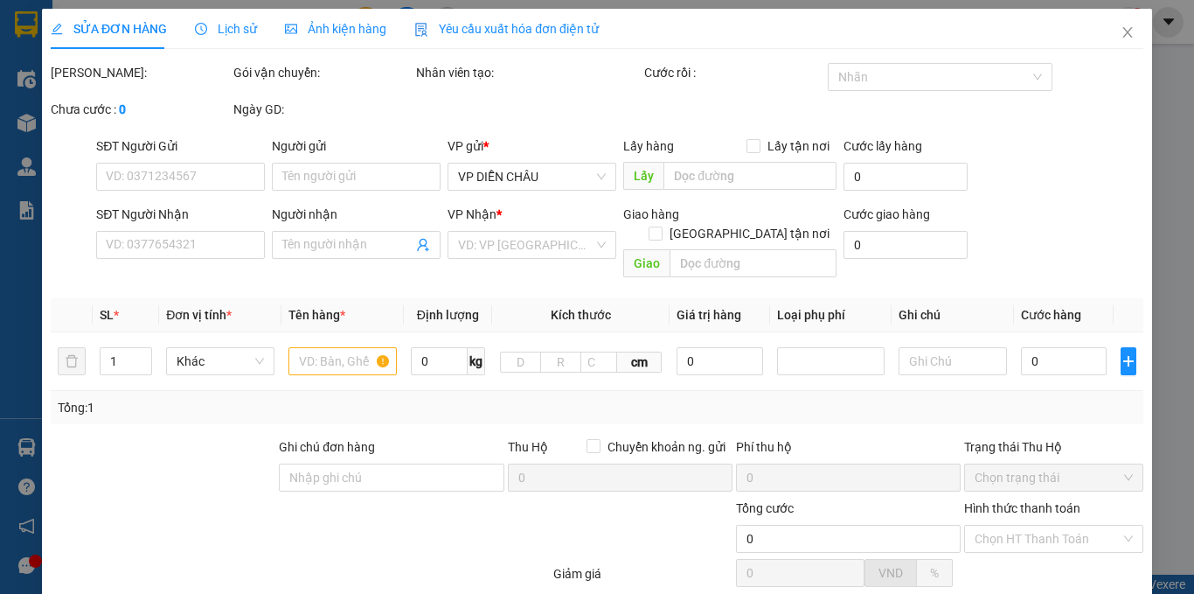
type input "vp"
type input "80.000"
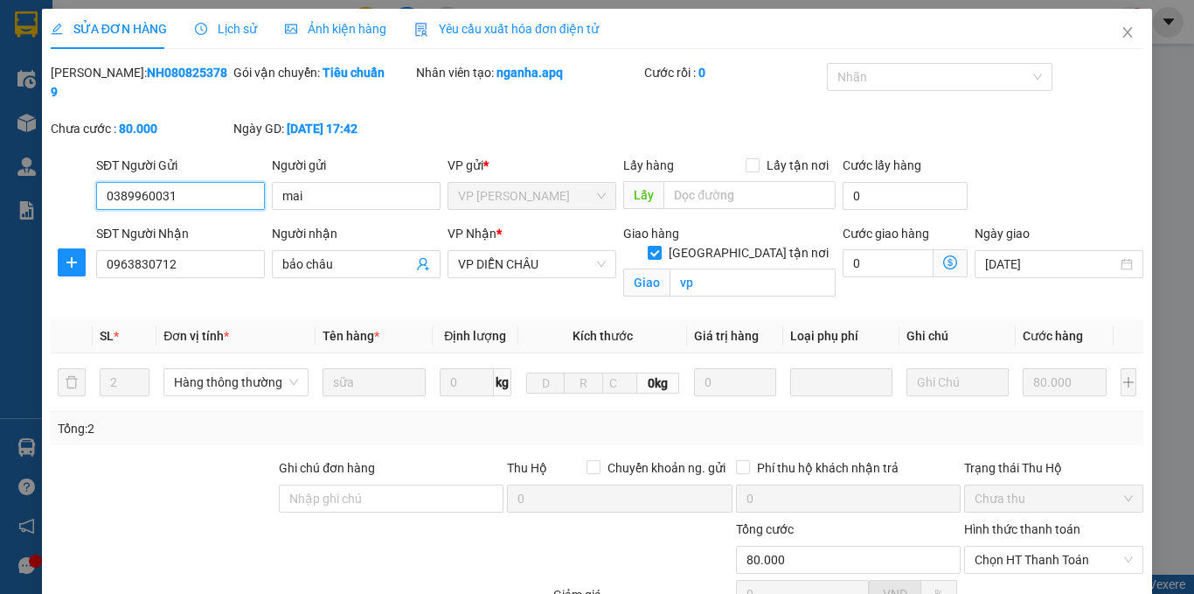
scroll to position [167, 0]
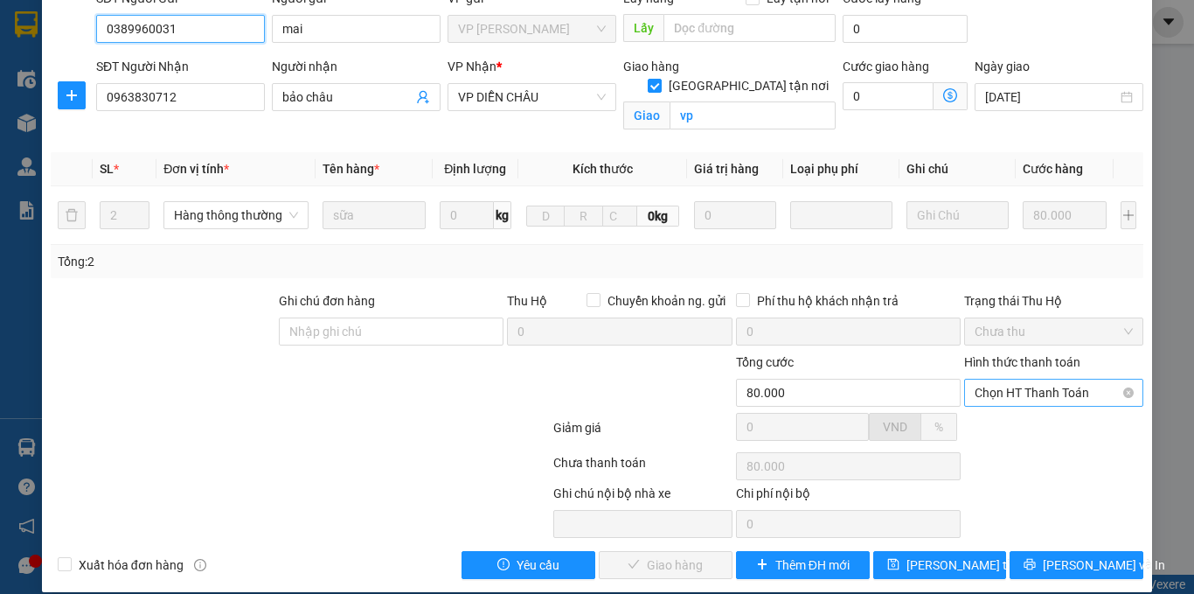
click at [1046, 379] on span "Chọn HT Thanh Toán" at bounding box center [1054, 392] width 158 height 26
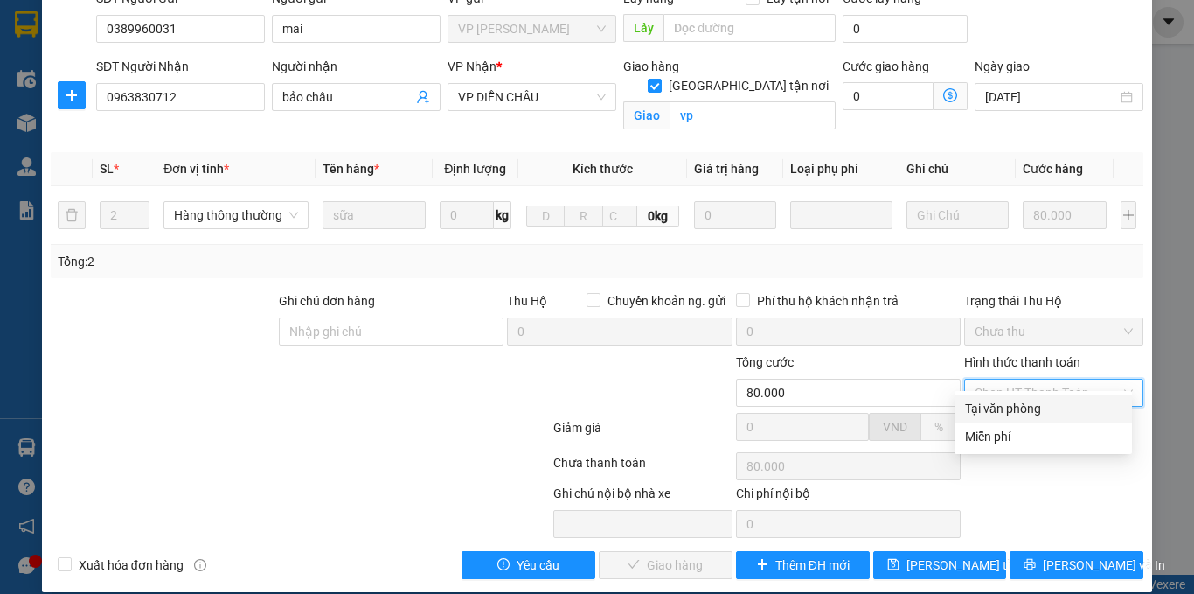
click at [1015, 406] on div "Tại văn phòng" at bounding box center [1043, 408] width 156 height 19
type input "0"
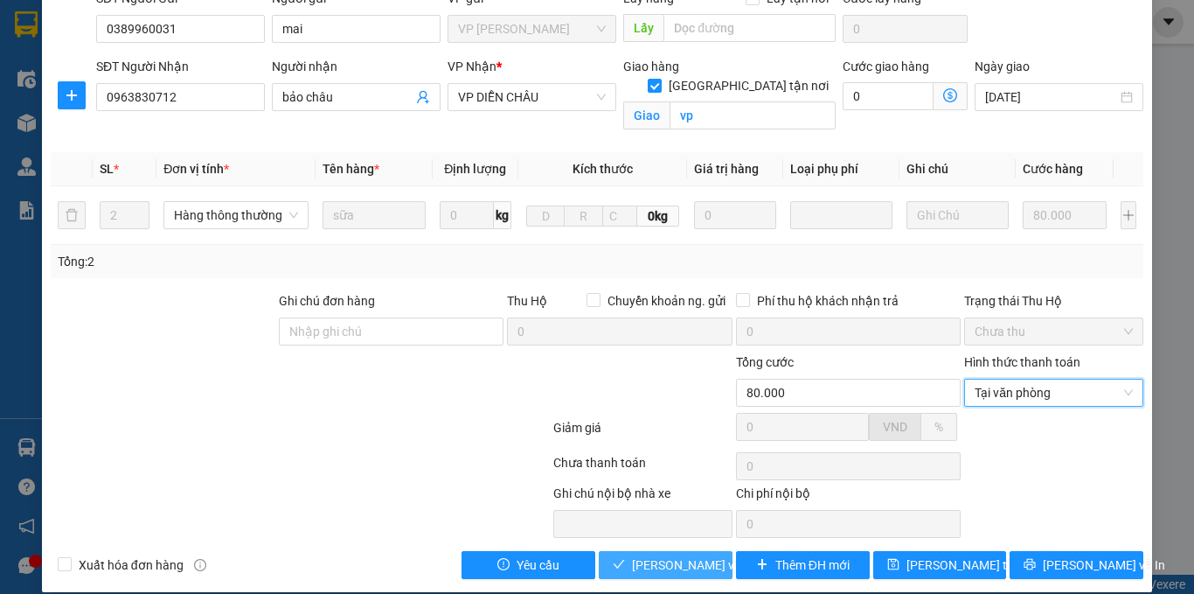
click at [622, 551] on button "[PERSON_NAME] và Giao hàng" at bounding box center [666, 565] width 134 height 28
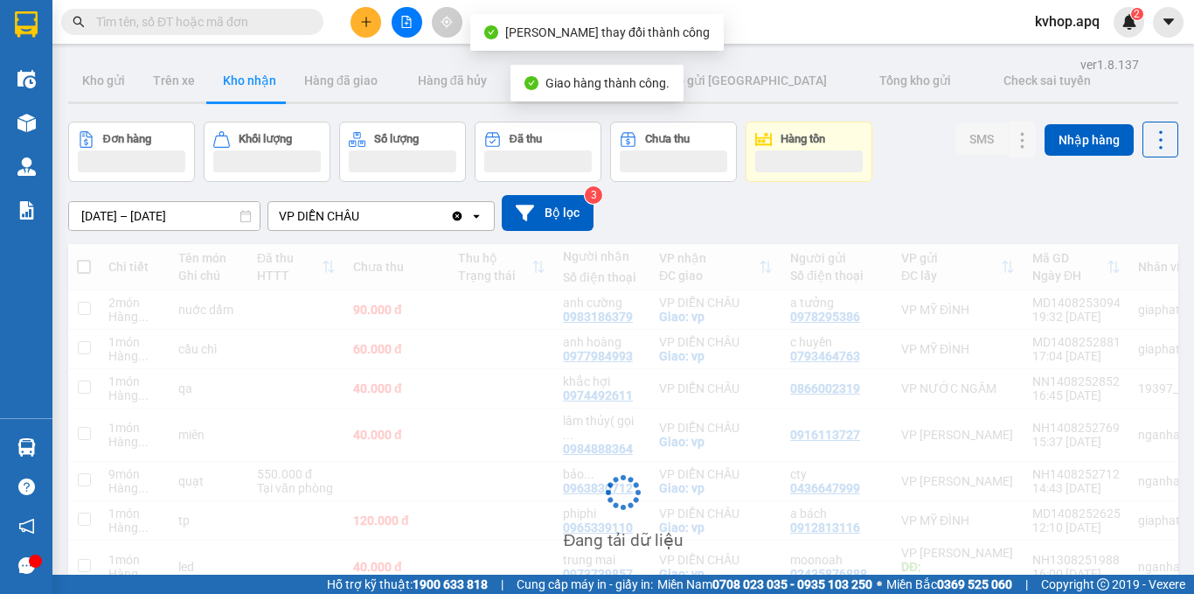
scroll to position [175, 0]
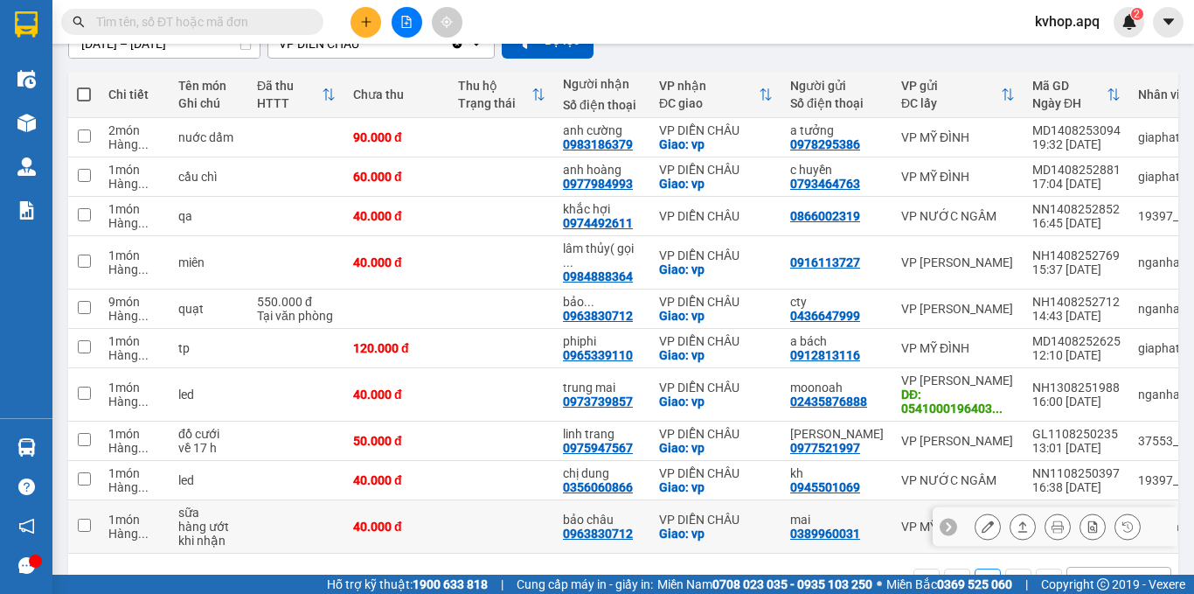
click at [982, 525] on icon at bounding box center [988, 526] width 12 height 12
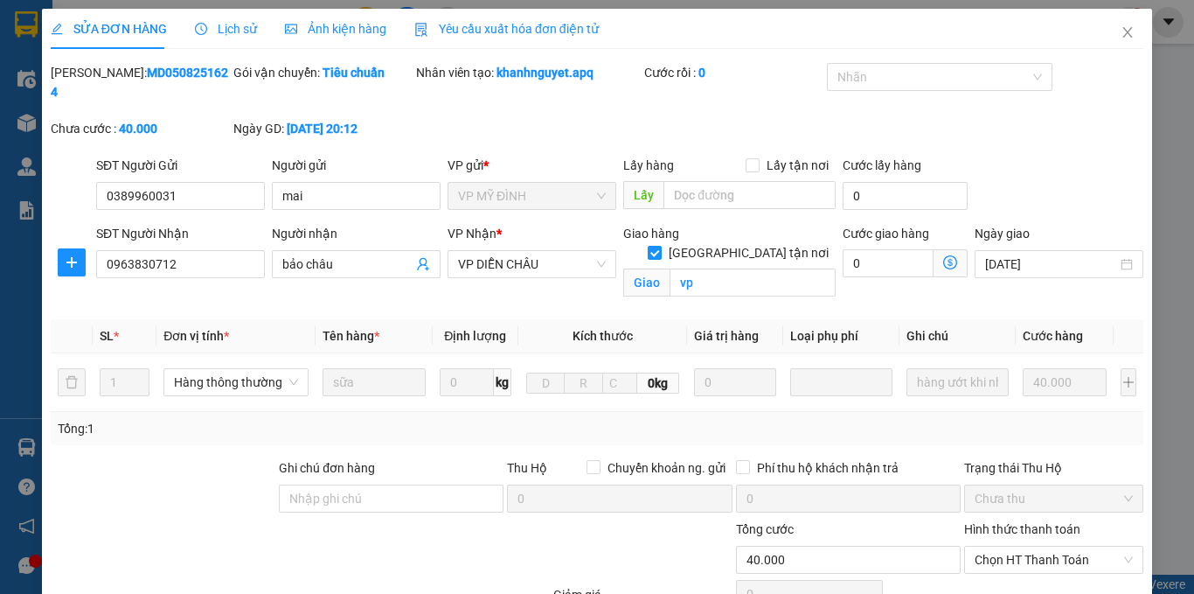
type input "0389960031"
type input "mai"
type input "0963830712"
type input "bảo châu"
checkbox input "true"
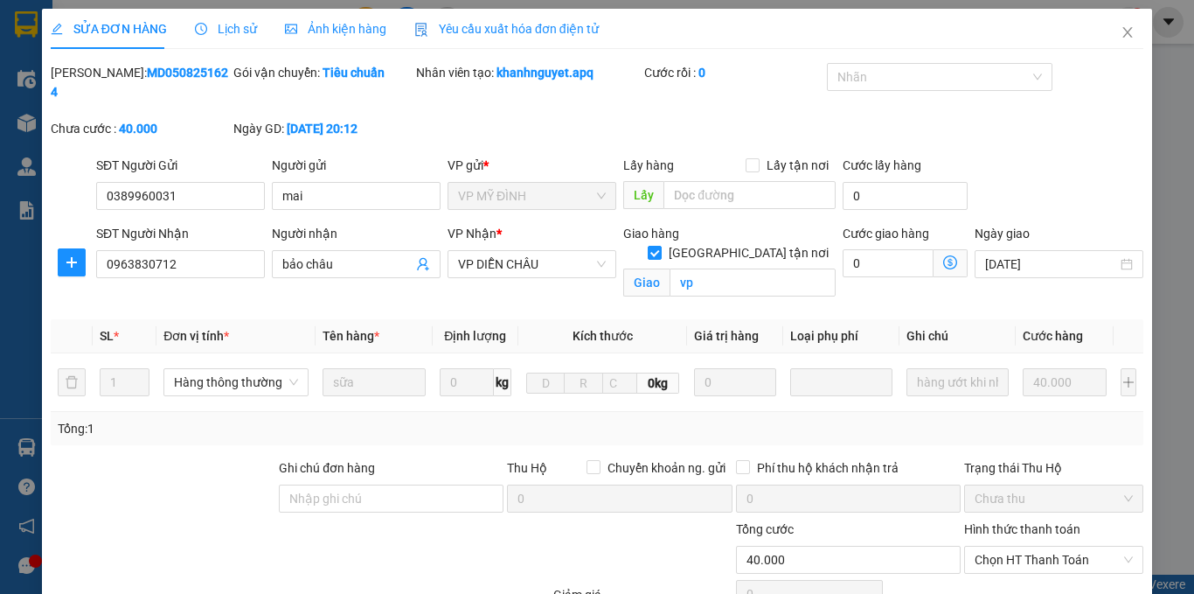
type input "vp"
type input "40.000"
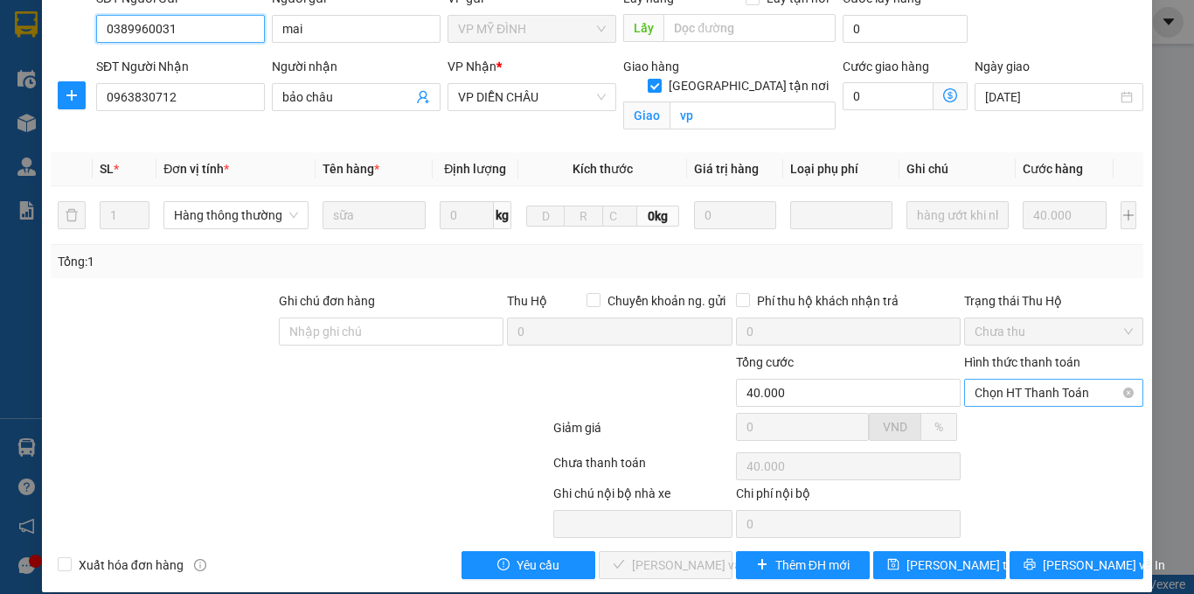
click at [1066, 379] on span "Chọn HT Thanh Toán" at bounding box center [1054, 392] width 158 height 26
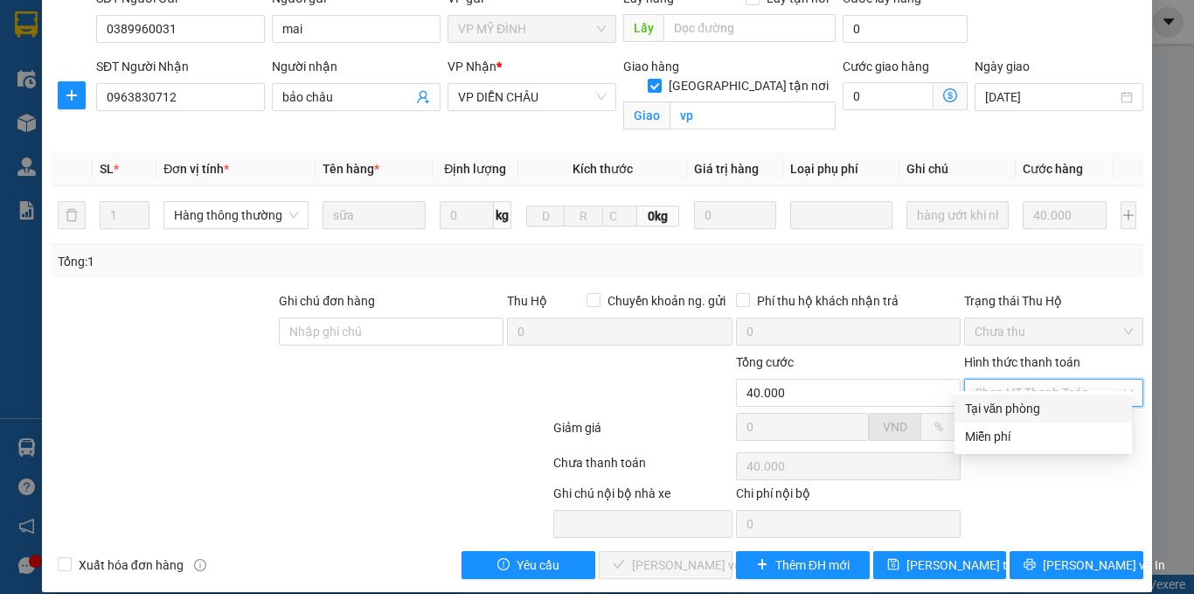
click at [1013, 413] on div "Tại văn phòng" at bounding box center [1043, 408] width 156 height 19
type input "0"
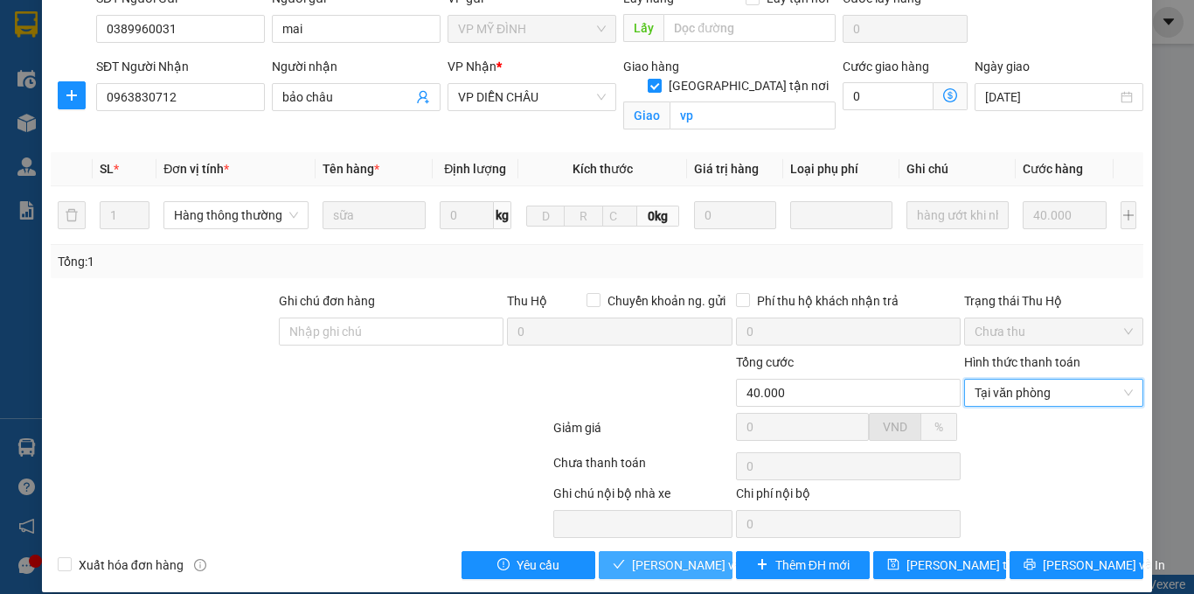
click at [690, 555] on span "[PERSON_NAME] và Giao hàng" at bounding box center [716, 564] width 168 height 19
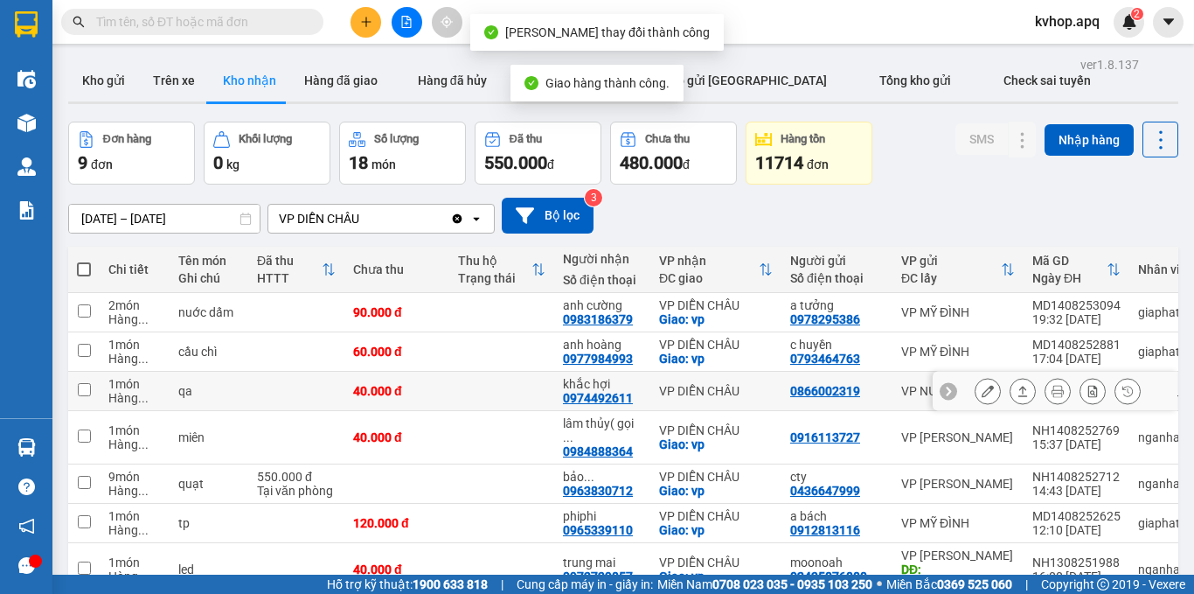
scroll to position [179, 0]
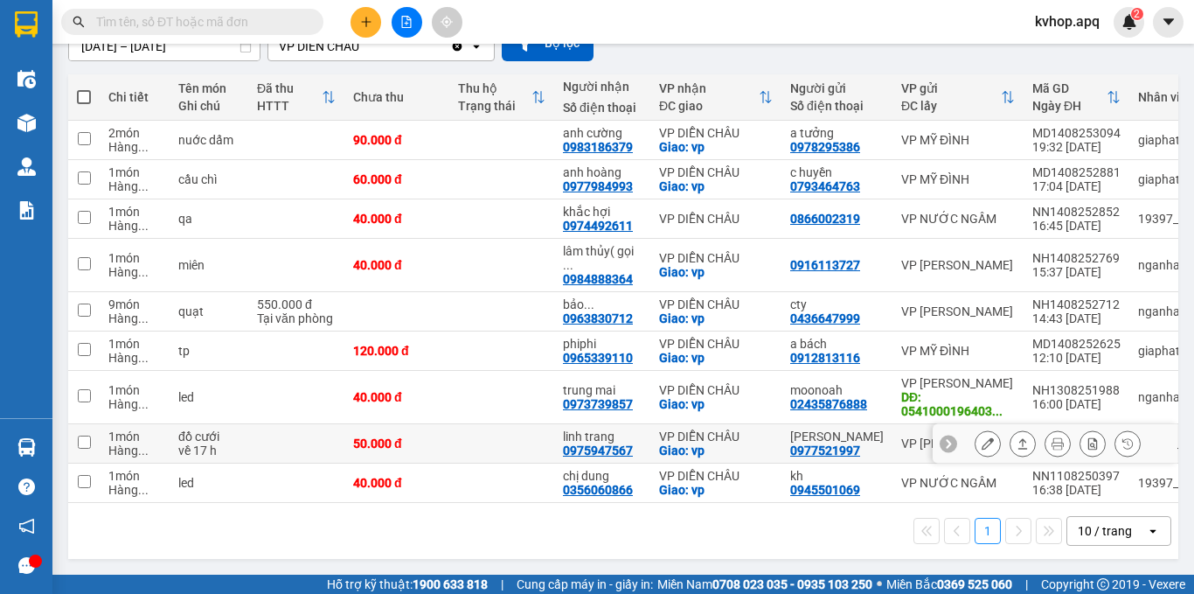
click at [982, 439] on icon at bounding box center [988, 443] width 12 height 12
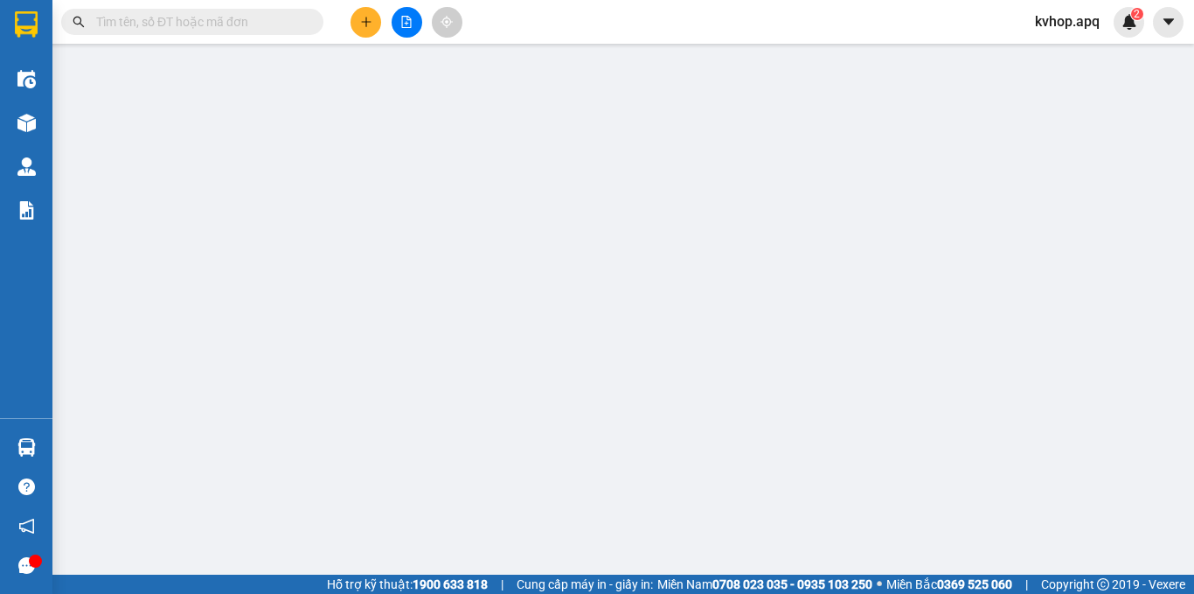
type input "0977521997"
type input "thanh tùng"
type input "0975947567"
type input "linh trang"
checkbox input "true"
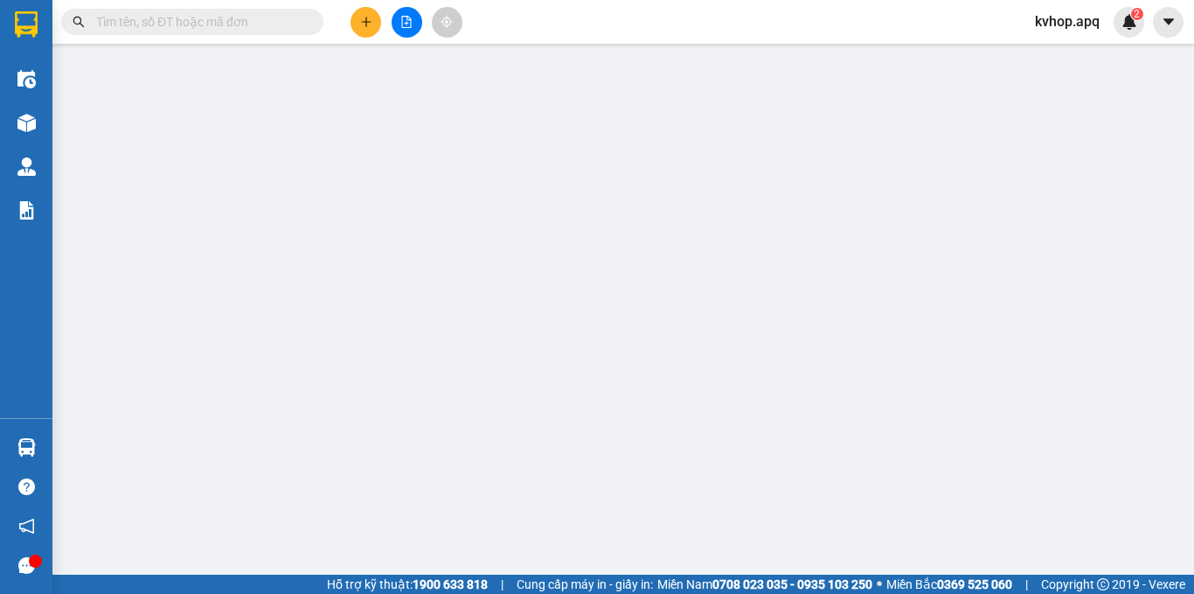
type input "vp"
type input "50.000"
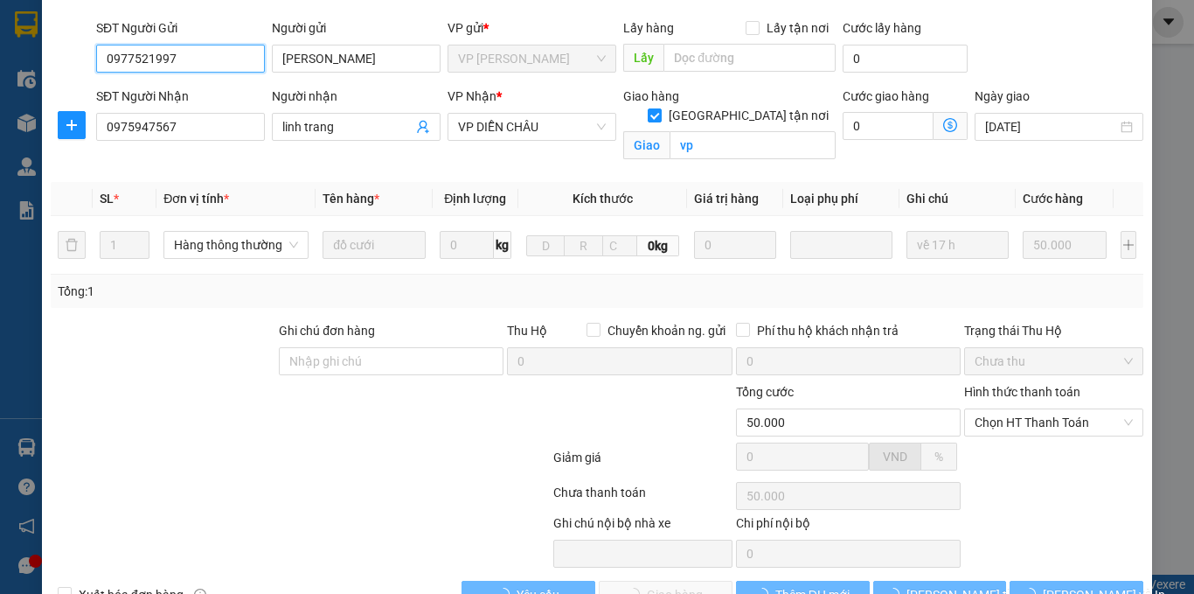
scroll to position [167, 0]
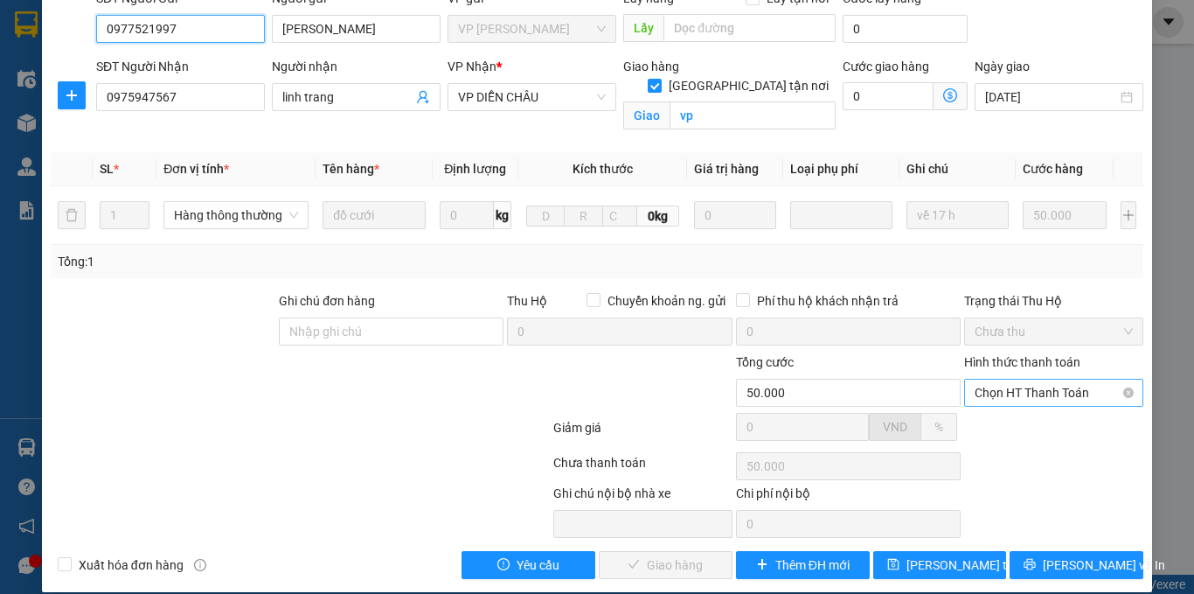
click at [1018, 381] on span "Chọn HT Thanh Toán" at bounding box center [1054, 392] width 158 height 26
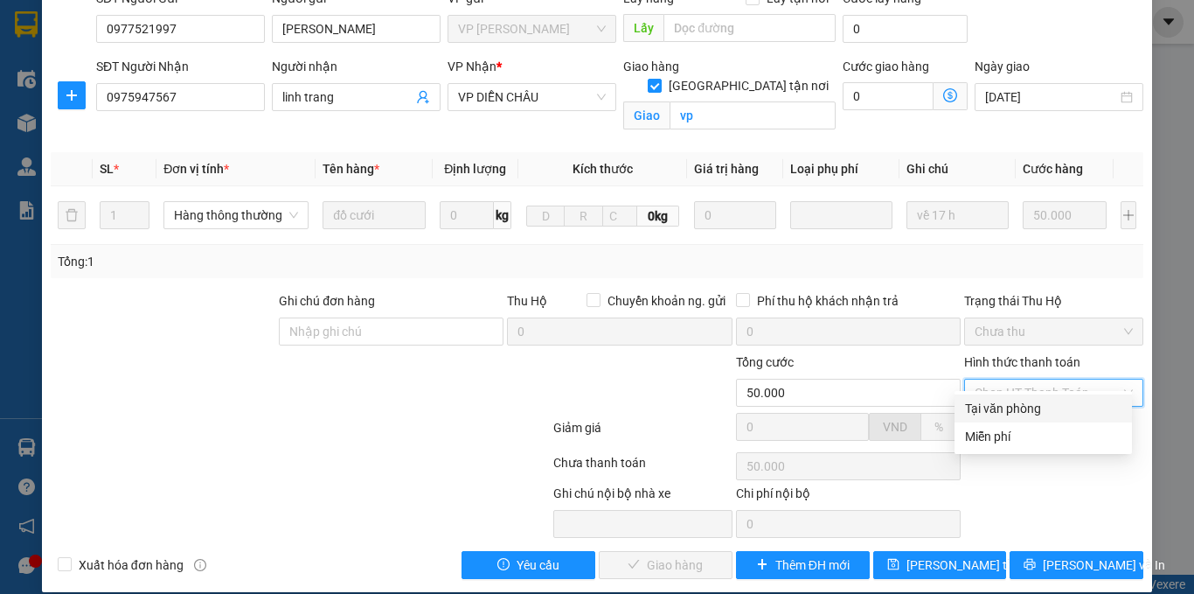
drag, startPoint x: 1001, startPoint y: 404, endPoint x: 884, endPoint y: 445, distance: 124.1
click at [999, 406] on div "Tại văn phòng" at bounding box center [1043, 408] width 156 height 19
type input "0"
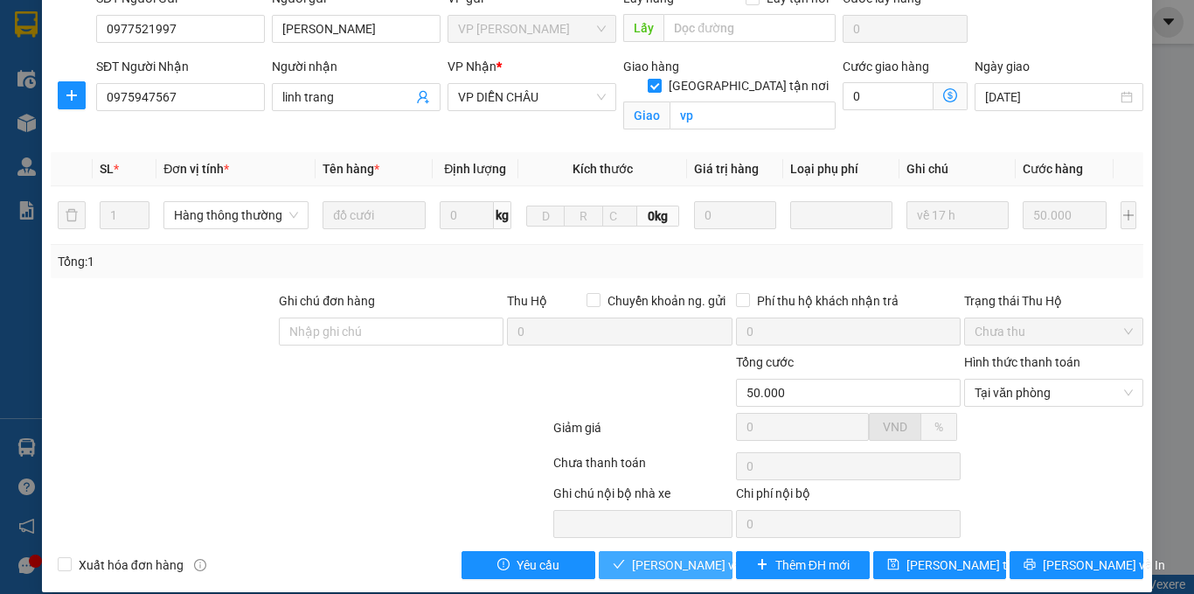
drag, startPoint x: 626, startPoint y: 547, endPoint x: 572, endPoint y: 517, distance: 62.2
click at [632, 555] on span "[PERSON_NAME] và Giao hàng" at bounding box center [716, 564] width 168 height 19
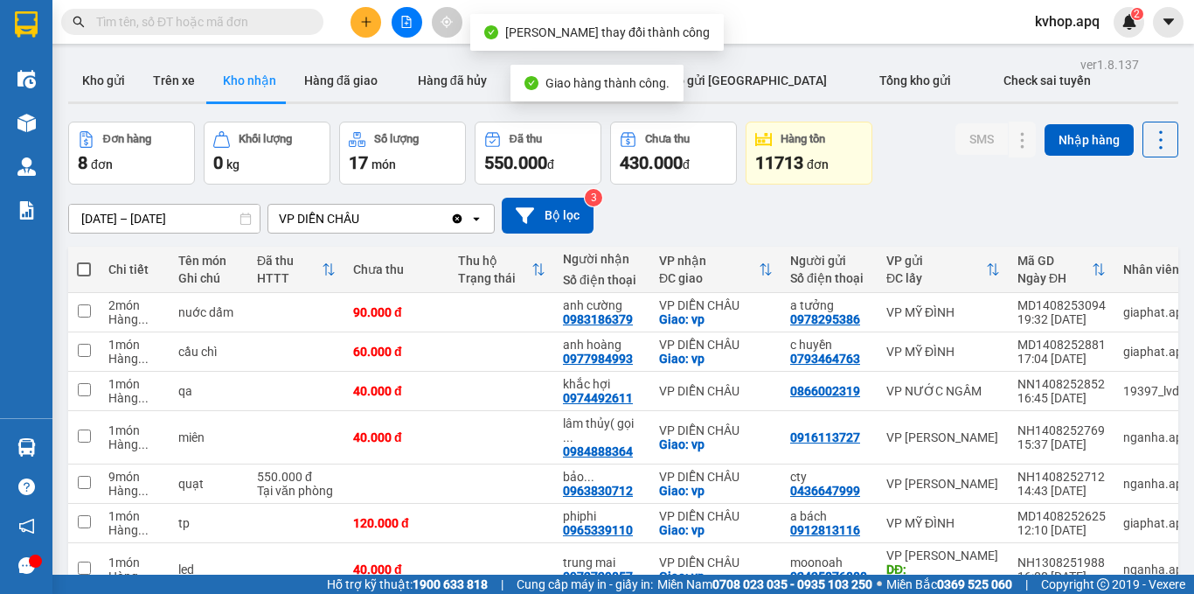
scroll to position [140, 0]
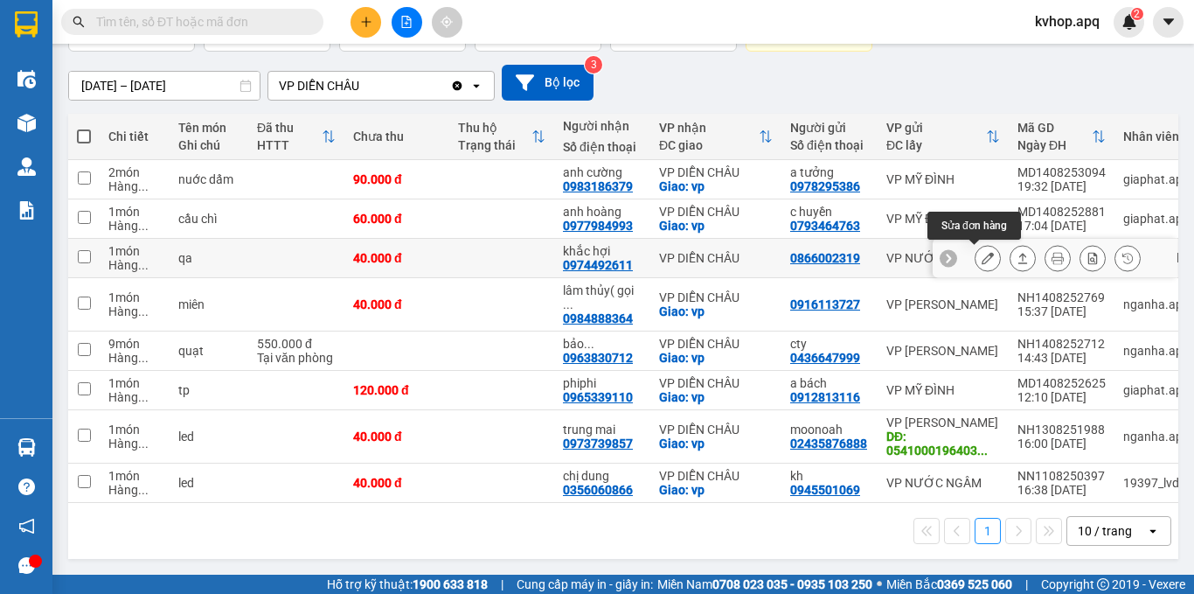
click at [976, 248] on button at bounding box center [988, 258] width 24 height 31
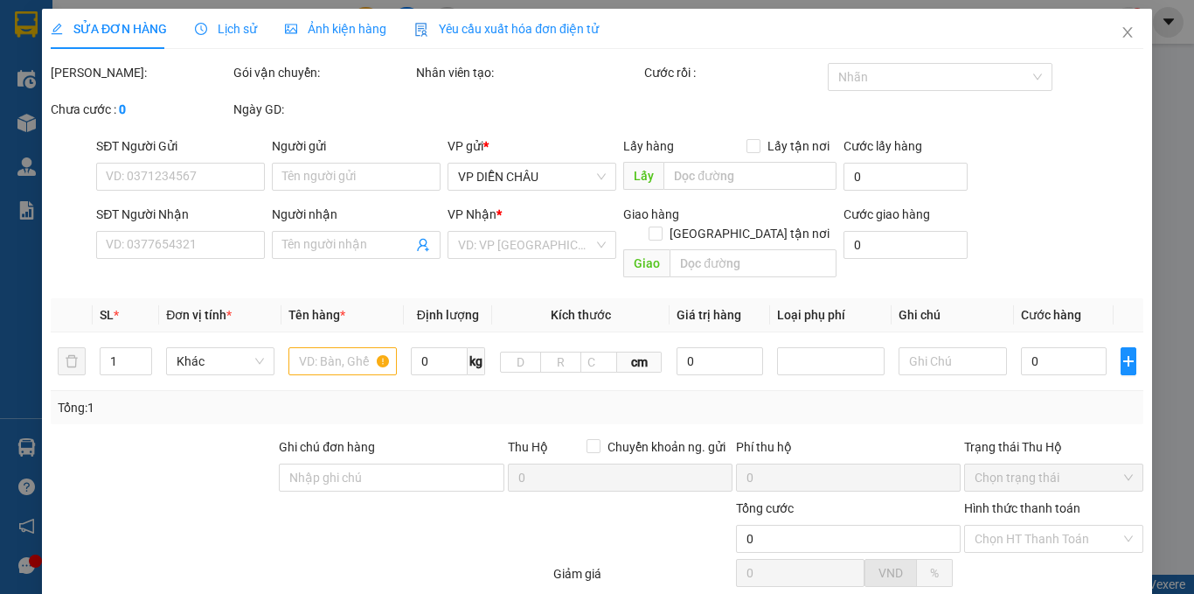
type input "0866002319"
type input "0974492611"
type input "khắc hợi"
type input "40.000"
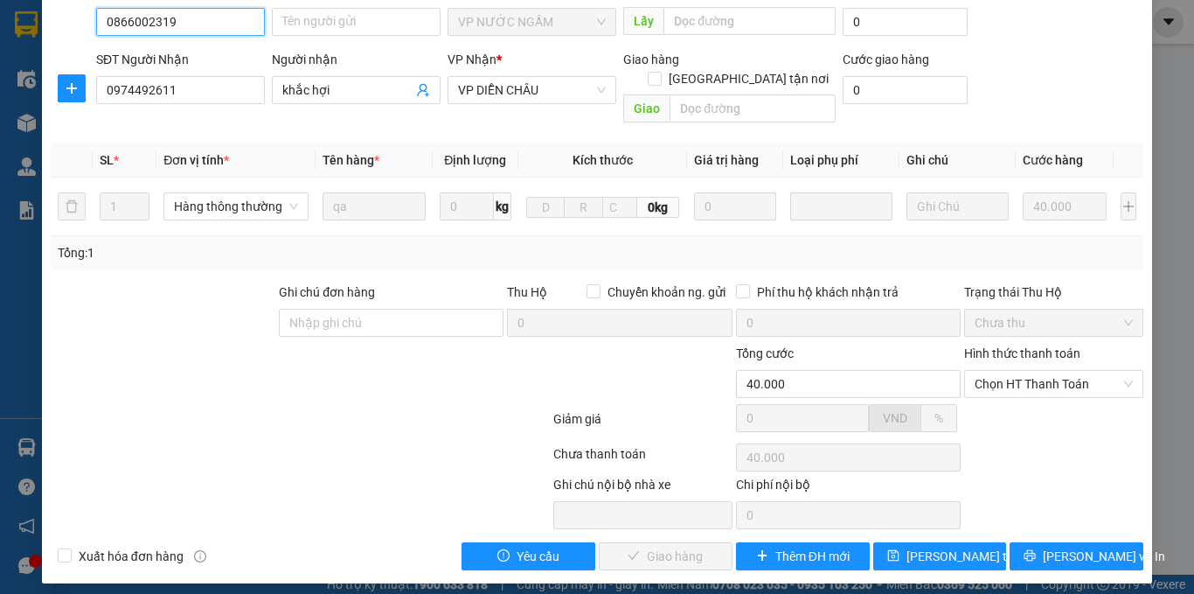
scroll to position [146, 0]
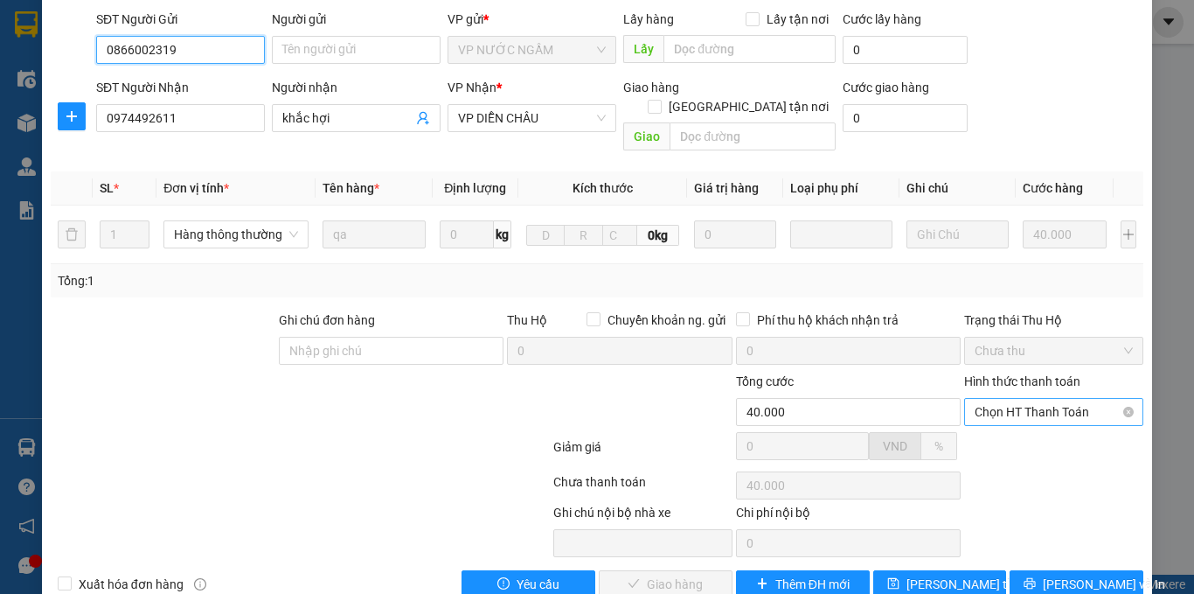
drag, startPoint x: 995, startPoint y: 380, endPoint x: 997, endPoint y: 366, distance: 14.1
click at [995, 399] on span "Chọn HT Thanh Toán" at bounding box center [1054, 412] width 158 height 26
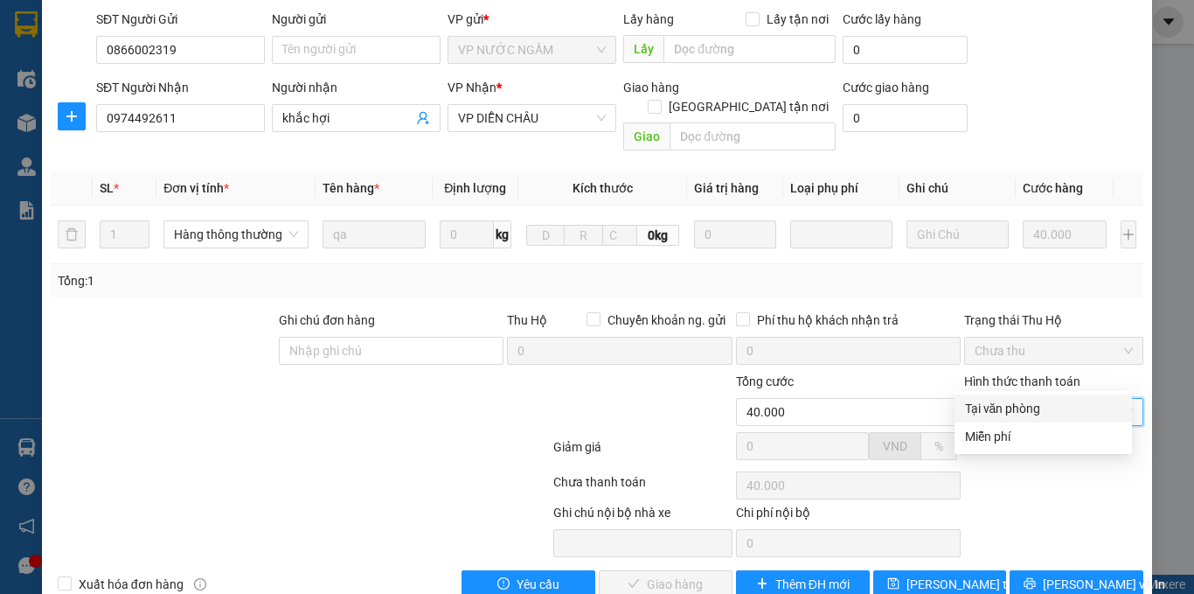
click at [995, 410] on div "Tại văn phòng" at bounding box center [1043, 408] width 156 height 19
type input "0"
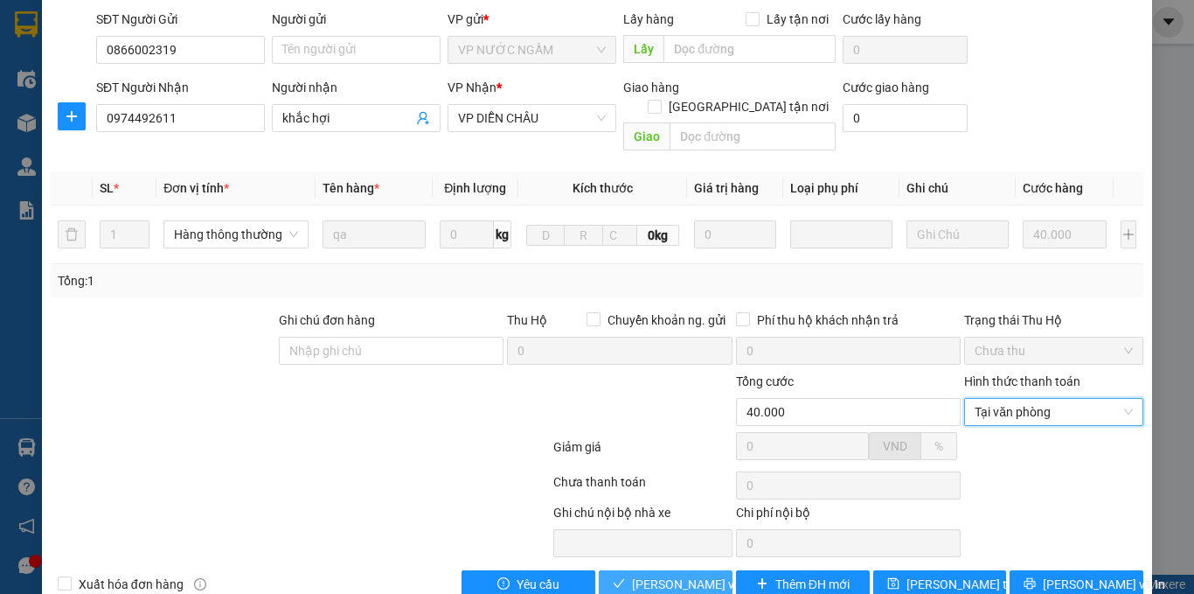
click at [613, 577] on icon "check" at bounding box center [619, 583] width 12 height 12
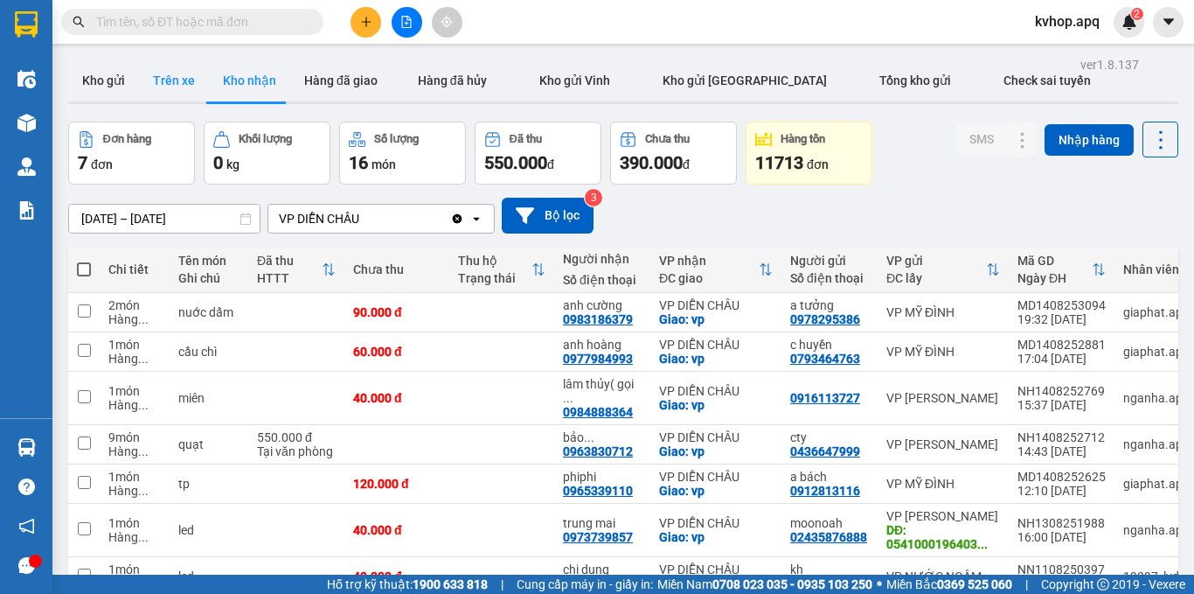
click at [183, 76] on button "Trên xe" at bounding box center [174, 80] width 70 height 42
type input "[DATE] – [DATE]"
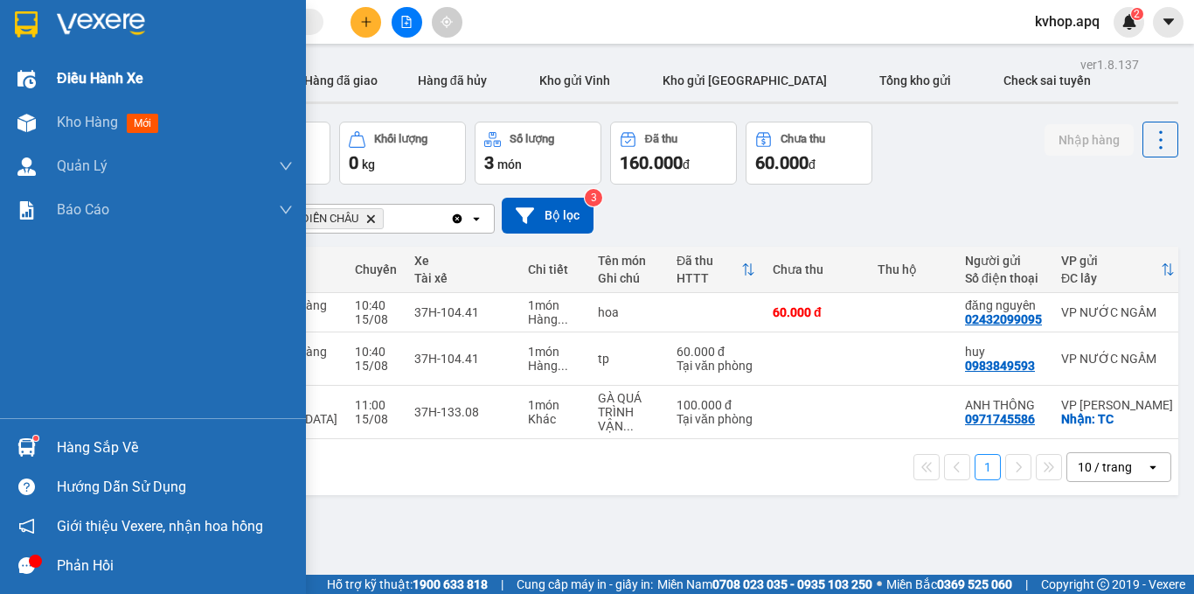
click at [74, 90] on div "Điều hành xe" at bounding box center [175, 79] width 236 height 44
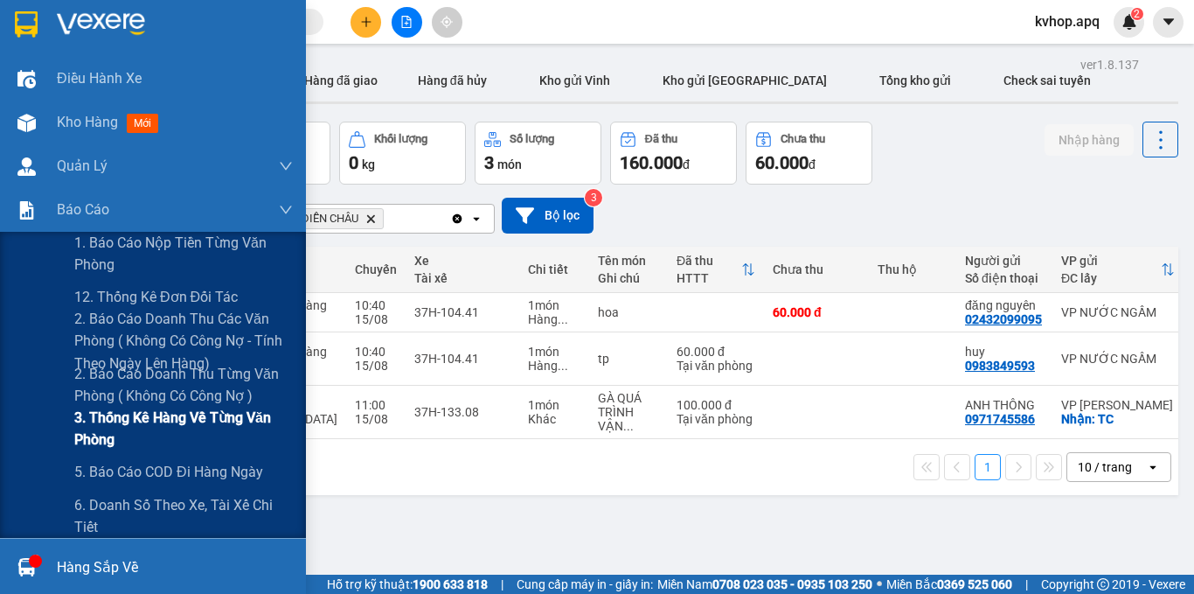
click at [121, 413] on span "3. Thống kê hàng về từng văn phòng" at bounding box center [183, 429] width 219 height 44
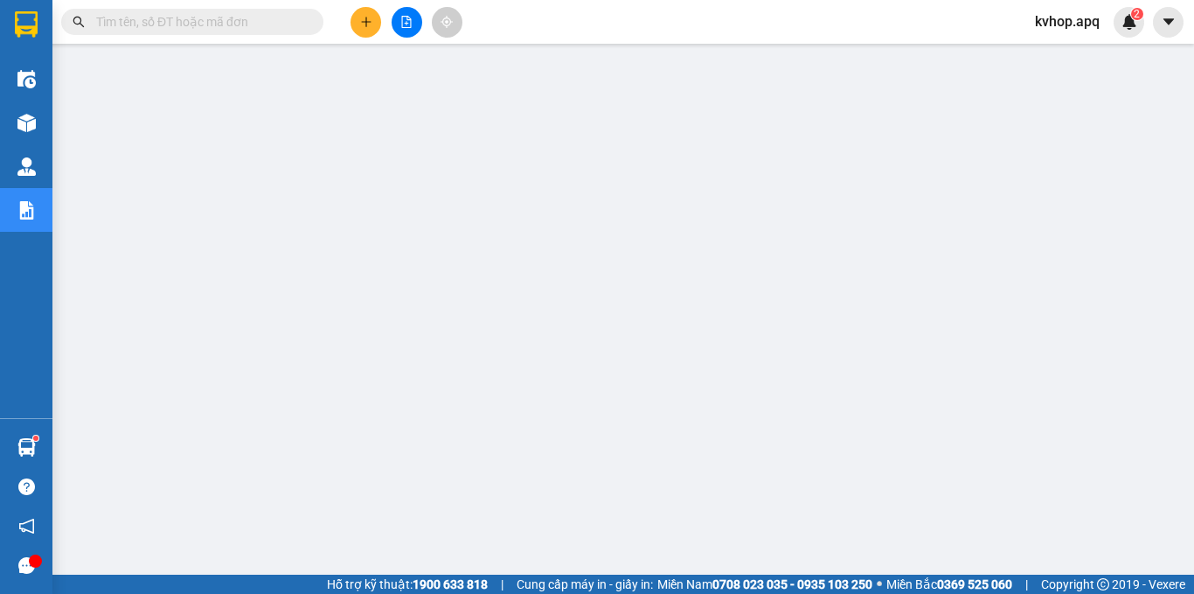
scroll to position [87, 0]
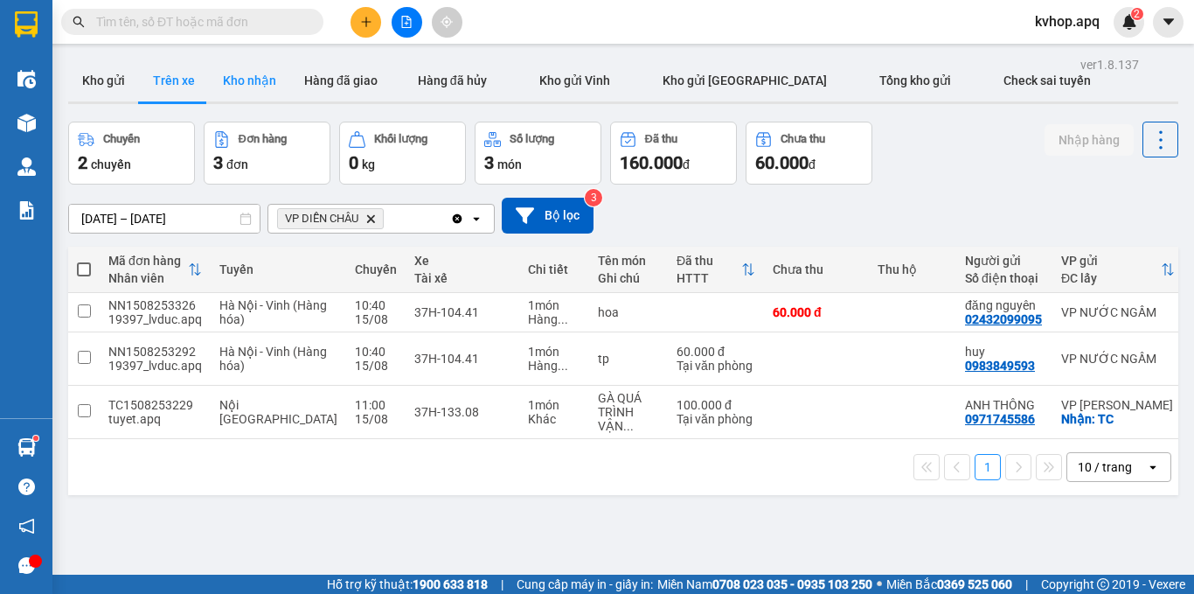
click at [235, 82] on button "Kho nhận" at bounding box center [249, 80] width 81 height 42
type input "[DATE] – [DATE]"
